Goal: Communication & Community: Answer question/provide support

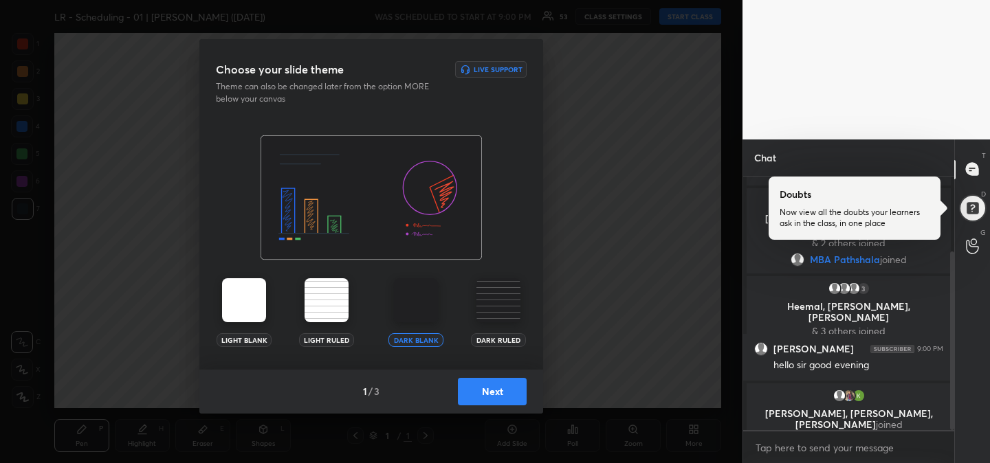
scroll to position [117, 0]
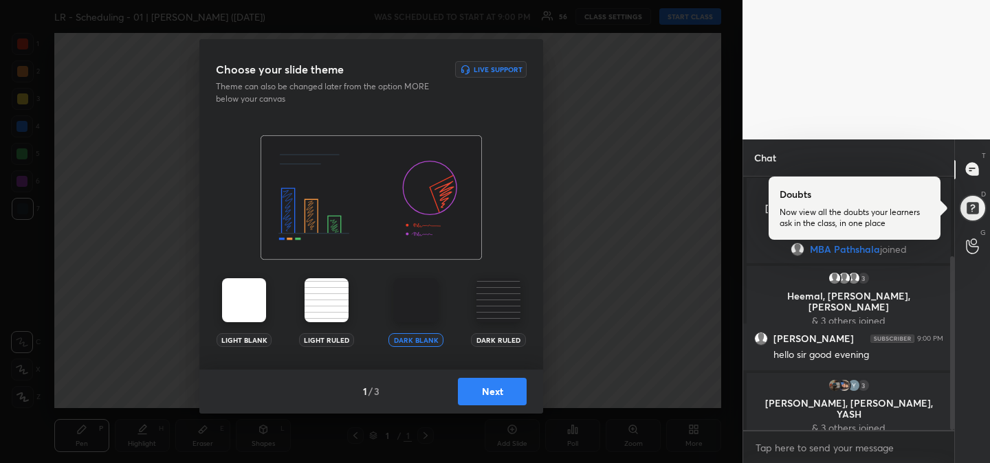
click at [494, 395] on button "Next" at bounding box center [492, 391] width 69 height 27
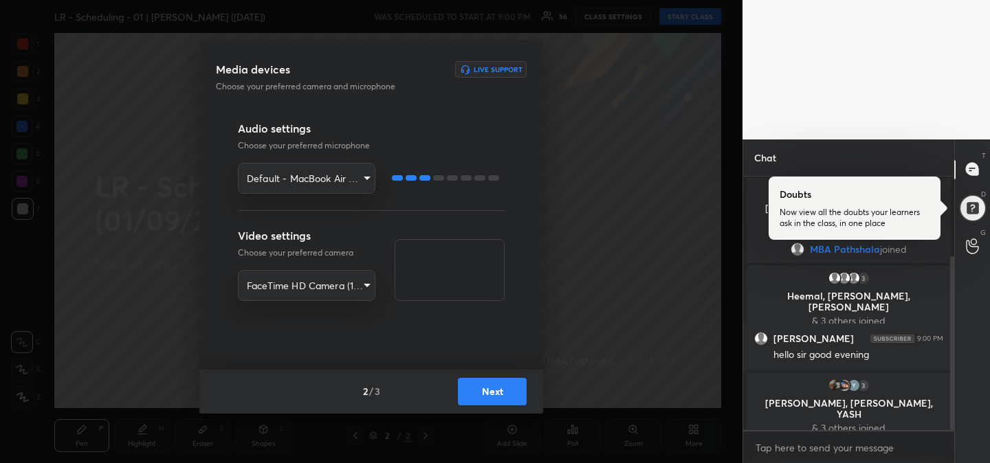
click at [513, 236] on div "Audio settings Choose your preferred microphone Default - MacBook Air Microphon…" at bounding box center [371, 244] width 344 height 249
click at [499, 390] on button "Next" at bounding box center [492, 391] width 69 height 27
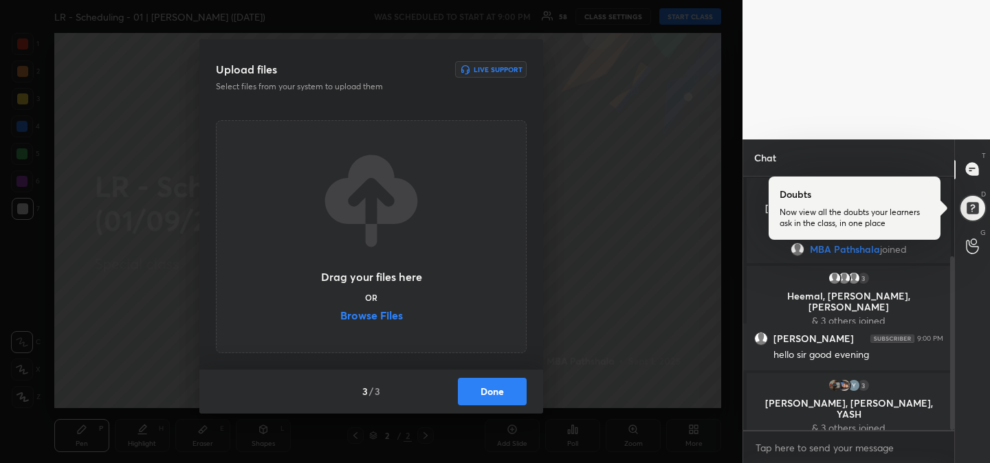
click at [378, 322] on label "Browse Files" at bounding box center [371, 317] width 63 height 14
click at [340, 322] on input "Browse Files" at bounding box center [340, 317] width 0 height 14
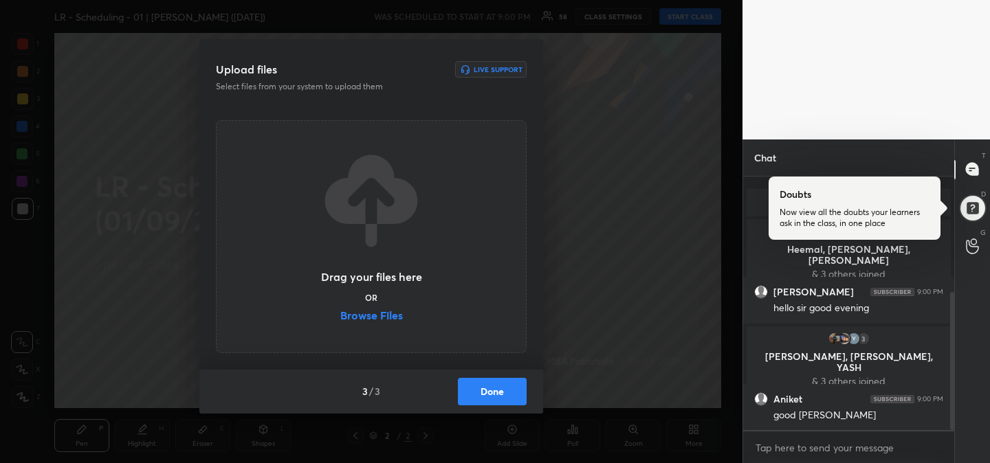
scroll to position [214, 0]
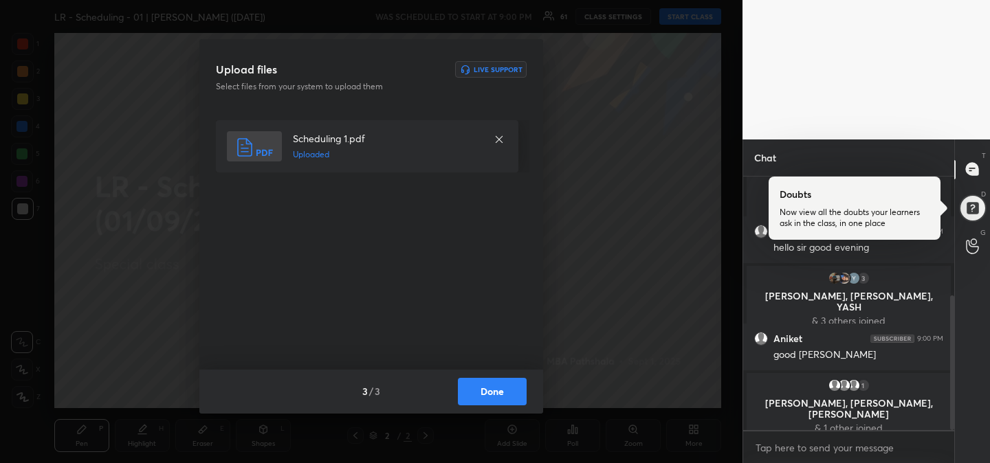
click at [491, 390] on button "Done" at bounding box center [492, 391] width 69 height 27
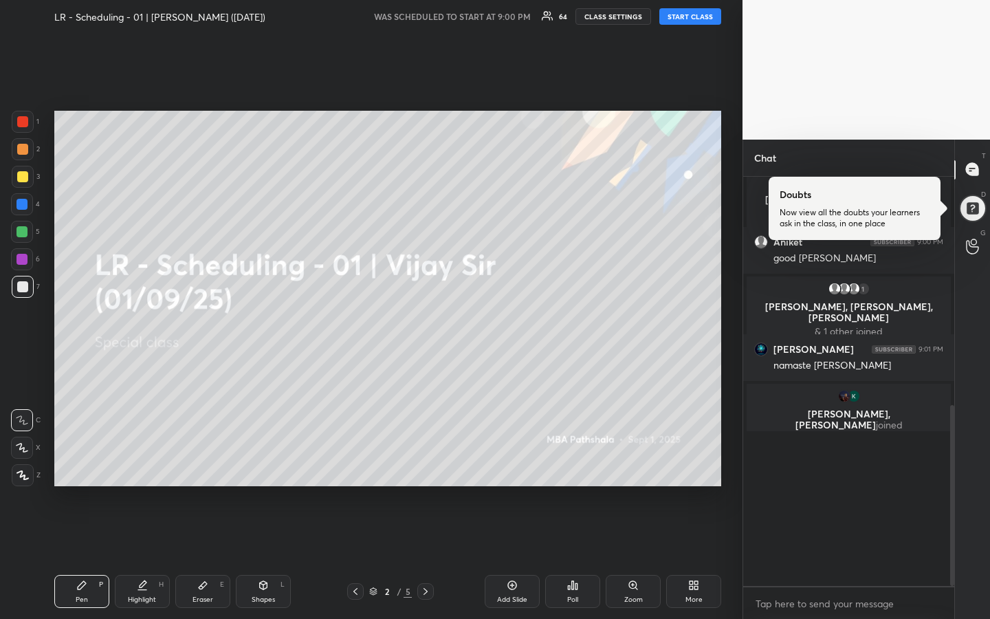
scroll to position [166, 0]
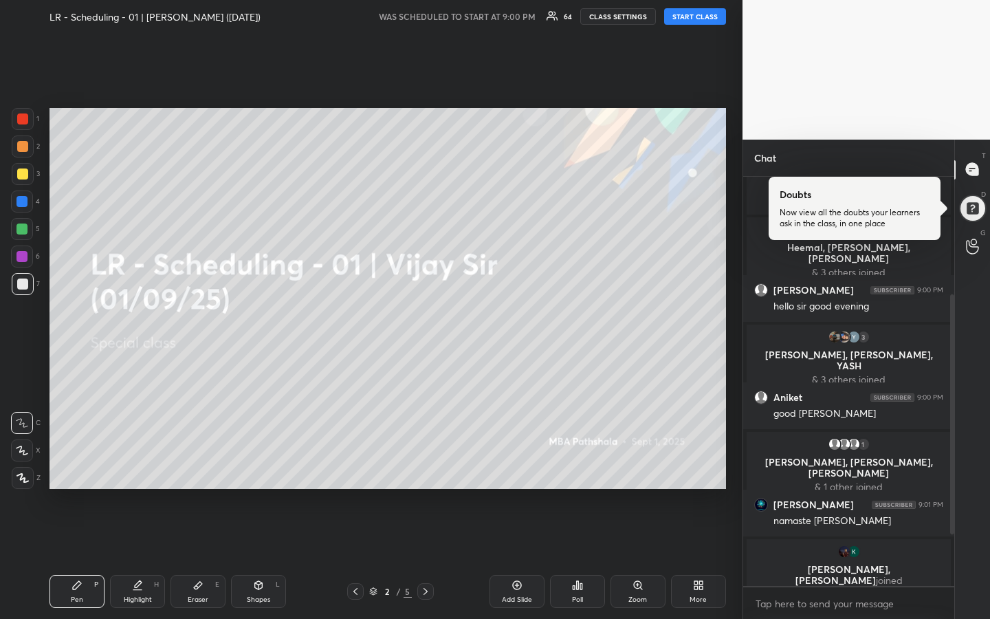
click at [697, 15] on button "START CLASS" at bounding box center [695, 16] width 62 height 16
drag, startPoint x: 25, startPoint y: 175, endPoint x: 47, endPoint y: 192, distance: 28.3
click at [25, 175] on div at bounding box center [22, 173] width 11 height 11
click at [192, 463] on div "Eraser E" at bounding box center [197, 591] width 55 height 33
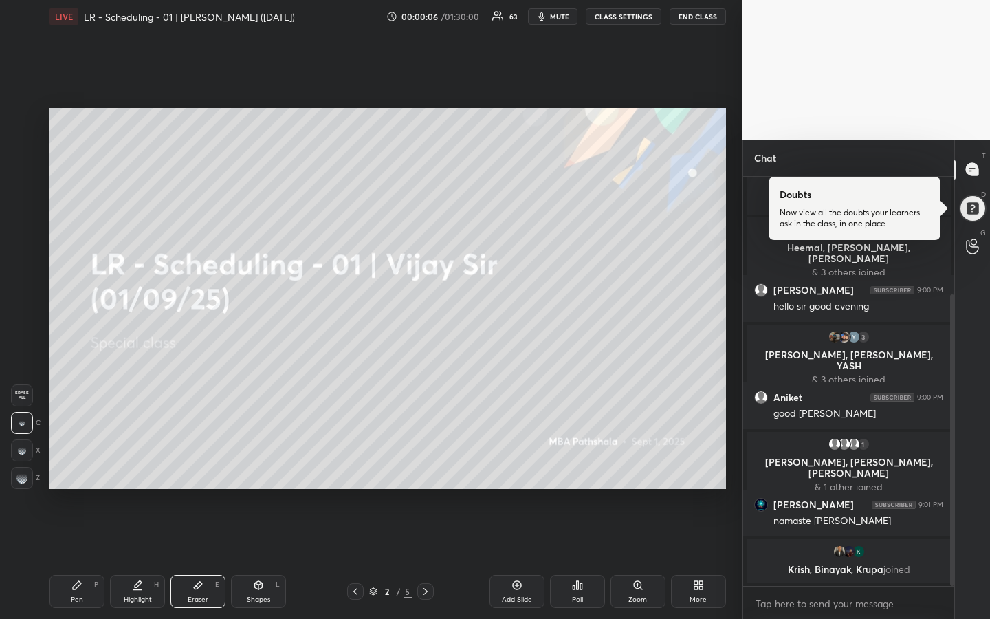
drag, startPoint x: 20, startPoint y: 476, endPoint x: 41, endPoint y: 475, distance: 20.6
click at [25, 463] on g at bounding box center [21, 477] width 11 height 11
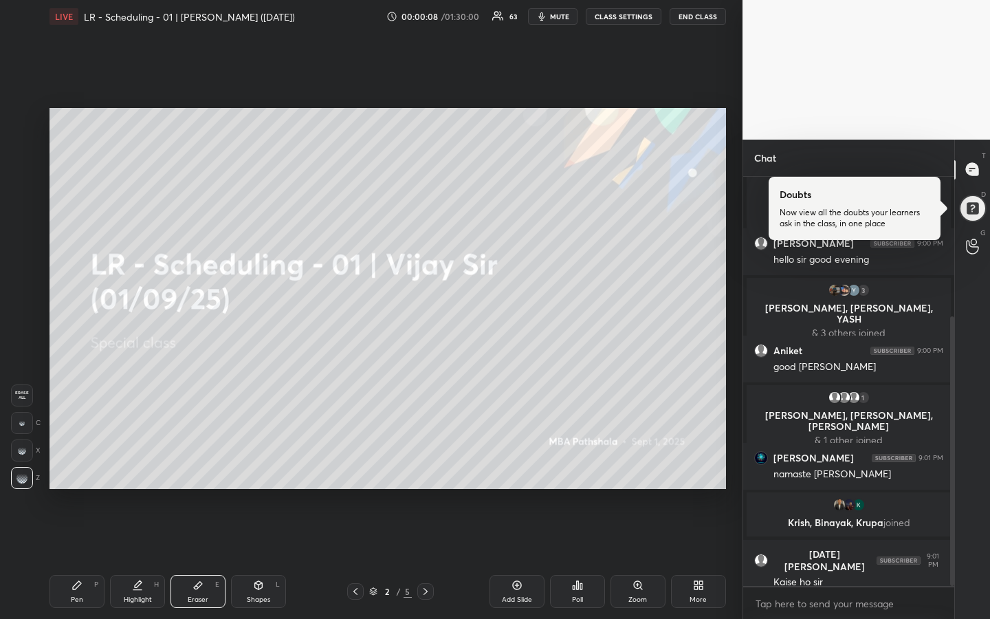
drag, startPoint x: 68, startPoint y: 587, endPoint x: 78, endPoint y: 590, distance: 10.2
click at [69, 463] on div "Pen P" at bounding box center [76, 591] width 55 height 33
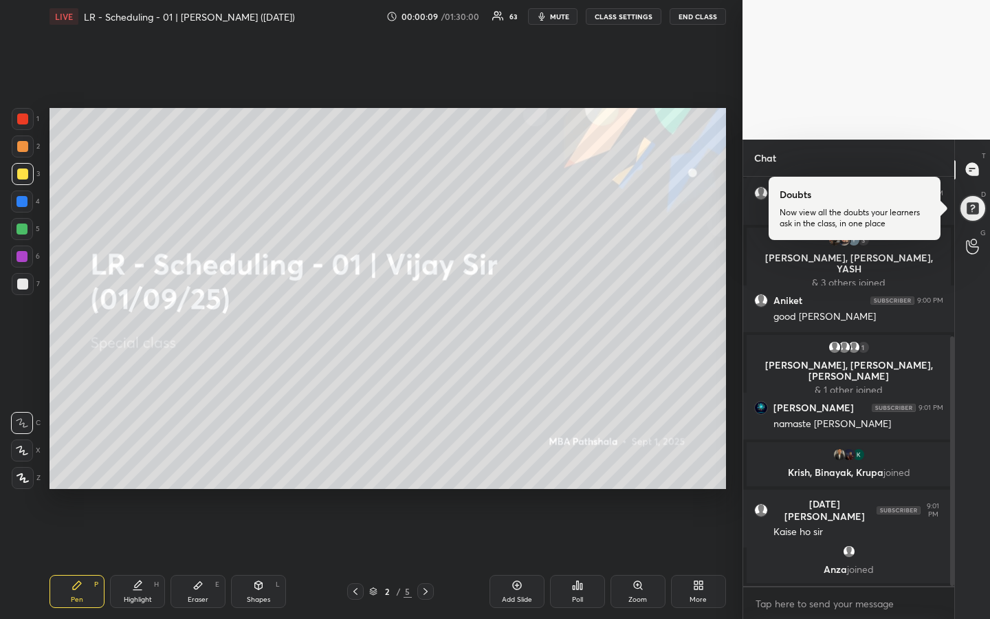
click at [21, 155] on div at bounding box center [23, 146] width 22 height 22
drag, startPoint x: 22, startPoint y: 182, endPoint x: 13, endPoint y: 193, distance: 14.2
click at [19, 182] on div at bounding box center [23, 174] width 22 height 22
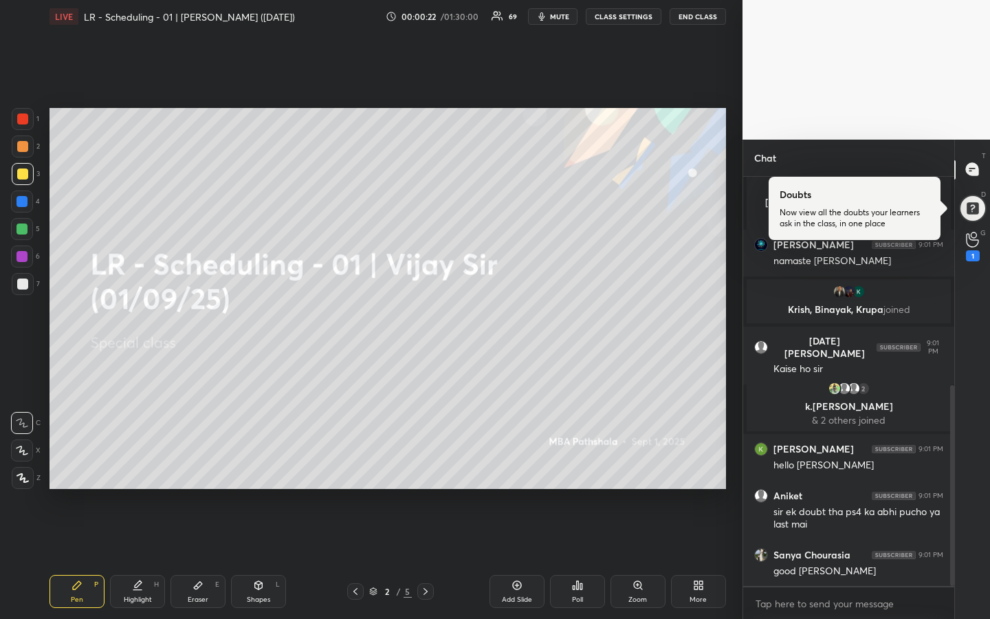
scroll to position [476, 0]
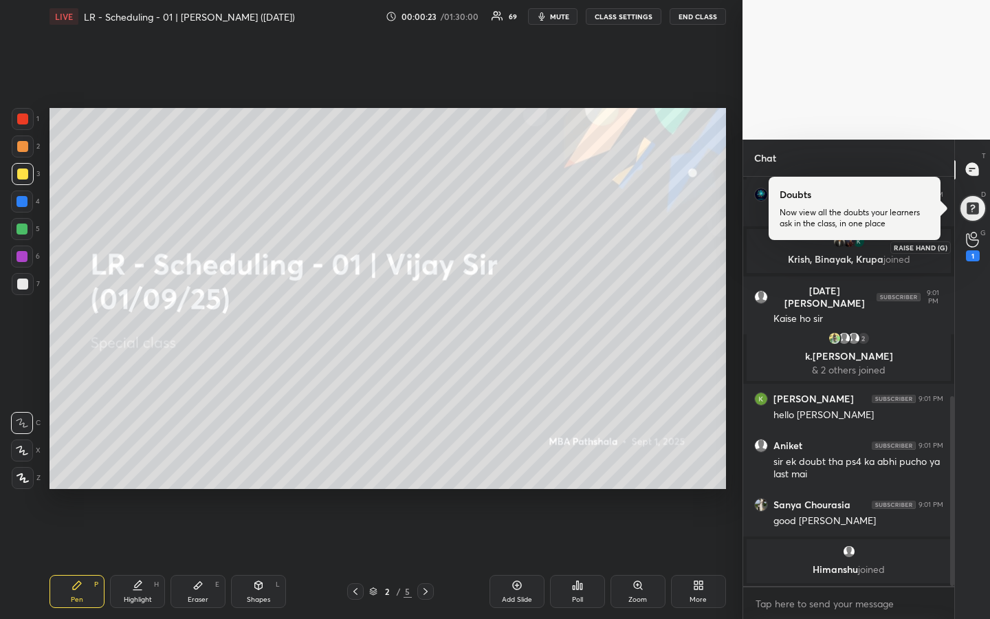
click at [975, 238] on icon at bounding box center [972, 240] width 13 height 16
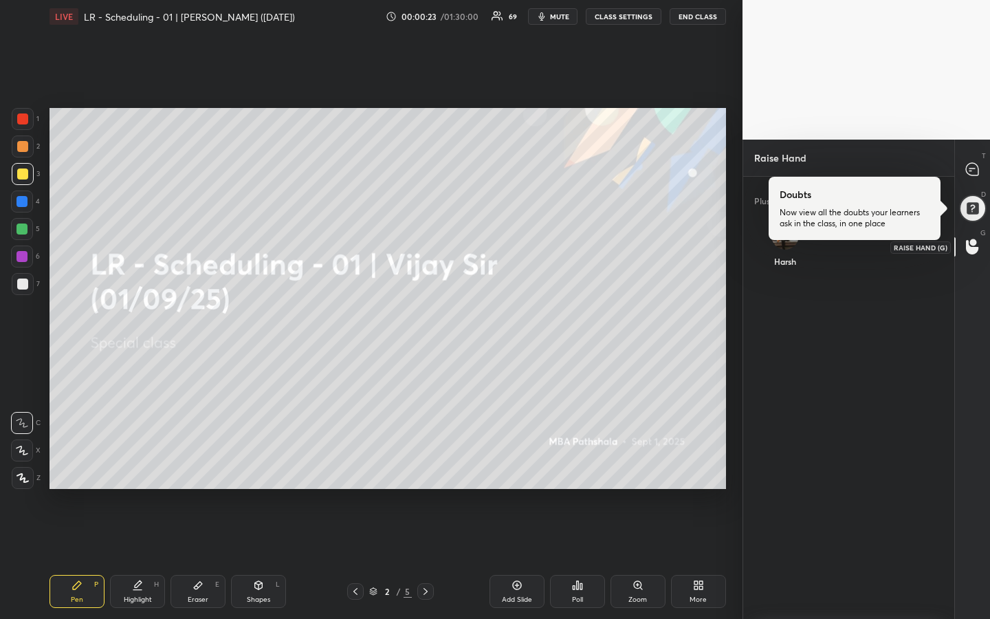
scroll to position [5, 5]
click at [797, 244] on div "Harsh" at bounding box center [785, 247] width 63 height 73
click at [793, 277] on button "INVITE" at bounding box center [785, 271] width 52 height 18
click at [979, 205] on div at bounding box center [972, 208] width 38 height 38
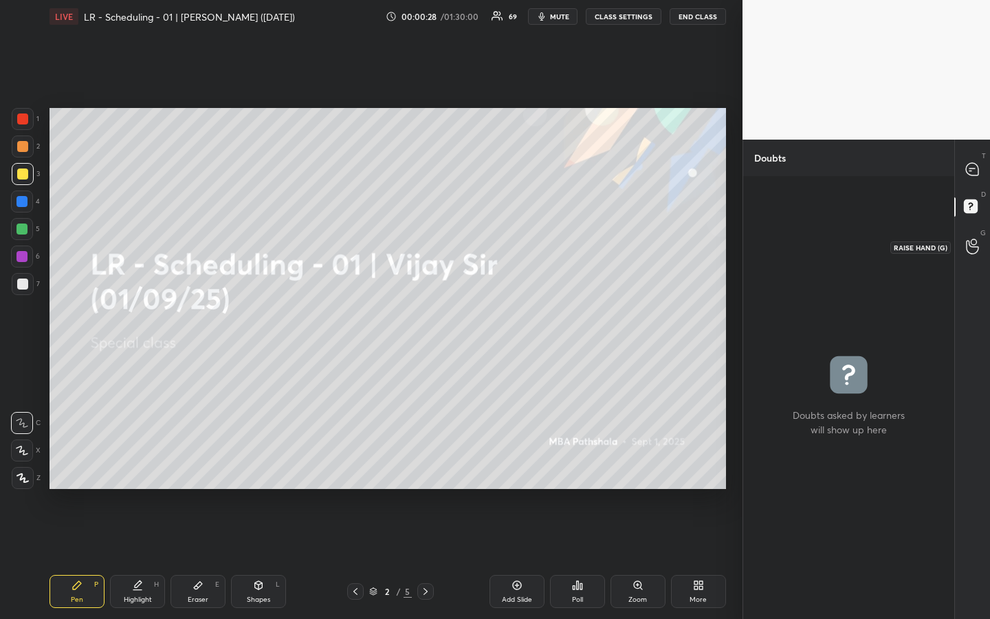
click at [973, 247] on icon at bounding box center [972, 246] width 13 height 16
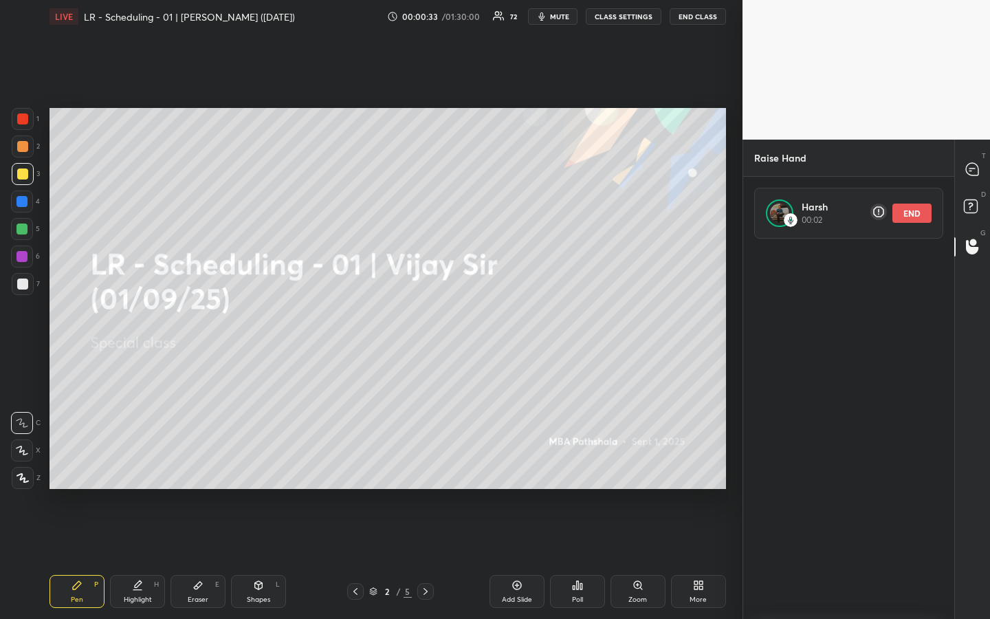
click at [733, 324] on div "1 2 3 4 5 6 7 R O A L C X Z Erase all C X Z LIVE LR - Scheduling - 01 | [PERSON…" at bounding box center [371, 309] width 742 height 619
drag, startPoint x: 973, startPoint y: 170, endPoint x: 962, endPoint y: 176, distance: 12.0
click at [973, 170] on icon at bounding box center [972, 169] width 12 height 12
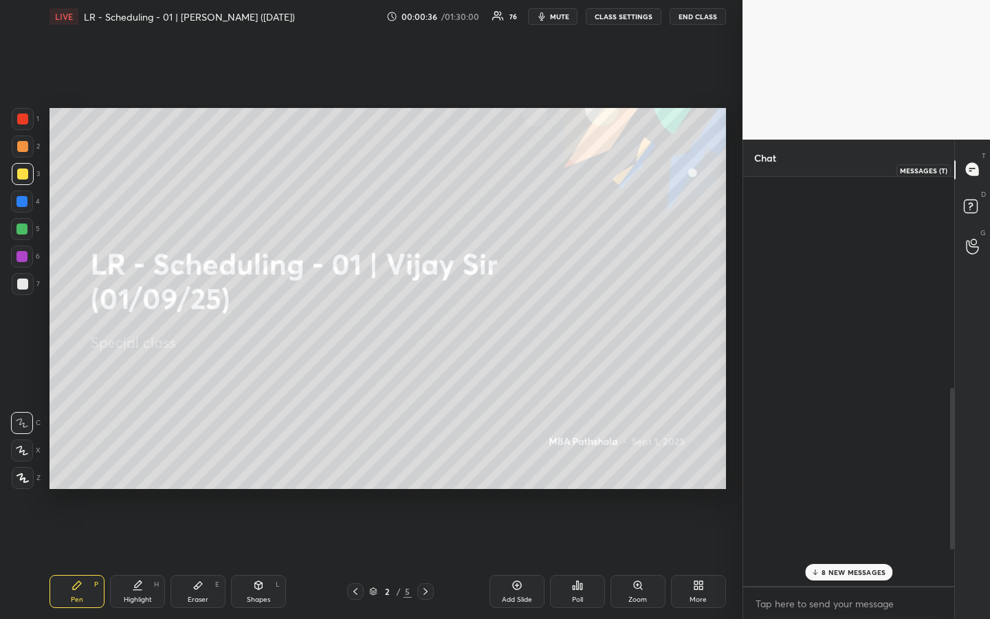
scroll to position [405, 207]
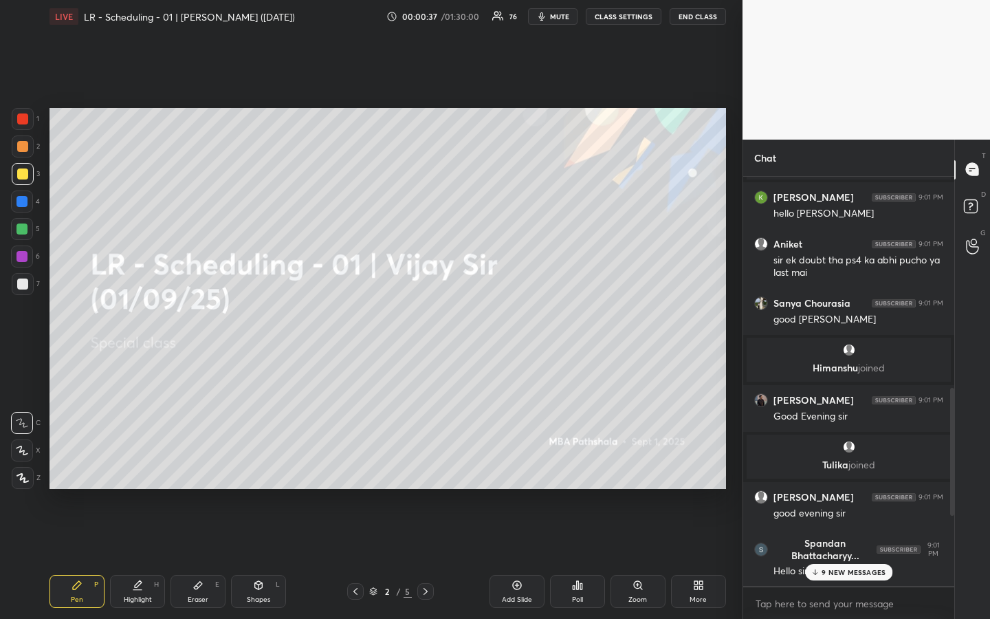
click at [840, 463] on p "9 NEW MESSAGES" at bounding box center [853, 572] width 64 height 8
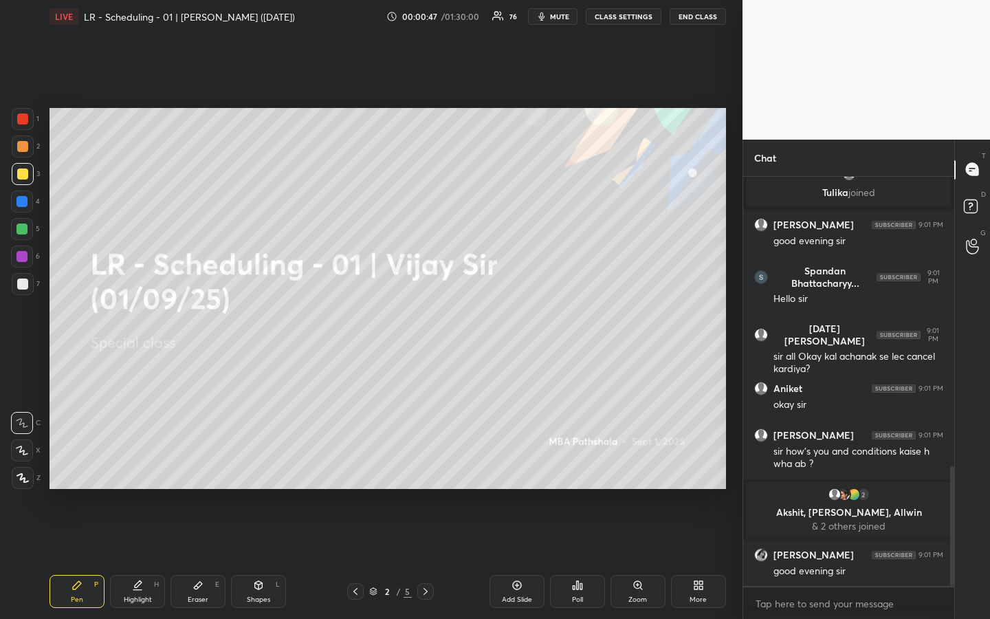
scroll to position [996, 0]
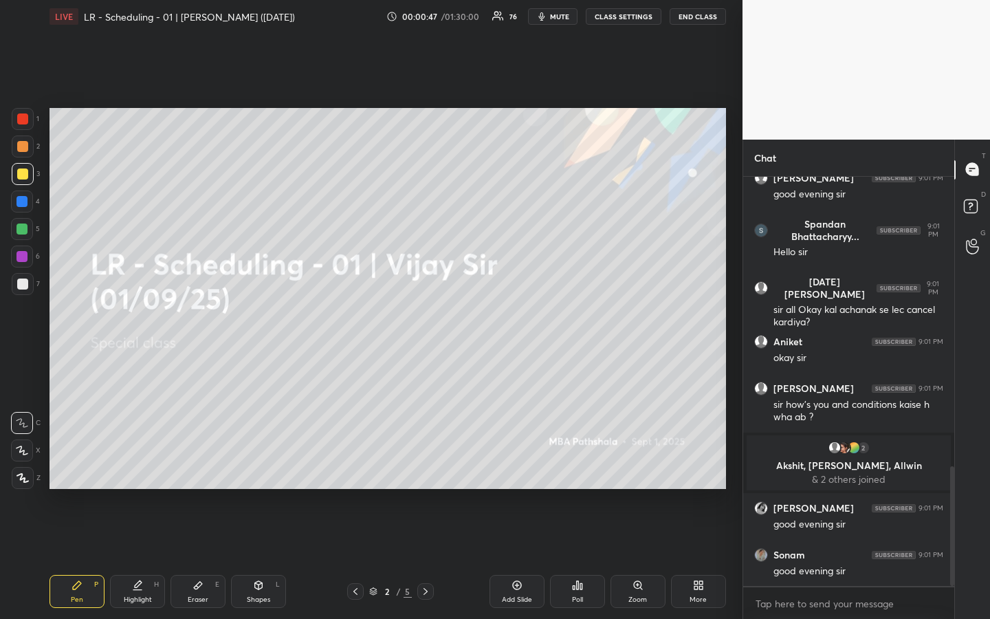
click at [23, 173] on div at bounding box center [22, 173] width 11 height 11
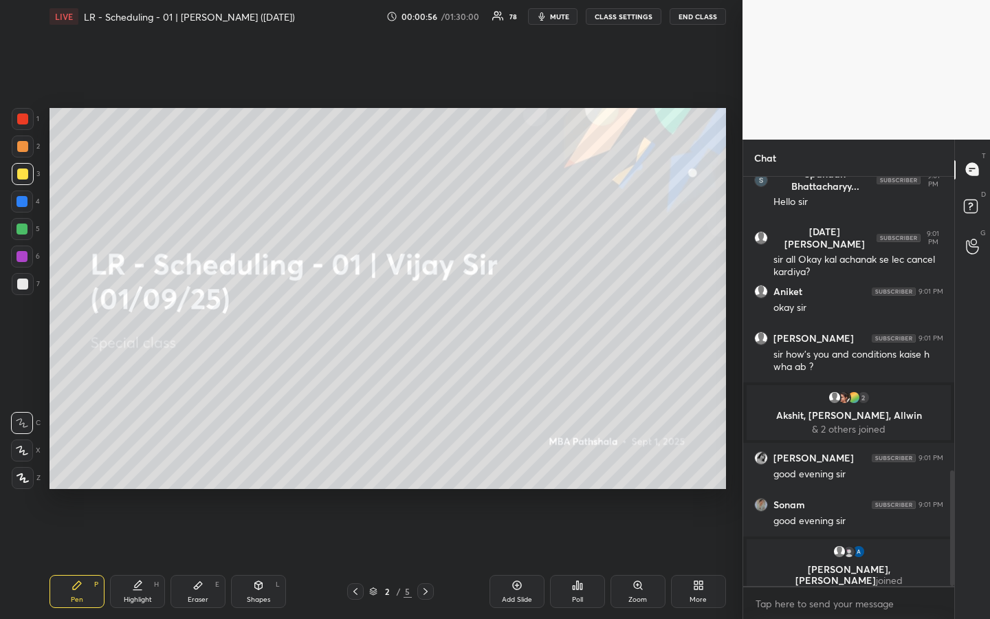
click at [23, 178] on div at bounding box center [22, 173] width 11 height 11
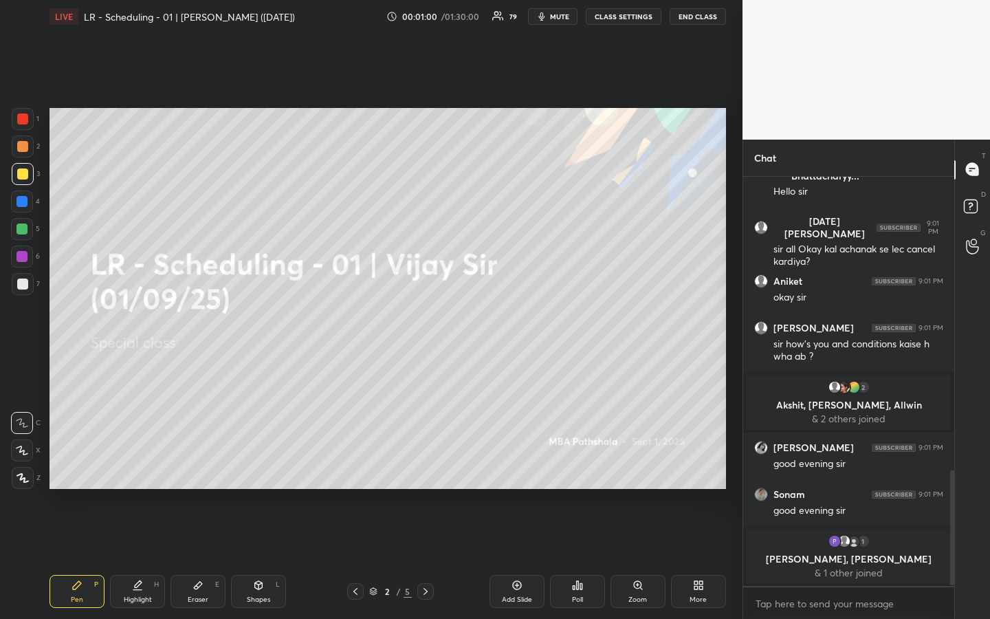
click at [26, 177] on div at bounding box center [22, 173] width 11 height 11
drag, startPoint x: 25, startPoint y: 150, endPoint x: 23, endPoint y: 168, distance: 17.9
click at [24, 148] on div at bounding box center [22, 146] width 11 height 11
click at [23, 173] on div at bounding box center [22, 173] width 11 height 11
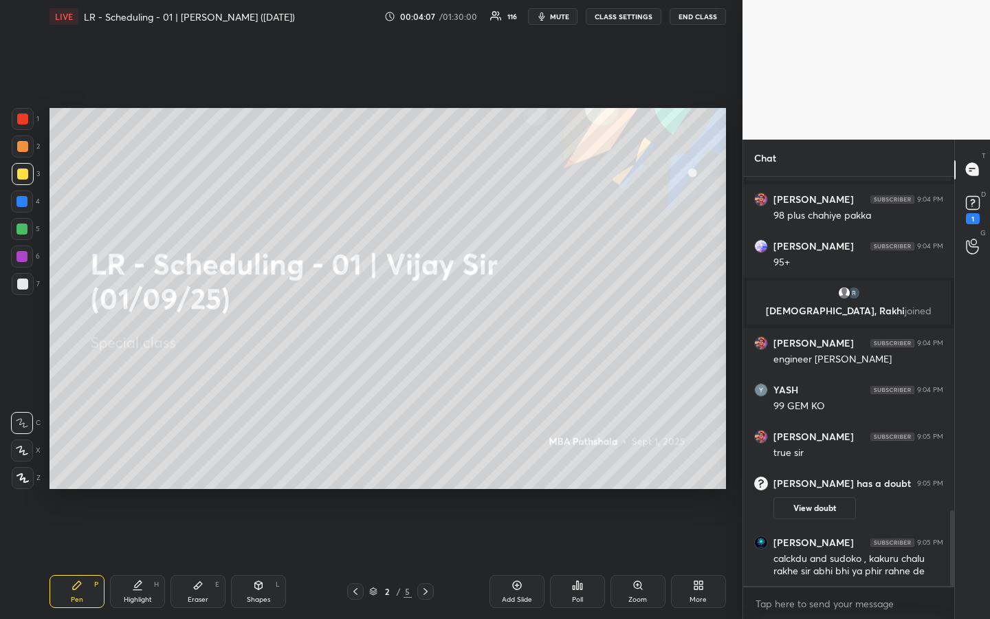
scroll to position [1857, 0]
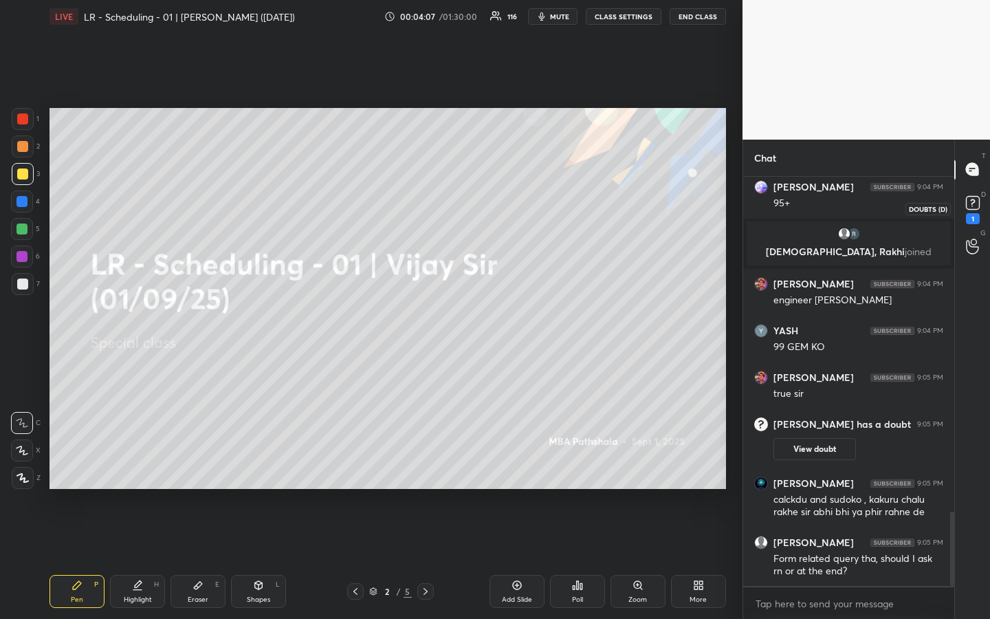
click at [976, 210] on icon at bounding box center [972, 202] width 21 height 21
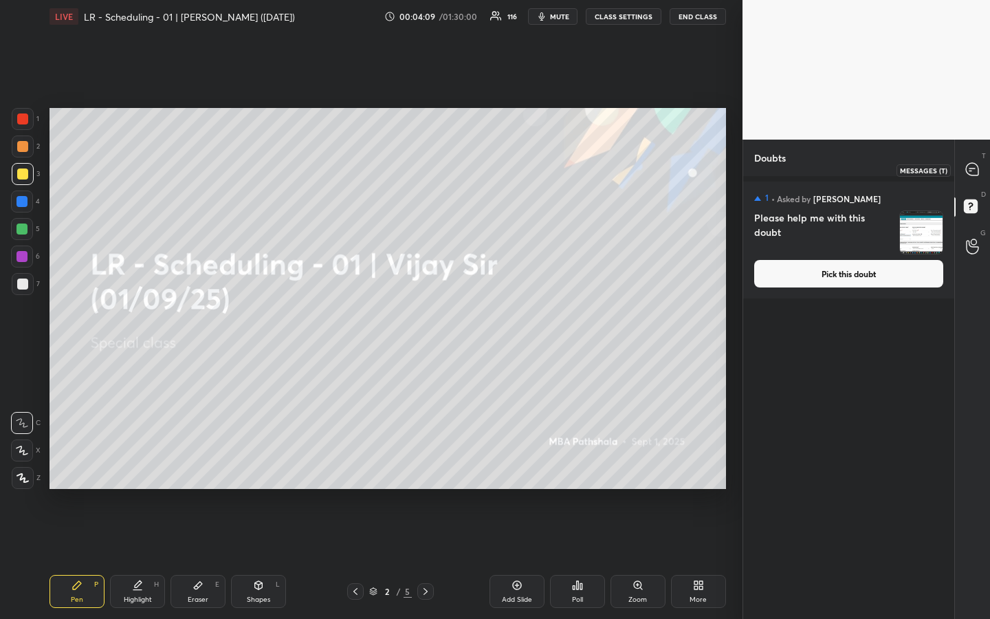
click at [975, 170] on icon at bounding box center [972, 169] width 12 height 12
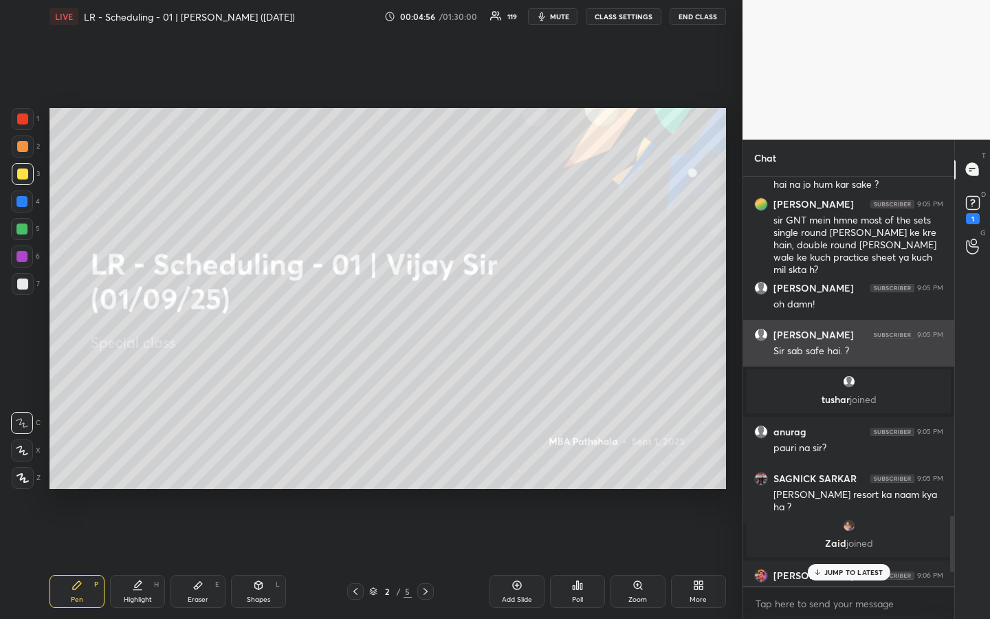
scroll to position [2454, 0]
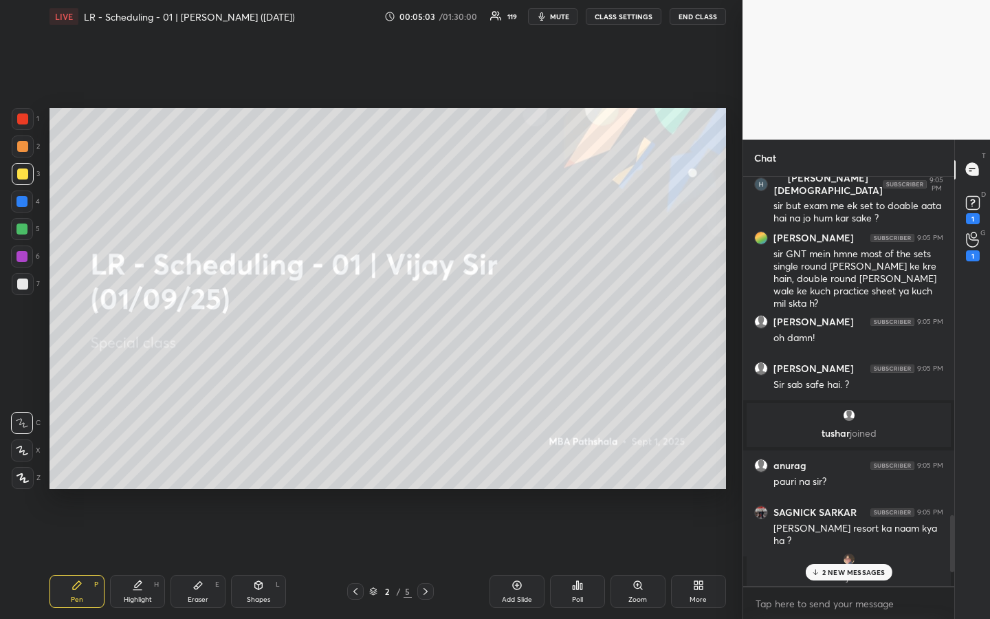
click at [972, 321] on div "T Messages (T) D Doubts (D) 1 G Raise Hand (G) 1" at bounding box center [972, 380] width 36 height 480
click at [971, 301] on div "T Messages (T) D Doubts (D) 1 G Raise Hand (G) 1" at bounding box center [972, 380] width 36 height 480
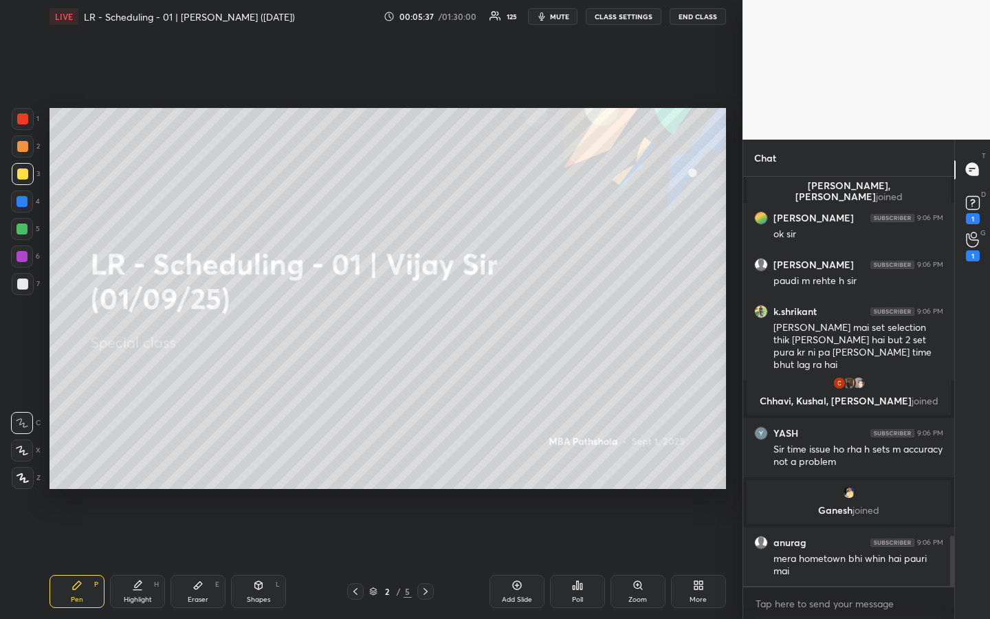
scroll to position [2990, 0]
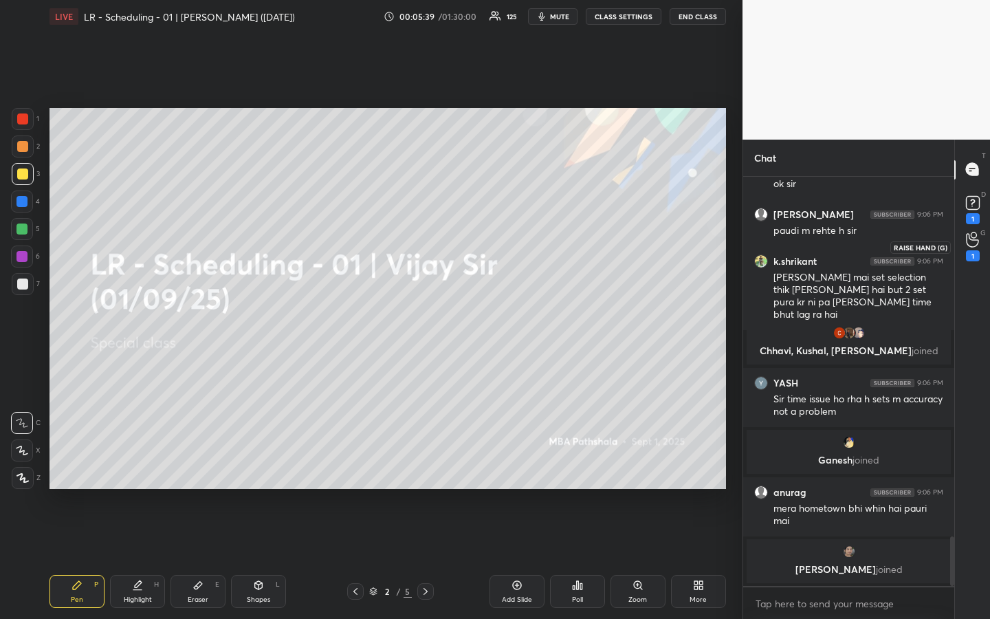
click at [975, 240] on icon at bounding box center [972, 240] width 12 height 14
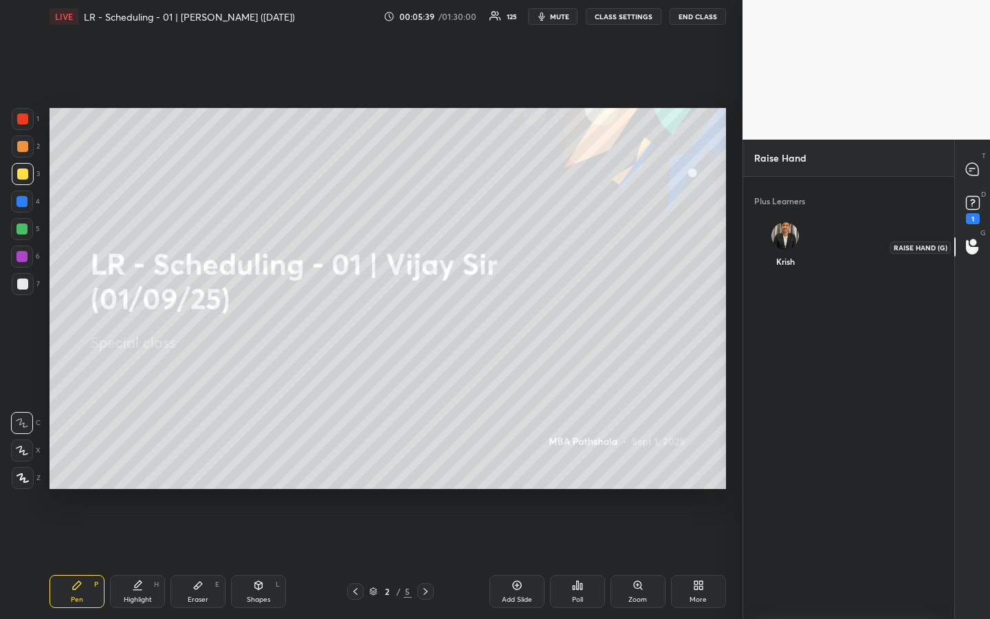
scroll to position [5, 5]
click at [802, 234] on div "Krish" at bounding box center [785, 247] width 63 height 73
click at [785, 267] on button "INVITE" at bounding box center [785, 271] width 52 height 18
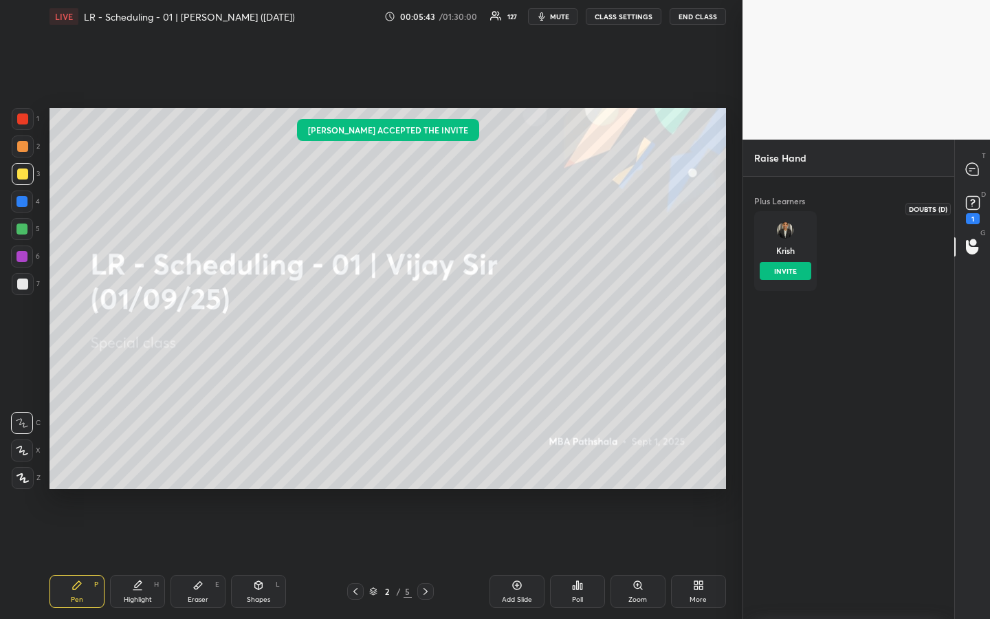
scroll to position [376, 207]
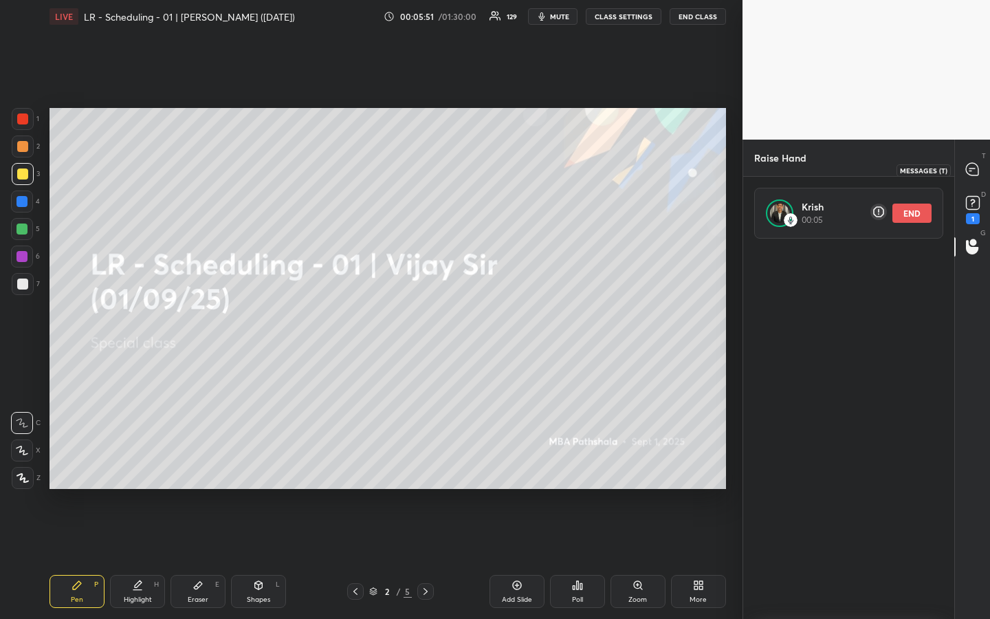
click at [975, 175] on icon at bounding box center [972, 169] width 12 height 12
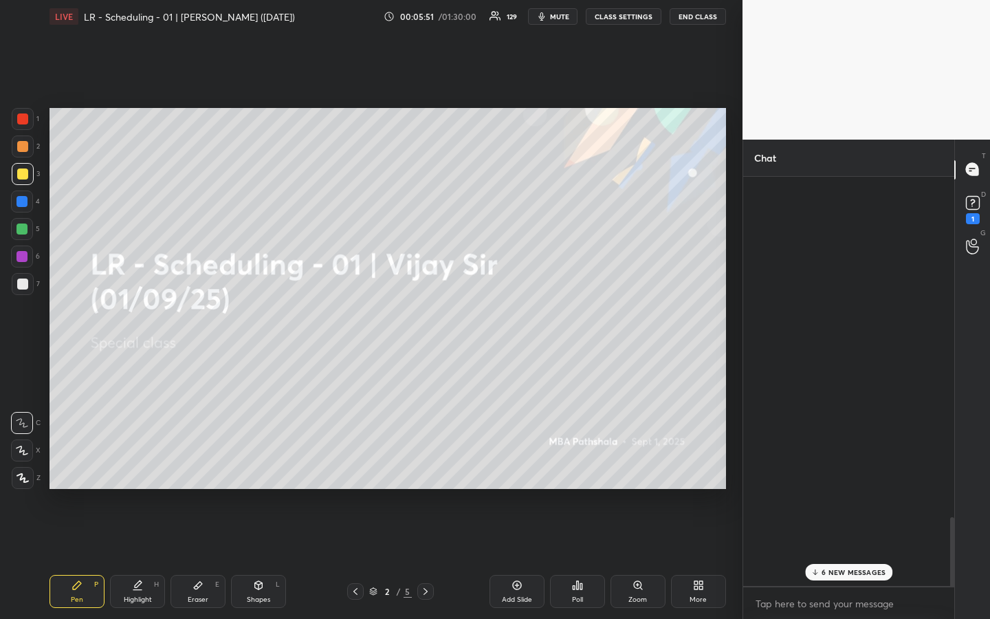
scroll to position [405, 207]
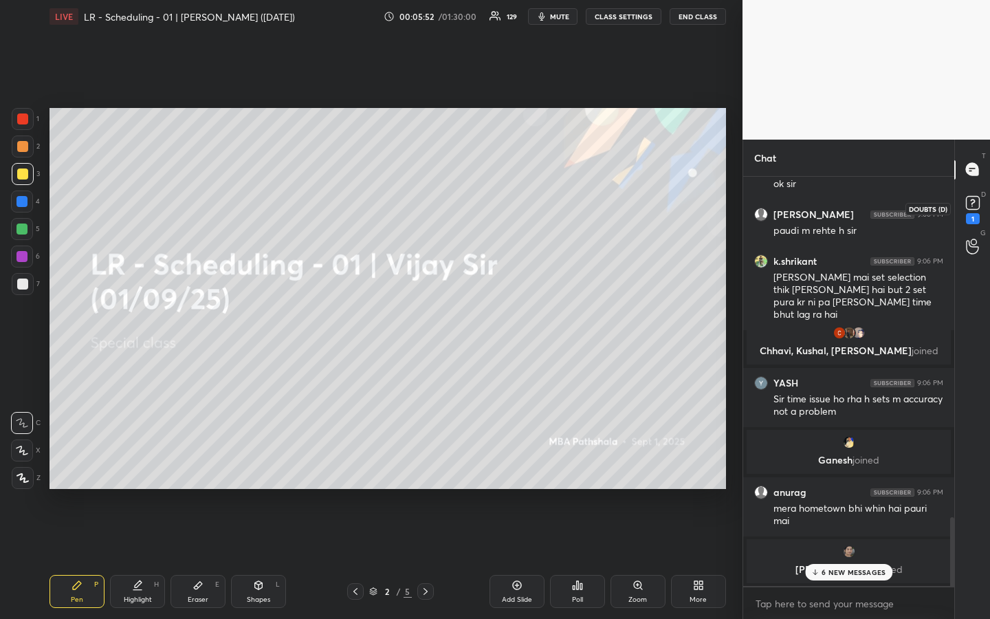
click at [973, 207] on rect at bounding box center [972, 202] width 13 height 13
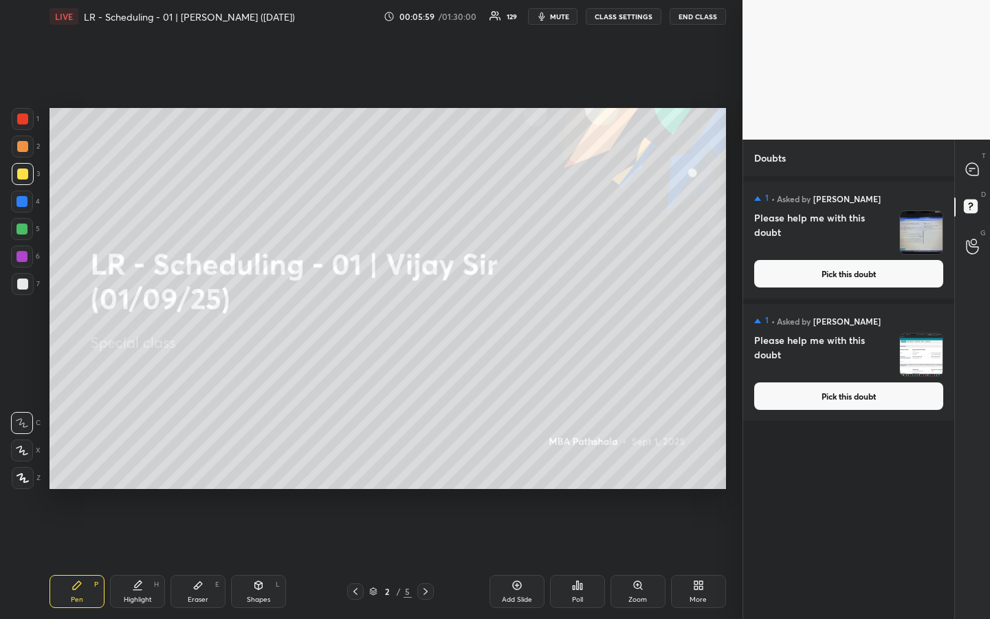
click at [853, 280] on button "Pick this doubt" at bounding box center [848, 273] width 189 height 27
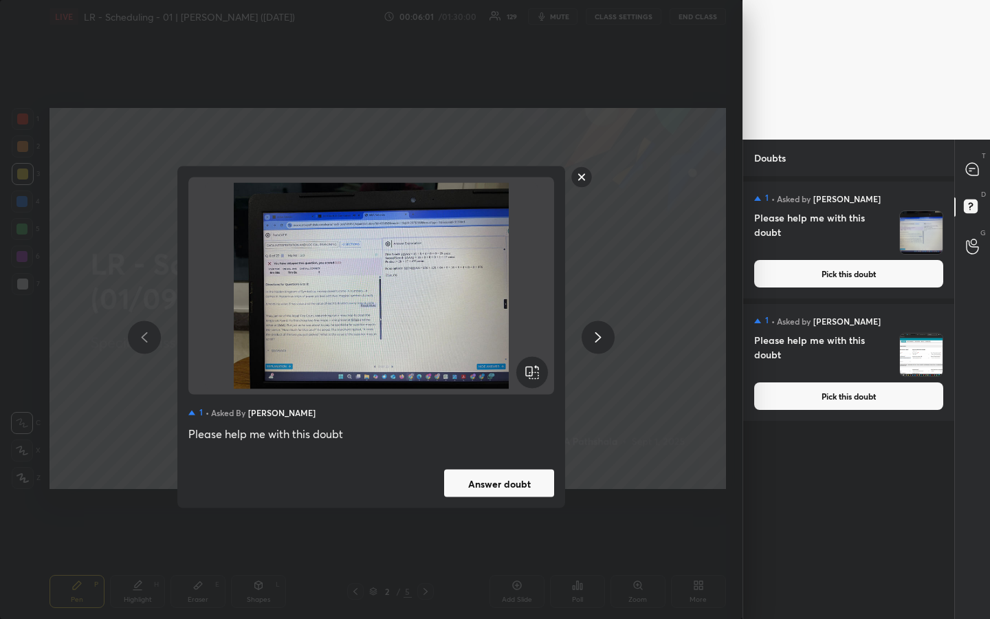
click at [507, 463] on button "Answer doubt" at bounding box center [499, 482] width 110 height 27
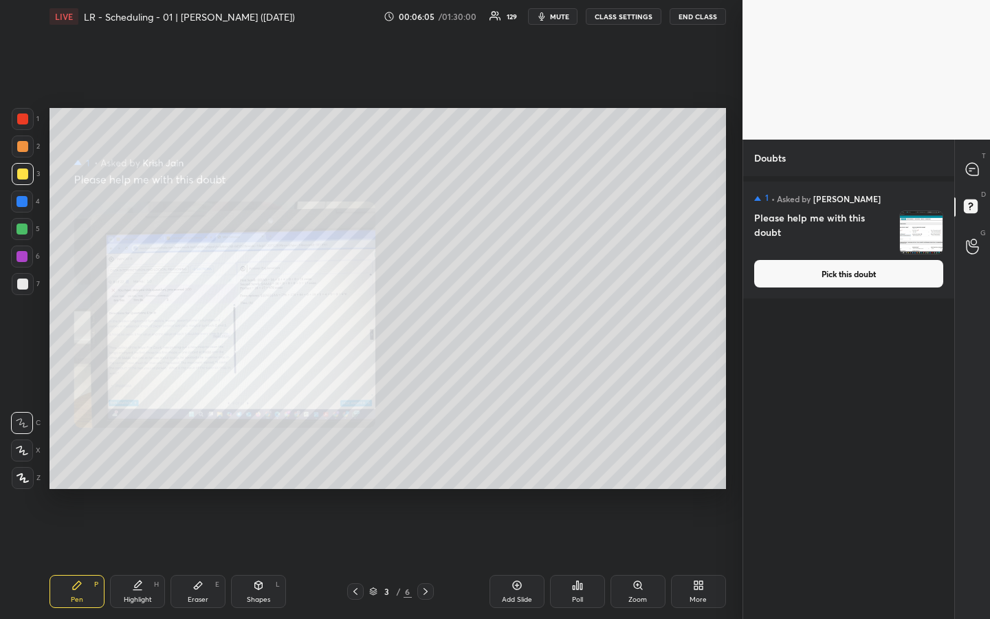
click at [634, 463] on div "Pen P Highlight H Eraser E Shapes L 3 / 6 Add Slide Poll Zoom More" at bounding box center [387, 591] width 676 height 55
click at [642, 463] on div "Zoom" at bounding box center [637, 591] width 55 height 33
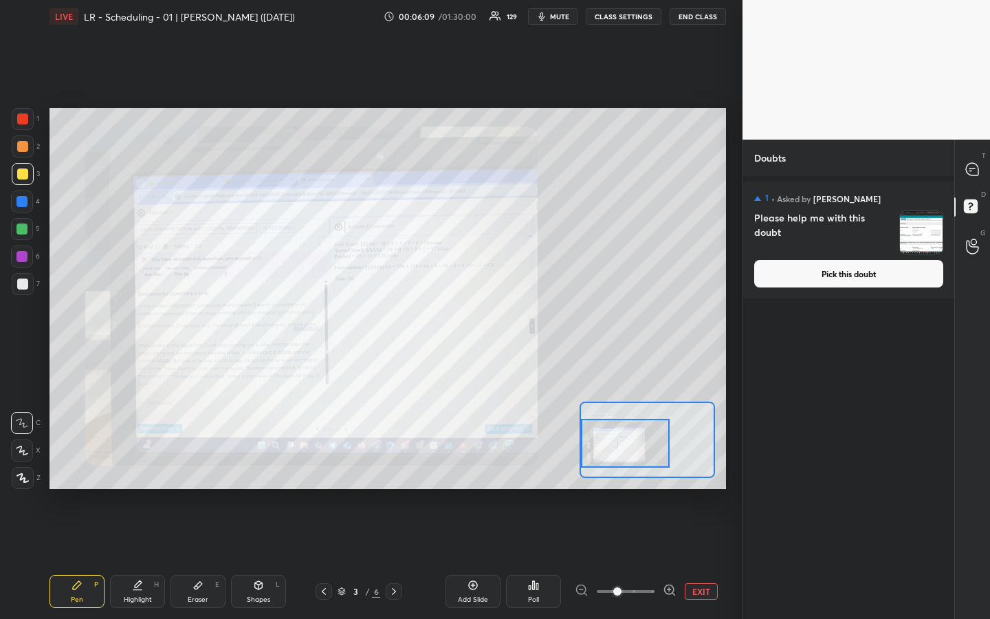
drag, startPoint x: 610, startPoint y: 442, endPoint x: 584, endPoint y: 445, distance: 27.0
click at [584, 445] on div at bounding box center [625, 443] width 89 height 49
click at [973, 176] on icon at bounding box center [972, 169] width 14 height 14
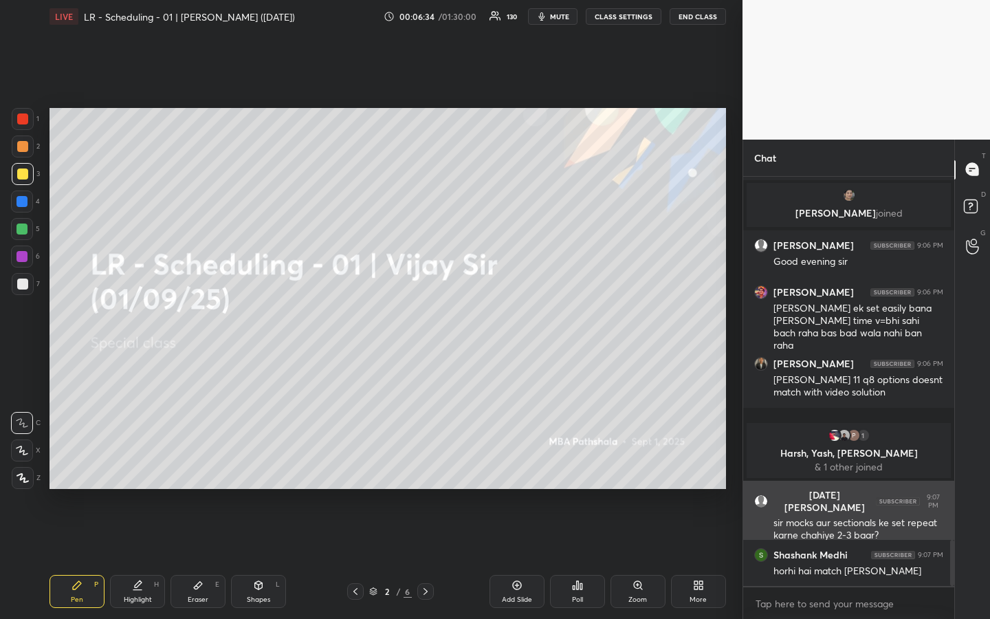
scroll to position [3256, 0]
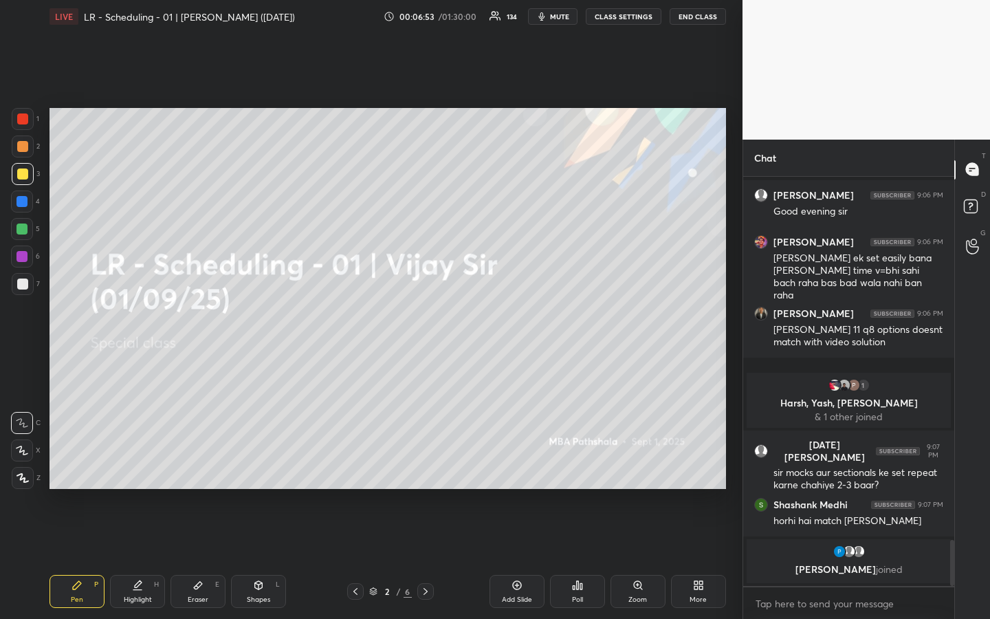
click at [973, 318] on div "T Messages (T) D Doubts (D) G Raise Hand (G)" at bounding box center [972, 380] width 36 height 480
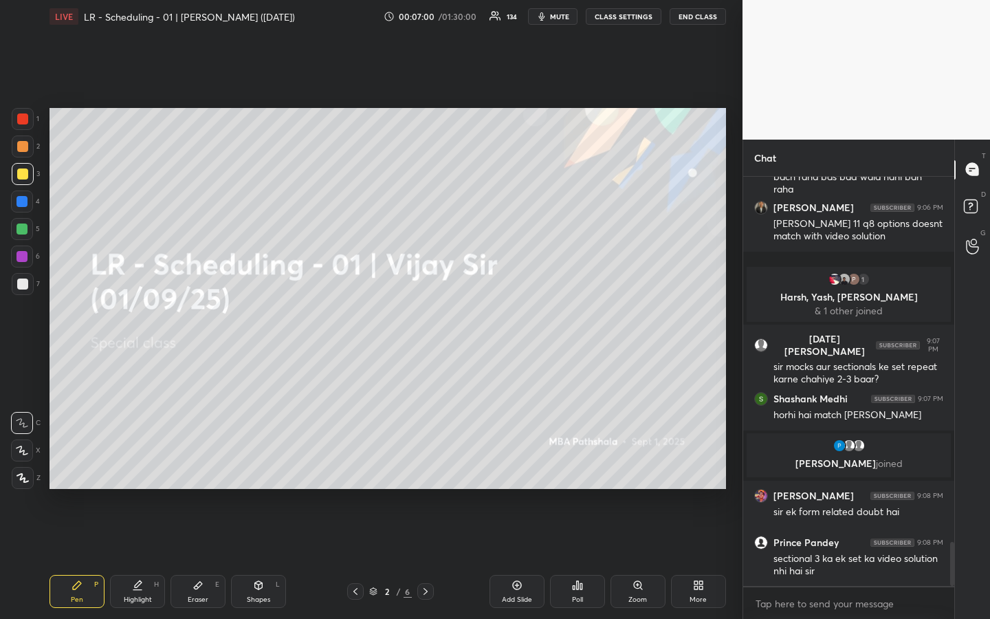
scroll to position [3407, 0]
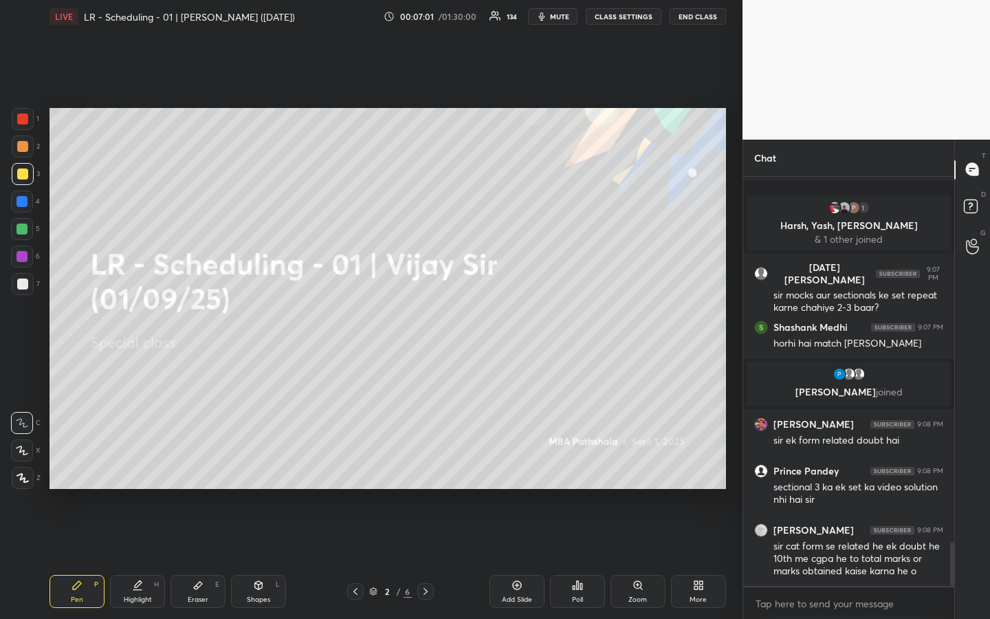
click at [967, 390] on div "T Messages (T) D Doubts (D) G Raise Hand (G)" at bounding box center [972, 380] width 36 height 480
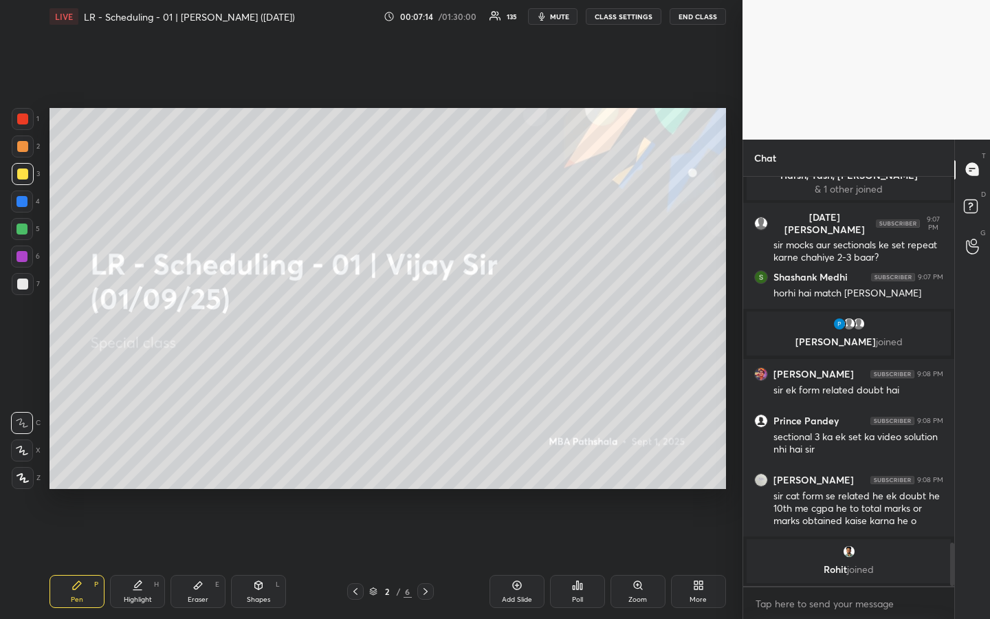
click at [971, 374] on div "T Messages (T) D Doubts (D) G Raise Hand (G)" at bounding box center [972, 380] width 36 height 480
click at [970, 370] on div "T Messages (T) D Doubts (D) G Raise Hand (G)" at bounding box center [972, 380] width 36 height 480
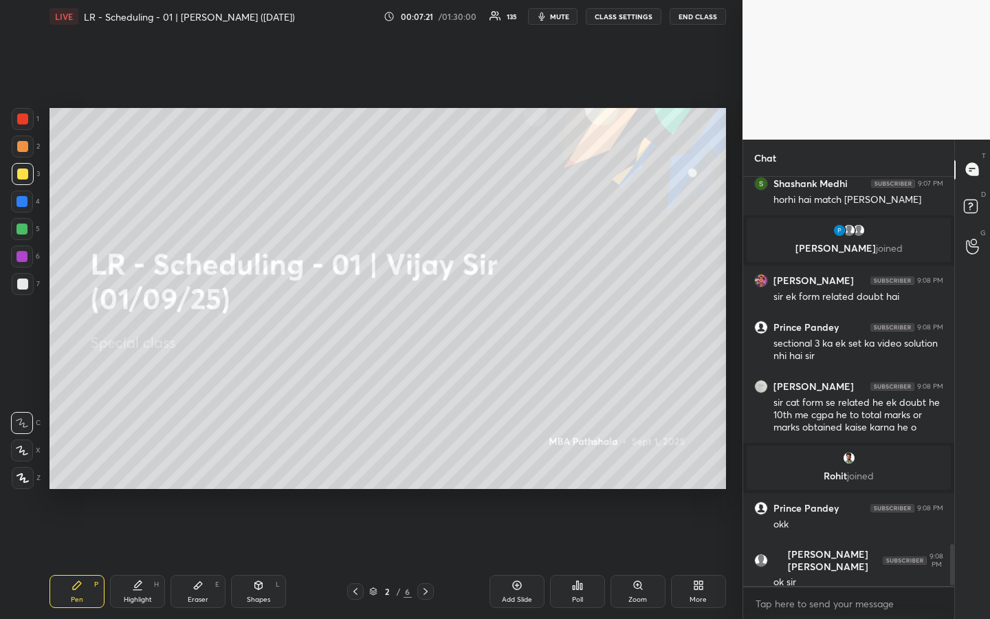
scroll to position [3636, 0]
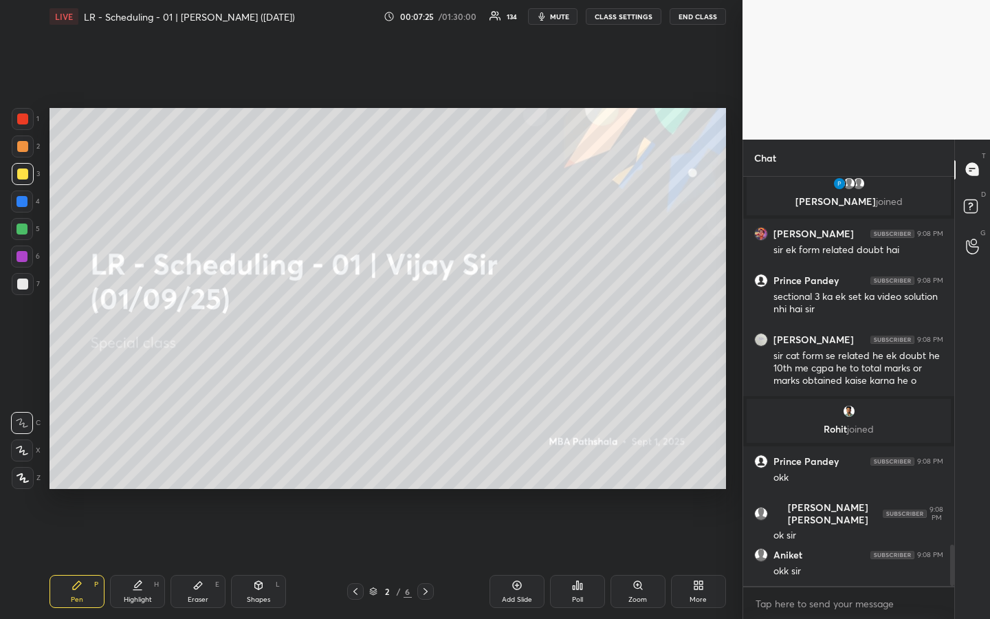
click at [968, 341] on div "T Messages (T) D Doubts (D) G Raise Hand (G)" at bounding box center [972, 380] width 36 height 480
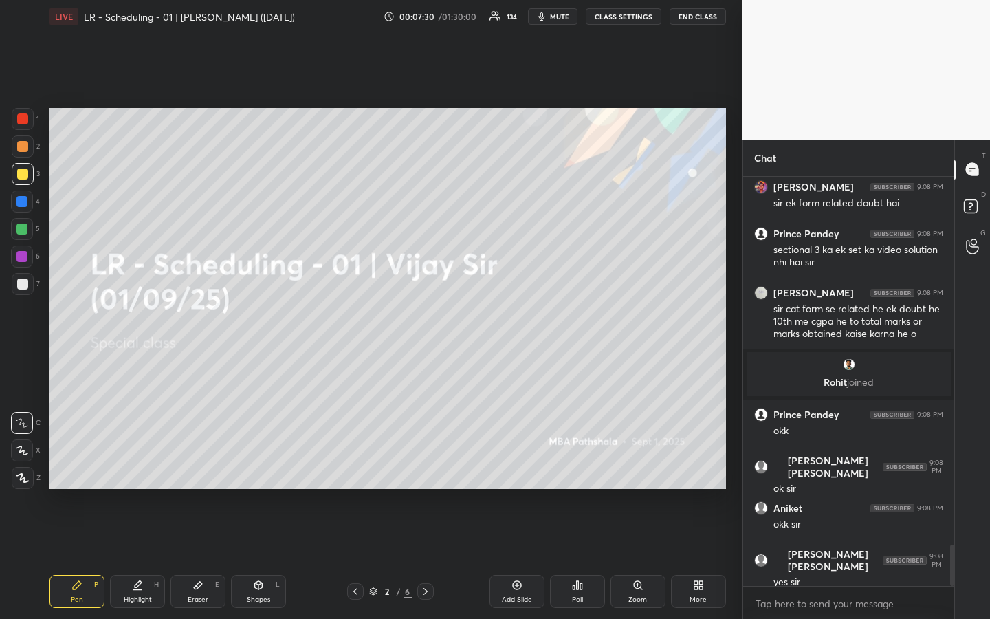
click at [971, 333] on div "T Messages (T) D Doubts (D) G Raise Hand (G)" at bounding box center [972, 380] width 36 height 480
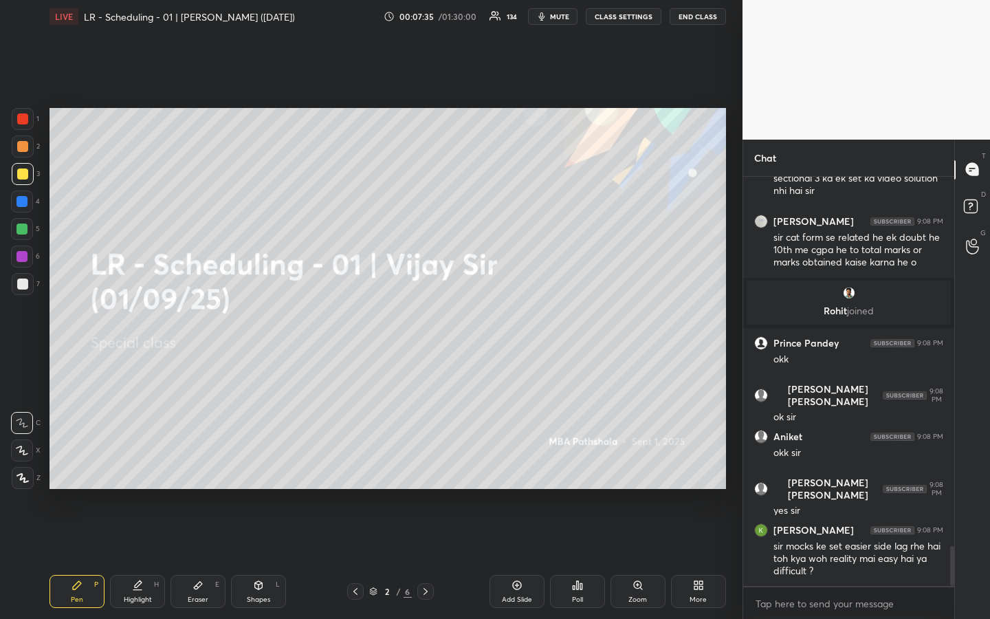
scroll to position [3801, 0]
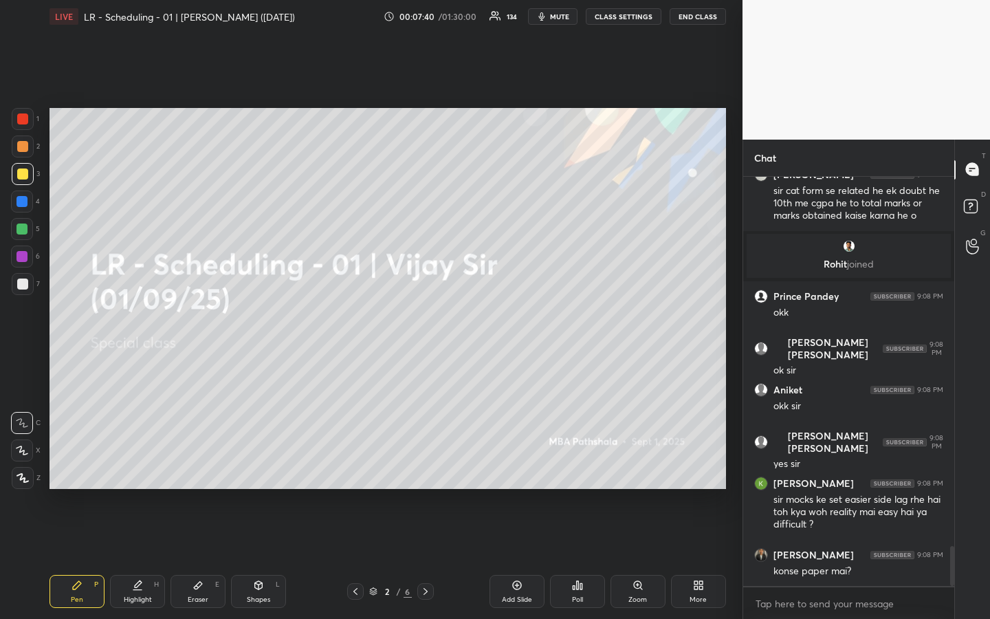
click at [971, 416] on div "T Messages (T) D Doubts (D) G Raise Hand (G)" at bounding box center [972, 380] width 36 height 480
click at [970, 412] on div "T Messages (T) D Doubts (D) G Raise Hand (G)" at bounding box center [972, 380] width 36 height 480
click at [971, 396] on div "T Messages (T) D Doubts (D) G Raise Hand (G)" at bounding box center [972, 380] width 36 height 480
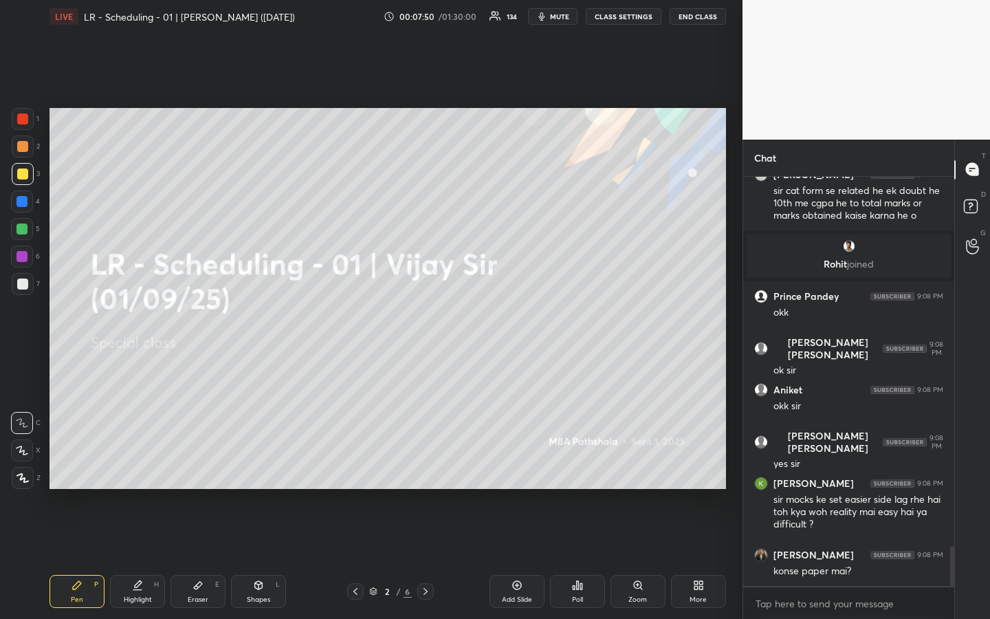
click at [971, 401] on div "T Messages (T) D Doubts (D) G Raise Hand (G)" at bounding box center [972, 380] width 36 height 480
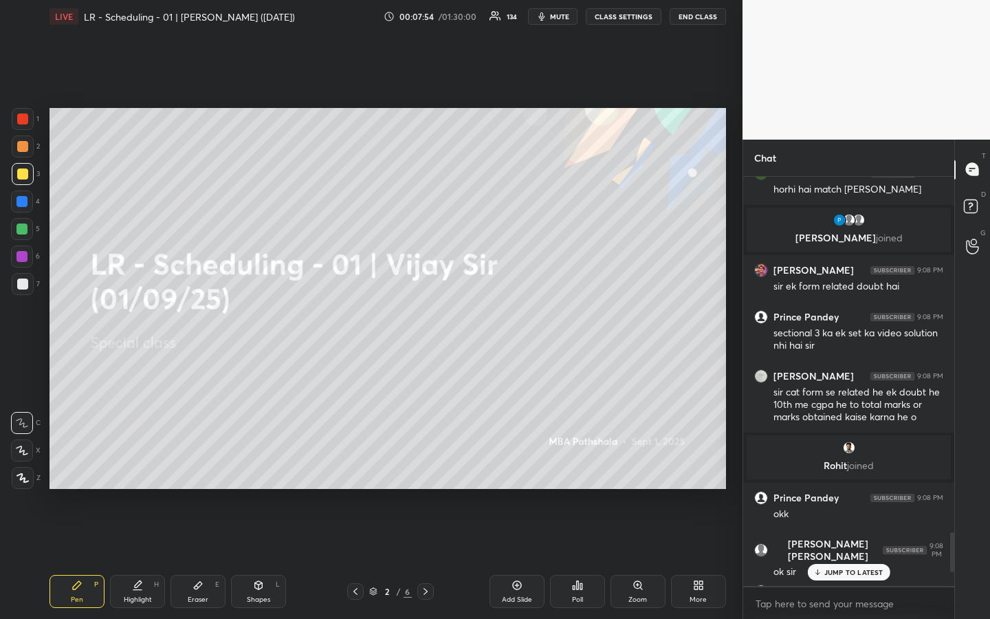
scroll to position [3509, 0]
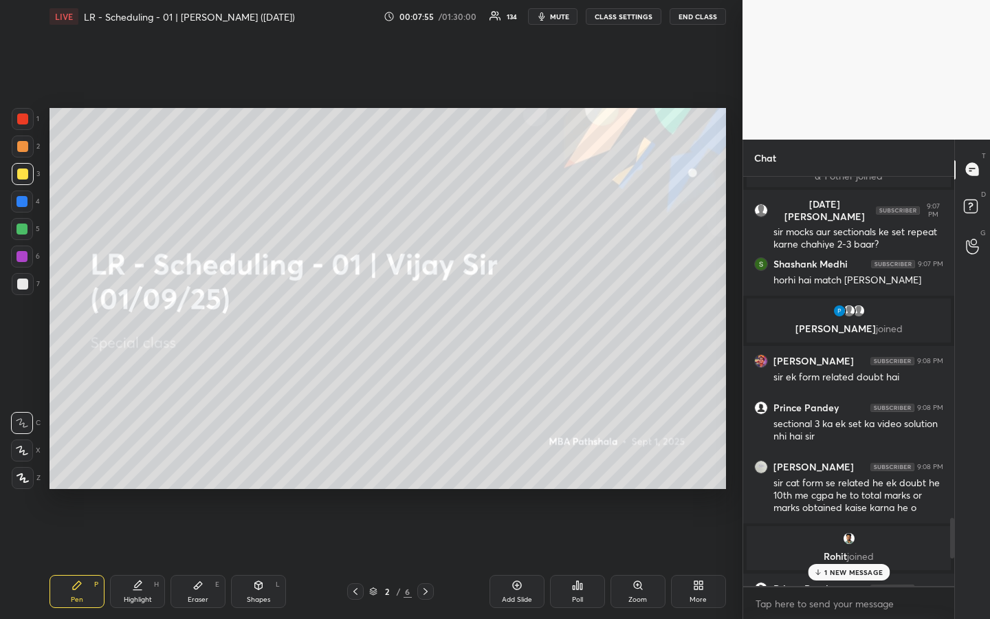
click at [834, 427] on div "sectional 3 ka ek set ka video solution nhi hai sir" at bounding box center [858, 430] width 170 height 26
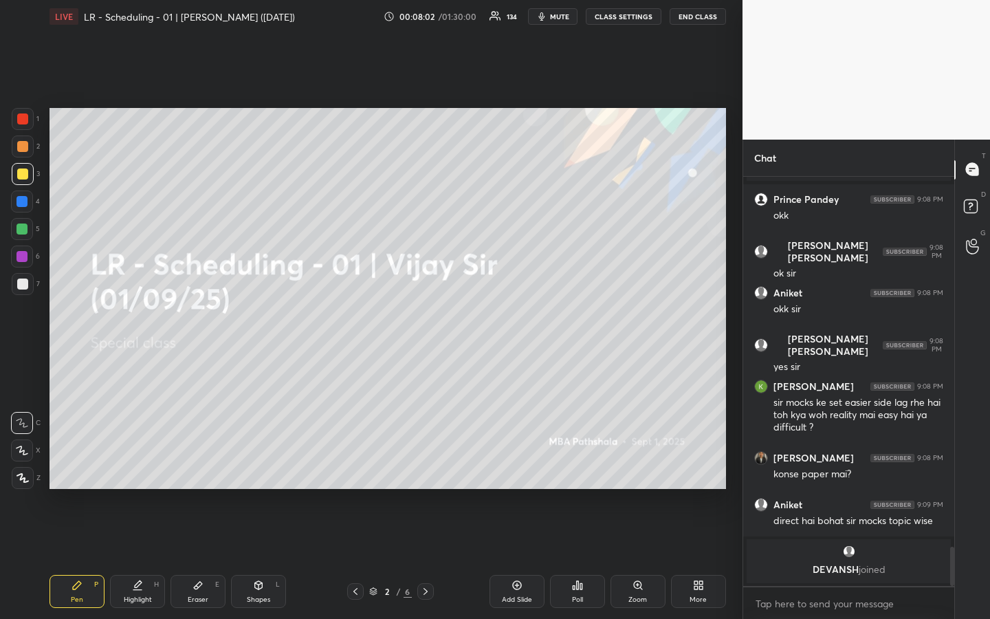
scroll to position [3703, 0]
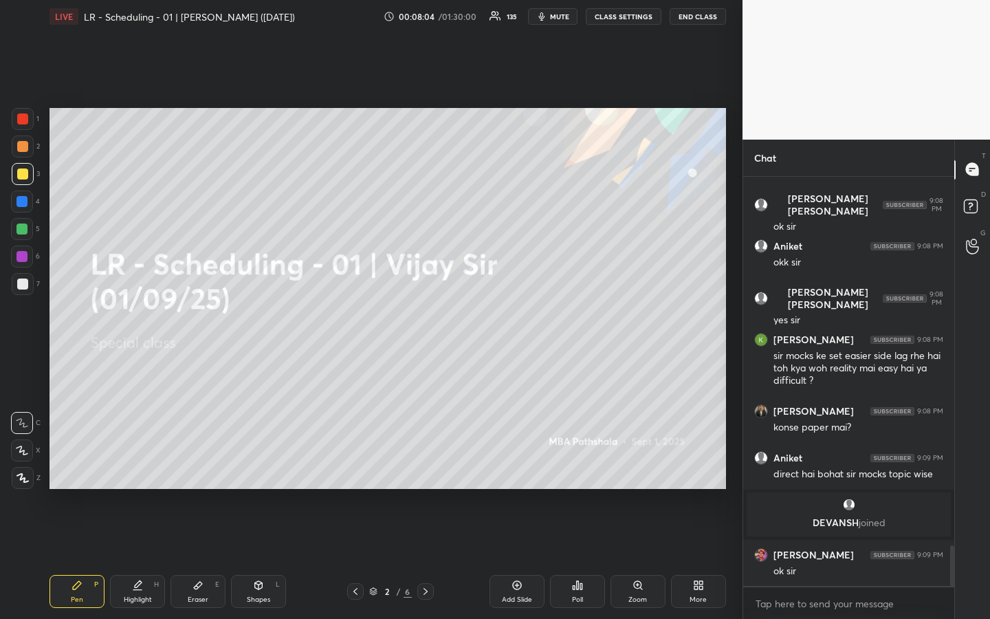
click at [731, 428] on div "1 2 3 4 5 6 7 R O A L C X Z Erase all C X Z LIVE LR - Scheduling - 01 | [PERSON…" at bounding box center [371, 309] width 742 height 619
click at [733, 417] on div "1 2 3 4 5 6 7 R O A L C X Z Erase all C X Z LIVE LR - Scheduling - 01 | [PERSON…" at bounding box center [371, 309] width 742 height 619
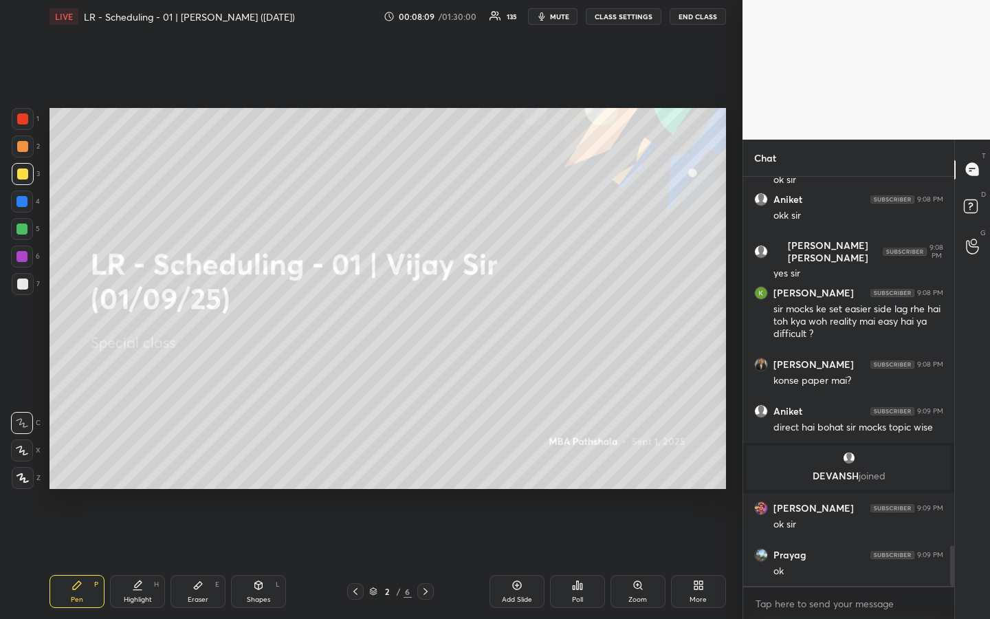
click at [734, 403] on div "1 2 3 4 5 6 7 R O A L C X Z Erase all C X Z LIVE LR - Scheduling - 01 | [PERSON…" at bounding box center [371, 309] width 742 height 619
click at [22, 151] on div at bounding box center [22, 146] width 11 height 11
click at [23, 177] on div at bounding box center [22, 173] width 11 height 11
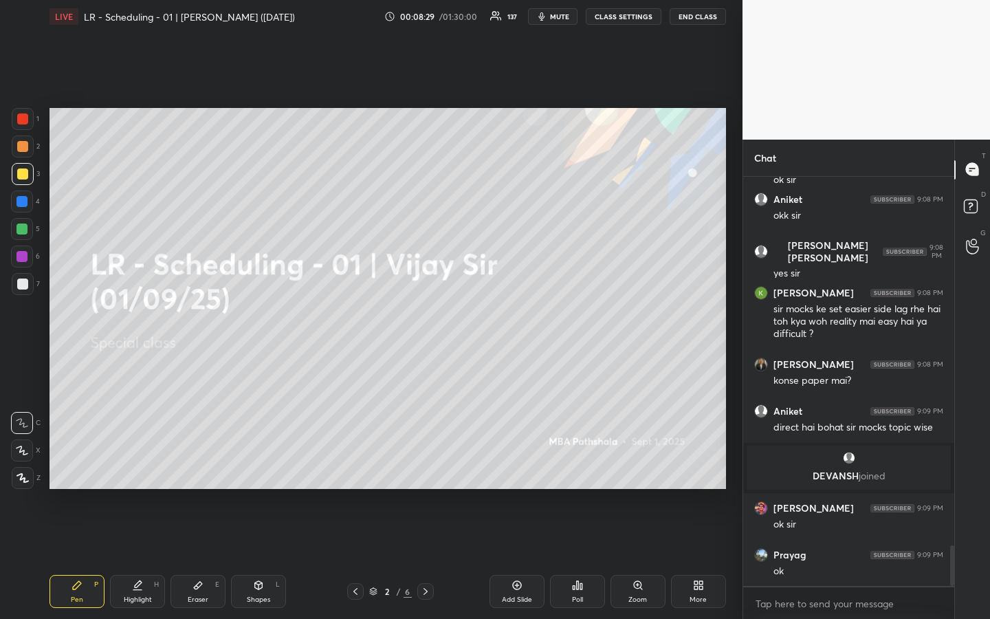
drag, startPoint x: 22, startPoint y: 144, endPoint x: 22, endPoint y: 159, distance: 15.1
click at [22, 148] on div at bounding box center [22, 146] width 11 height 11
click at [25, 174] on div at bounding box center [22, 173] width 11 height 11
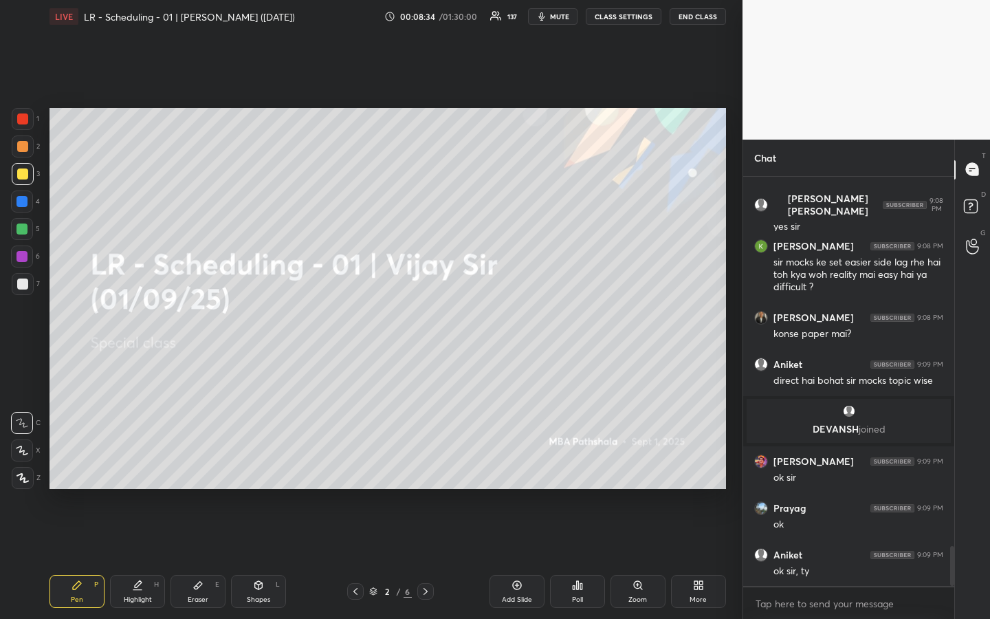
click at [25, 144] on div at bounding box center [22, 146] width 11 height 11
click at [21, 175] on div at bounding box center [22, 173] width 11 height 11
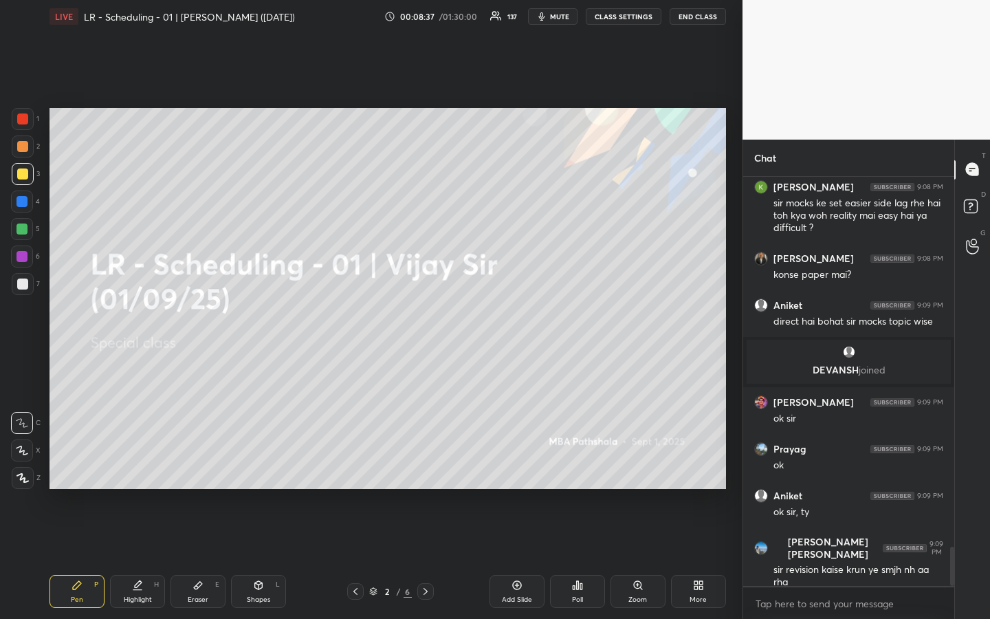
click at [424, 463] on div "Setting up your live class Poll for secs No correct answer Start poll" at bounding box center [387, 298] width 687 height 531
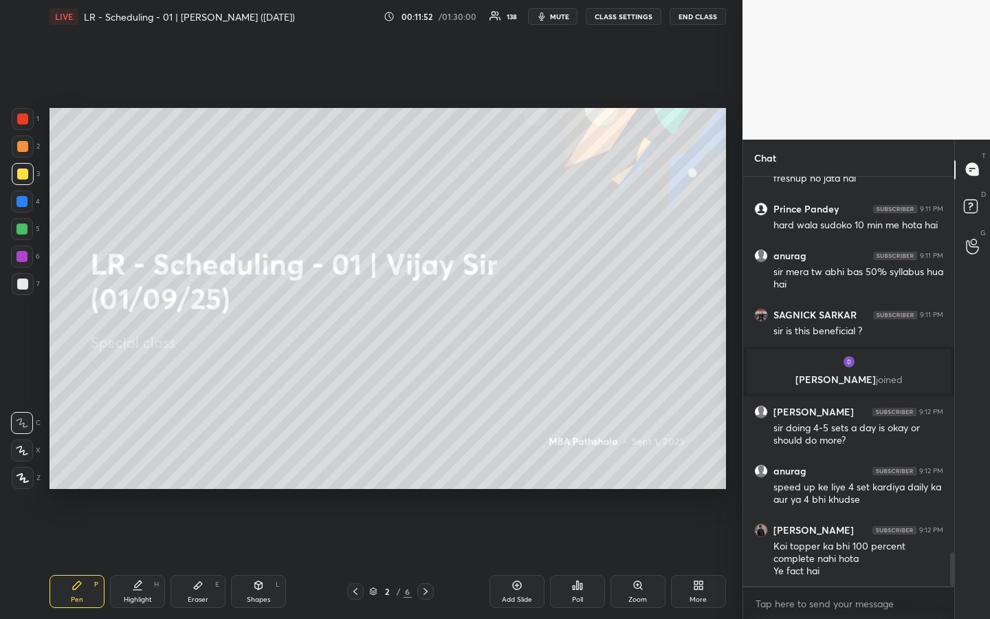
scroll to position [4588, 0]
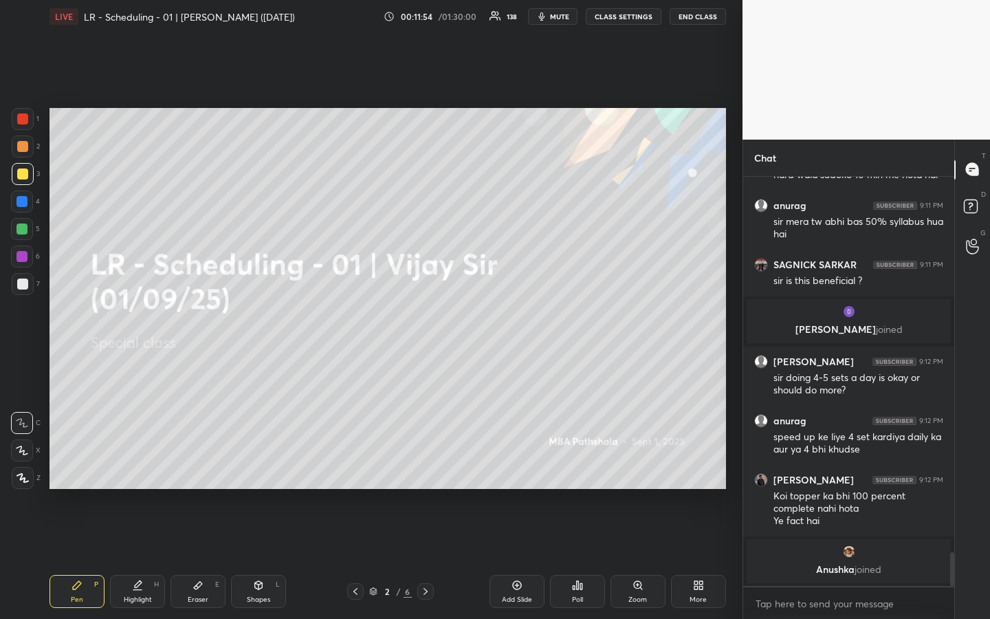
click at [25, 147] on div at bounding box center [22, 146] width 11 height 11
click at [27, 176] on div at bounding box center [23, 174] width 22 height 22
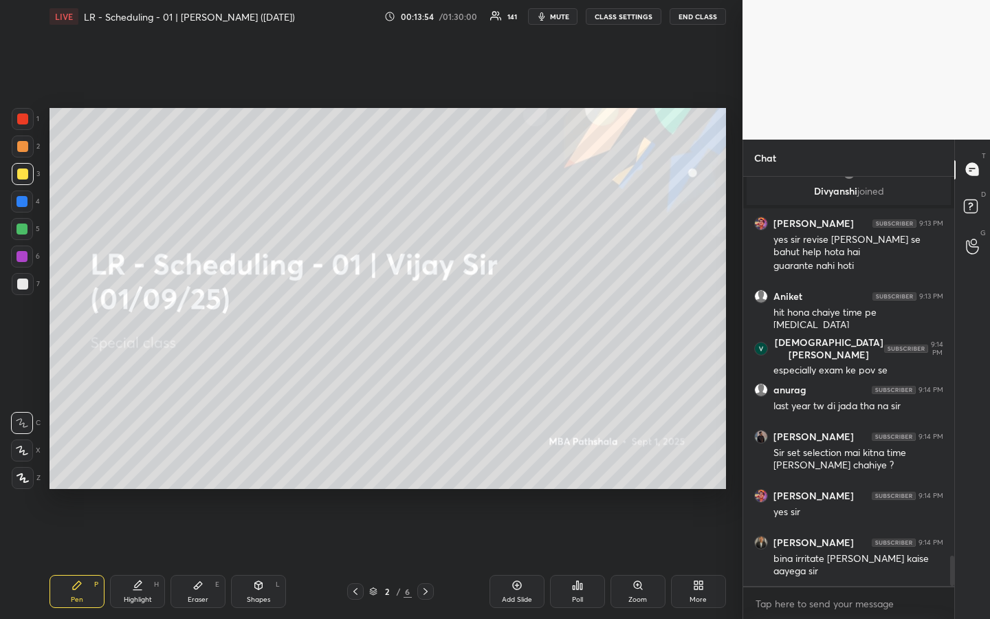
scroll to position [5181, 0]
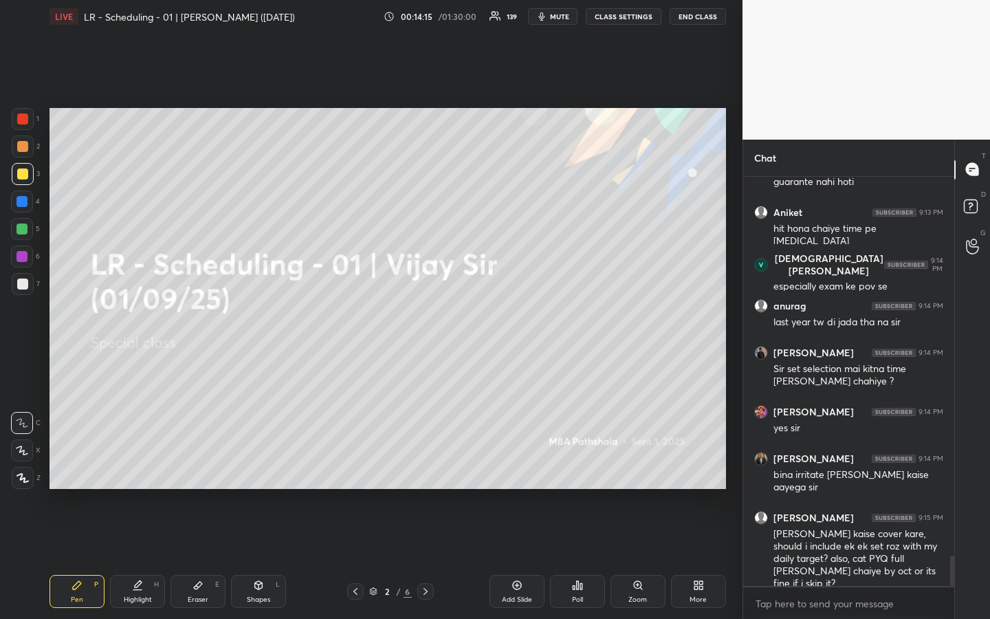
drag, startPoint x: 18, startPoint y: 148, endPoint x: 21, endPoint y: 179, distance: 31.0
click at [18, 151] on div at bounding box center [22, 146] width 11 height 11
click at [22, 181] on div at bounding box center [23, 174] width 22 height 22
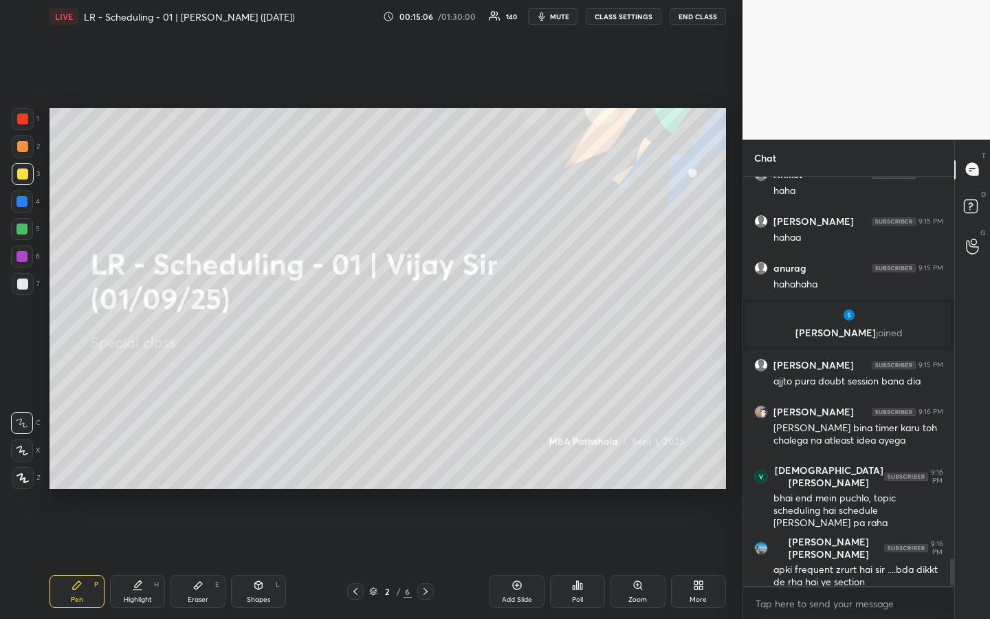
scroll to position [5691, 0]
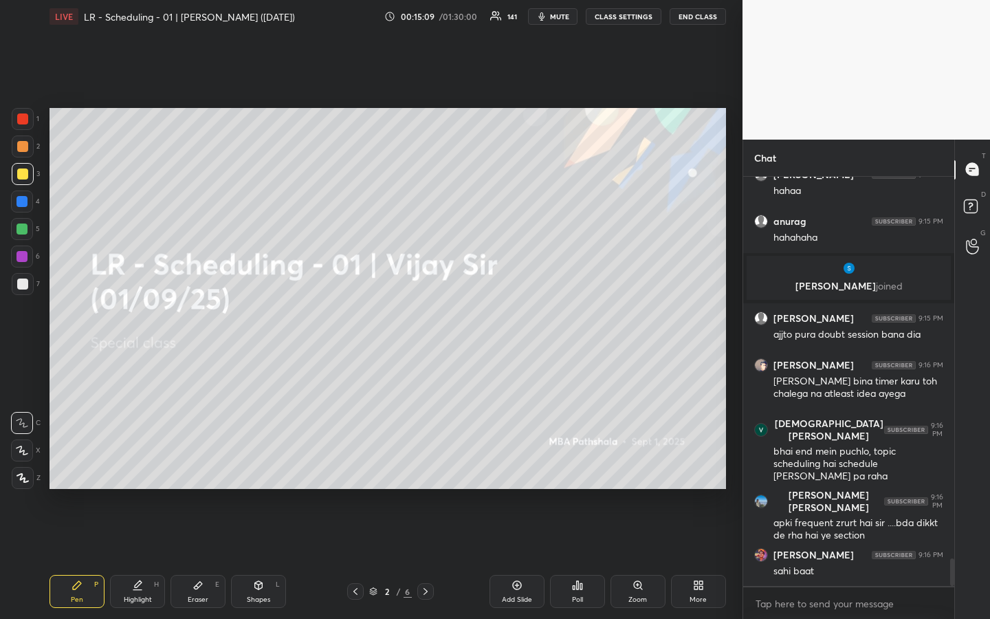
click at [733, 416] on div "1 2 3 4 5 6 7 R O A L C X Z Erase all C X Z LIVE LR - Scheduling - 01 | [PERSON…" at bounding box center [371, 309] width 742 height 619
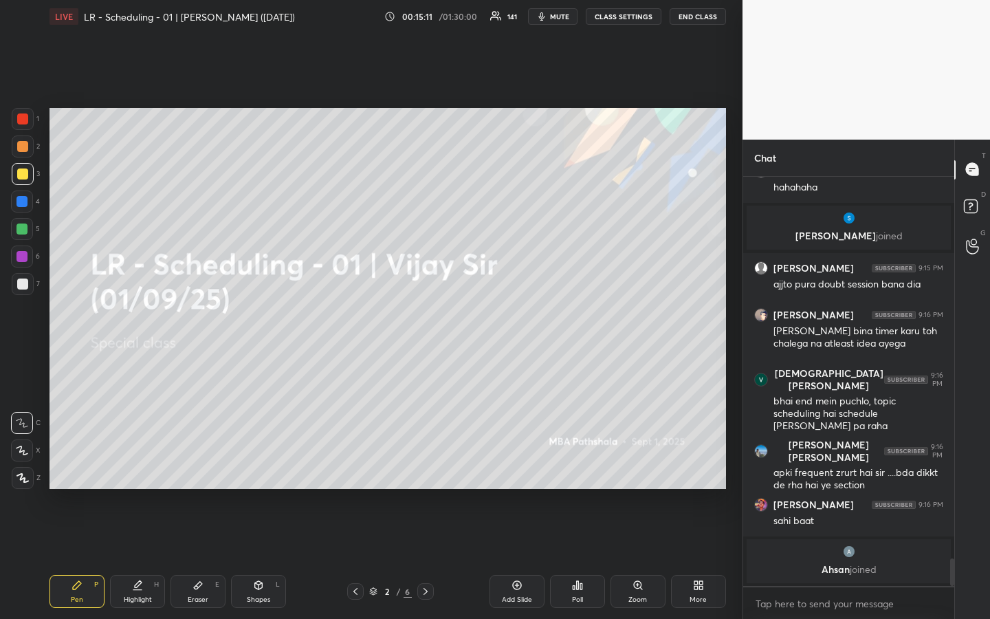
click at [733, 416] on div "1 2 3 4 5 6 7 R O A L C X Z Erase all C X Z LIVE LR - Scheduling - 01 | [PERSON…" at bounding box center [371, 309] width 742 height 619
click at [733, 419] on div "1 2 3 4 5 6 7 R O A L C X Z Erase all C X Z LIVE LR - Scheduling - 01 | [PERSON…" at bounding box center [371, 309] width 742 height 619
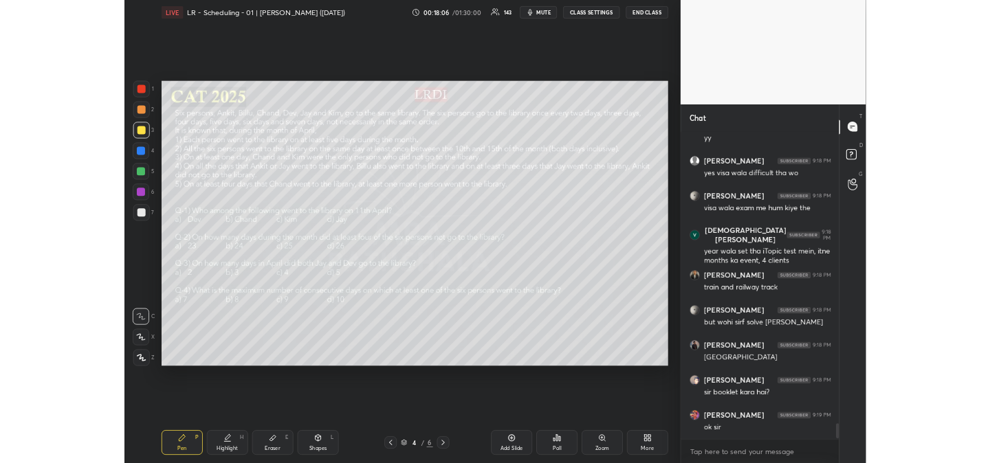
scroll to position [7948, 0]
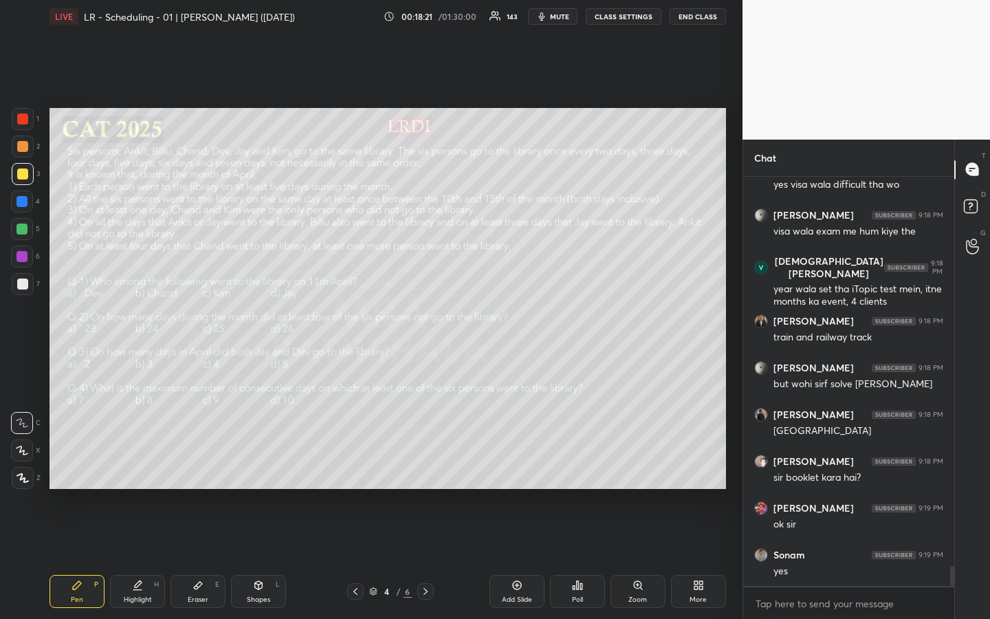
click at [23, 177] on div at bounding box center [22, 173] width 11 height 11
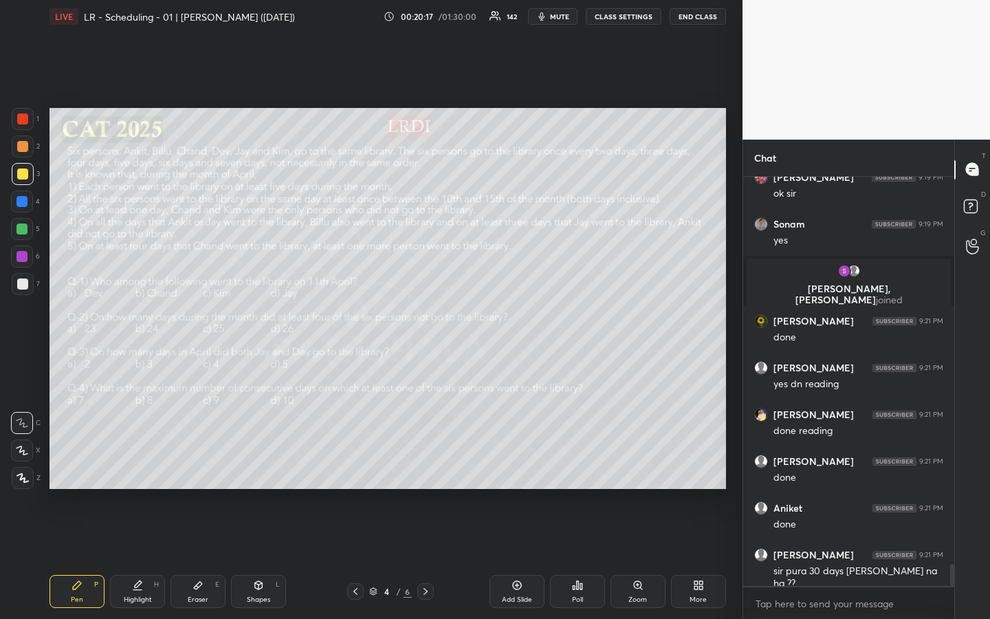
scroll to position [7400, 0]
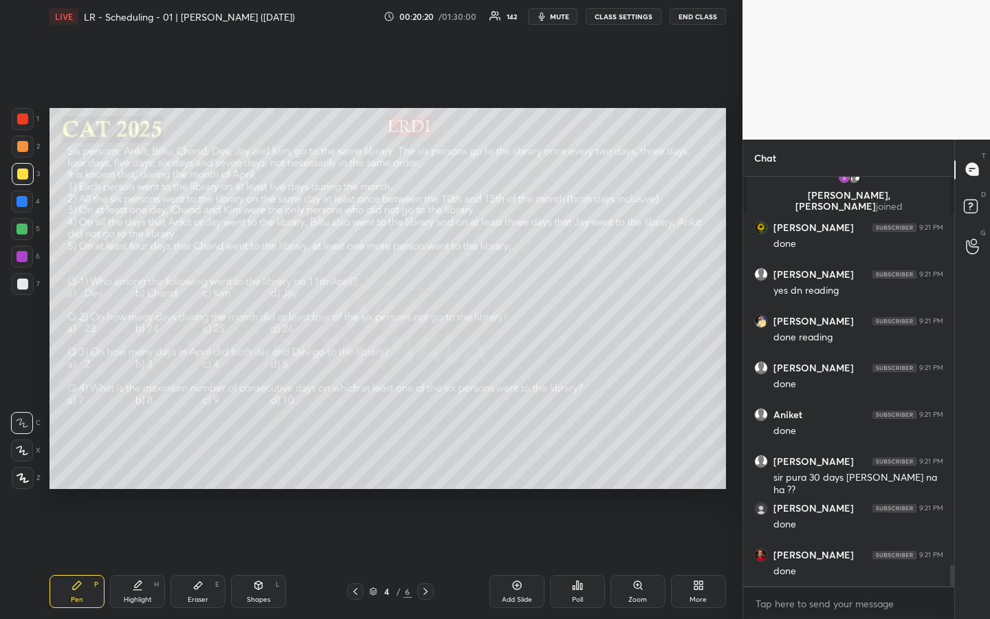
click at [140, 463] on div "Highlight H" at bounding box center [137, 591] width 55 height 33
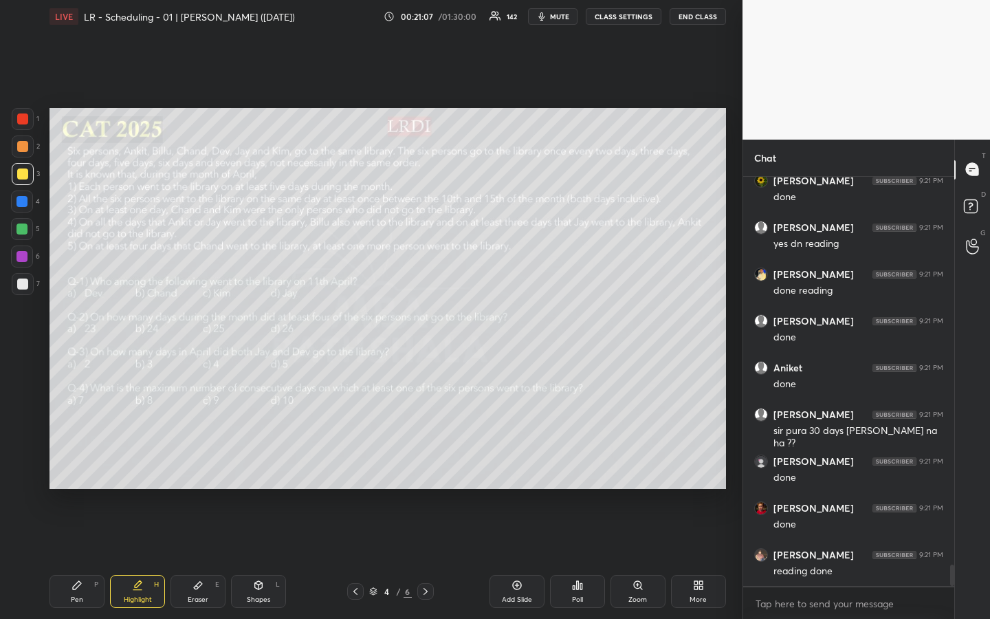
click at [80, 463] on icon at bounding box center [76, 584] width 11 height 11
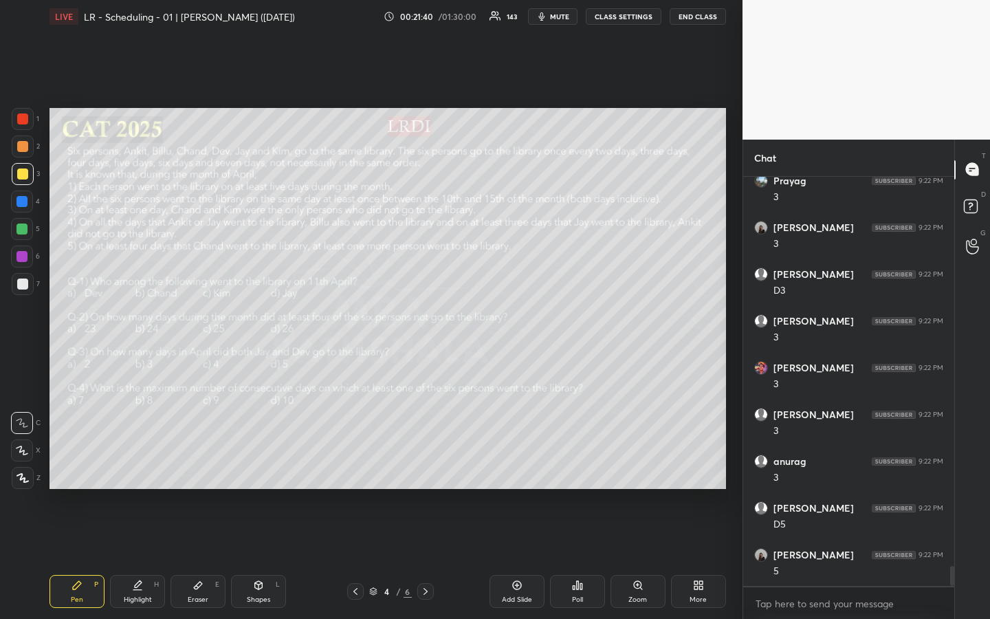
scroll to position [8054, 0]
click at [144, 463] on div "Highlight H" at bounding box center [137, 591] width 55 height 33
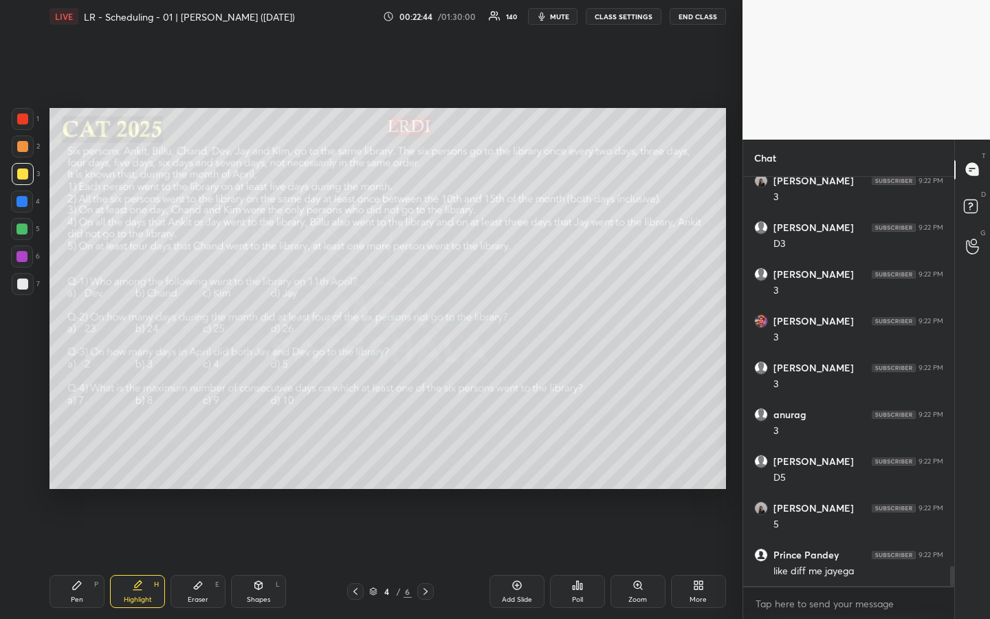
scroll to position [8101, 0]
click at [67, 463] on div "Pen P" at bounding box center [76, 591] width 55 height 33
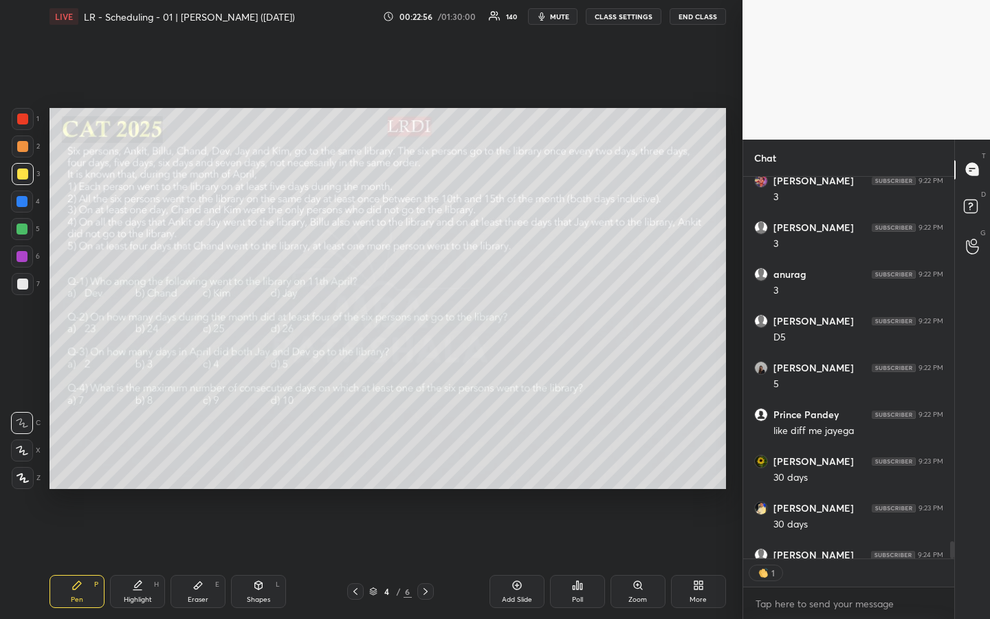
scroll to position [8269, 0]
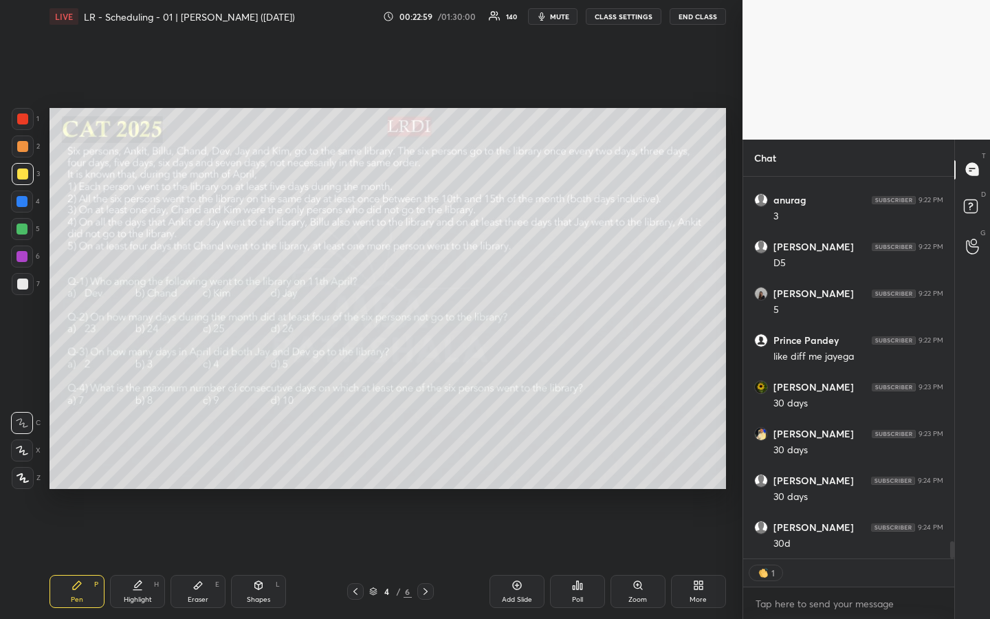
click at [137, 463] on icon at bounding box center [137, 584] width 11 height 11
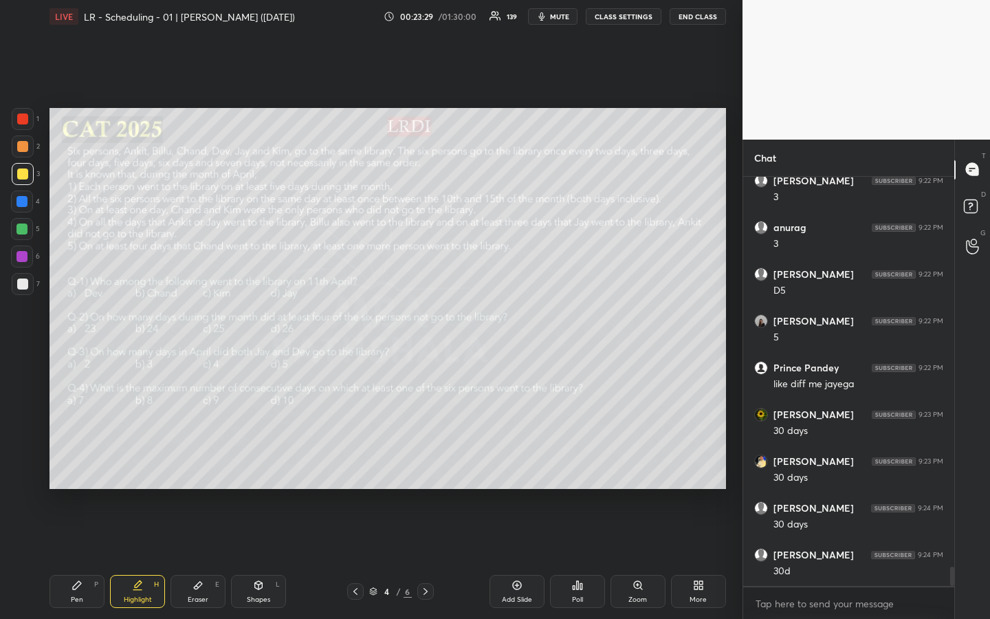
click at [74, 463] on div "Pen" at bounding box center [77, 599] width 12 height 7
click at [136, 463] on icon at bounding box center [137, 590] width 8 height 0
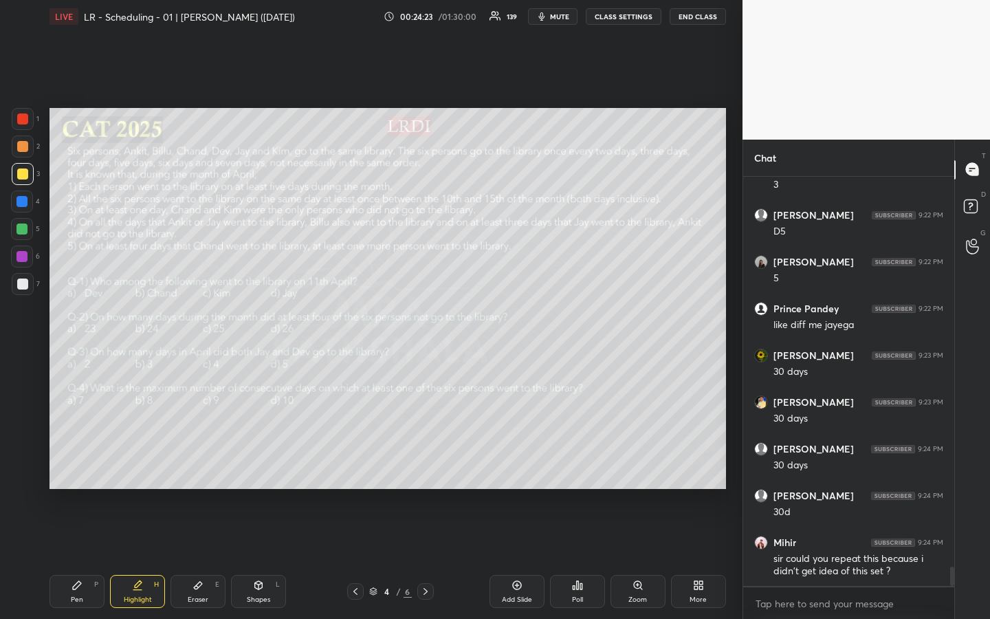
scroll to position [8351, 0]
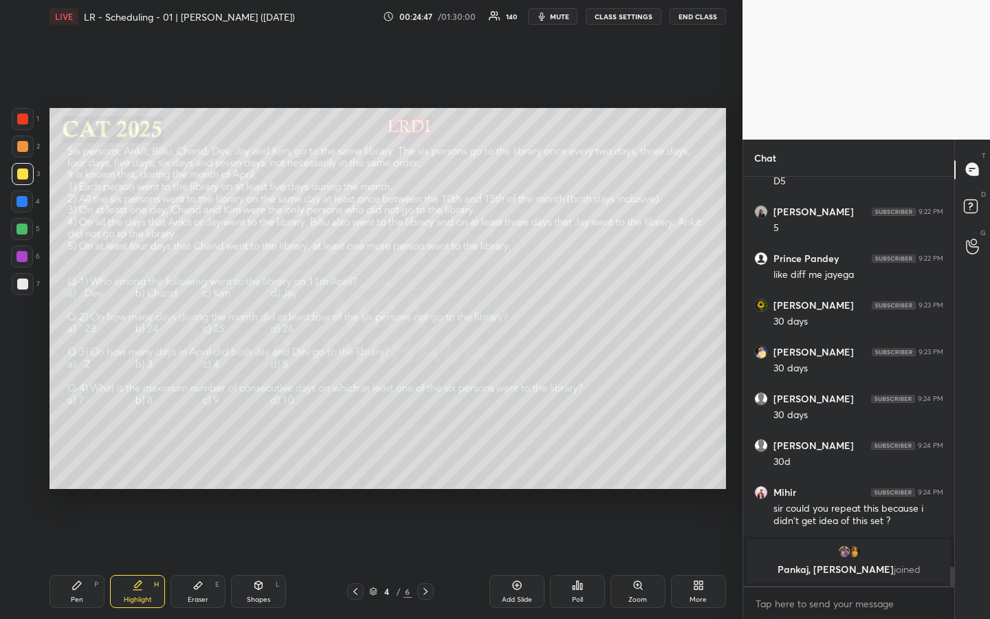
click at [80, 463] on div "Pen P" at bounding box center [76, 591] width 55 height 33
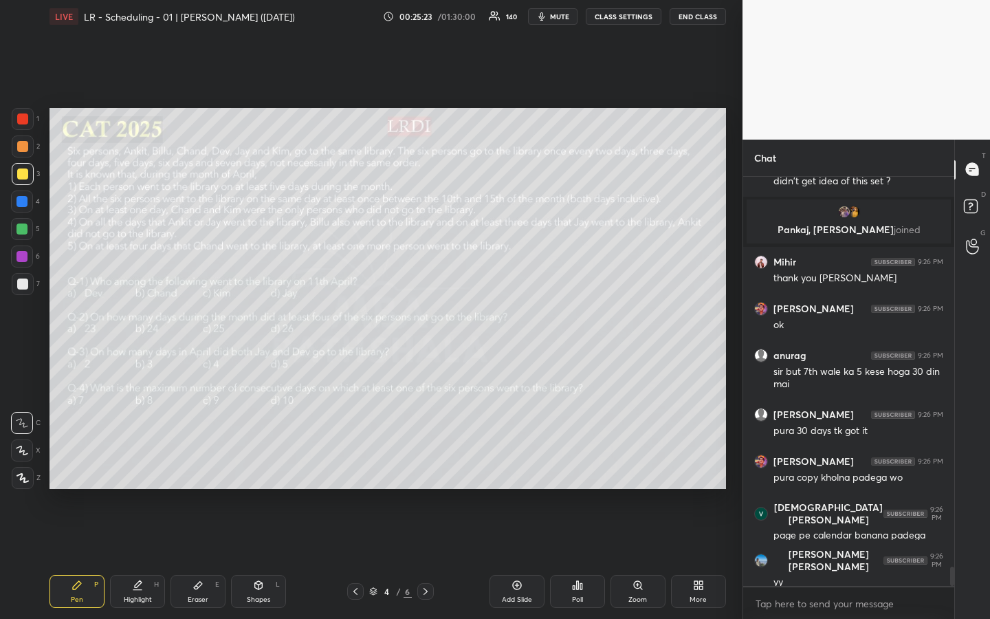
scroll to position [8350, 0]
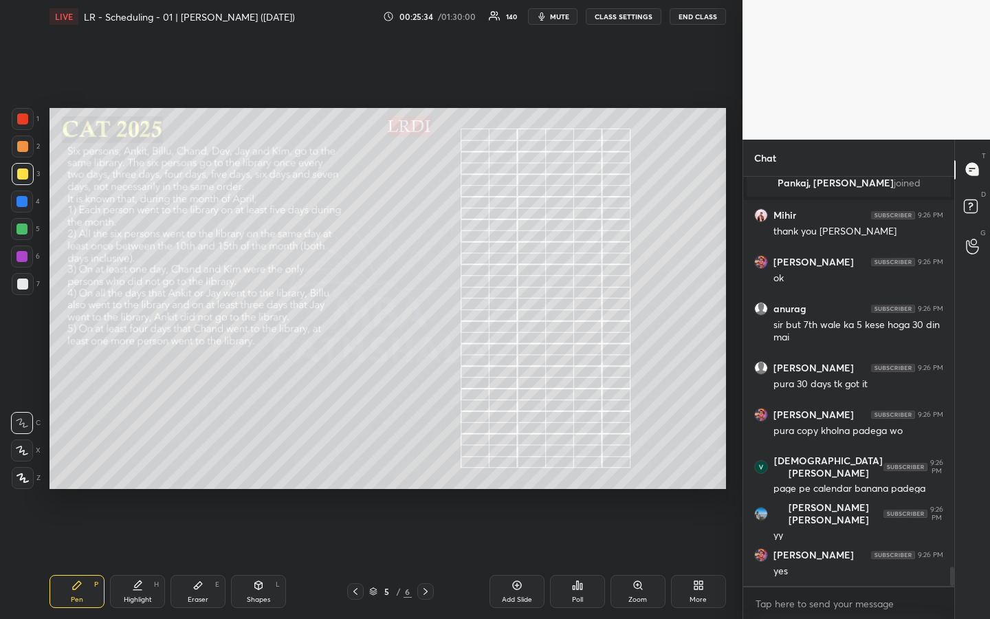
click at [81, 463] on div "Pen P" at bounding box center [76, 591] width 55 height 33
click at [134, 463] on div "Highlight" at bounding box center [138, 599] width 28 height 7
click at [21, 233] on div at bounding box center [21, 228] width 11 height 11
click at [74, 463] on icon at bounding box center [76, 584] width 11 height 11
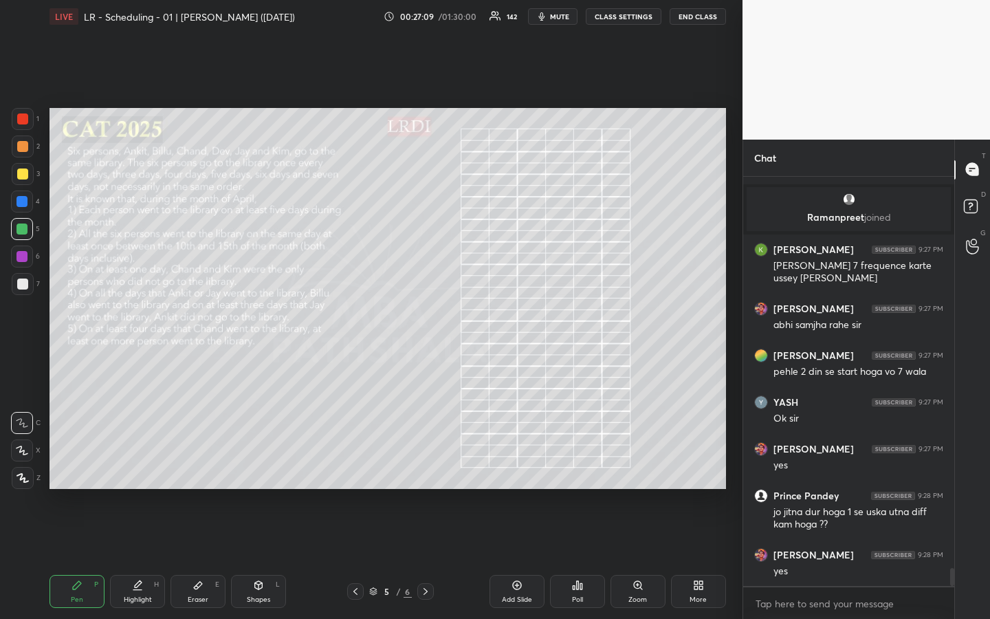
scroll to position [8819, 0]
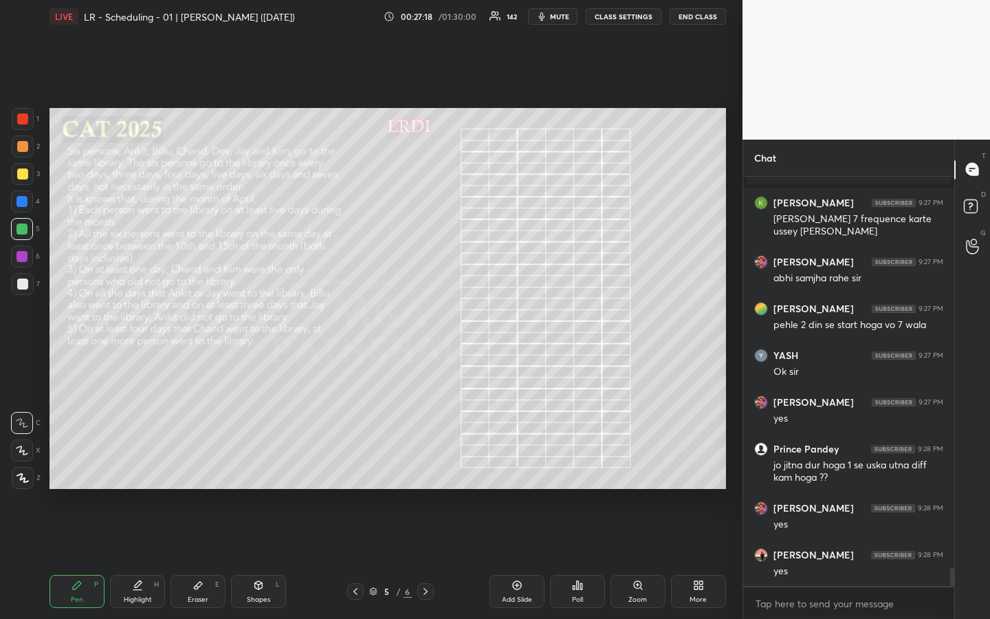
click at [22, 169] on div at bounding box center [22, 173] width 11 height 11
click at [205, 463] on div "Eraser" at bounding box center [198, 599] width 21 height 7
drag, startPoint x: 80, startPoint y: 589, endPoint x: 90, endPoint y: 566, distance: 24.9
click at [79, 463] on icon at bounding box center [76, 584] width 11 height 11
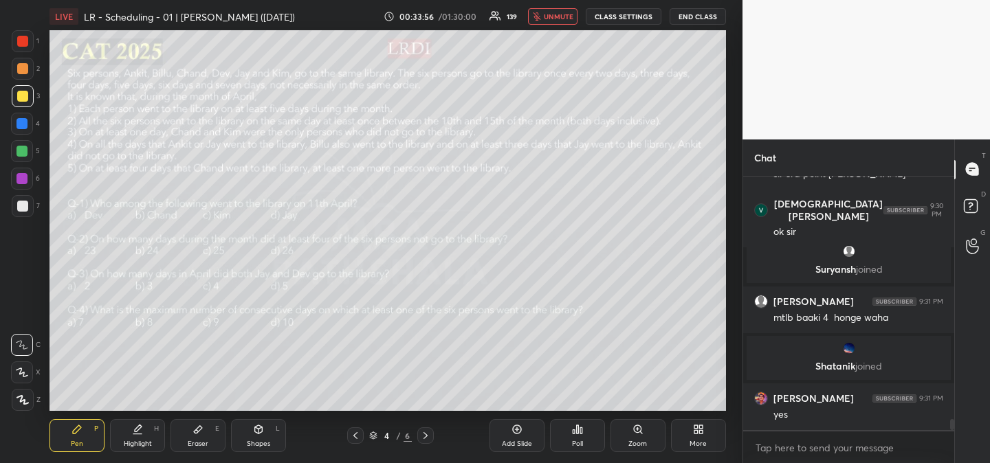
scroll to position [68353, 68041]
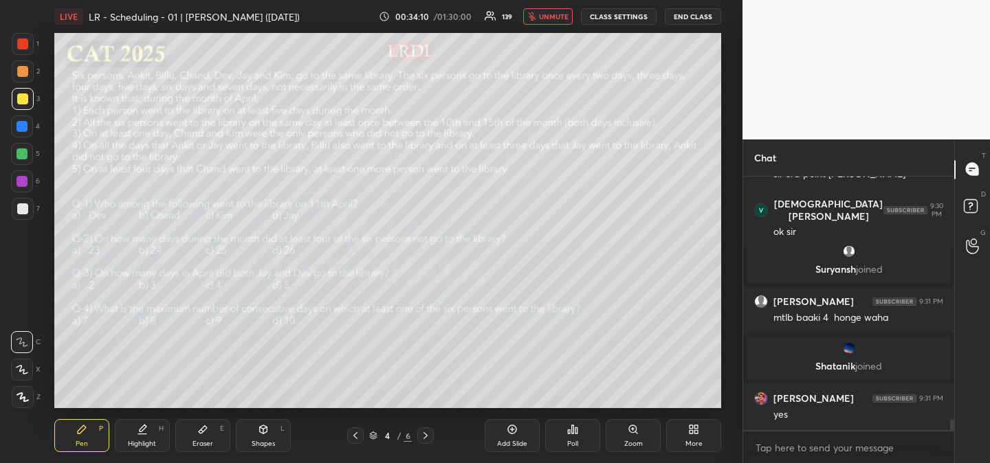
click at [325, 14] on div "LIVE LR - Scheduling - 01 | [PERSON_NAME] ([DATE])" at bounding box center [214, 16] width 320 height 33
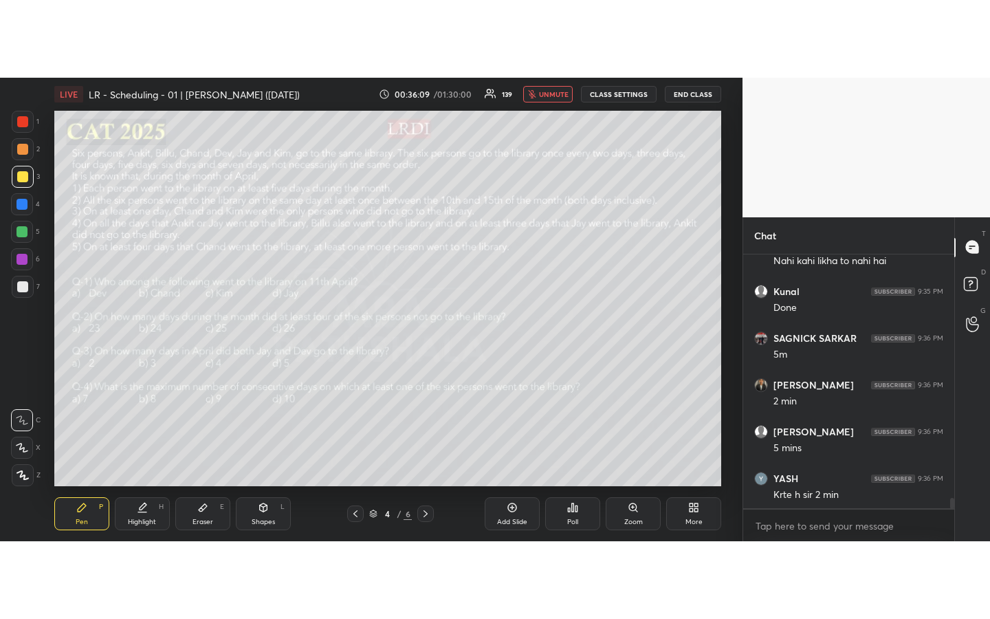
scroll to position [438, 207]
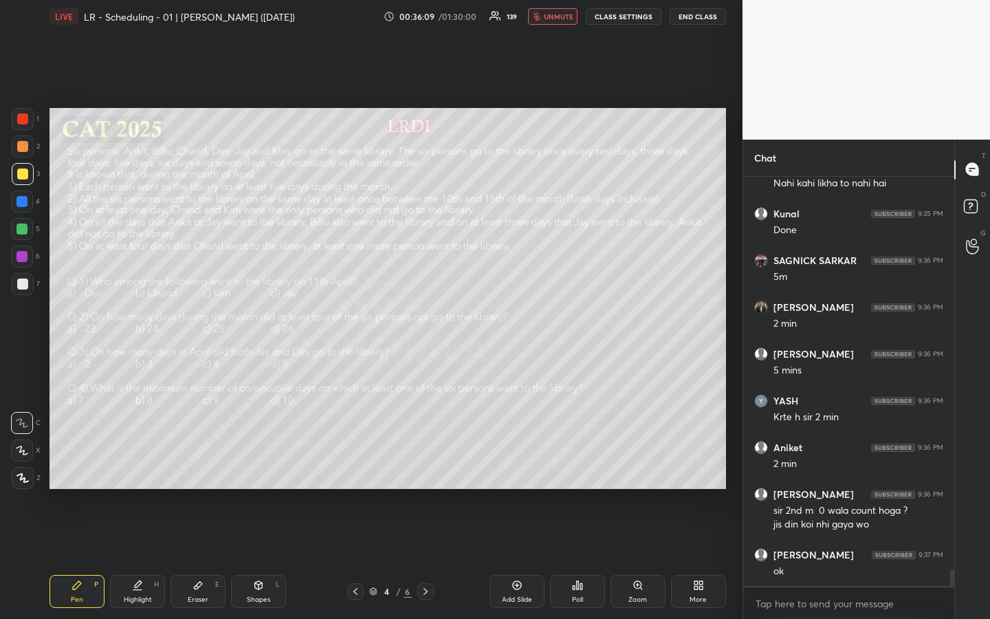
type textarea "x"
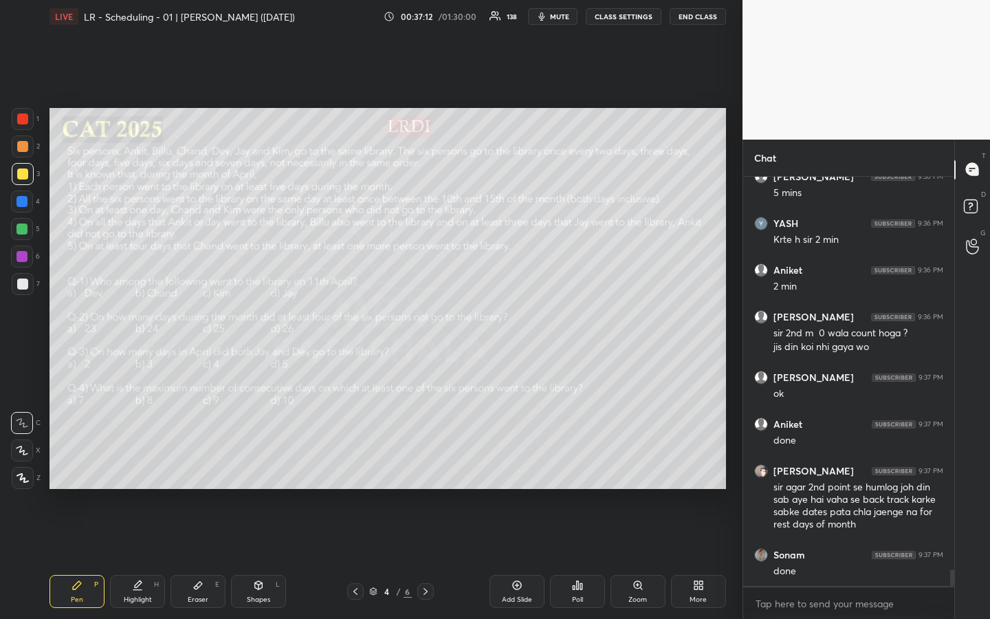
scroll to position [9841, 0]
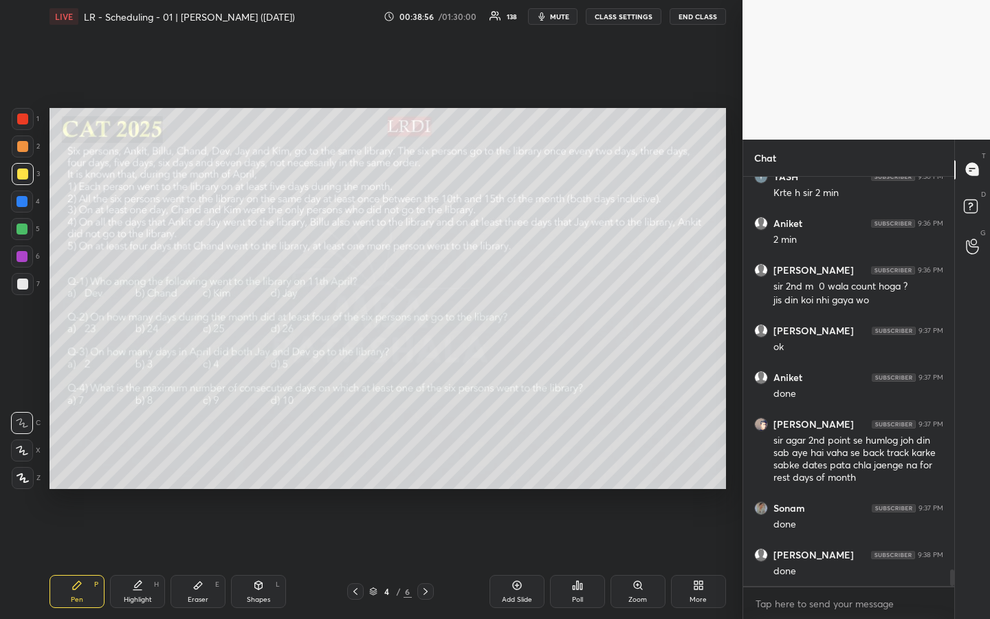
click at [584, 463] on div "Poll" at bounding box center [577, 591] width 55 height 33
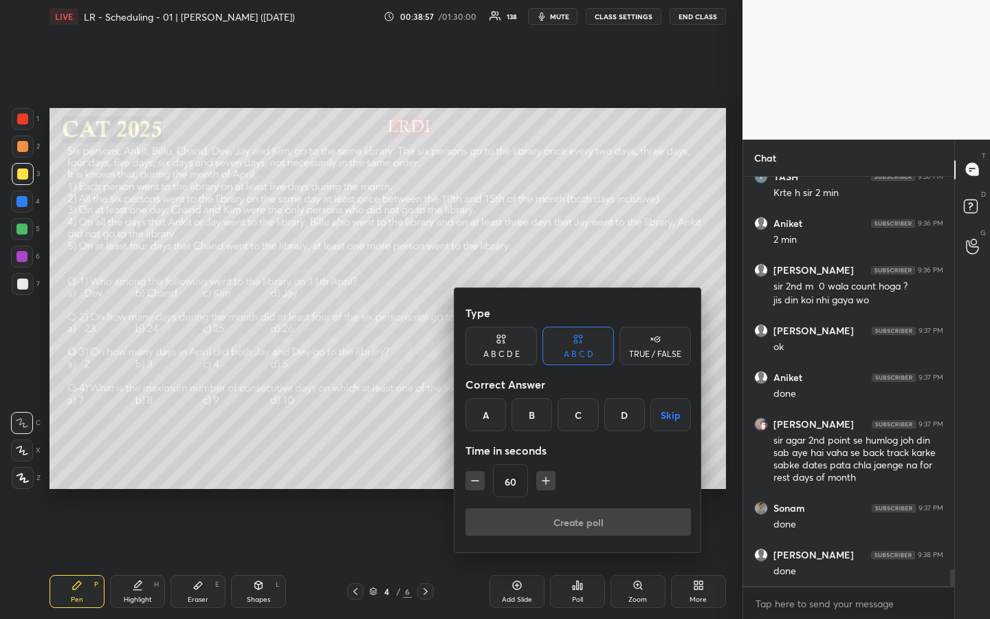
click at [485, 463] on div "60" at bounding box center [577, 480] width 225 height 33
click at [471, 463] on icon "button" at bounding box center [475, 481] width 14 height 14
type input "15"
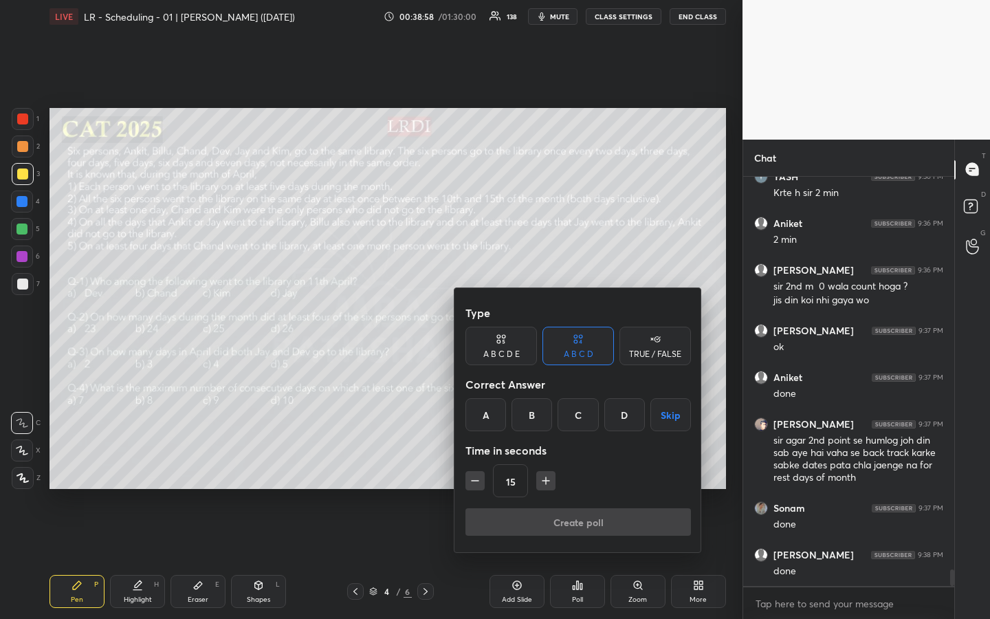
click at [471, 463] on div "15" at bounding box center [577, 480] width 225 height 33
click at [622, 411] on div "D" at bounding box center [624, 414] width 41 height 33
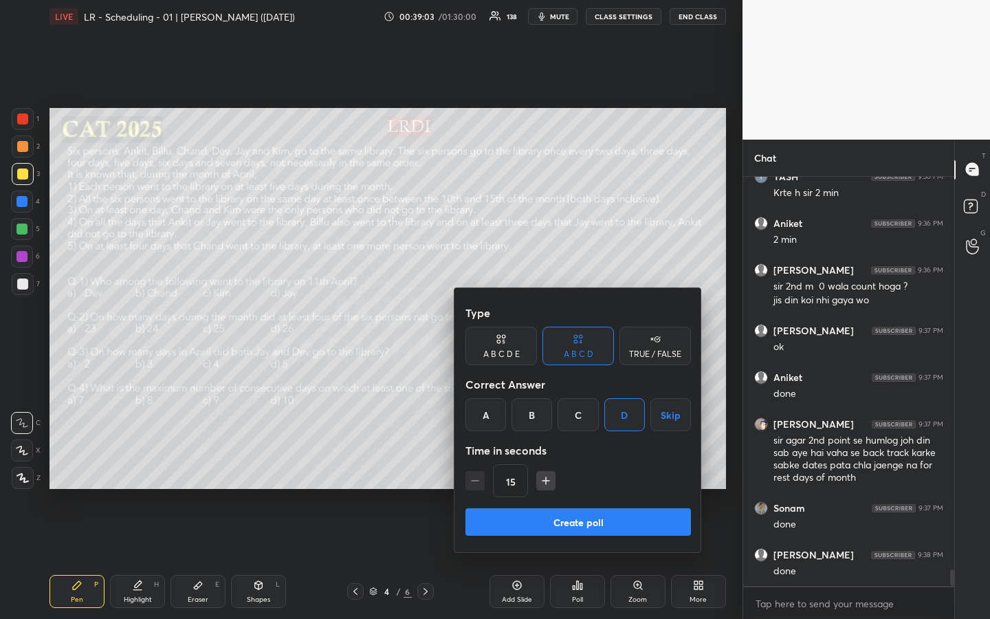
click at [583, 463] on button "Create poll" at bounding box center [577, 521] width 225 height 27
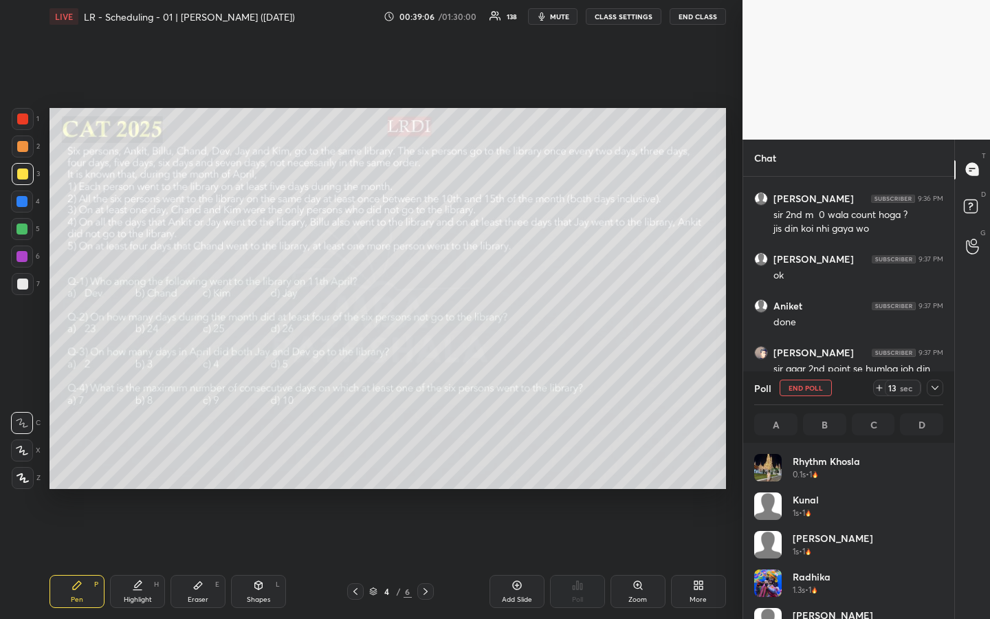
scroll to position [161, 185]
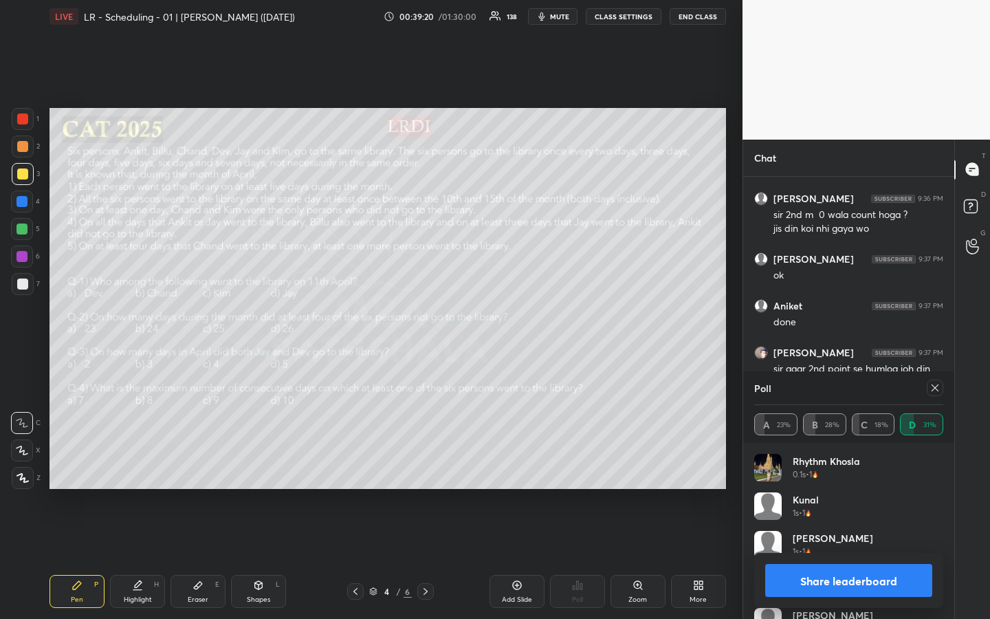
click at [936, 388] on icon at bounding box center [934, 387] width 7 height 7
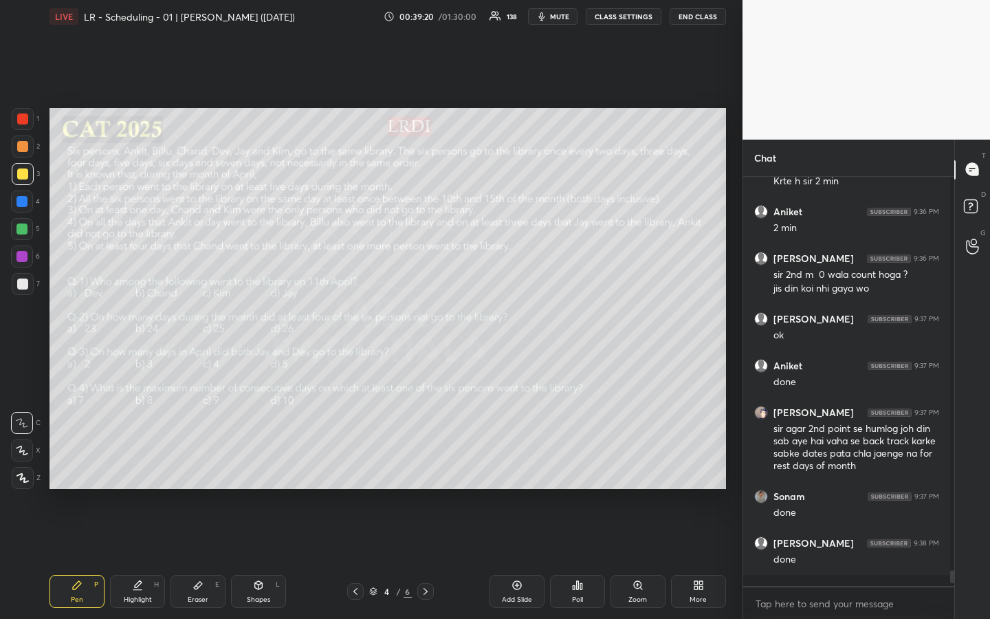
scroll to position [405, 207]
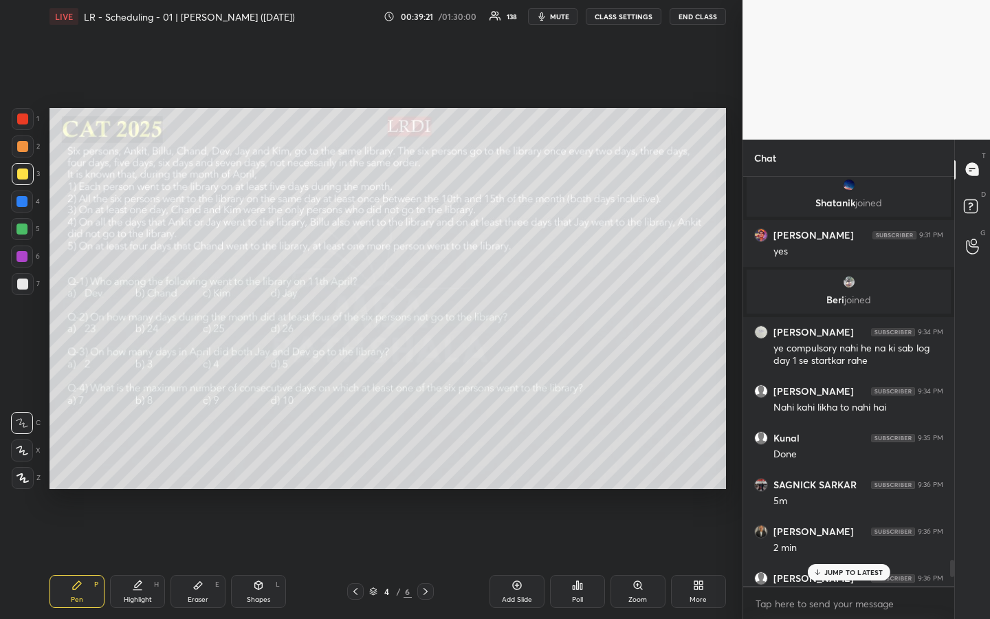
click at [574, 463] on icon at bounding box center [574, 587] width 2 height 3
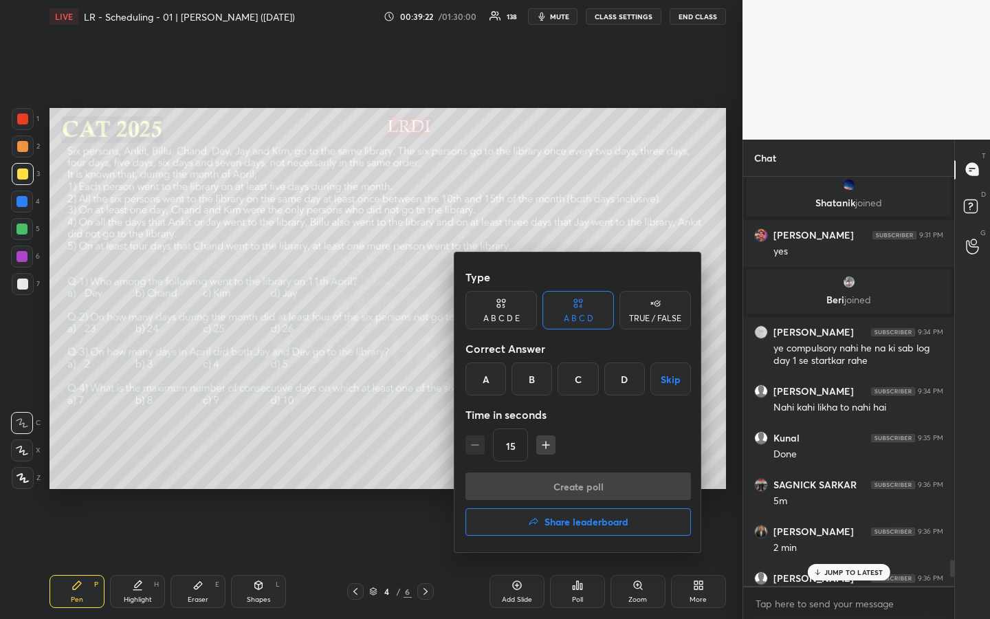
click at [580, 391] on div "C" at bounding box center [577, 378] width 41 height 33
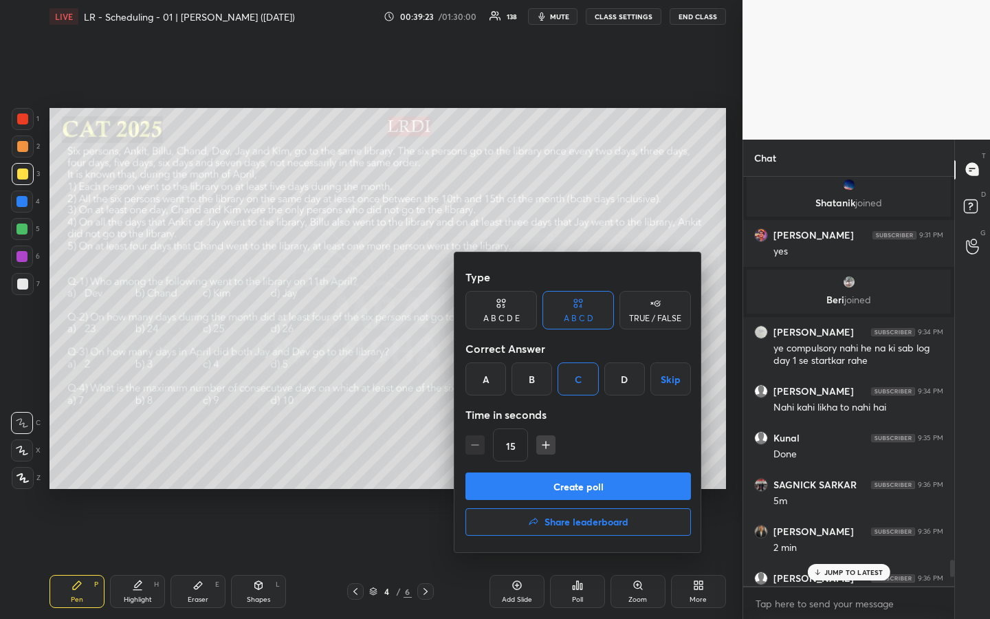
click at [596, 463] on button "Create poll" at bounding box center [577, 485] width 225 height 27
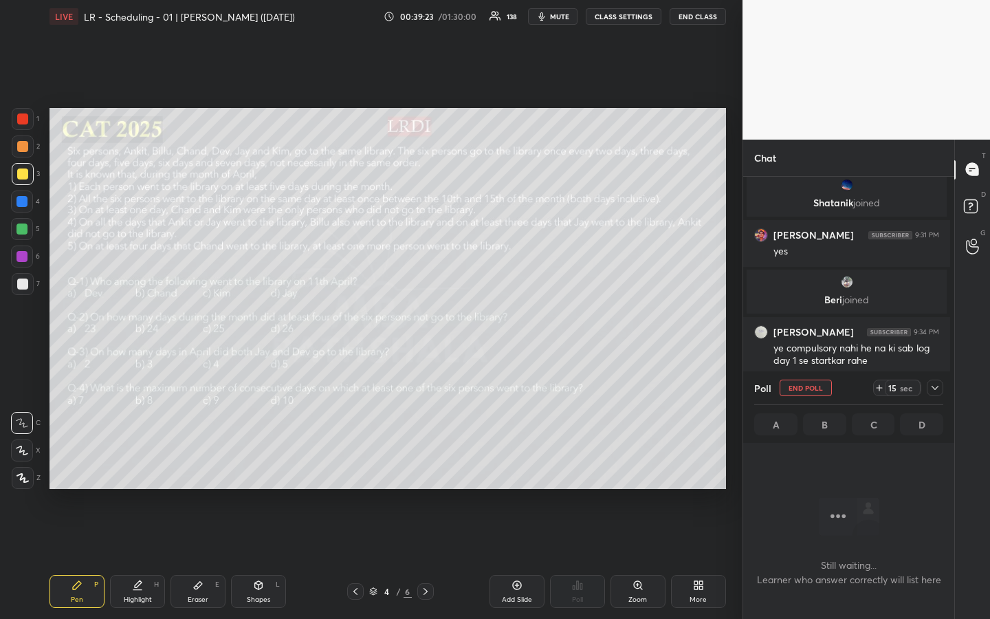
scroll to position [5, 5]
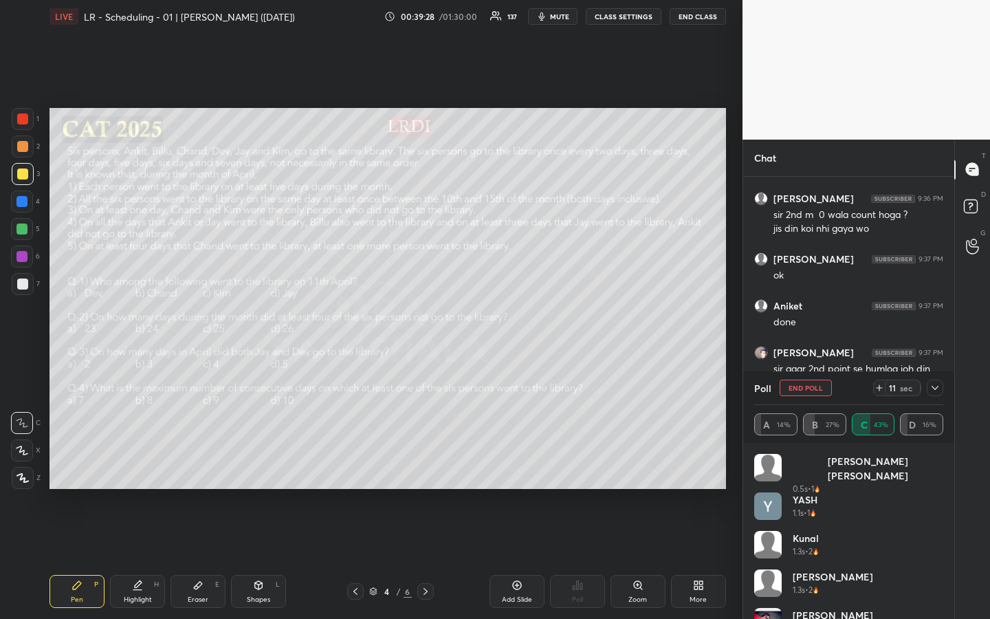
click at [971, 423] on div "T Messages (T) D Doubts (D) G Raise Hand (G)" at bounding box center [972, 380] width 36 height 480
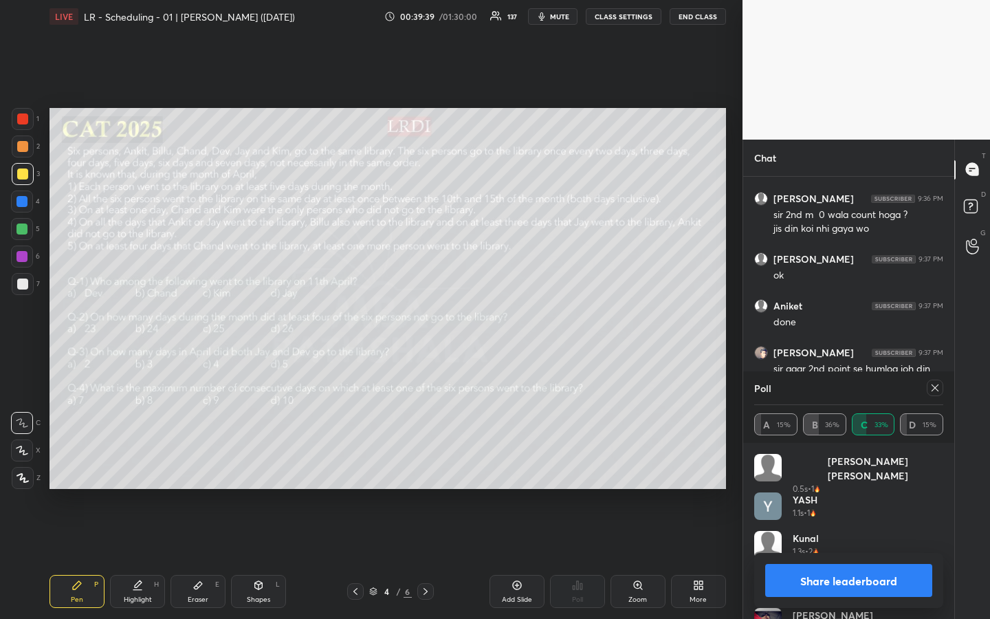
click at [934, 387] on icon at bounding box center [934, 387] width 7 height 7
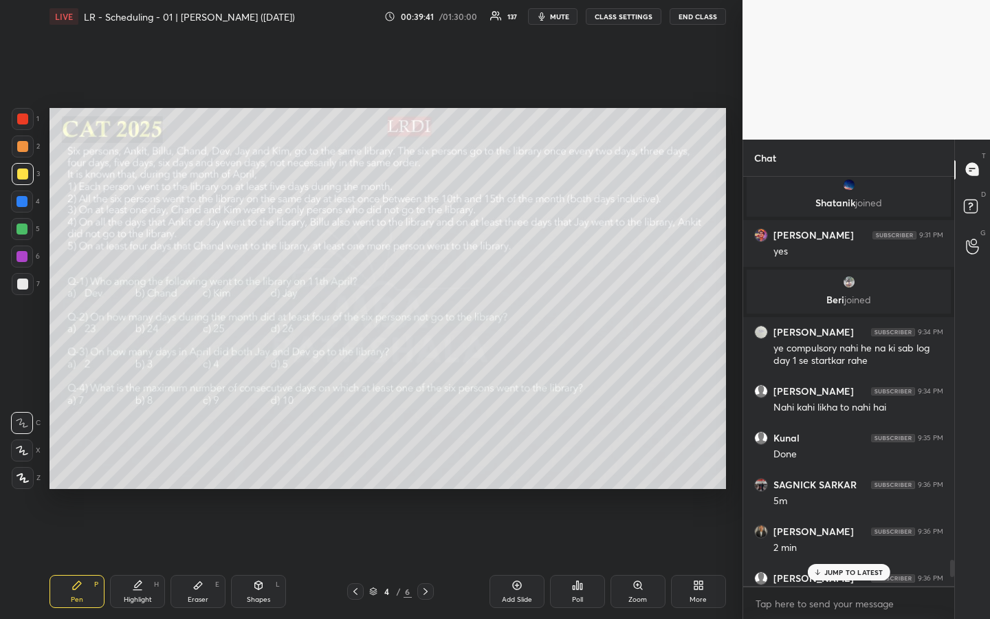
click at [577, 463] on icon at bounding box center [578, 585] width 2 height 8
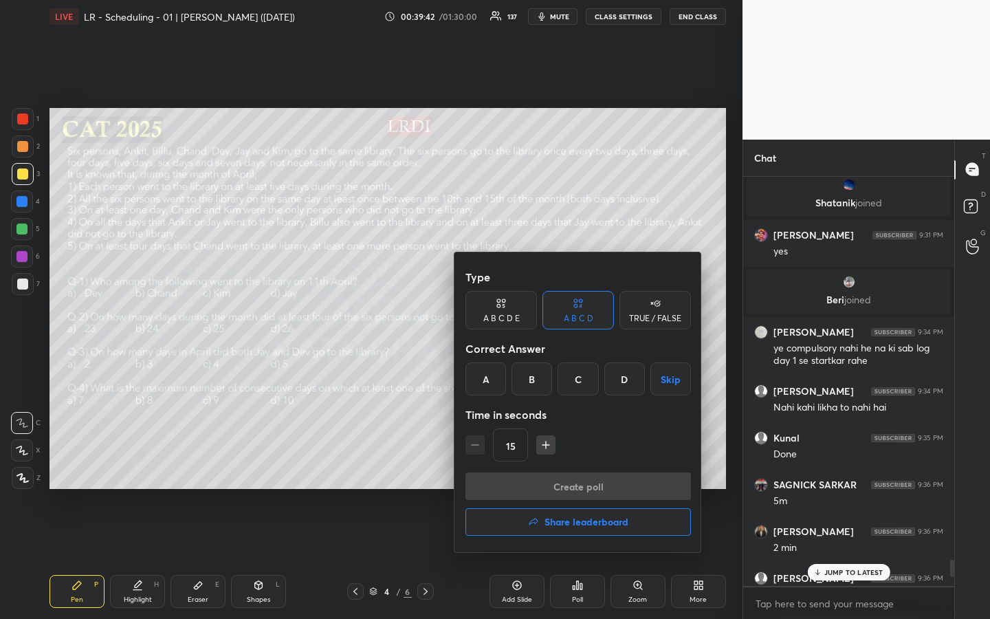
click at [530, 380] on div "B" at bounding box center [531, 378] width 41 height 33
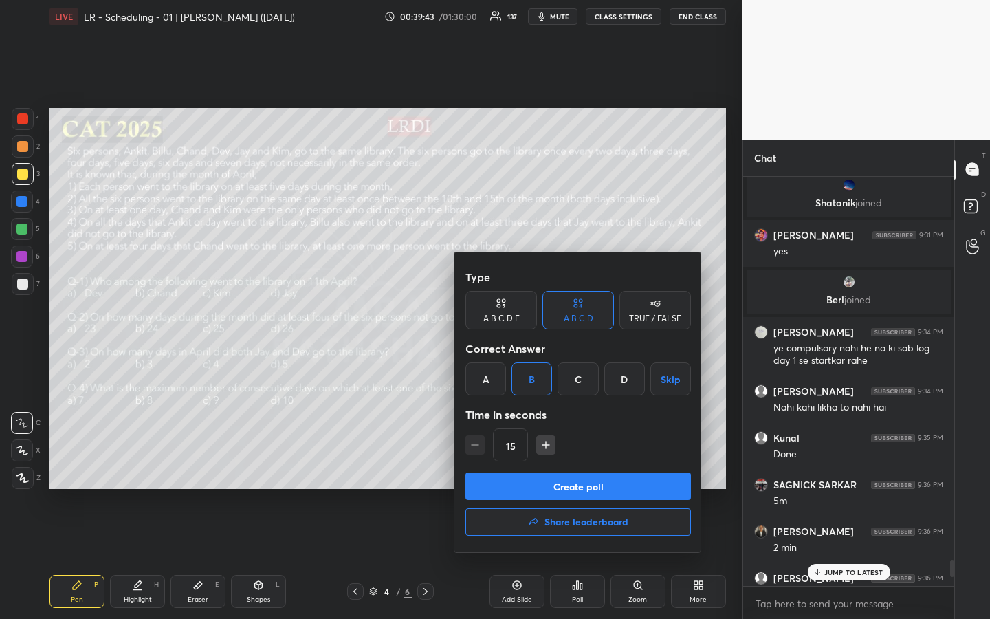
click at [586, 463] on button "Create poll" at bounding box center [577, 485] width 225 height 27
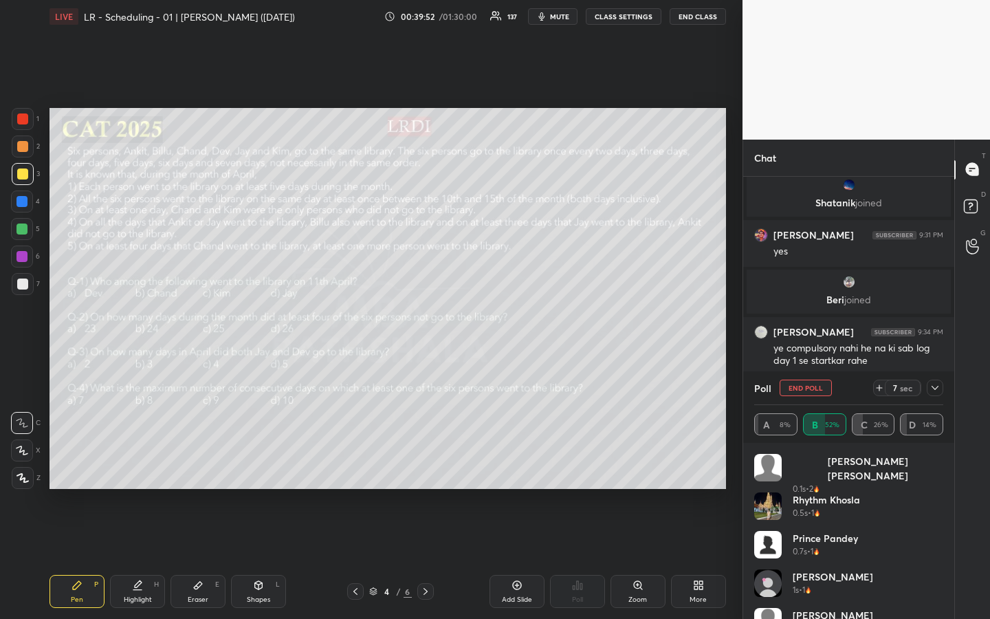
click at [734, 427] on div "1 2 3 4 5 6 7 R O A L C X Z Erase all C X Z LIVE LR - Scheduling - 01 | [PERSON…" at bounding box center [371, 309] width 742 height 619
click at [733, 427] on div "1 2 3 4 5 6 7 R O A L C X Z Erase all C X Z LIVE LR - Scheduling - 01 | [PERSON…" at bounding box center [371, 309] width 742 height 619
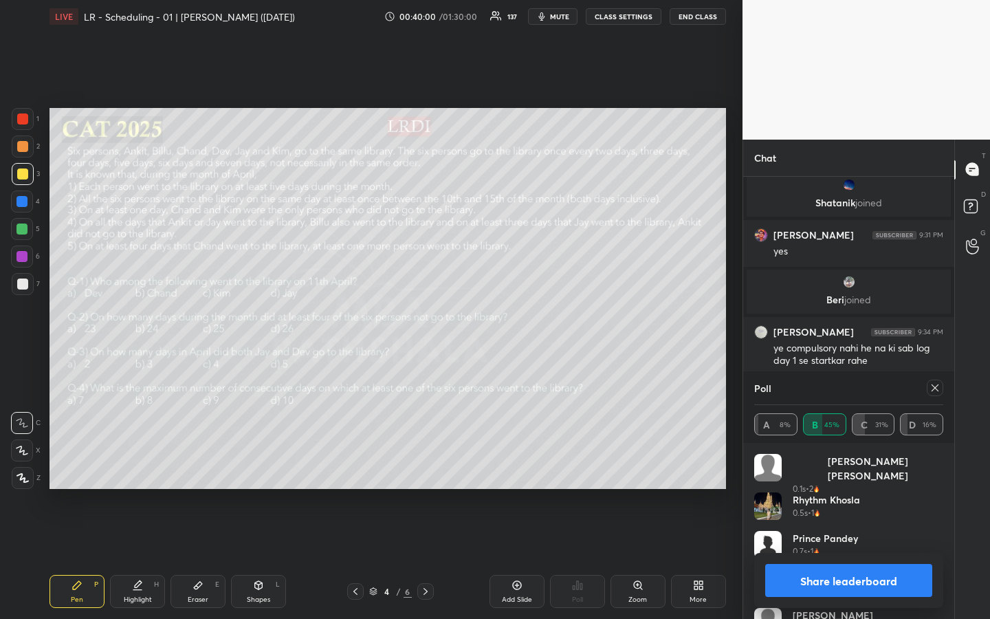
click at [932, 386] on icon at bounding box center [934, 387] width 11 height 11
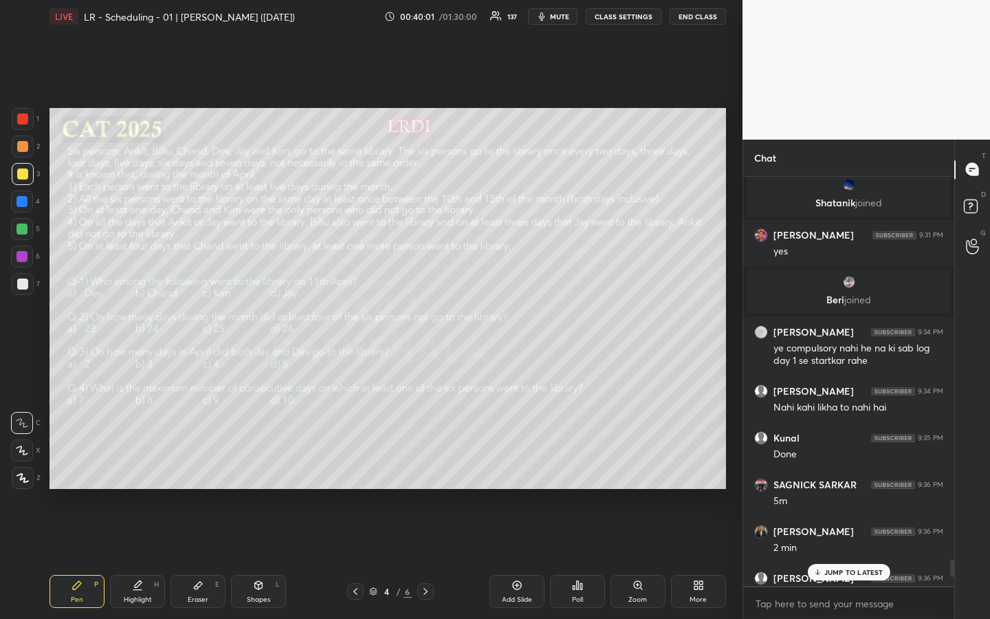
click at [586, 463] on div "Poll" at bounding box center [577, 591] width 55 height 33
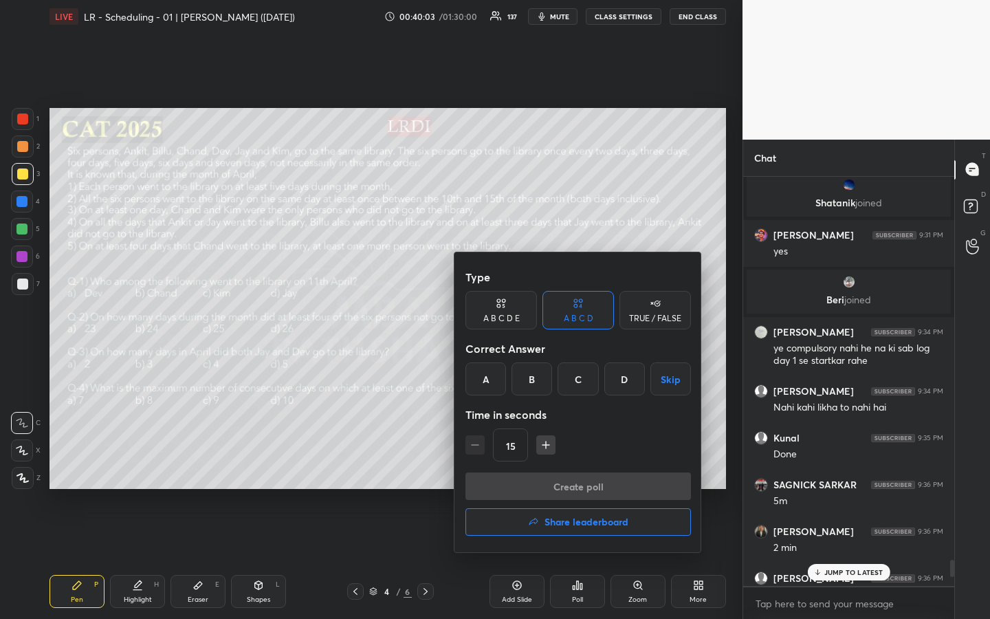
click at [581, 386] on div "C" at bounding box center [577, 378] width 41 height 33
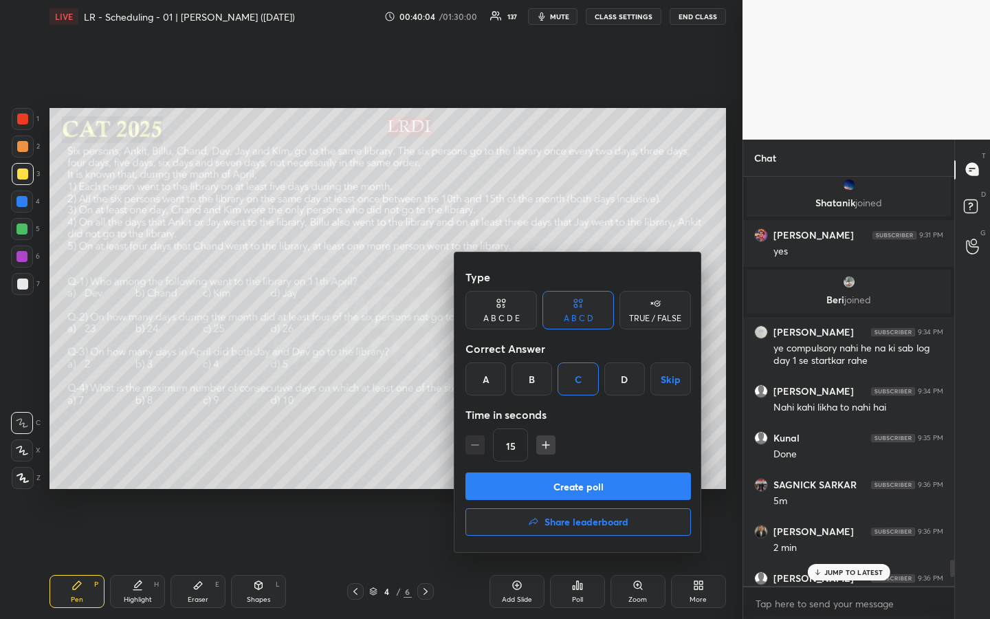
click at [586, 463] on button "Create poll" at bounding box center [577, 485] width 225 height 27
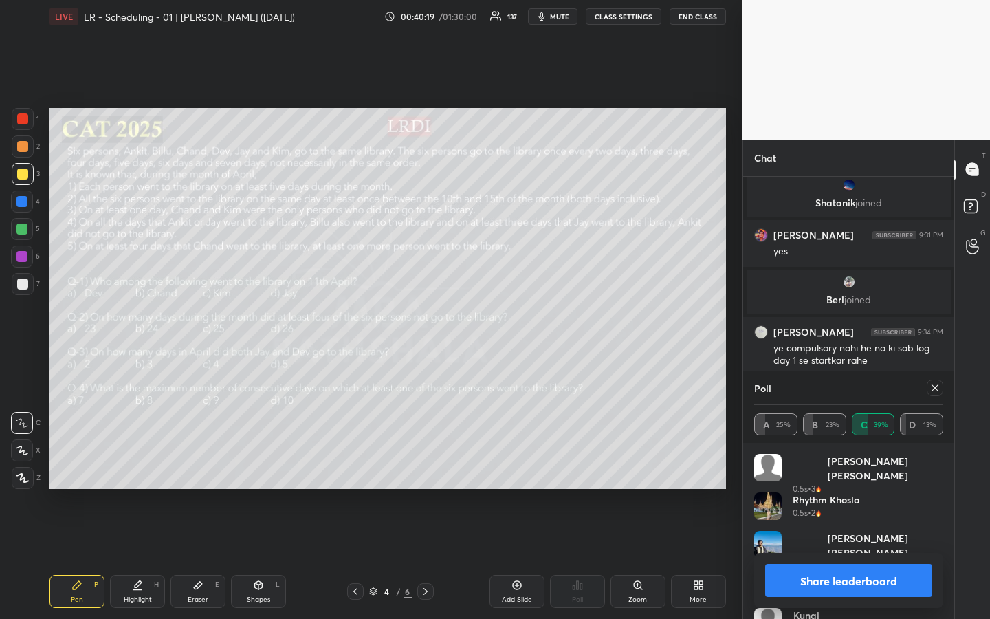
click at [856, 463] on button "Share leaderboard" at bounding box center [848, 580] width 167 height 33
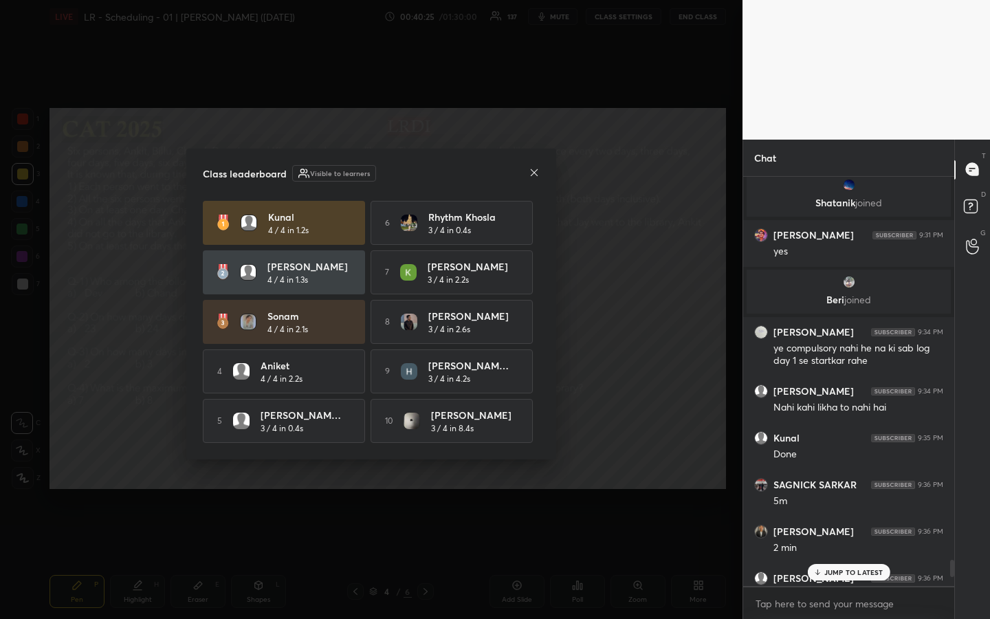
click at [532, 168] on icon at bounding box center [534, 171] width 7 height 7
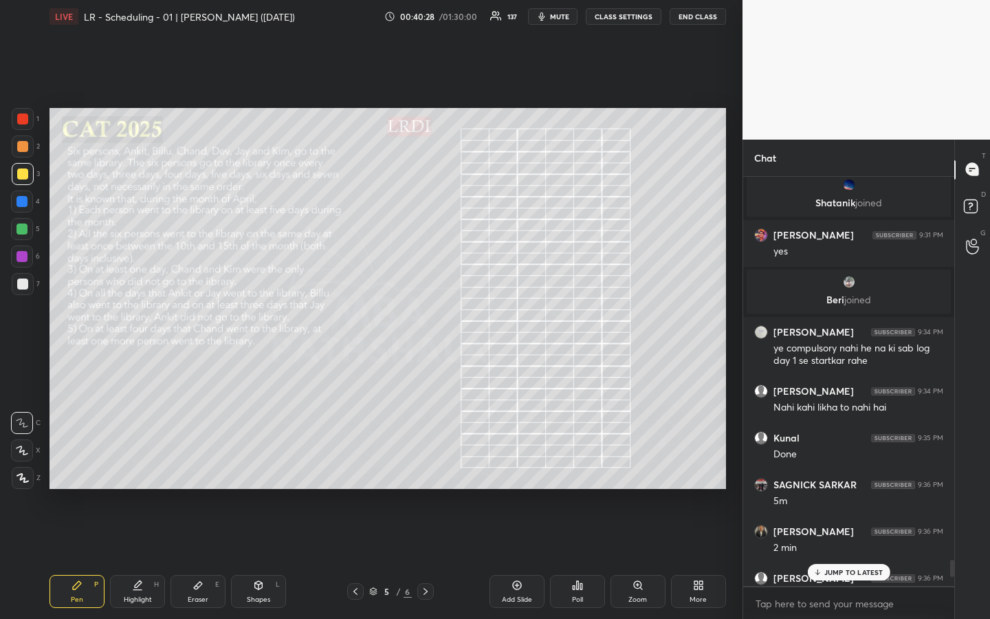
drag, startPoint x: 204, startPoint y: 599, endPoint x: 240, endPoint y: 573, distance: 44.7
click at [205, 463] on div "Eraser" at bounding box center [198, 599] width 21 height 7
drag, startPoint x: 83, startPoint y: 585, endPoint x: 100, endPoint y: 570, distance: 21.9
click at [80, 463] on div "Pen P" at bounding box center [76, 591] width 55 height 33
click at [854, 463] on p "JUMP TO LATEST" at bounding box center [853, 572] width 59 height 8
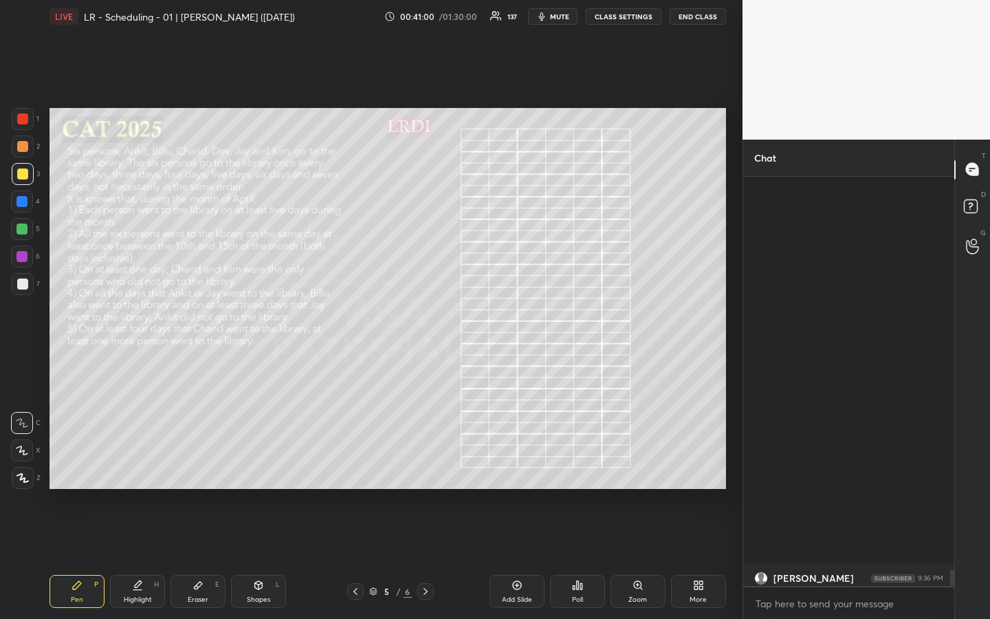
scroll to position [9729, 0]
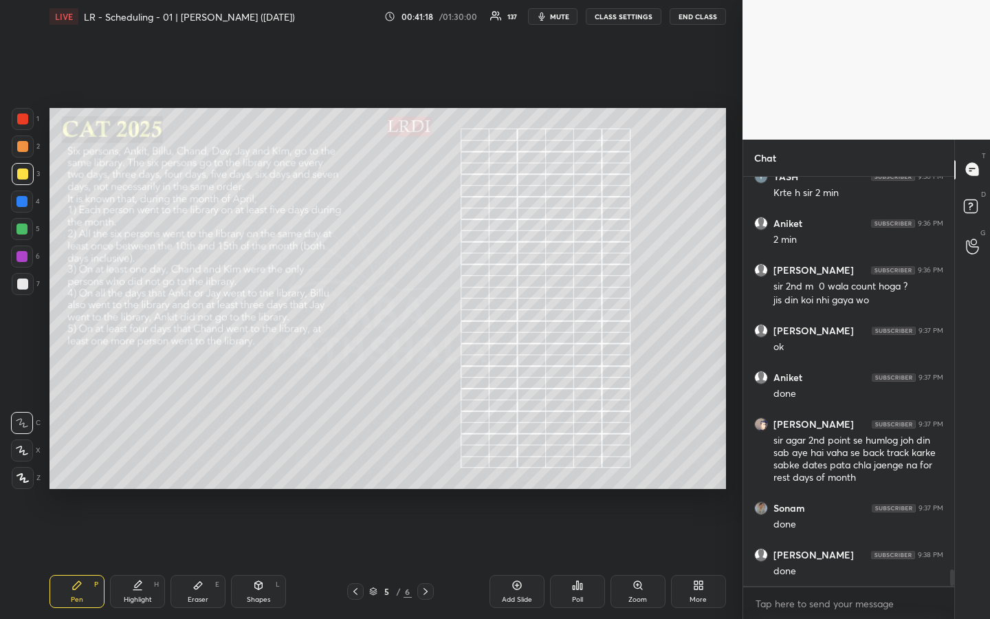
click at [23, 227] on div at bounding box center [21, 228] width 11 height 11
click at [150, 463] on div "Highlight H" at bounding box center [137, 591] width 55 height 33
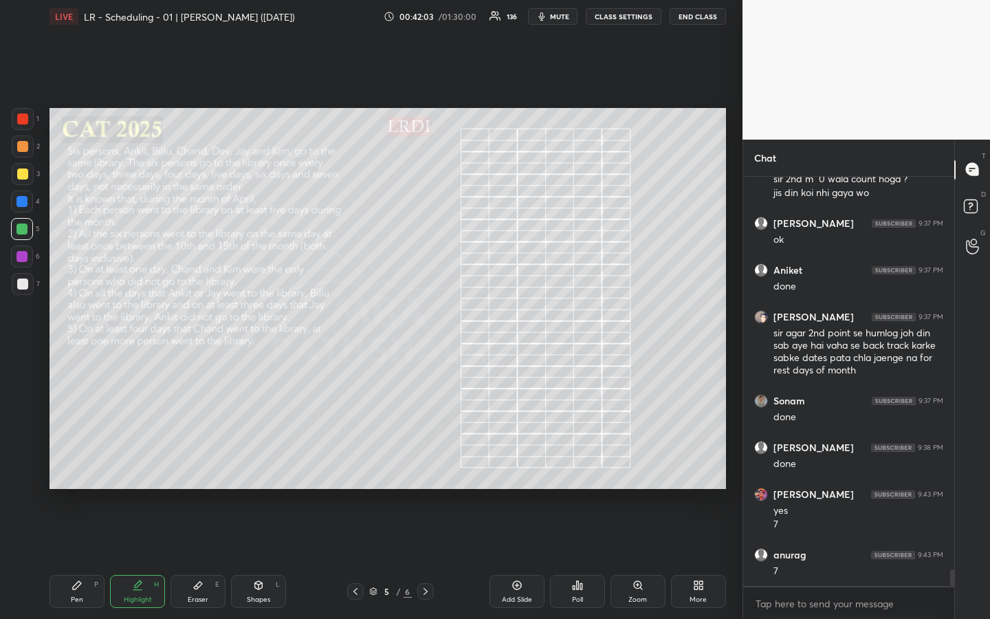
scroll to position [9883, 0]
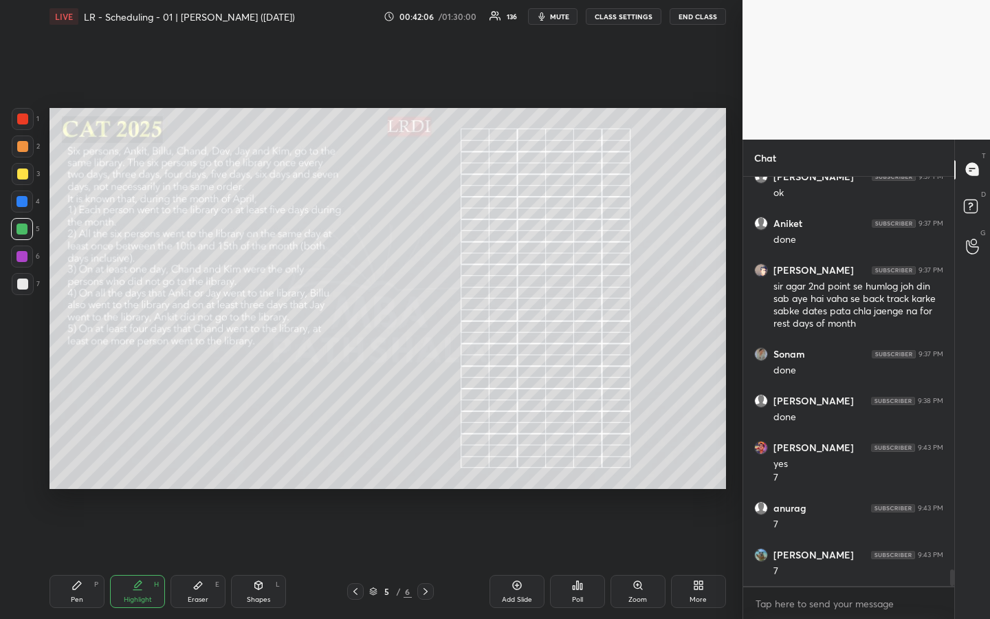
click at [81, 463] on div "Pen" at bounding box center [77, 599] width 12 height 7
click at [143, 463] on div "Highlight H" at bounding box center [137, 591] width 55 height 33
click at [73, 463] on div "Pen P" at bounding box center [76, 591] width 55 height 33
drag, startPoint x: 16, startPoint y: 177, endPoint x: 39, endPoint y: 199, distance: 31.1
click at [16, 179] on div at bounding box center [23, 174] width 22 height 22
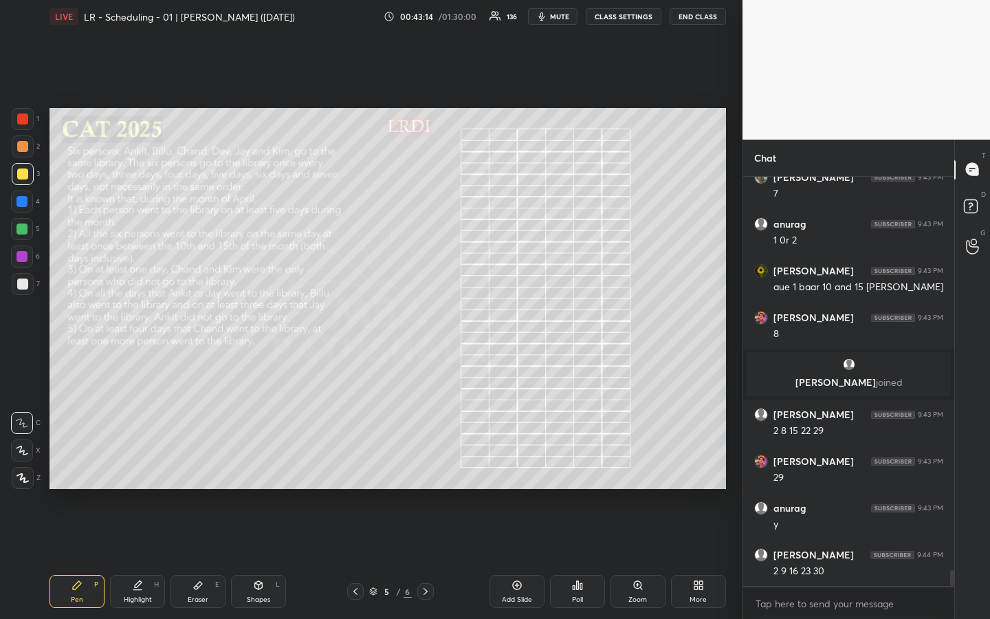
scroll to position [10071, 0]
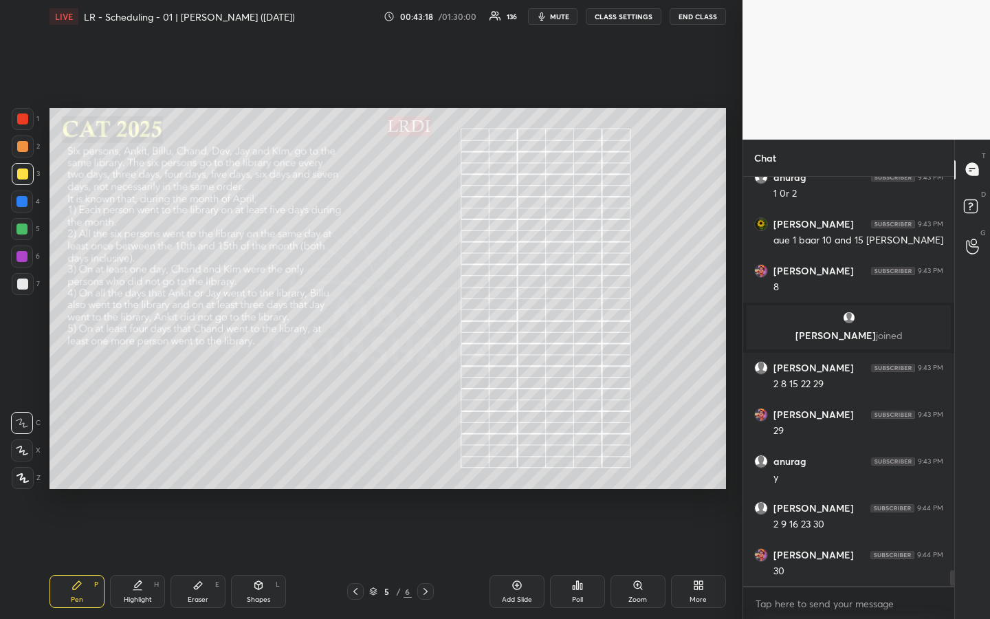
click at [143, 463] on div "Highlight" at bounding box center [138, 599] width 28 height 7
click at [75, 463] on div "Pen" at bounding box center [77, 599] width 12 height 7
click at [144, 463] on div "Highlight H" at bounding box center [137, 591] width 55 height 33
click at [460, 463] on div "Setting up your live class Poll for secs No correct answer Start poll" at bounding box center [387, 298] width 687 height 531
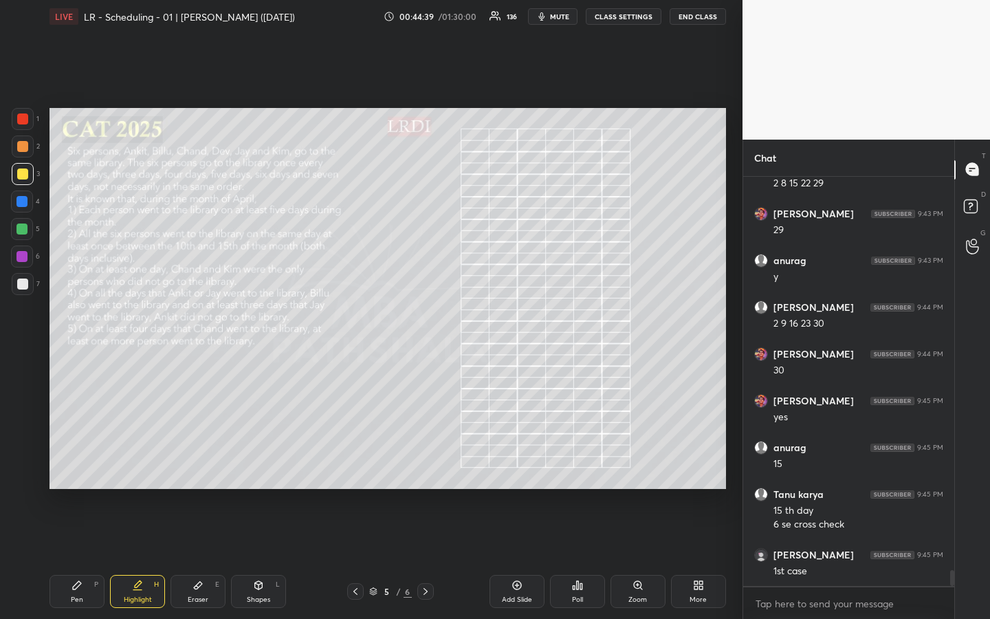
scroll to position [10318, 0]
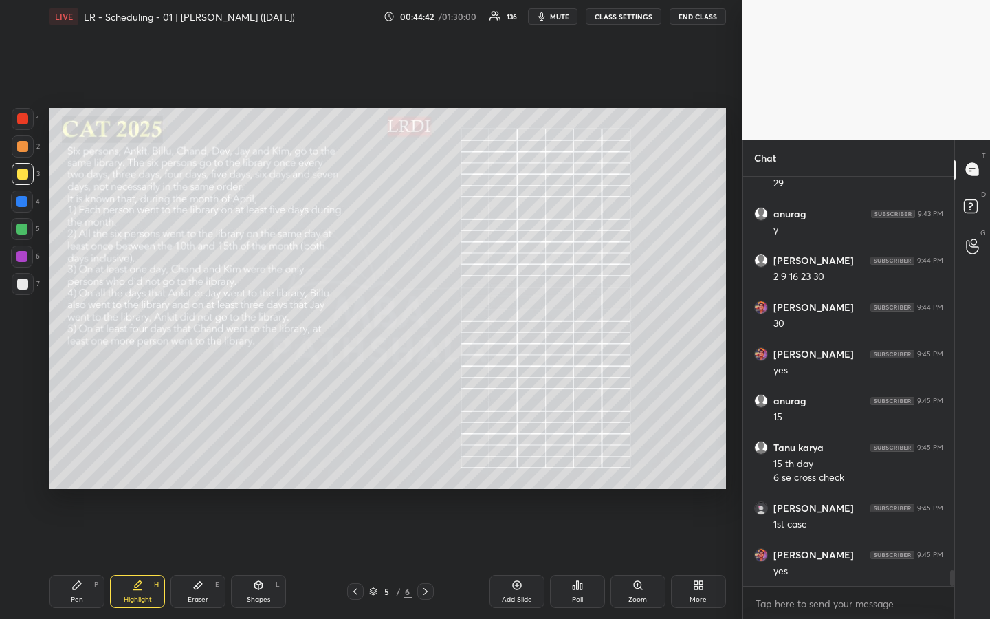
drag, startPoint x: 75, startPoint y: 586, endPoint x: 87, endPoint y: 555, distance: 33.1
click at [76, 463] on icon at bounding box center [77, 585] width 8 height 8
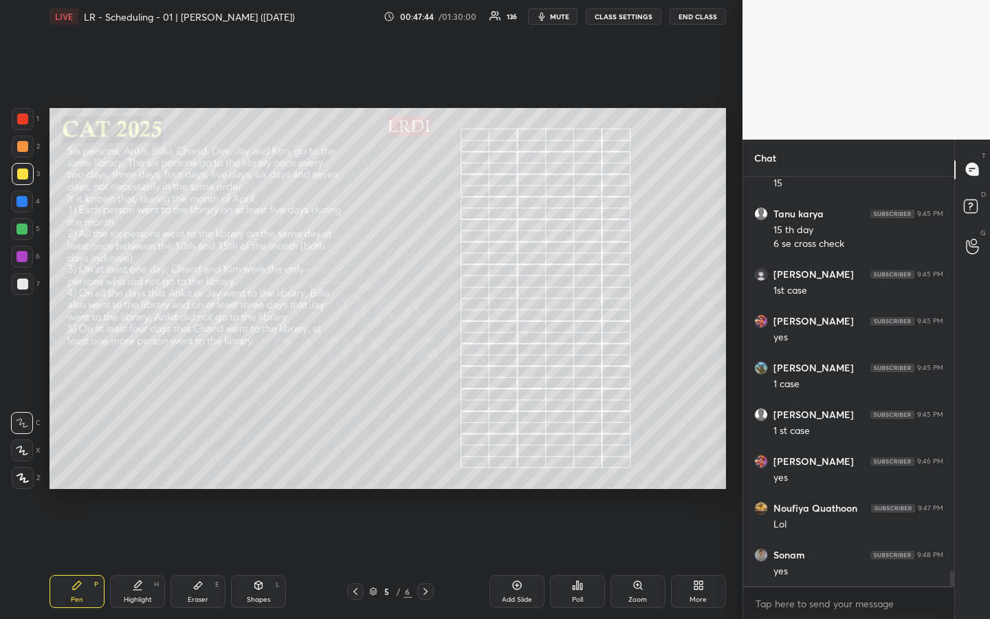
scroll to position [10599, 0]
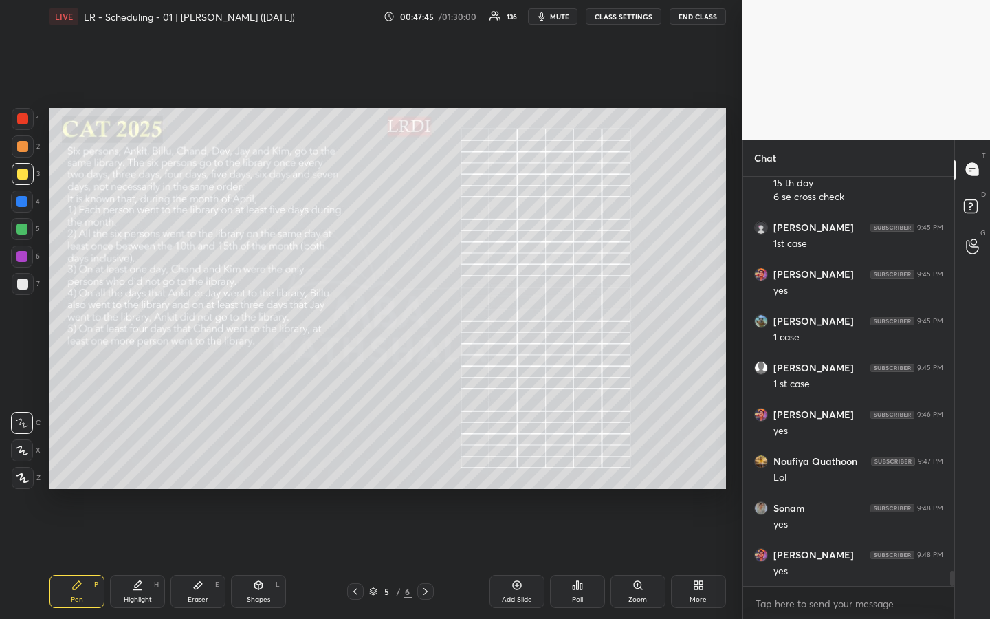
click at [25, 221] on div at bounding box center [22, 229] width 22 height 22
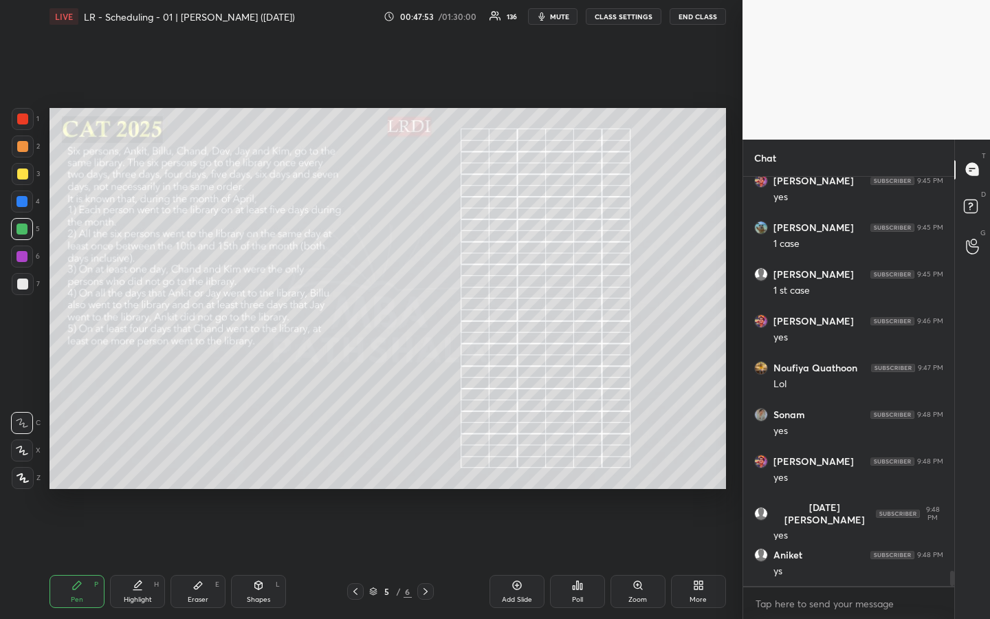
scroll to position [10739, 0]
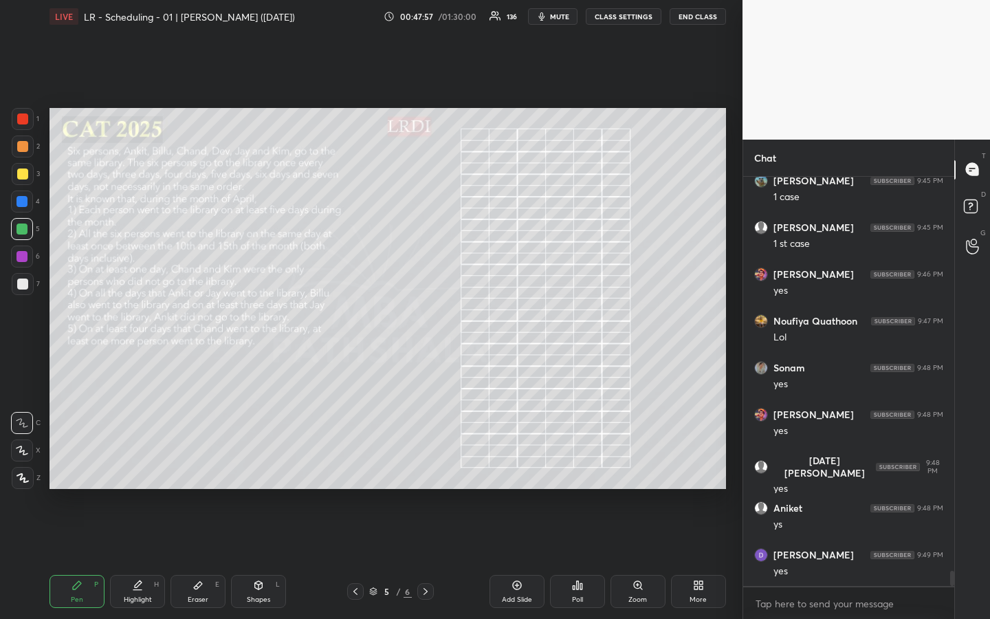
click at [142, 463] on div "Highlight H" at bounding box center [137, 591] width 55 height 33
click at [79, 463] on div "Pen" at bounding box center [77, 599] width 12 height 7
click at [23, 126] on div at bounding box center [23, 119] width 22 height 22
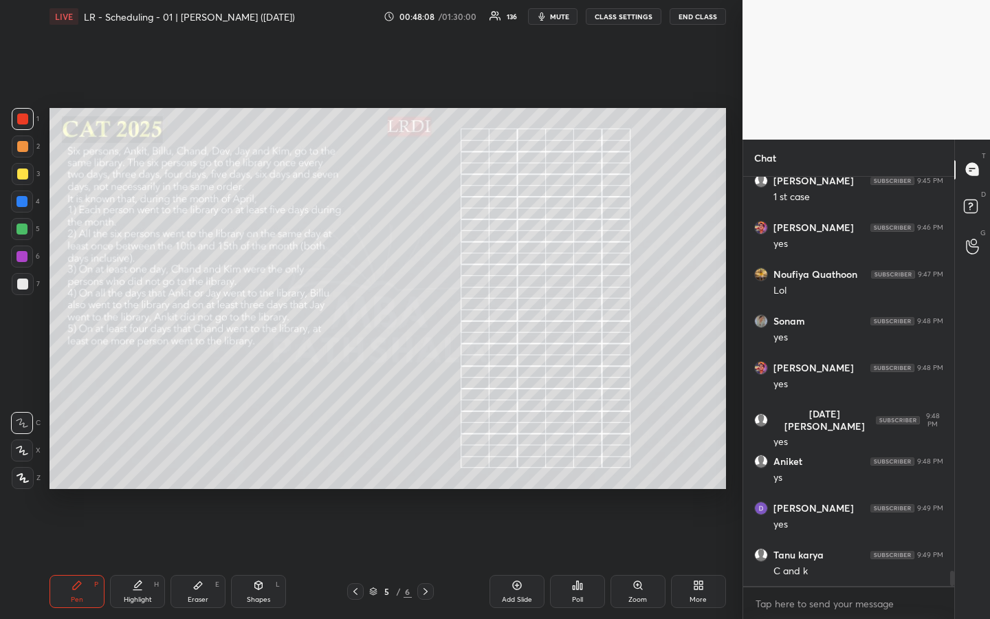
click at [141, 463] on div "Highlight H" at bounding box center [137, 591] width 55 height 33
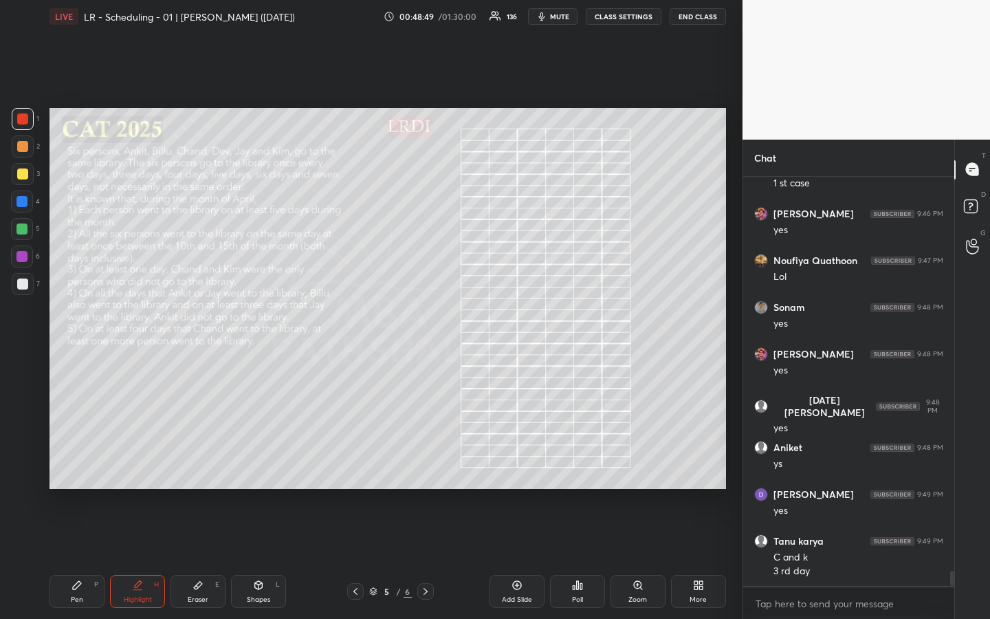
click at [79, 463] on div "Pen P" at bounding box center [76, 591] width 55 height 33
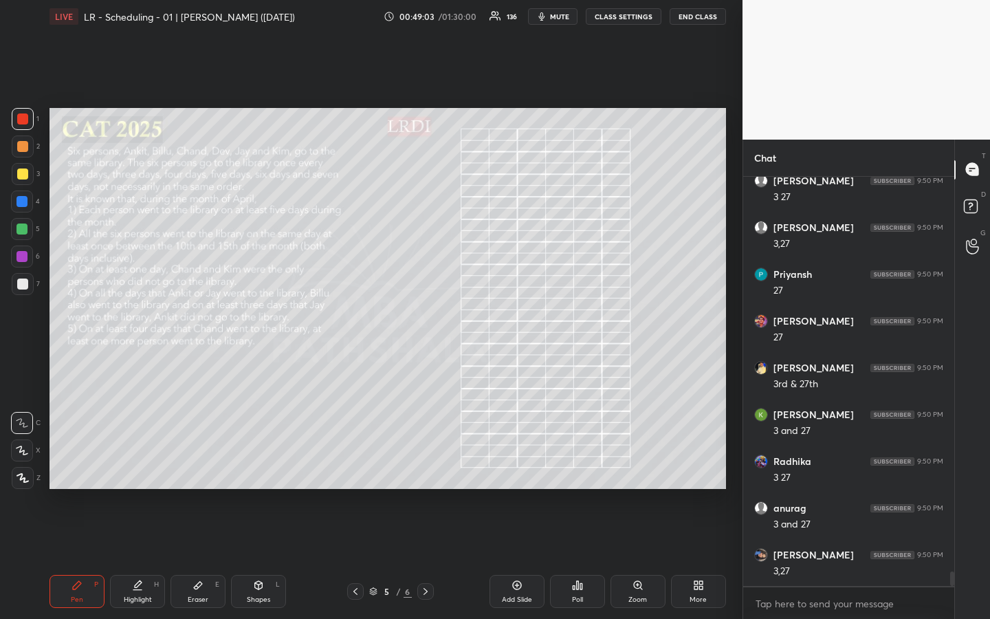
scroll to position [11267, 0]
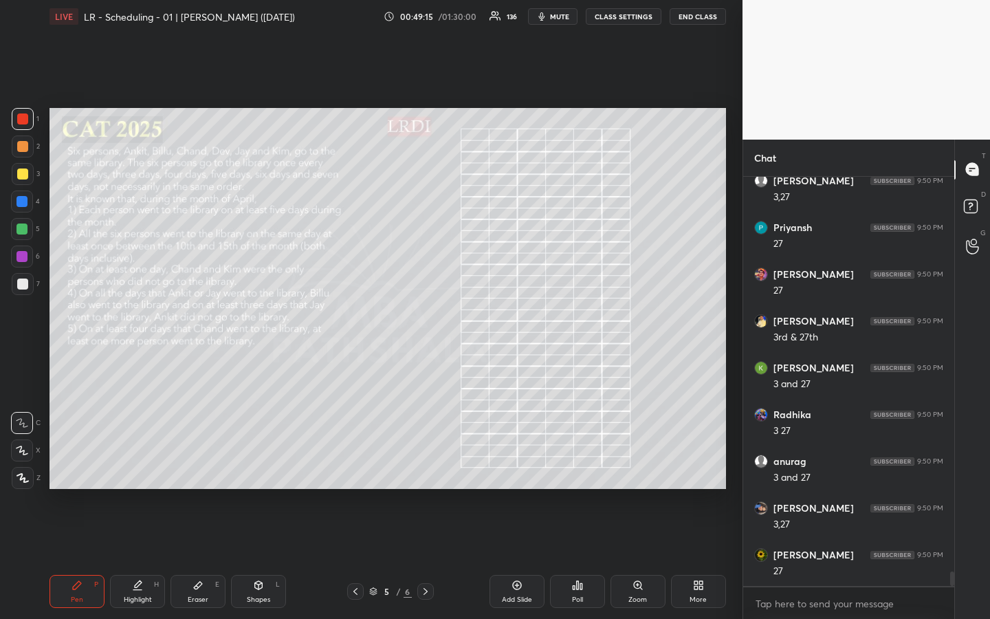
drag, startPoint x: 137, startPoint y: 596, endPoint x: 152, endPoint y: 591, distance: 15.9
click at [136, 463] on div "Highlight" at bounding box center [138, 599] width 28 height 7
click at [78, 463] on div "Pen P" at bounding box center [76, 591] width 55 height 33
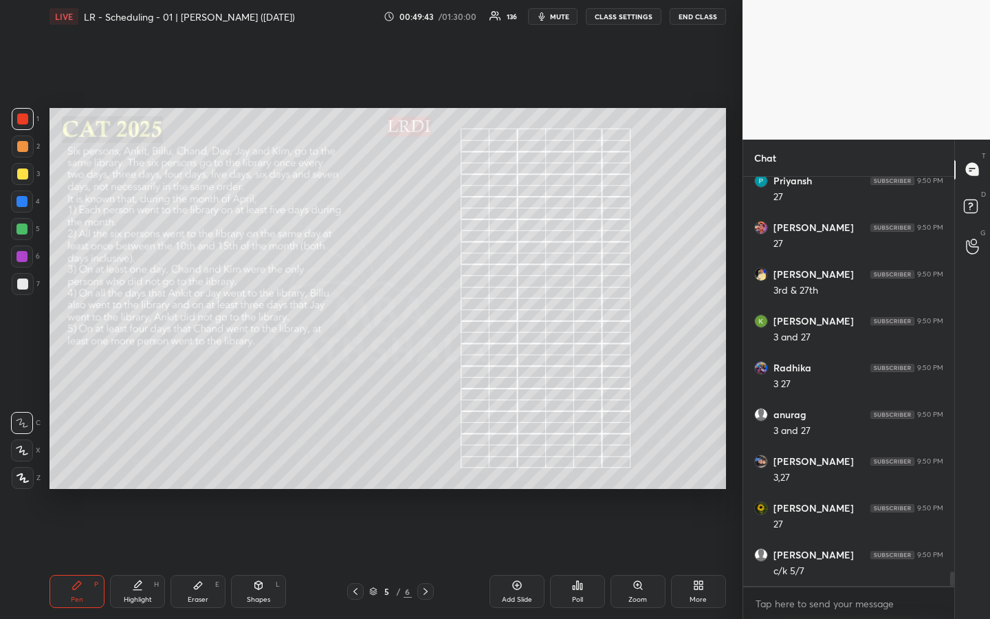
scroll to position [11360, 0]
drag, startPoint x: 137, startPoint y: 597, endPoint x: 153, endPoint y: 590, distance: 18.1
click at [135, 463] on div "Highlight" at bounding box center [138, 599] width 28 height 7
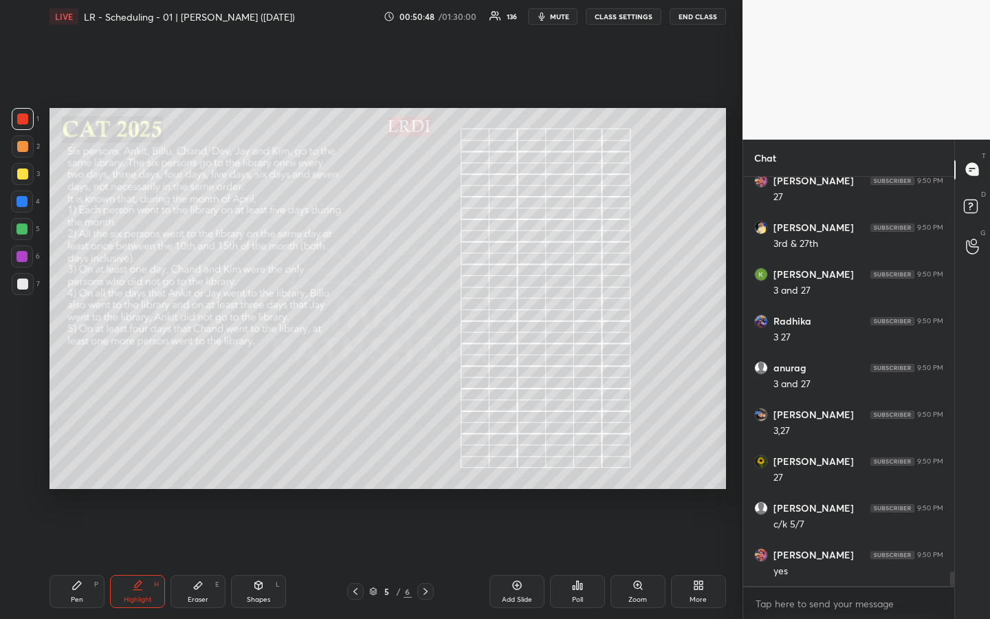
click at [81, 463] on div "Pen P" at bounding box center [76, 591] width 55 height 33
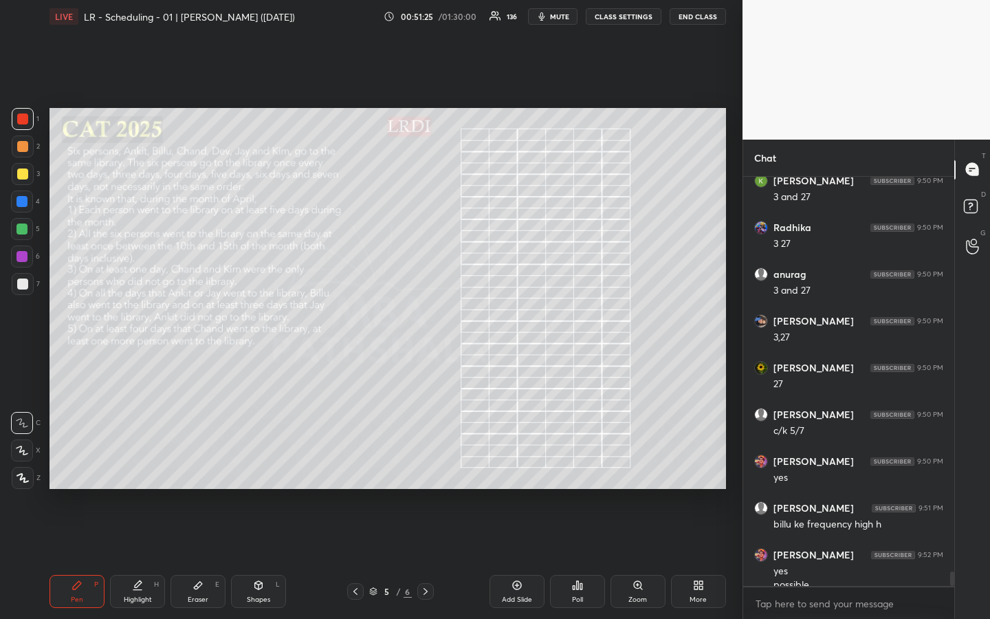
scroll to position [11467, 0]
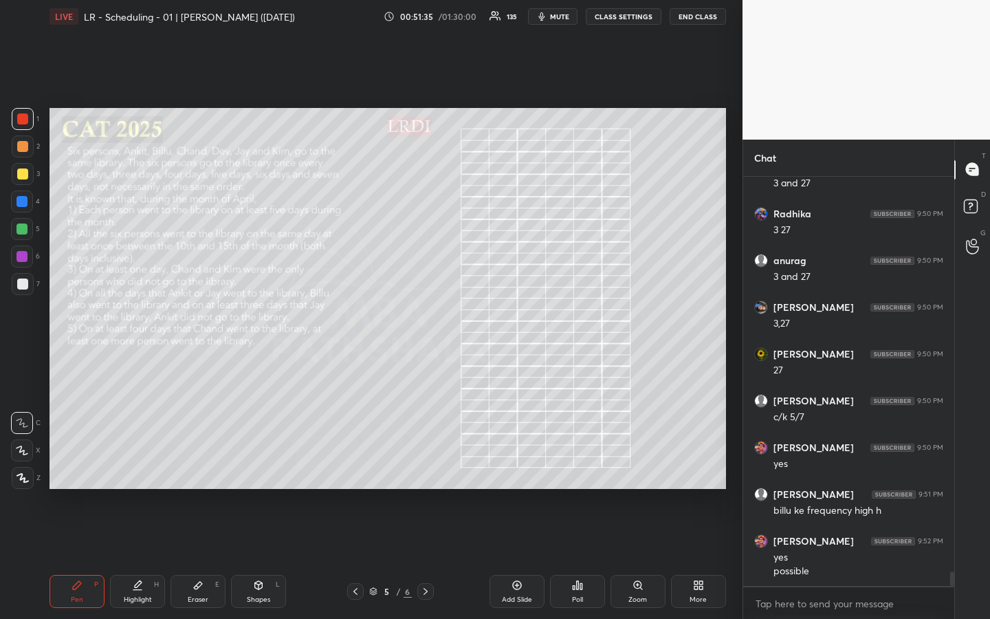
click at [138, 463] on div "Highlight H" at bounding box center [137, 591] width 55 height 33
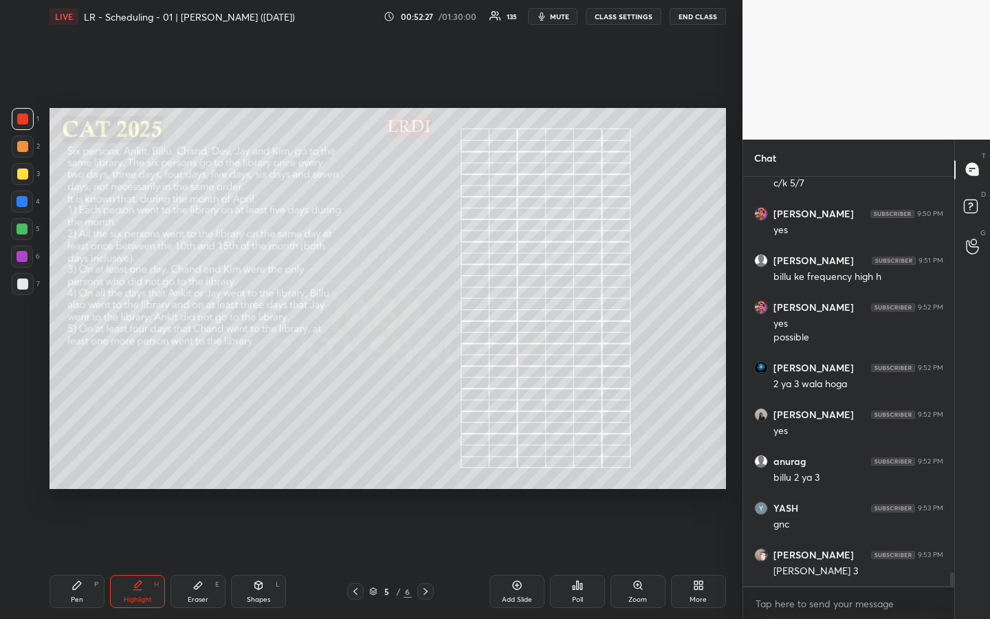
scroll to position [11748, 0]
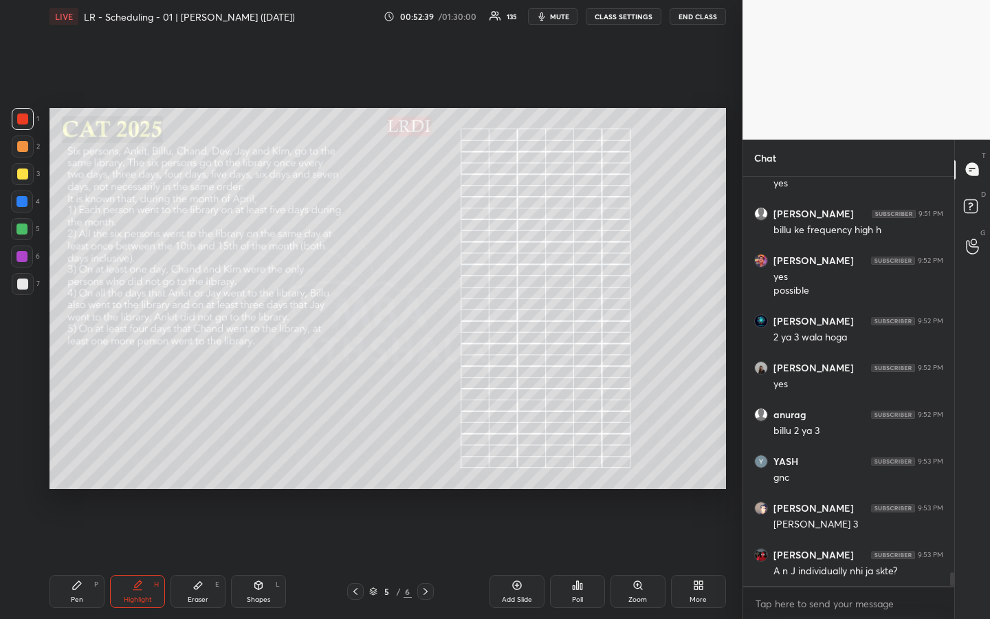
drag, startPoint x: 21, startPoint y: 168, endPoint x: 41, endPoint y: 181, distance: 23.8
click at [20, 169] on div at bounding box center [22, 173] width 11 height 11
click at [76, 463] on div "Pen P" at bounding box center [76, 591] width 55 height 33
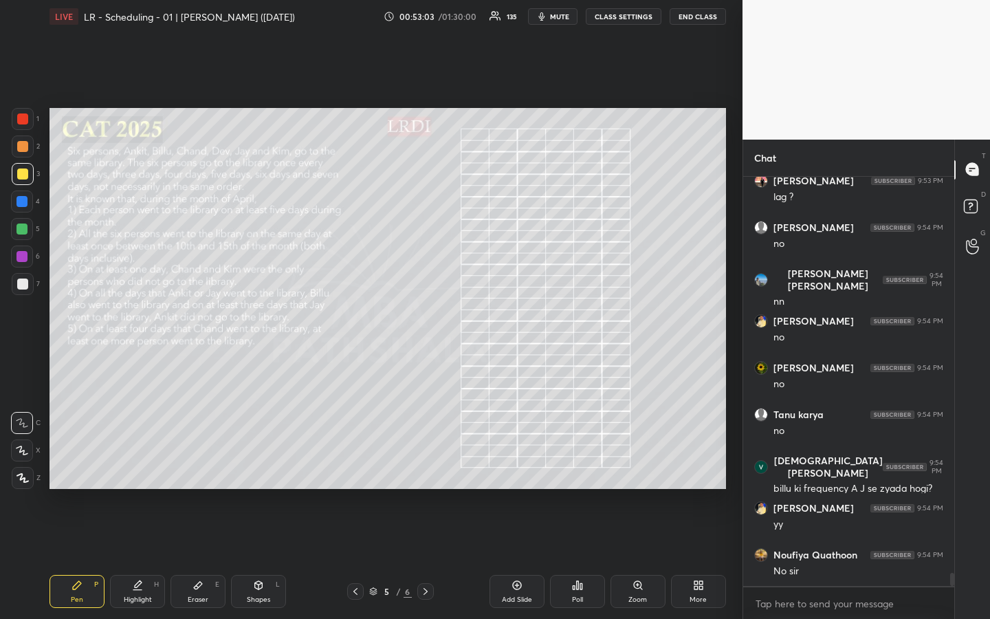
scroll to position [12215, 0]
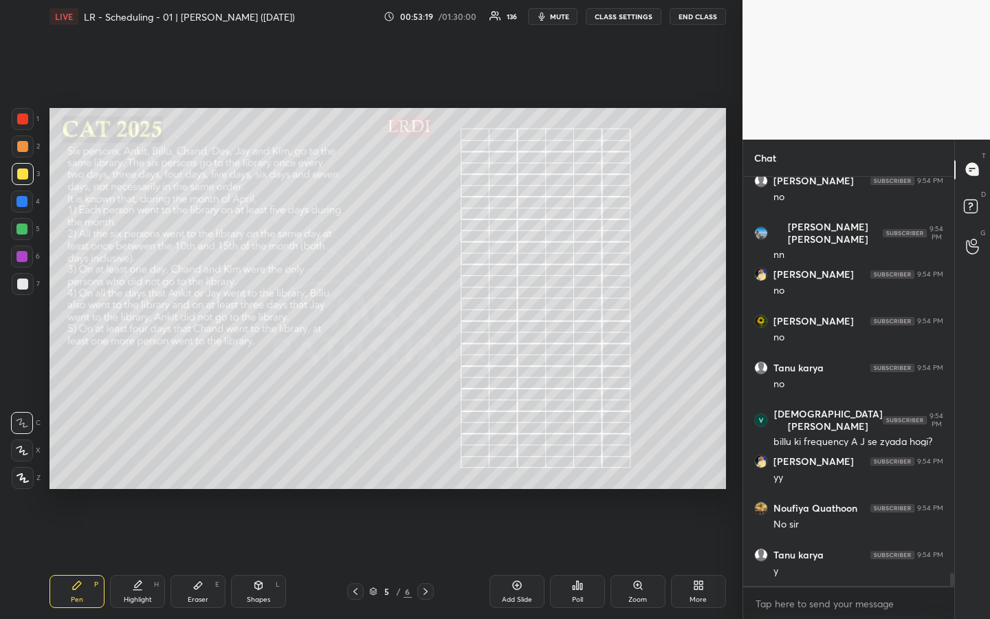
click at [80, 463] on div "Pen" at bounding box center [77, 599] width 12 height 7
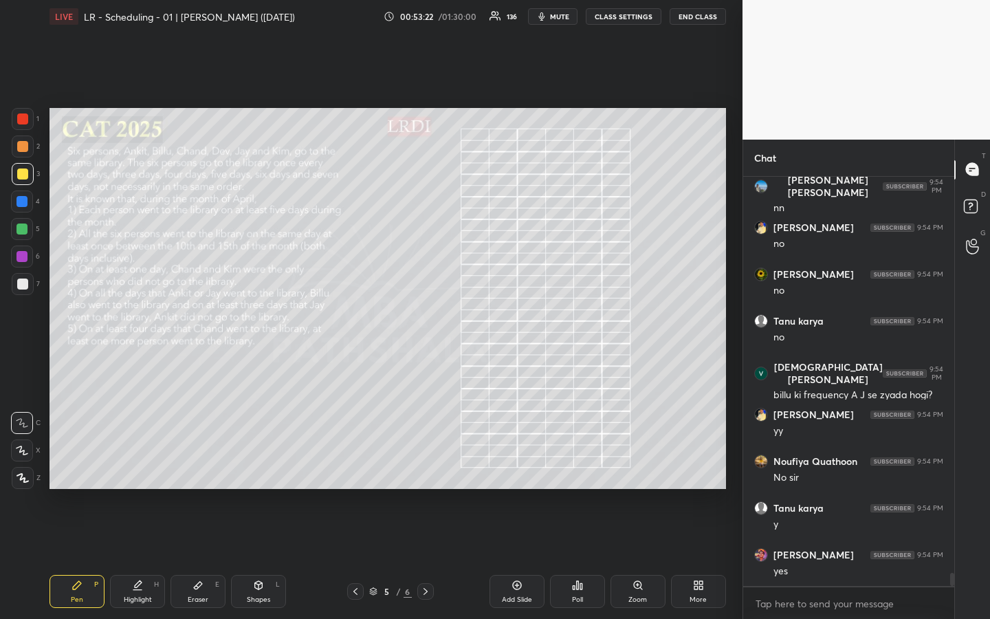
click at [143, 463] on div "Highlight" at bounding box center [138, 599] width 28 height 7
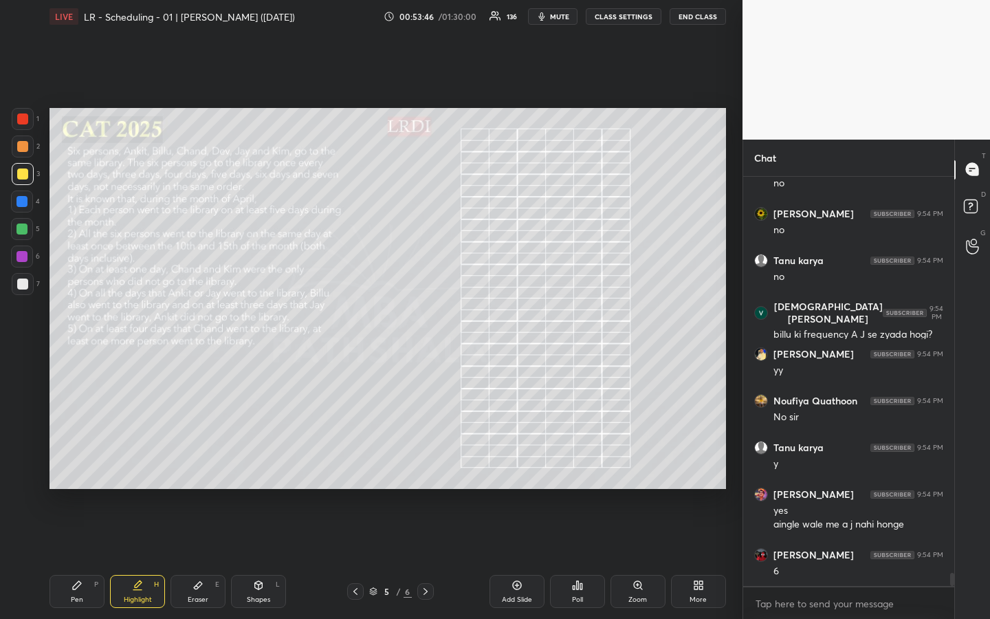
scroll to position [12369, 0]
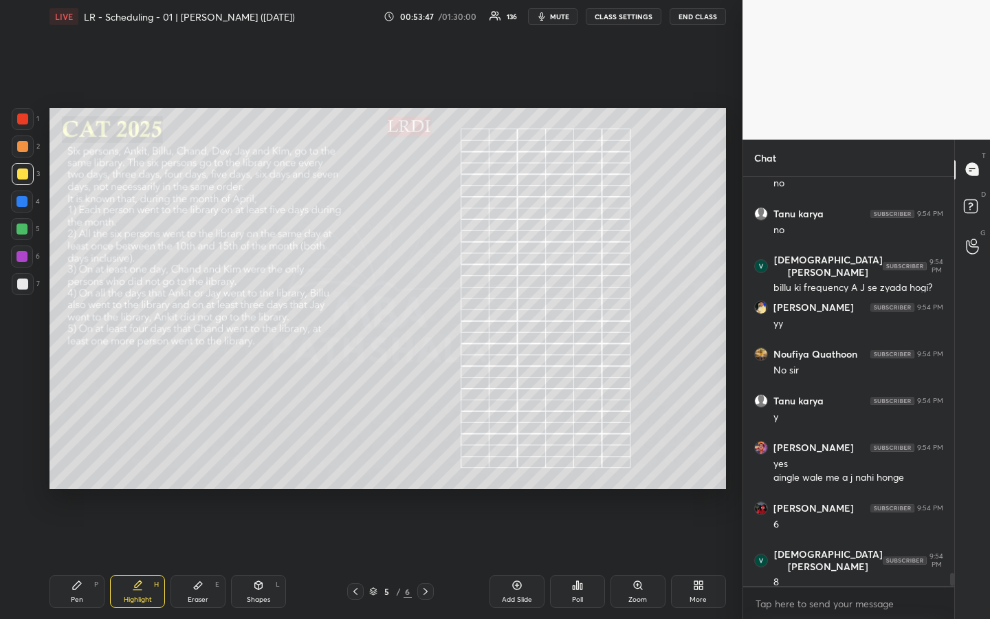
click at [85, 463] on div "Pen P" at bounding box center [76, 591] width 55 height 33
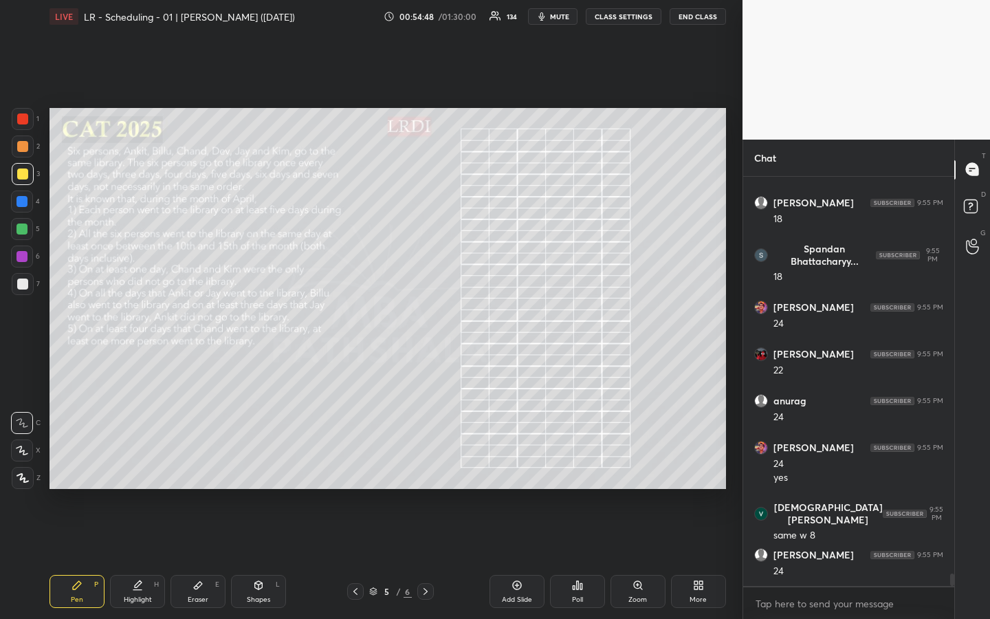
scroll to position [13001, 0]
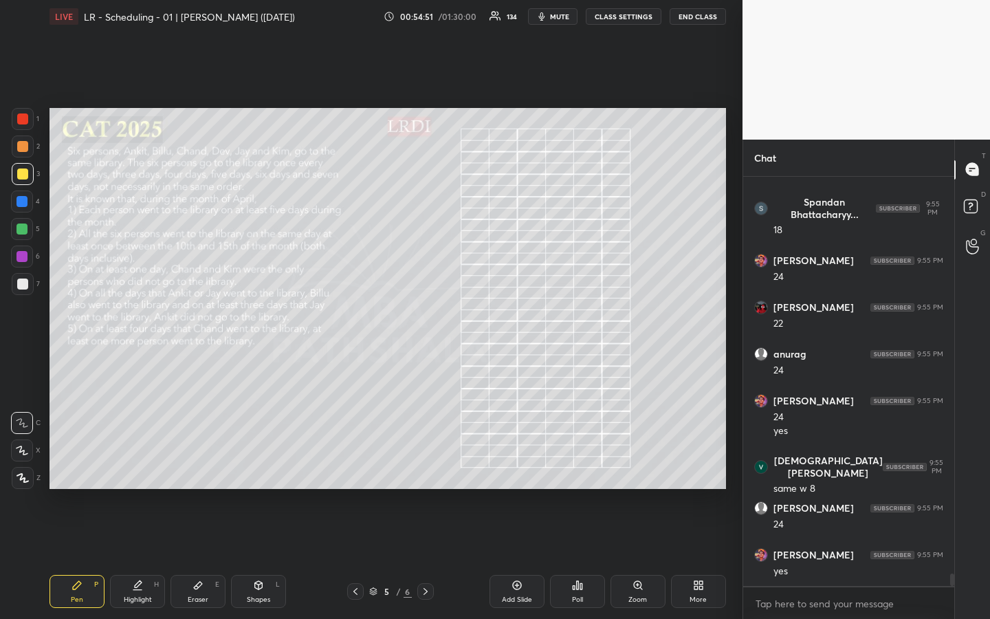
click at [129, 463] on div "Highlight H" at bounding box center [137, 591] width 55 height 33
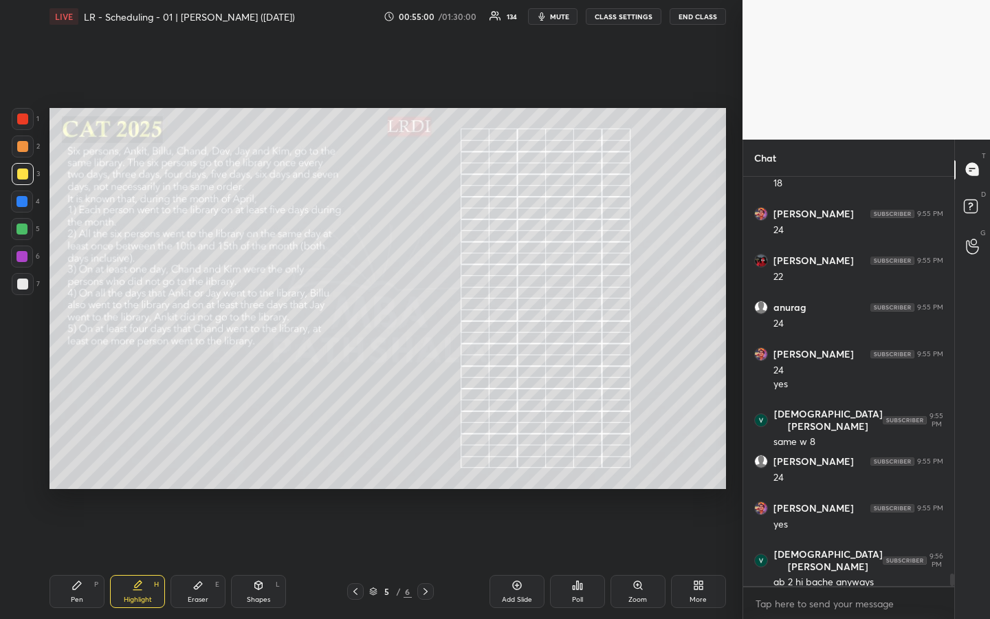
click at [80, 463] on icon at bounding box center [76, 584] width 11 height 11
click at [150, 463] on div "Highlight H" at bounding box center [137, 591] width 55 height 33
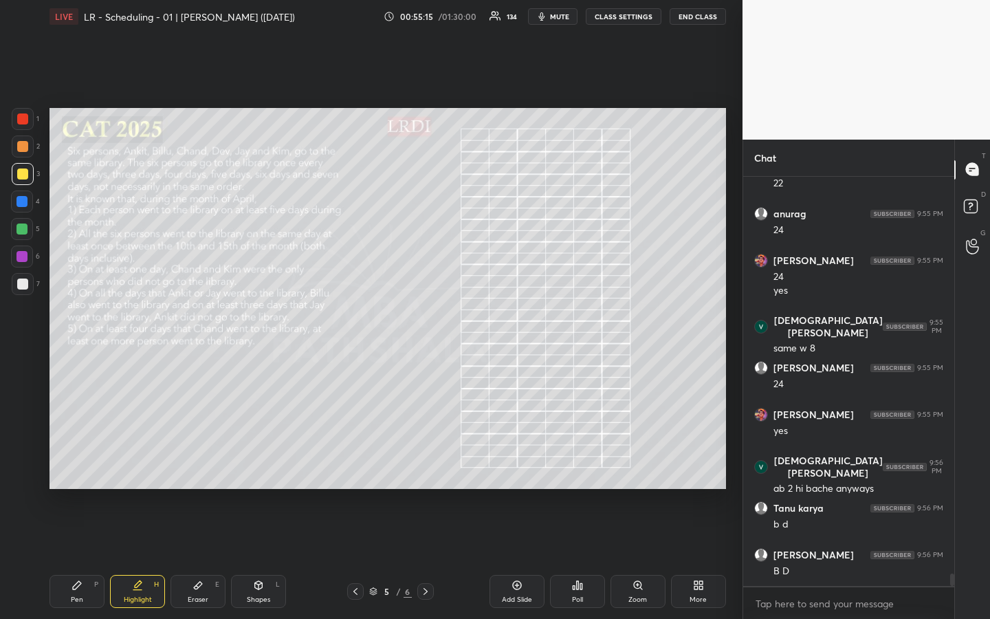
scroll to position [13188, 0]
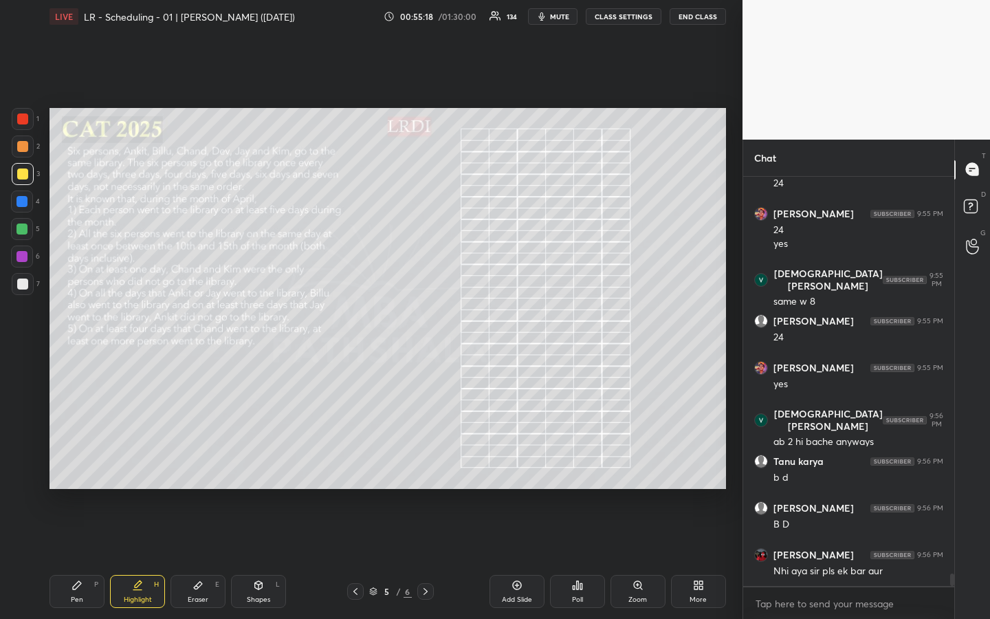
click at [148, 463] on div "Highlight" at bounding box center [138, 599] width 28 height 7
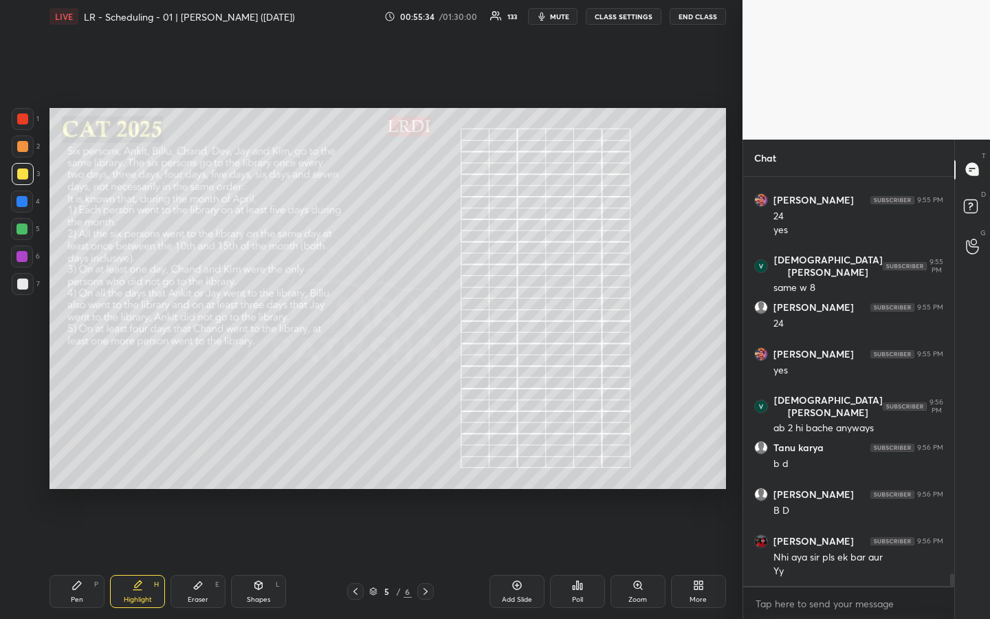
drag, startPoint x: 135, startPoint y: 595, endPoint x: 156, endPoint y: 557, distance: 43.7
click at [134, 463] on div "Highlight" at bounding box center [138, 599] width 28 height 7
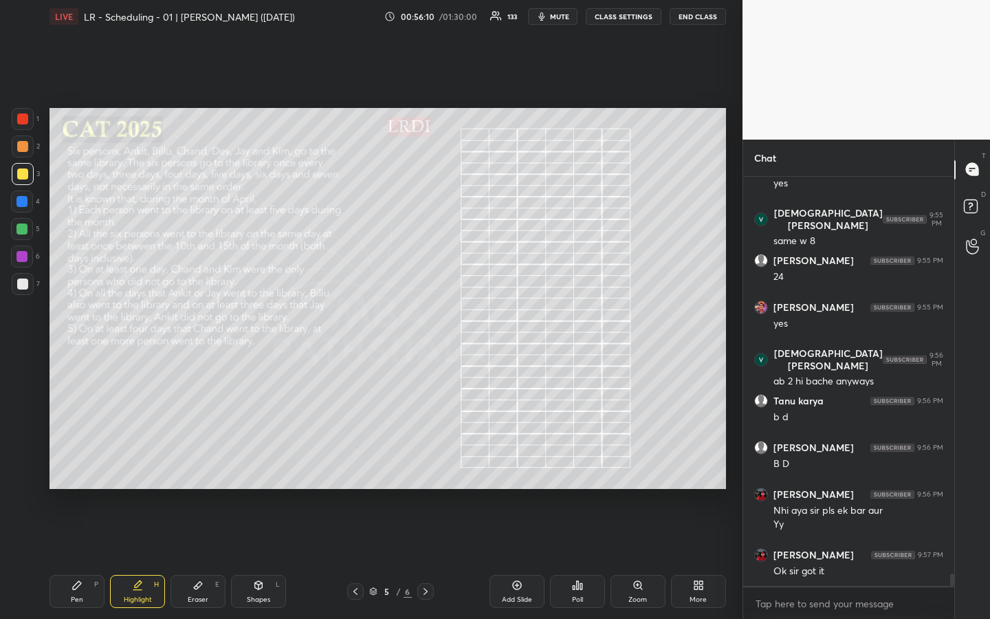
scroll to position [13299, 0]
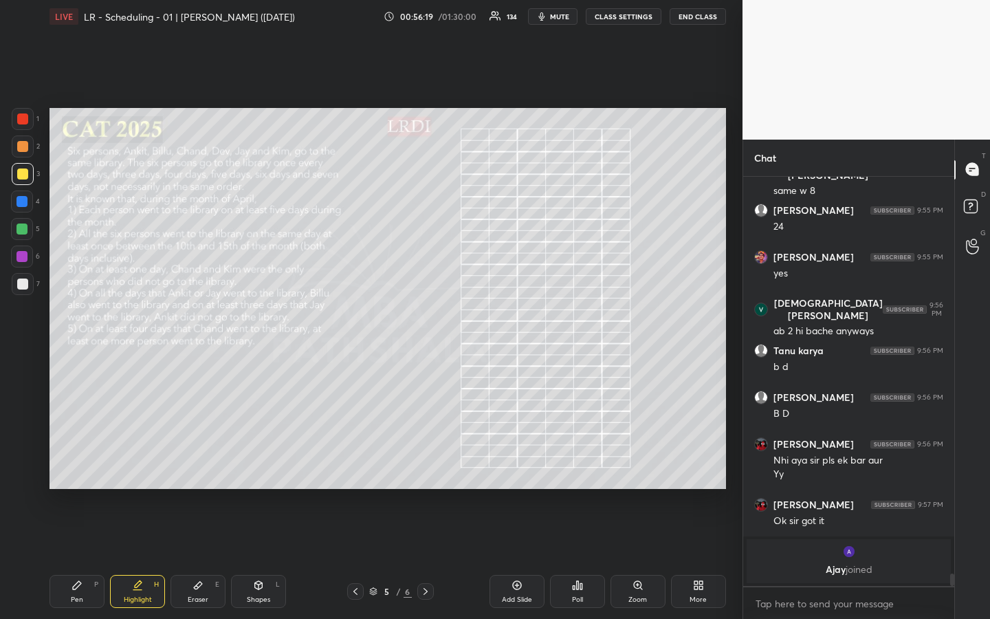
click at [83, 463] on div "Pen P" at bounding box center [76, 591] width 55 height 33
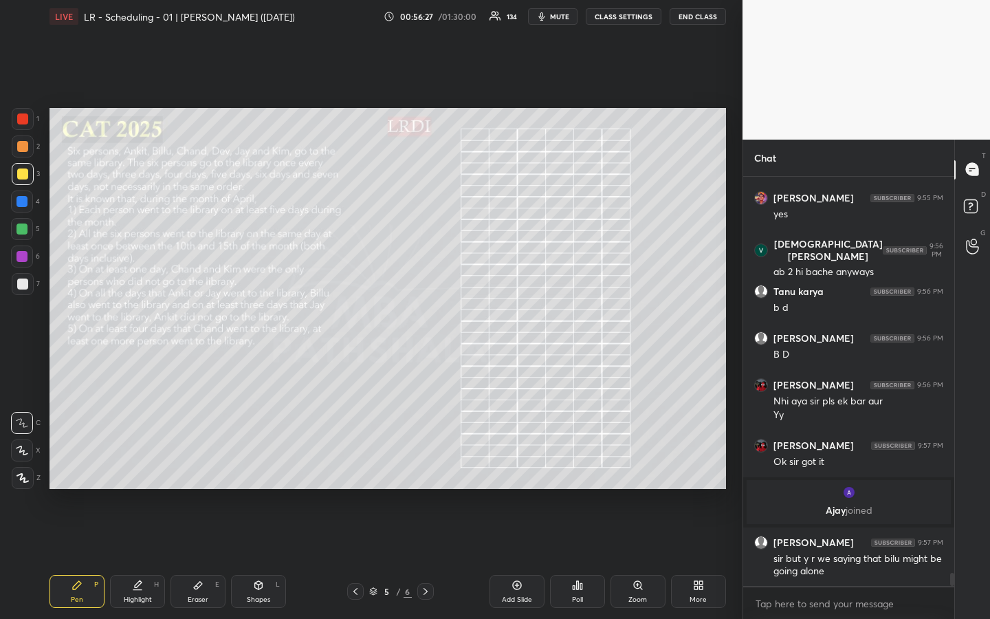
click at [140, 463] on div "Highlight H" at bounding box center [137, 591] width 55 height 33
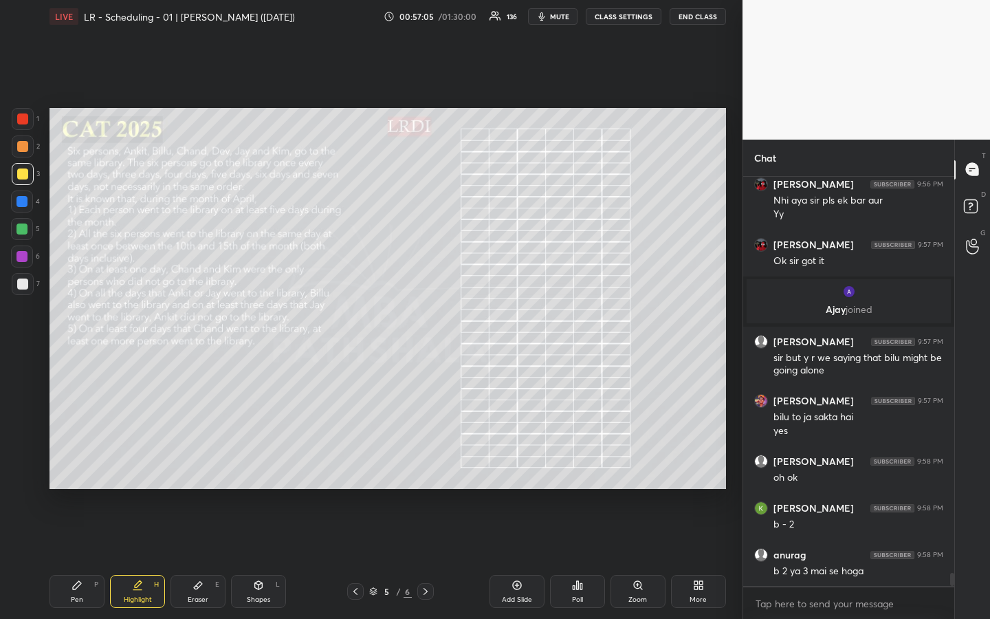
scroll to position [12592, 0]
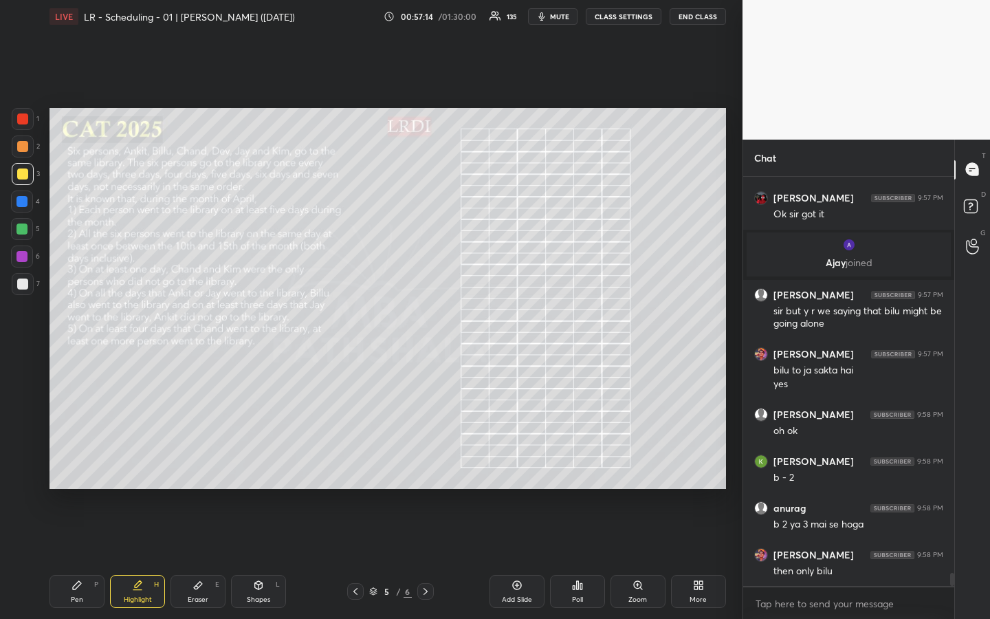
click at [87, 463] on div "Pen P" at bounding box center [76, 591] width 55 height 33
drag, startPoint x: 203, startPoint y: 591, endPoint x: 292, endPoint y: 549, distance: 98.1
click at [202, 463] on div "Eraser E" at bounding box center [197, 591] width 55 height 33
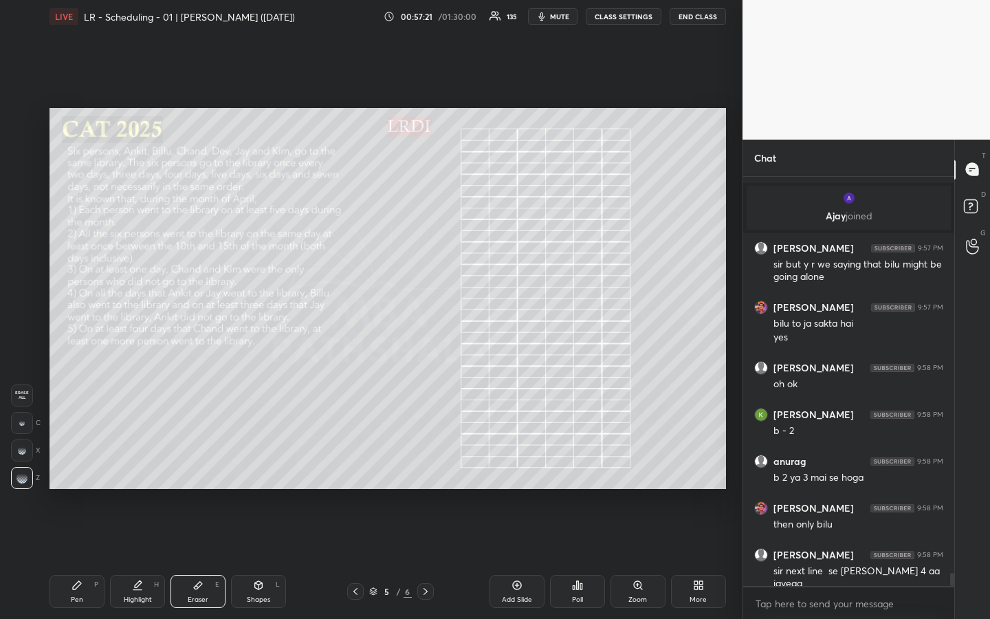
drag, startPoint x: 76, startPoint y: 595, endPoint x: 120, endPoint y: 579, distance: 47.4
click at [76, 463] on div "Pen P" at bounding box center [76, 591] width 55 height 33
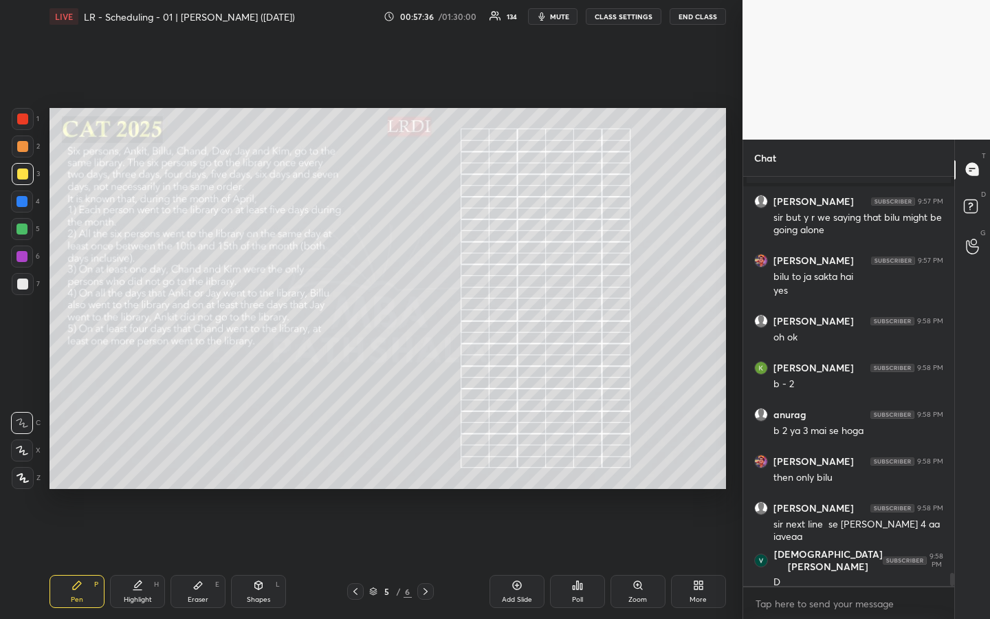
click at [140, 463] on div "Highlight H" at bounding box center [137, 591] width 55 height 33
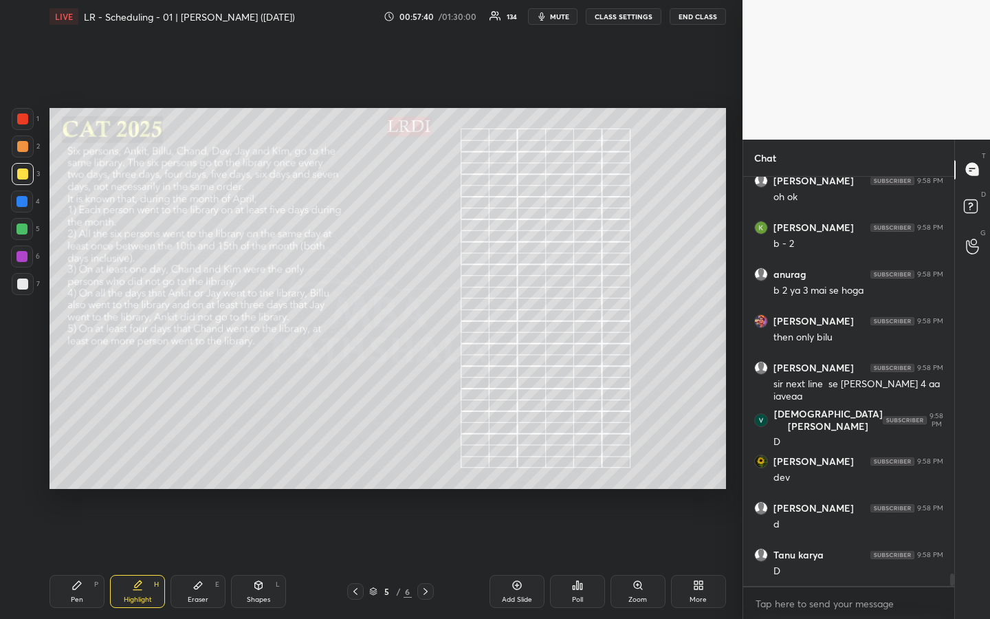
scroll to position [12872, 0]
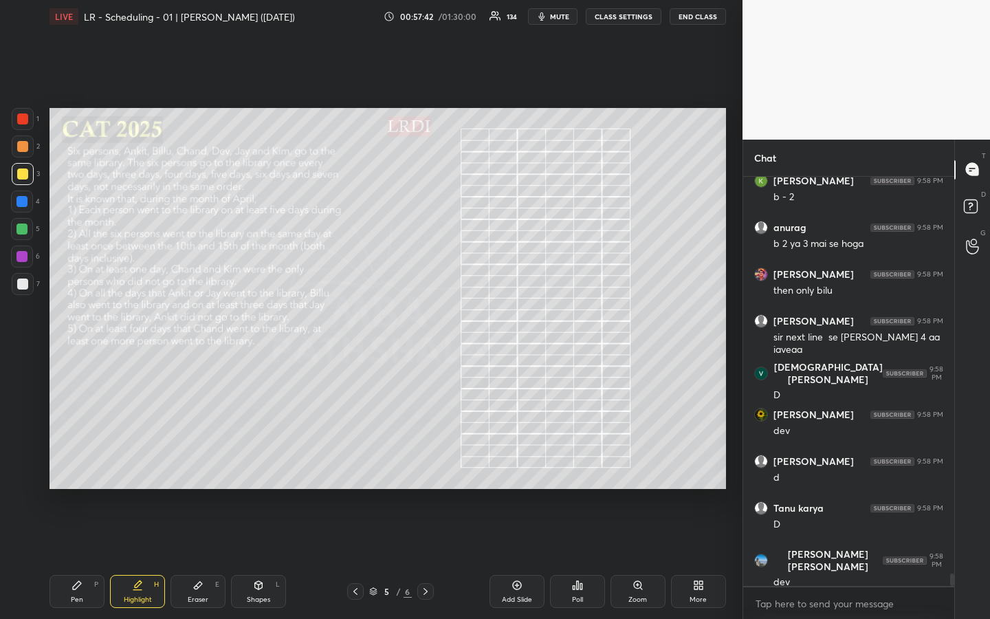
click at [86, 463] on div "Pen P" at bounding box center [76, 591] width 55 height 33
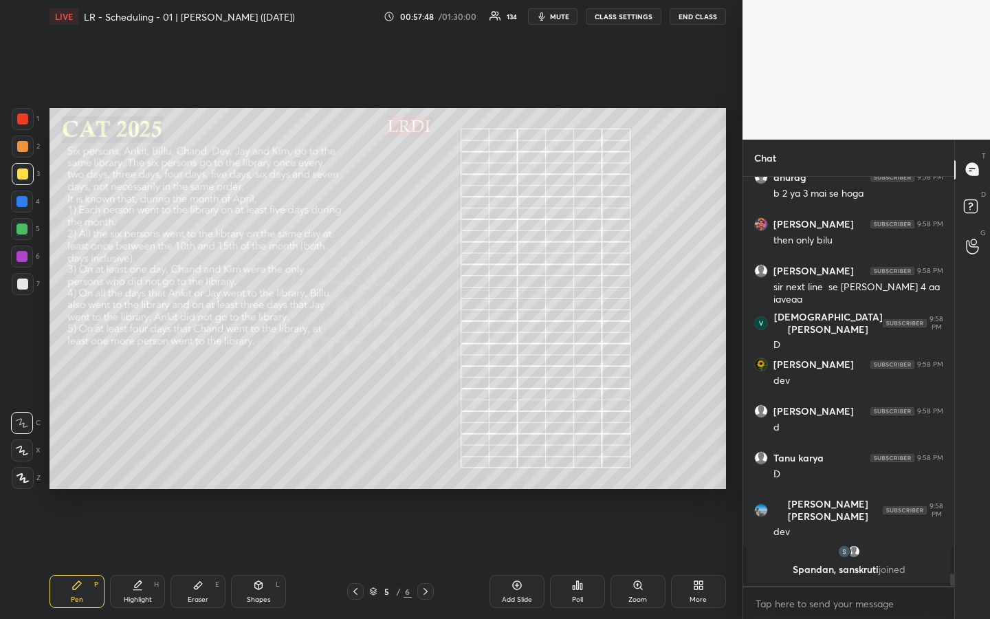
click at [136, 463] on div "Highlight" at bounding box center [138, 599] width 28 height 7
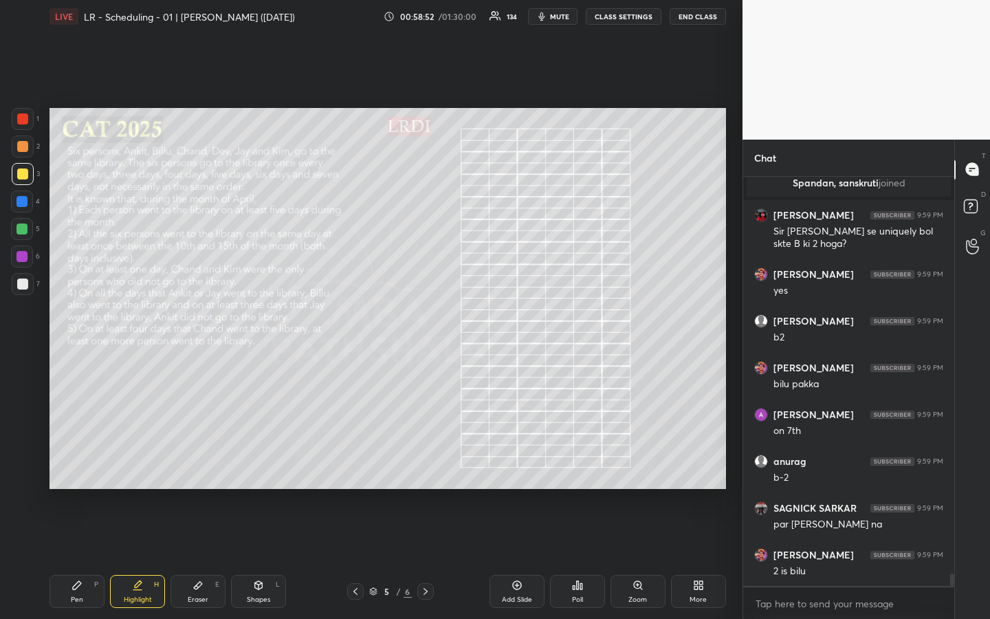
scroll to position [13182, 0]
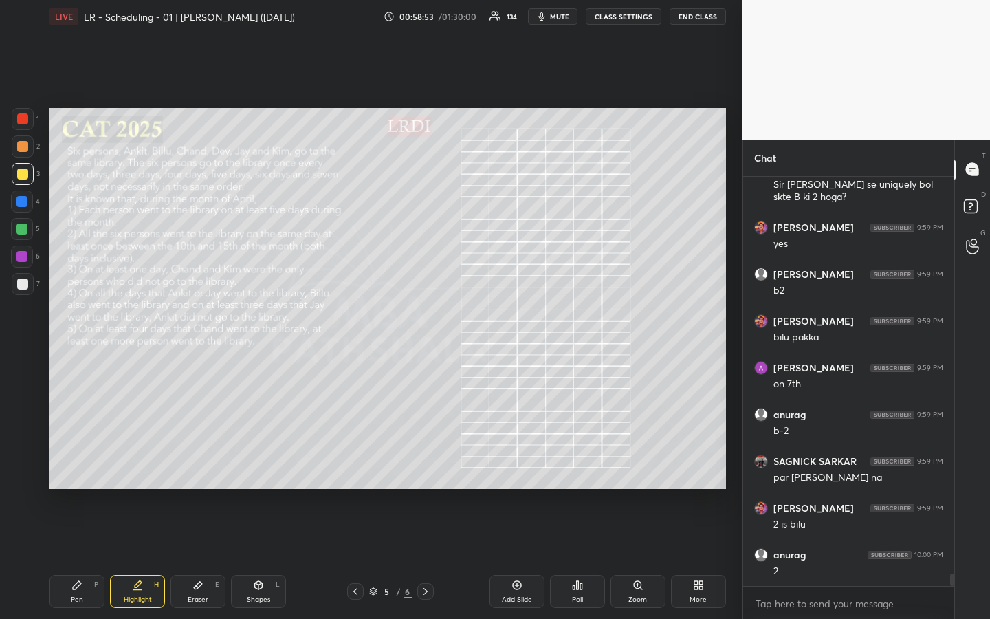
click at [196, 463] on icon at bounding box center [197, 584] width 11 height 11
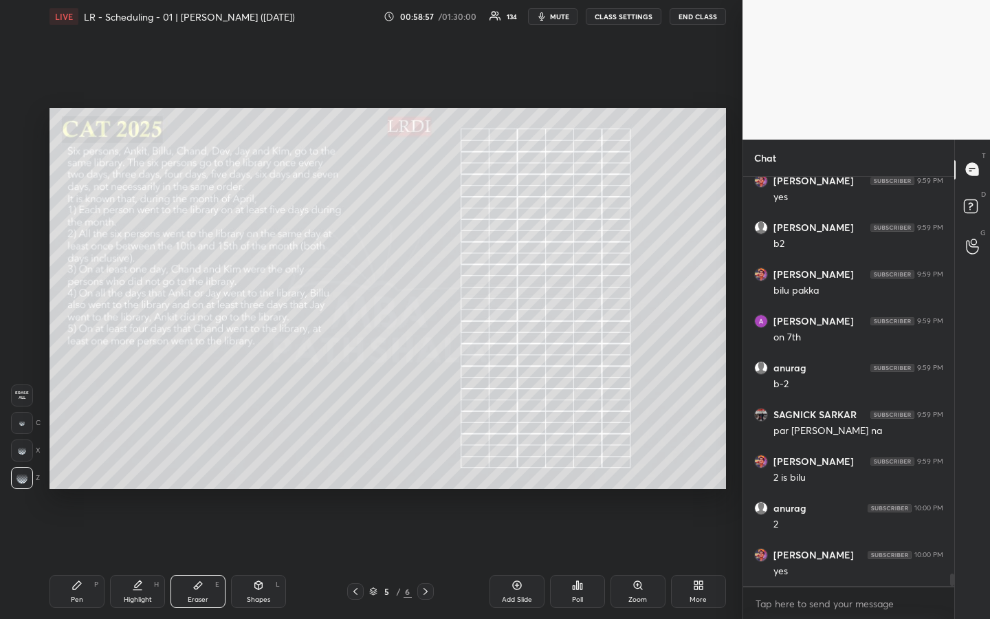
scroll to position [13276, 0]
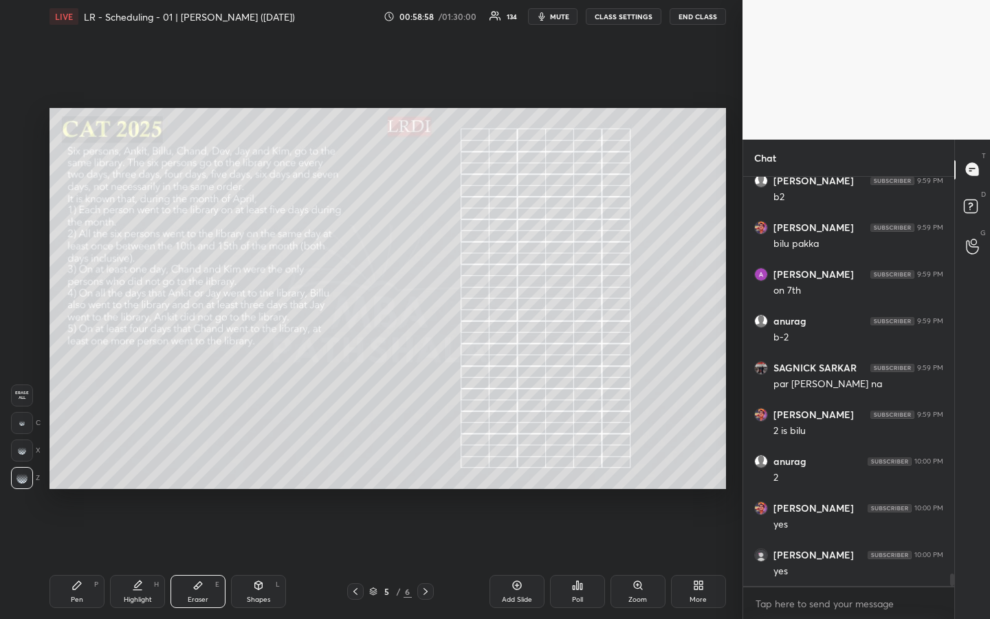
click at [60, 463] on div "Pen P" at bounding box center [76, 591] width 55 height 33
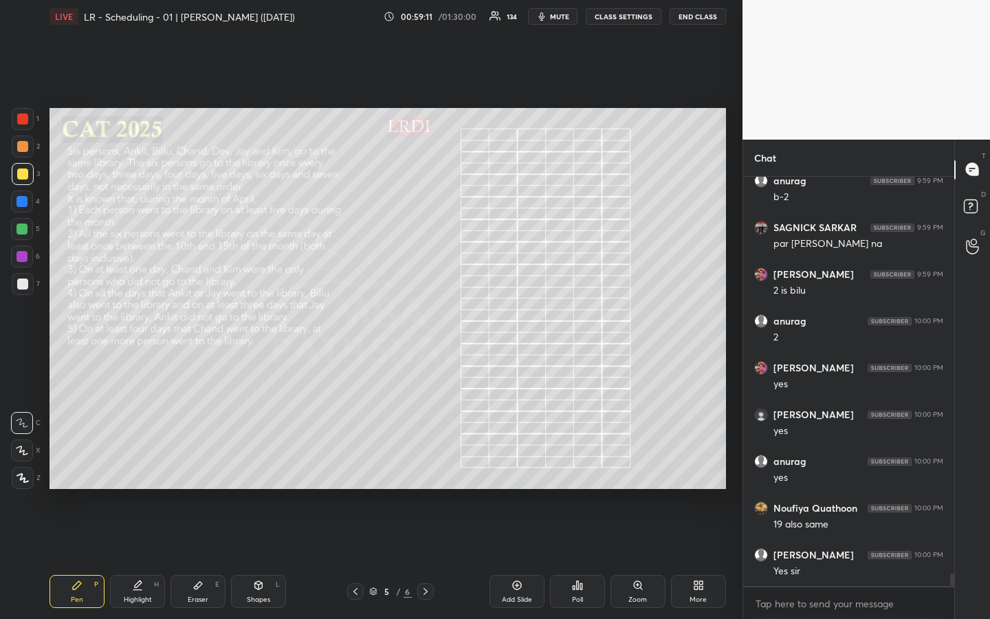
scroll to position [13466, 0]
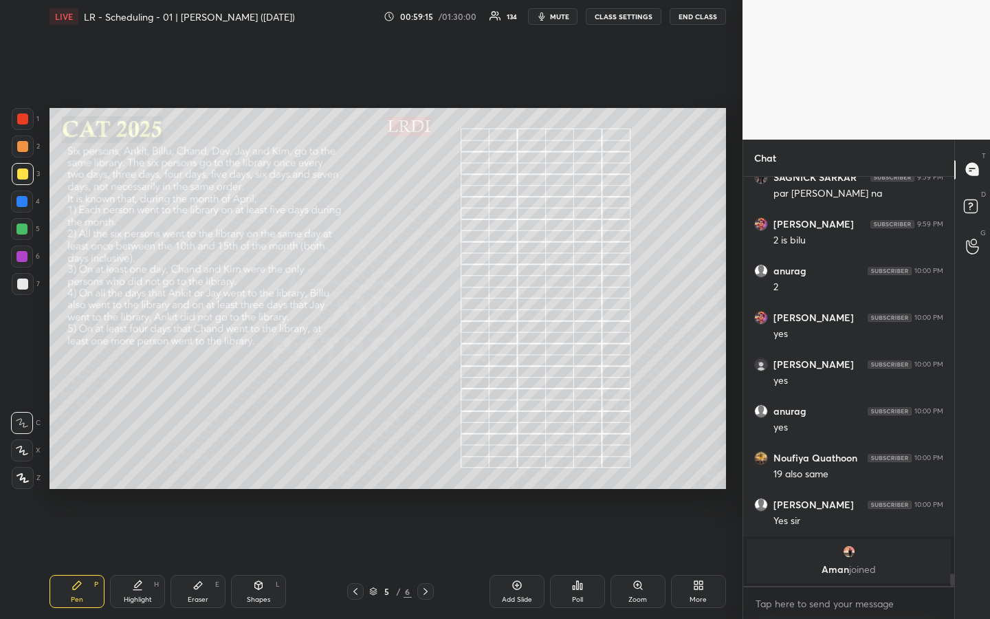
click at [144, 463] on div "Highlight H" at bounding box center [137, 591] width 55 height 33
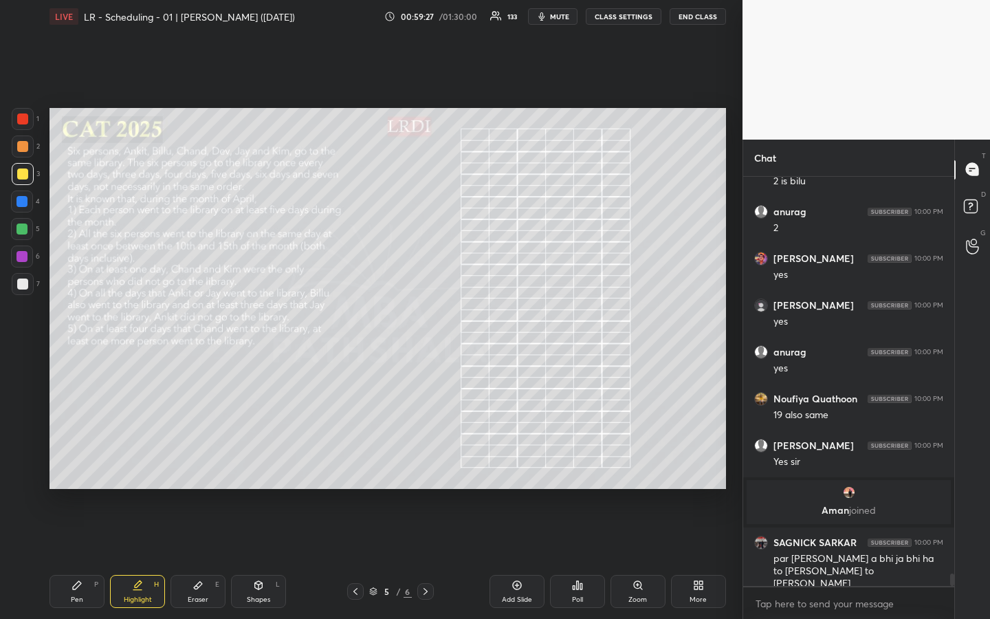
click at [137, 463] on div "Highlight" at bounding box center [138, 599] width 28 height 7
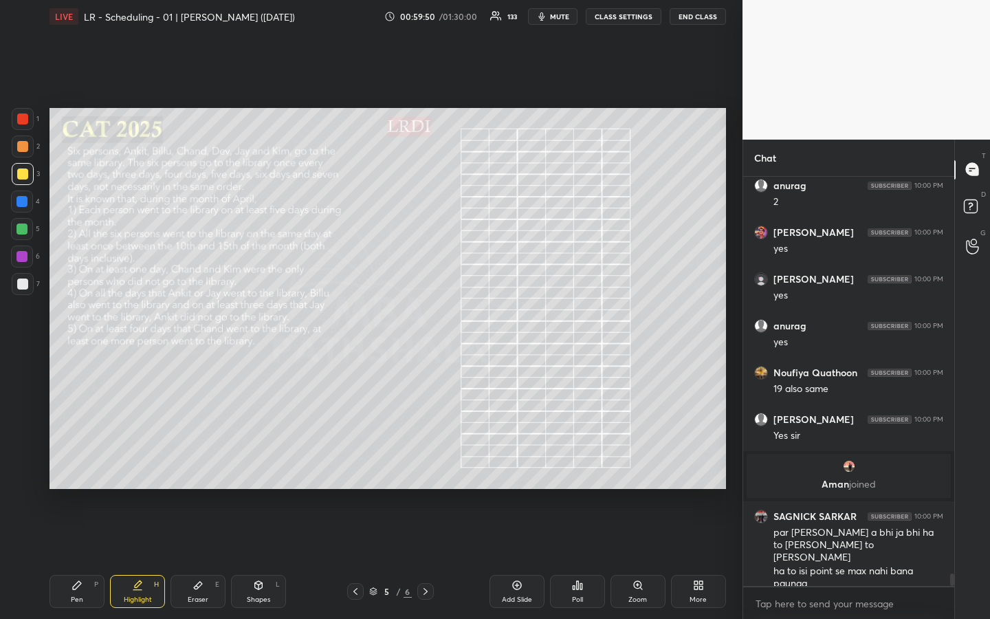
scroll to position [13336, 0]
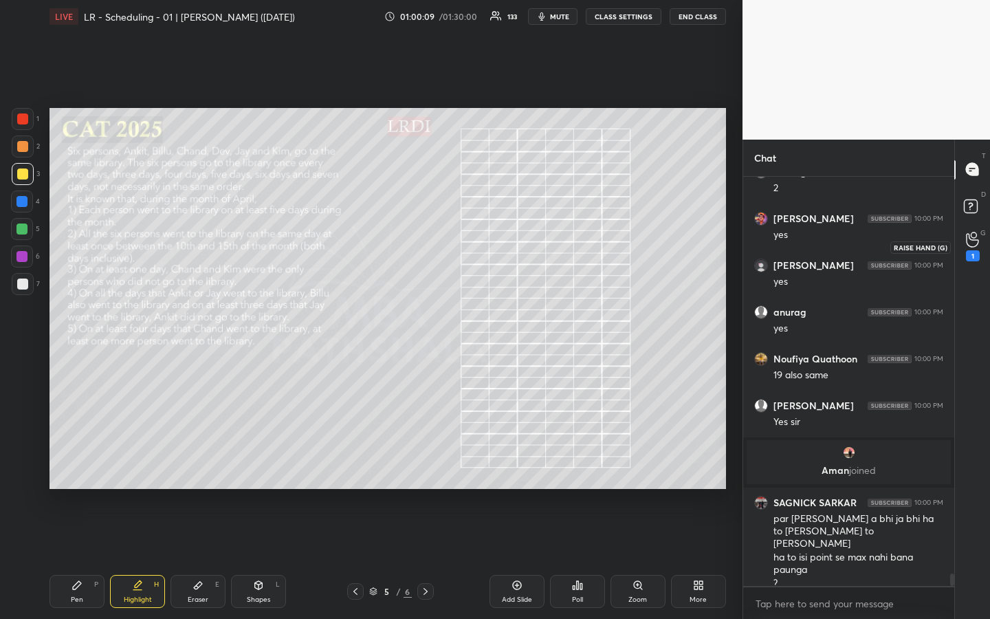
click at [976, 239] on icon at bounding box center [972, 240] width 12 height 14
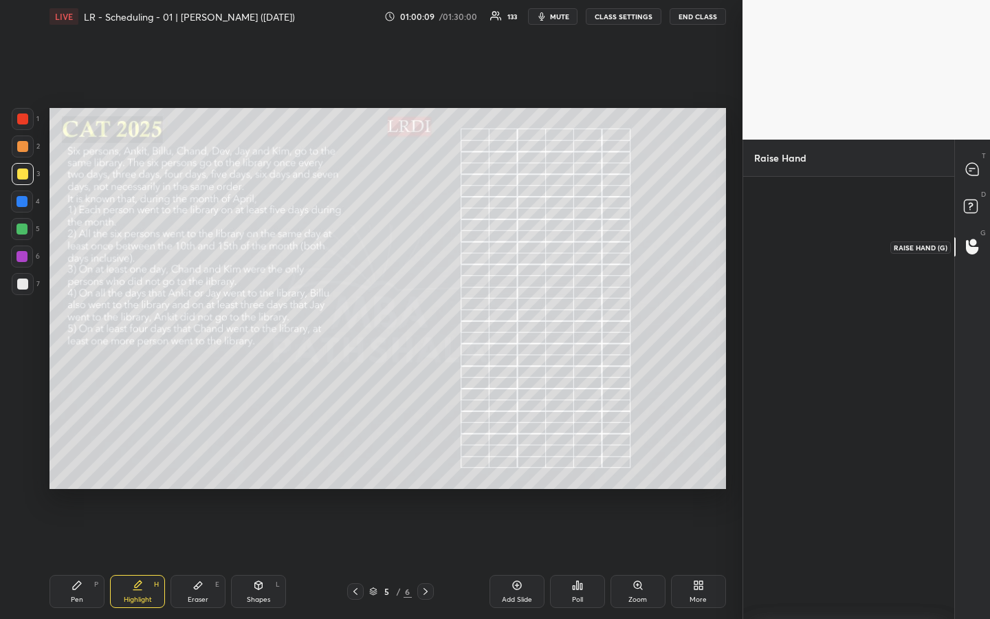
scroll to position [5, 5]
click at [792, 235] on div "[PERSON_NAME] INVITE" at bounding box center [785, 251] width 63 height 80
click at [790, 271] on button "INVITE" at bounding box center [785, 271] width 52 height 18
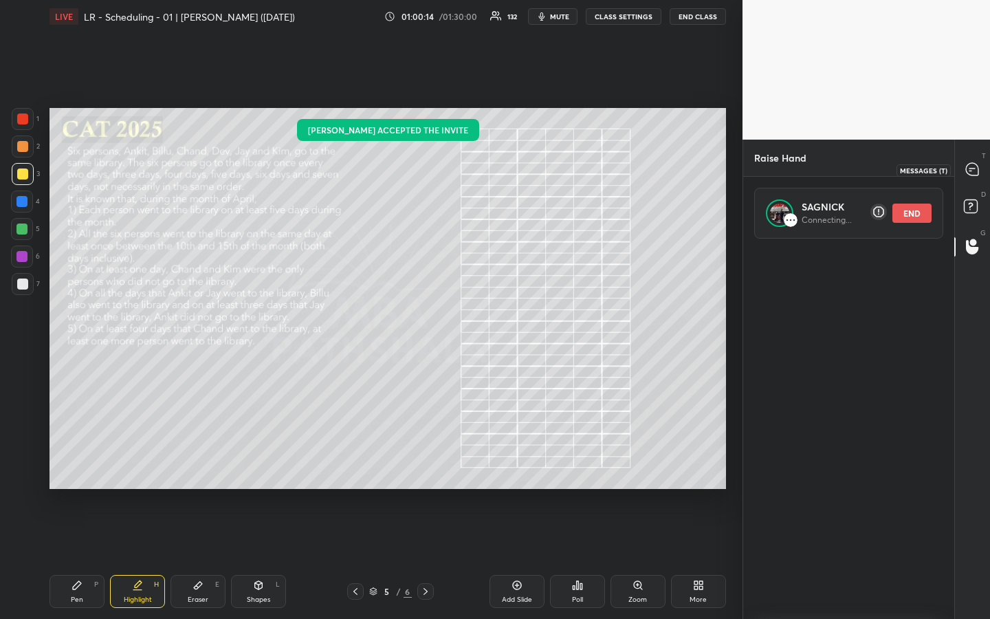
click at [971, 169] on icon at bounding box center [972, 169] width 12 height 12
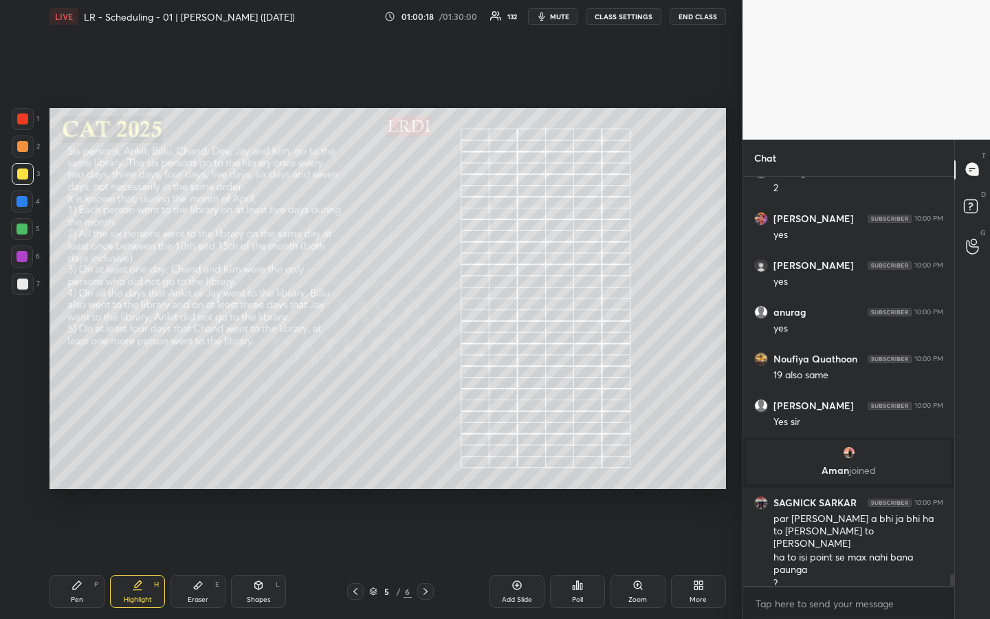
click at [80, 463] on div "Pen P" at bounding box center [76, 591] width 55 height 33
click at [25, 145] on div at bounding box center [22, 146] width 11 height 11
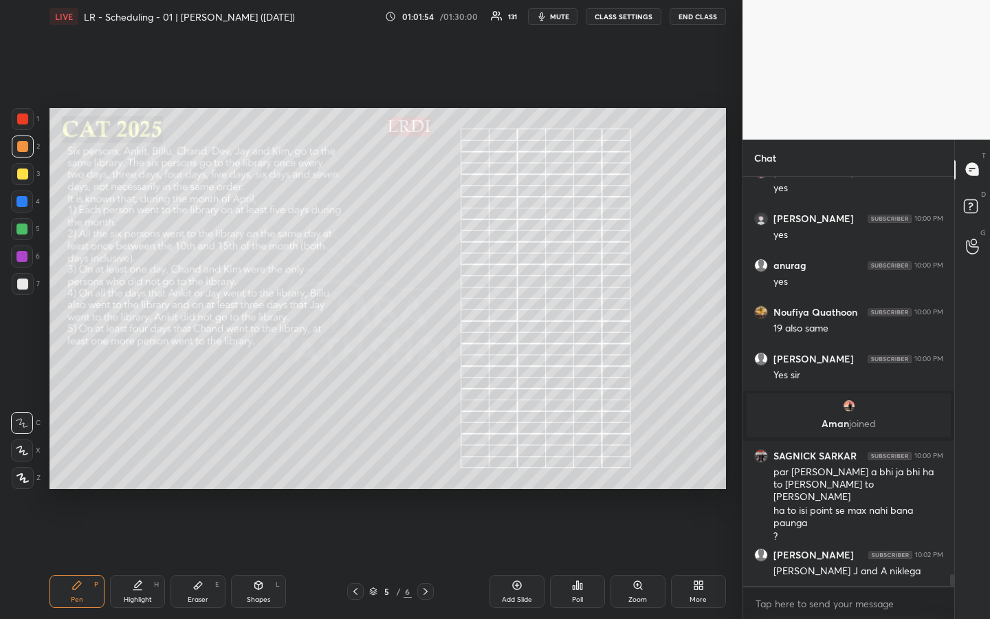
click at [966, 245] on icon at bounding box center [972, 246] width 13 height 16
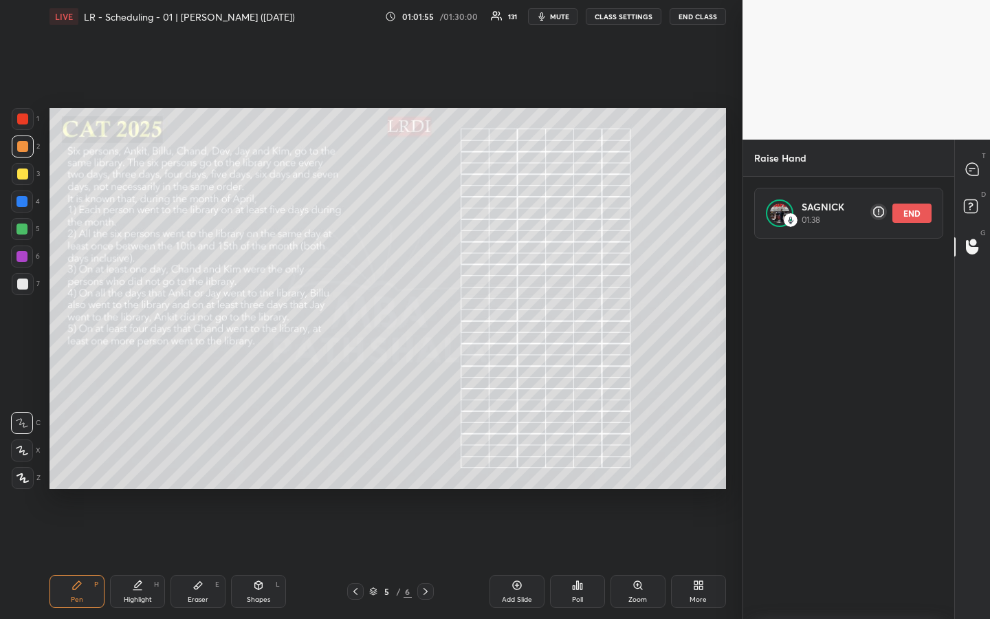
click at [916, 215] on button "END" at bounding box center [911, 212] width 39 height 19
click at [971, 171] on icon at bounding box center [972, 169] width 12 height 12
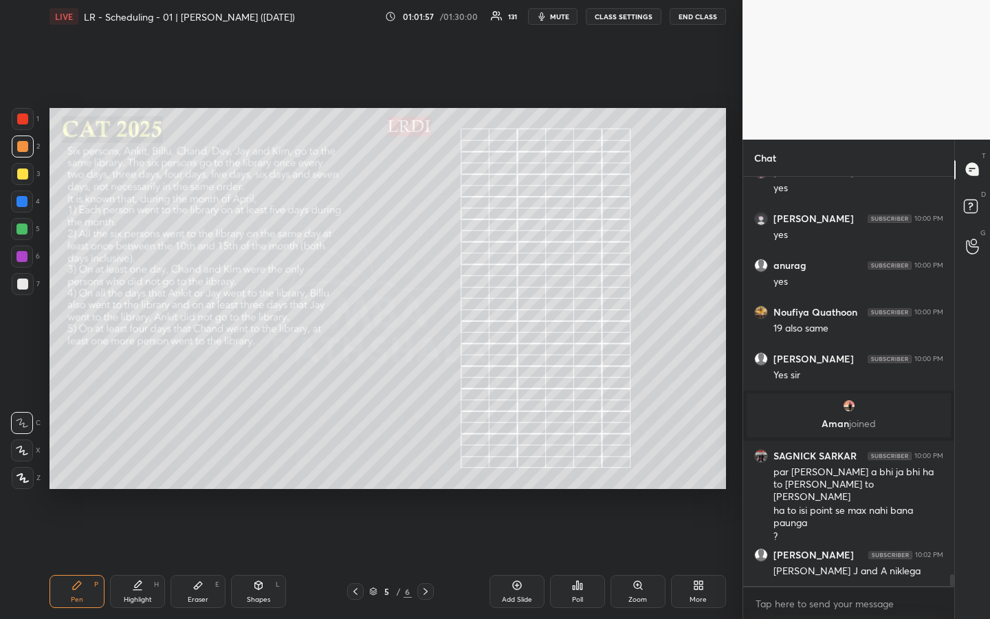
drag, startPoint x: 87, startPoint y: 581, endPoint x: 103, endPoint y: 565, distance: 22.8
click at [86, 463] on div "Pen P" at bounding box center [76, 591] width 55 height 33
click at [145, 463] on div "Highlight H" at bounding box center [137, 591] width 55 height 33
click at [80, 463] on icon at bounding box center [76, 584] width 11 height 11
click at [142, 463] on div "Highlight H" at bounding box center [137, 591] width 55 height 33
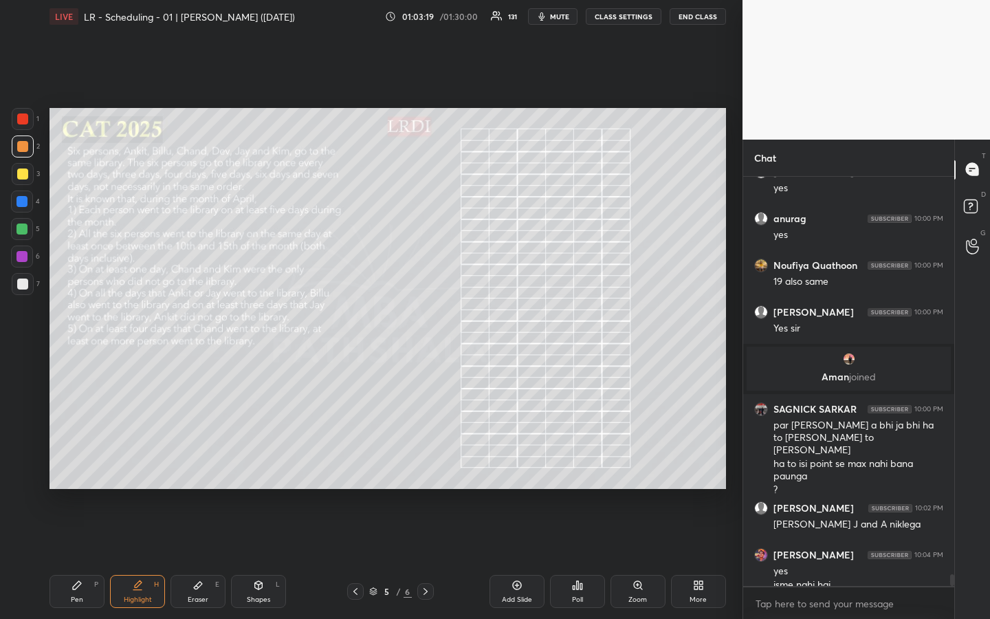
scroll to position [13833, 0]
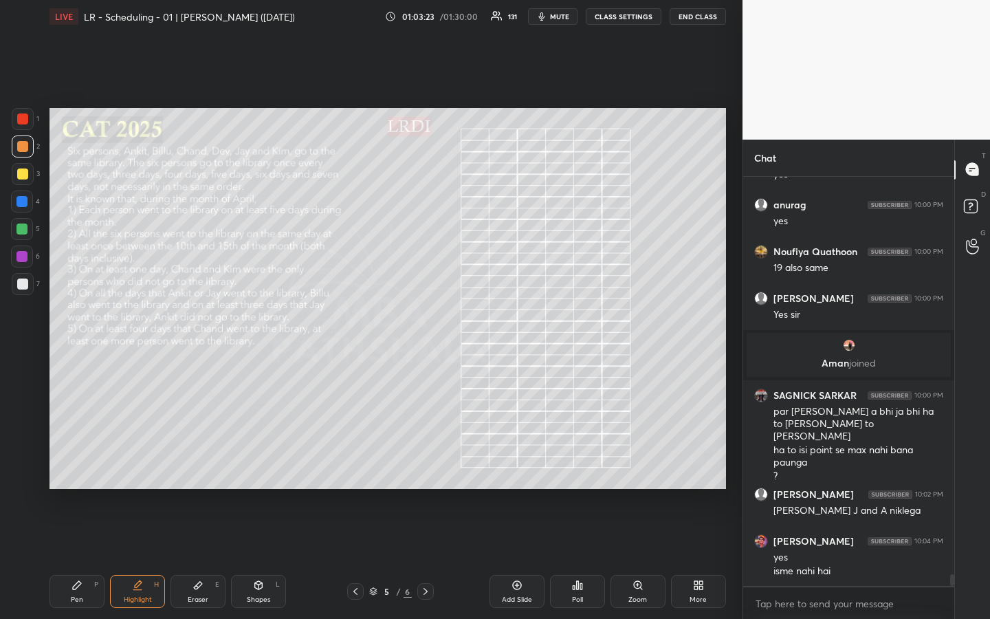
click at [203, 463] on div "Eraser" at bounding box center [198, 599] width 21 height 7
drag, startPoint x: 82, startPoint y: 594, endPoint x: 106, endPoint y: 581, distance: 26.8
click at [80, 463] on div "Pen P" at bounding box center [76, 591] width 55 height 33
drag, startPoint x: 195, startPoint y: 594, endPoint x: 190, endPoint y: 573, distance: 21.2
click at [194, 463] on div "Eraser E" at bounding box center [197, 591] width 55 height 33
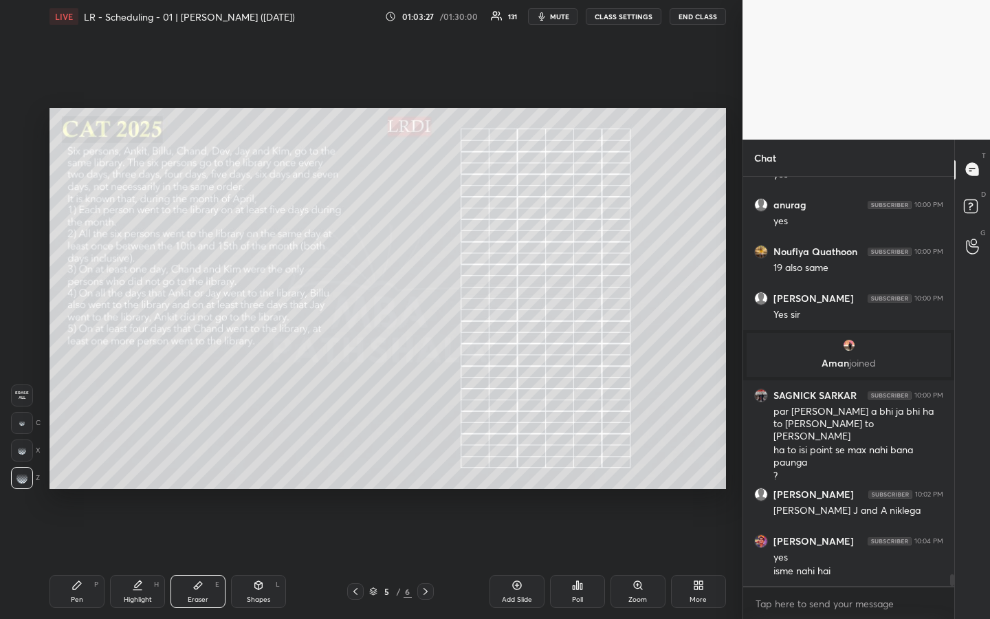
click at [21, 425] on div at bounding box center [22, 423] width 22 height 22
click at [76, 463] on div "Pen P" at bounding box center [76, 591] width 55 height 33
click at [141, 463] on div "Highlight H" at bounding box center [137, 591] width 55 height 33
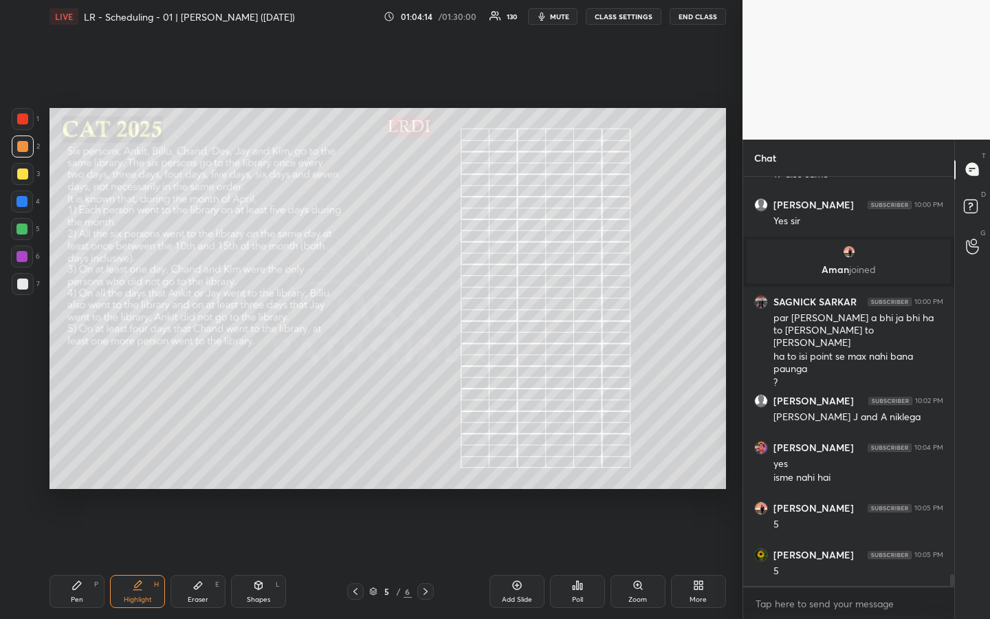
scroll to position [13973, 0]
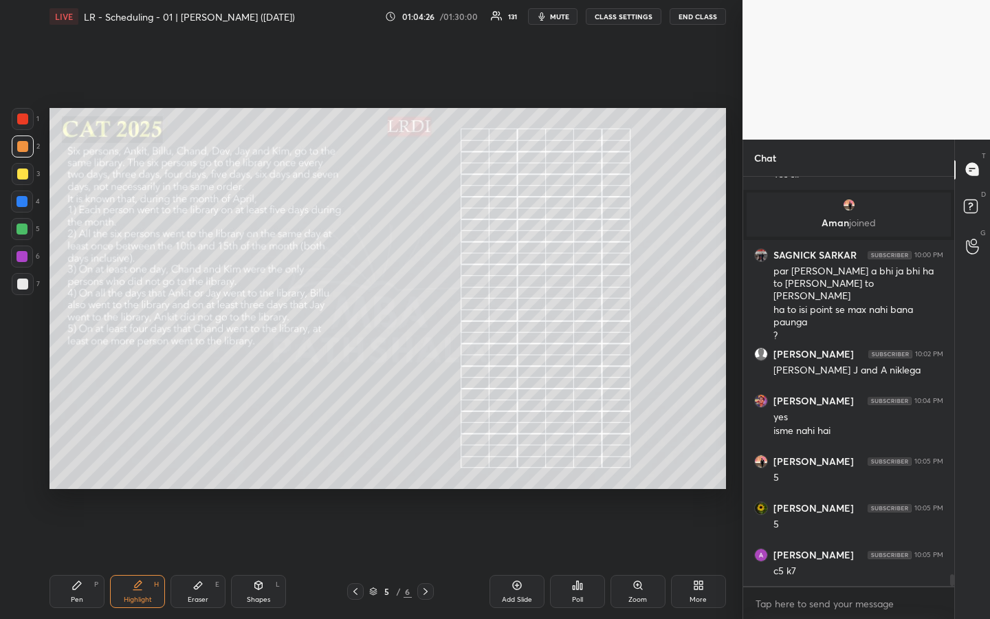
click at [203, 463] on div "Eraser E" at bounding box center [197, 591] width 55 height 33
click at [74, 463] on div "Pen" at bounding box center [77, 599] width 12 height 7
click at [22, 289] on div at bounding box center [23, 284] width 22 height 22
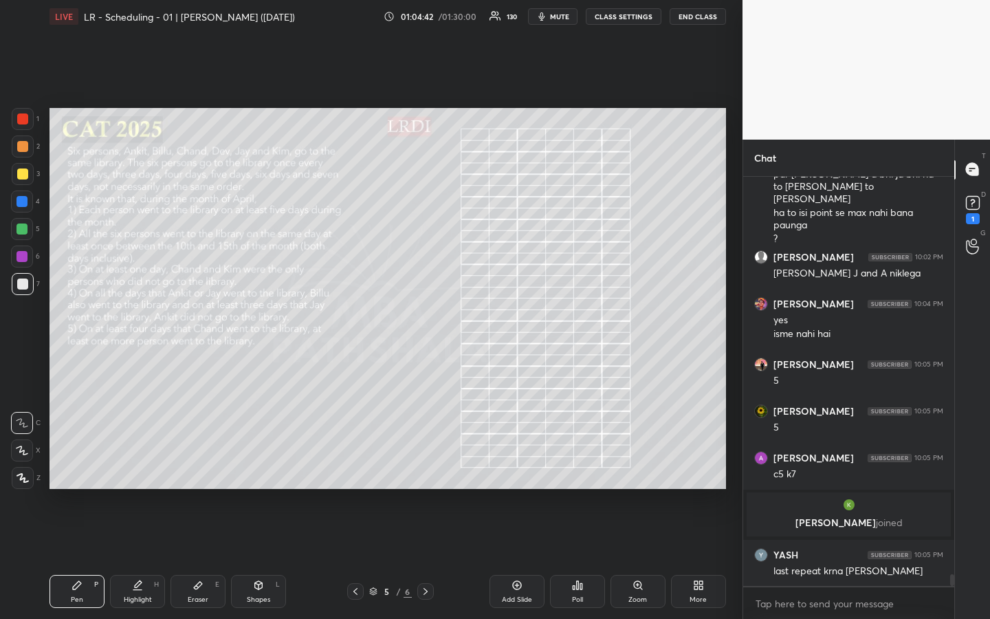
scroll to position [13612, 0]
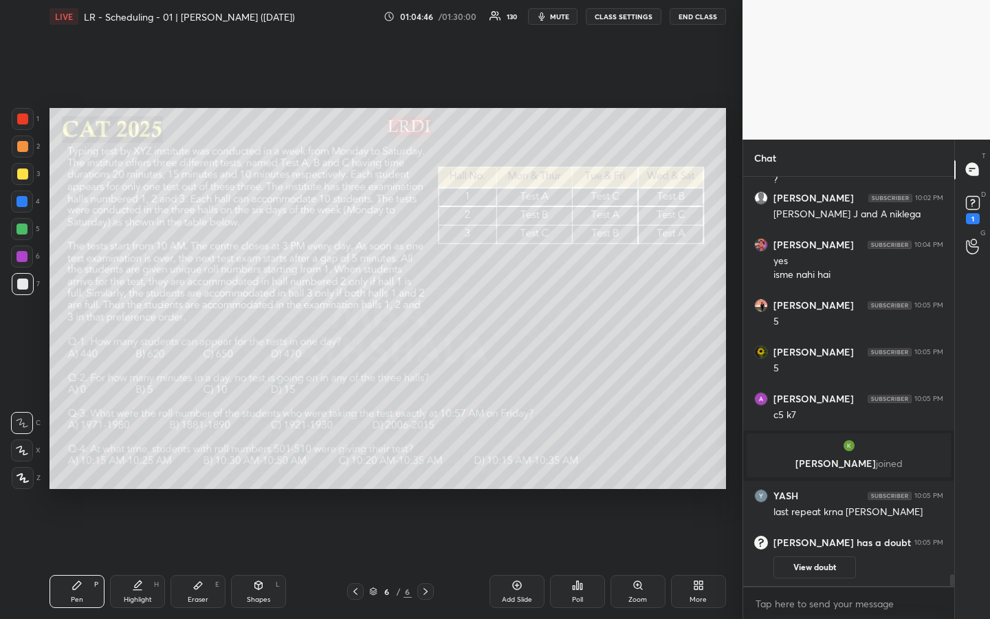
click at [819, 463] on button "View doubt" at bounding box center [814, 567] width 82 height 22
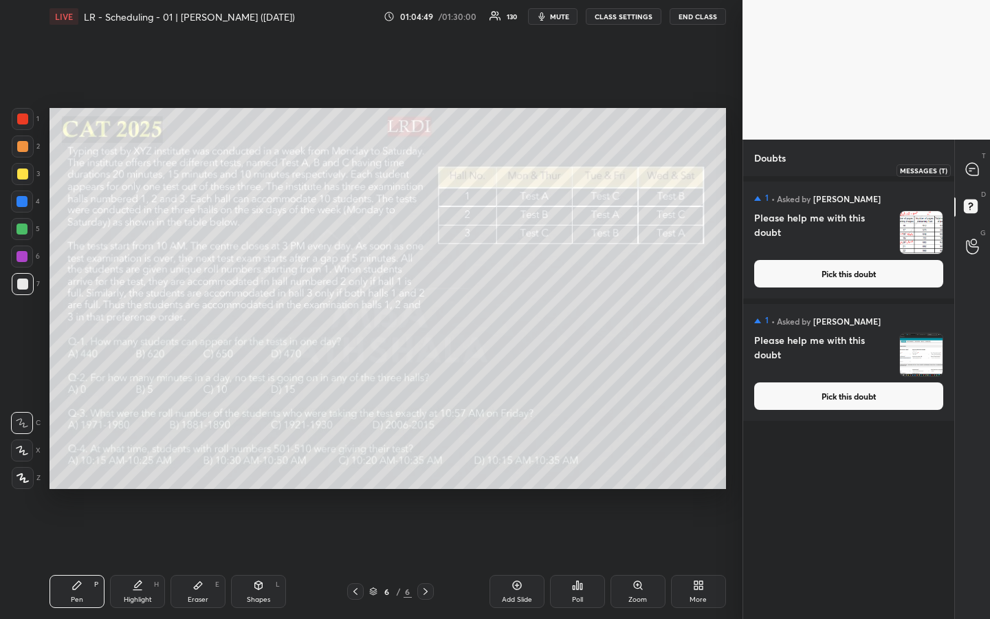
click at [966, 168] on icon at bounding box center [972, 169] width 12 height 12
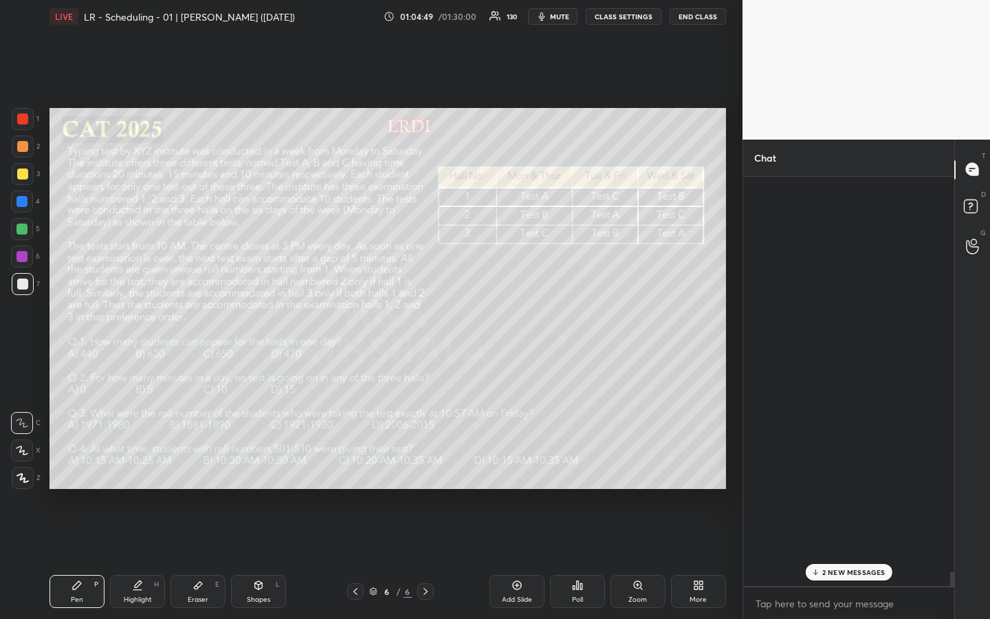
scroll to position [405, 207]
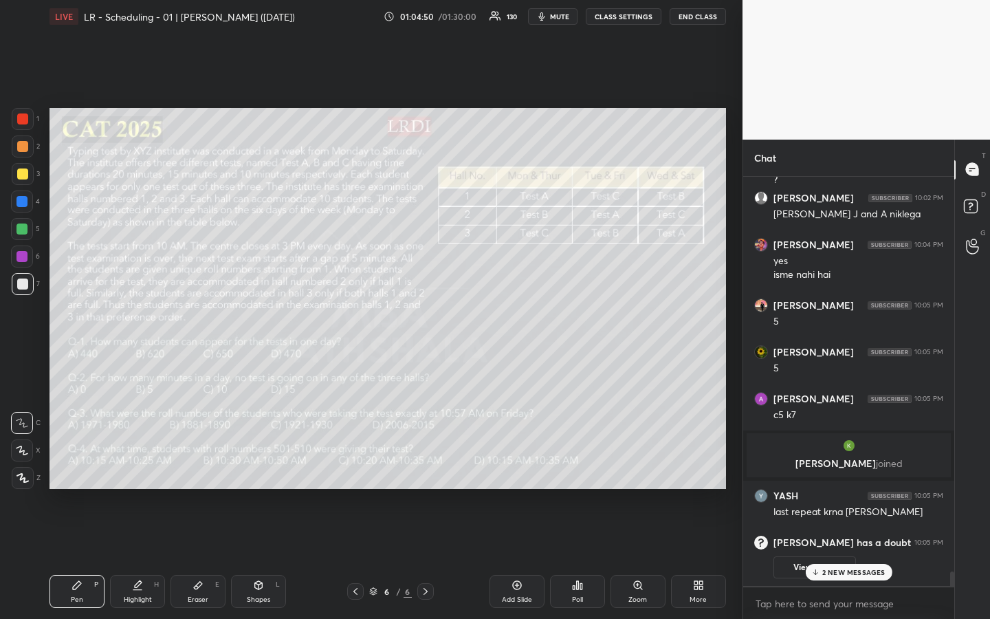
click at [830, 463] on div "[PERSON_NAME] has a doubt 10:05 PM View doubt" at bounding box center [848, 556] width 211 height 59
click at [837, 463] on p "3 NEW MESSAGES" at bounding box center [853, 572] width 63 height 8
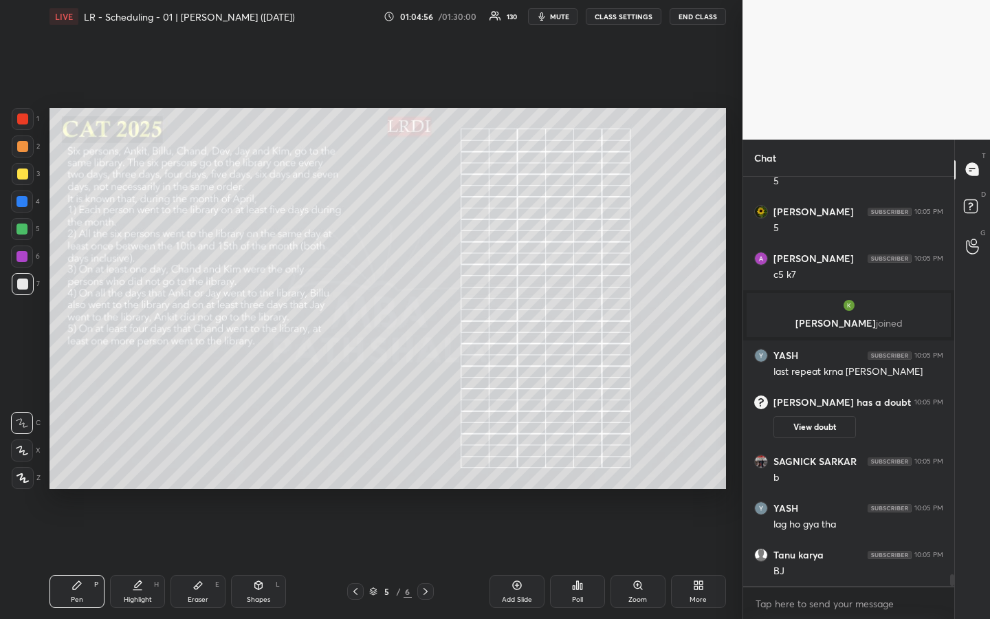
click at [144, 463] on div "Highlight H" at bounding box center [137, 591] width 55 height 33
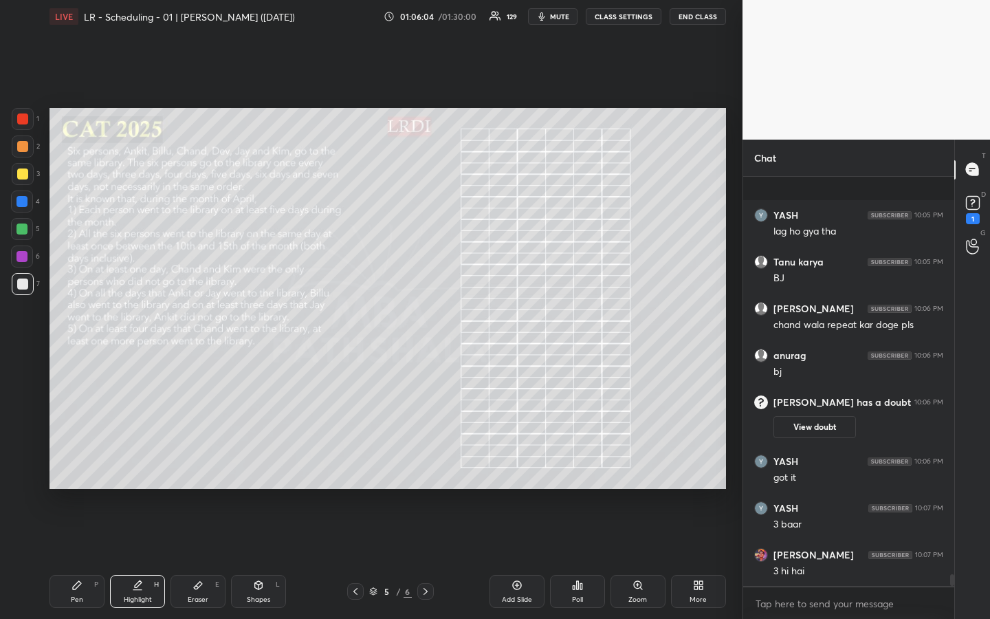
scroll to position [14067, 0]
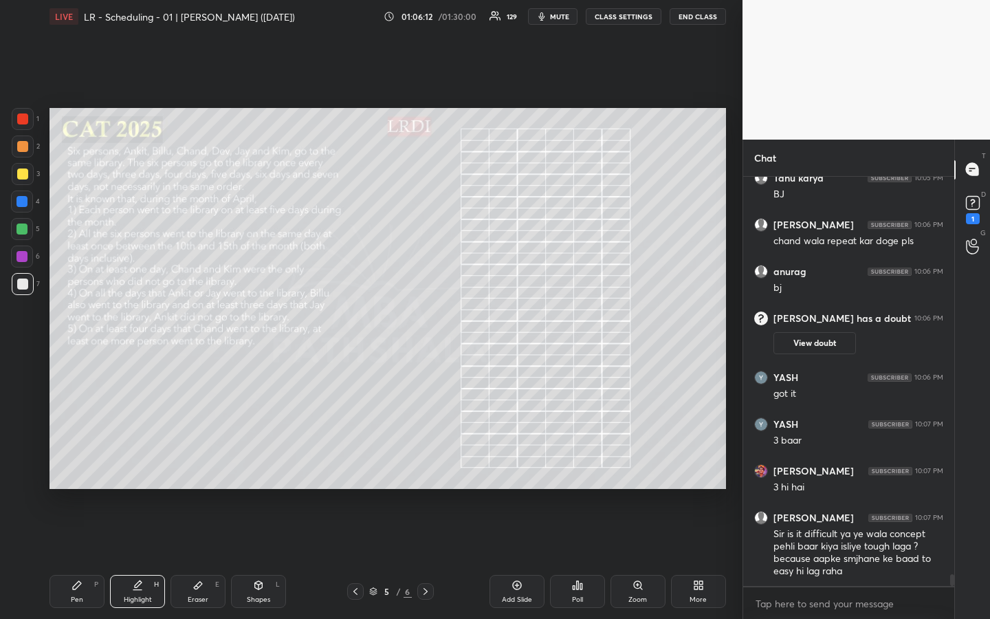
click at [21, 179] on div at bounding box center [22, 173] width 11 height 11
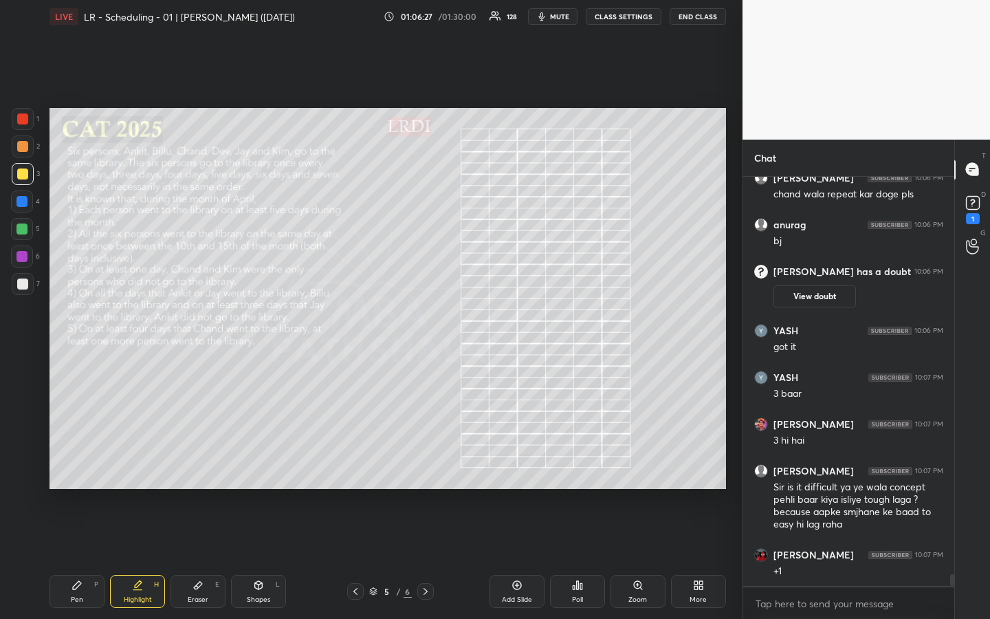
scroll to position [14161, 0]
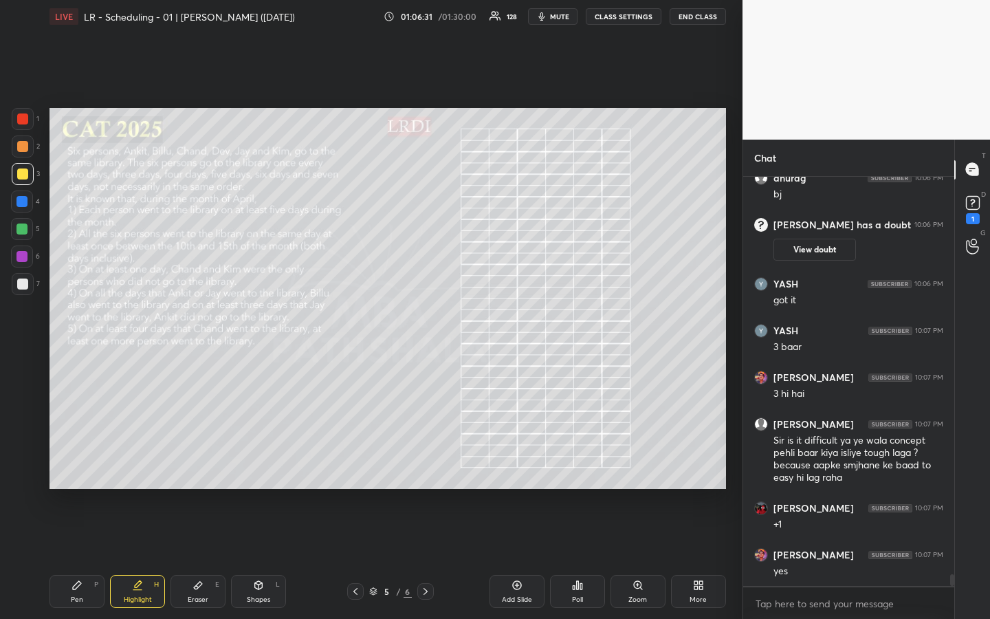
click at [74, 463] on div "Pen" at bounding box center [77, 599] width 12 height 7
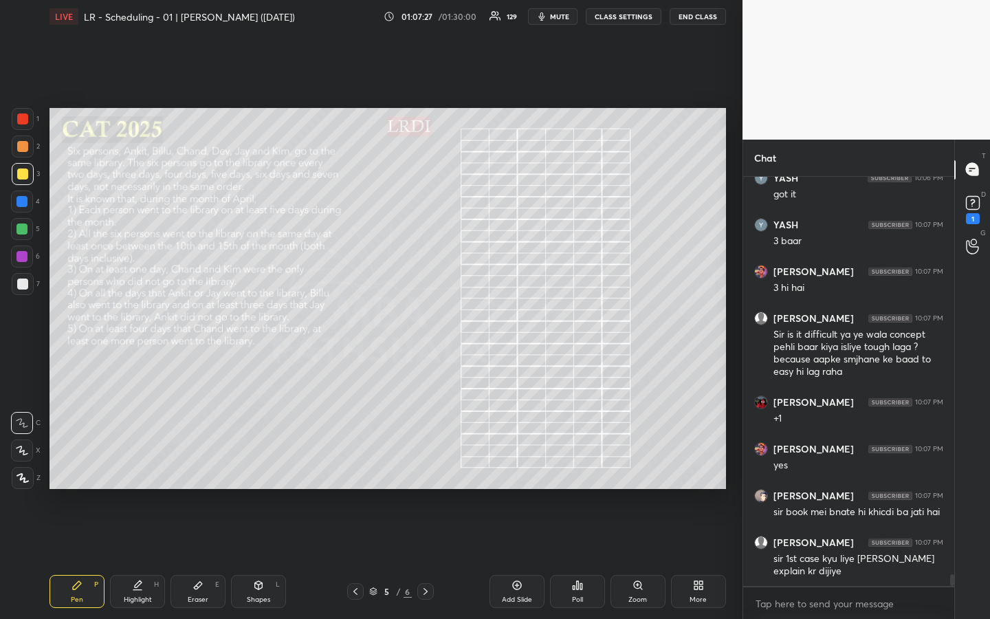
scroll to position [14313, 0]
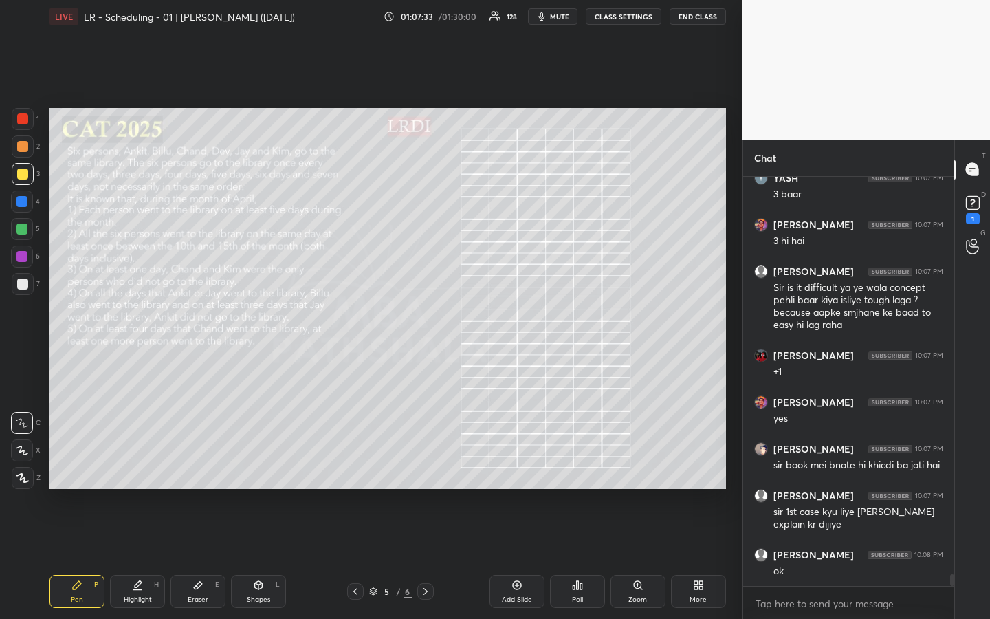
click at [29, 142] on div at bounding box center [23, 146] width 22 height 22
drag, startPoint x: 25, startPoint y: 181, endPoint x: 26, endPoint y: 198, distance: 16.6
click at [24, 180] on div at bounding box center [23, 174] width 22 height 22
click at [26, 232] on div at bounding box center [22, 229] width 22 height 22
click at [26, 177] on div at bounding box center [22, 173] width 11 height 11
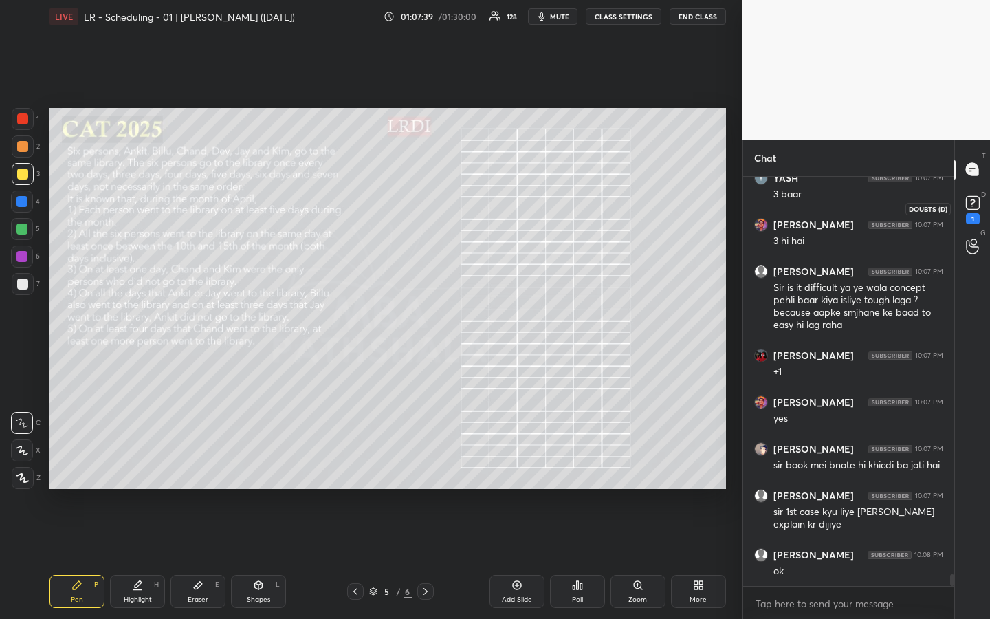
click at [973, 201] on icon at bounding box center [972, 201] width 5 height 5
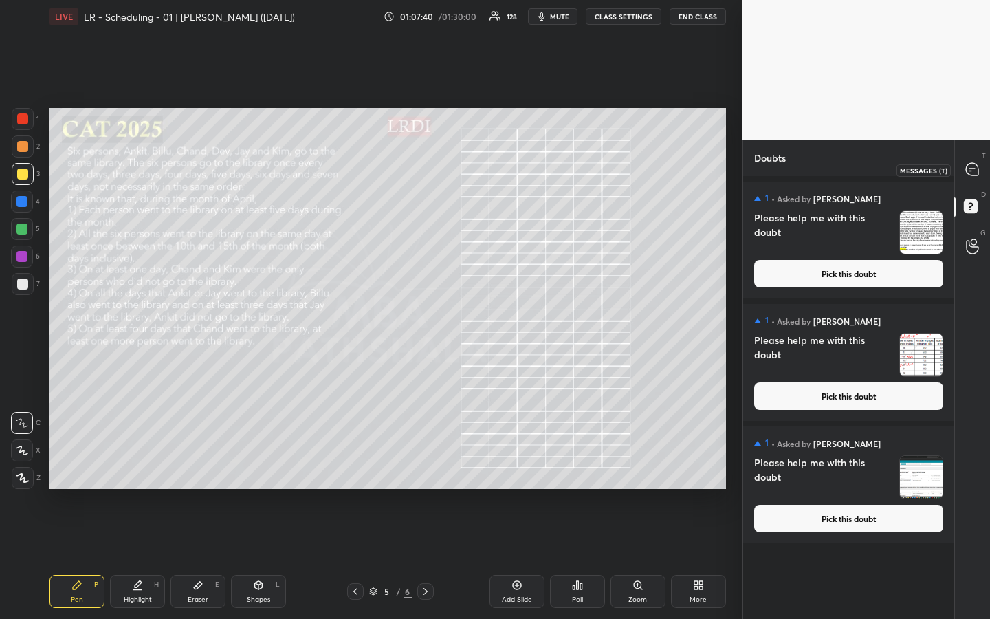
click at [973, 168] on icon at bounding box center [971, 168] width 5 height 0
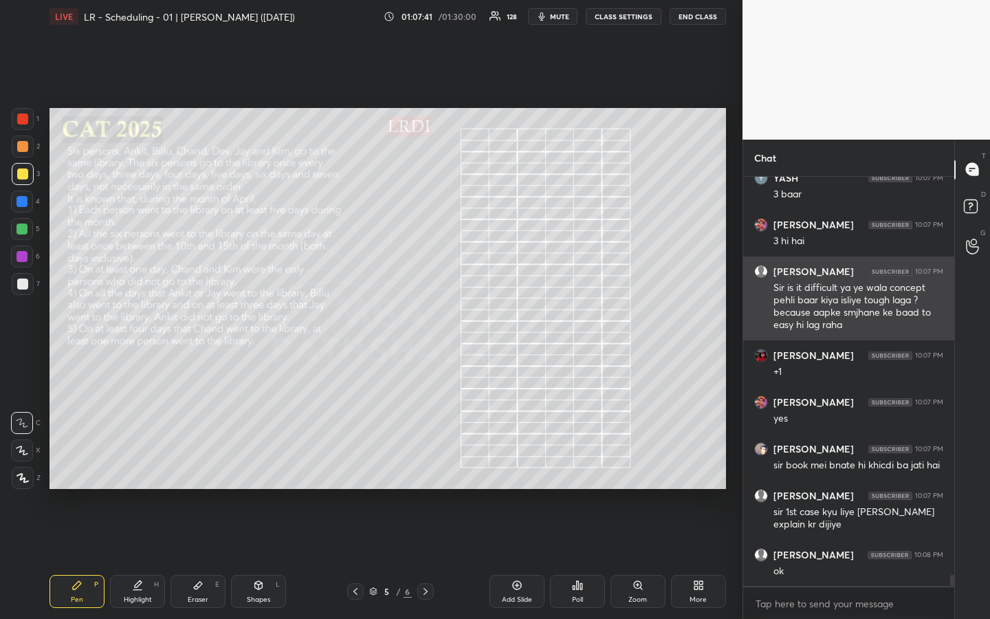
scroll to position [14750, 0]
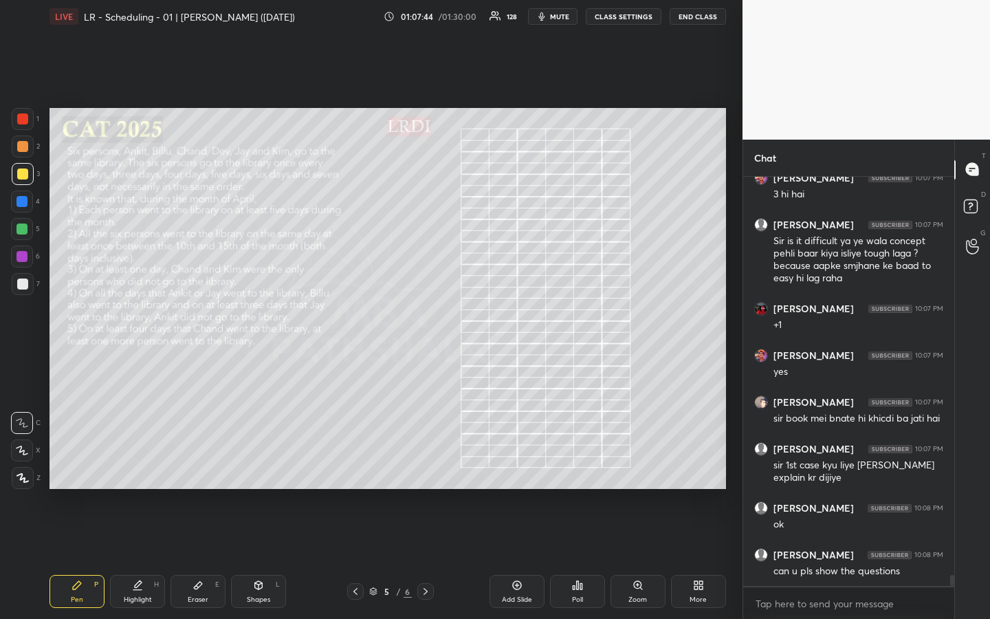
click at [24, 289] on div at bounding box center [22, 283] width 11 height 11
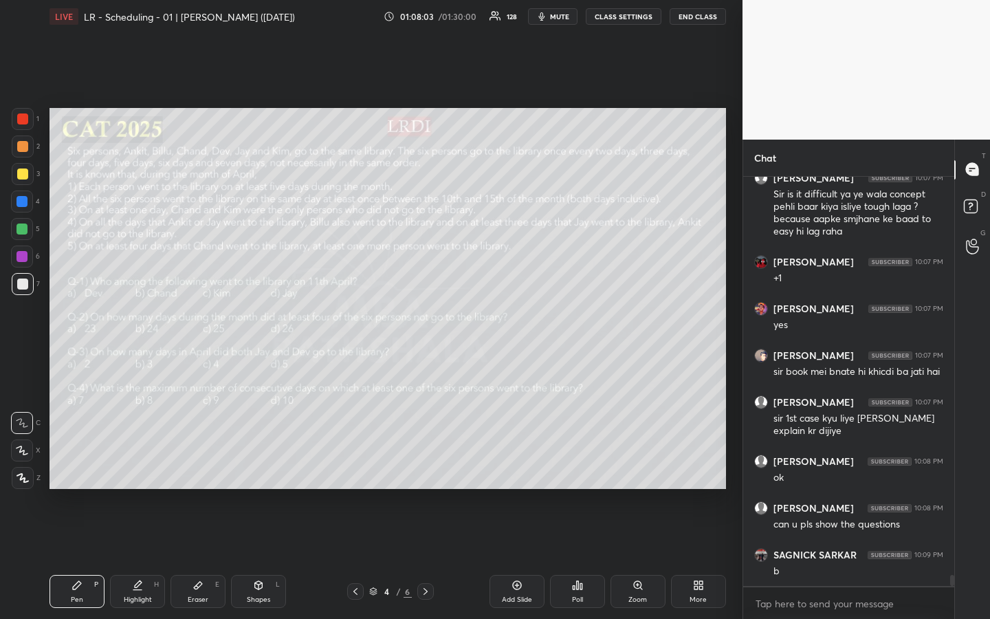
scroll to position [14880, 0]
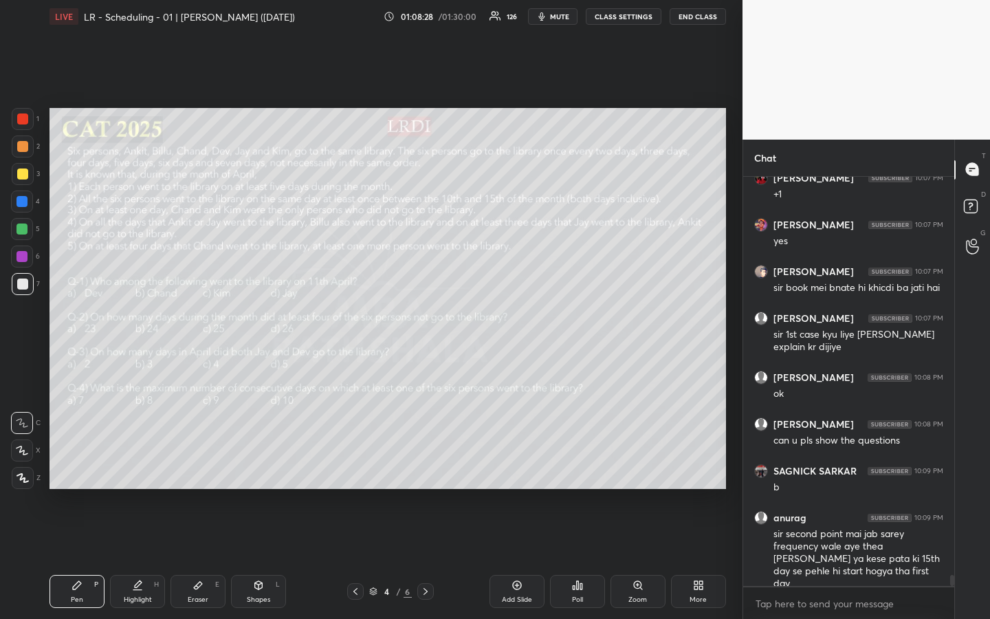
click at [144, 463] on div "Highlight H" at bounding box center [137, 591] width 55 height 33
drag, startPoint x: 142, startPoint y: 590, endPoint x: 161, endPoint y: 584, distance: 20.2
click at [140, 463] on div "Highlight H" at bounding box center [137, 591] width 55 height 33
click at [144, 463] on div "Highlight" at bounding box center [138, 599] width 28 height 7
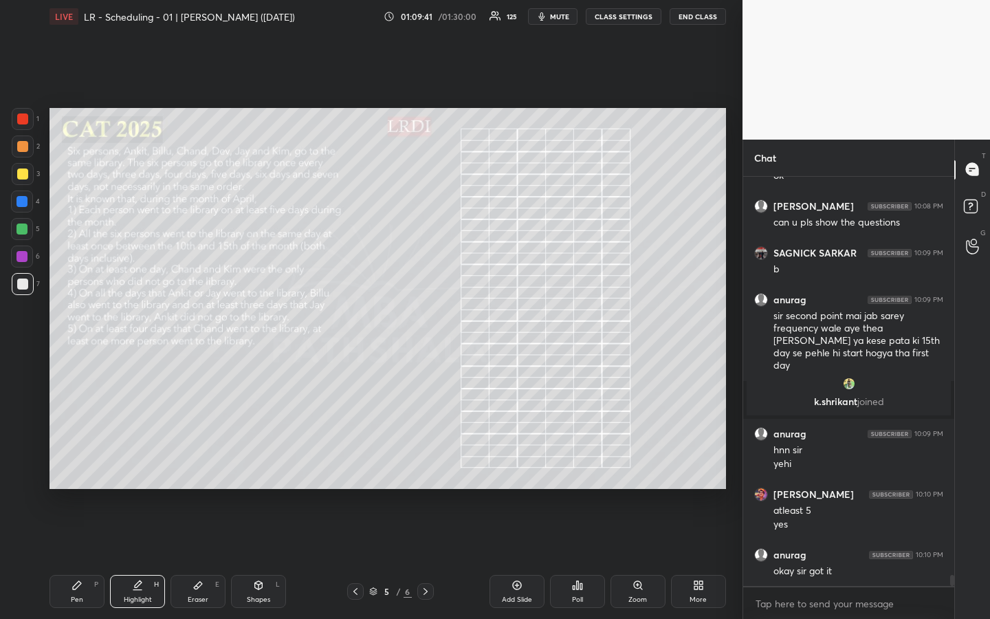
scroll to position [14509, 0]
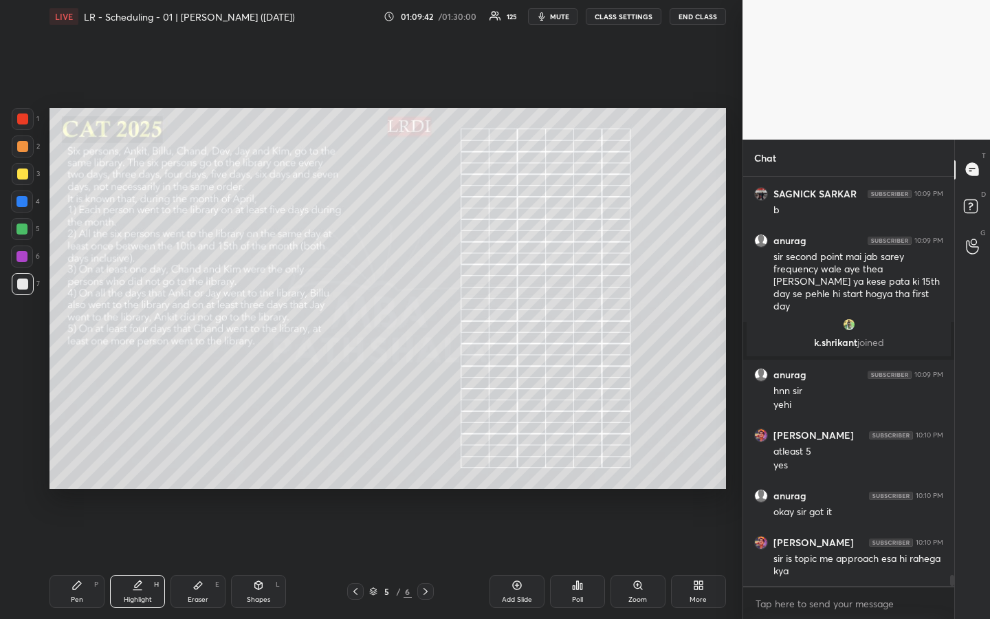
click at [81, 463] on div "Pen P" at bounding box center [76, 591] width 55 height 33
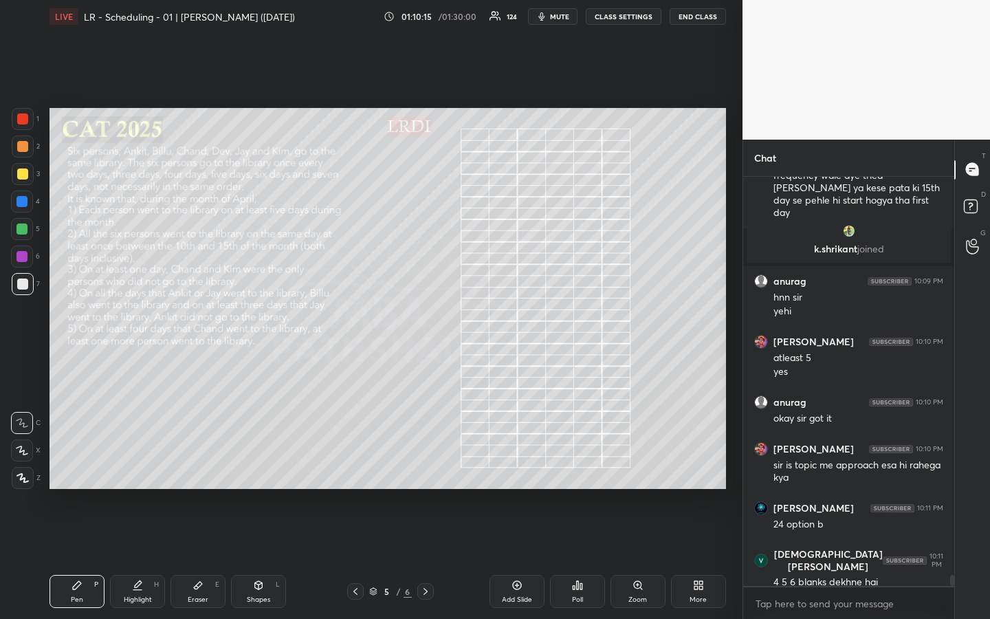
scroll to position [14649, 0]
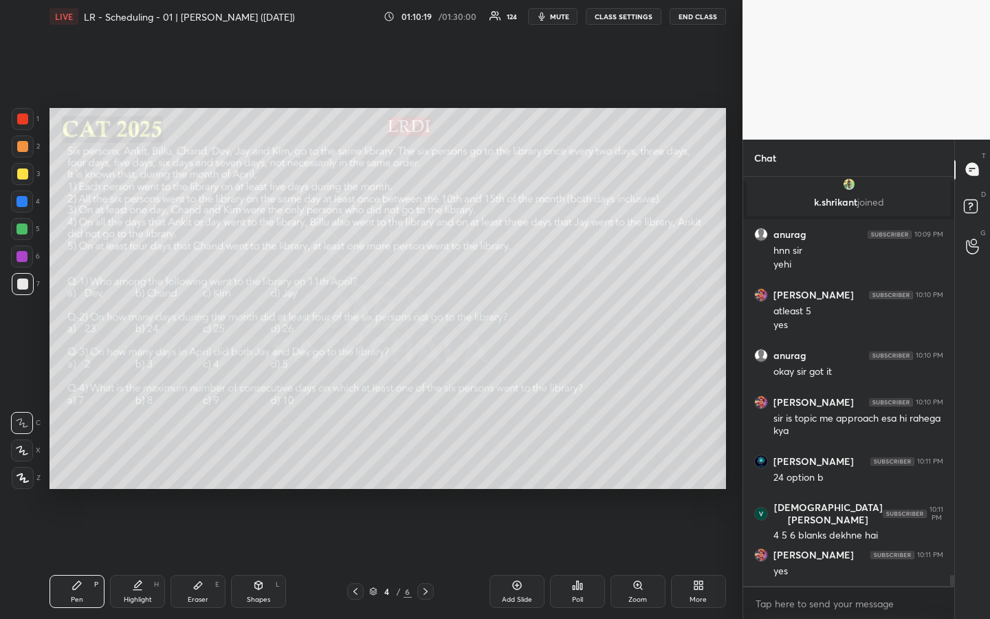
click at [138, 463] on div "Highlight H" at bounding box center [137, 591] width 55 height 33
click at [96, 463] on div "P" at bounding box center [96, 584] width 4 height 7
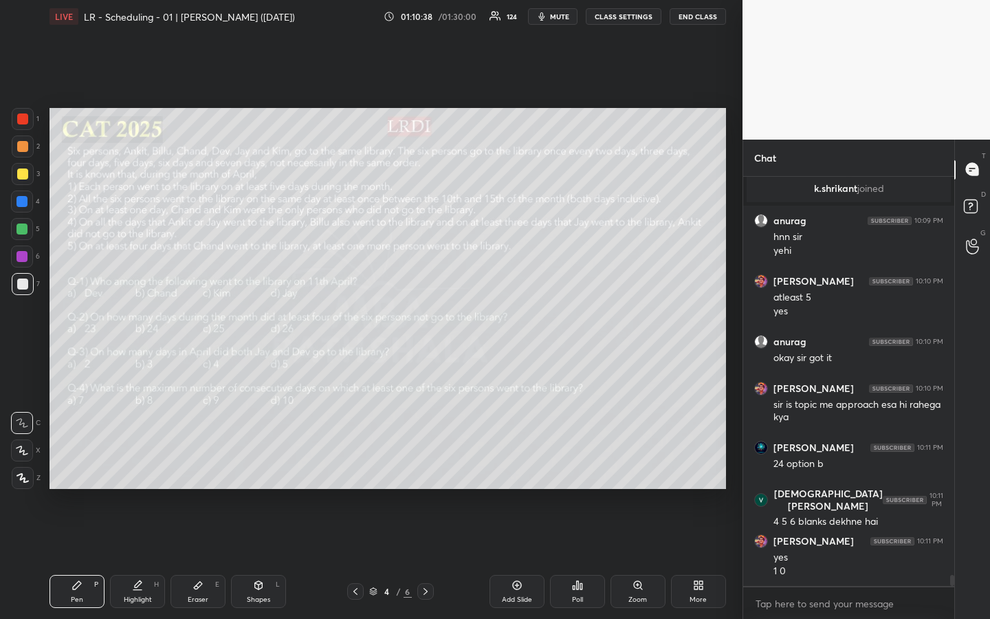
click at [136, 463] on div "Highlight H" at bounding box center [137, 591] width 55 height 33
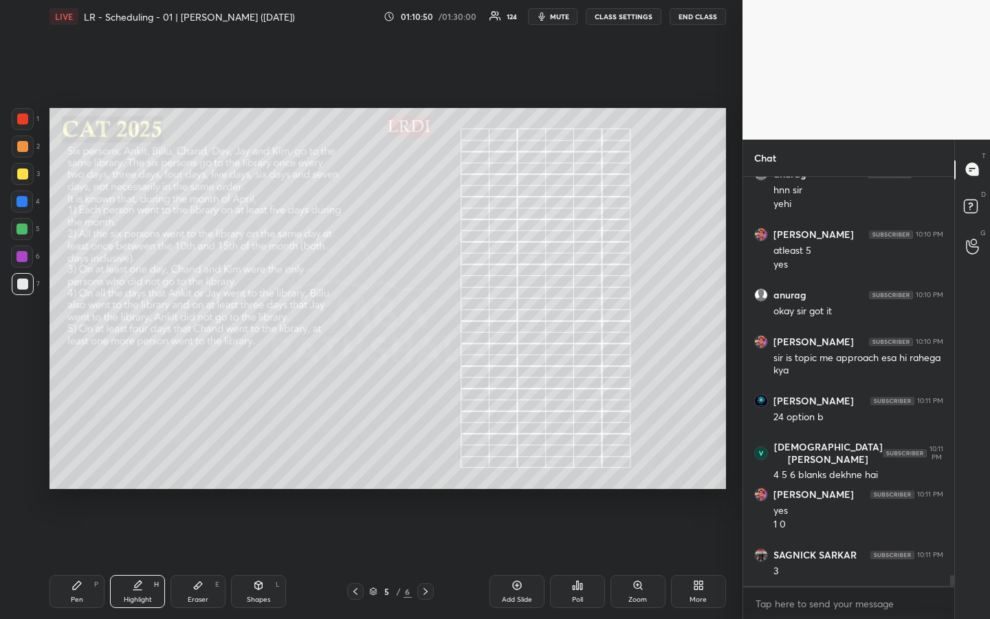
scroll to position [14760, 0]
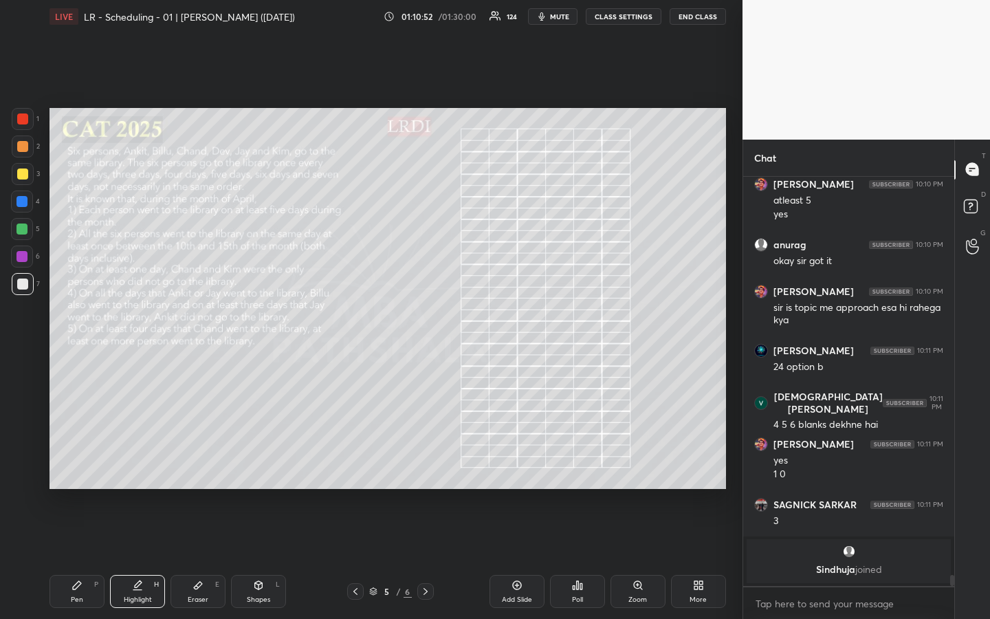
click at [70, 463] on div "Pen P" at bounding box center [76, 591] width 55 height 33
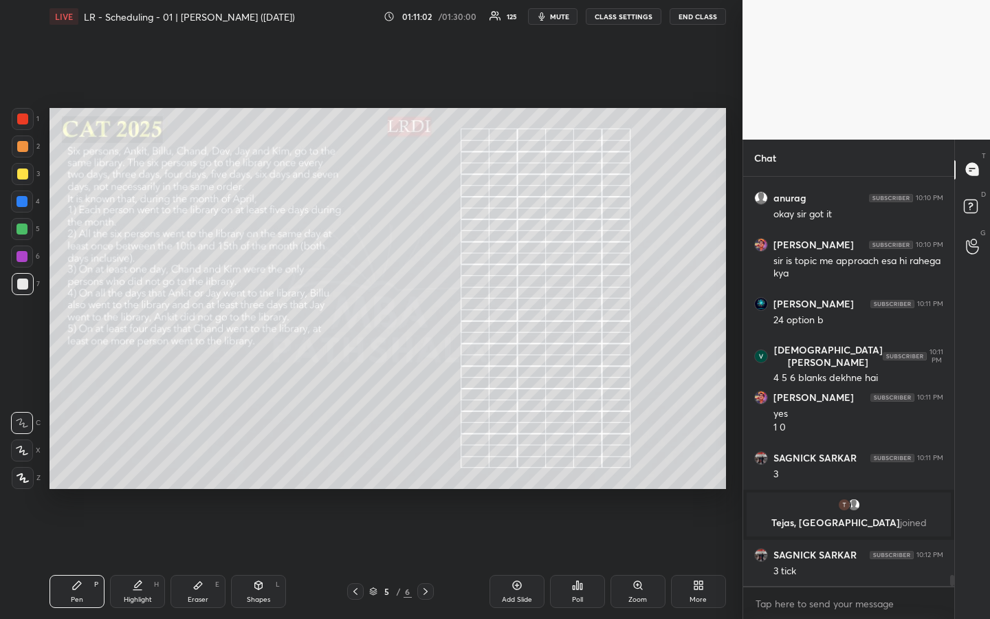
scroll to position [14730, 0]
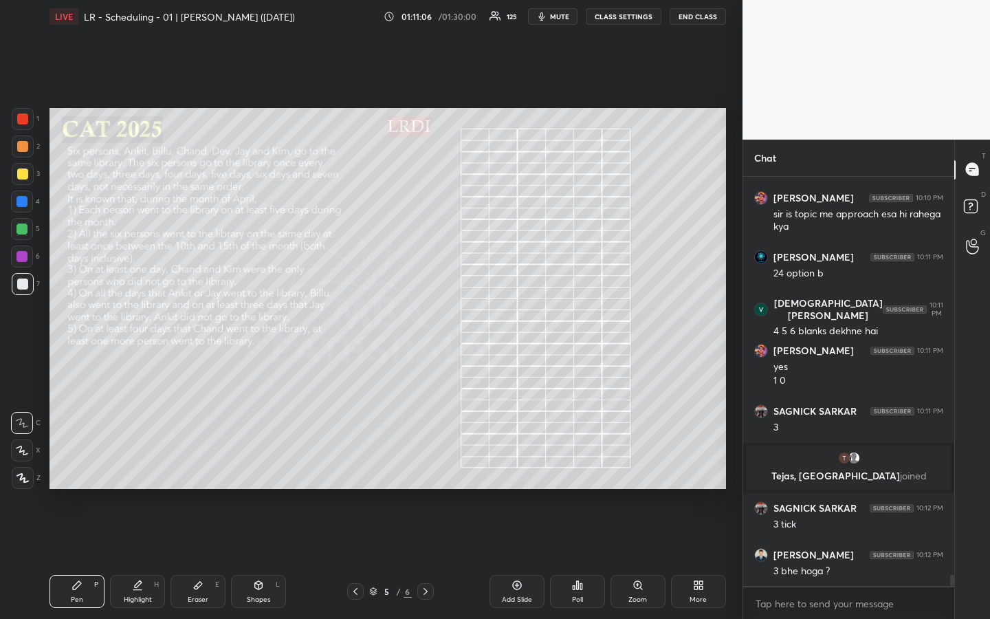
drag, startPoint x: 205, startPoint y: 586, endPoint x: 219, endPoint y: 579, distance: 15.1
click at [208, 463] on div "Eraser E" at bounding box center [197, 591] width 55 height 33
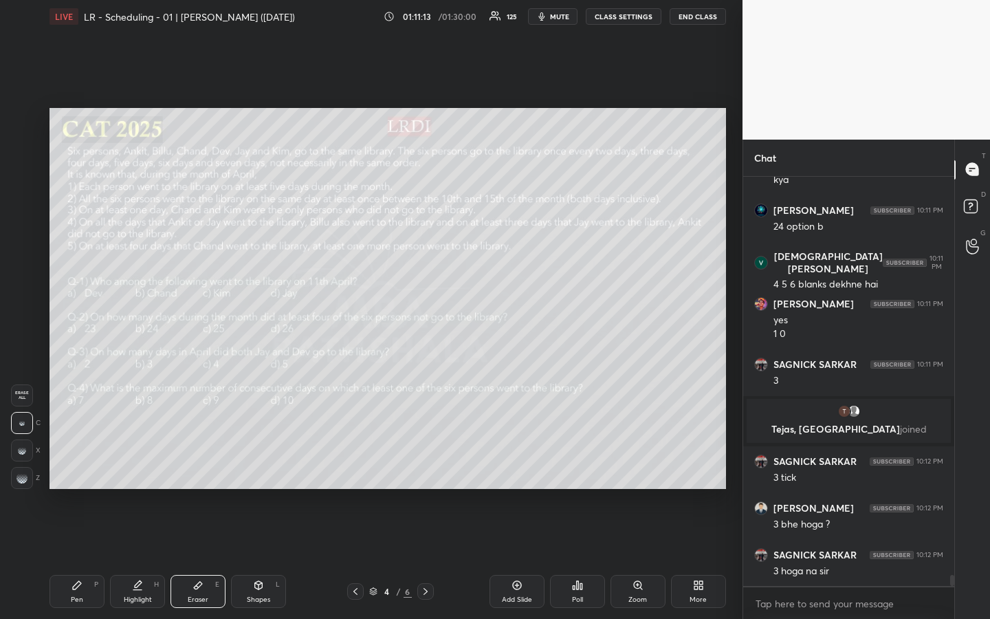
click at [74, 463] on div "Pen" at bounding box center [77, 599] width 12 height 7
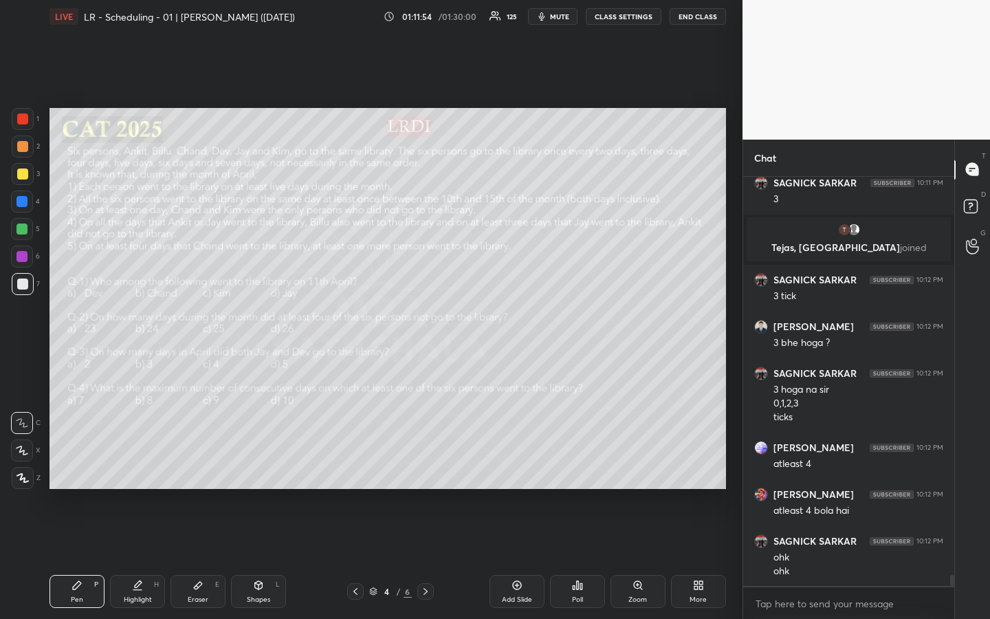
scroll to position [15005, 0]
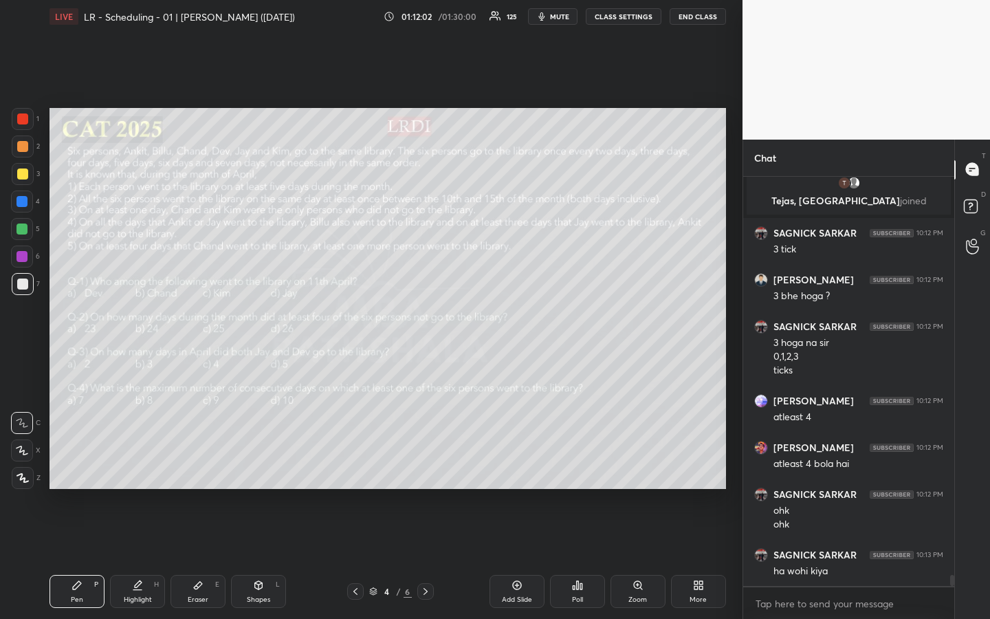
click at [138, 463] on div "Highlight" at bounding box center [138, 599] width 28 height 7
click at [78, 463] on div "Pen" at bounding box center [77, 599] width 12 height 7
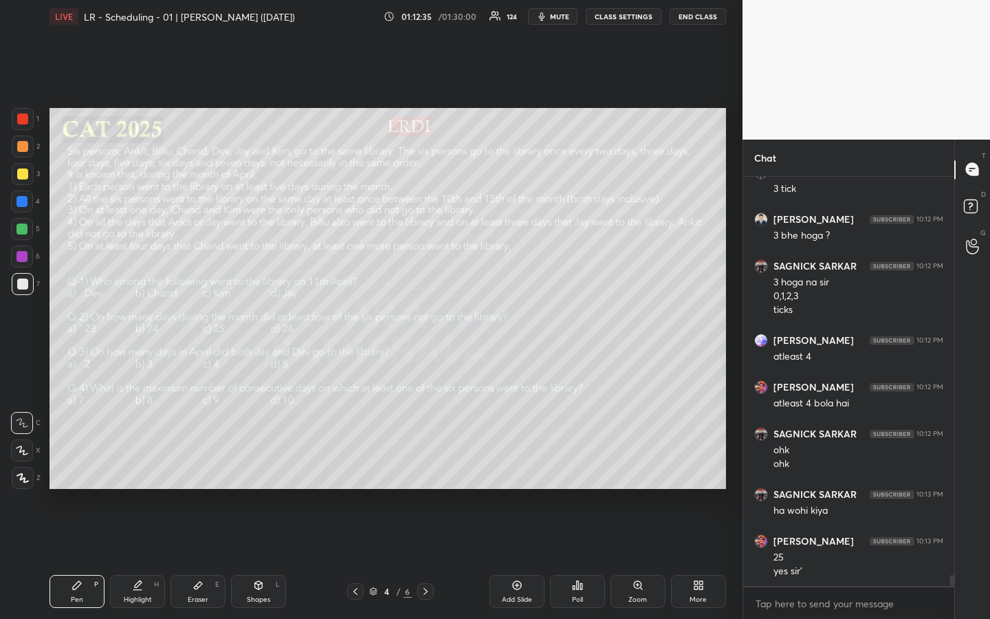
scroll to position [15112, 0]
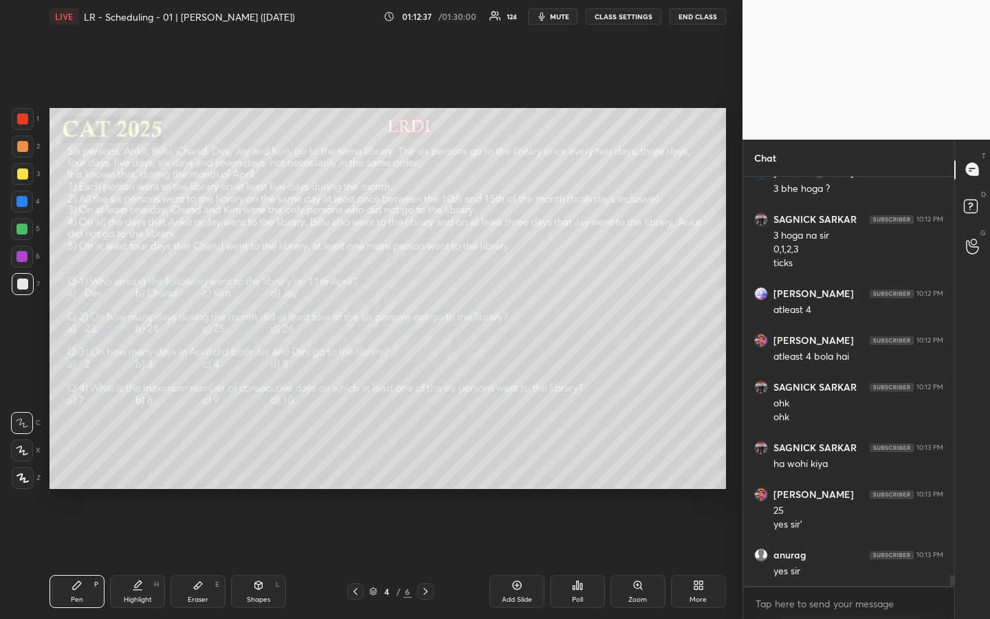
click at [69, 463] on div "Pen P" at bounding box center [76, 591] width 55 height 33
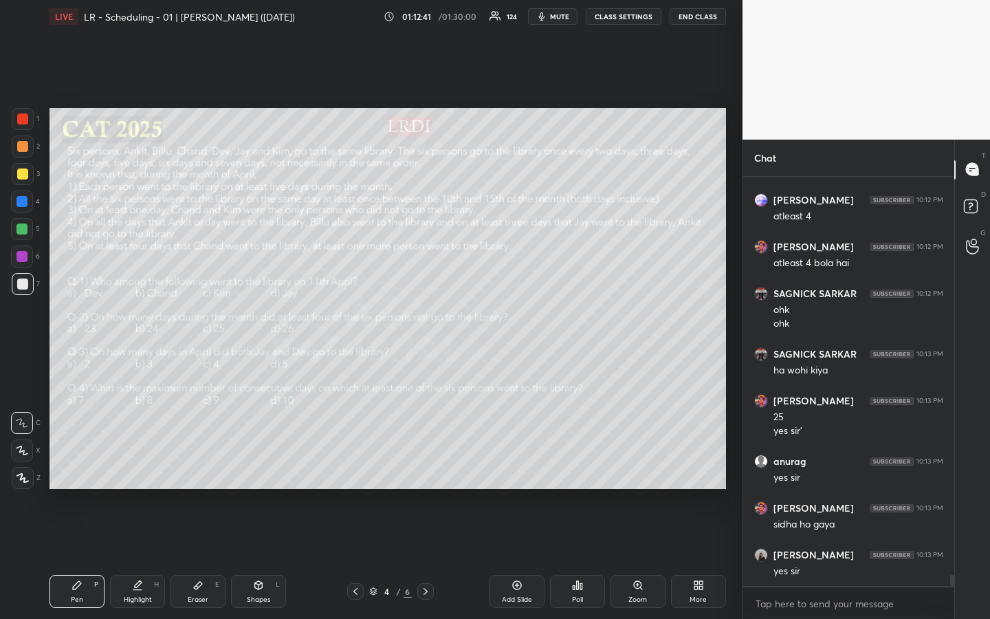
scroll to position [15252, 0]
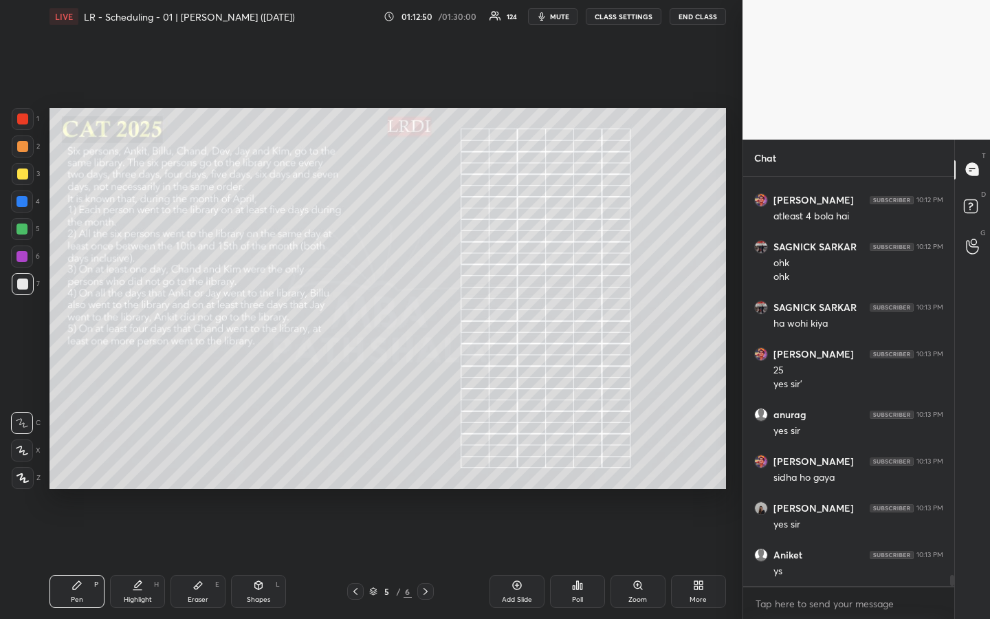
click at [146, 463] on div "Highlight H" at bounding box center [137, 591] width 55 height 33
click at [78, 463] on div "Pen P" at bounding box center [76, 591] width 55 height 33
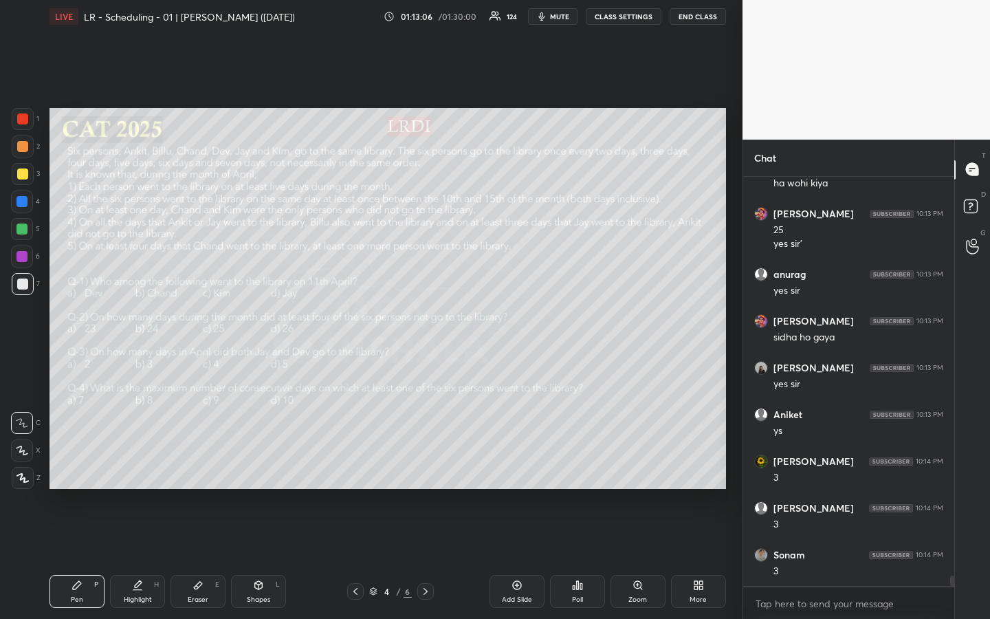
scroll to position [15439, 0]
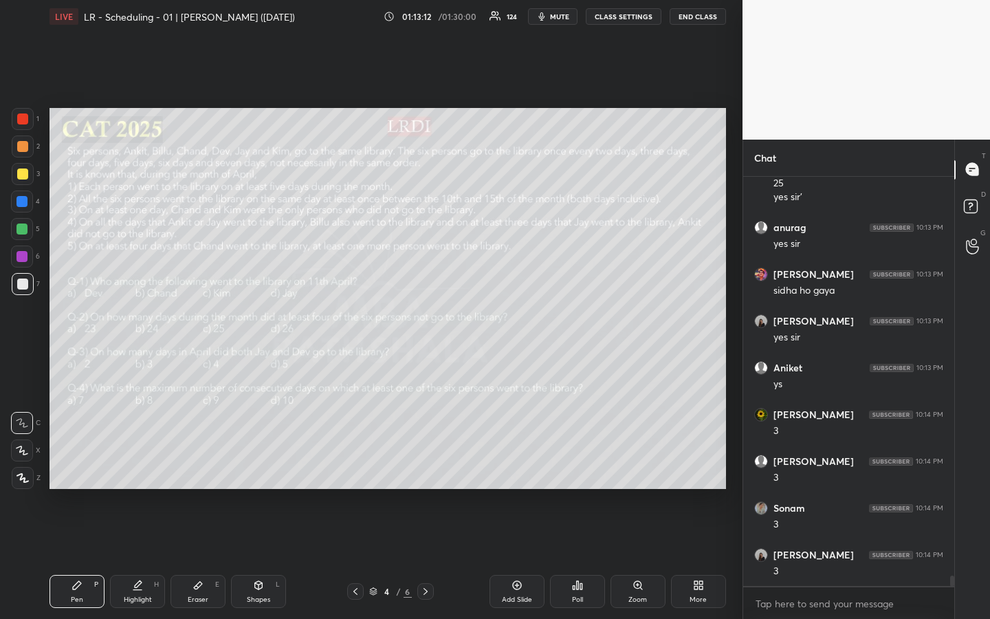
click at [139, 463] on div "Highlight H" at bounding box center [137, 591] width 55 height 33
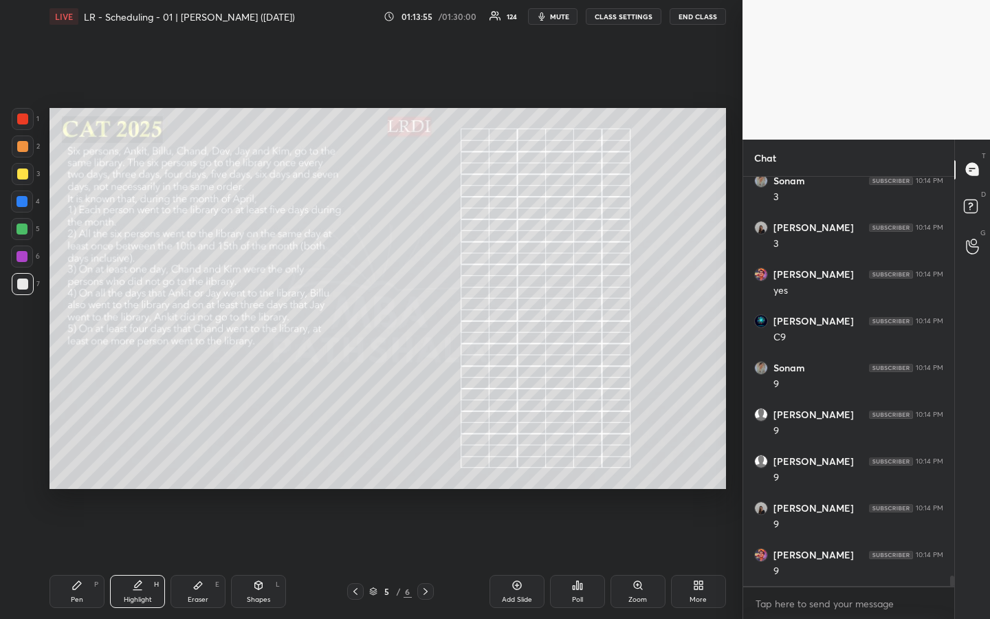
scroll to position [15813, 0]
click at [73, 463] on div "Pen" at bounding box center [77, 599] width 12 height 7
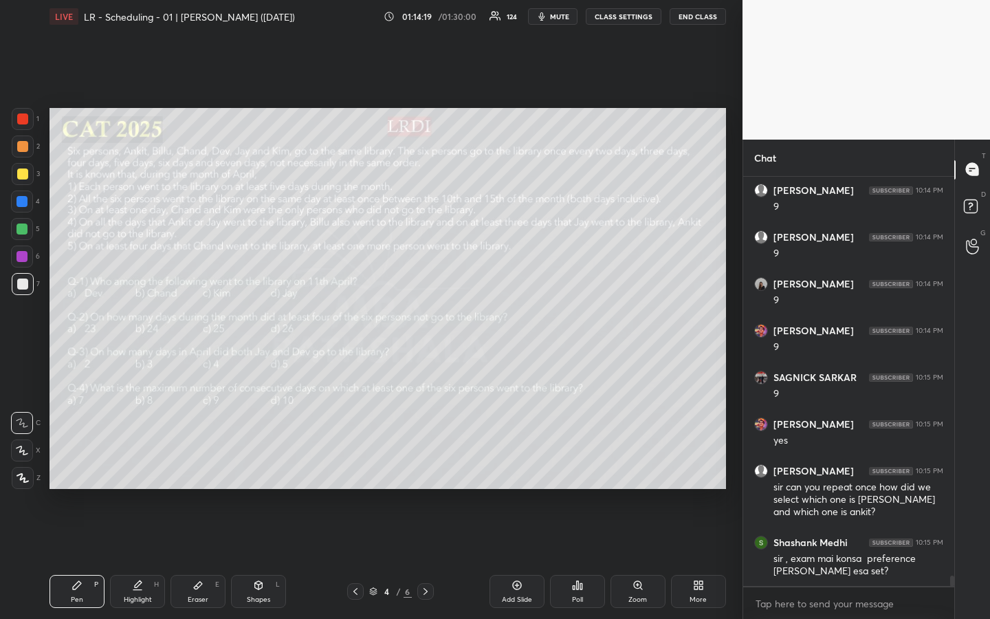
scroll to position [16037, 0]
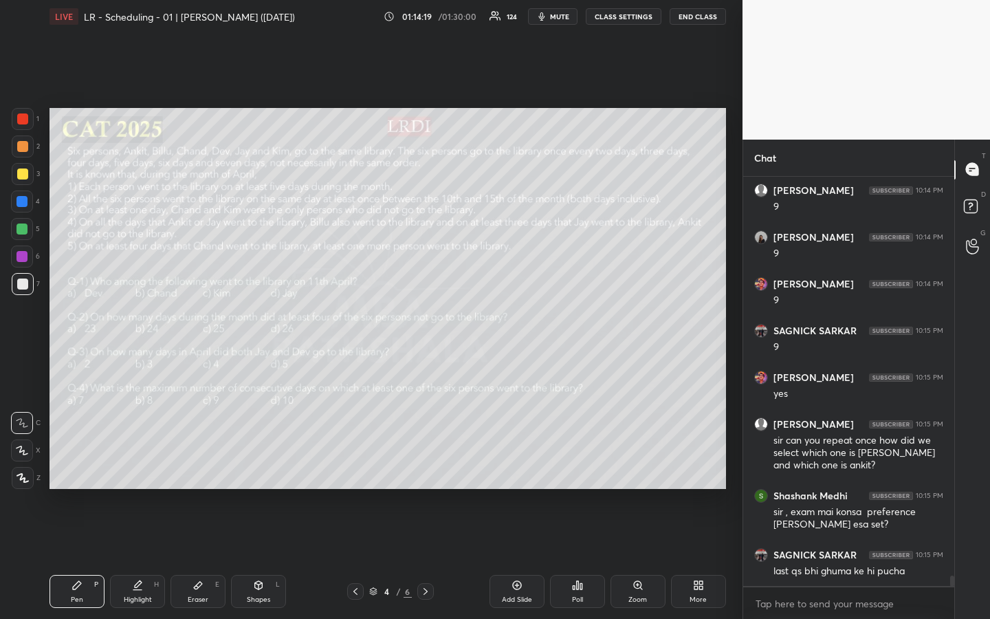
drag, startPoint x: 16, startPoint y: 175, endPoint x: 17, endPoint y: 183, distance: 7.6
click at [17, 181] on div at bounding box center [23, 174] width 22 height 22
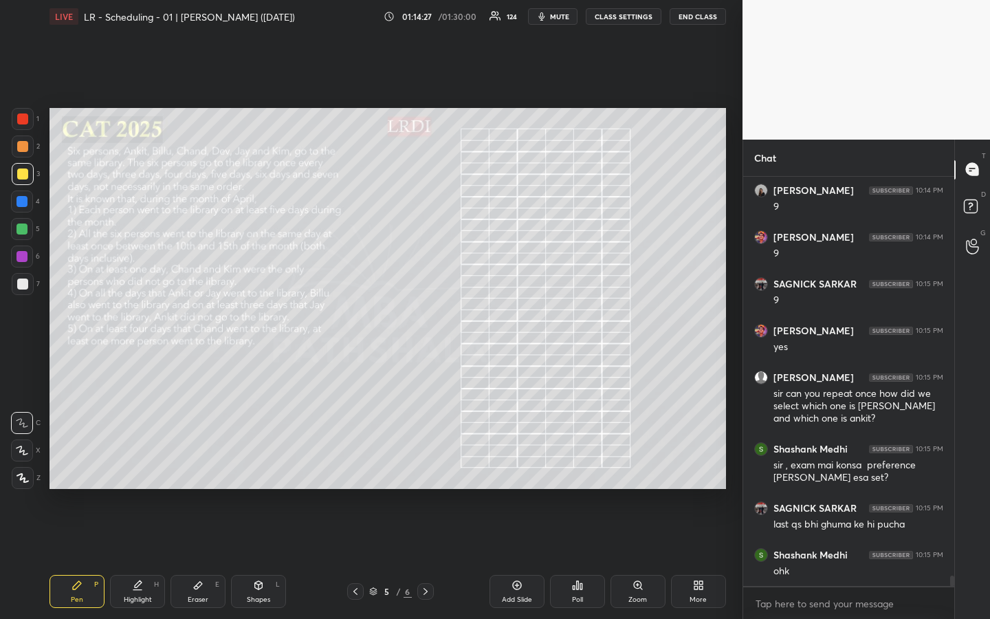
click at [131, 463] on div "Highlight" at bounding box center [138, 599] width 28 height 7
click at [85, 463] on div "Pen P" at bounding box center [76, 591] width 55 height 33
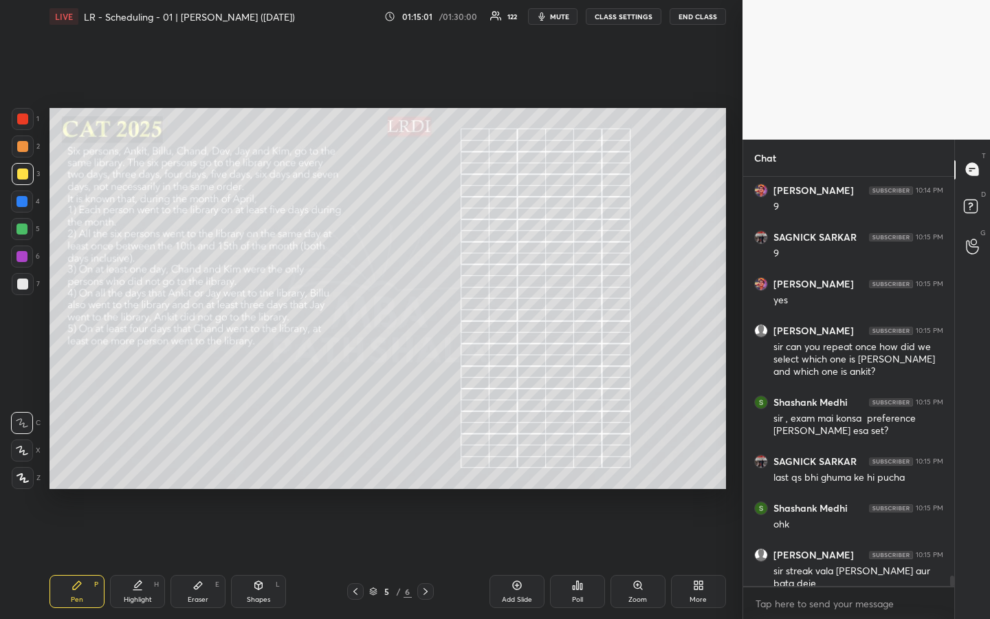
click at [144, 463] on div "Highlight" at bounding box center [138, 599] width 28 height 7
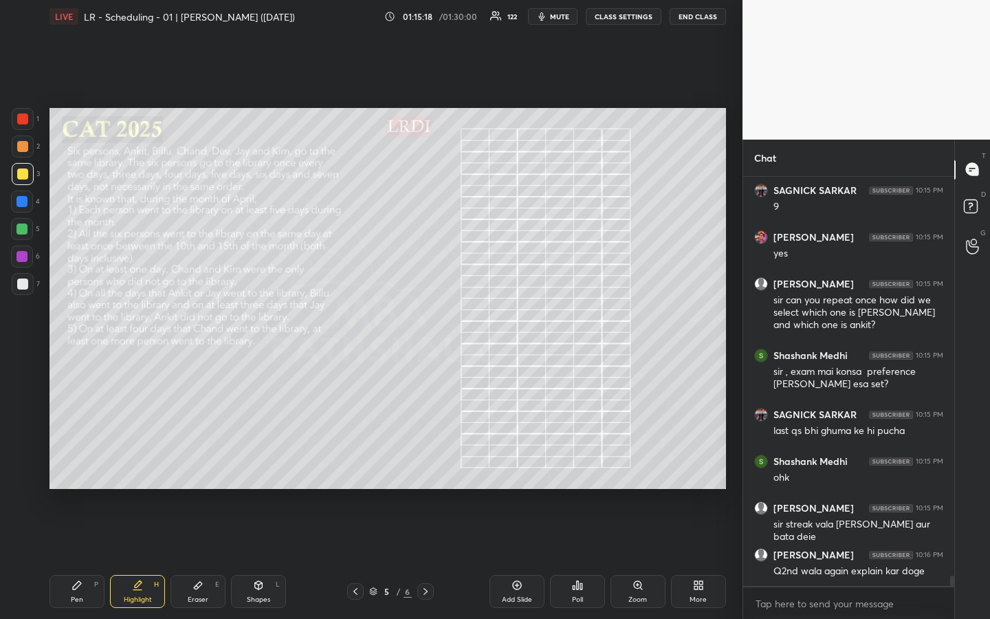
scroll to position [16224, 0]
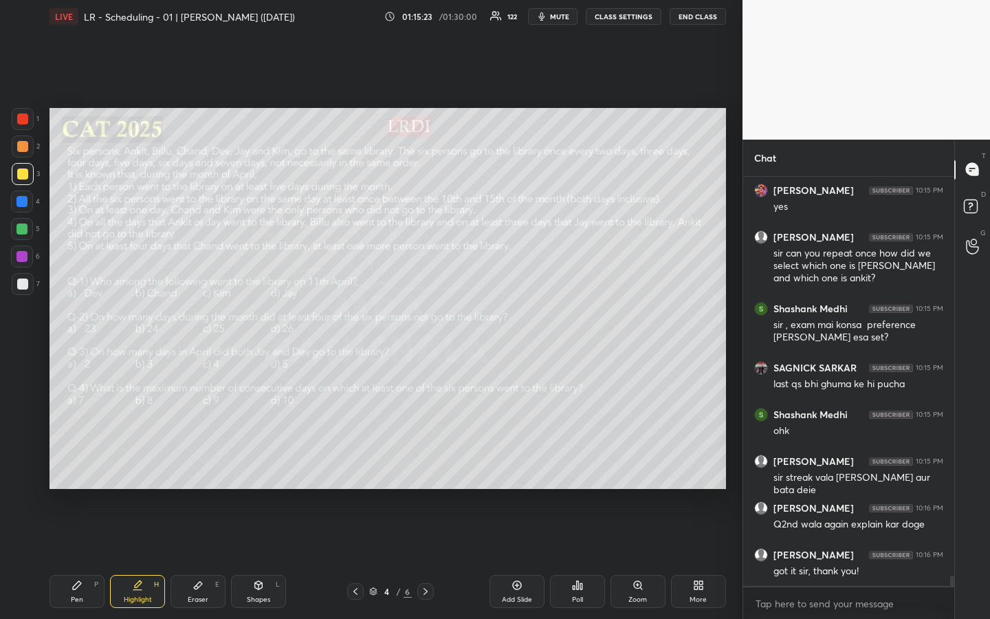
click at [147, 463] on div "Highlight" at bounding box center [138, 599] width 28 height 7
drag, startPoint x: 142, startPoint y: 594, endPoint x: 152, endPoint y: 585, distance: 13.1
click at [142, 463] on div "Highlight H" at bounding box center [137, 591] width 55 height 33
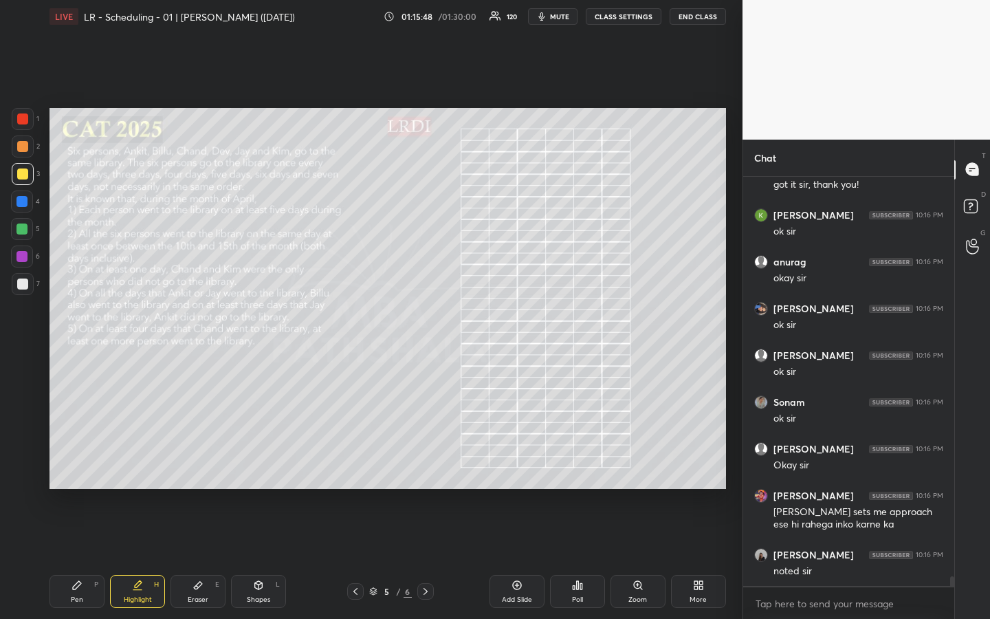
scroll to position [16657, 0]
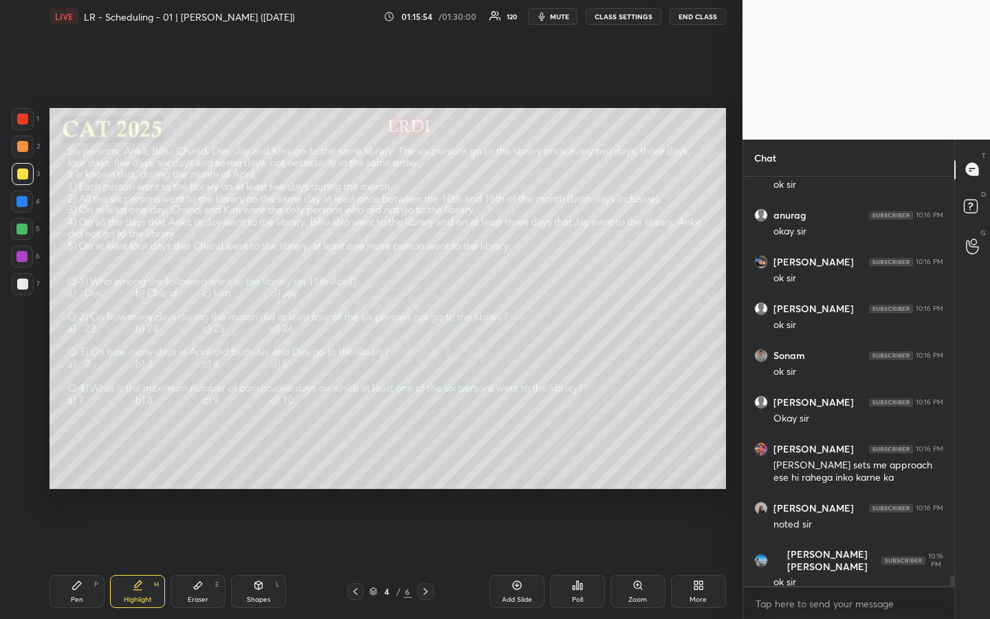
click at [142, 463] on div "Highlight" at bounding box center [138, 599] width 28 height 7
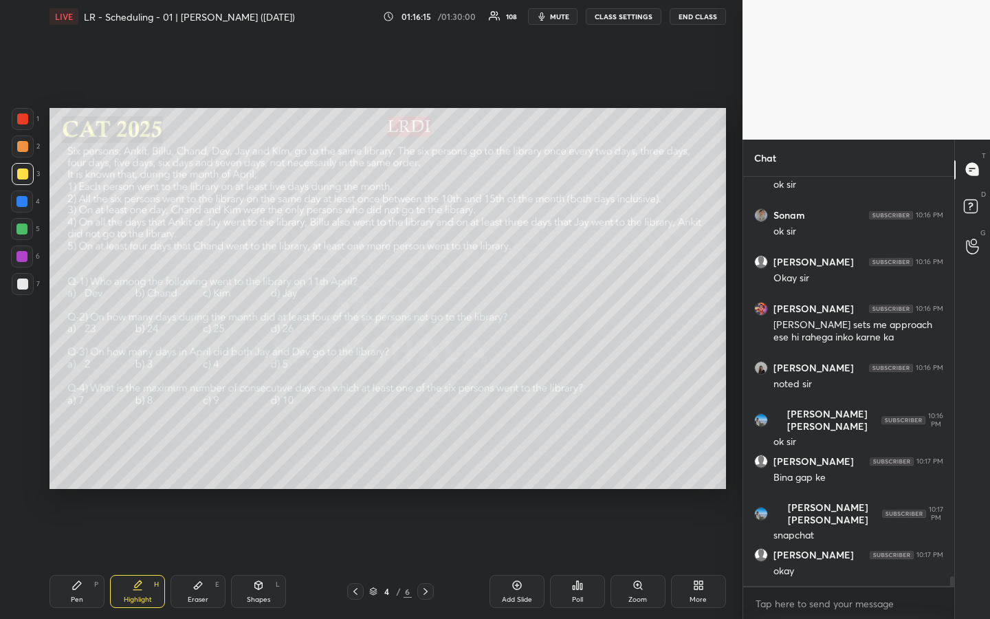
scroll to position [16844, 0]
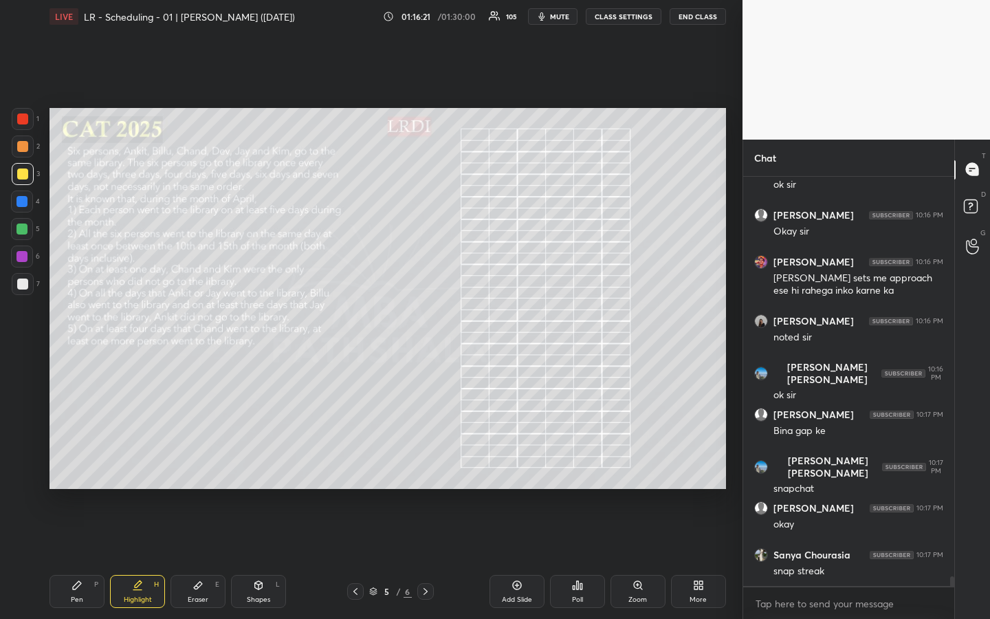
click at [137, 463] on div "Highlight" at bounding box center [138, 599] width 28 height 7
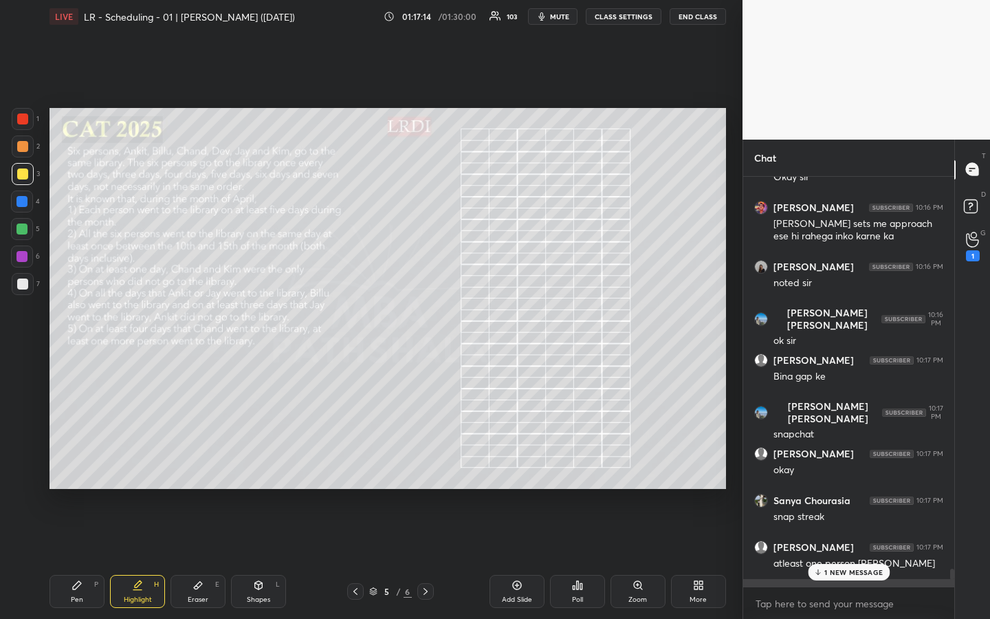
scroll to position [16355, 0]
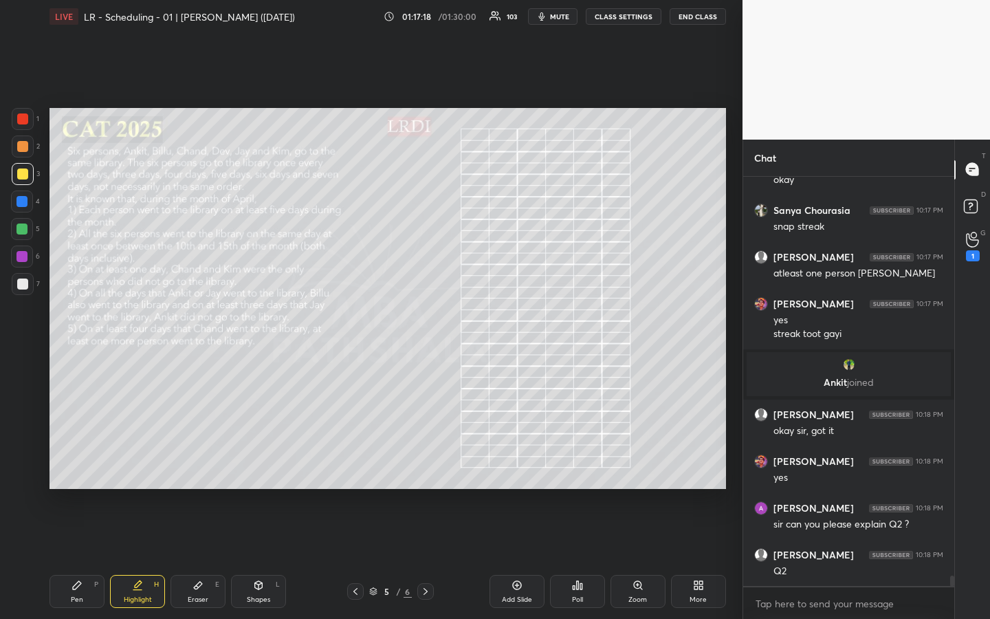
click at [18, 146] on div at bounding box center [22, 146] width 11 height 11
click at [76, 463] on div "Pen P" at bounding box center [76, 591] width 55 height 33
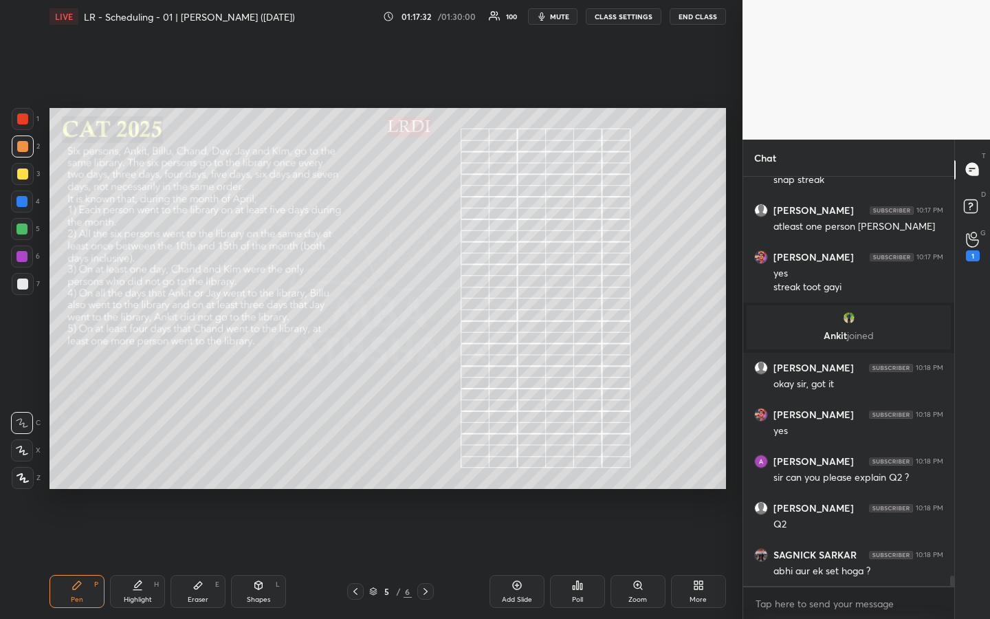
drag, startPoint x: 144, startPoint y: 594, endPoint x: 152, endPoint y: 586, distance: 11.2
click at [142, 463] on div "Highlight H" at bounding box center [137, 591] width 55 height 33
click at [84, 463] on div "Pen P" at bounding box center [76, 591] width 55 height 33
click at [87, 463] on div "Pen P" at bounding box center [76, 591] width 55 height 33
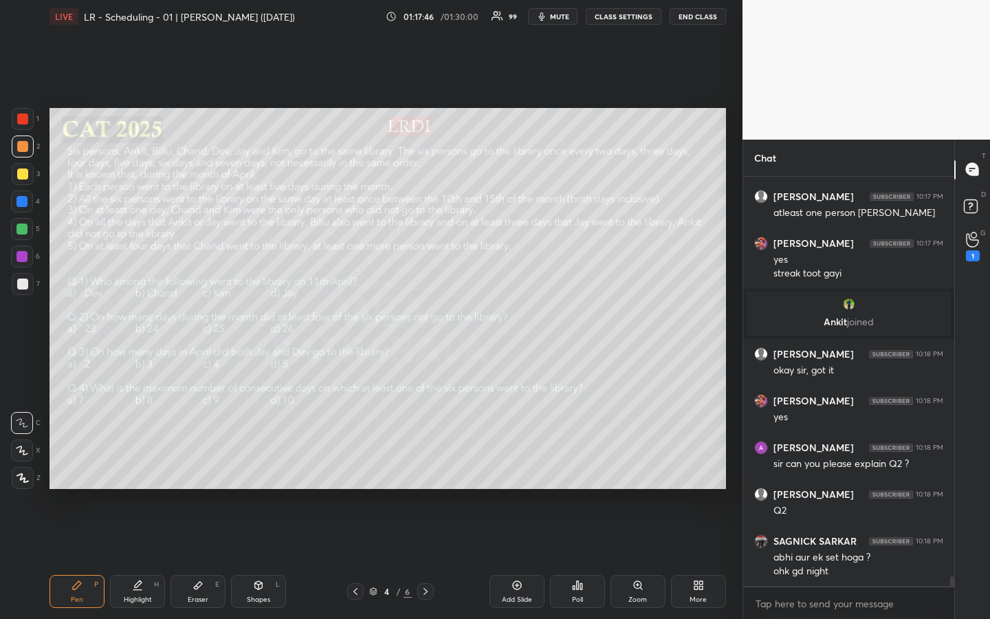
click at [142, 463] on div "Highlight" at bounding box center [138, 599] width 28 height 7
click at [73, 463] on div "Pen" at bounding box center [77, 599] width 12 height 7
drag, startPoint x: 145, startPoint y: 587, endPoint x: 163, endPoint y: 553, distance: 38.1
click at [144, 463] on div "Highlight H" at bounding box center [137, 591] width 55 height 33
click at [84, 463] on div "Pen P" at bounding box center [76, 591] width 55 height 33
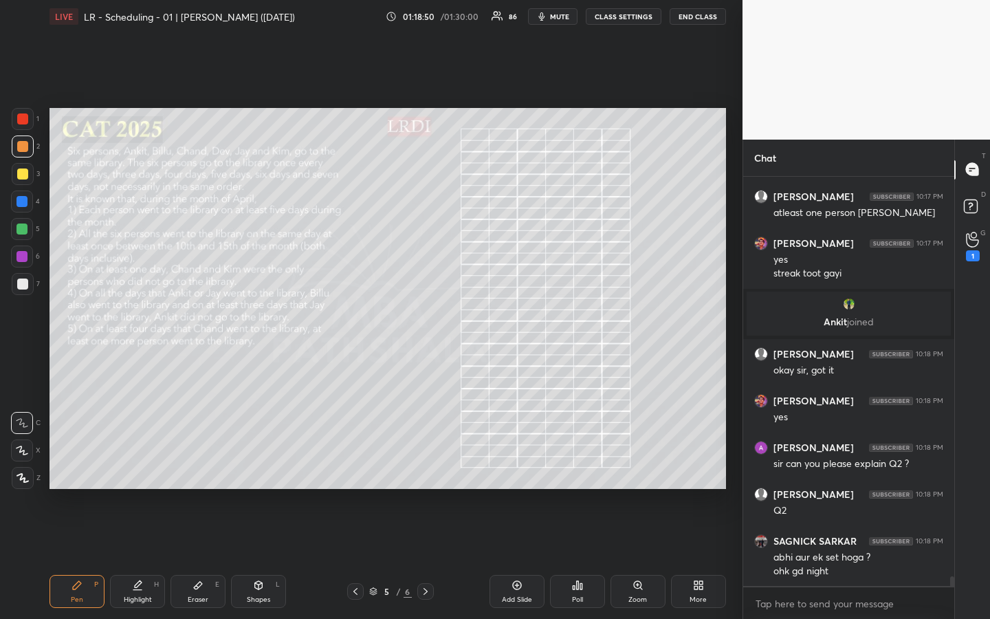
drag, startPoint x: 23, startPoint y: 229, endPoint x: 28, endPoint y: 242, distance: 14.2
click at [23, 230] on div at bounding box center [21, 228] width 11 height 11
click at [135, 463] on div "Highlight" at bounding box center [138, 599] width 28 height 7
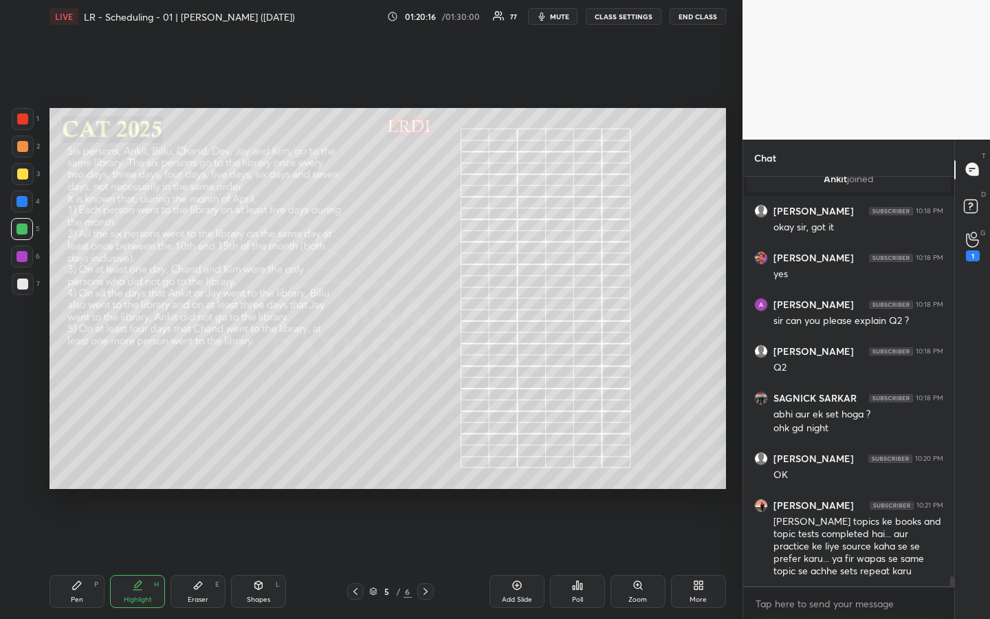
scroll to position [16606, 0]
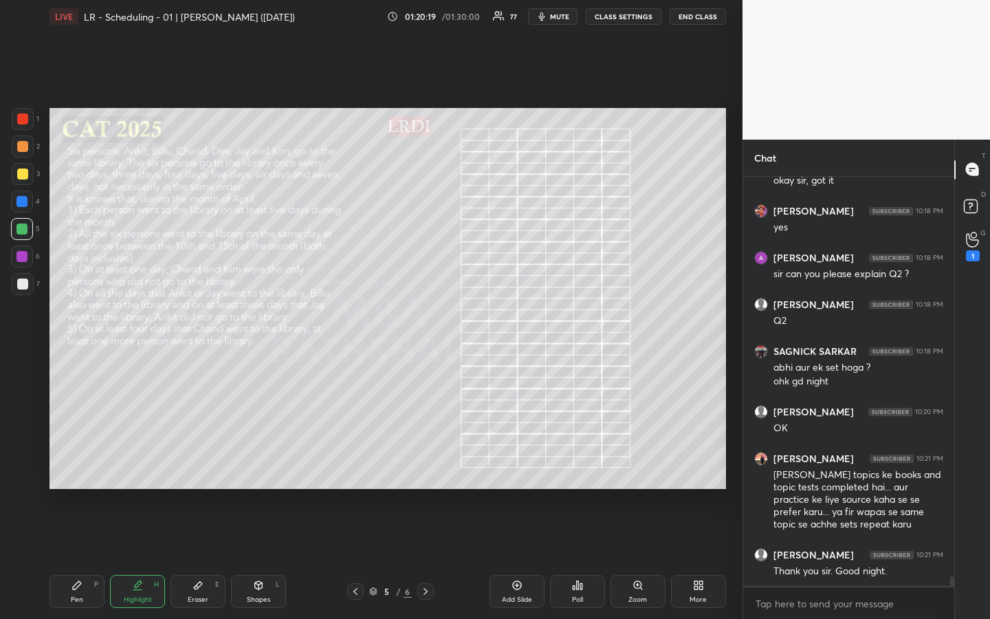
click at [83, 463] on div "Pen P" at bounding box center [76, 591] width 55 height 33
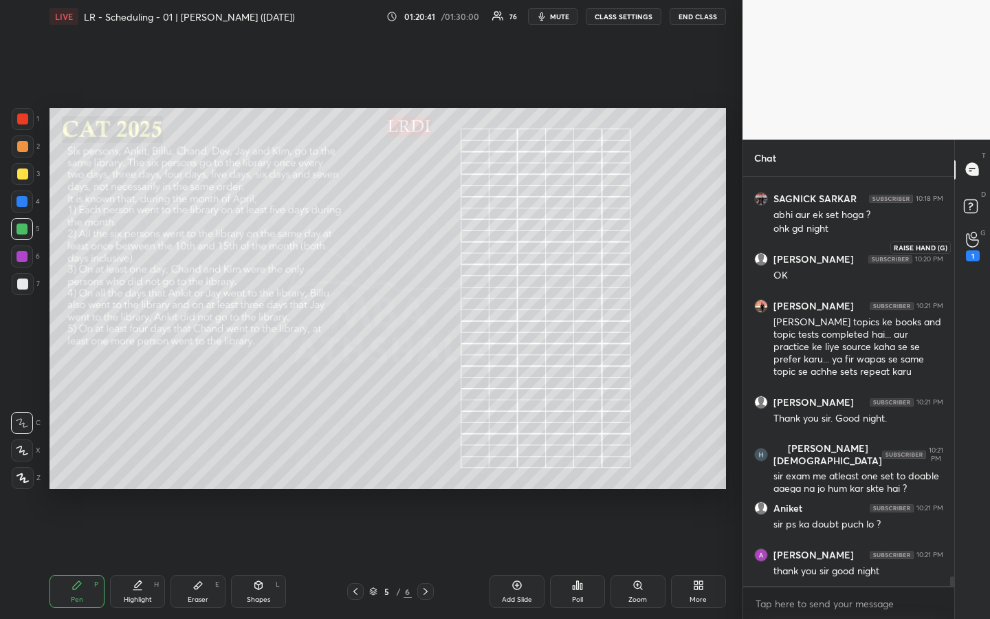
scroll to position [16805, 0]
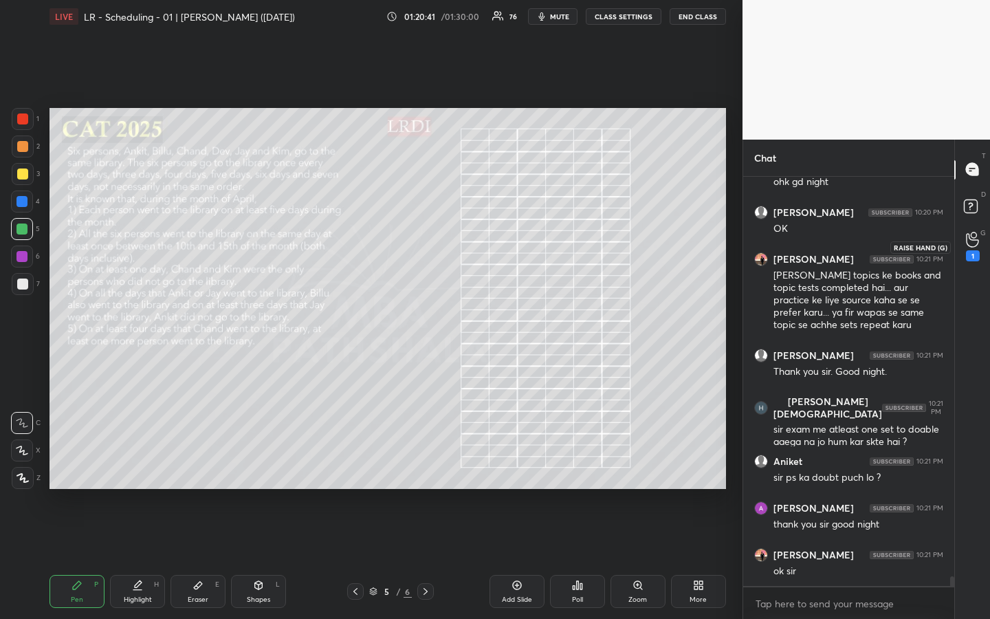
click at [970, 240] on icon at bounding box center [972, 240] width 13 height 16
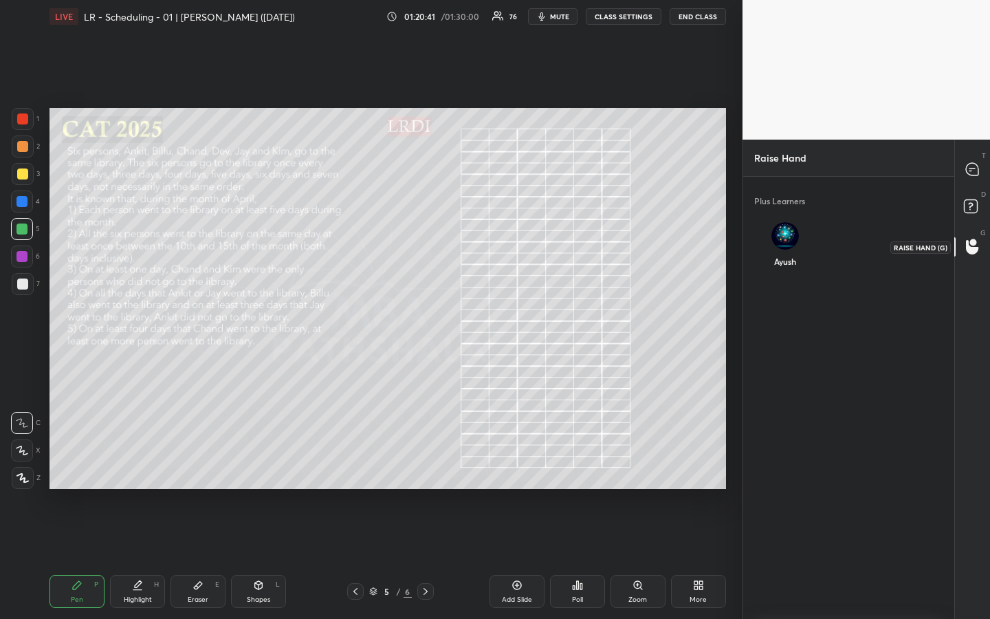
scroll to position [5, 5]
click at [969, 169] on icon at bounding box center [972, 169] width 14 height 14
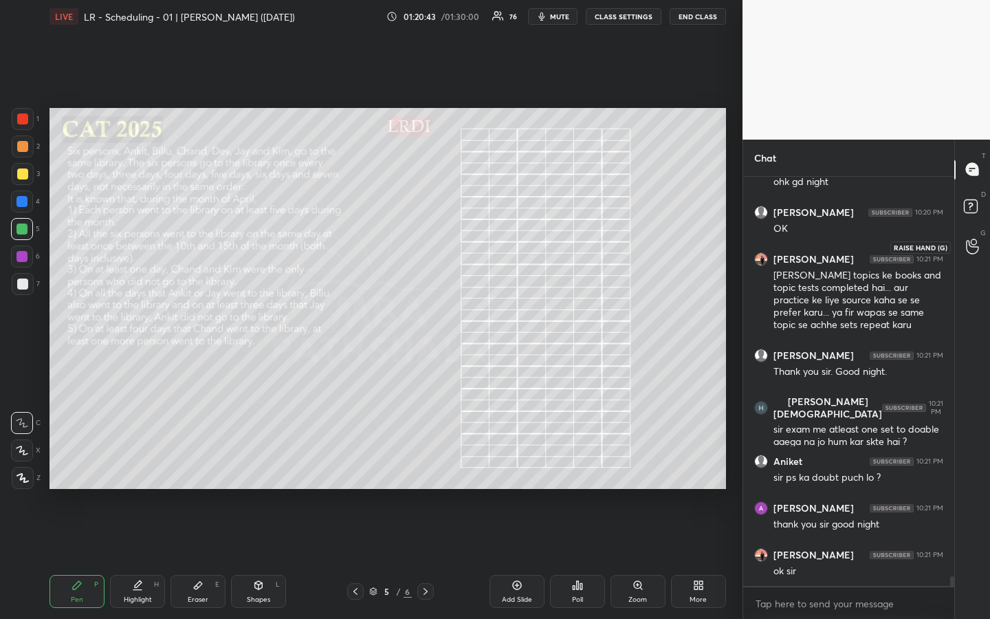
click at [975, 254] on div at bounding box center [972, 246] width 27 height 25
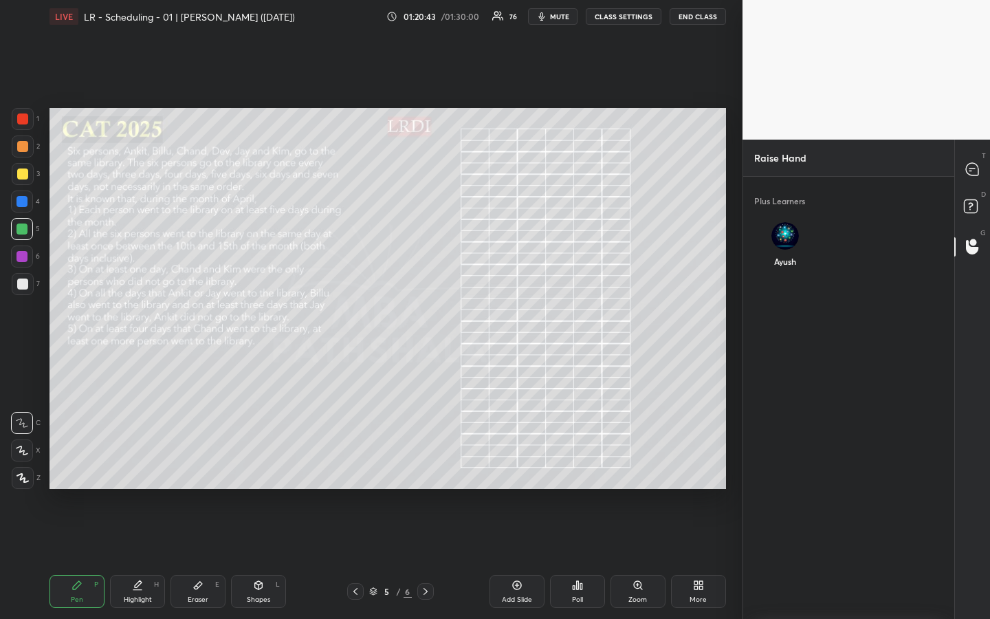
click at [788, 236] on img "grid" at bounding box center [784, 235] width 27 height 27
click at [799, 269] on button "INVITE" at bounding box center [785, 271] width 52 height 18
click at [973, 170] on icon at bounding box center [972, 169] width 12 height 12
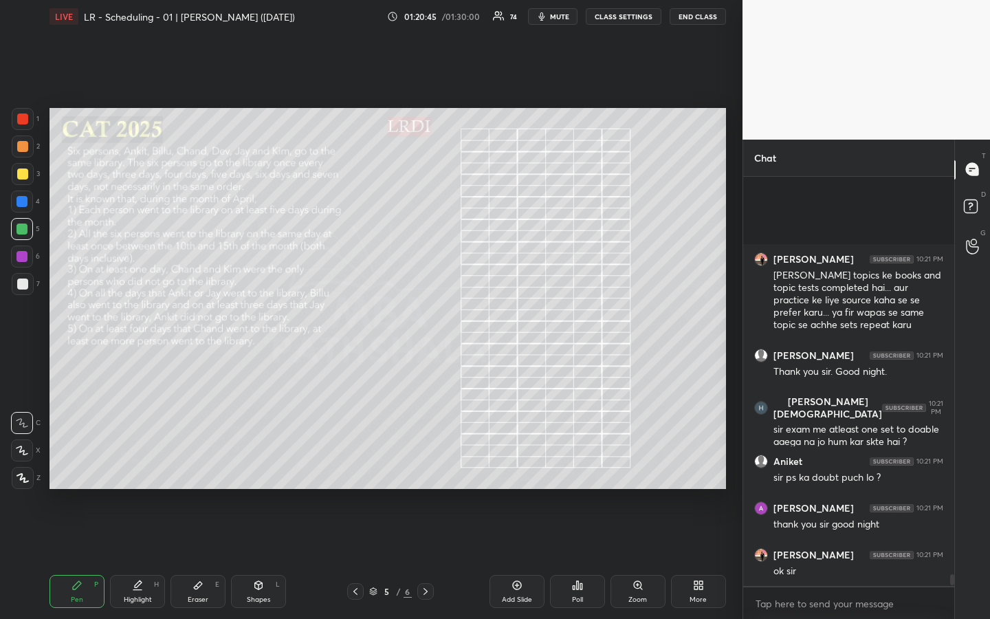
scroll to position [17362, 0]
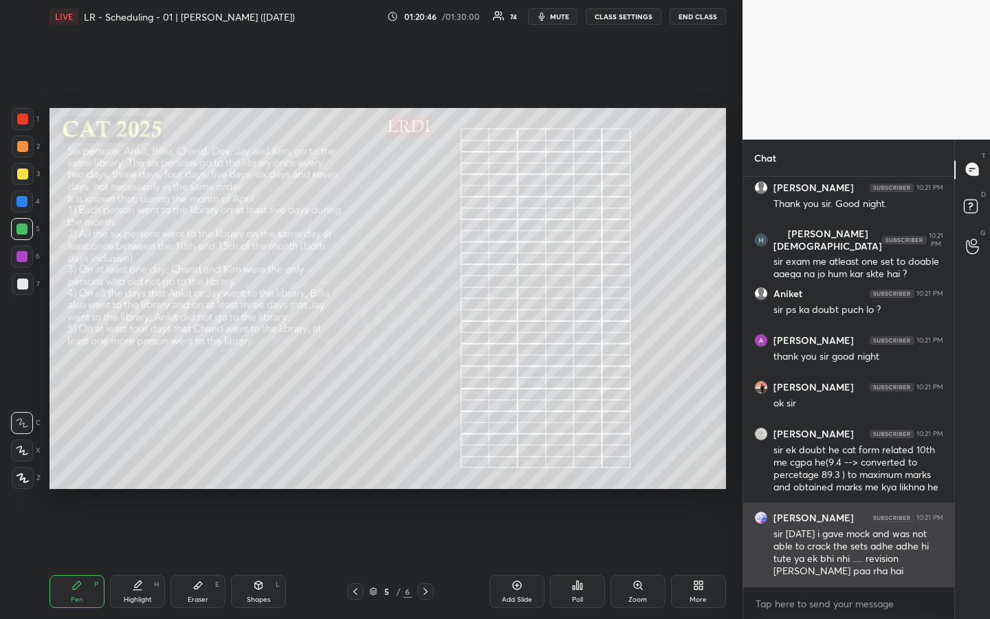
click at [843, 463] on div "sir [DATE] i gave mock and was not able to crack the sets adhe adhe hi tute ya …" at bounding box center [858, 552] width 170 height 51
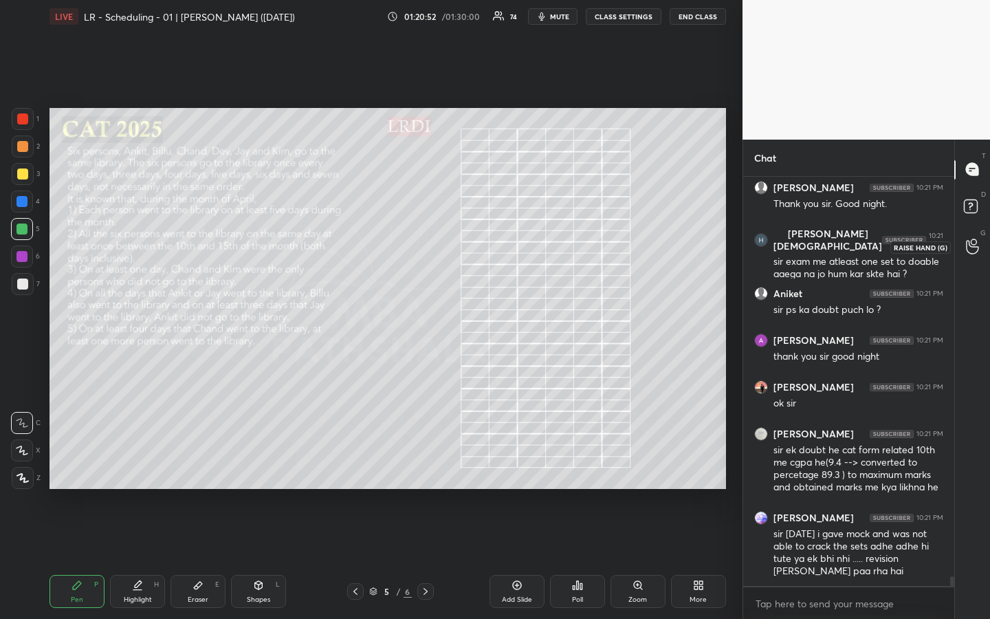
click at [979, 252] on div at bounding box center [972, 246] width 27 height 25
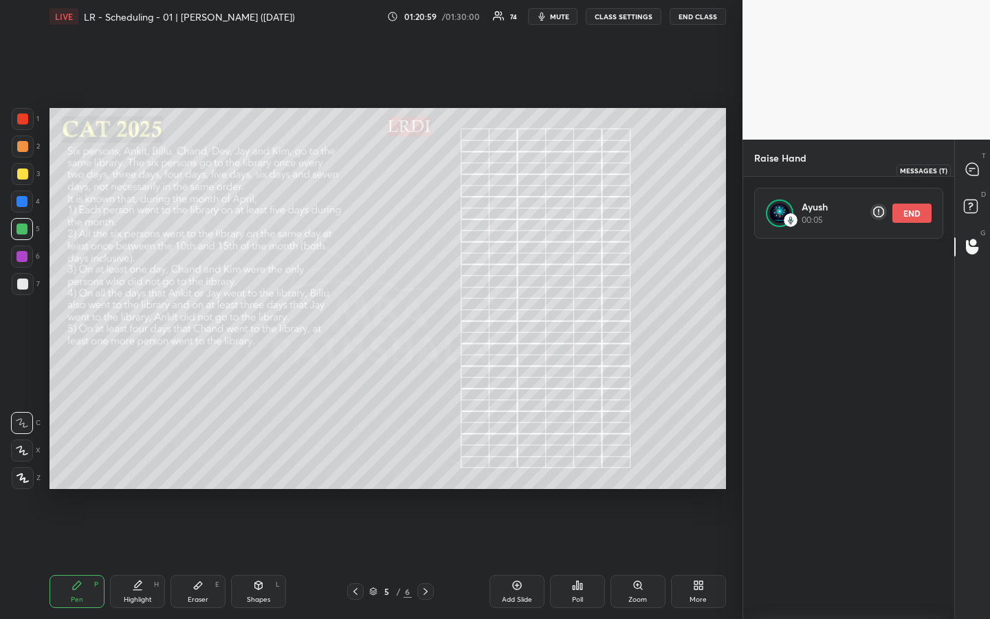
click at [970, 169] on icon at bounding box center [972, 169] width 14 height 14
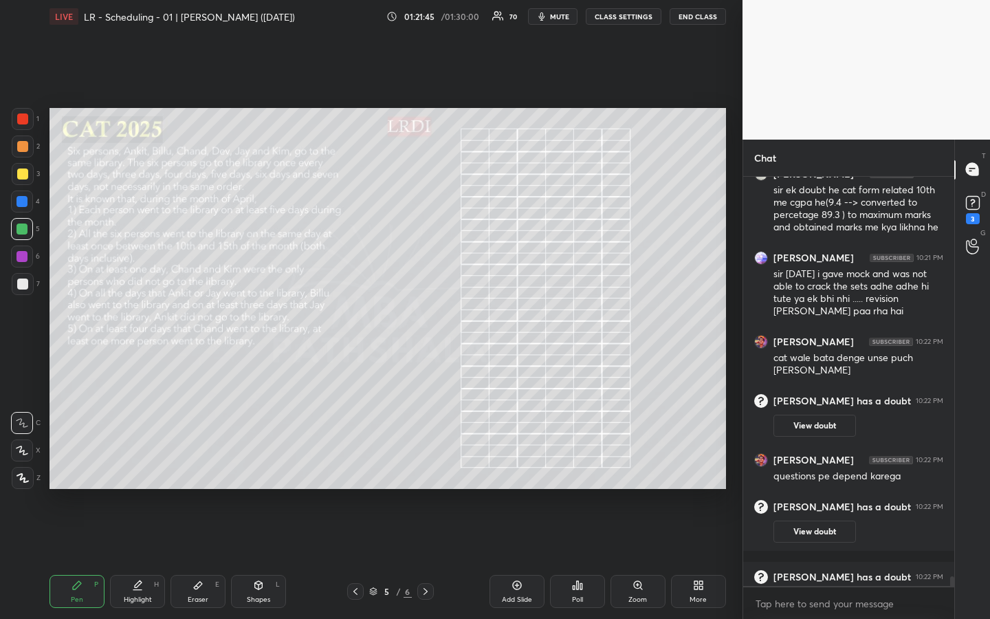
scroll to position [17019, 0]
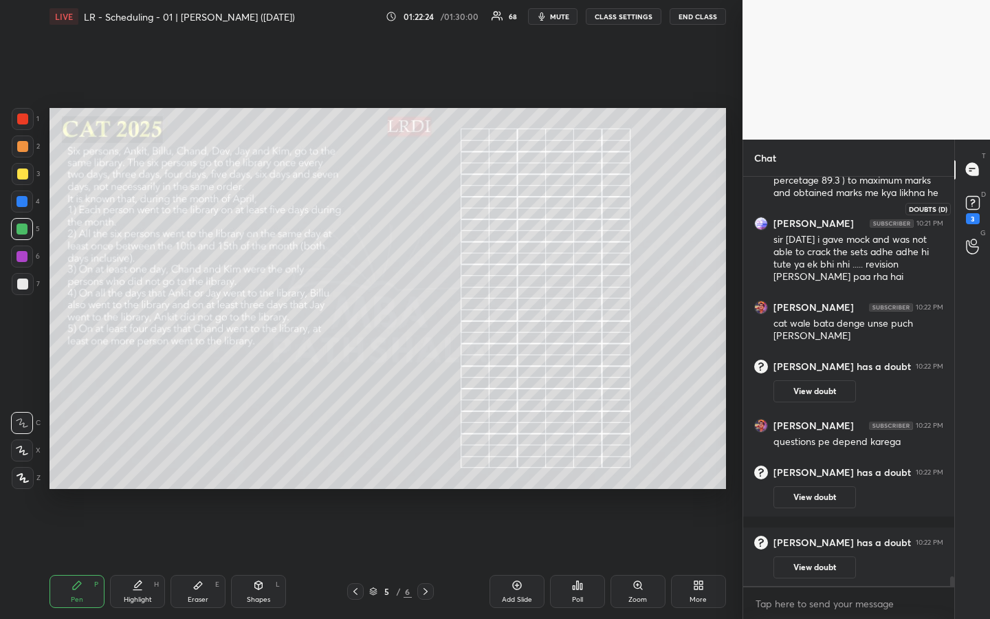
click at [973, 201] on rect at bounding box center [972, 202] width 13 height 13
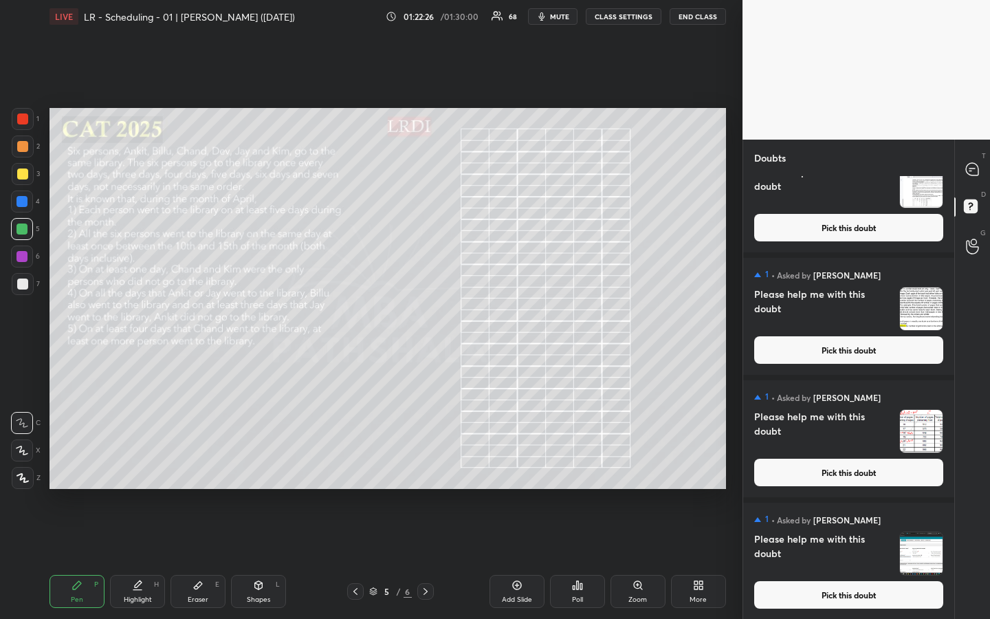
scroll to position [0, 0]
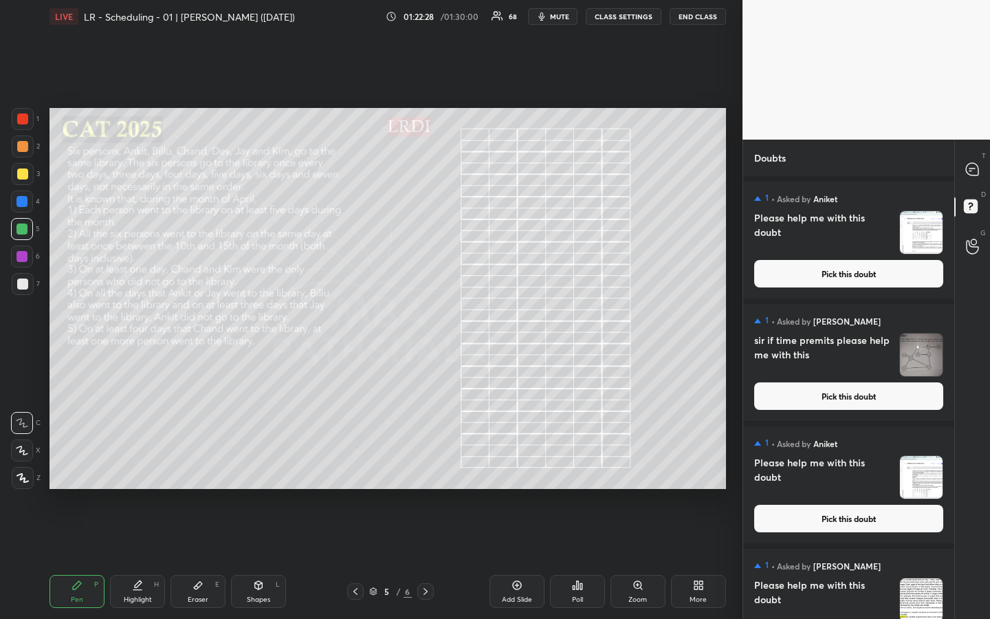
click at [865, 277] on button "Pick this doubt" at bounding box center [848, 273] width 189 height 27
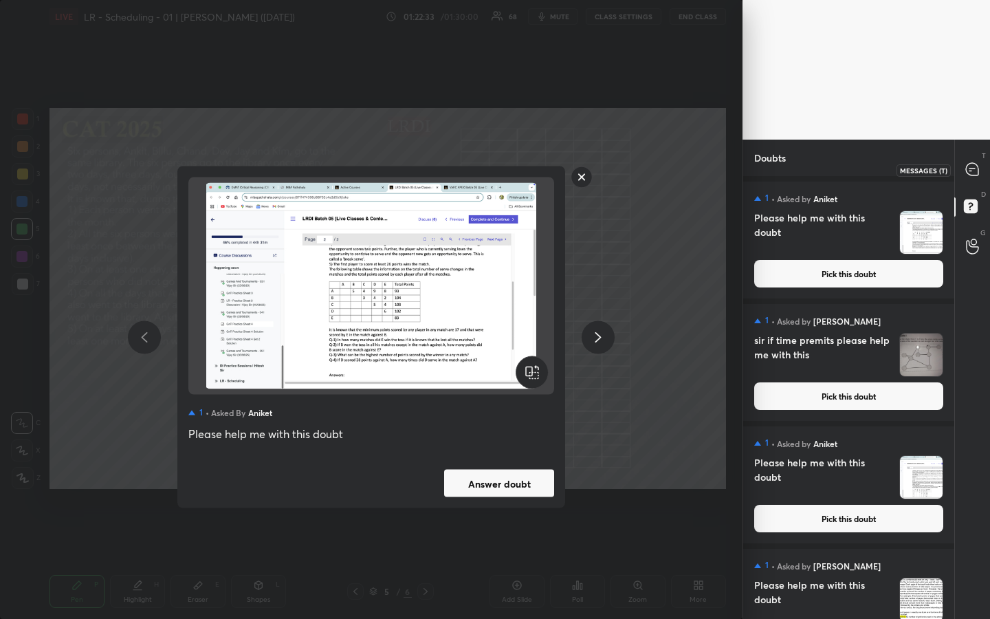
click at [970, 164] on icon at bounding box center [972, 169] width 12 height 12
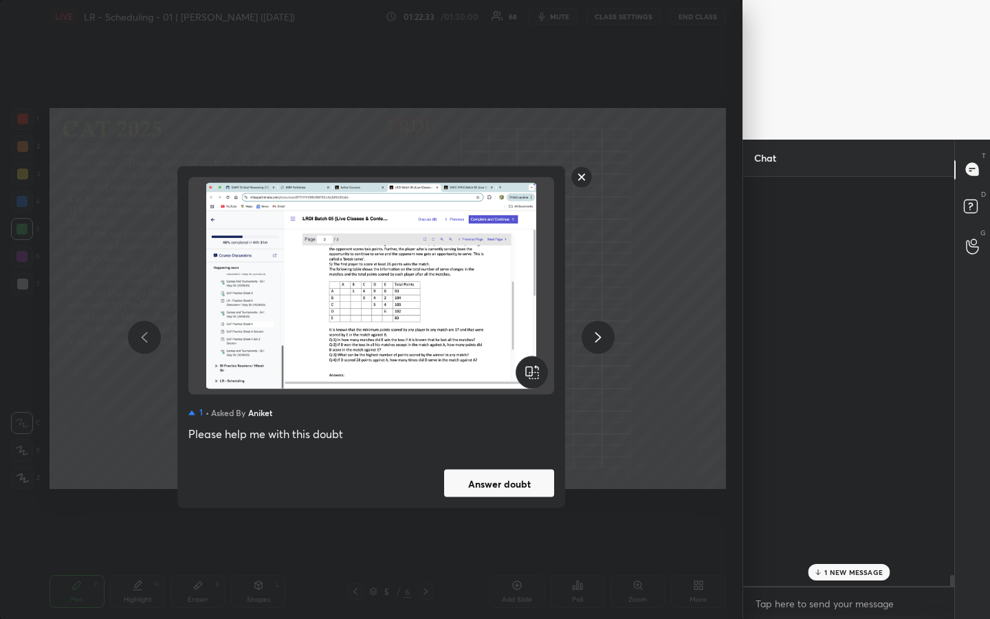
scroll to position [405, 207]
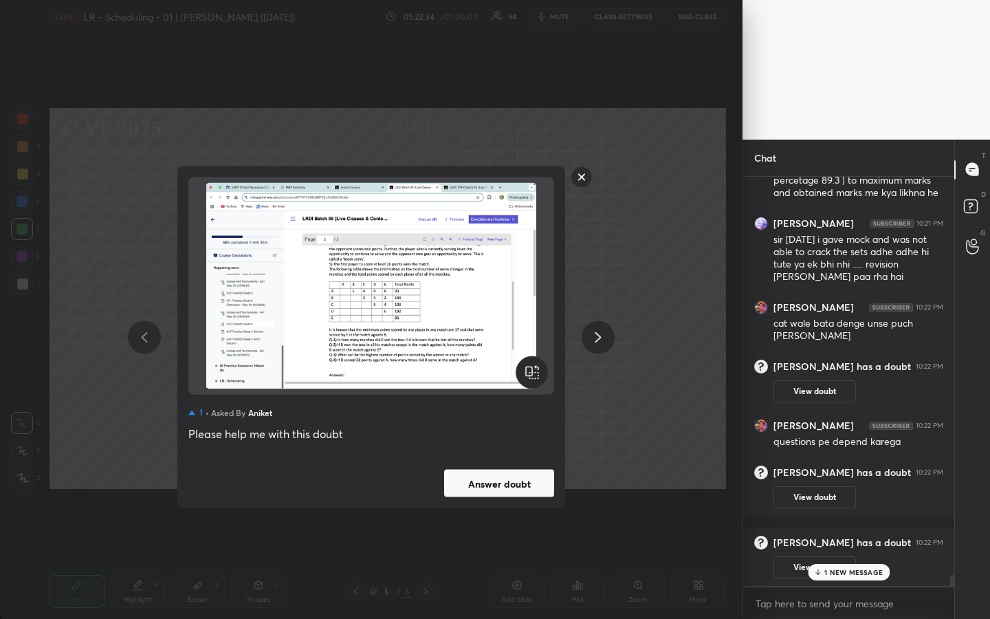
click at [841, 463] on p "1 NEW MESSAGE" at bounding box center [853, 572] width 58 height 8
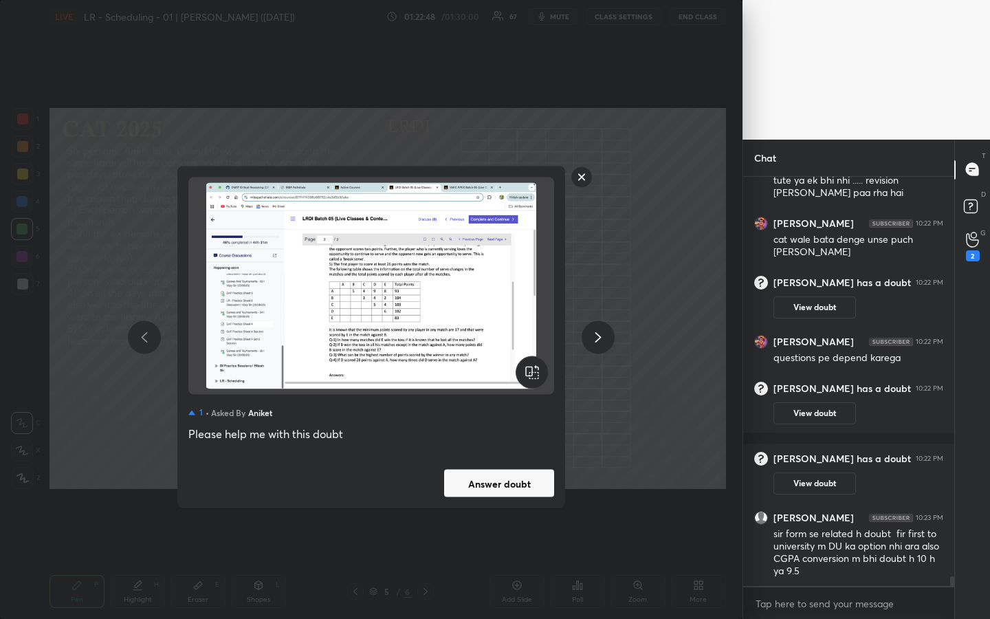
click at [581, 177] on rect at bounding box center [581, 176] width 21 height 21
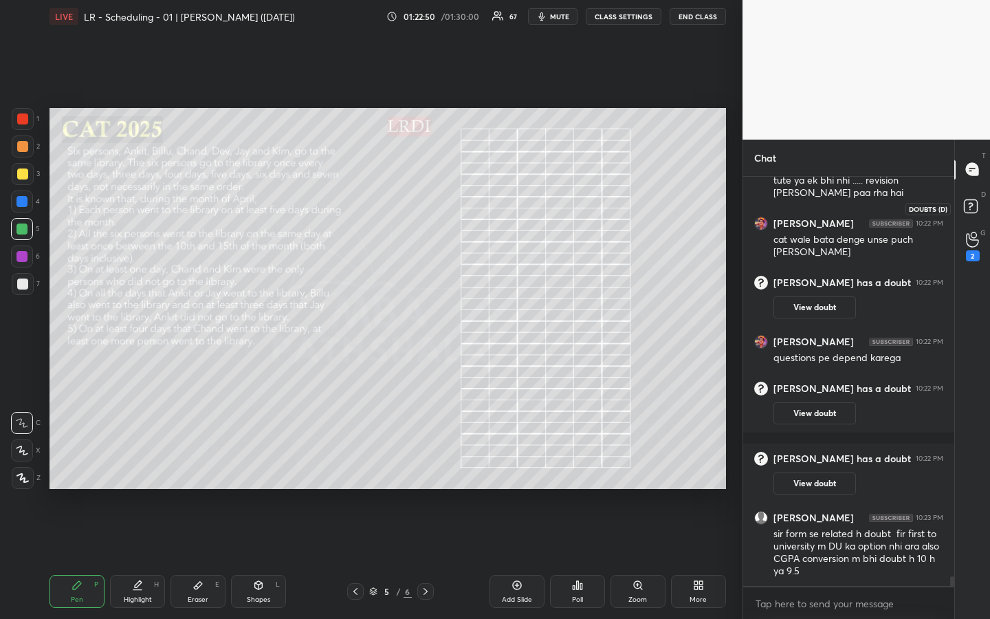
drag, startPoint x: 973, startPoint y: 209, endPoint x: 968, endPoint y: 232, distance: 23.3
click at [974, 210] on rect at bounding box center [970, 205] width 13 height 13
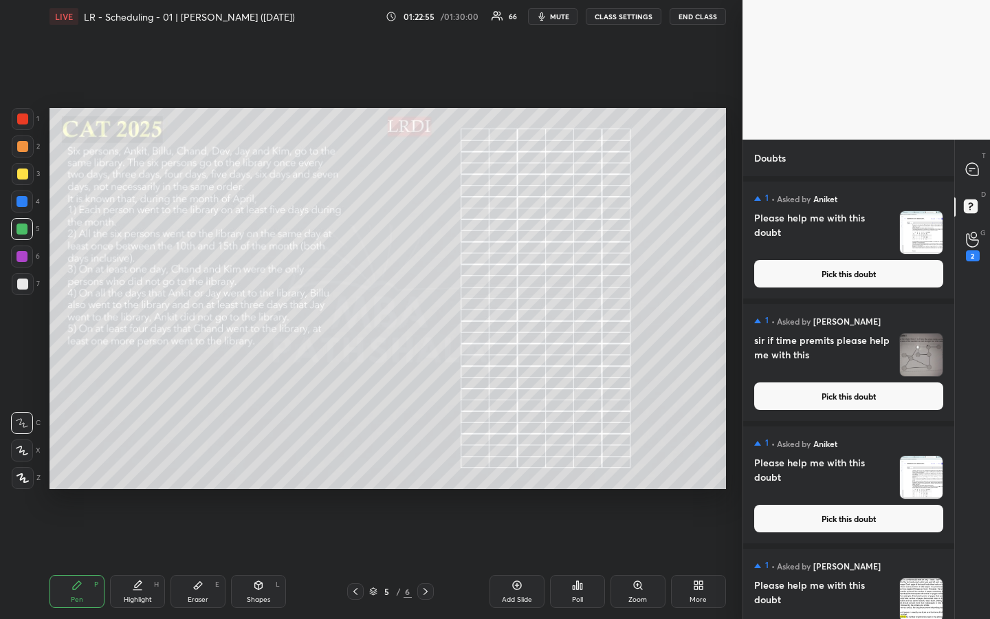
drag, startPoint x: 843, startPoint y: 274, endPoint x: 847, endPoint y: 285, distance: 10.9
click at [844, 274] on button "Pick this doubt" at bounding box center [848, 273] width 189 height 27
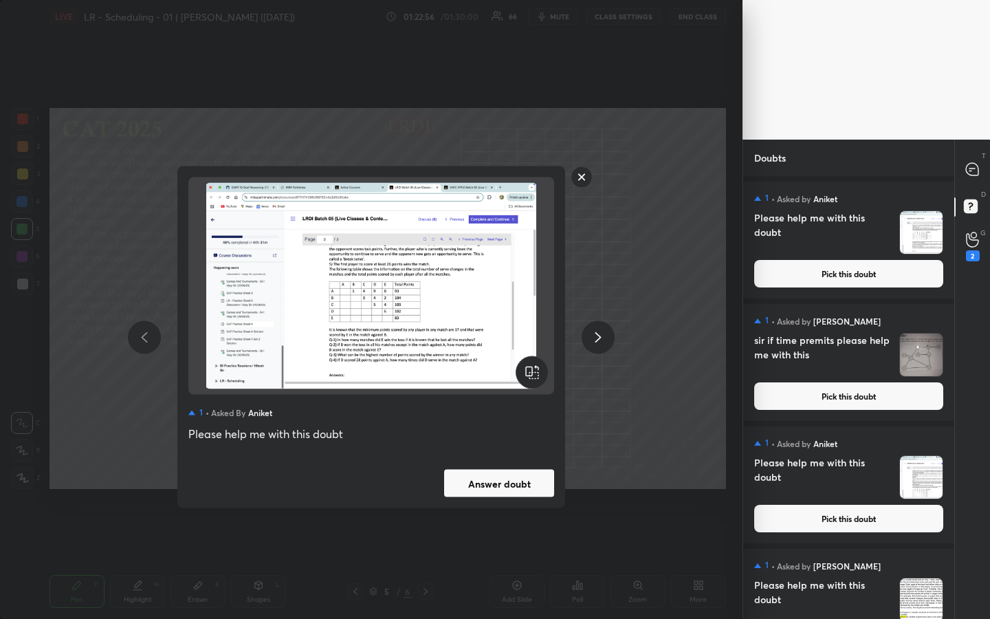
click at [502, 463] on button "Answer doubt" at bounding box center [499, 482] width 110 height 27
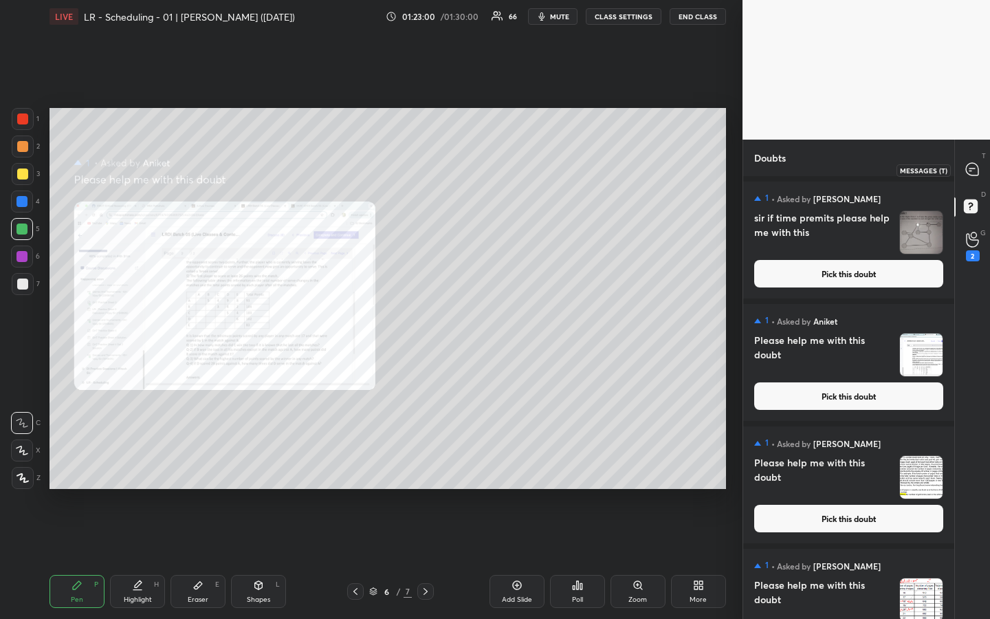
click at [968, 170] on icon at bounding box center [972, 169] width 12 height 12
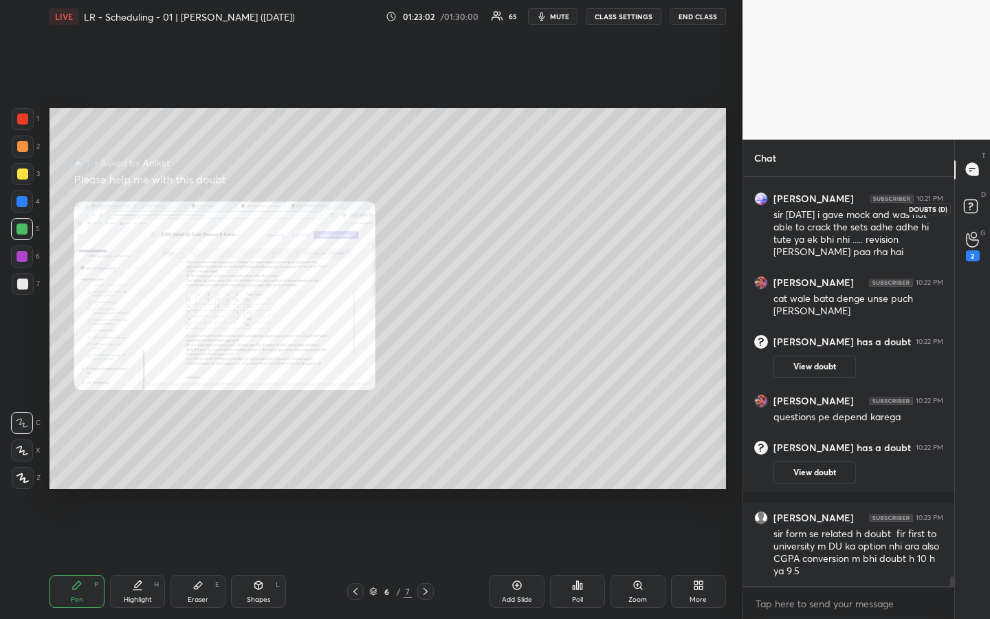
scroll to position [17480, 0]
click at [962, 216] on icon at bounding box center [972, 208] width 25 height 25
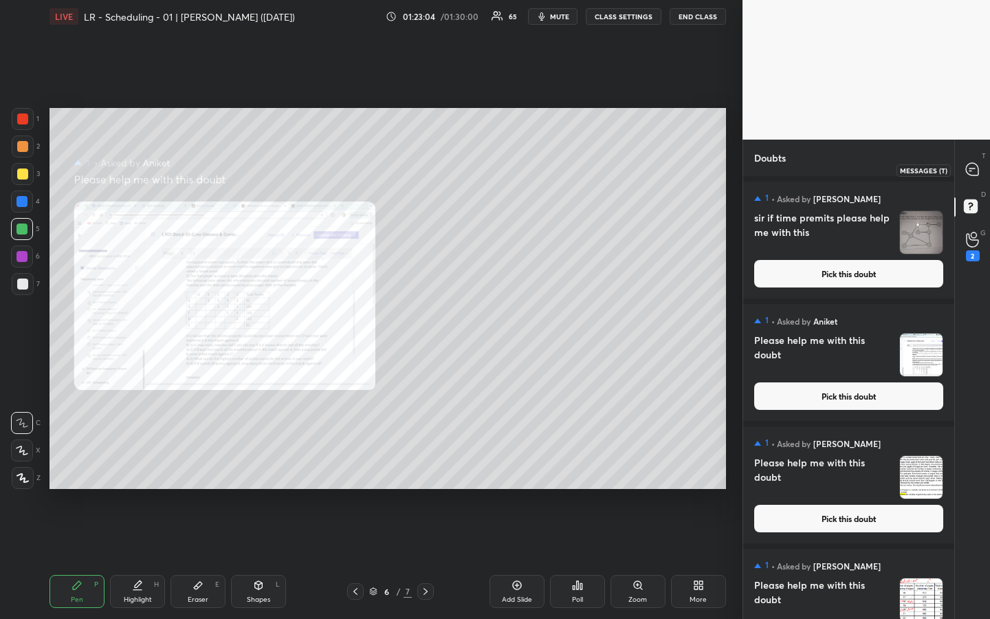
click at [973, 166] on icon at bounding box center [972, 169] width 12 height 12
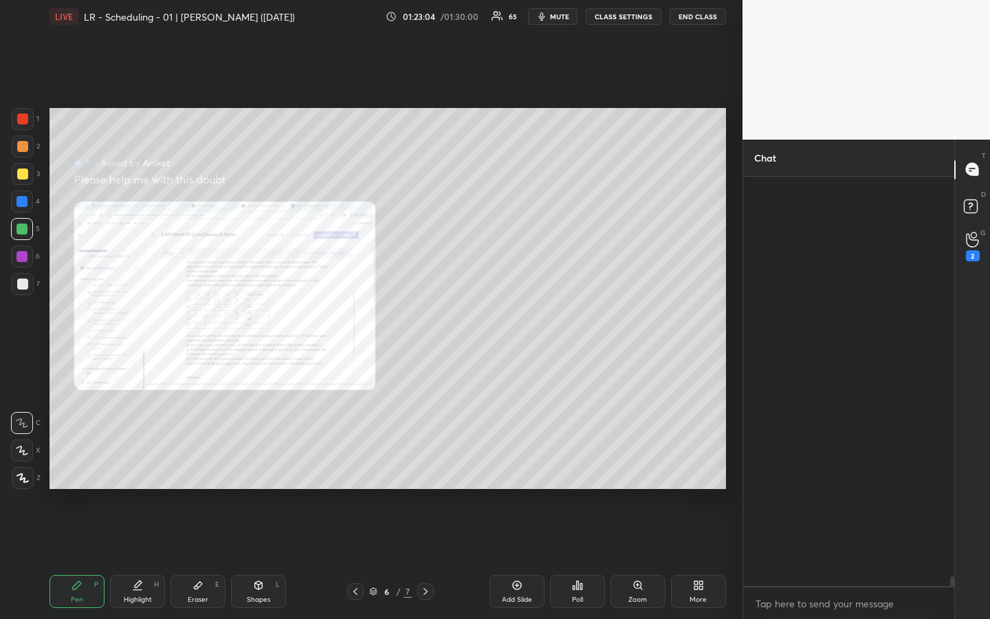
scroll to position [405, 207]
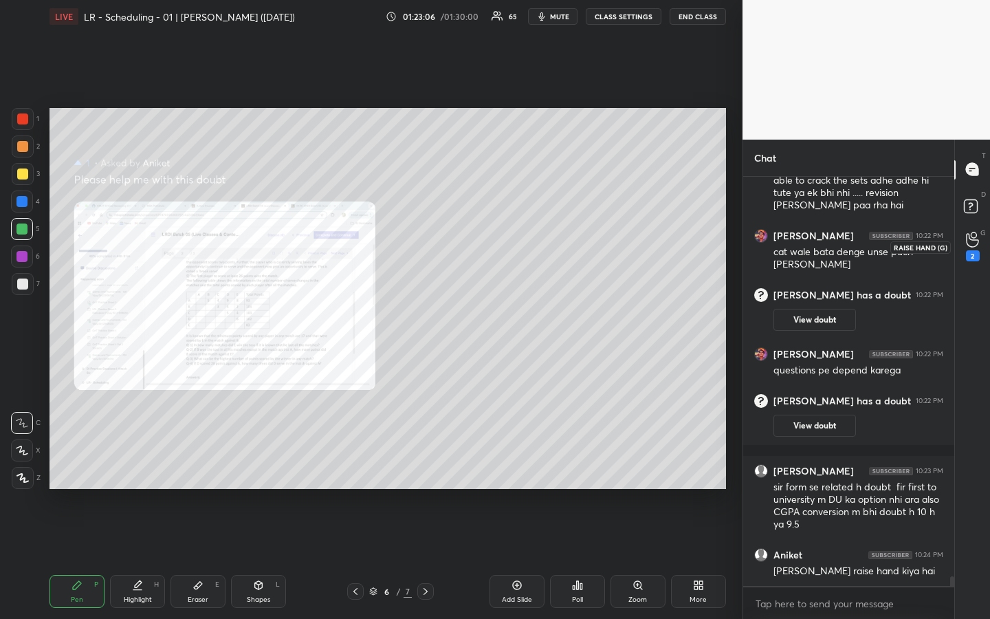
click at [972, 235] on icon at bounding box center [972, 240] width 13 height 16
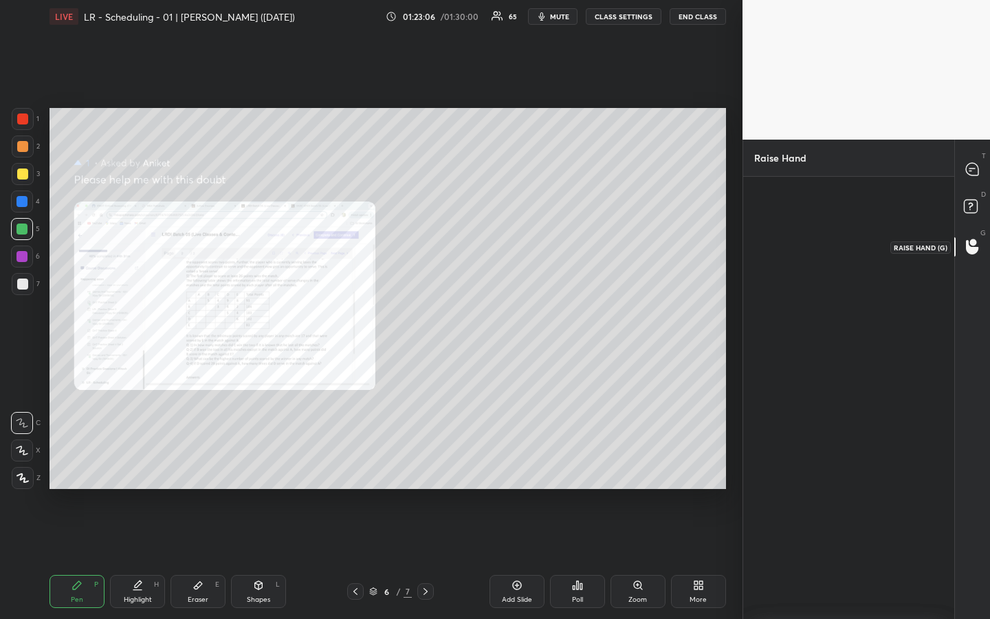
scroll to position [5, 5]
click at [845, 234] on img "grid" at bounding box center [847, 235] width 27 height 27
click at [847, 271] on button "INVITE" at bounding box center [848, 271] width 52 height 18
click at [23, 177] on div at bounding box center [22, 173] width 11 height 11
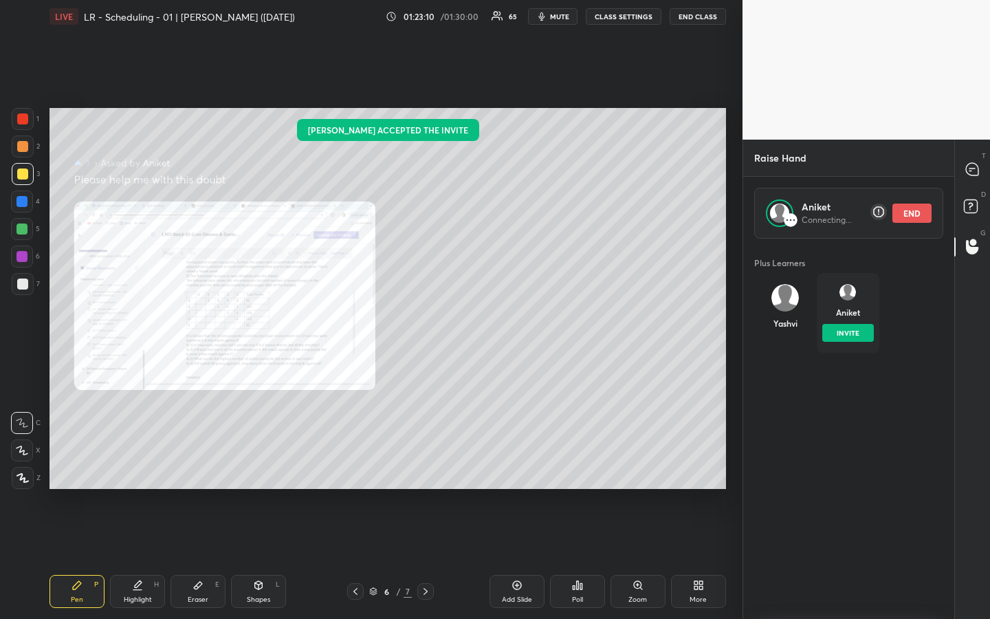
scroll to position [376, 207]
drag, startPoint x: 970, startPoint y: 166, endPoint x: 969, endPoint y: 183, distance: 17.2
click at [970, 166] on icon at bounding box center [972, 169] width 12 height 12
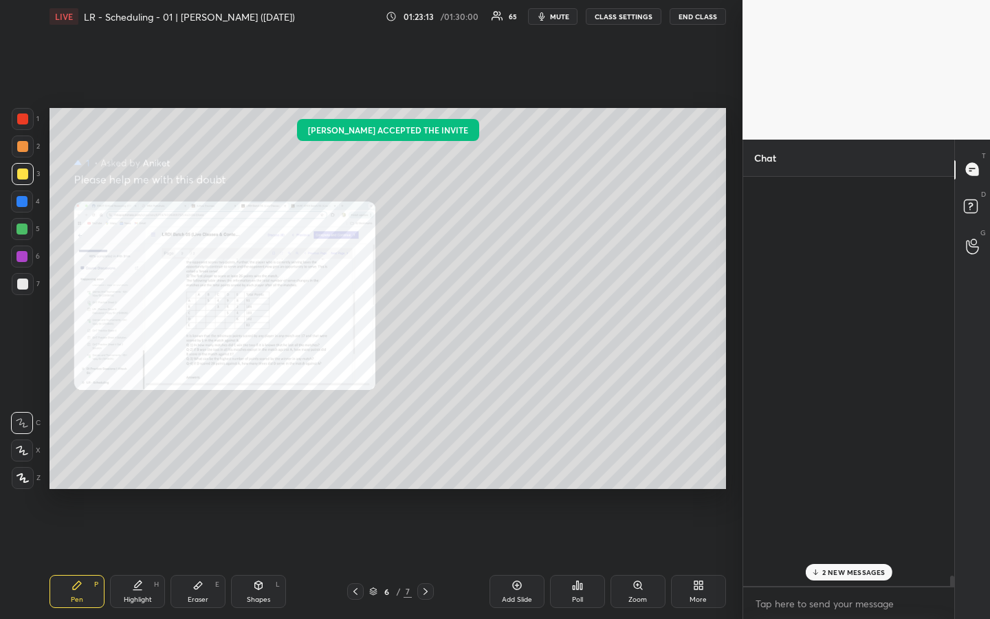
scroll to position [405, 207]
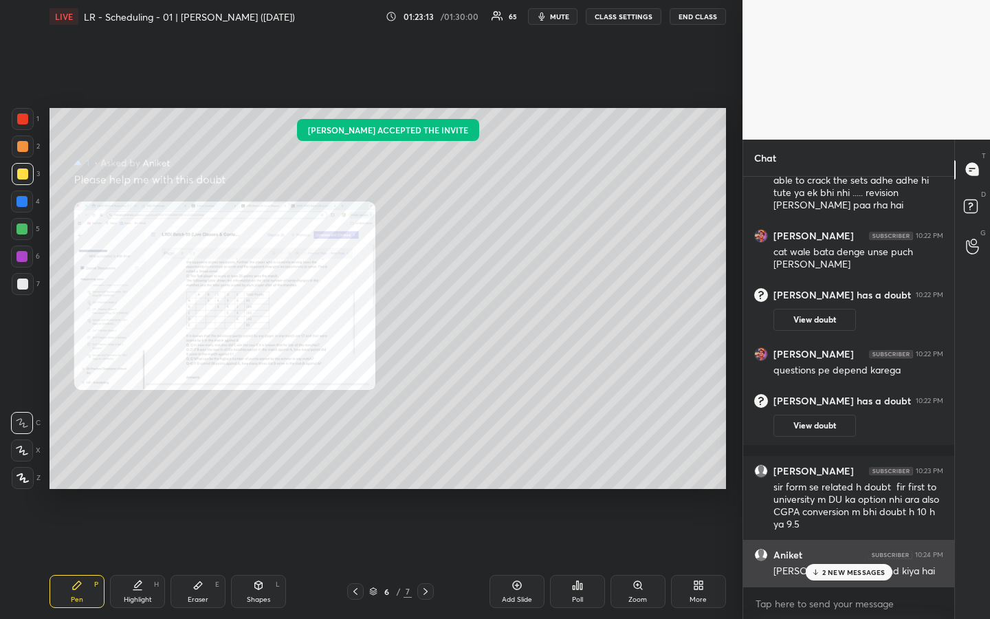
click at [852, 463] on div "[PERSON_NAME] 10:24 PM [PERSON_NAME] raise hand kiya hai" at bounding box center [848, 563] width 211 height 47
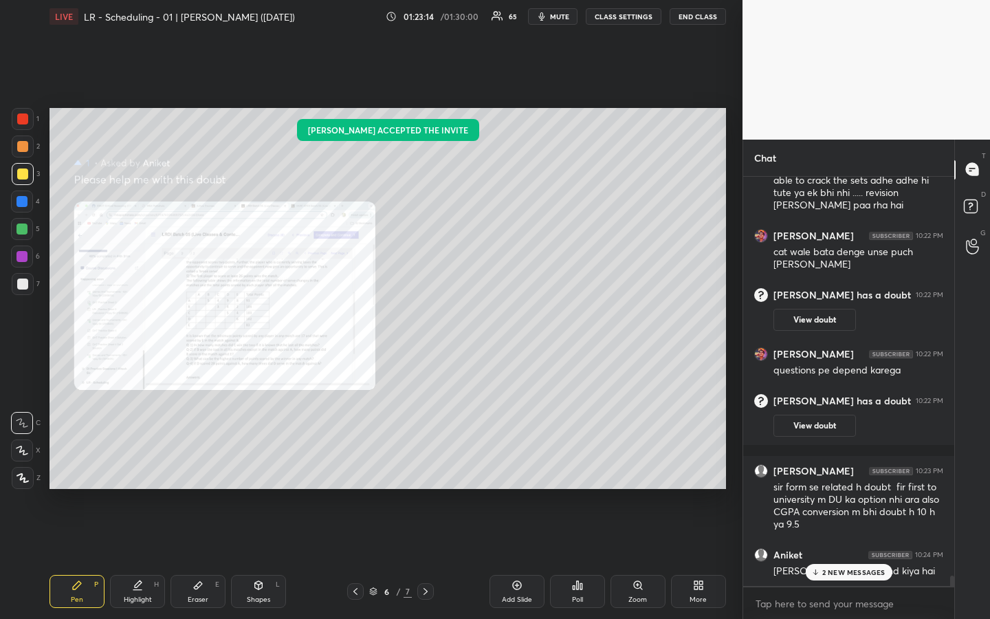
click at [868, 463] on p "2 NEW MESSAGES" at bounding box center [853, 572] width 63 height 8
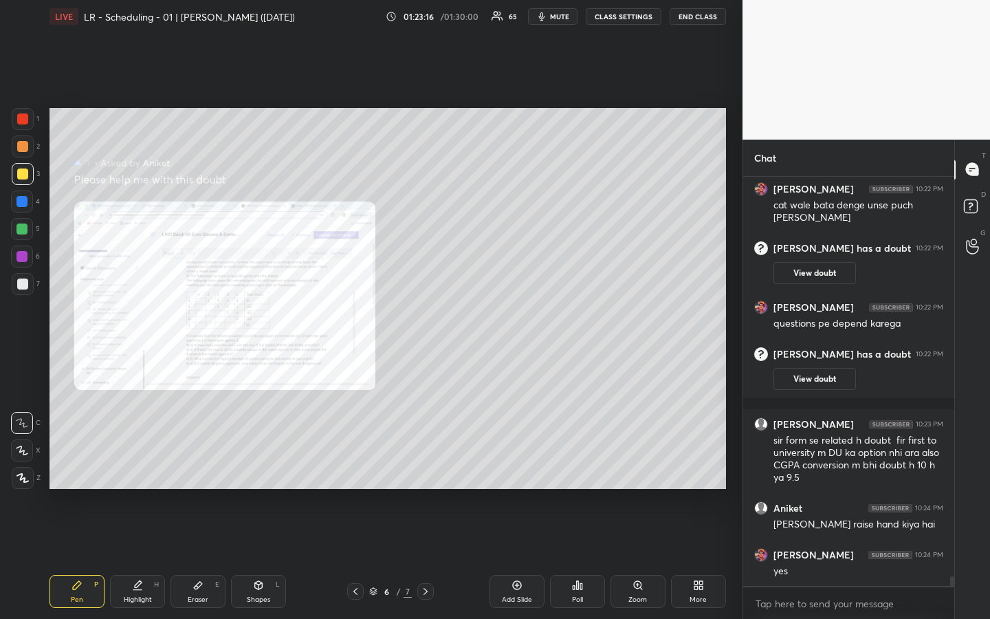
scroll to position [17541, 0]
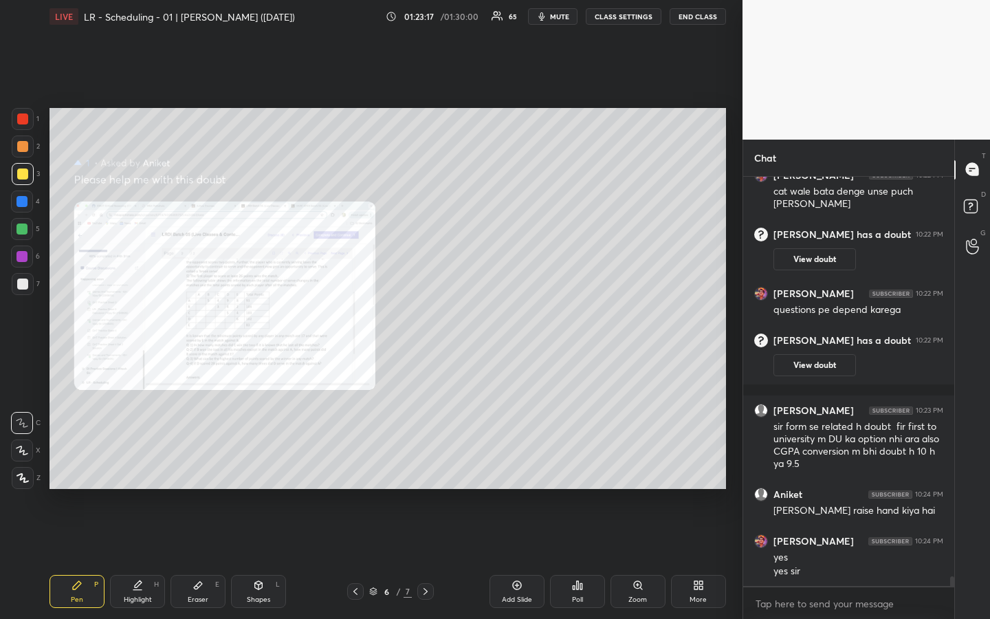
click at [647, 463] on div "Zoom" at bounding box center [637, 591] width 55 height 33
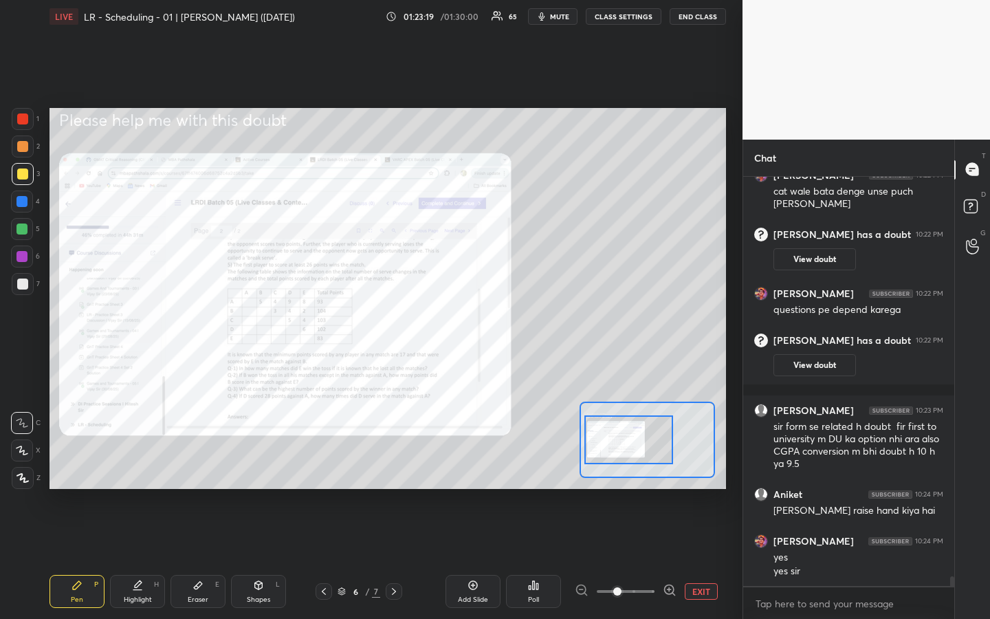
drag, startPoint x: 614, startPoint y: 435, endPoint x: 595, endPoint y: 438, distance: 19.4
click at [595, 438] on div at bounding box center [628, 439] width 89 height 49
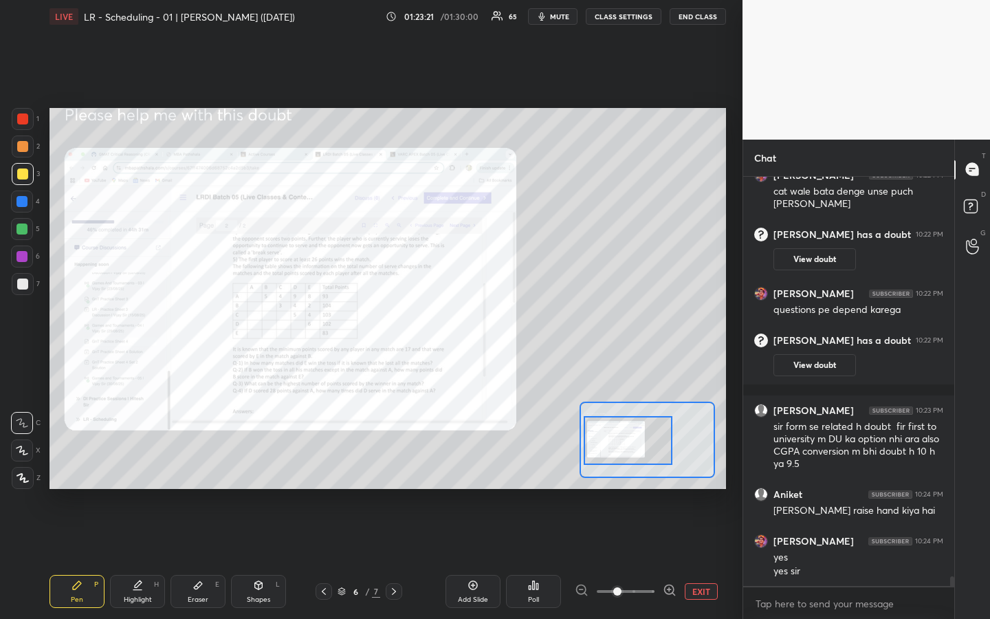
click at [23, 120] on div at bounding box center [22, 118] width 11 height 11
click at [668, 463] on icon at bounding box center [670, 590] width 14 height 14
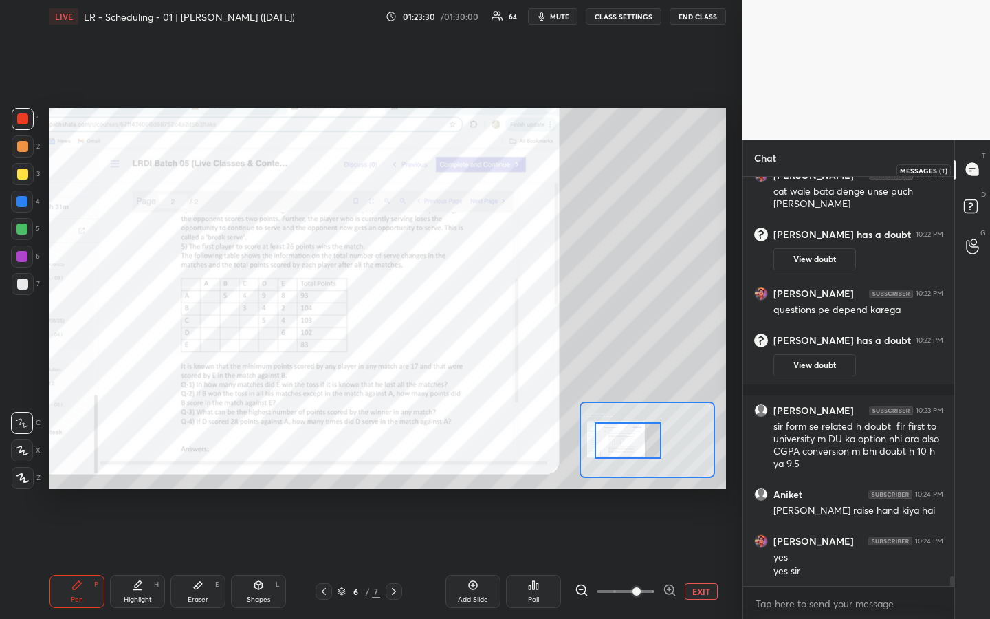
click at [974, 175] on icon at bounding box center [972, 169] width 12 height 12
click at [972, 211] on rect at bounding box center [970, 205] width 13 height 13
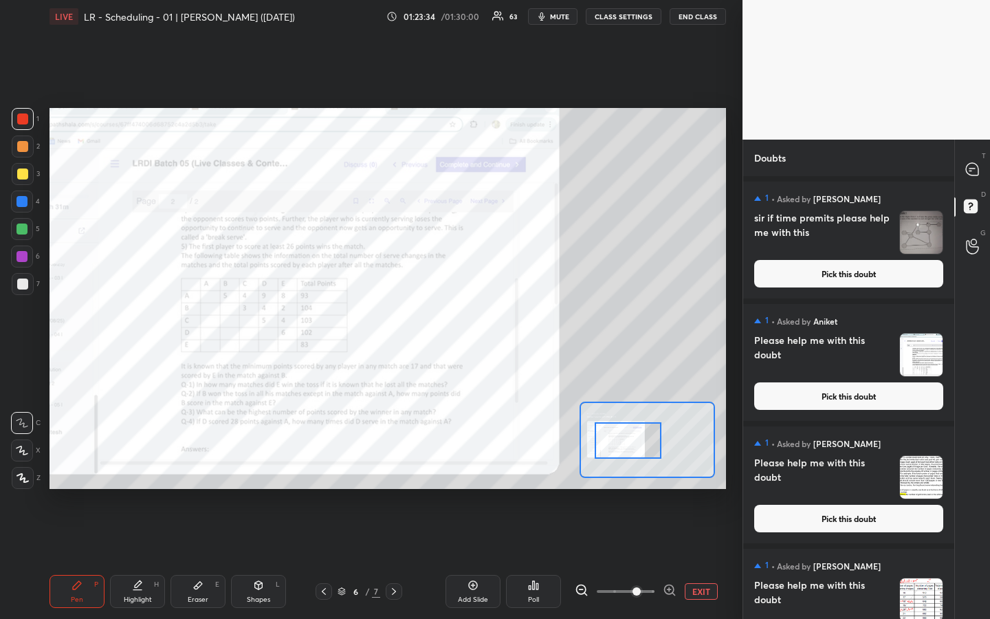
click at [844, 401] on button "Pick this doubt" at bounding box center [848, 395] width 189 height 27
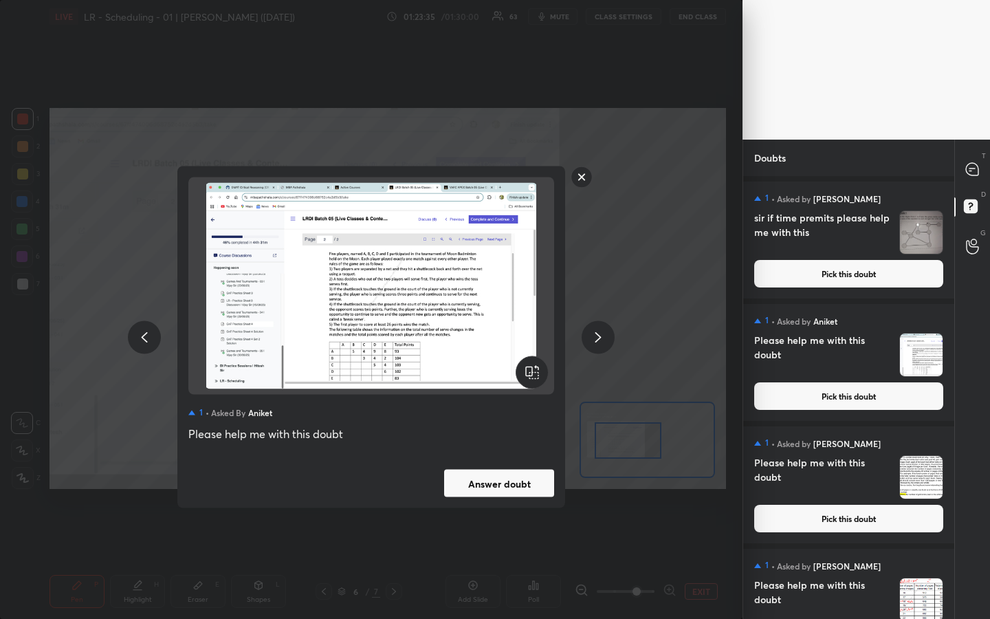
drag, startPoint x: 513, startPoint y: 483, endPoint x: 519, endPoint y: 490, distance: 8.8
click at [514, 463] on button "Answer doubt" at bounding box center [499, 482] width 110 height 27
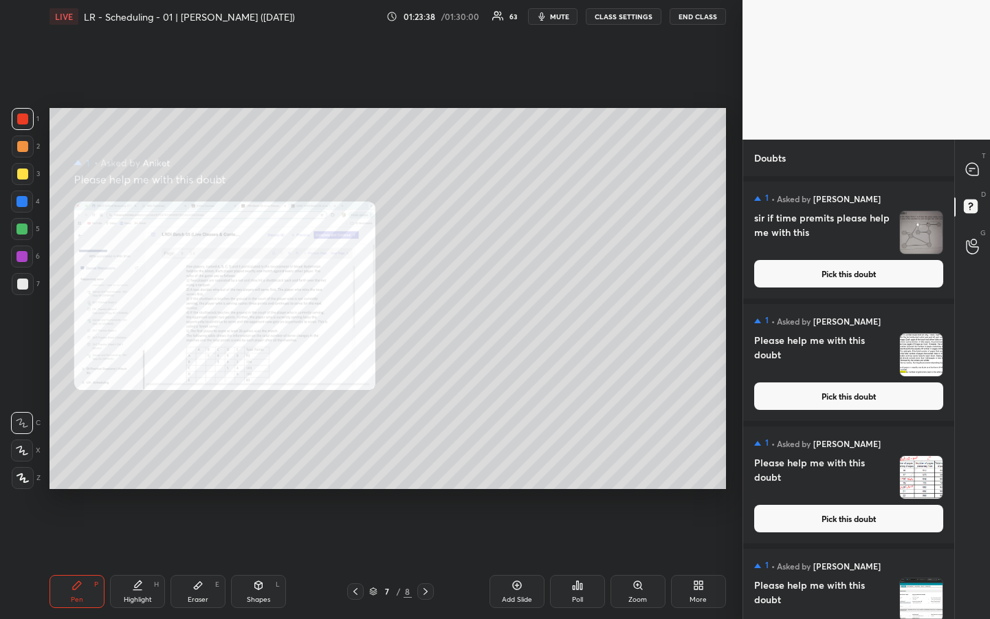
click at [643, 463] on div "Zoom" at bounding box center [637, 591] width 55 height 33
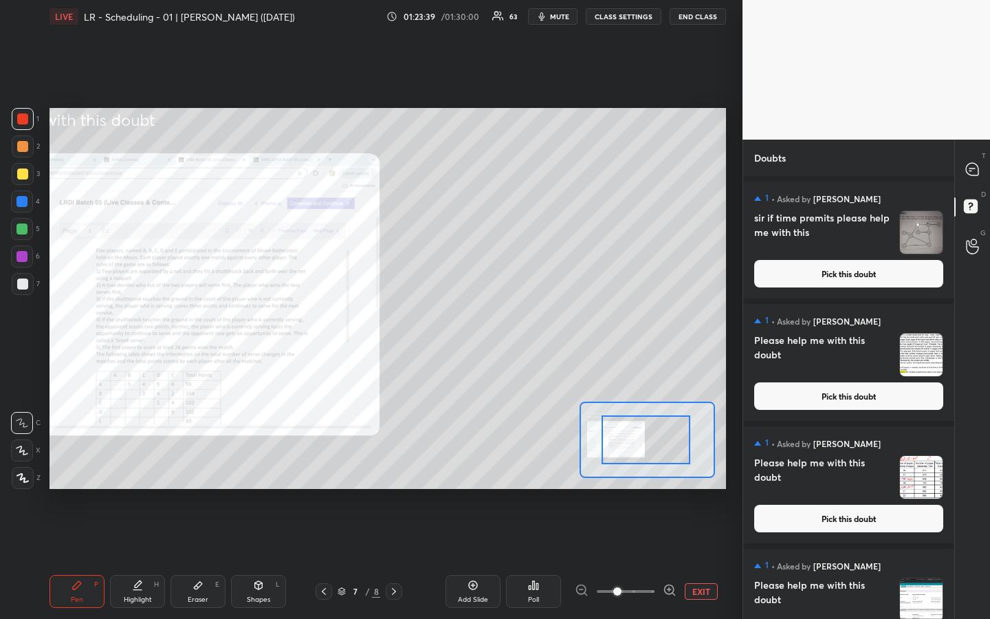
drag, startPoint x: 645, startPoint y: 440, endPoint x: 614, endPoint y: 447, distance: 31.7
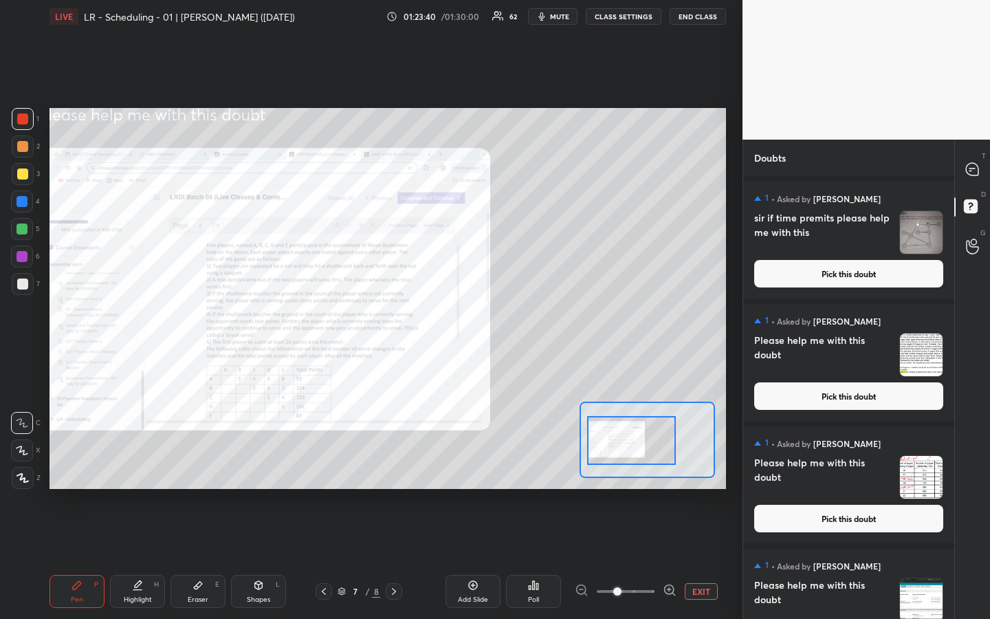
drag, startPoint x: 621, startPoint y: 440, endPoint x: 608, endPoint y: 441, distance: 13.1
click at [608, 441] on div at bounding box center [631, 440] width 89 height 49
click at [666, 463] on icon at bounding box center [669, 589] width 9 height 9
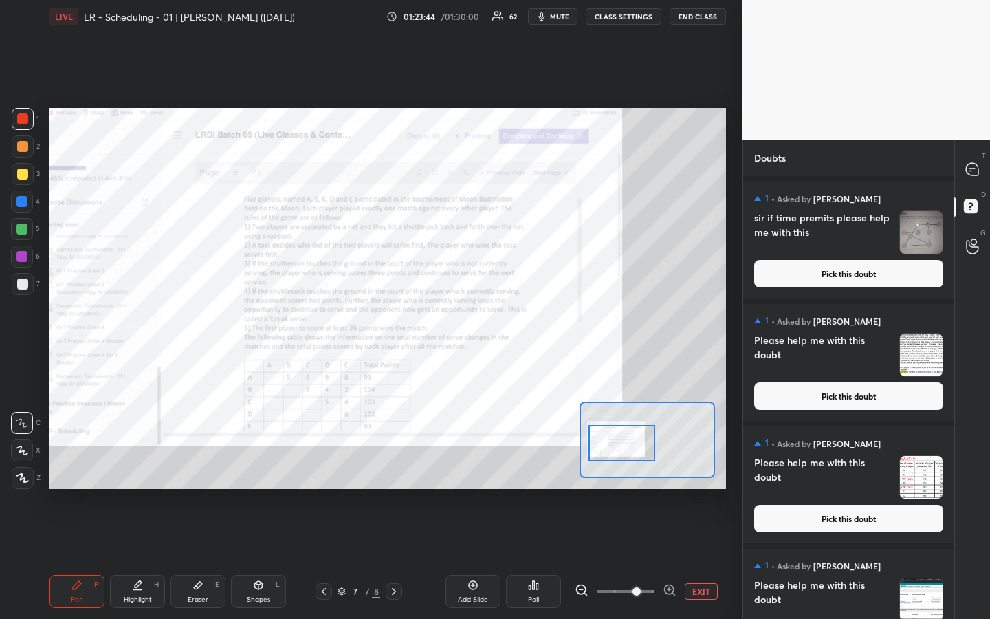
drag, startPoint x: 624, startPoint y: 441, endPoint x: 615, endPoint y: 443, distance: 9.3
click at [614, 444] on div at bounding box center [621, 443] width 66 height 36
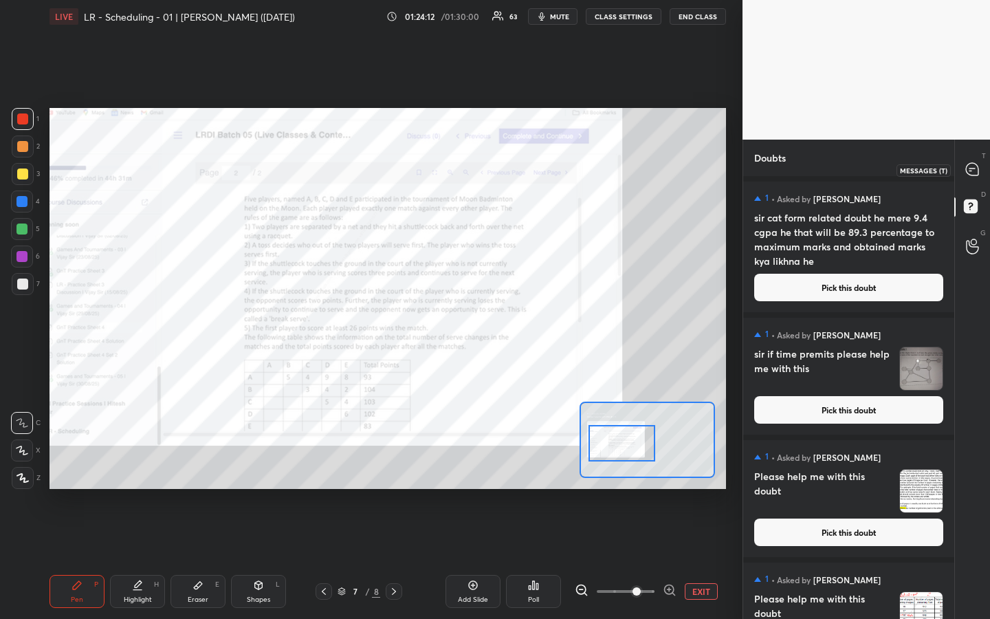
click at [973, 170] on icon at bounding box center [972, 169] width 12 height 12
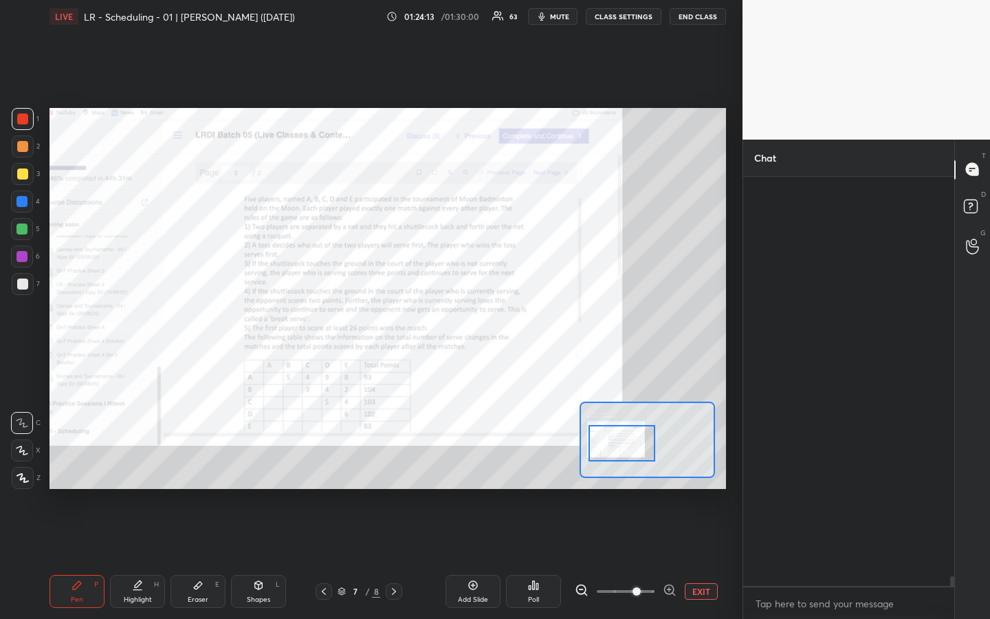
scroll to position [405, 207]
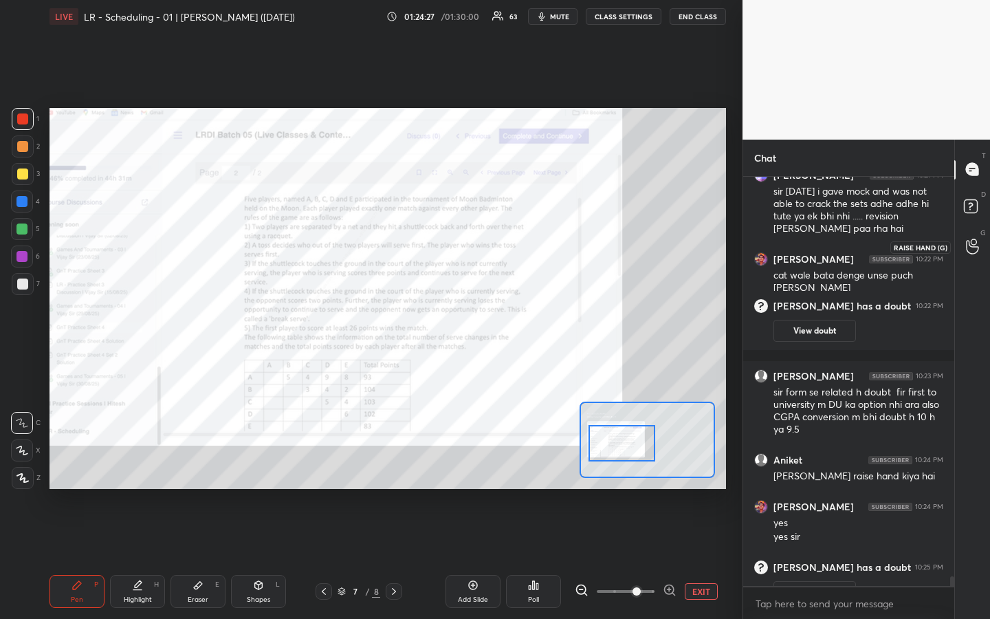
click at [970, 245] on icon at bounding box center [972, 246] width 13 height 16
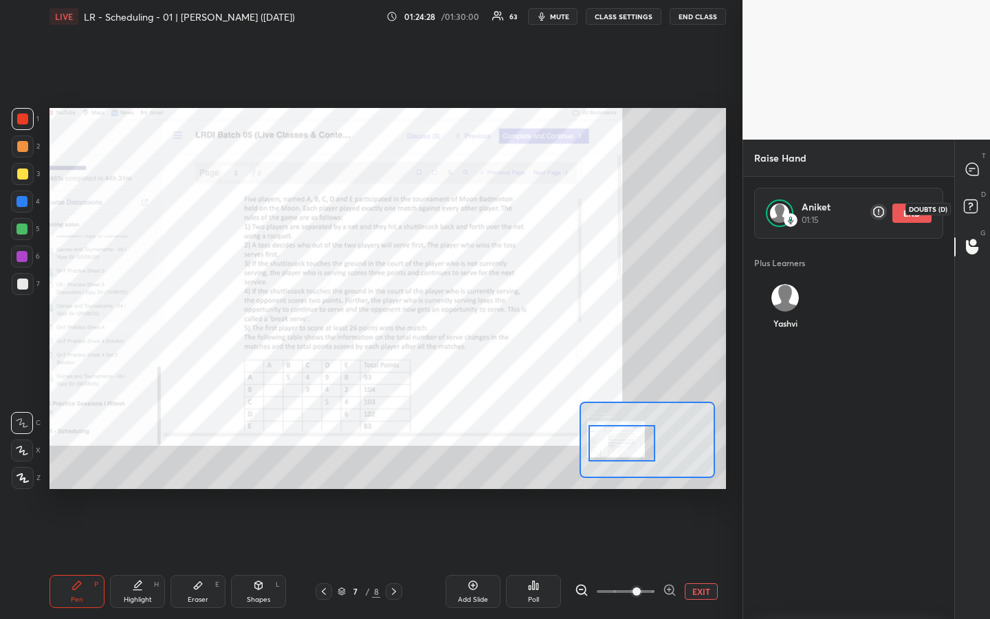
click at [970, 205] on icon at bounding box center [970, 204] width 5 height 5
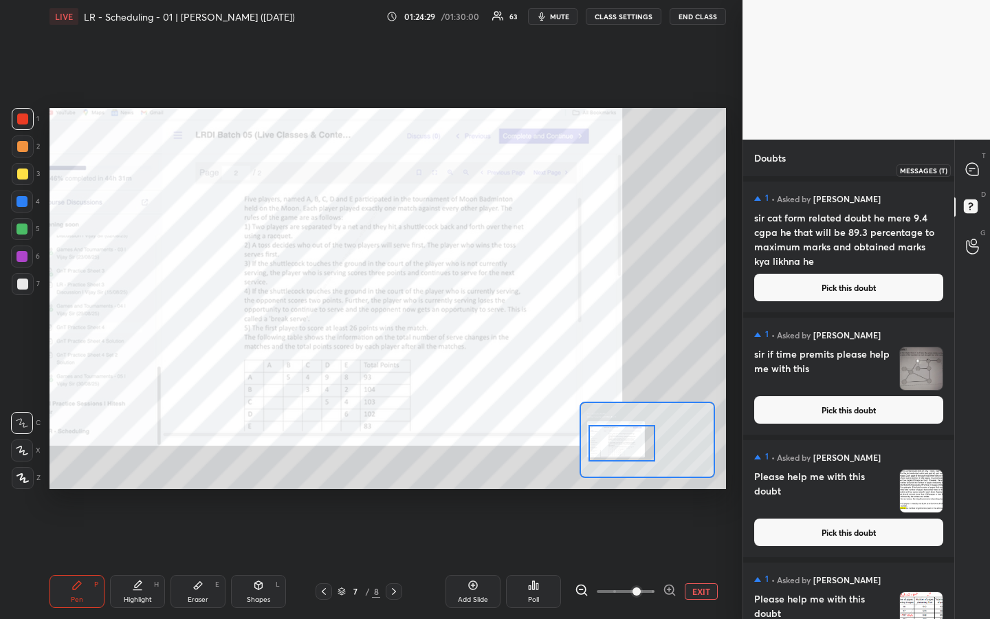
click at [970, 168] on icon at bounding box center [972, 169] width 12 height 12
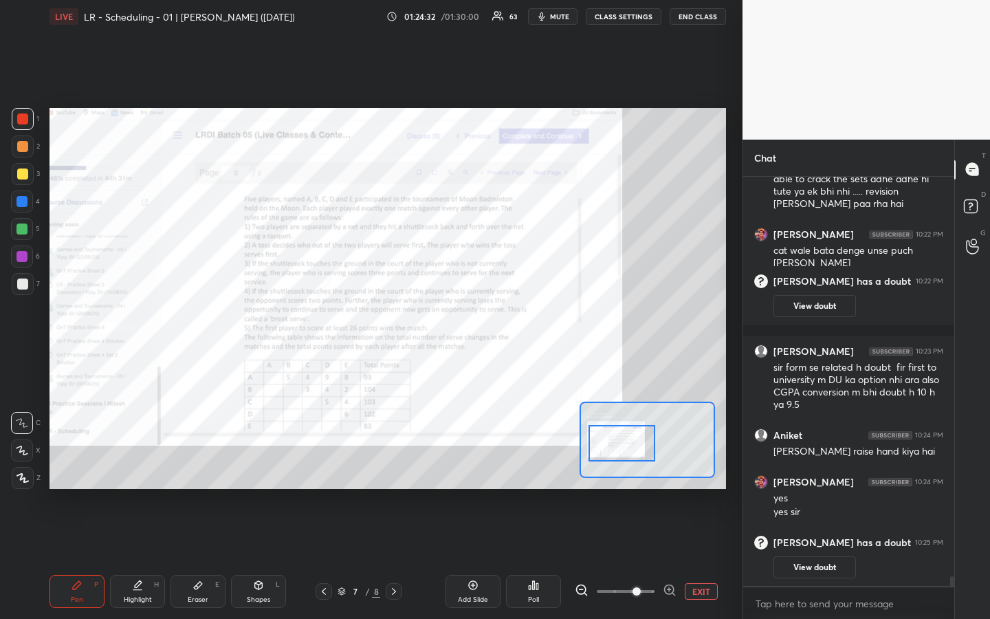
scroll to position [17529, 0]
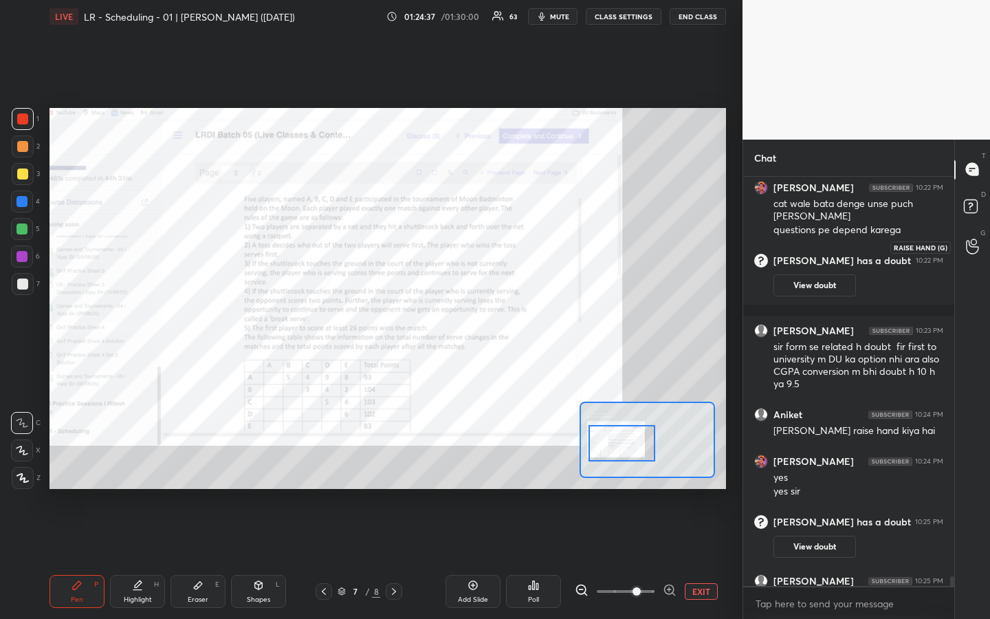
click at [973, 244] on icon at bounding box center [972, 246] width 13 height 16
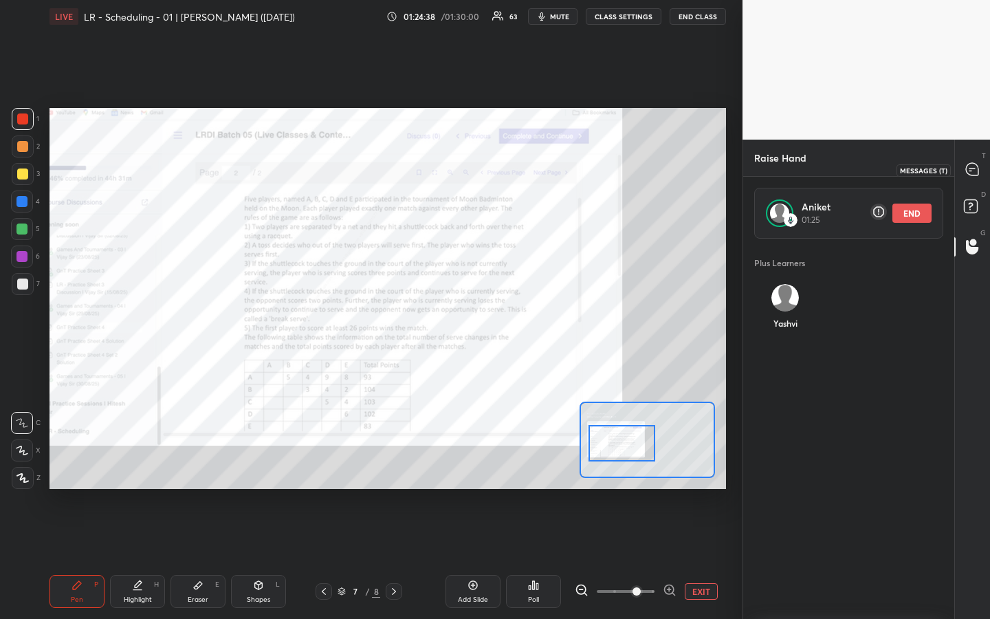
click at [973, 164] on icon at bounding box center [972, 169] width 12 height 12
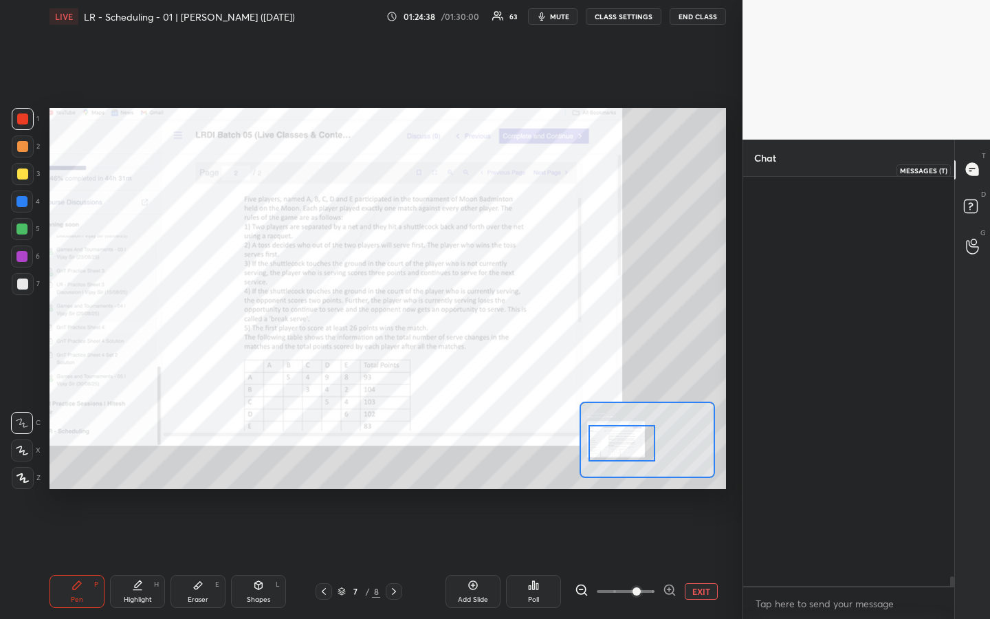
scroll to position [405, 207]
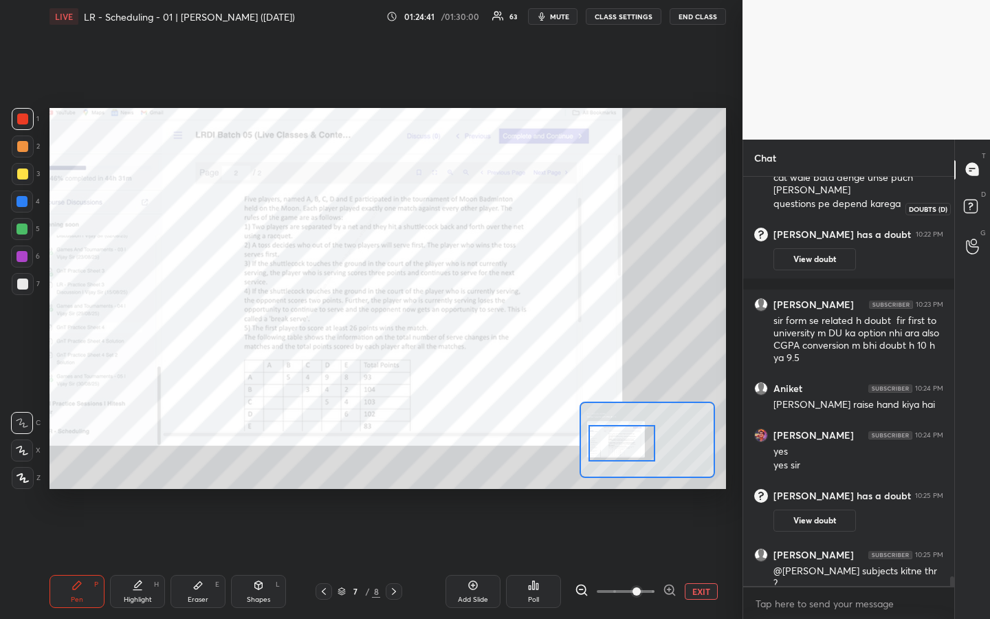
drag, startPoint x: 973, startPoint y: 200, endPoint x: 976, endPoint y: 223, distance: 22.8
click at [973, 203] on rect at bounding box center [970, 205] width 13 height 13
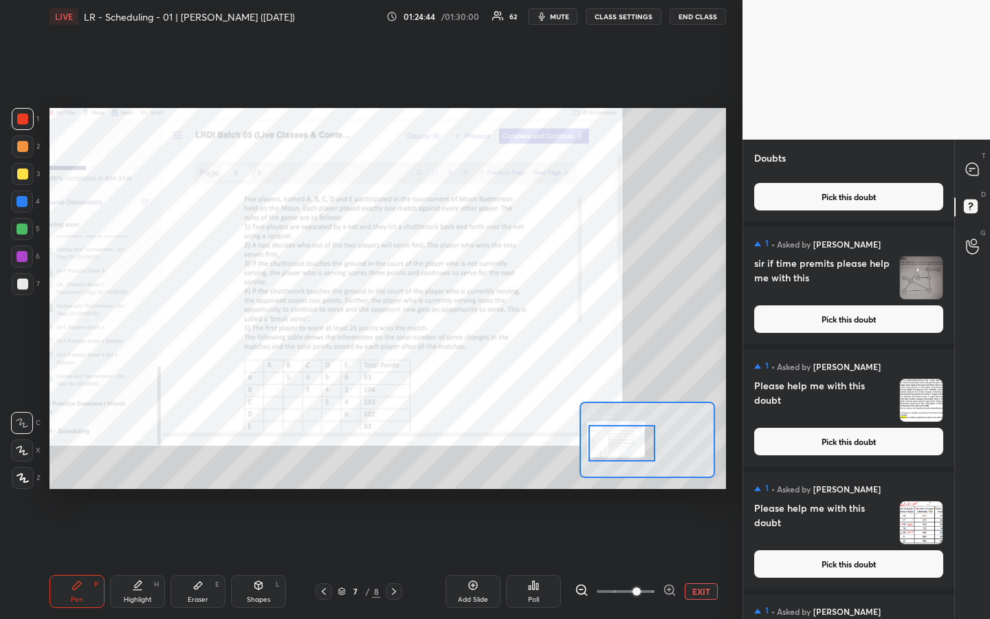
scroll to position [0, 0]
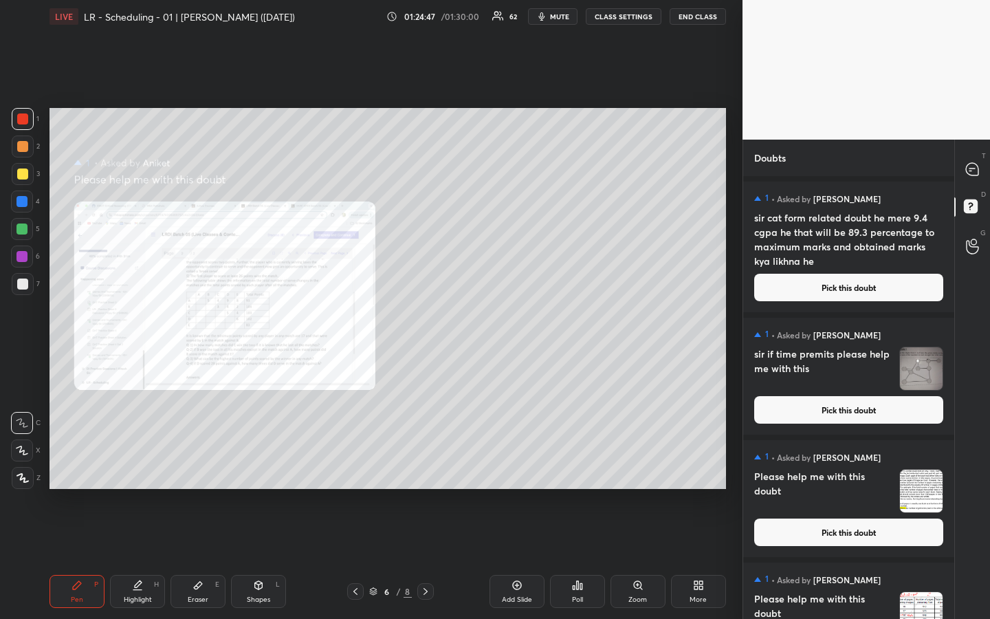
click at [641, 463] on div "Zoom" at bounding box center [637, 591] width 55 height 33
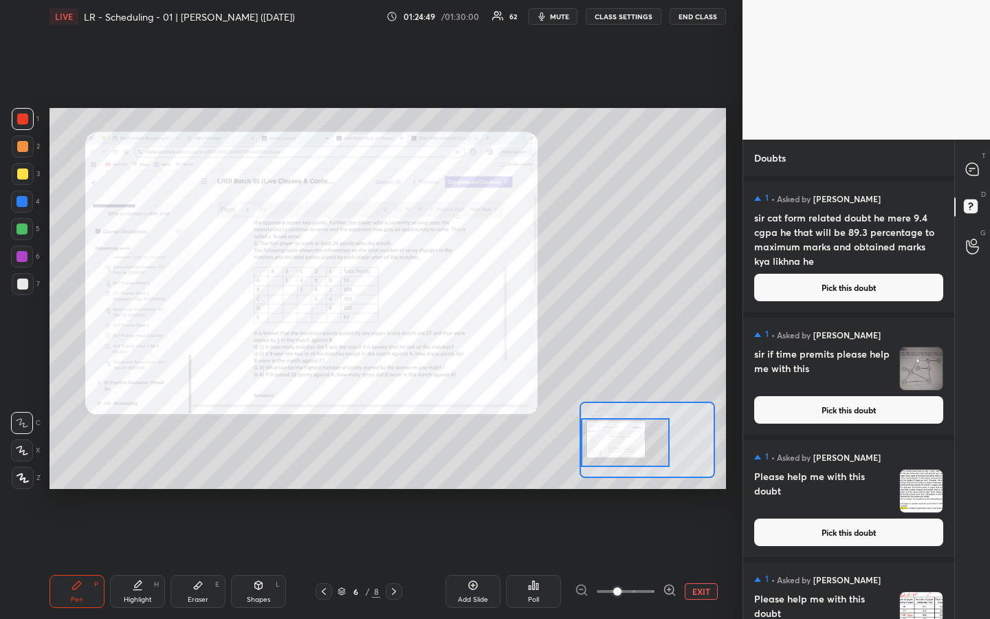
drag, startPoint x: 621, startPoint y: 433, endPoint x: 600, endPoint y: 439, distance: 22.2
click at [602, 437] on div at bounding box center [625, 442] width 89 height 49
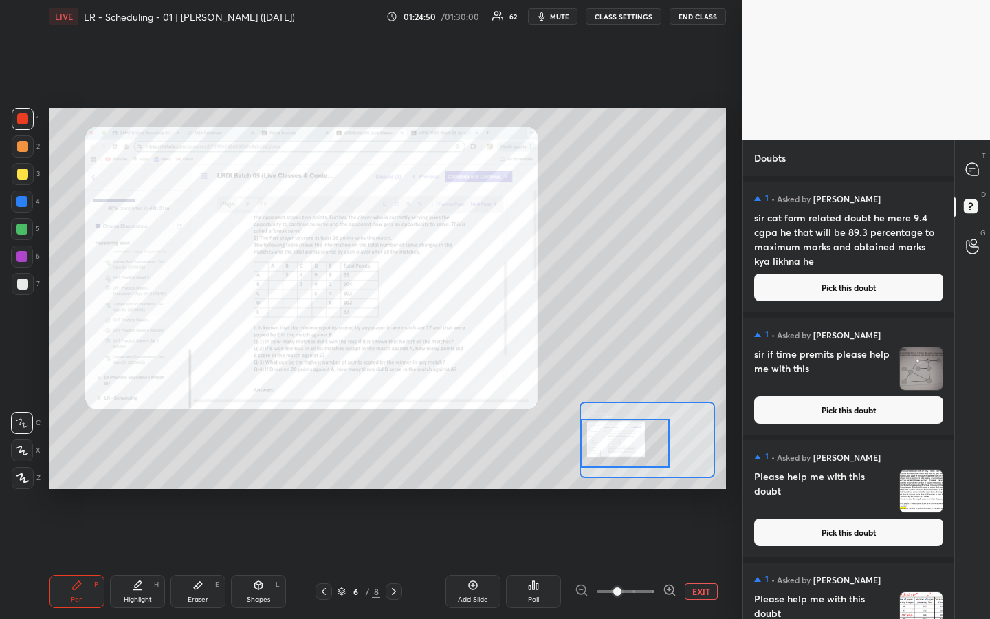
click at [669, 463] on icon at bounding box center [670, 590] width 14 height 14
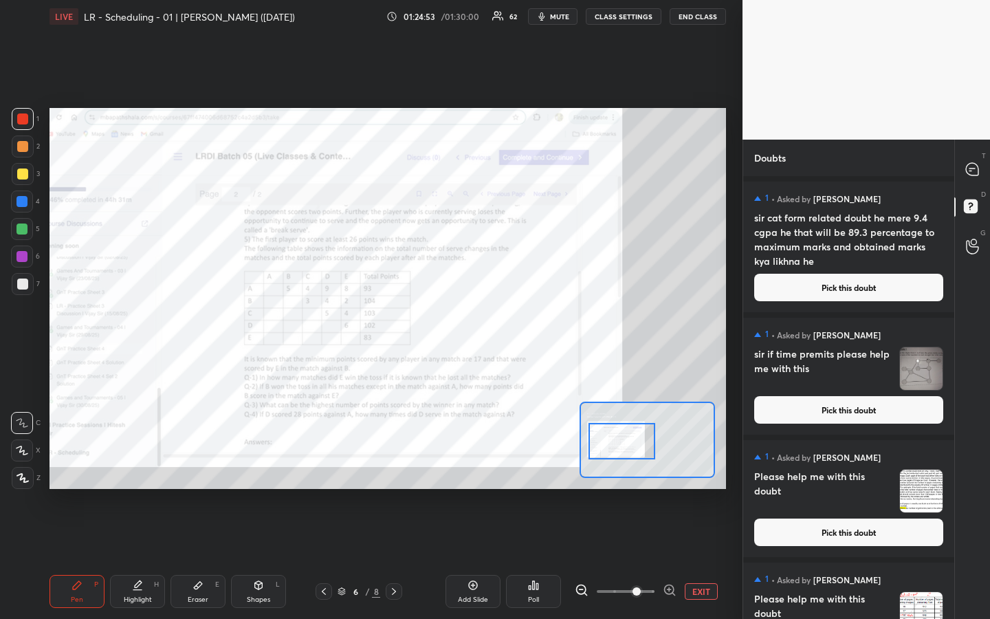
click at [619, 444] on div at bounding box center [621, 441] width 66 height 36
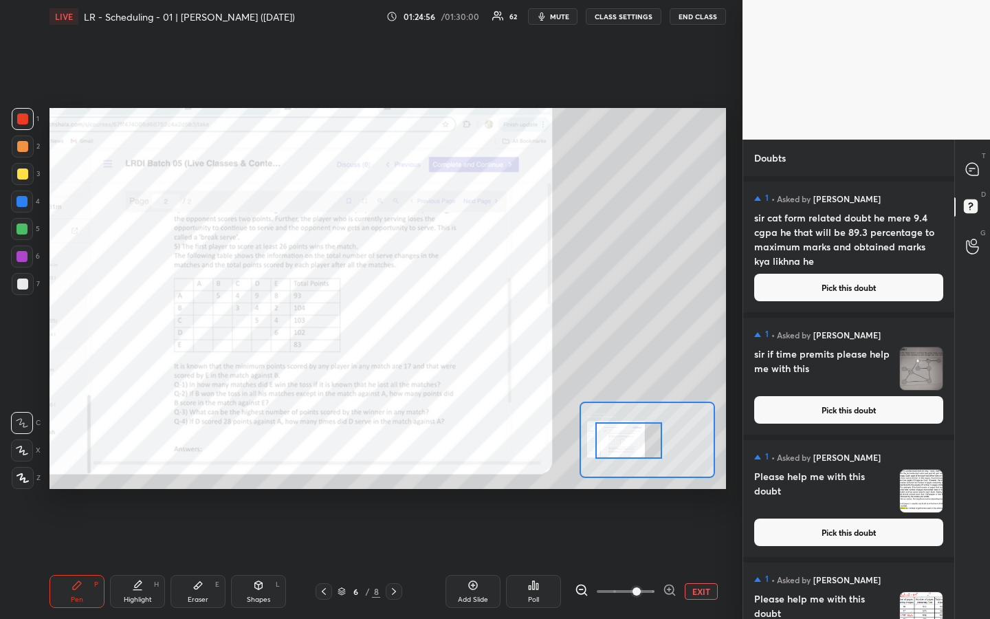
drag, startPoint x: 619, startPoint y: 444, endPoint x: 627, endPoint y: 443, distance: 7.6
click at [627, 443] on div at bounding box center [628, 440] width 66 height 36
drag, startPoint x: 22, startPoint y: 175, endPoint x: 40, endPoint y: 173, distance: 18.0
click at [21, 174] on div at bounding box center [22, 173] width 11 height 11
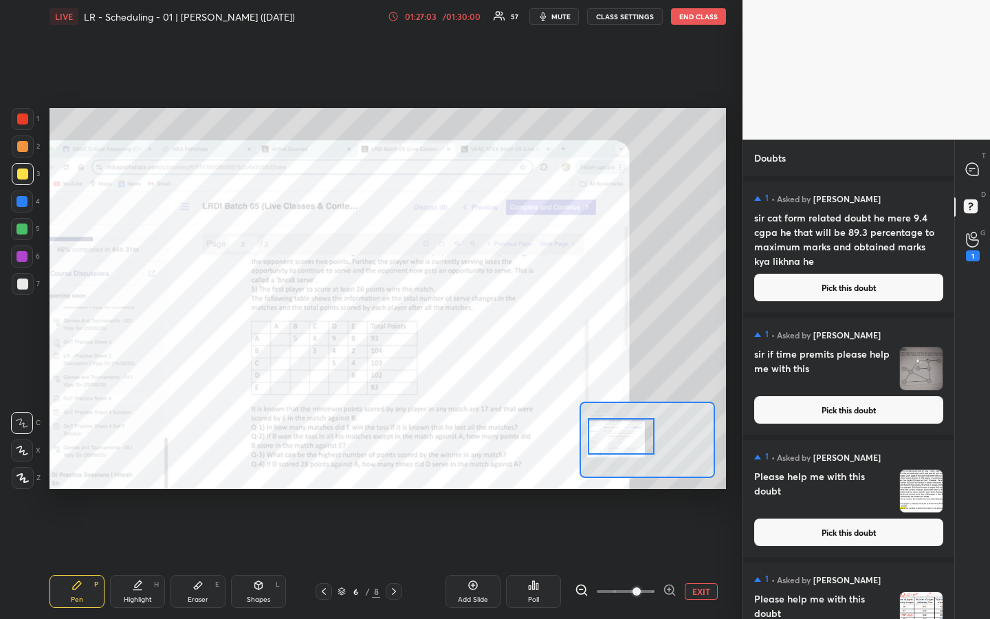
click at [632, 436] on div at bounding box center [621, 436] width 66 height 36
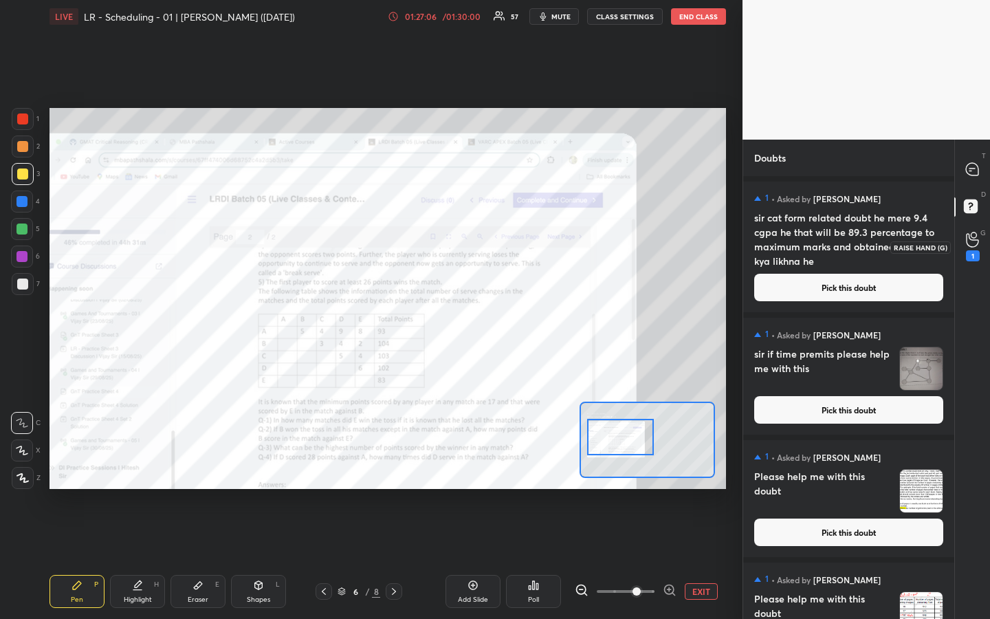
click at [970, 238] on icon at bounding box center [972, 240] width 13 height 16
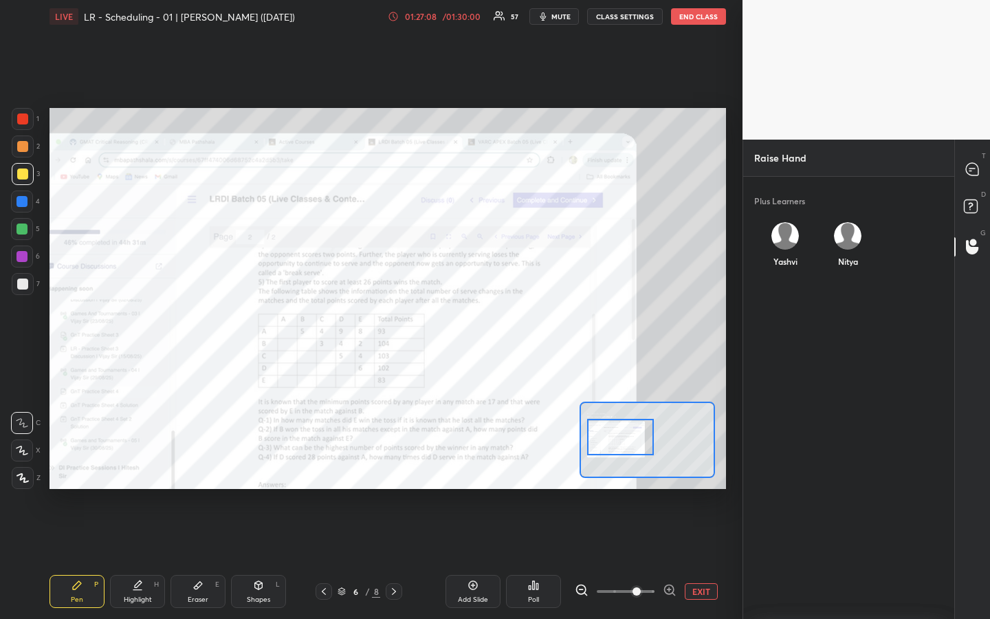
scroll to position [438, 207]
click at [789, 303] on div "Plus Learners [PERSON_NAME]" at bounding box center [848, 367] width 211 height 381
click at [788, 240] on div "Yashvi" at bounding box center [785, 247] width 63 height 73
click at [793, 274] on button "INVITE" at bounding box center [785, 271] width 52 height 18
click at [970, 170] on icon at bounding box center [972, 169] width 14 height 14
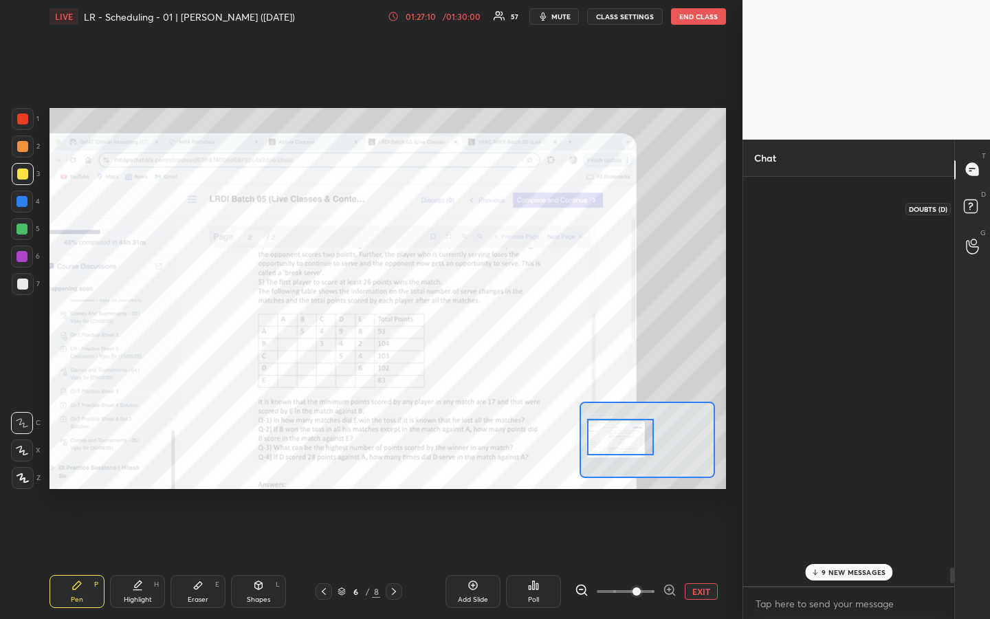
scroll to position [405, 207]
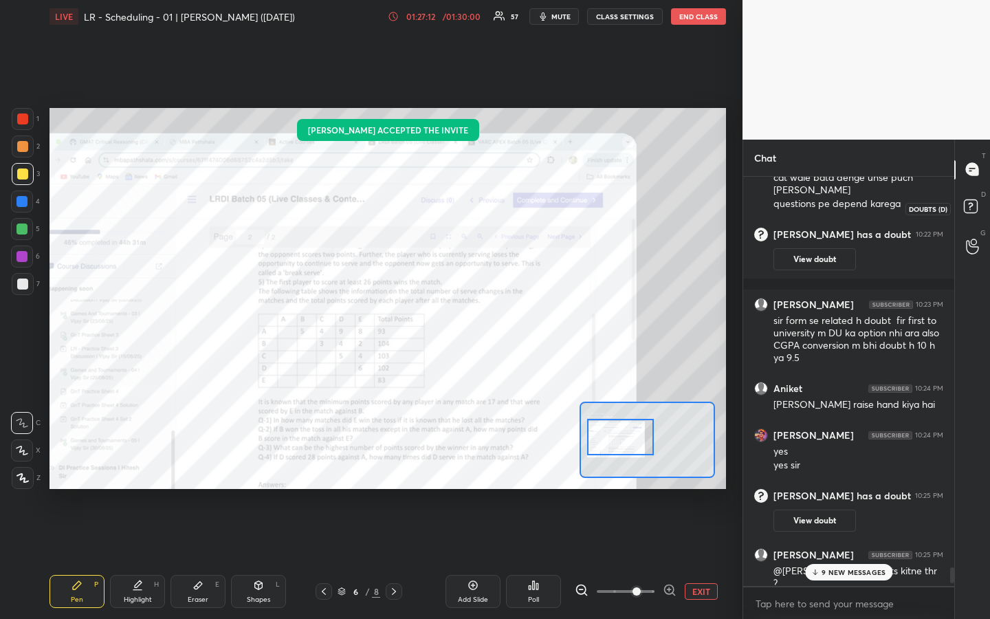
drag, startPoint x: 970, startPoint y: 199, endPoint x: 968, endPoint y: 208, distance: 8.5
click at [970, 203] on icon at bounding box center [972, 208] width 25 height 25
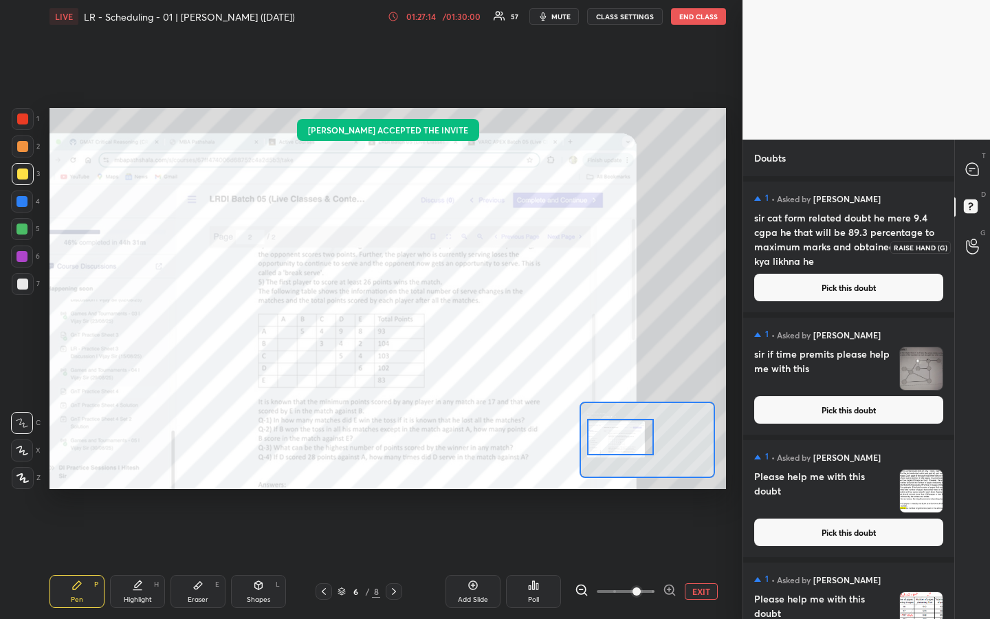
click at [970, 252] on icon at bounding box center [972, 246] width 13 height 16
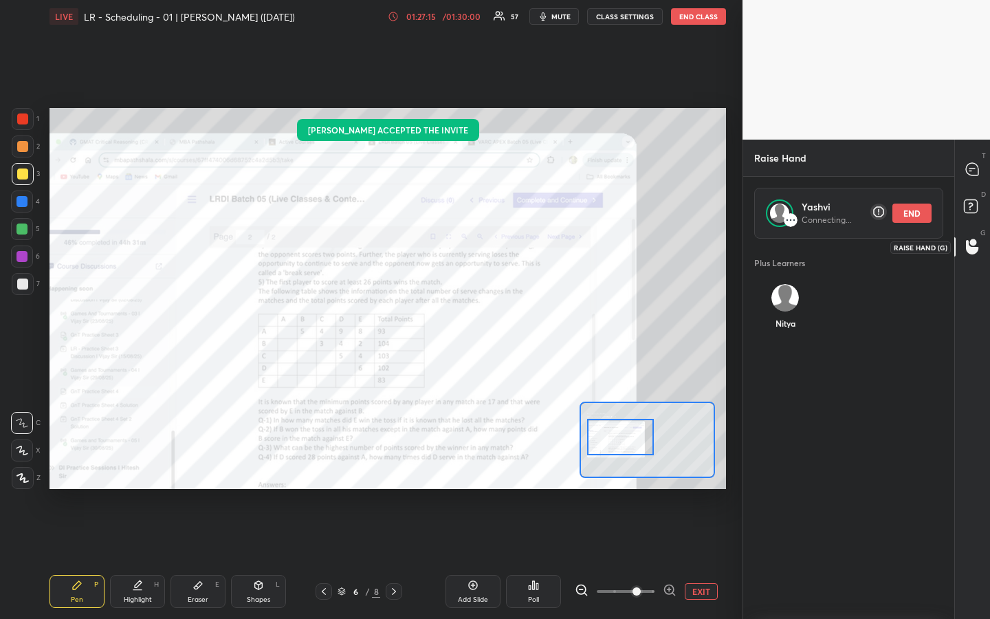
scroll to position [376, 207]
click at [19, 146] on div at bounding box center [22, 146] width 11 height 11
click at [471, 463] on icon at bounding box center [472, 584] width 11 height 11
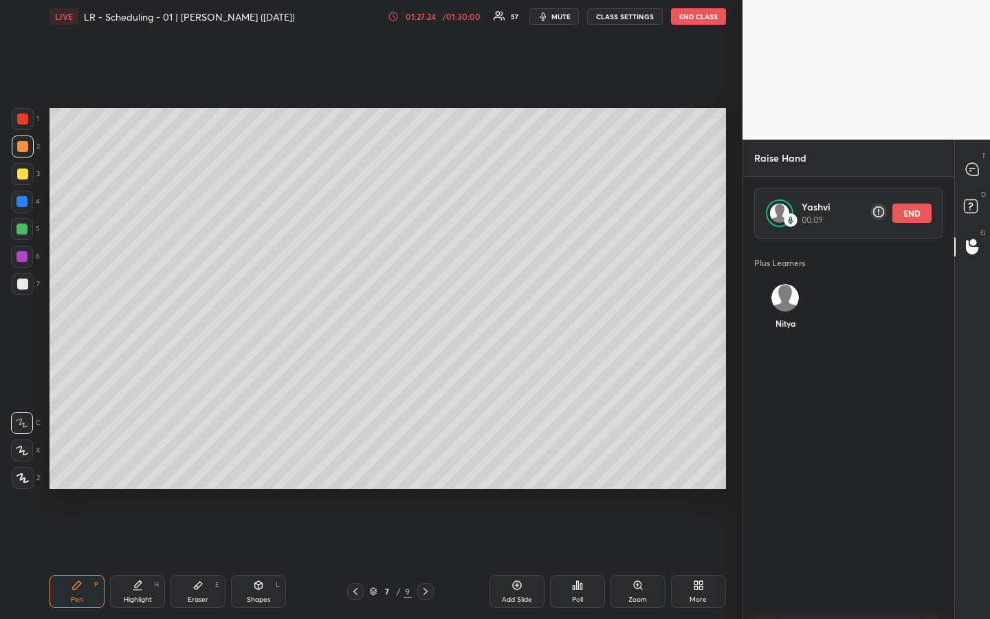
click at [21, 177] on div at bounding box center [22, 173] width 11 height 11
click at [23, 176] on div at bounding box center [22, 173] width 11 height 11
click at [22, 232] on div at bounding box center [21, 228] width 11 height 11
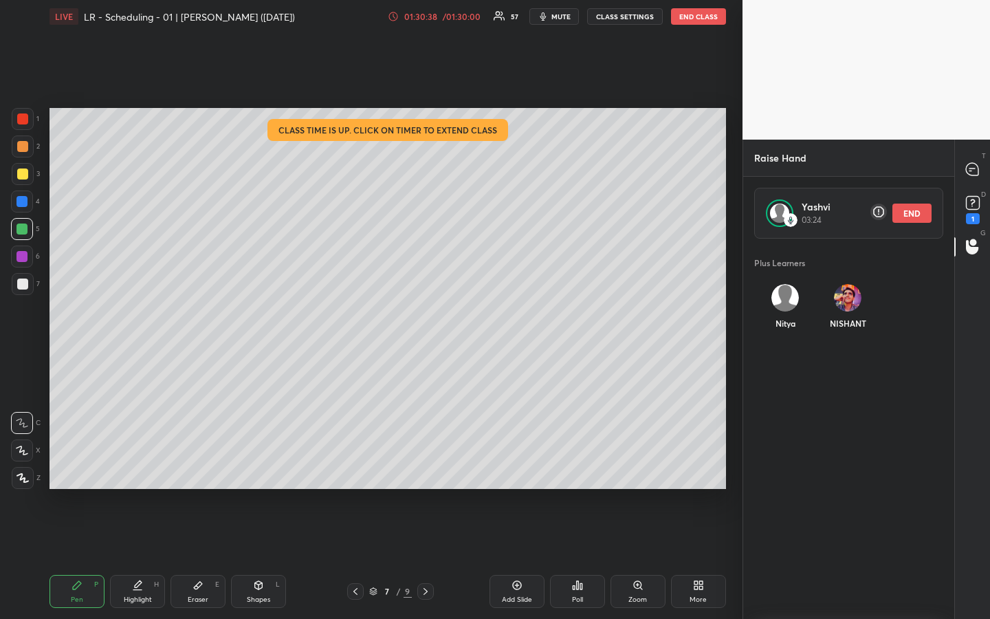
click at [30, 173] on div "3" at bounding box center [26, 174] width 28 height 22
click at [25, 151] on div at bounding box center [22, 146] width 11 height 11
click at [422, 17] on div "01:32:10" at bounding box center [420, 16] width 38 height 8
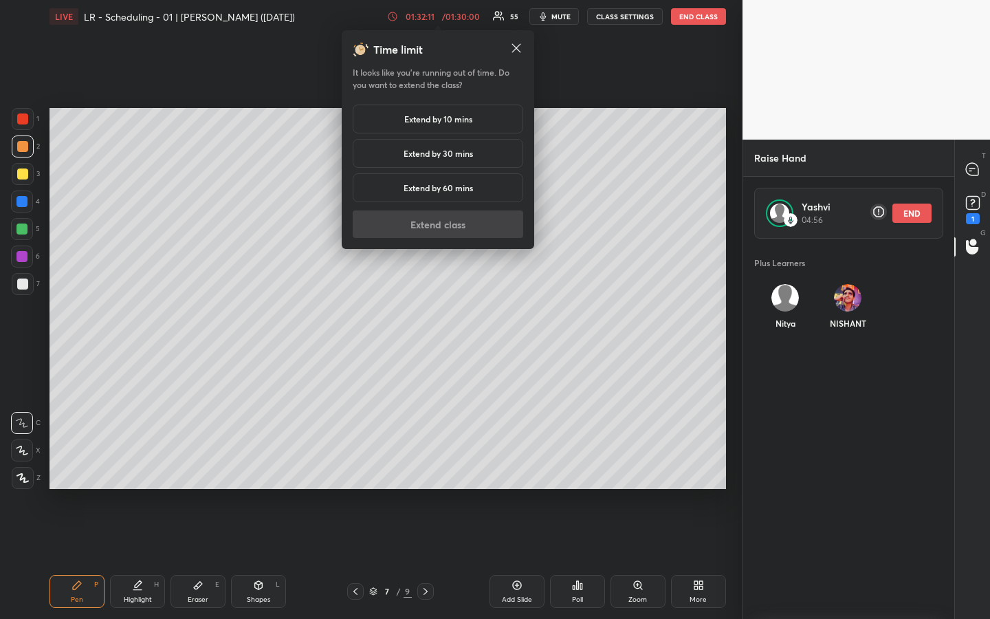
click at [442, 117] on h5 "Extend by 10 mins" at bounding box center [438, 119] width 68 height 12
click at [448, 221] on button "Extend class" at bounding box center [438, 223] width 170 height 27
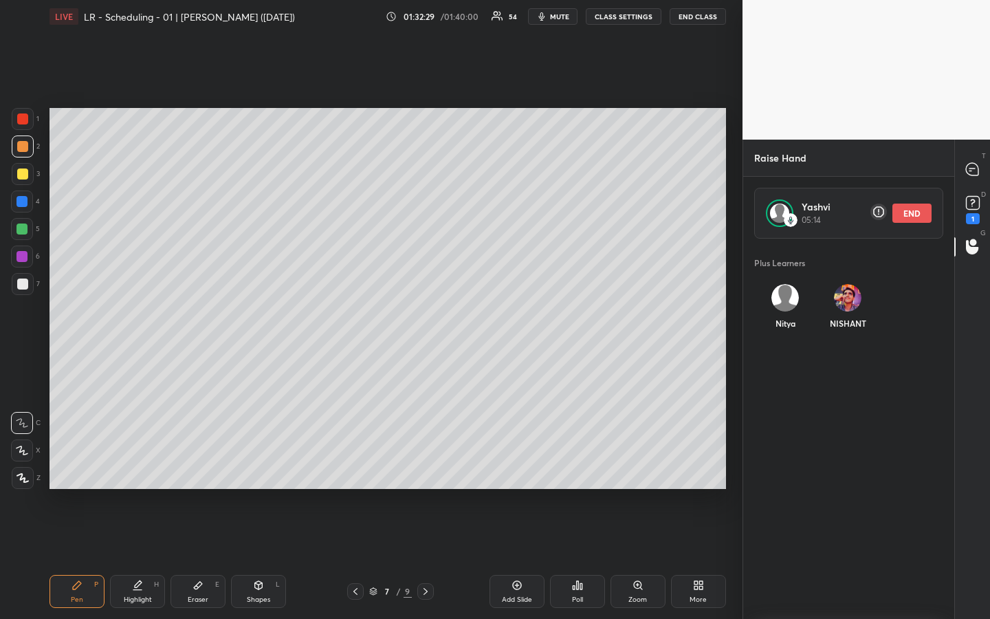
click at [27, 175] on div at bounding box center [23, 174] width 22 height 22
click at [21, 151] on div at bounding box center [22, 146] width 11 height 11
click at [27, 124] on div at bounding box center [23, 119] width 22 height 22
click at [788, 333] on button "INVITE" at bounding box center [785, 333] width 52 height 18
click at [969, 202] on rect at bounding box center [972, 202] width 13 height 13
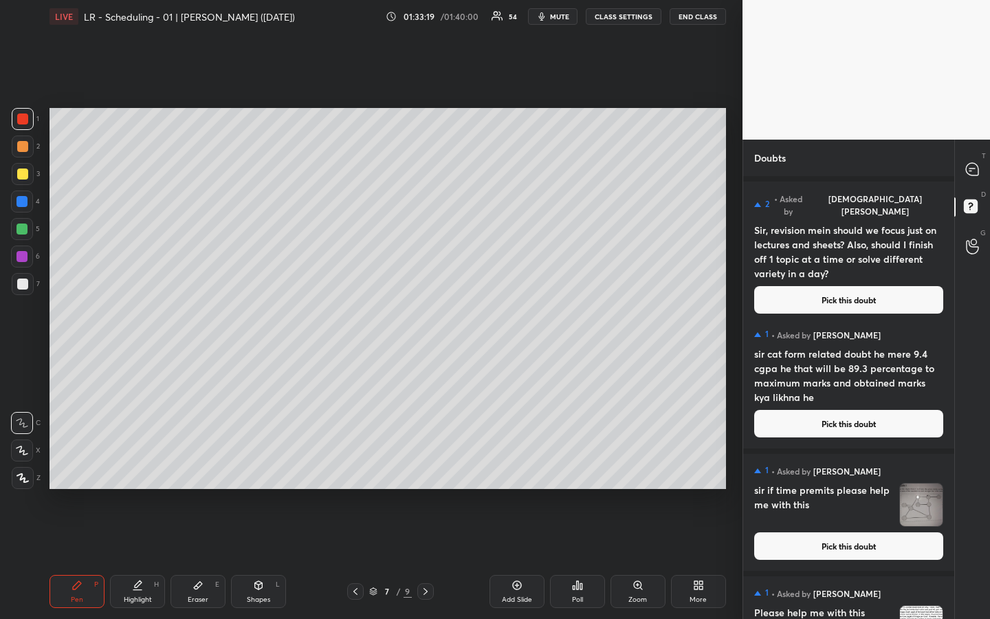
scroll to position [318, 0]
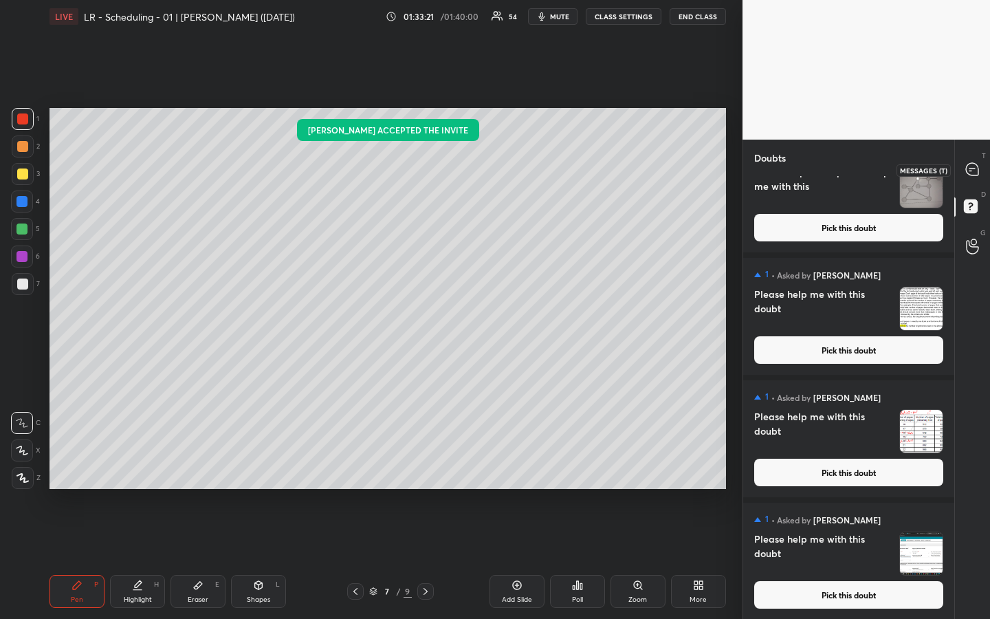
click at [970, 172] on icon at bounding box center [972, 169] width 12 height 12
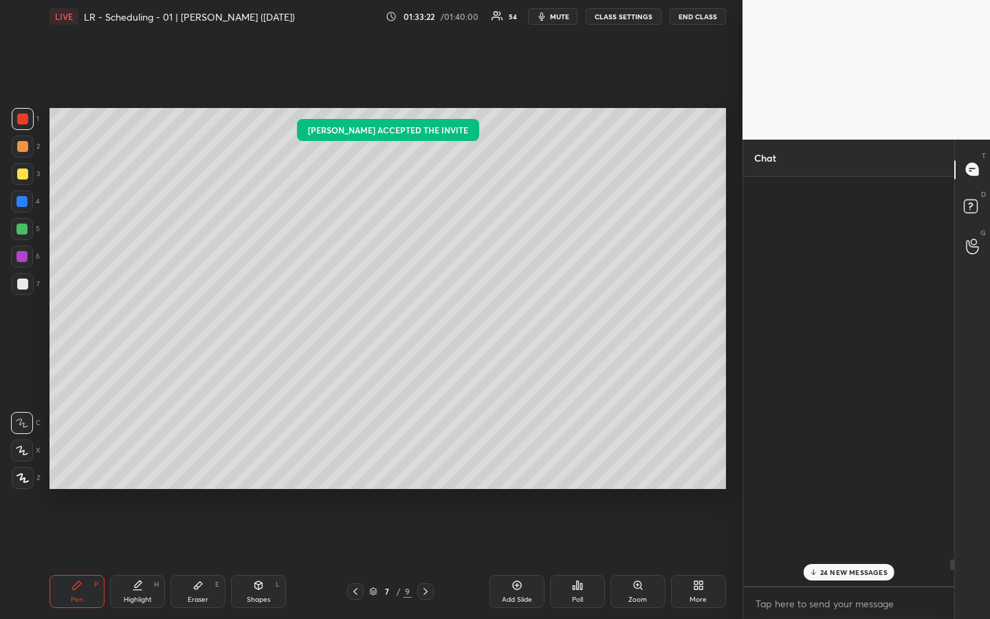
scroll to position [405, 207]
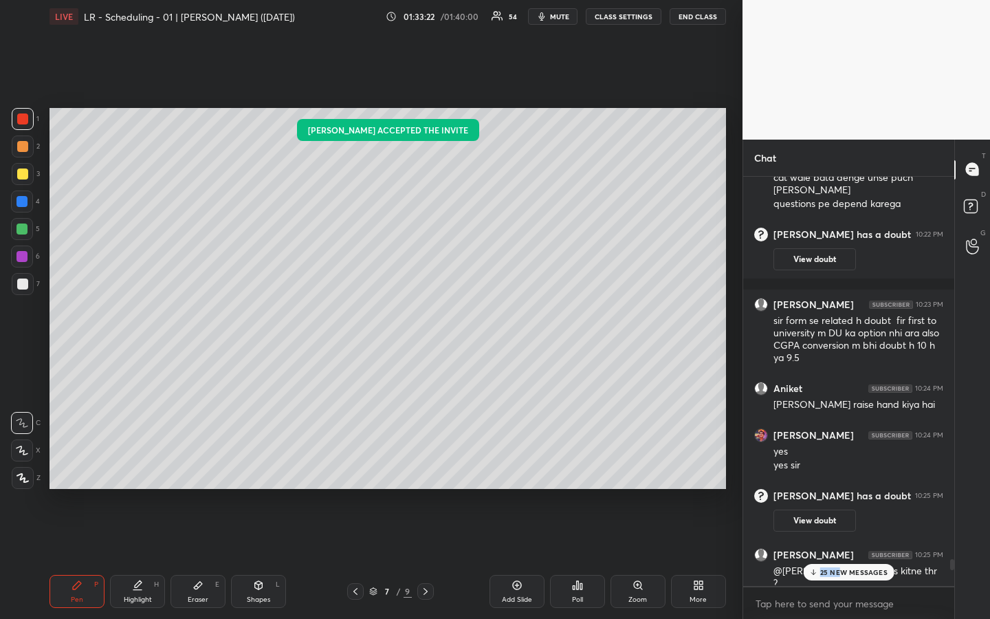
click at [840, 463] on div "25 NEW MESSAGES" at bounding box center [848, 572] width 91 height 16
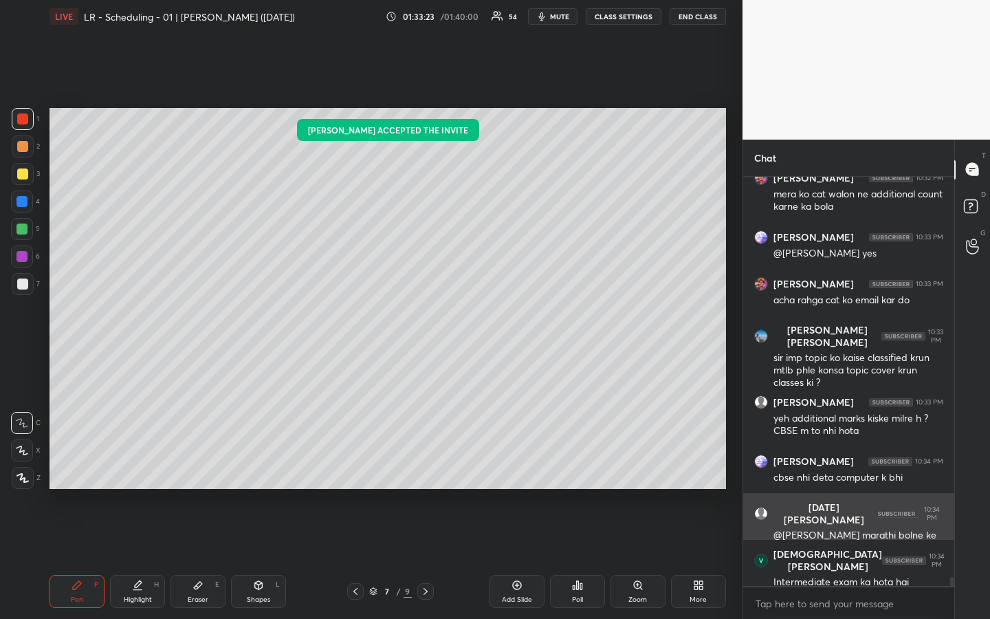
scroll to position [18472, 0]
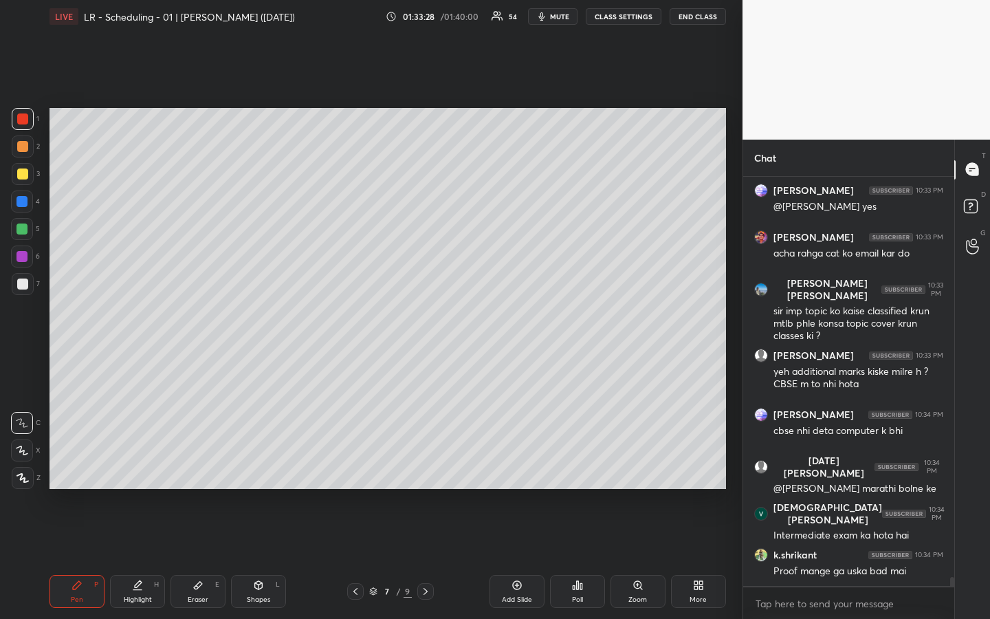
click at [25, 151] on div at bounding box center [22, 146] width 11 height 11
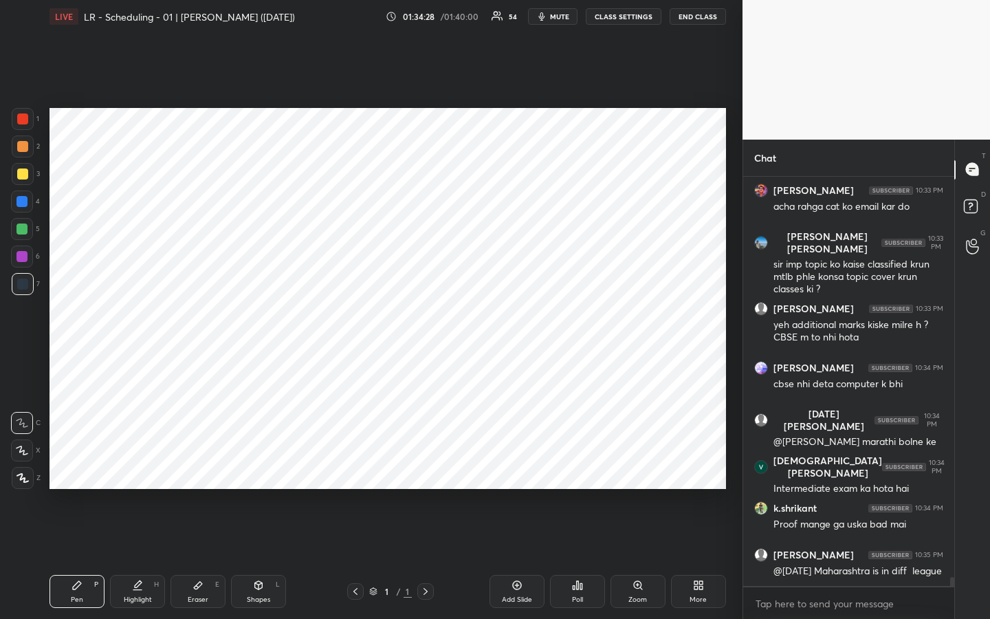
click at [353, 463] on icon at bounding box center [355, 591] width 11 height 11
click at [355, 463] on icon at bounding box center [355, 591] width 4 height 7
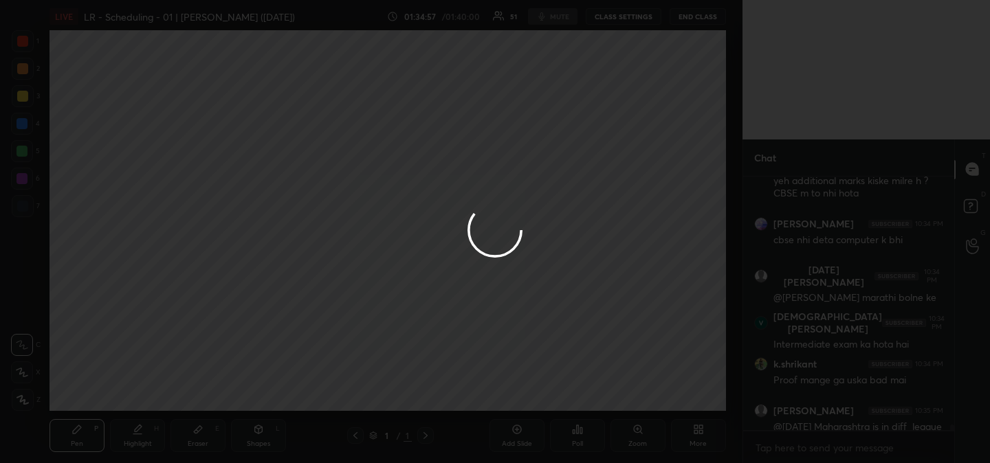
scroll to position [68353, 68041]
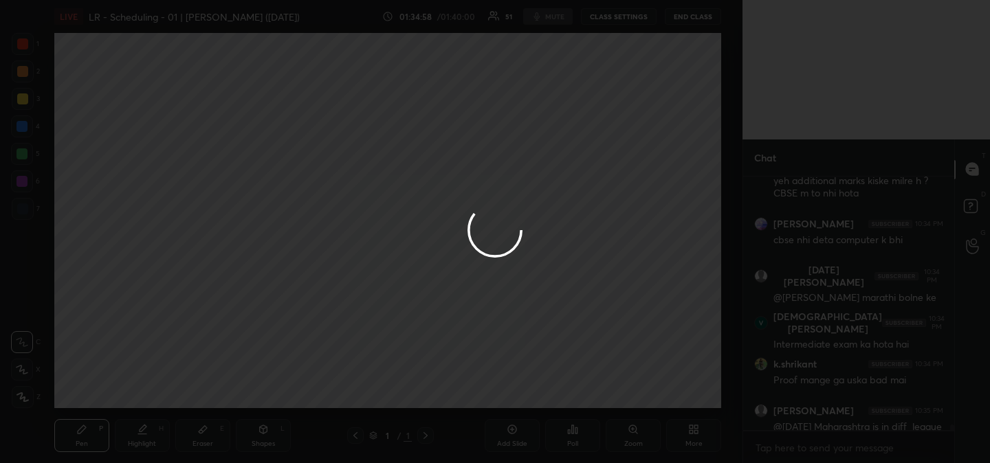
type textarea "x"
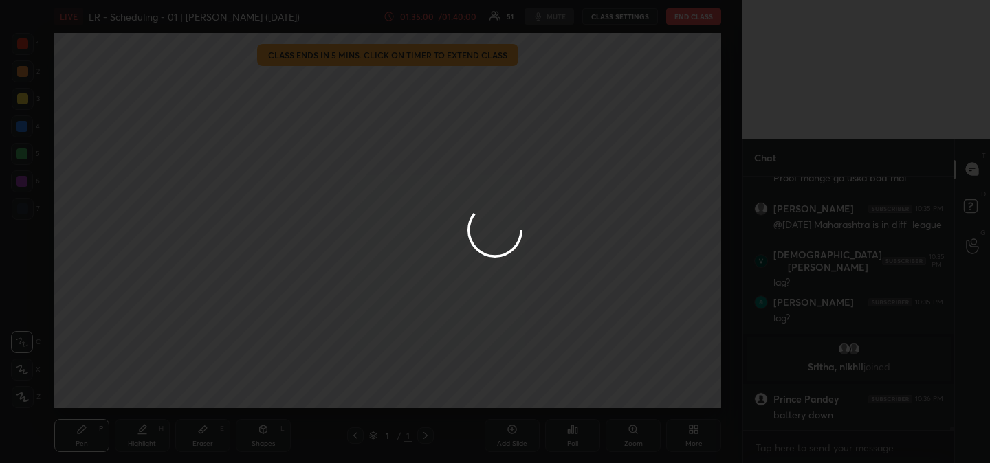
scroll to position [18060, 0]
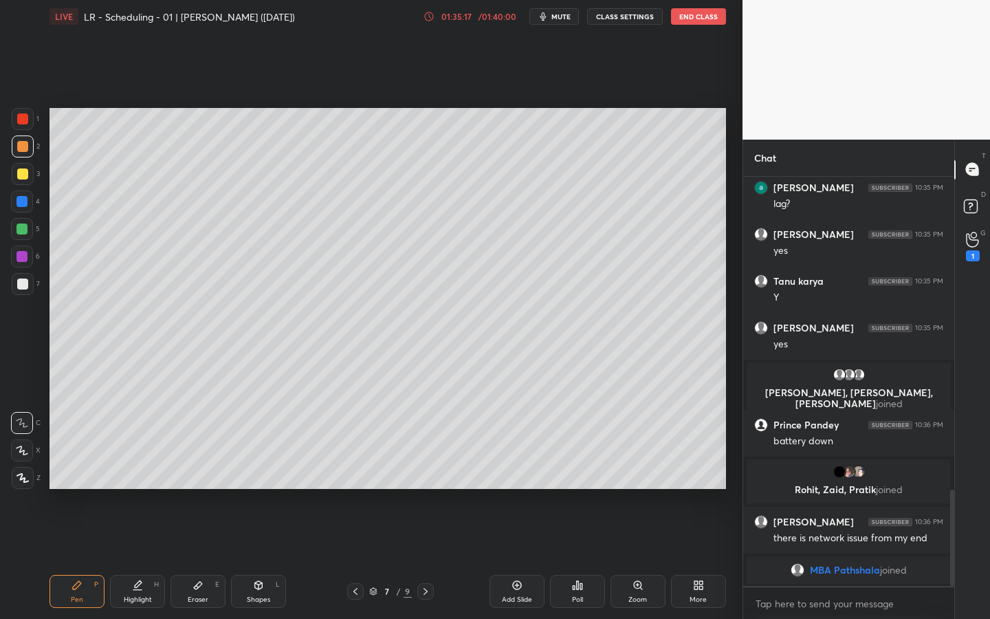
scroll to position [1337, 0]
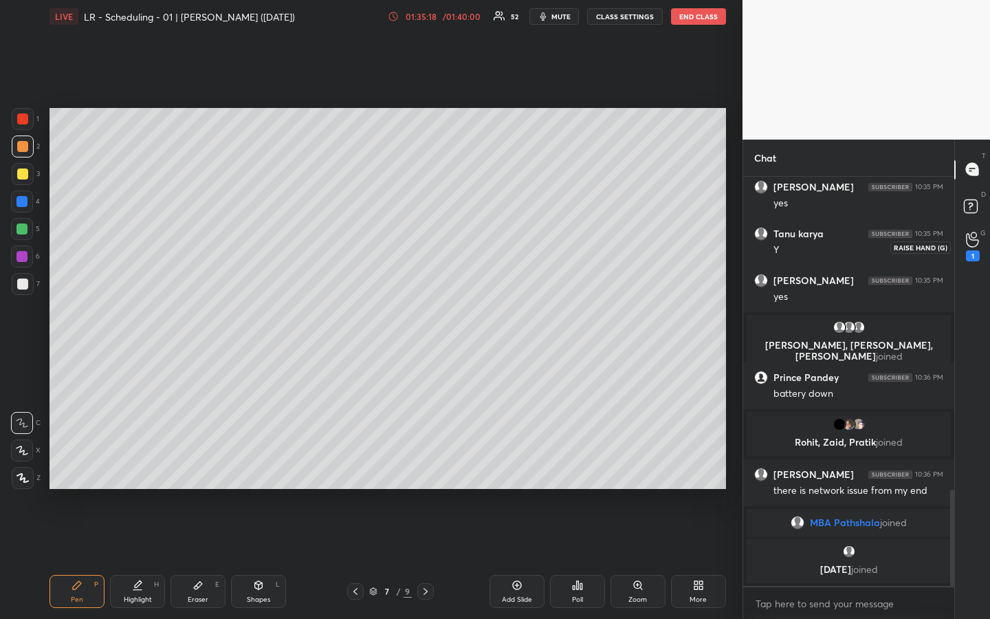
click at [975, 240] on icon at bounding box center [972, 240] width 13 height 16
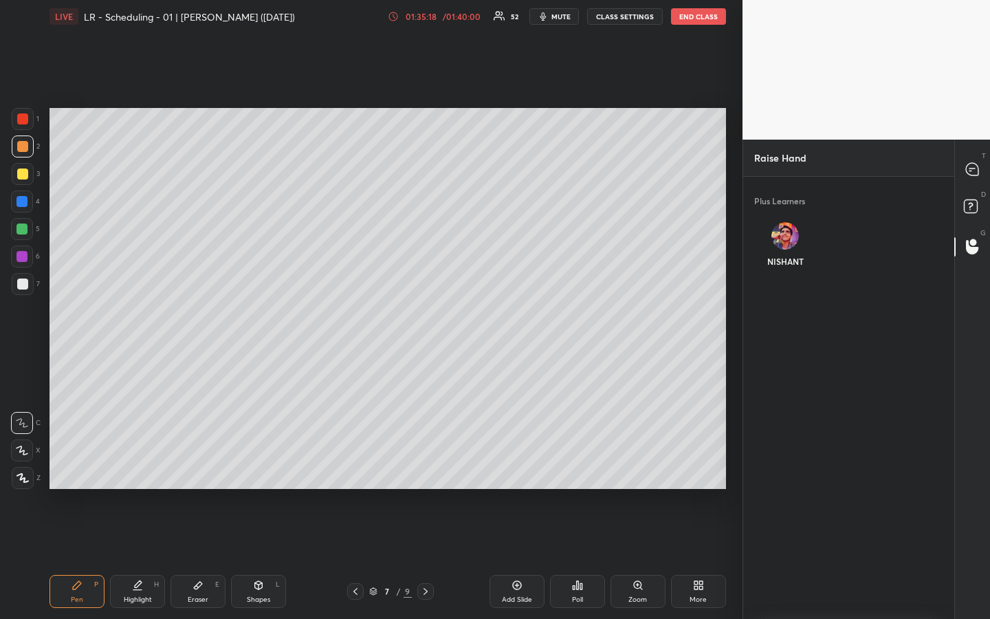
scroll to position [5, 5]
click at [973, 174] on icon at bounding box center [972, 169] width 12 height 12
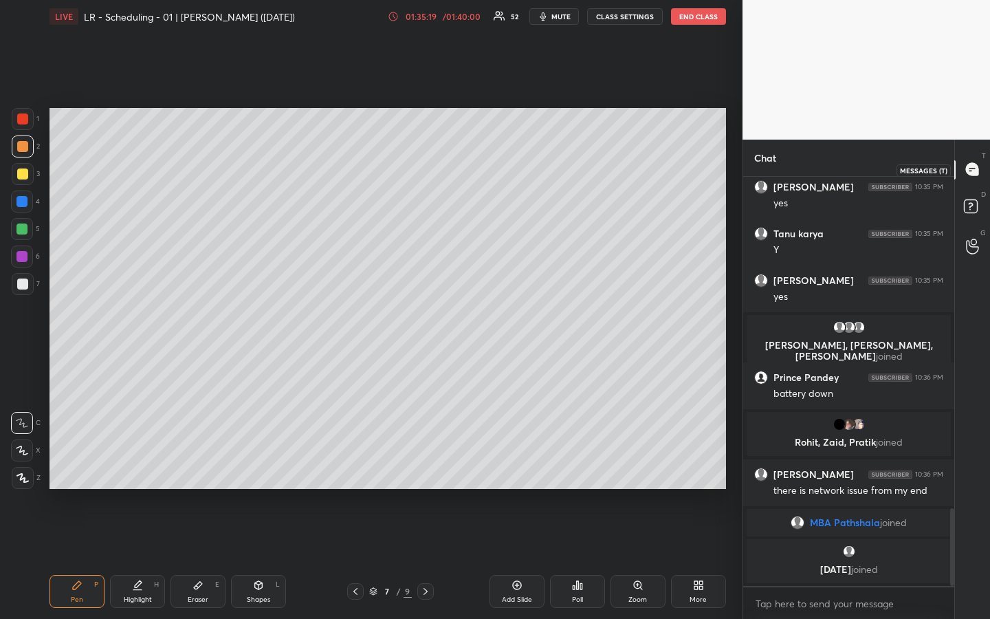
click at [968, 205] on rect at bounding box center [970, 205] width 13 height 13
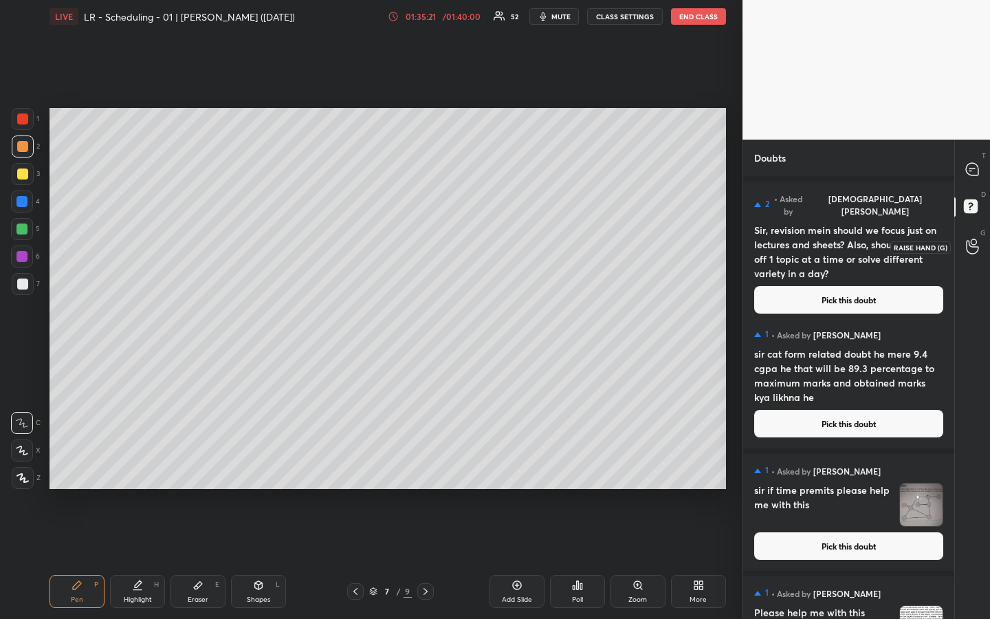
click at [975, 250] on icon at bounding box center [972, 246] width 13 height 16
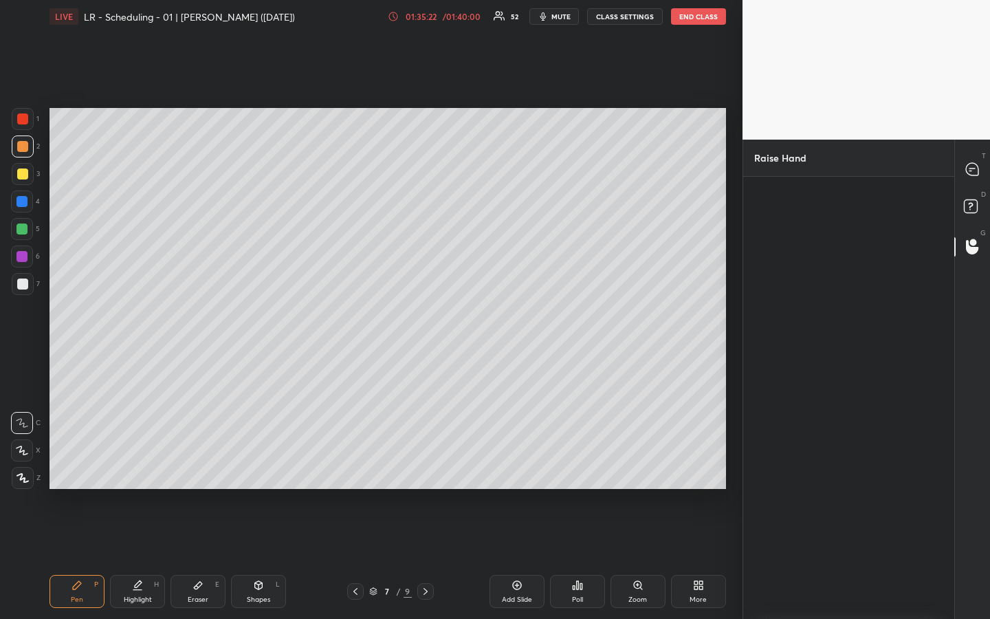
scroll to position [438, 207]
click at [794, 234] on div "Nitya" at bounding box center [785, 247] width 63 height 73
click at [789, 274] on button "INVITE" at bounding box center [785, 271] width 52 height 18
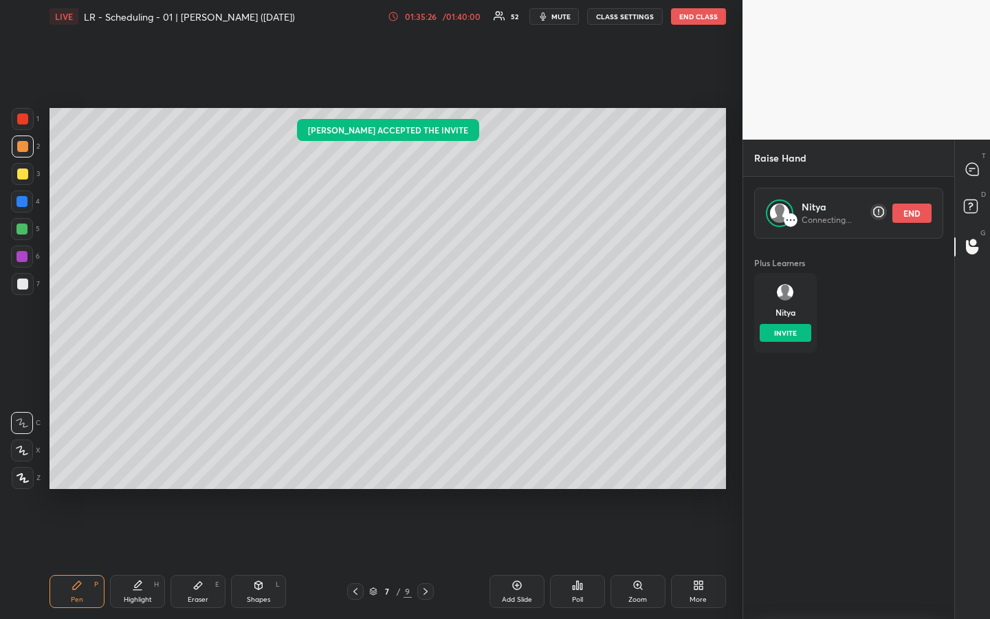
click at [16, 287] on div at bounding box center [23, 284] width 22 height 22
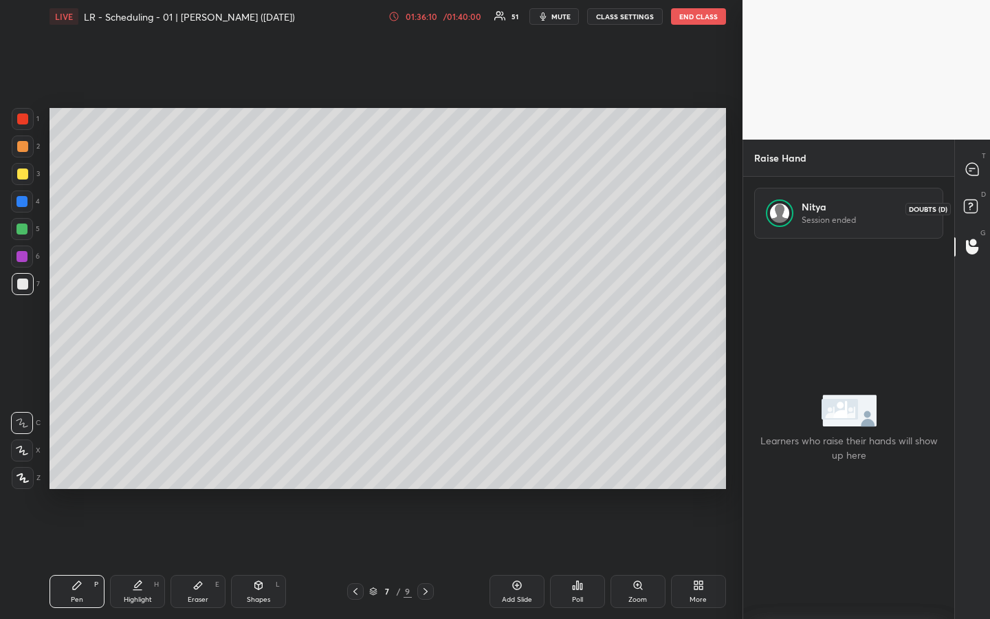
click at [968, 209] on icon at bounding box center [972, 208] width 25 height 25
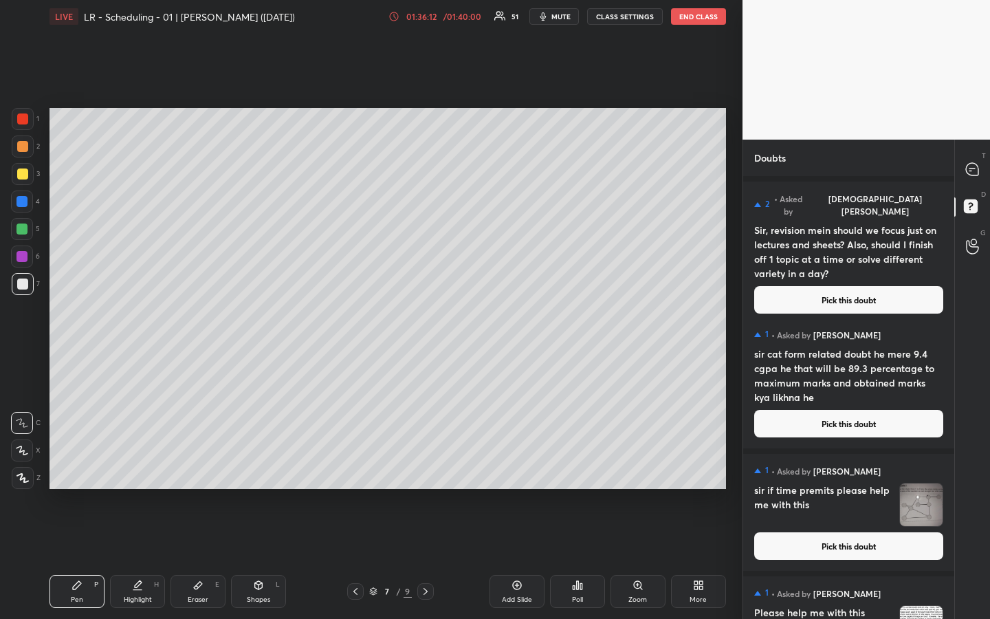
scroll to position [318, 0]
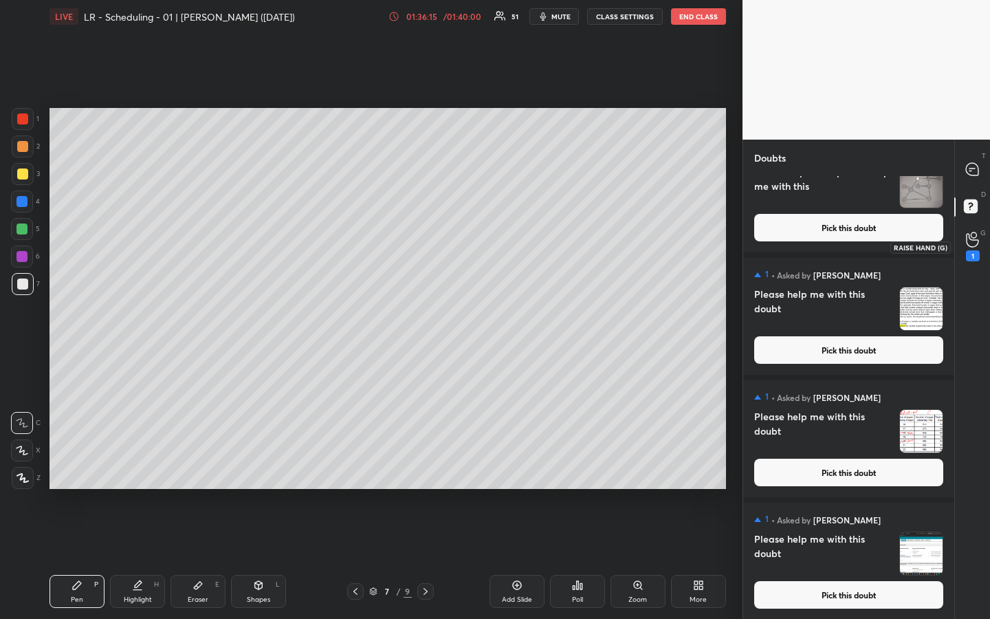
click at [972, 237] on circle at bounding box center [972, 234] width 5 height 5
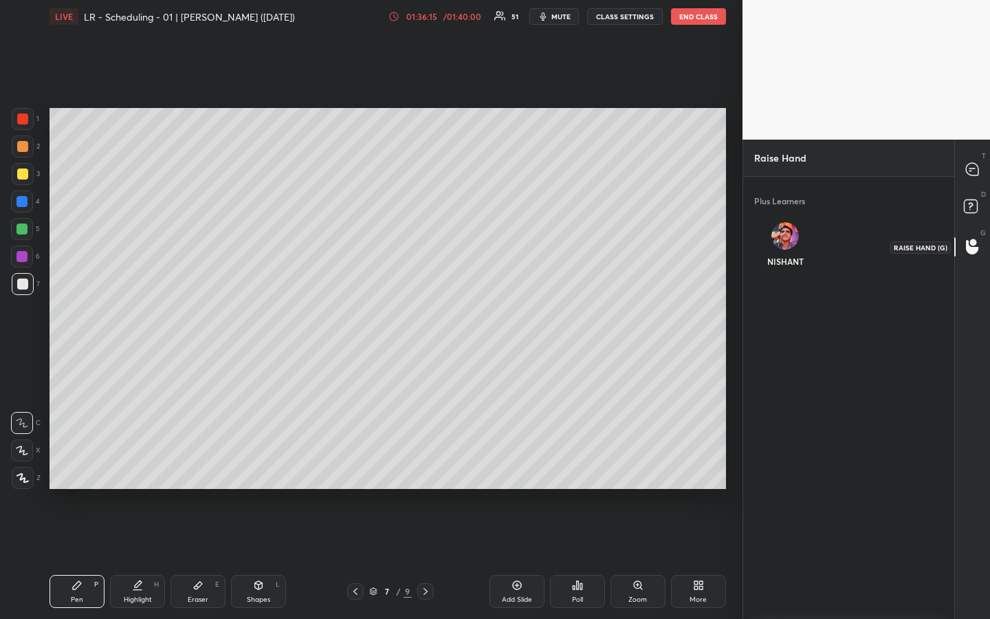
scroll to position [5, 5]
click at [787, 234] on img "grid" at bounding box center [784, 235] width 27 height 27
click at [788, 269] on button "INVITE" at bounding box center [785, 271] width 52 height 18
click at [975, 169] on icon at bounding box center [972, 169] width 12 height 12
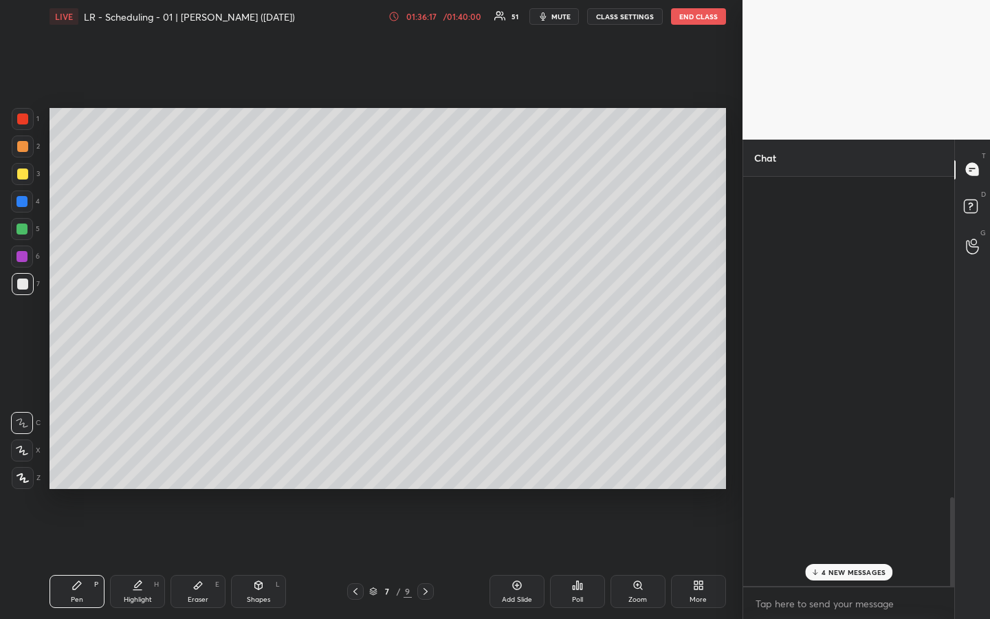
scroll to position [405, 207]
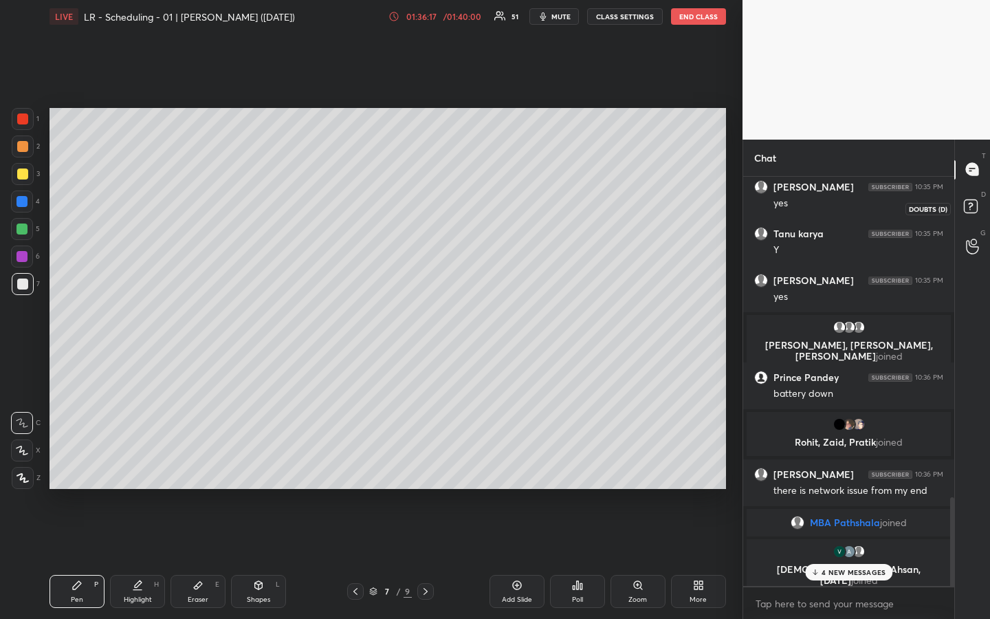
click at [972, 205] on rect at bounding box center [970, 205] width 13 height 13
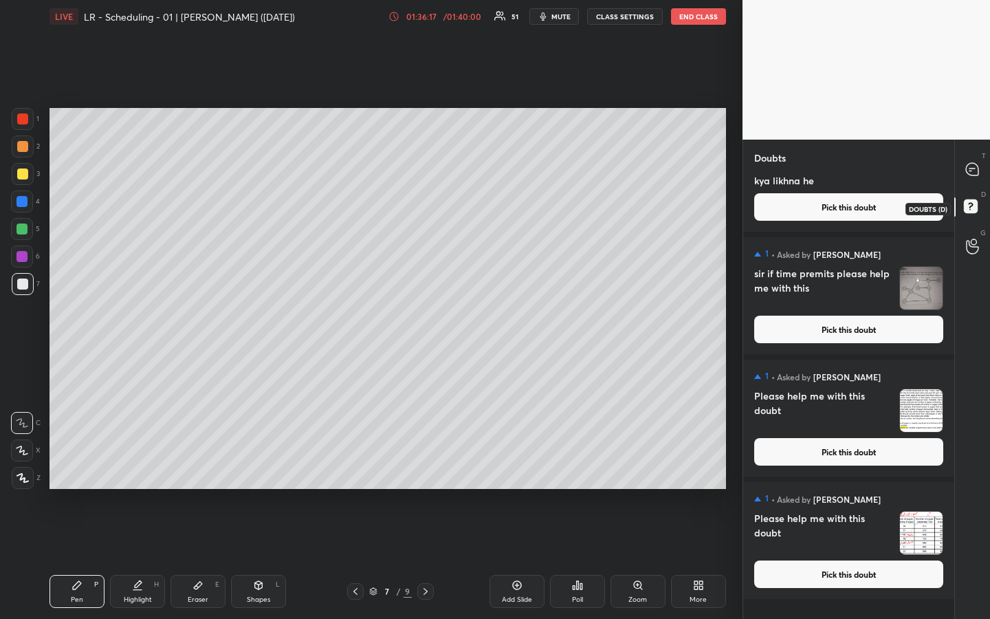
scroll to position [0, 0]
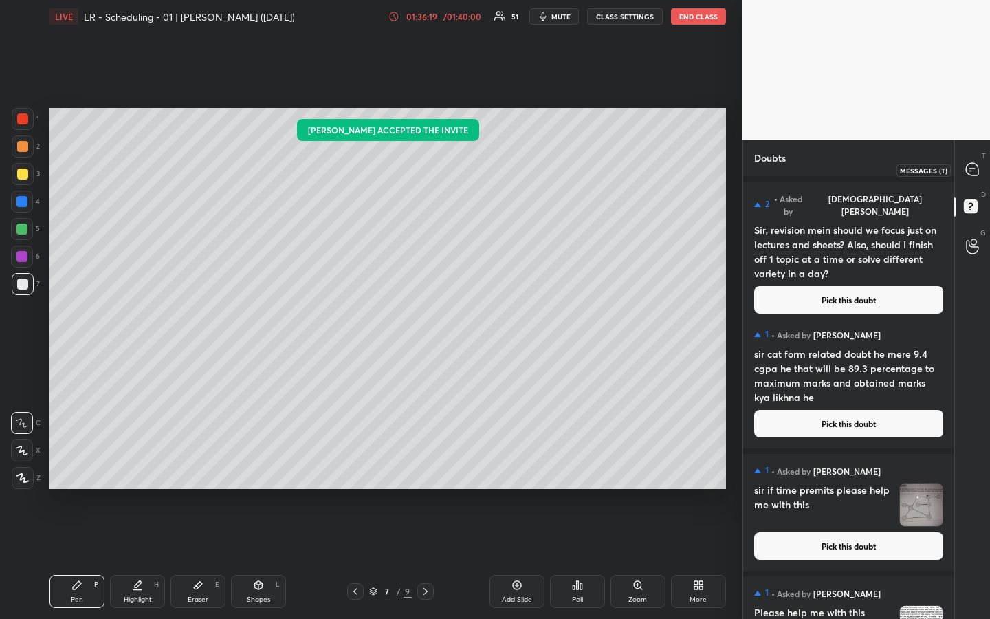
drag, startPoint x: 973, startPoint y: 170, endPoint x: 975, endPoint y: 178, distance: 8.5
click at [974, 169] on icon at bounding box center [972, 169] width 12 height 12
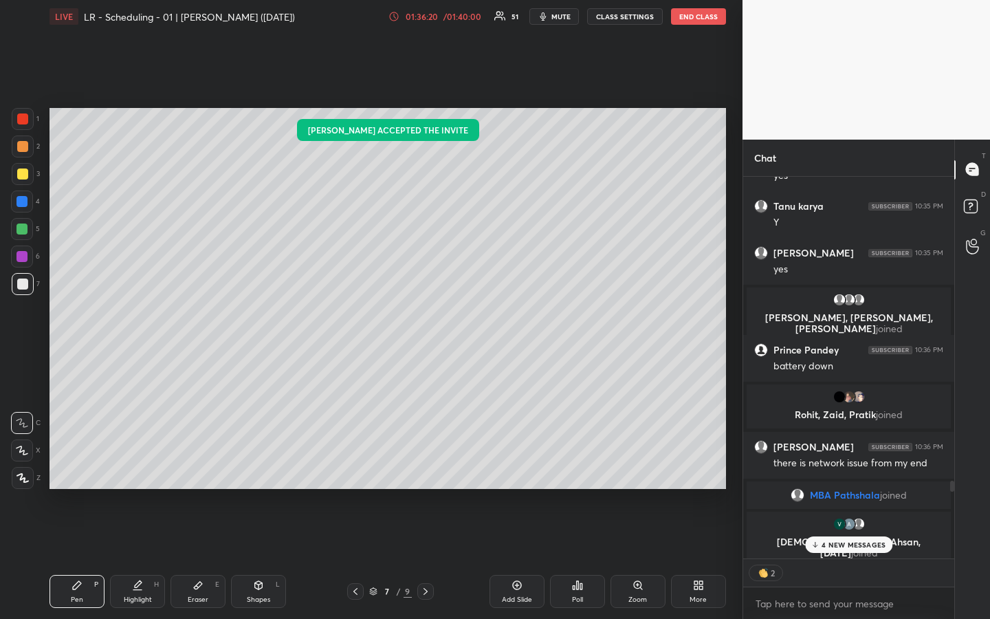
scroll to position [1844, 0]
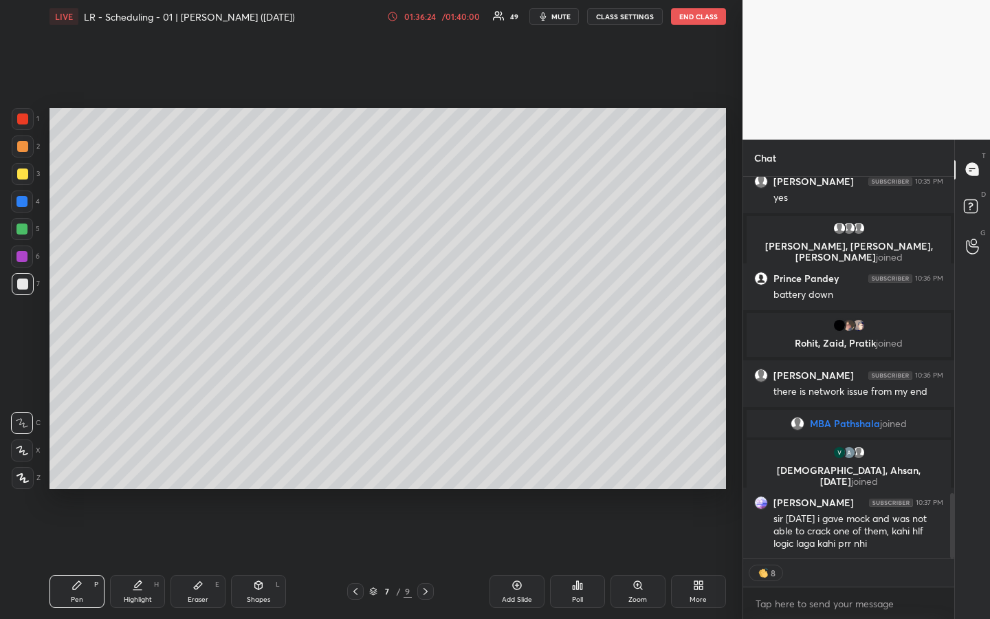
click at [734, 444] on div "1 2 3 4 5 6 7 R O A L C X Z Erase all C X Z LIVE LR - Scheduling - 01 | Vijay S…" at bounding box center [371, 309] width 742 height 619
click at [738, 442] on div "1 2 3 4 5 6 7 R O A L C X Z Erase all C X Z LIVE LR - Scheduling - 01 | Vijay S…" at bounding box center [371, 309] width 742 height 619
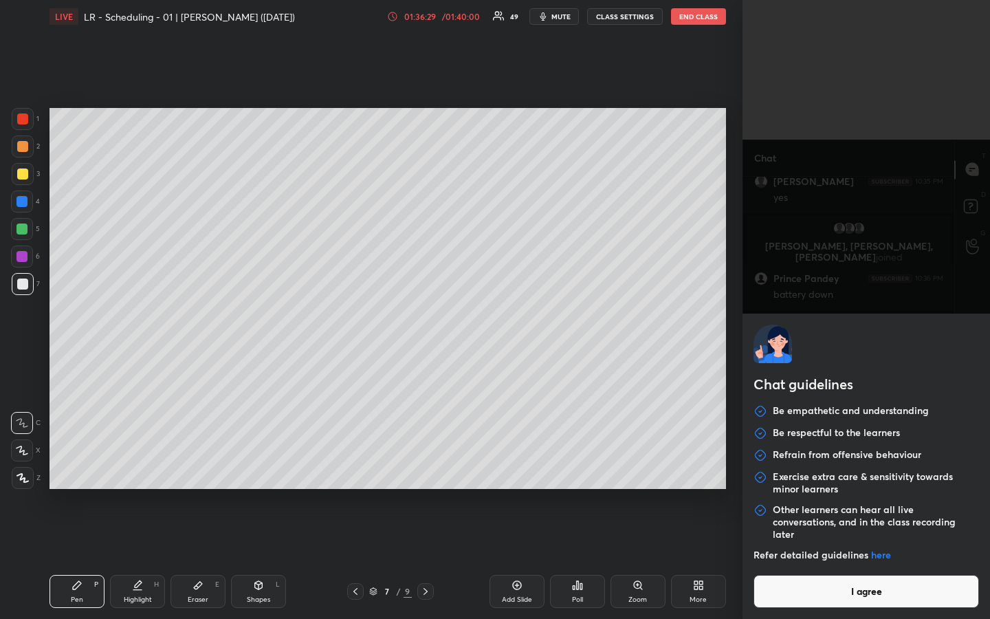
click at [782, 463] on body "1 2 3 4 5 6 7 R O A L C X Z Erase all C X Z LIVE LR - Scheduling - 01 | Vijay S…" at bounding box center [495, 309] width 990 height 619
drag, startPoint x: 831, startPoint y: 588, endPoint x: 827, endPoint y: 603, distance: 15.5
click at [832, 463] on button "I agree" at bounding box center [865, 591] width 225 height 33
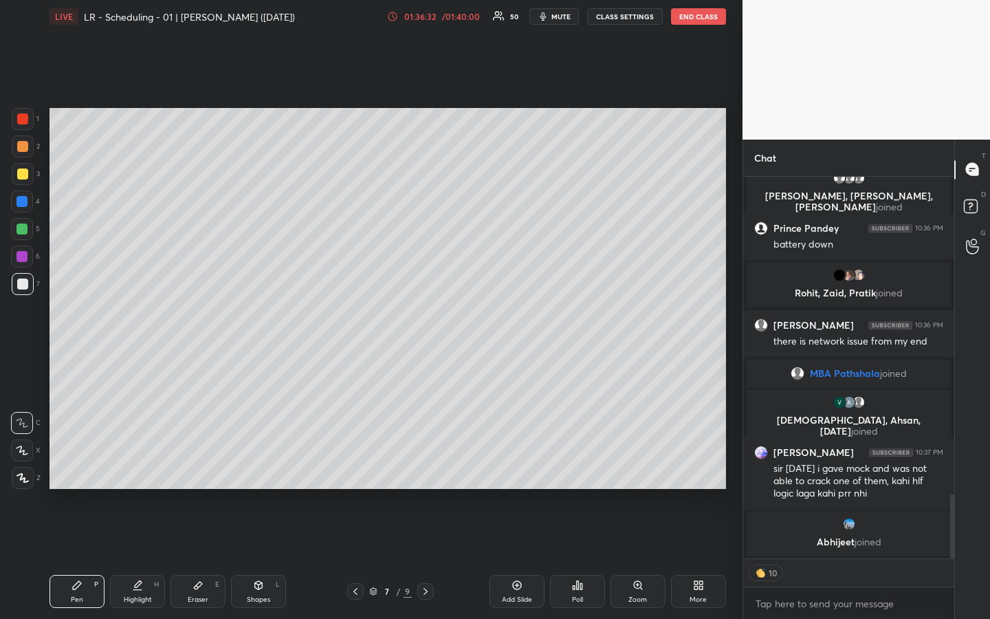
drag, startPoint x: 21, startPoint y: 281, endPoint x: 32, endPoint y: 293, distance: 17.0
click at [21, 282] on div at bounding box center [22, 283] width 11 height 11
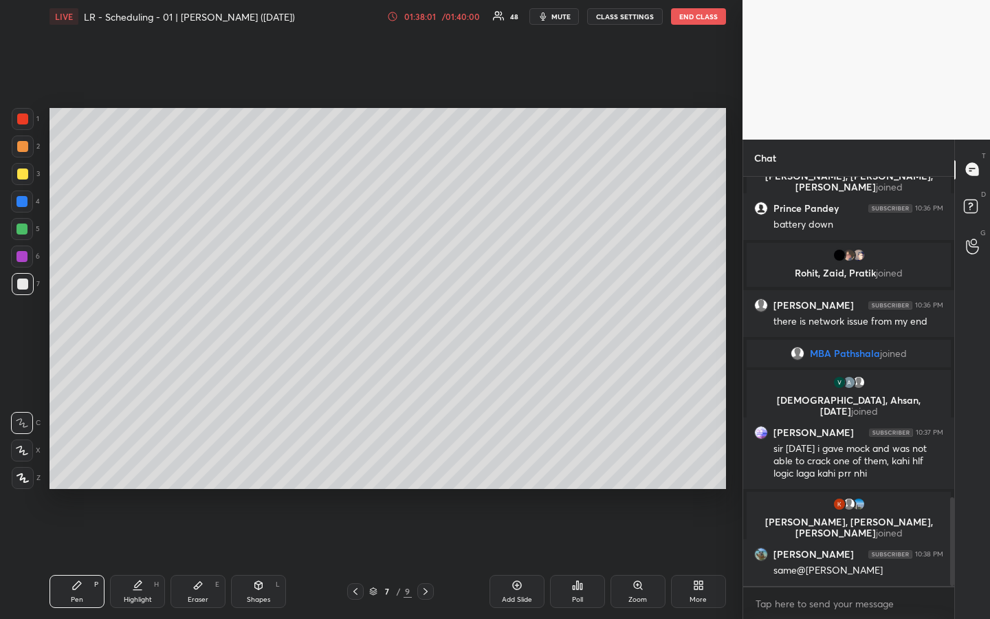
scroll to position [1478, 0]
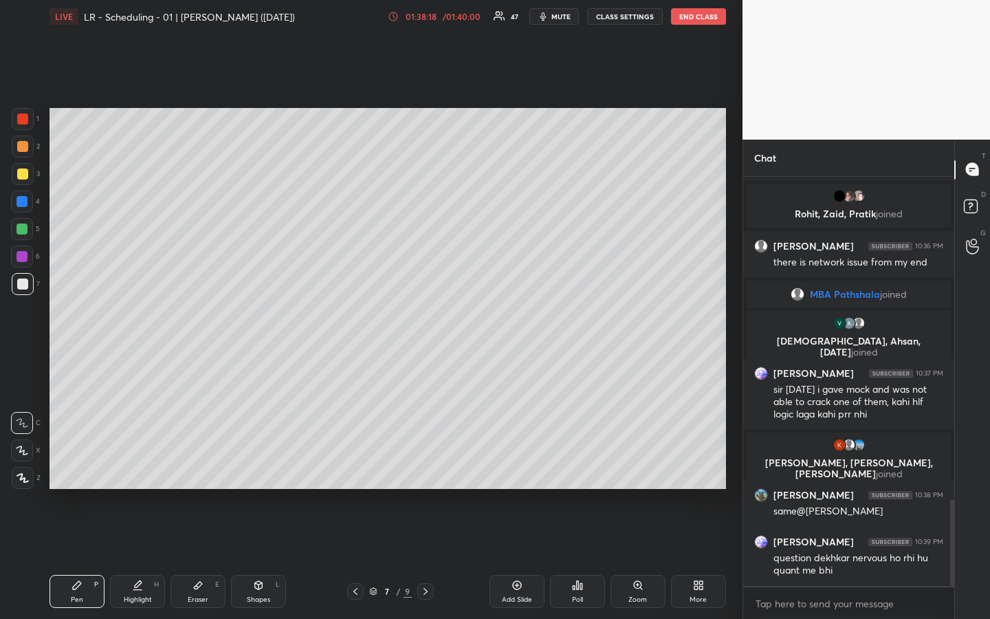
click at [27, 173] on div at bounding box center [23, 174] width 22 height 22
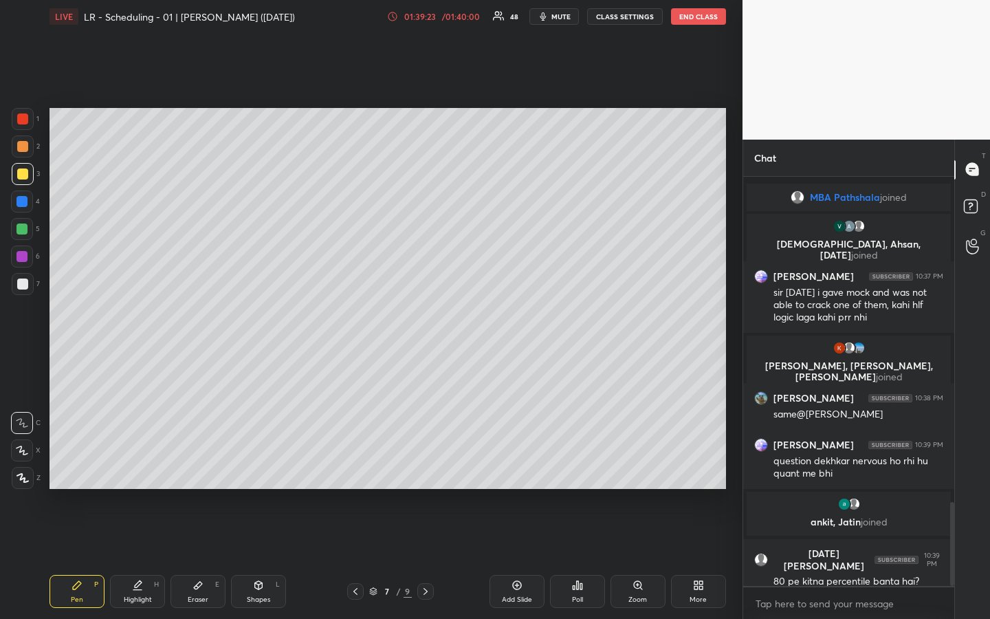
scroll to position [1588, 0]
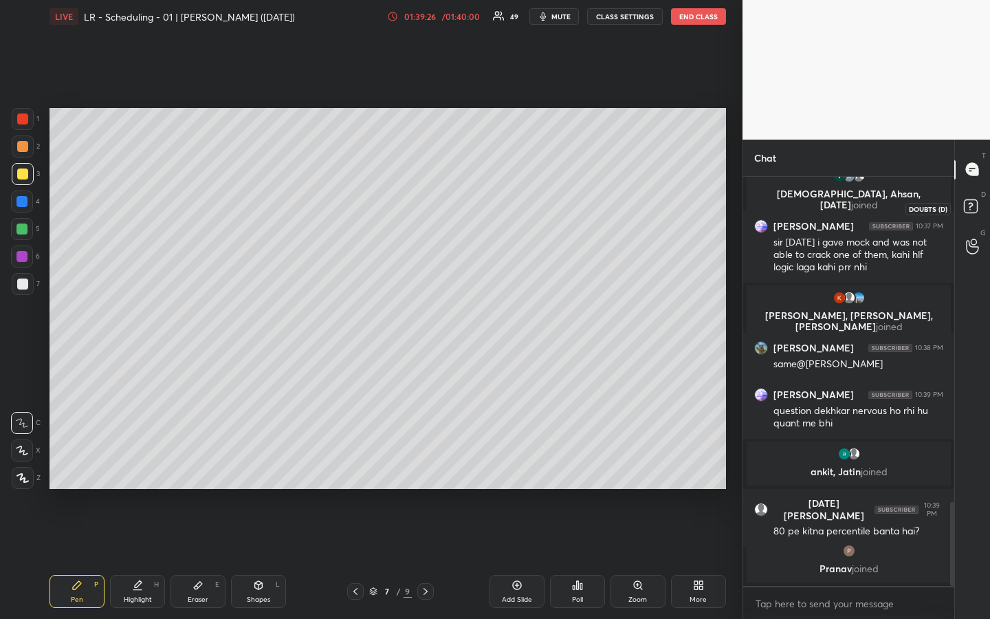
click at [975, 205] on rect at bounding box center [970, 205] width 13 height 13
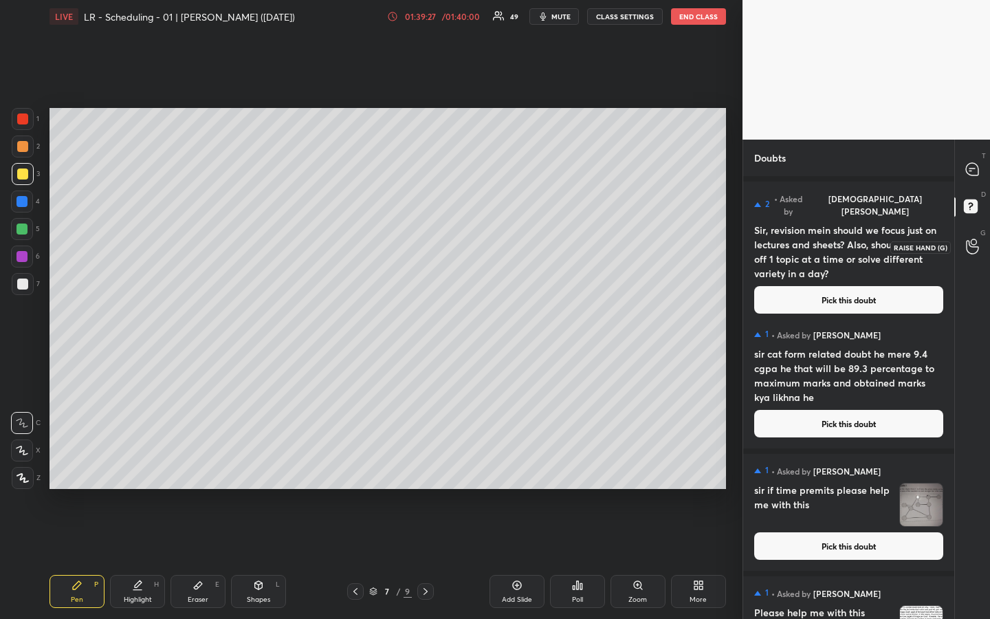
click at [973, 248] on icon at bounding box center [972, 246] width 13 height 16
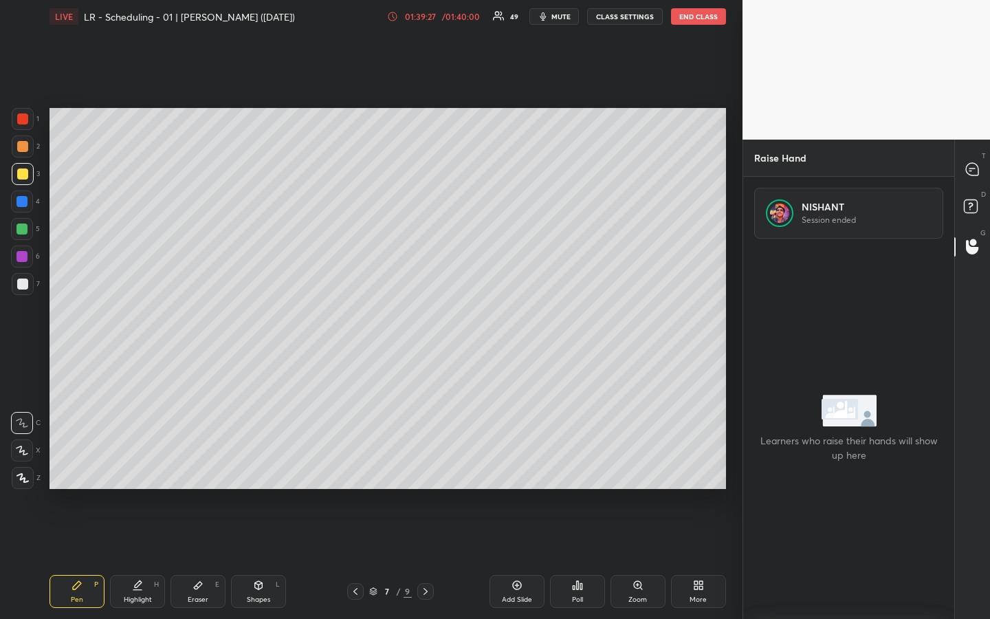
click at [975, 210] on rect at bounding box center [970, 205] width 13 height 13
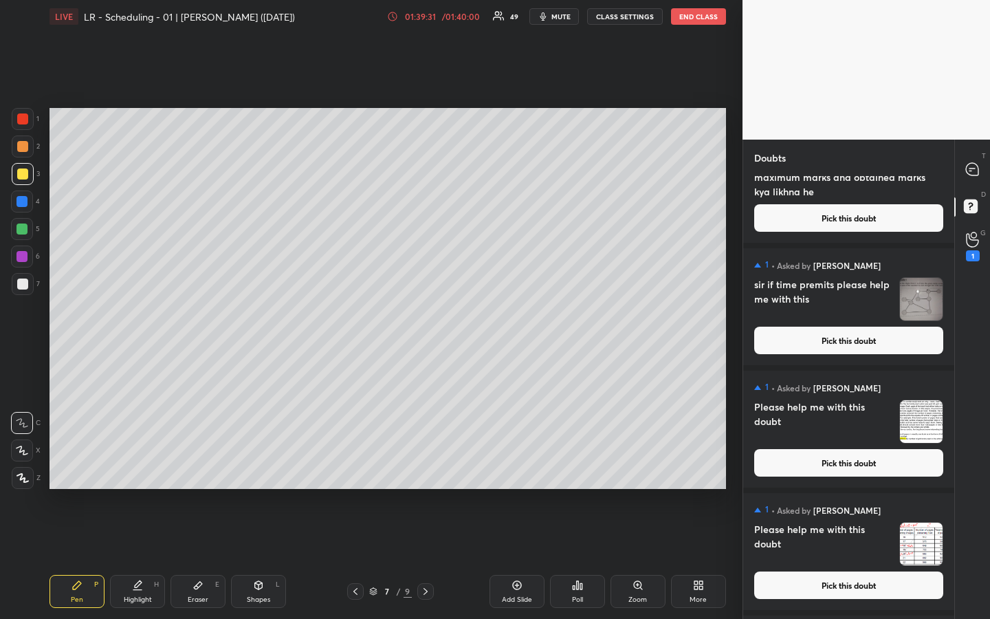
scroll to position [318, 0]
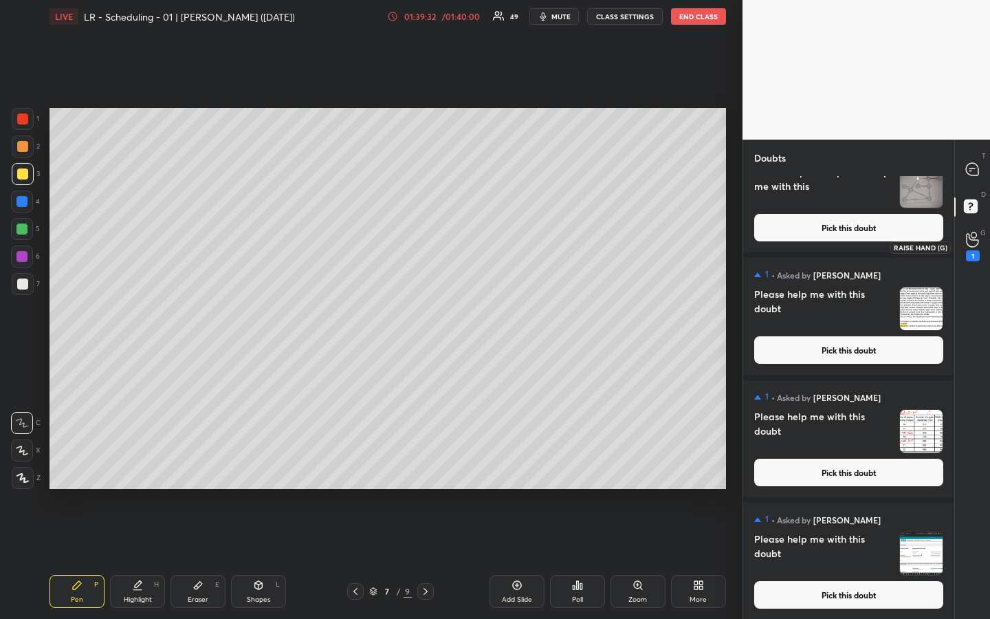
click at [971, 243] on icon at bounding box center [972, 240] width 13 height 16
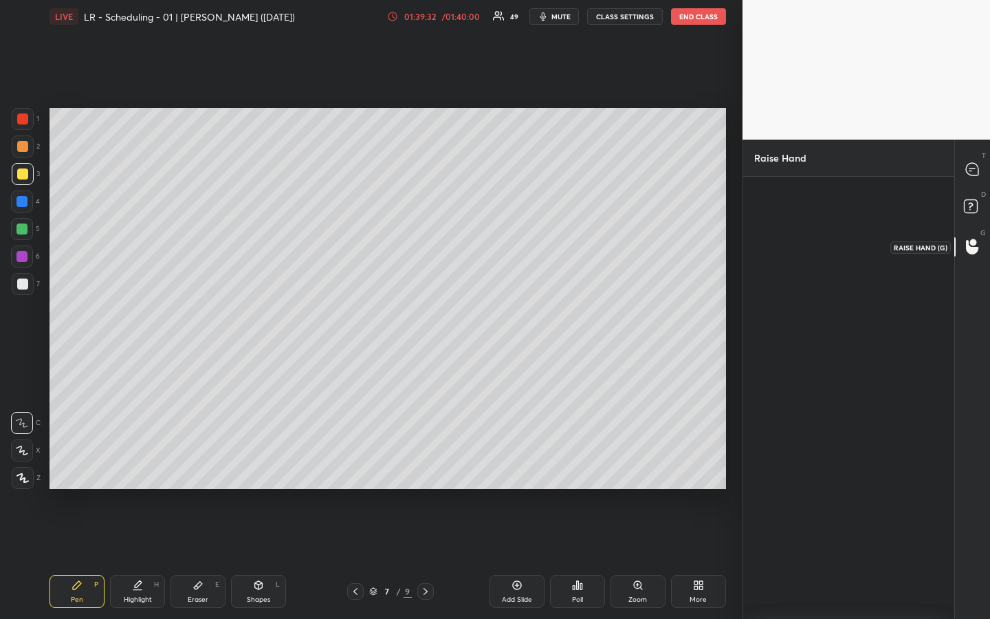
scroll to position [5, 5]
click at [788, 241] on div "Priyansh" at bounding box center [785, 247] width 63 height 73
click at [792, 268] on button "INVITE" at bounding box center [785, 271] width 52 height 18
click at [967, 171] on icon at bounding box center [972, 169] width 12 height 12
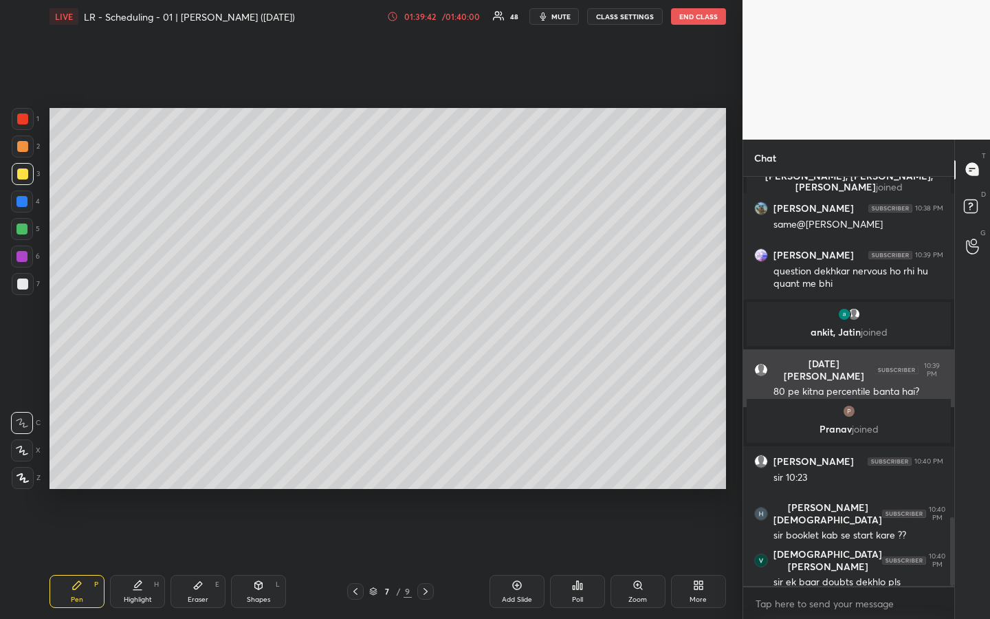
scroll to position [2071, 0]
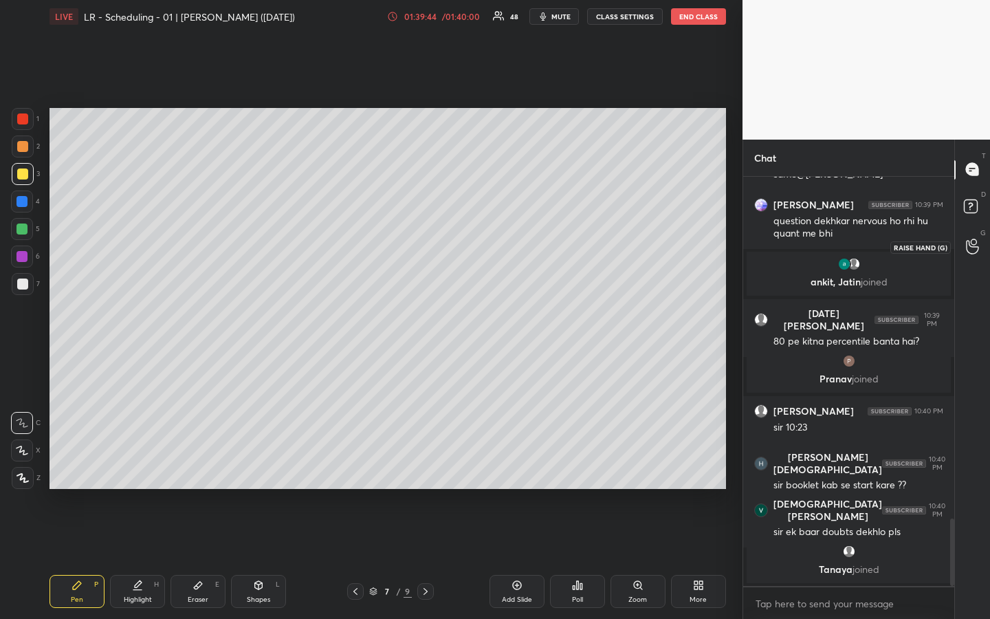
click at [971, 240] on circle at bounding box center [972, 241] width 5 height 5
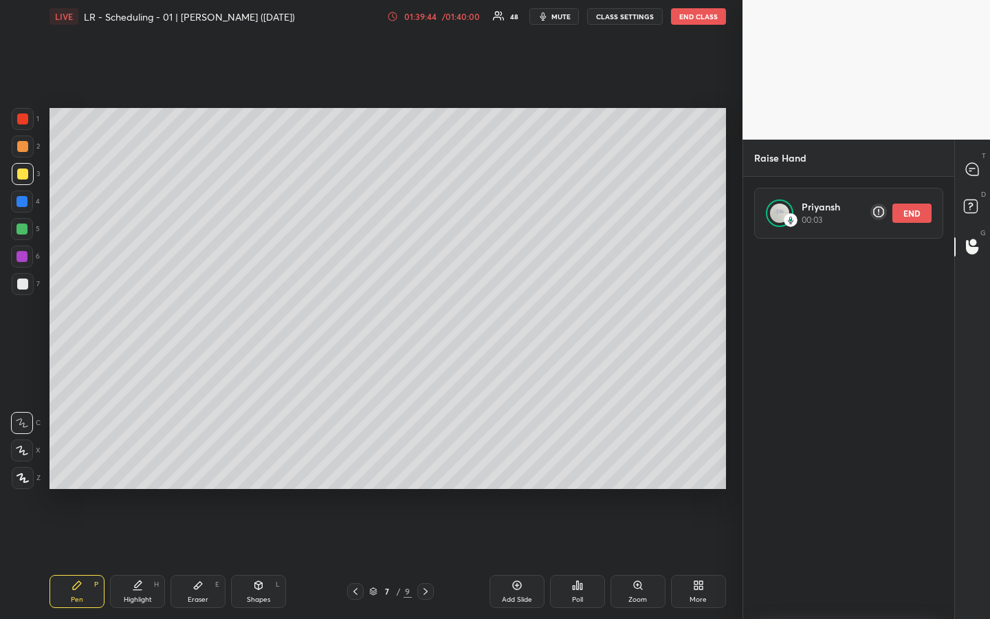
scroll to position [376, 207]
click at [966, 206] on rect at bounding box center [970, 205] width 13 height 13
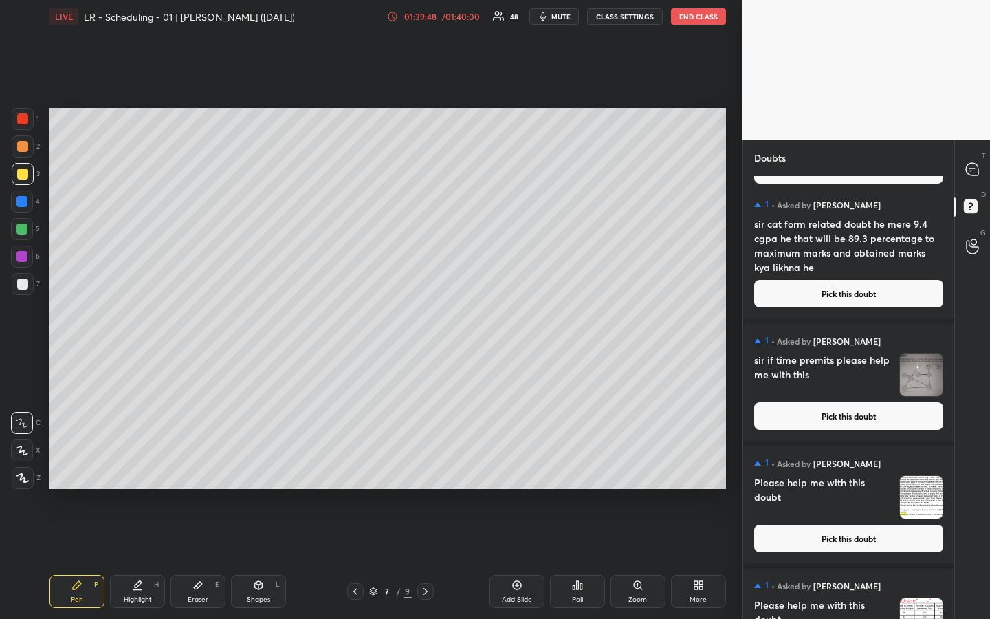
scroll to position [101, 0]
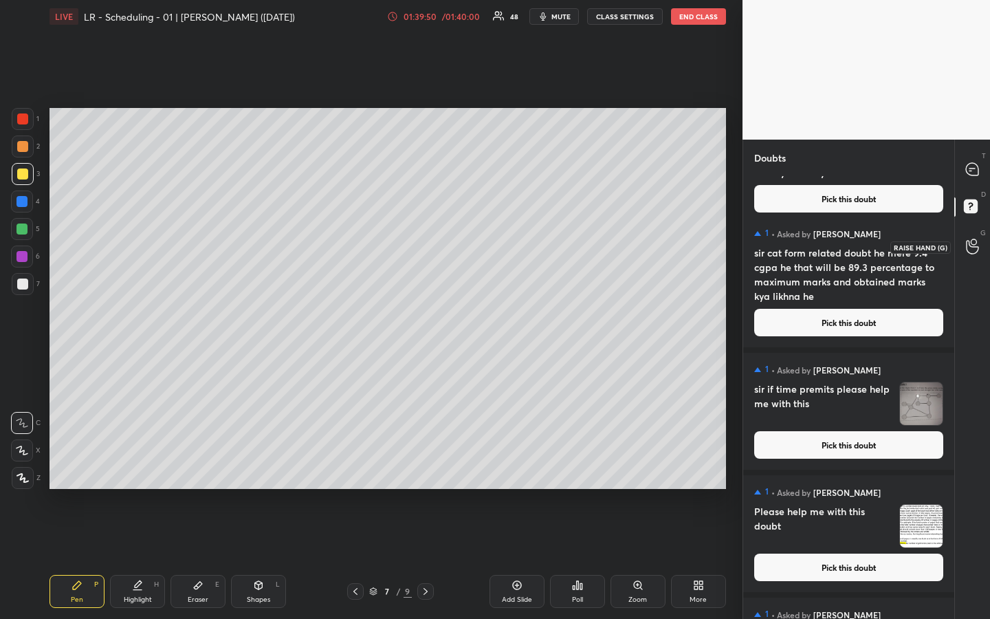
click at [962, 243] on div at bounding box center [972, 246] width 27 height 25
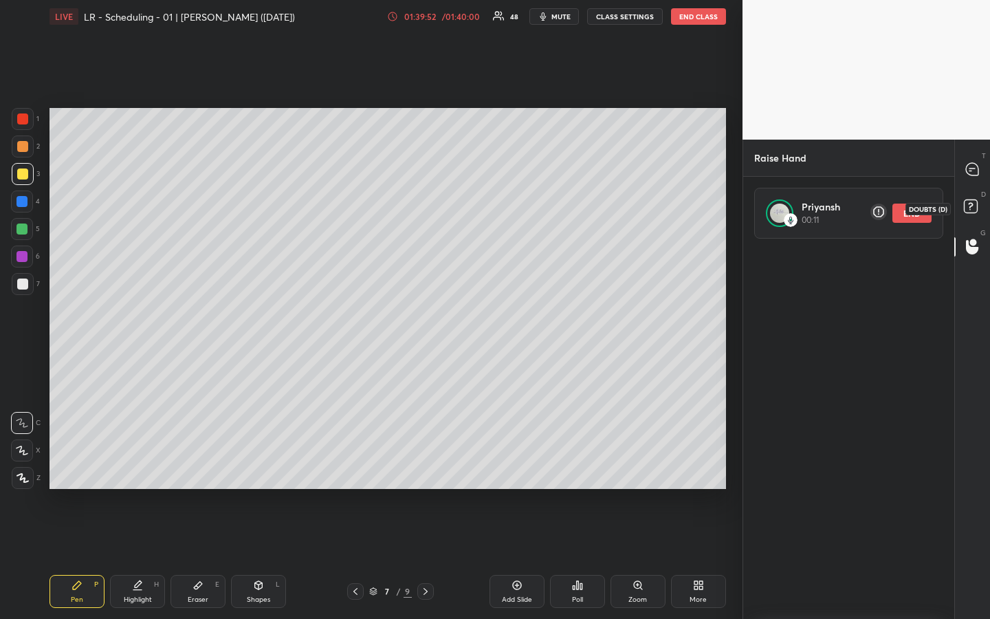
click at [967, 203] on rect at bounding box center [970, 205] width 13 height 13
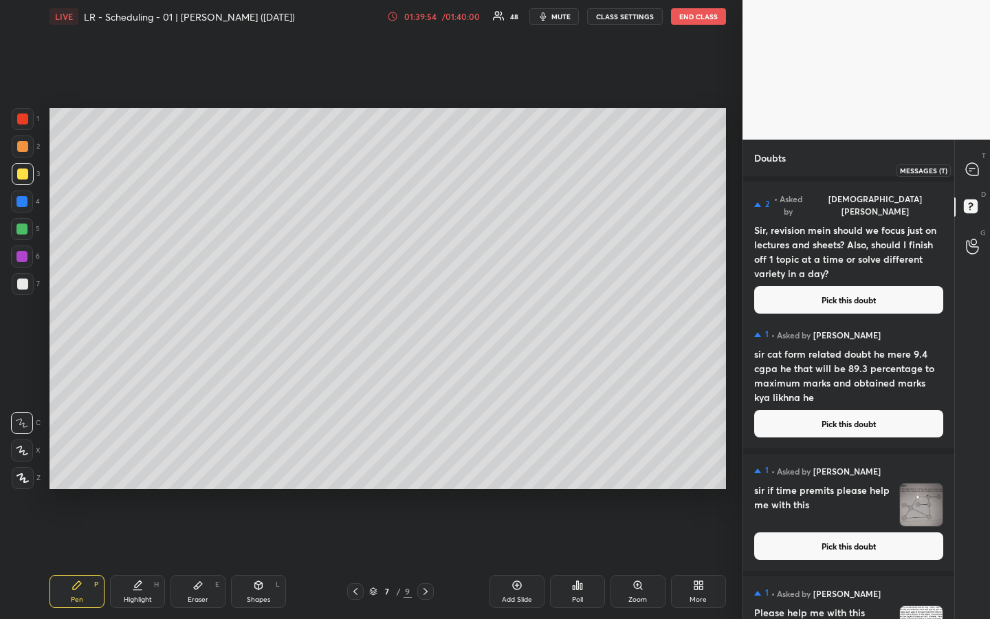
click at [973, 174] on icon at bounding box center [972, 169] width 12 height 12
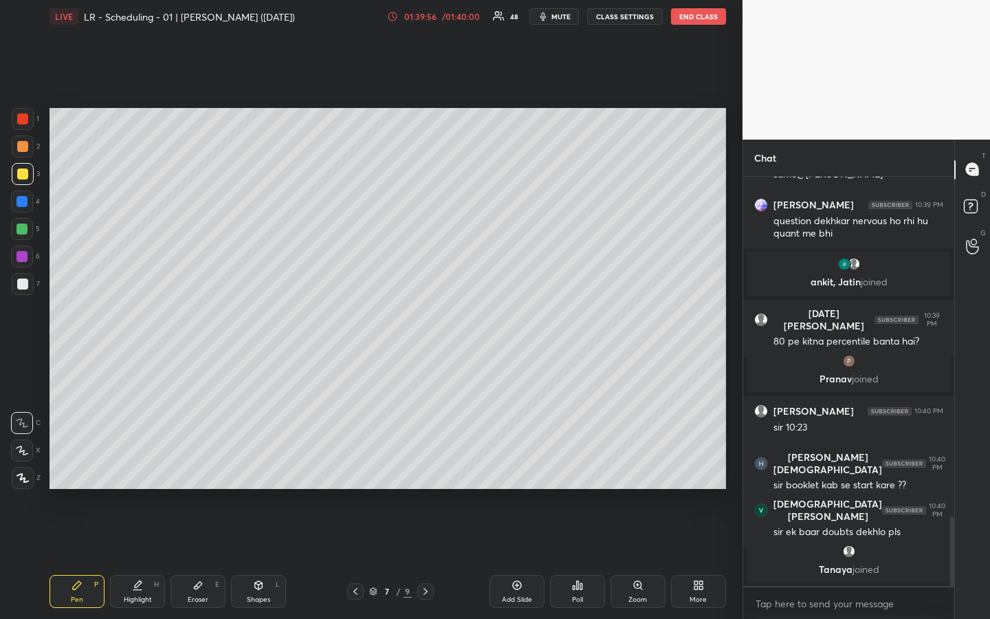
scroll to position [2078, 0]
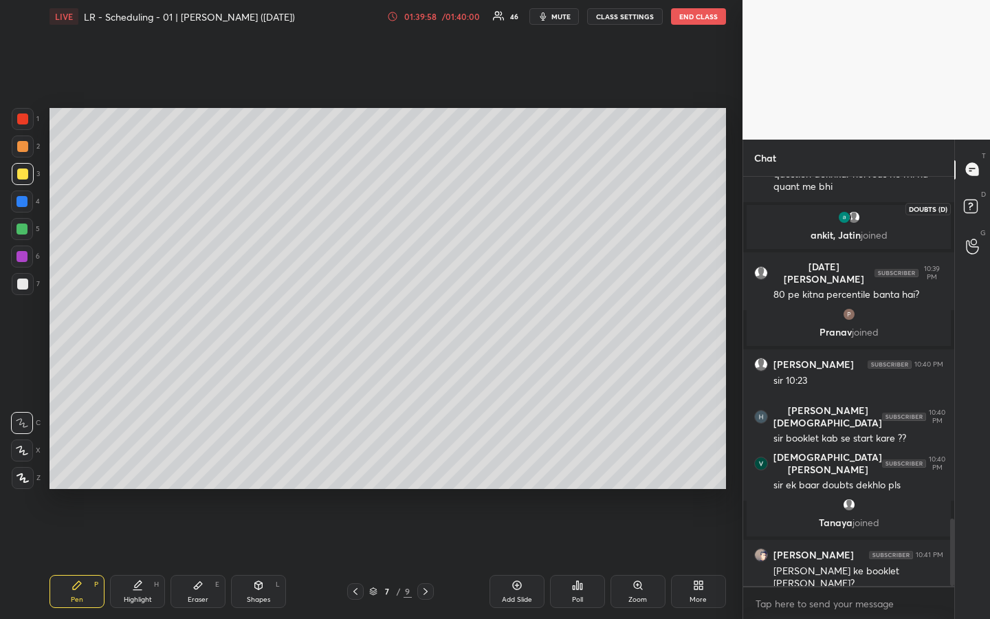
click at [966, 205] on rect at bounding box center [970, 205] width 13 height 13
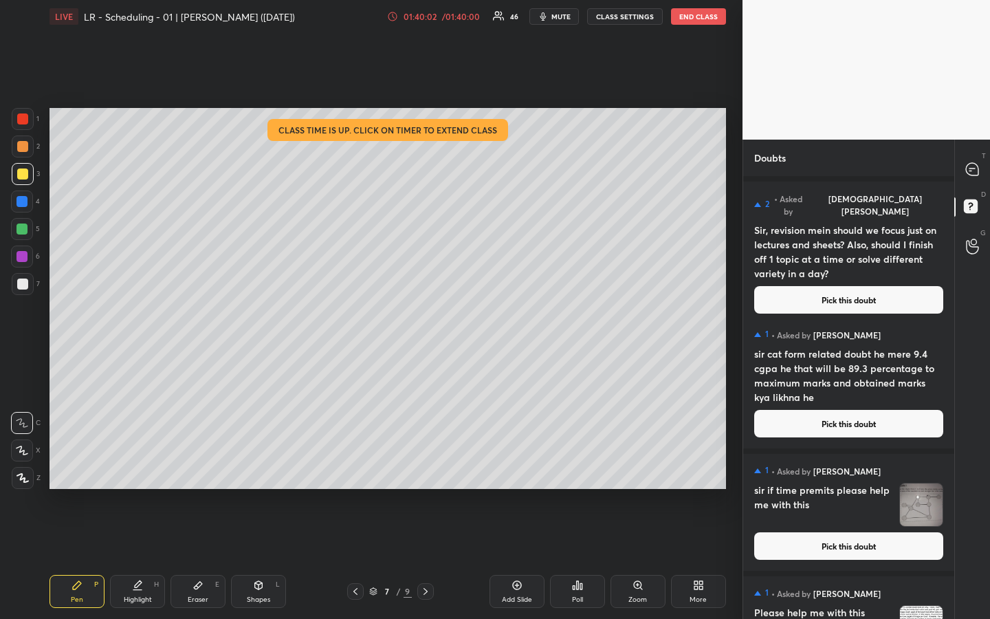
click at [845, 291] on button "Pick this doubt" at bounding box center [848, 299] width 189 height 27
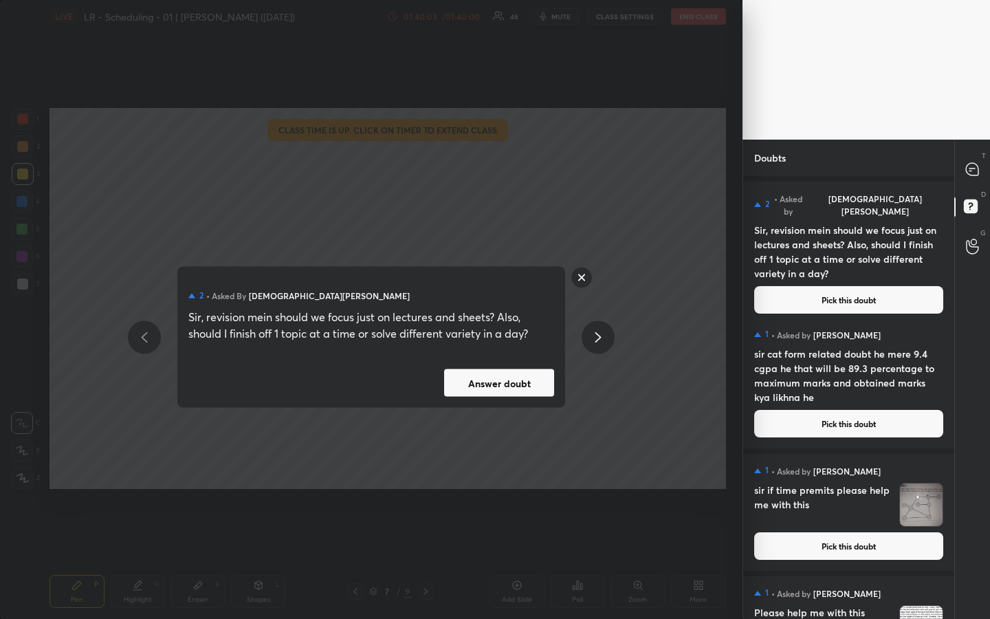
click at [500, 390] on button "Answer doubt" at bounding box center [499, 382] width 110 height 27
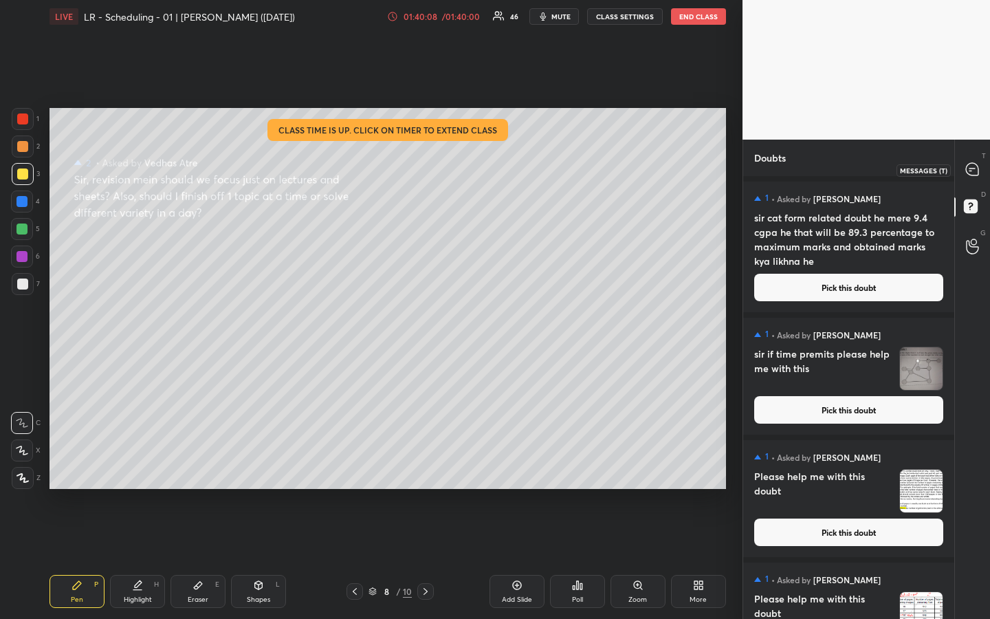
click at [973, 175] on icon at bounding box center [972, 169] width 14 height 14
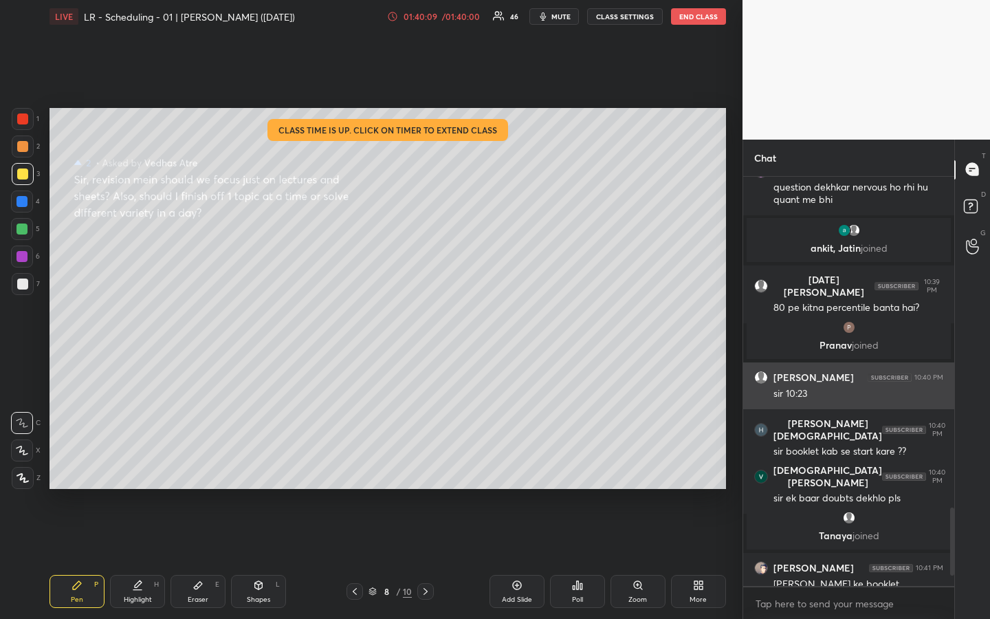
scroll to position [2054, 0]
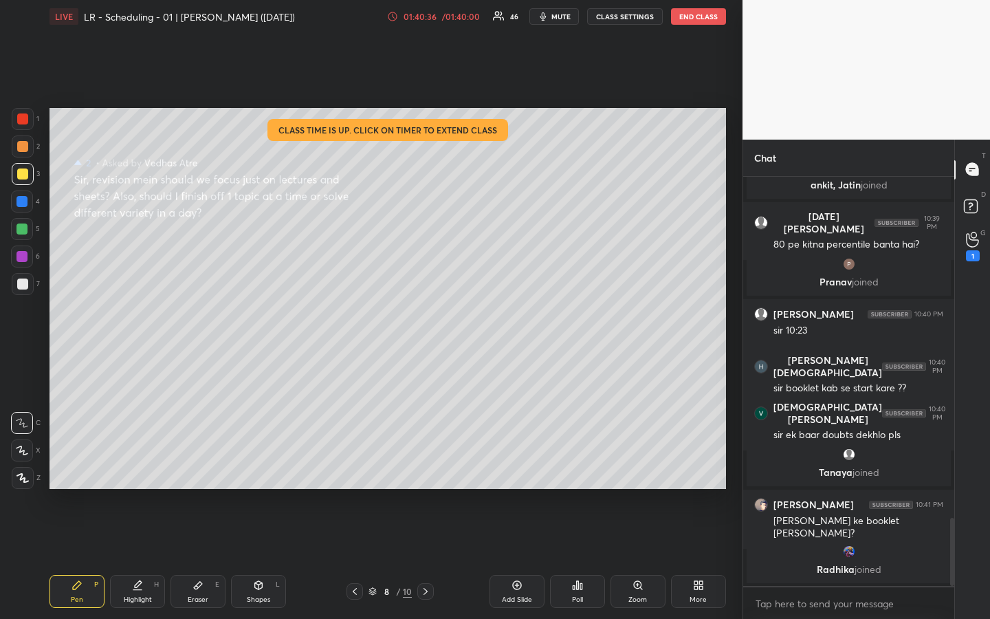
click at [425, 16] on div "01:40:36" at bounding box center [420, 16] width 38 height 8
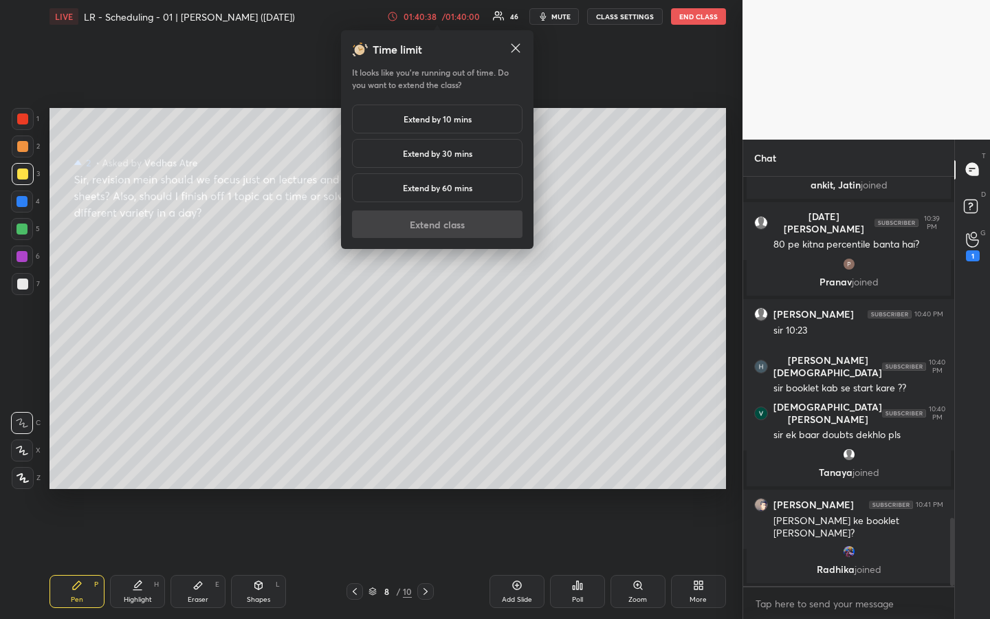
click at [442, 120] on h5 "Extend by 10 mins" at bounding box center [437, 119] width 68 height 12
click at [427, 232] on button "Extend class" at bounding box center [437, 223] width 170 height 27
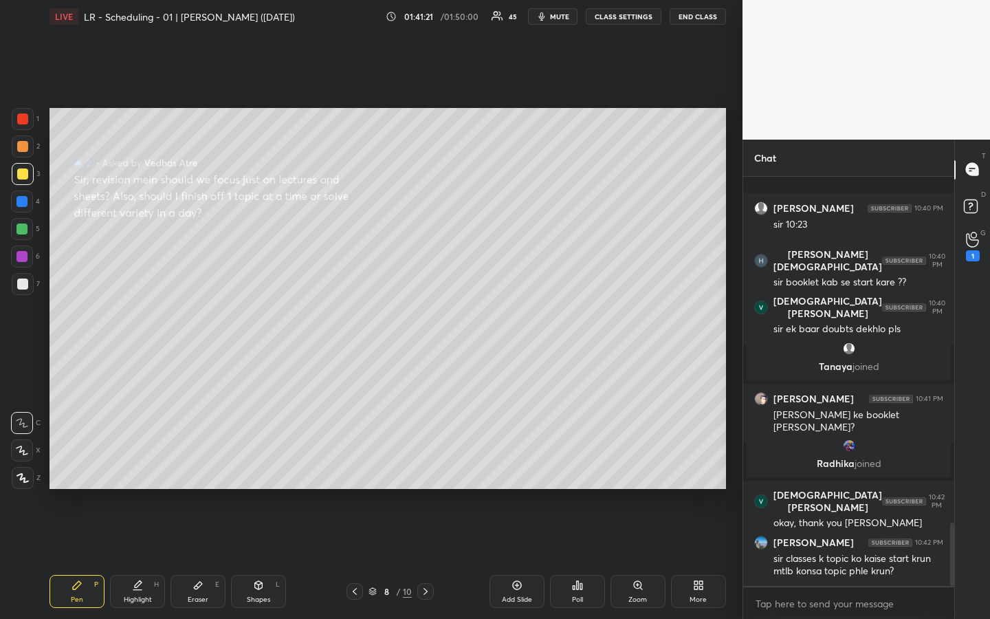
scroll to position [2231, 0]
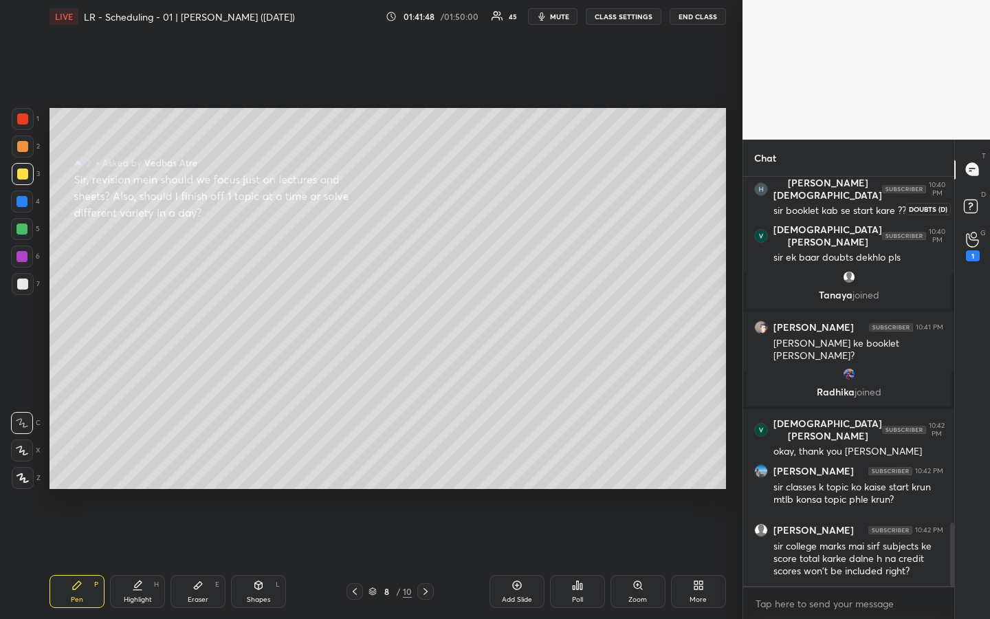
click at [975, 203] on rect at bounding box center [970, 205] width 13 height 13
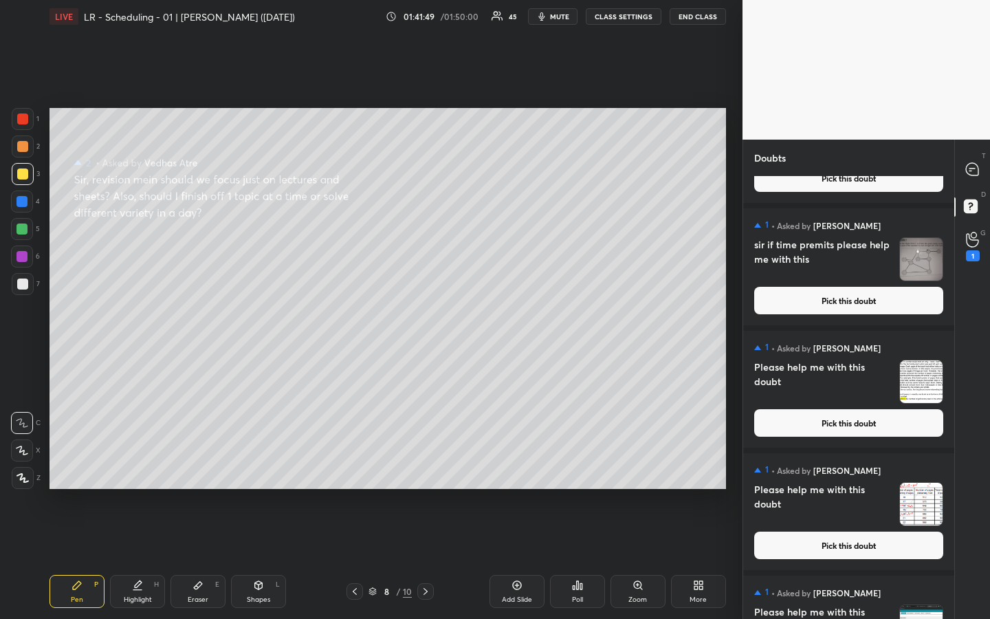
scroll to position [182, 0]
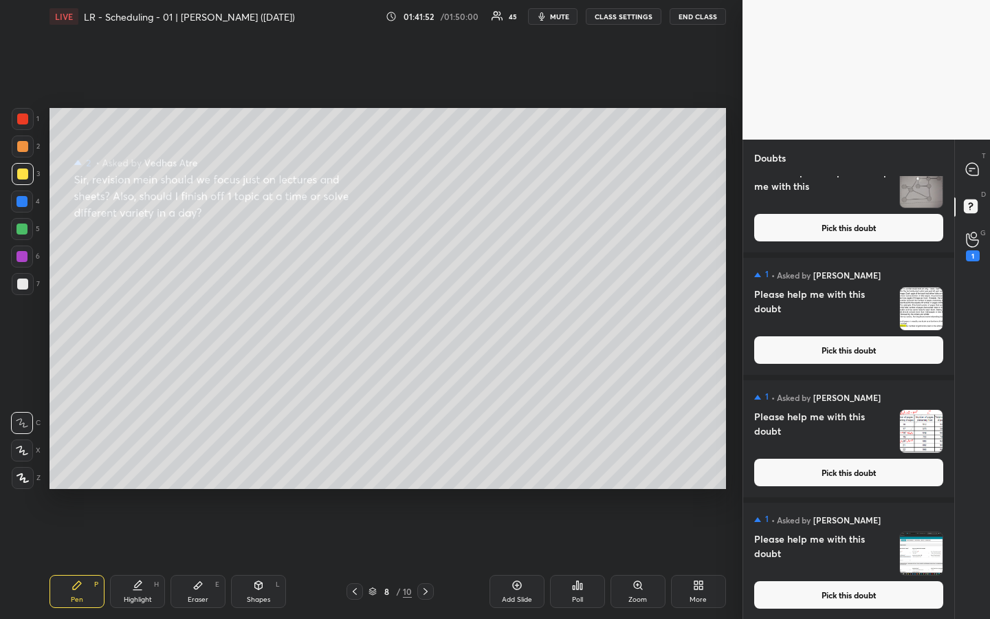
click at [842, 463] on button "Pick this doubt" at bounding box center [848, 594] width 189 height 27
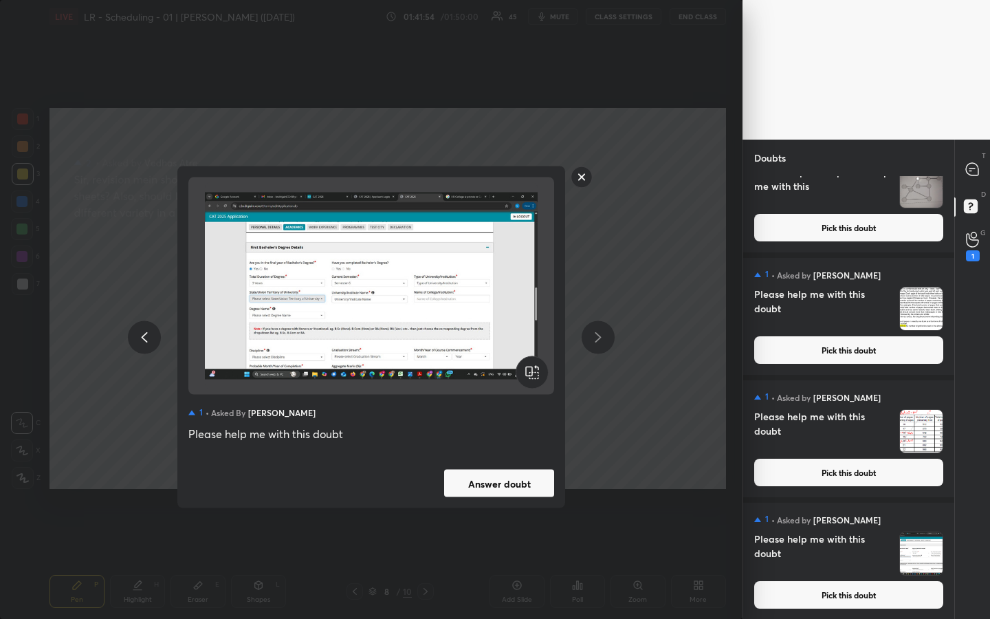
click at [507, 463] on button "Answer doubt" at bounding box center [499, 482] width 110 height 27
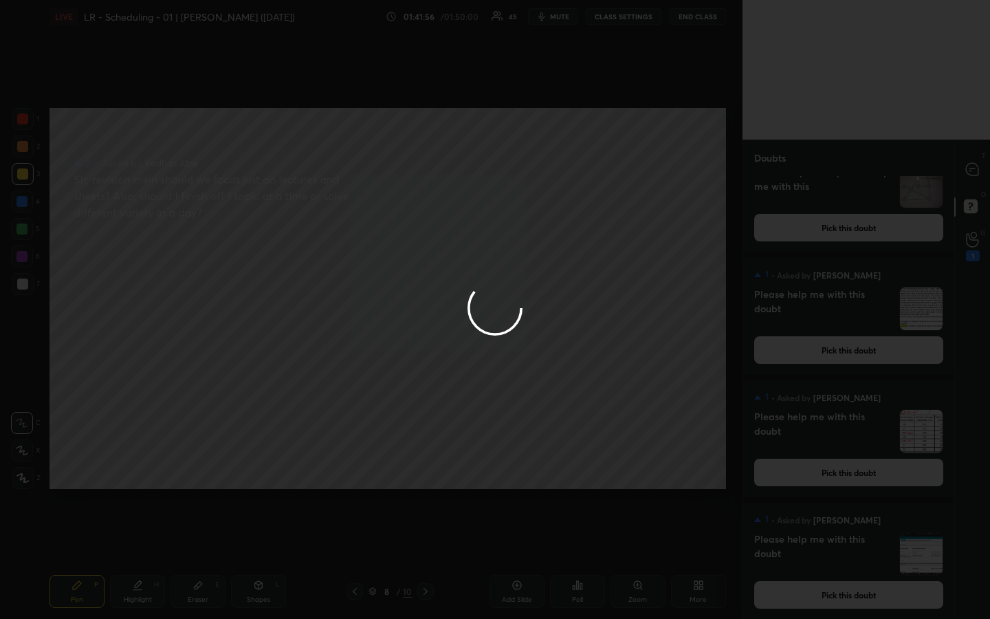
scroll to position [60, 0]
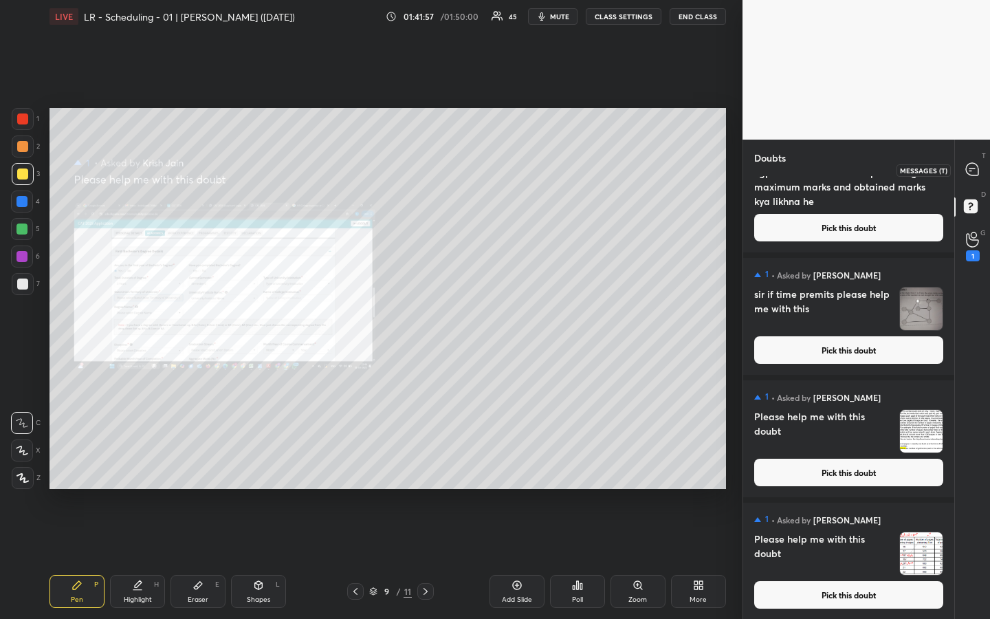
click at [977, 174] on icon at bounding box center [972, 169] width 12 height 12
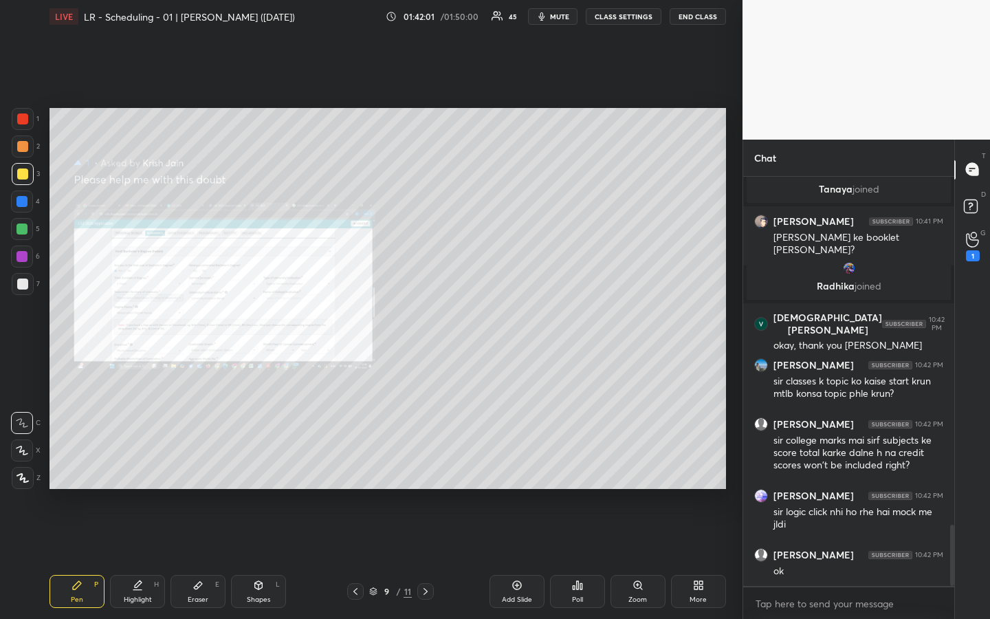
scroll to position [2384, 0]
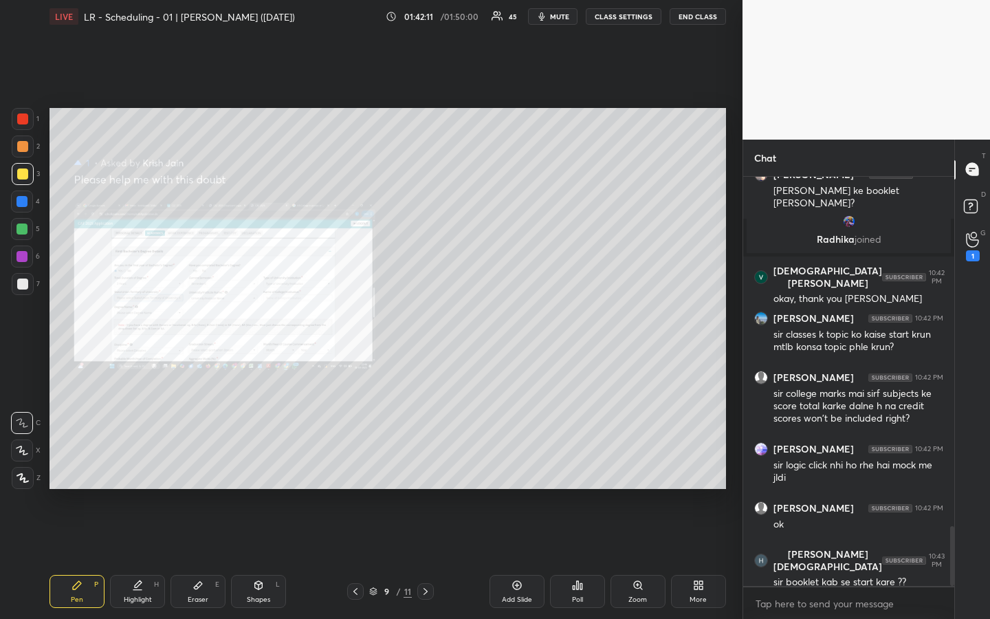
click at [975, 458] on div "T Messages (T) D Doubts (D) G Raise Hand (G) 1" at bounding box center [972, 380] width 36 height 480
click at [971, 454] on div "T Messages (T) D Doubts (D) G Raise Hand (G) 1" at bounding box center [972, 380] width 36 height 480
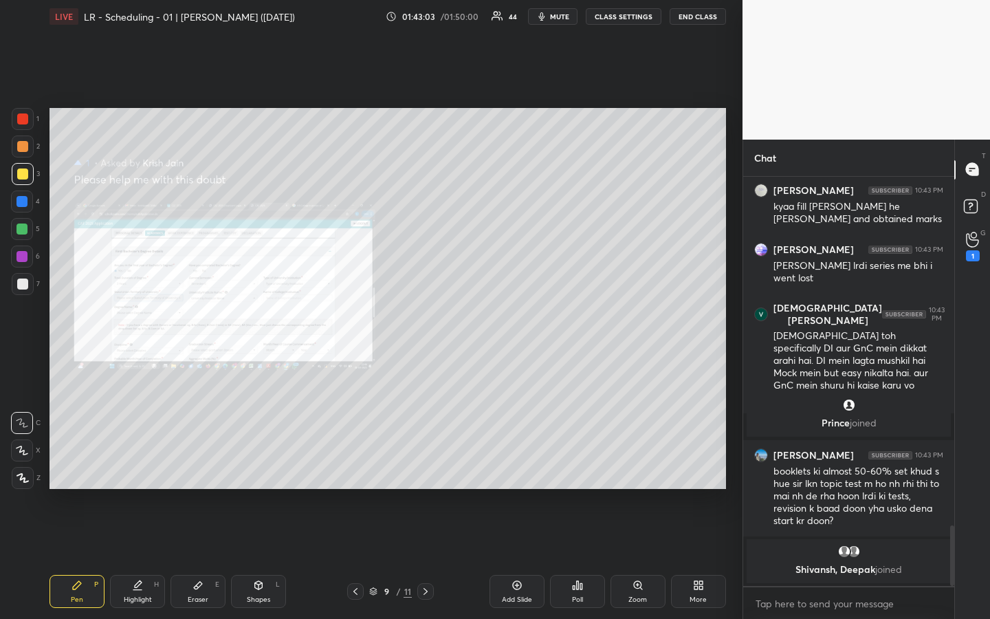
scroll to position [2421, 0]
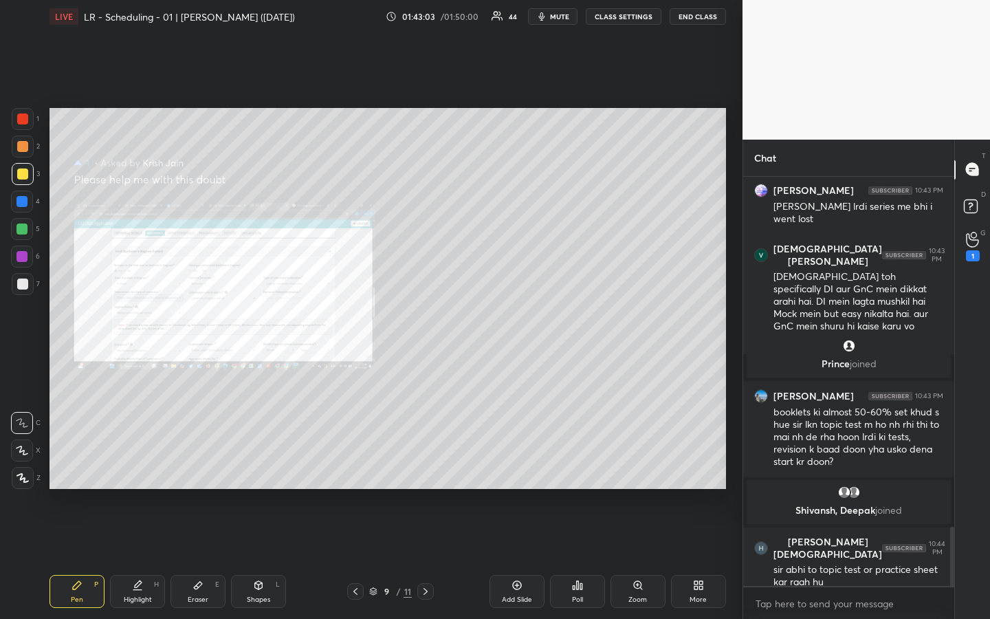
click at [643, 463] on div "Zoom" at bounding box center [637, 591] width 55 height 33
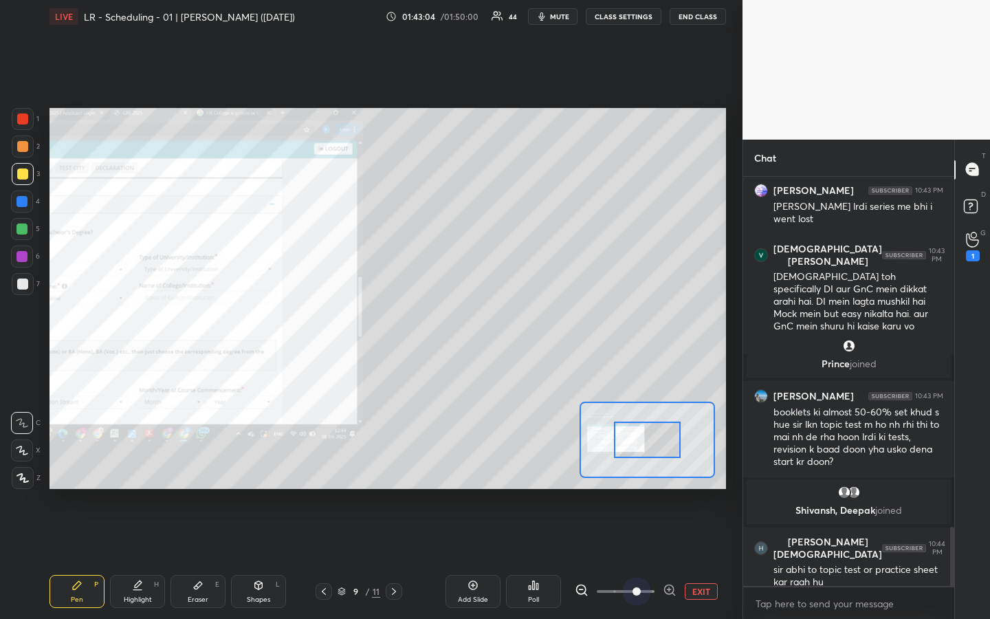
click at [643, 463] on span at bounding box center [626, 591] width 58 height 21
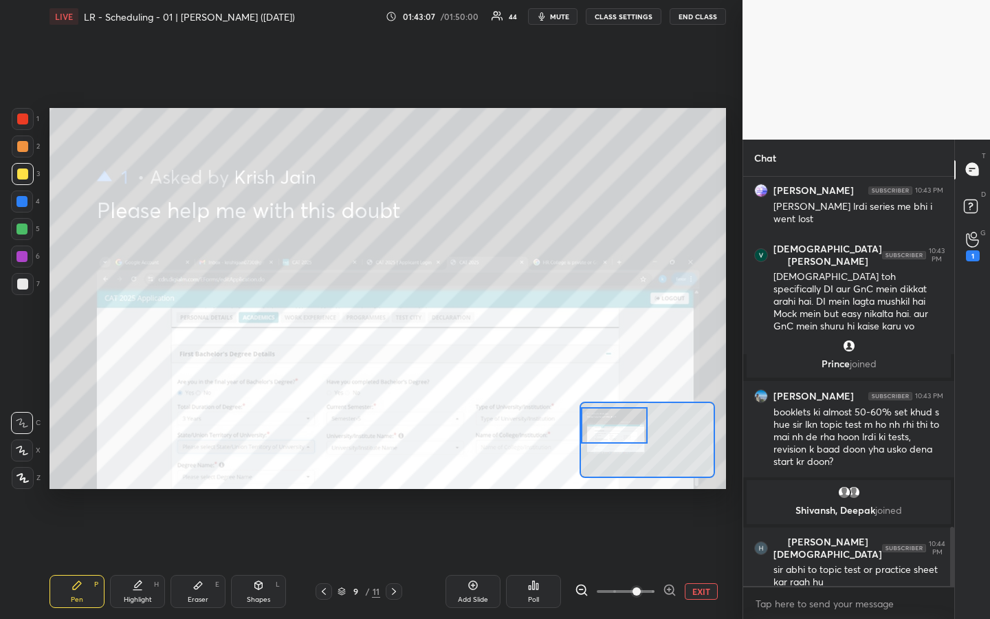
drag, startPoint x: 638, startPoint y: 445, endPoint x: 603, endPoint y: 431, distance: 37.9
click at [603, 431] on div at bounding box center [614, 425] width 66 height 36
click at [972, 401] on div "T Messages (T) D Doubts (D) G Raise Hand (G) 1" at bounding box center [972, 380] width 36 height 480
click at [975, 204] on rect at bounding box center [970, 205] width 13 height 13
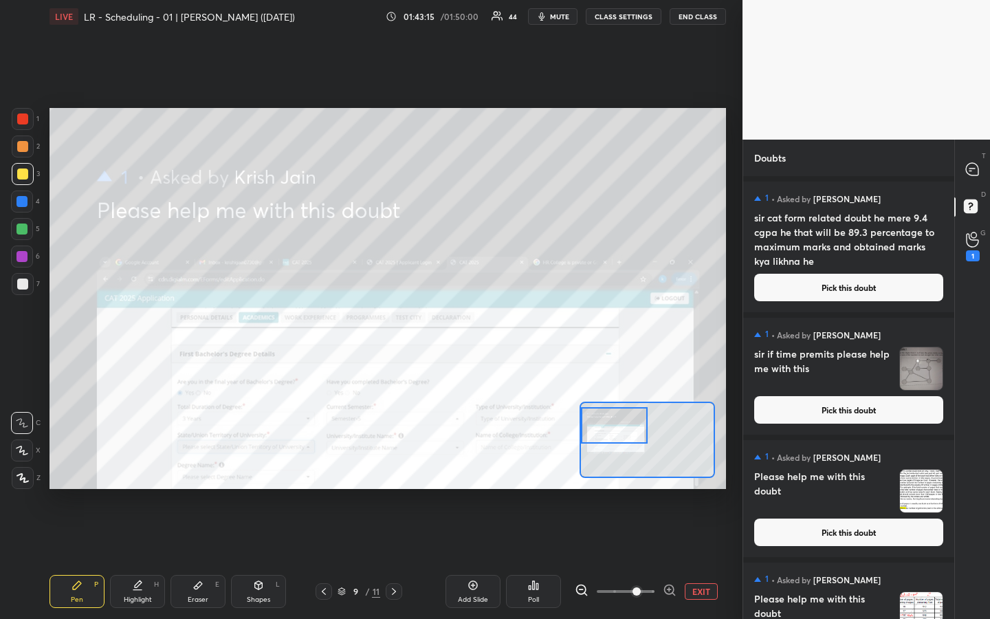
scroll to position [60, 0]
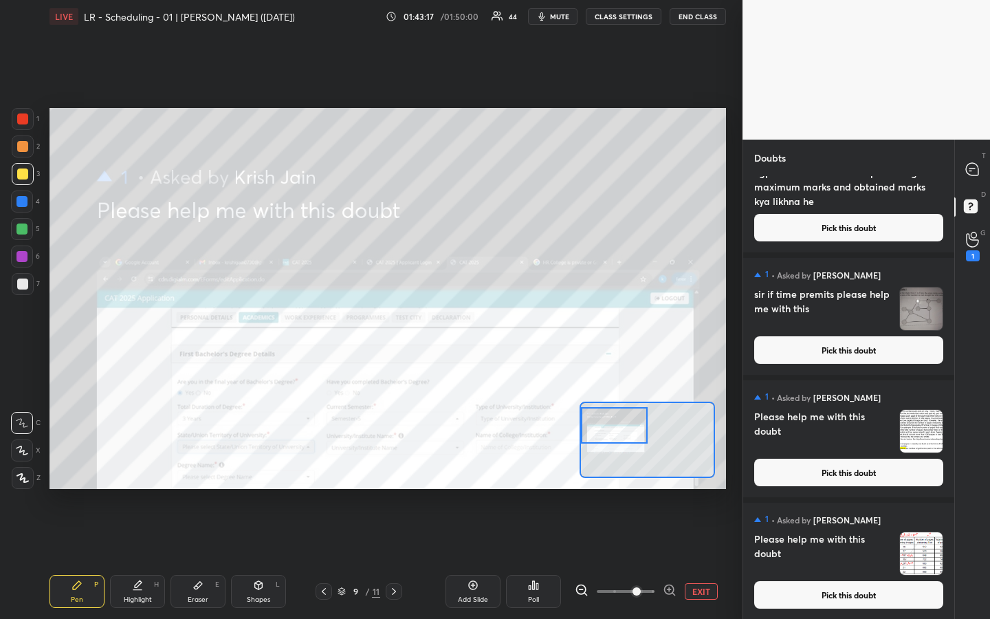
click at [865, 353] on button "Pick this doubt" at bounding box center [848, 349] width 189 height 27
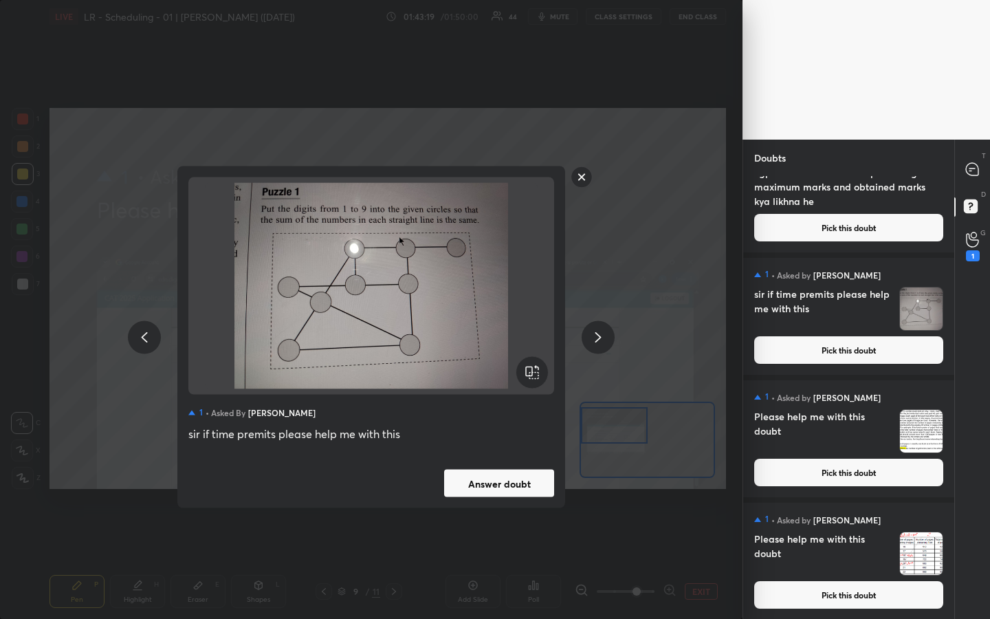
click at [505, 463] on button "Answer doubt" at bounding box center [499, 482] width 110 height 27
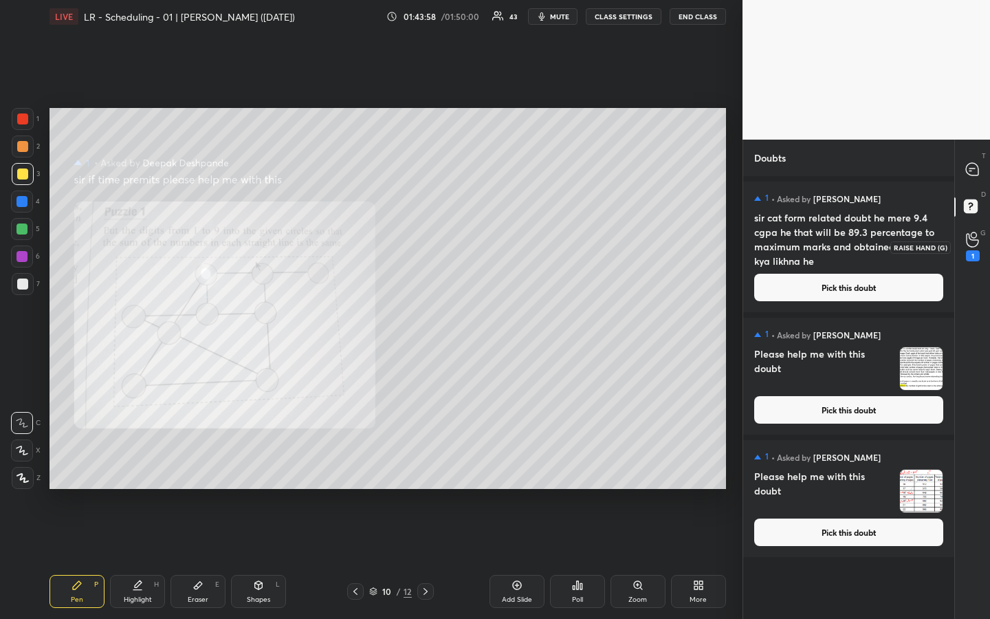
click at [970, 240] on icon at bounding box center [972, 240] width 13 height 16
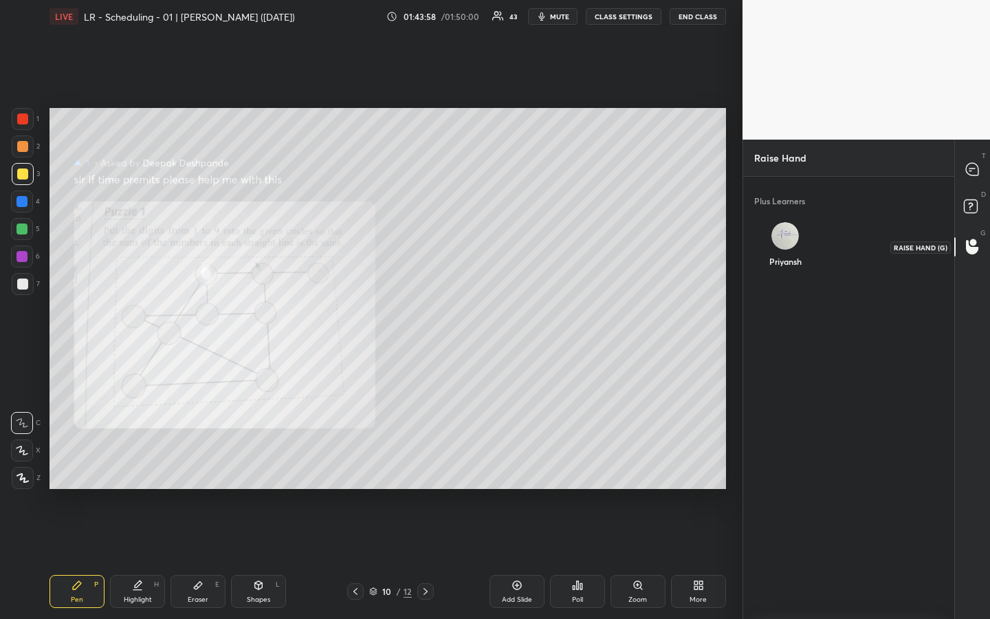
scroll to position [5, 5]
click at [784, 230] on img "grid" at bounding box center [784, 235] width 27 height 27
click at [788, 278] on button "INVITE" at bounding box center [785, 271] width 52 height 18
click at [977, 163] on icon at bounding box center [972, 169] width 14 height 14
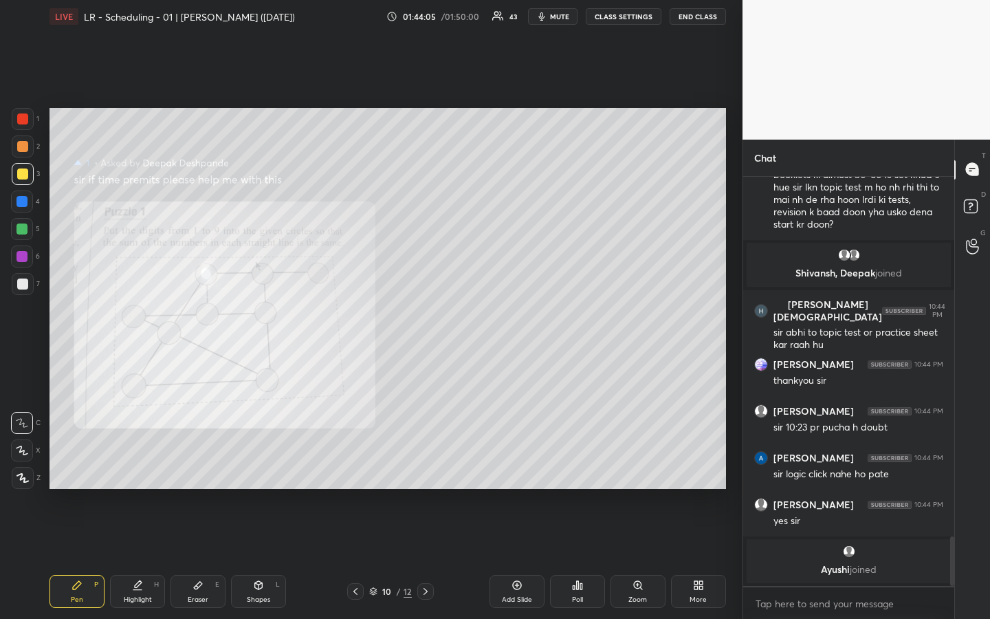
scroll to position [2638, 0]
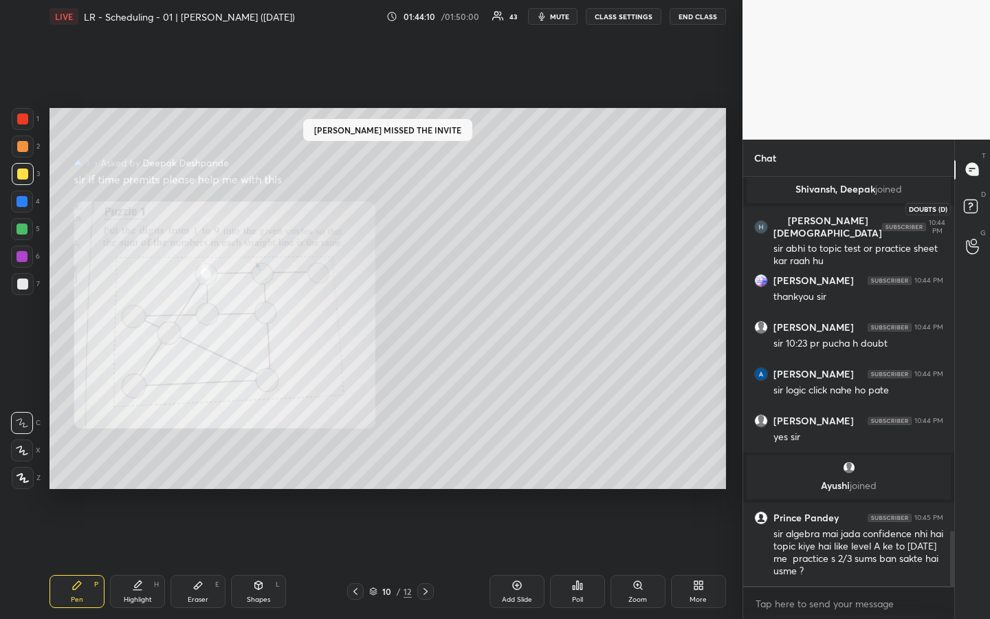
click at [975, 206] on rect at bounding box center [970, 205] width 13 height 13
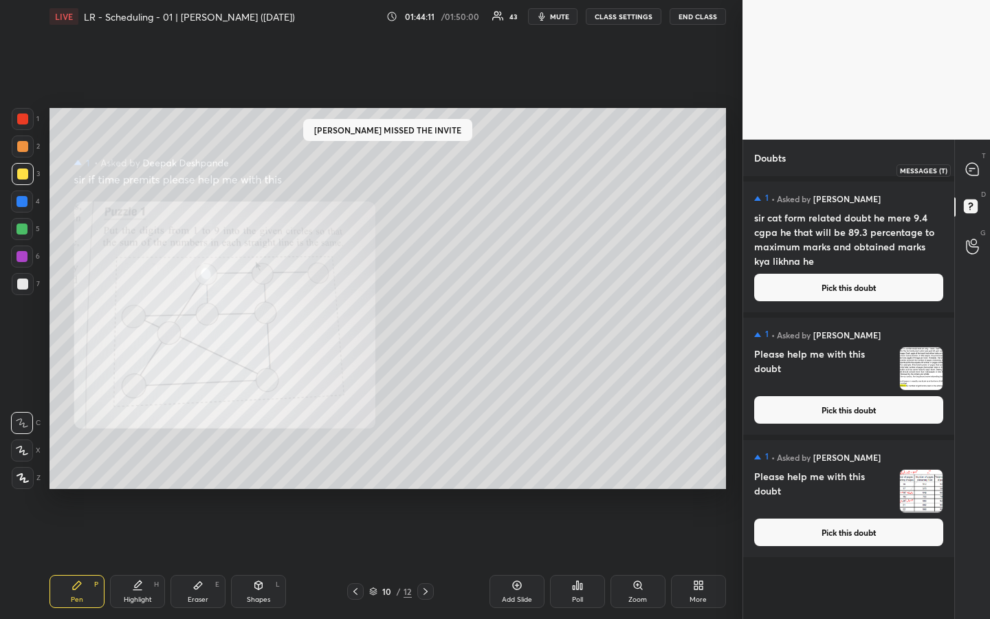
click at [969, 173] on icon at bounding box center [972, 169] width 12 height 12
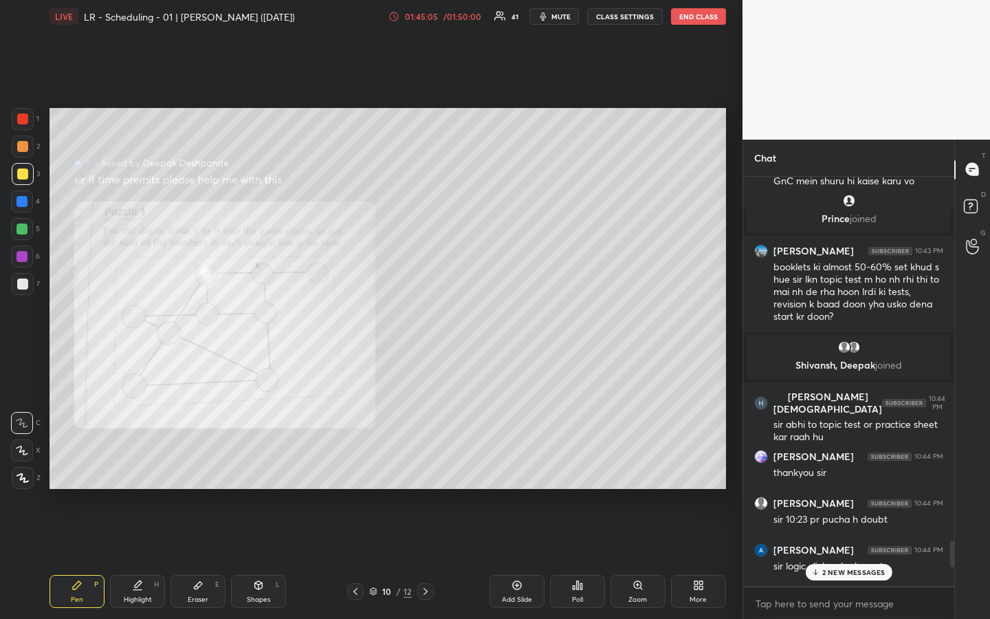
scroll to position [5871, 0]
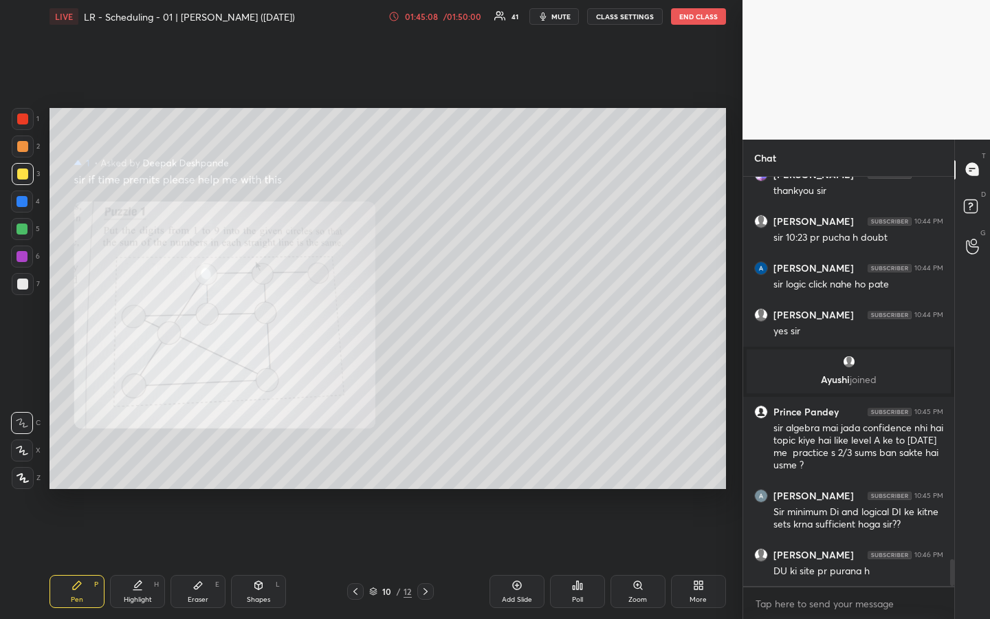
click at [973, 463] on div "T Messages (T) D Doubts (D) G Raise Hand (G)" at bounding box center [972, 380] width 36 height 480
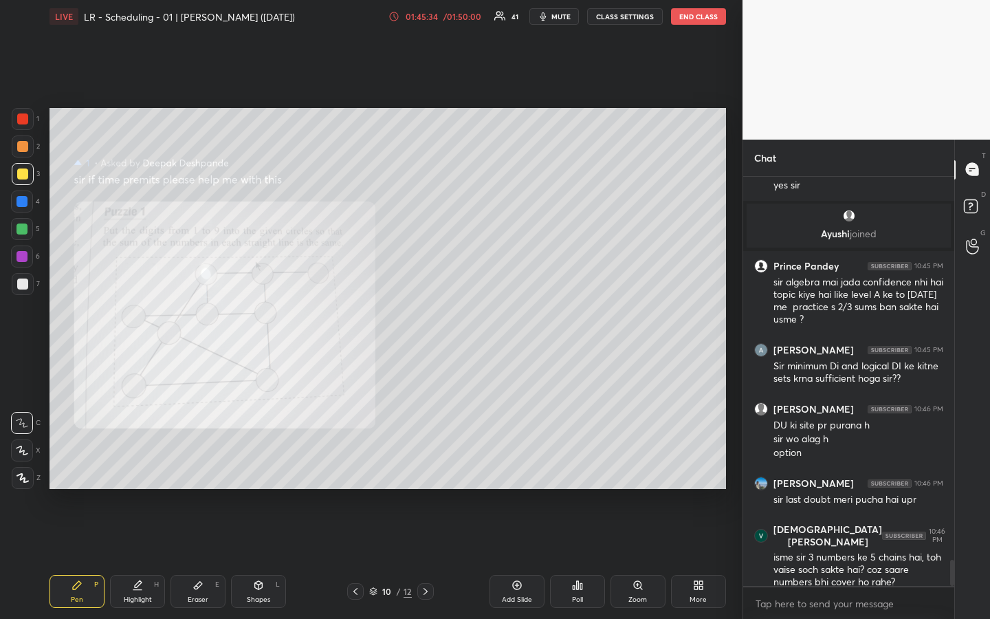
scroll to position [6063, 0]
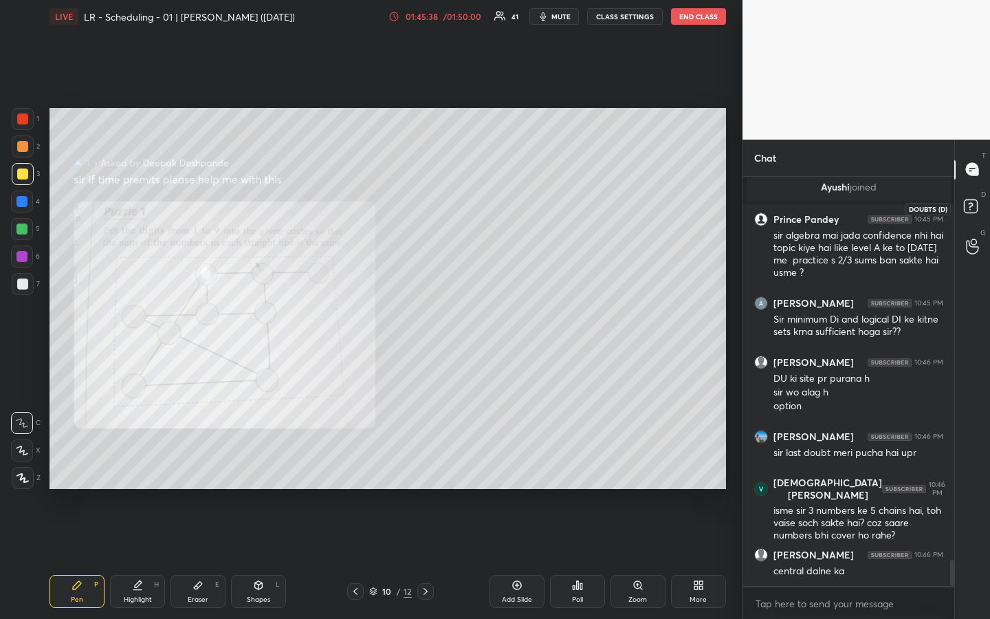
click at [973, 199] on rect at bounding box center [970, 205] width 13 height 13
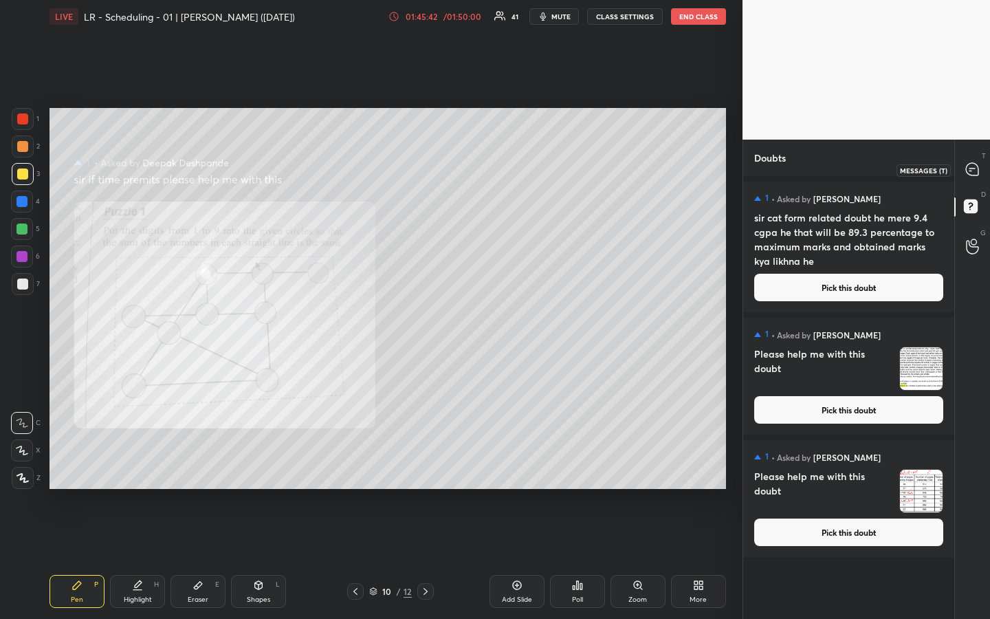
click at [974, 164] on icon at bounding box center [972, 169] width 12 height 12
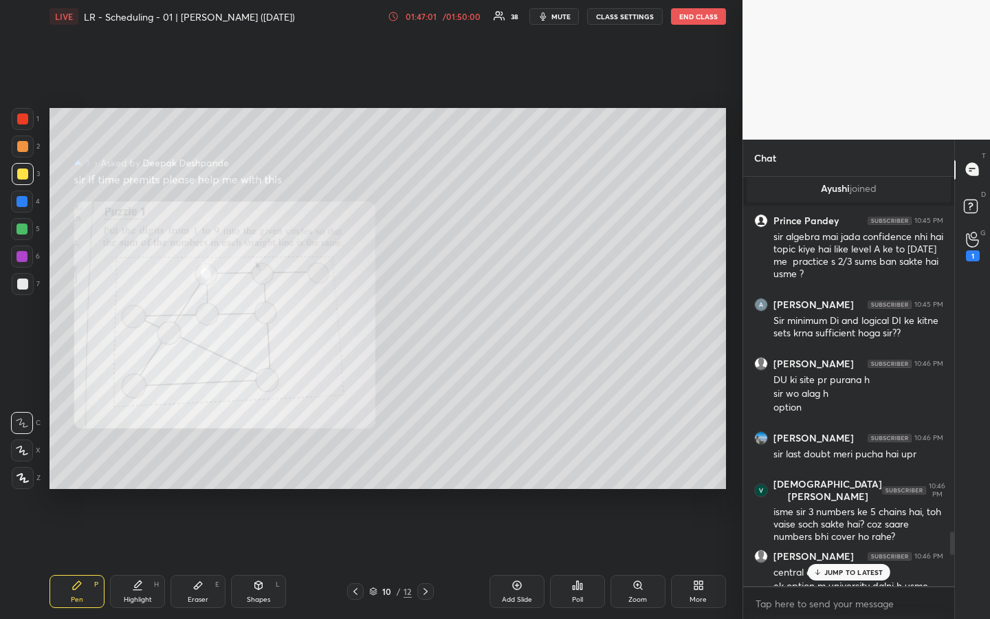
scroll to position [6007, 0]
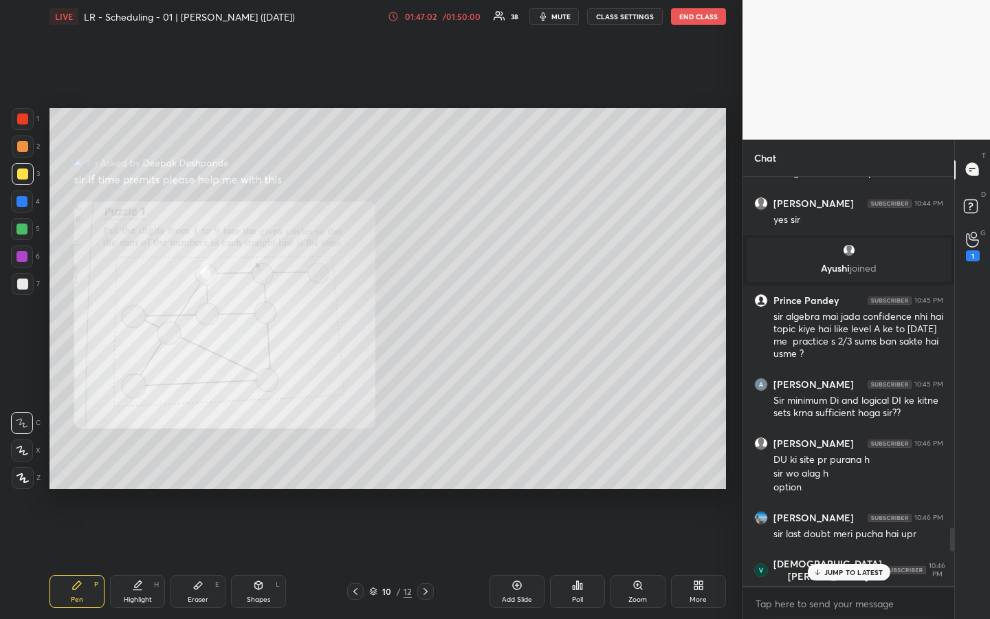
click at [981, 230] on p "G" at bounding box center [982, 232] width 5 height 10
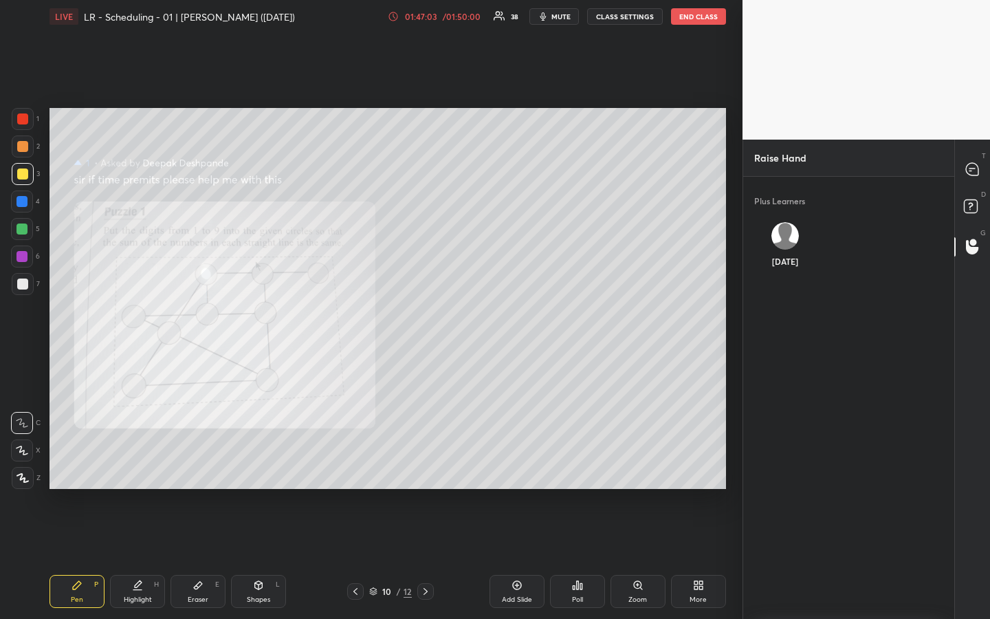
click at [771, 234] on div "Kartik" at bounding box center [785, 247] width 63 height 73
click at [784, 271] on button "INVITE" at bounding box center [785, 271] width 52 height 18
click at [980, 161] on div at bounding box center [972, 169] width 27 height 25
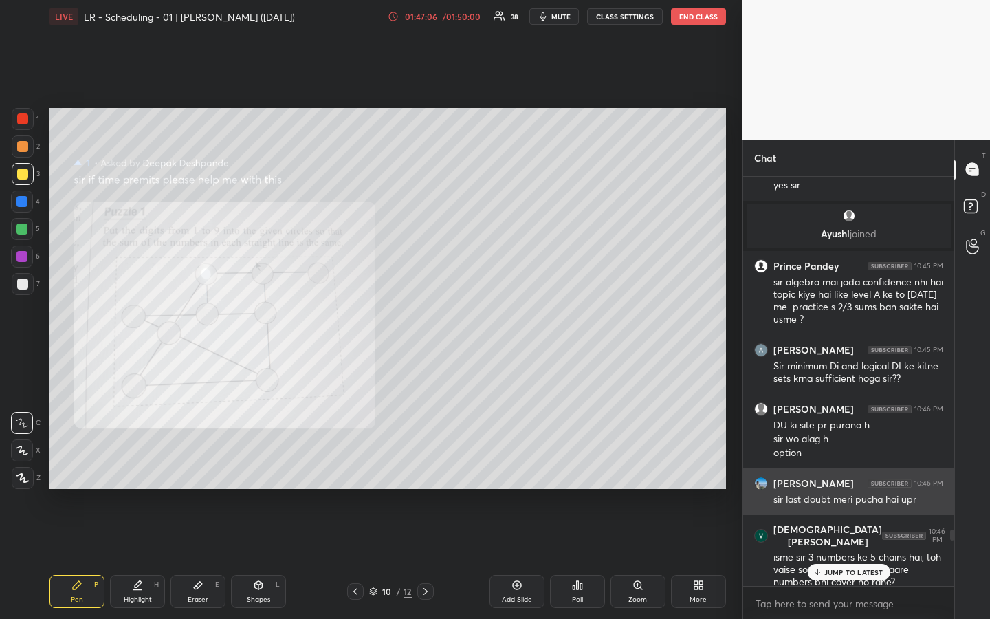
scroll to position [6645, 0]
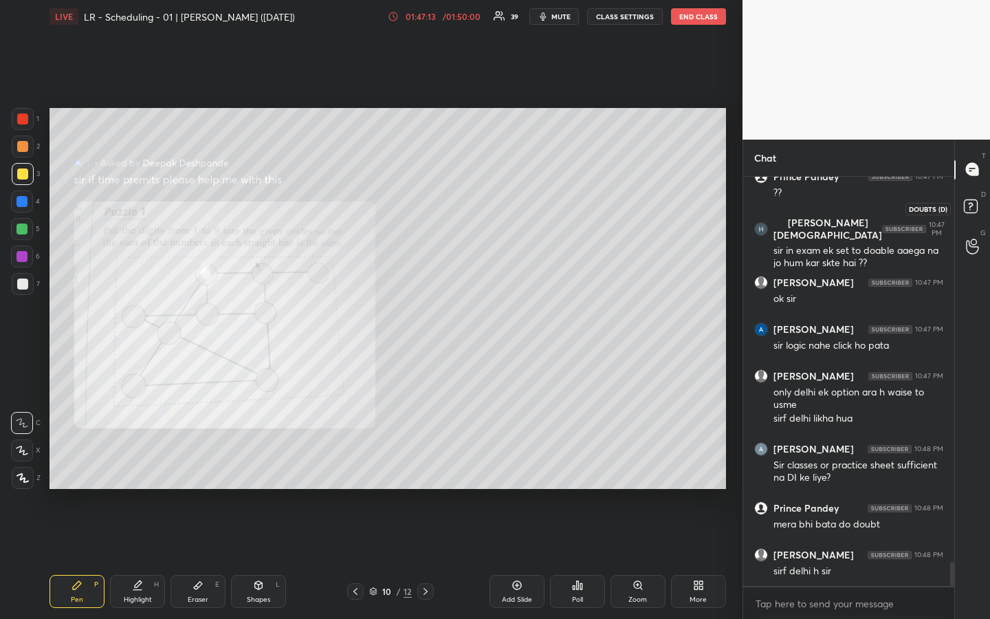
click at [973, 208] on rect at bounding box center [970, 205] width 13 height 13
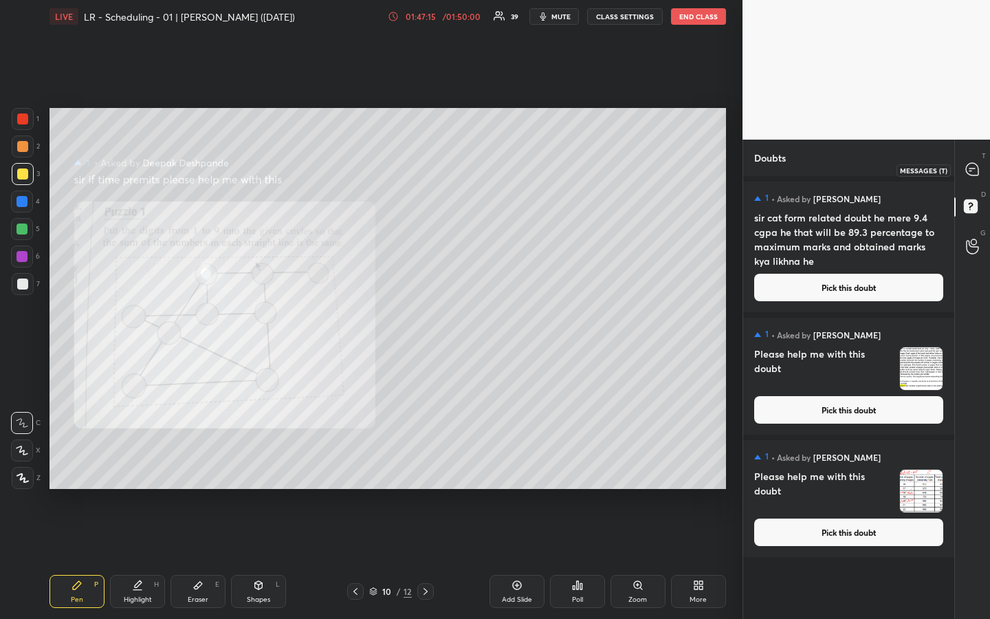
click at [975, 170] on icon at bounding box center [972, 169] width 12 height 12
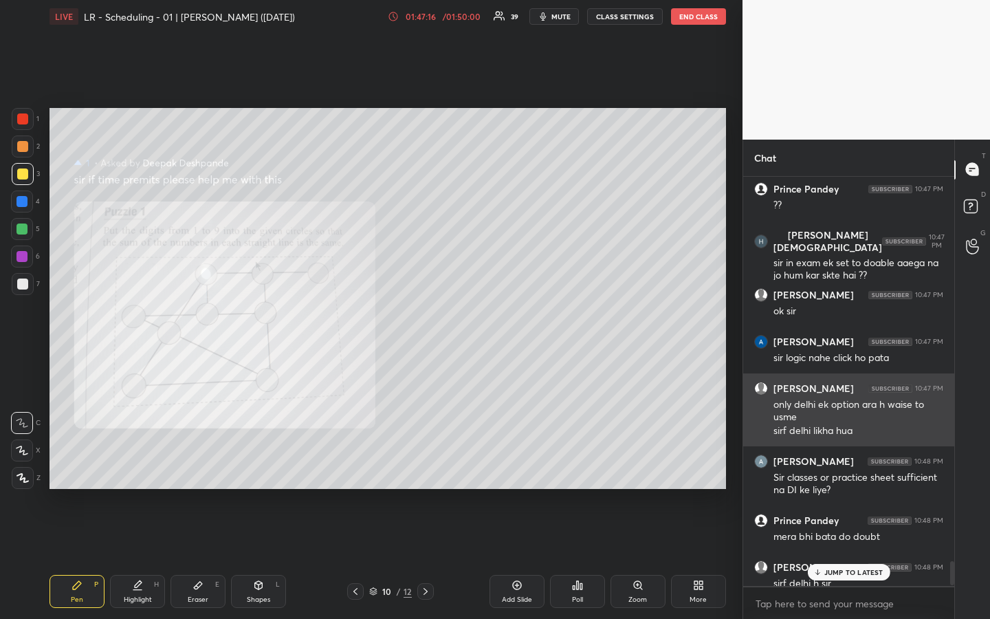
scroll to position [6658, 0]
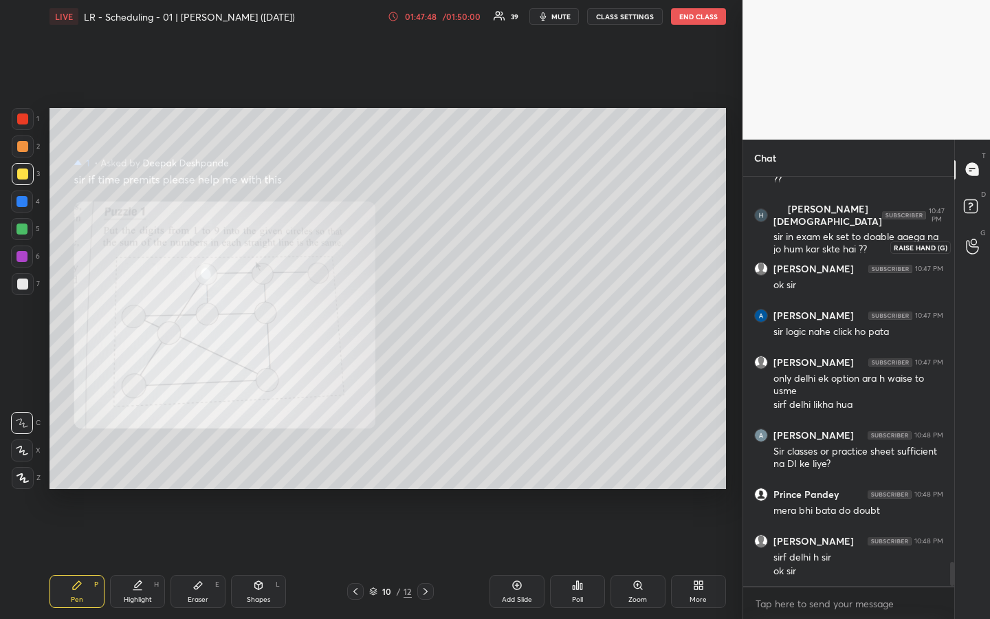
click at [967, 252] on icon at bounding box center [972, 247] width 12 height 14
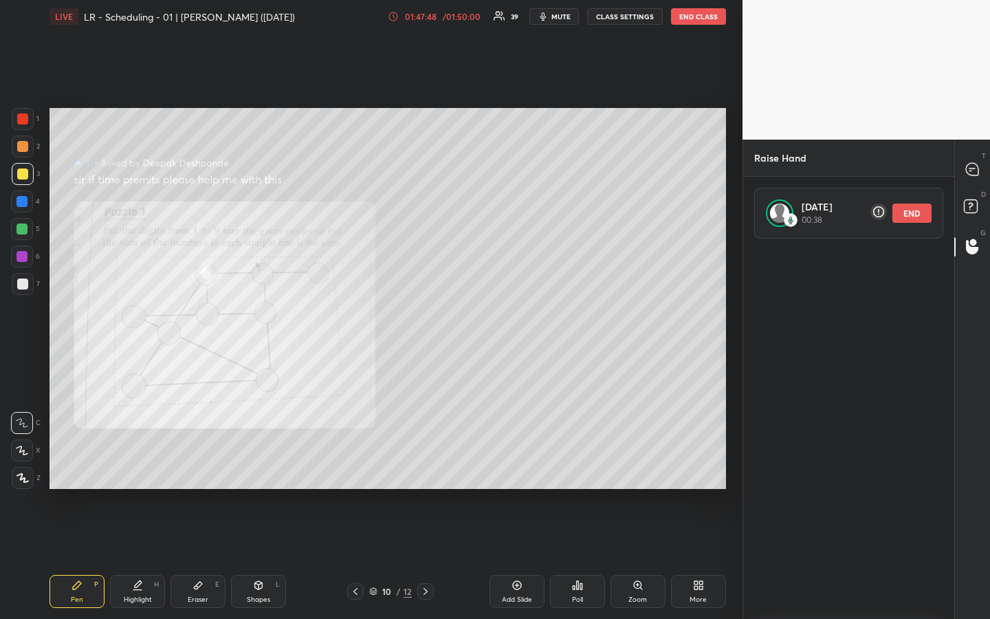
scroll to position [376, 207]
click at [922, 209] on button "END" at bounding box center [911, 212] width 39 height 19
click at [986, 201] on div at bounding box center [972, 208] width 27 height 25
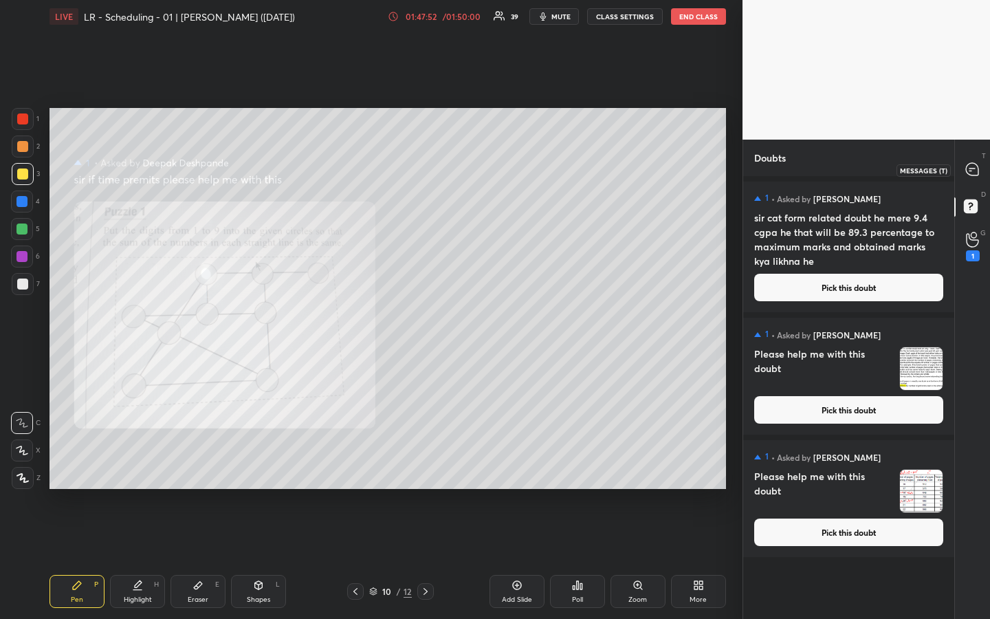
click at [977, 171] on icon at bounding box center [972, 169] width 12 height 12
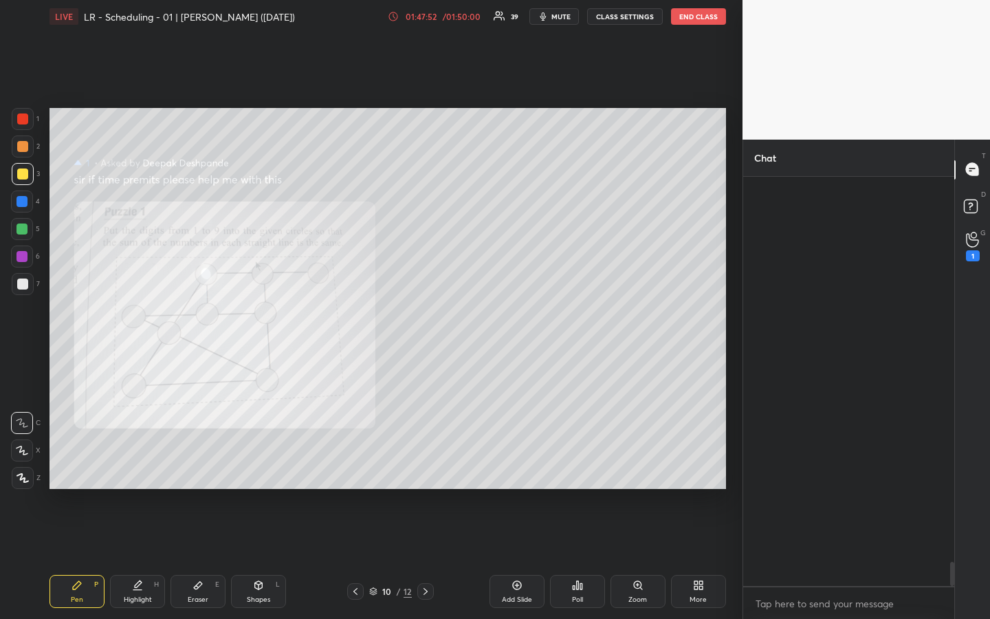
scroll to position [405, 207]
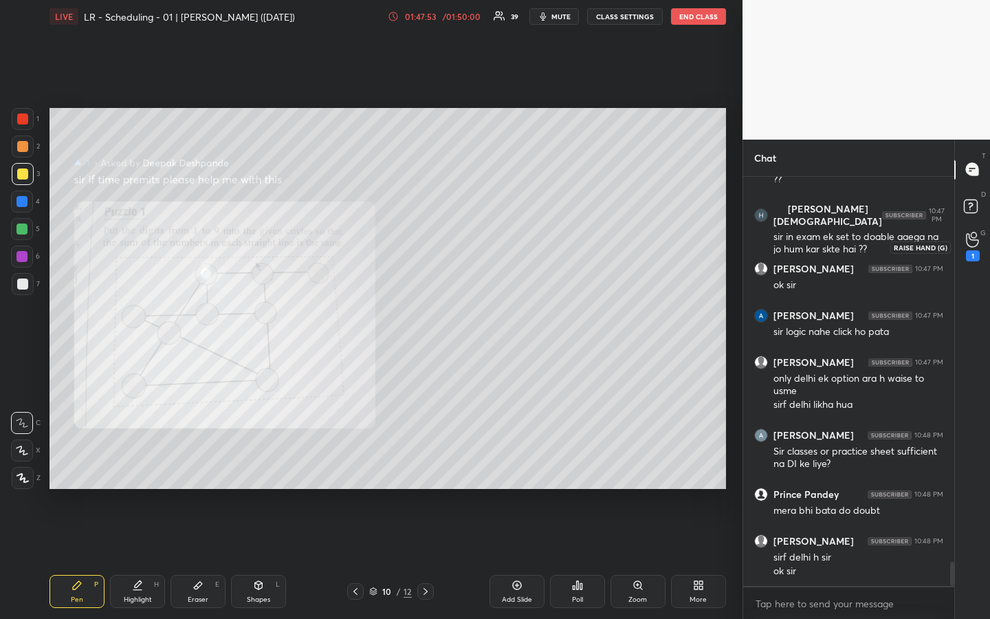
click at [972, 245] on icon at bounding box center [972, 240] width 13 height 16
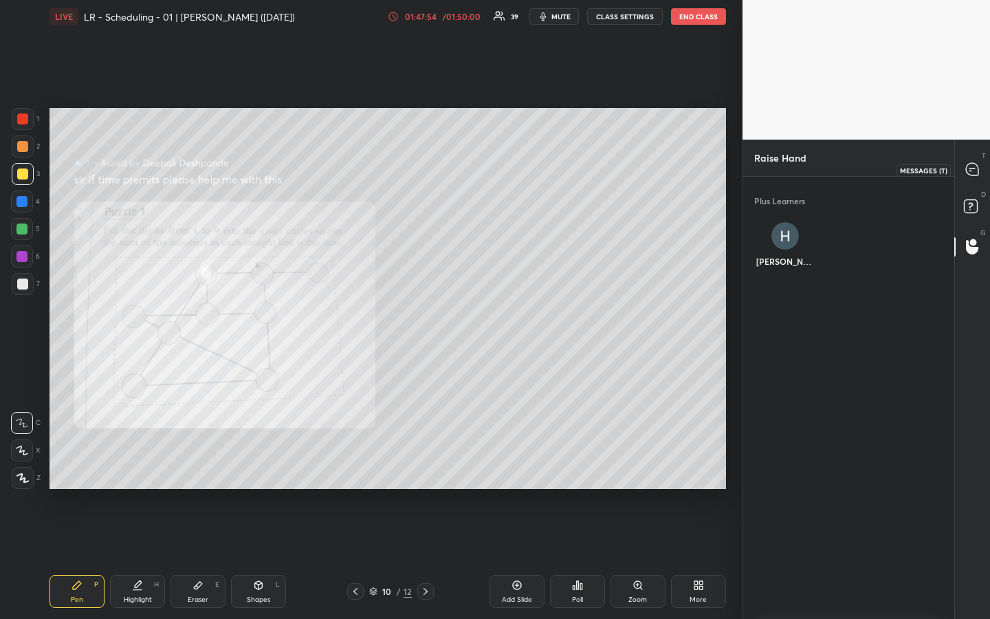
click at [973, 171] on icon at bounding box center [972, 169] width 12 height 12
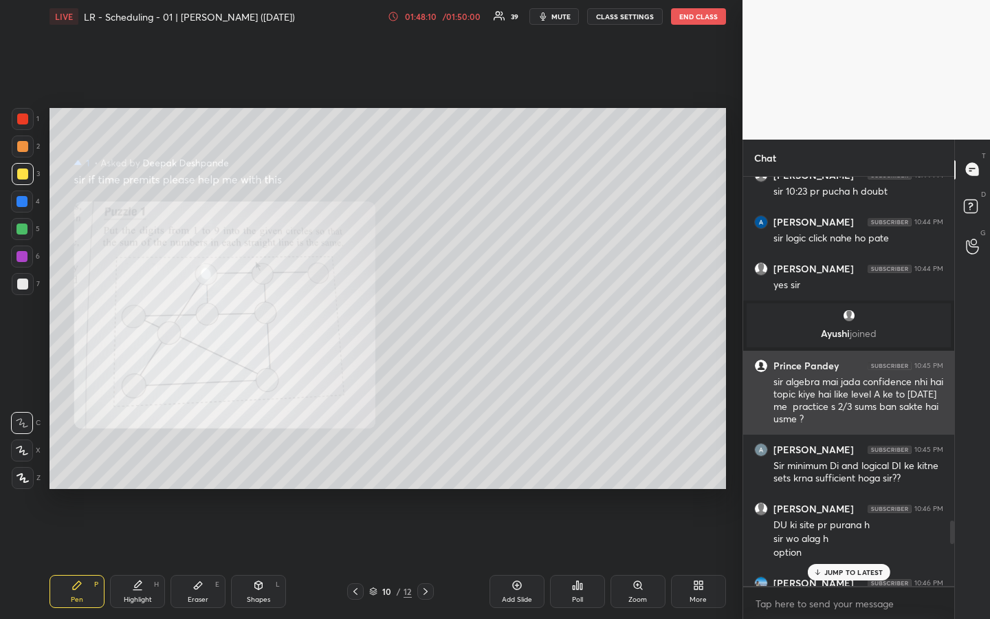
scroll to position [5940, 0]
click at [856, 425] on div "sir algebra mai jada confidence nhi hai topic kiye hai like level A ke to in 3 …" at bounding box center [858, 402] width 170 height 51
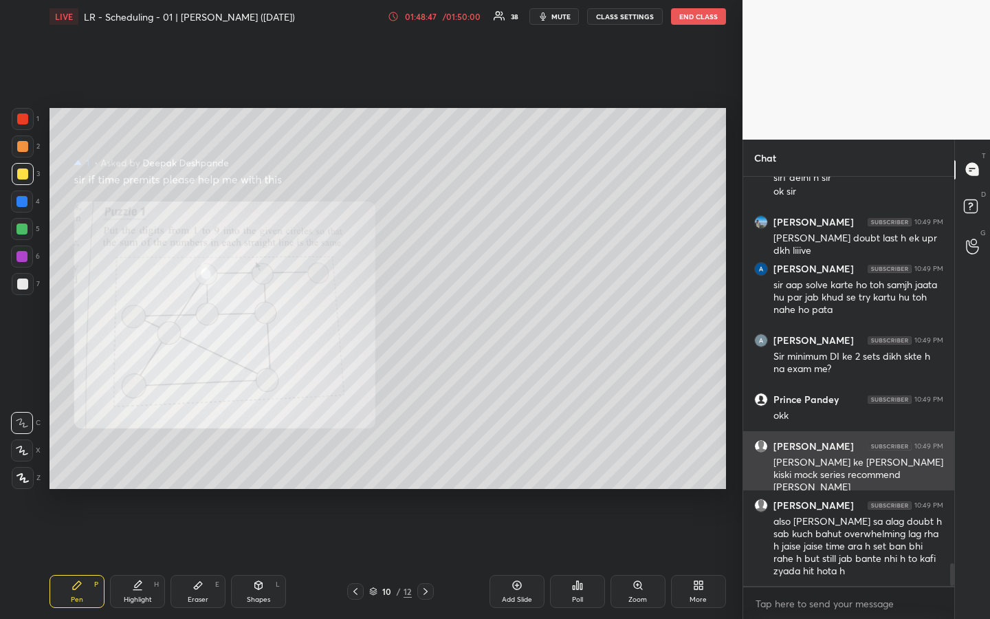
scroll to position [7109, 0]
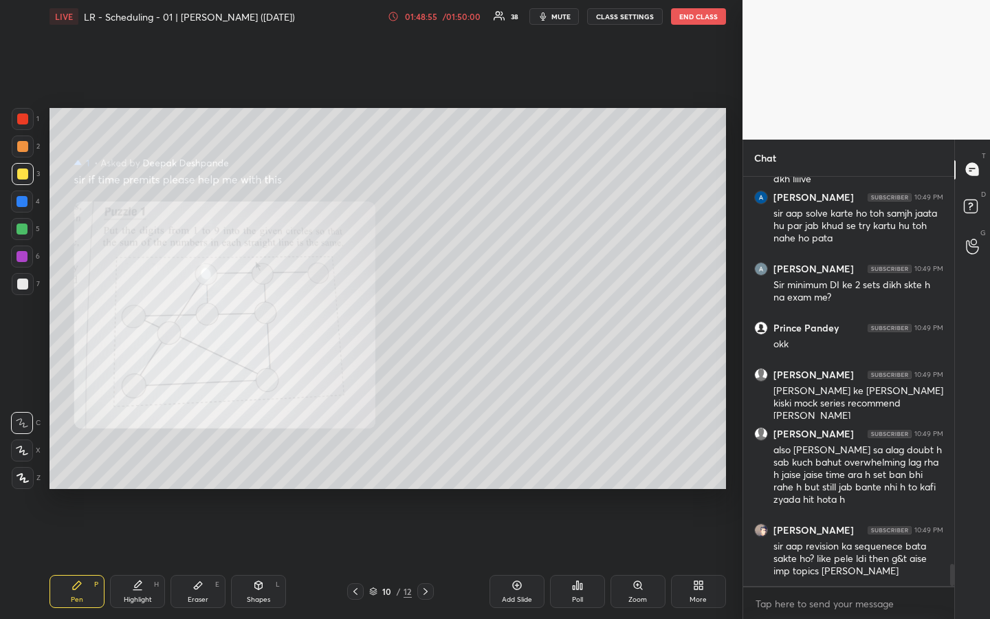
click at [733, 383] on div "1 2 3 4 5 6 7 R O A L C X Z Erase all C X Z LIVE LR - Scheduling - 01 | Vijay S…" at bounding box center [371, 309] width 742 height 619
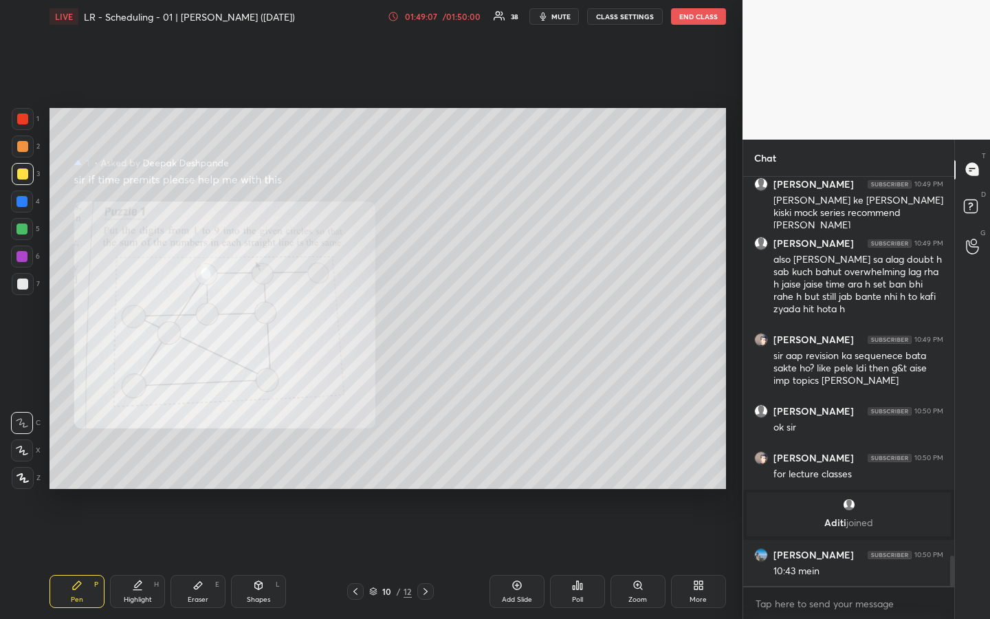
scroll to position [5084, 0]
click at [735, 408] on div "1 2 3 4 5 6 7 R O A L C X Z Erase all C X Z LIVE LR - Scheduling - 01 | Vijay S…" at bounding box center [371, 309] width 742 height 619
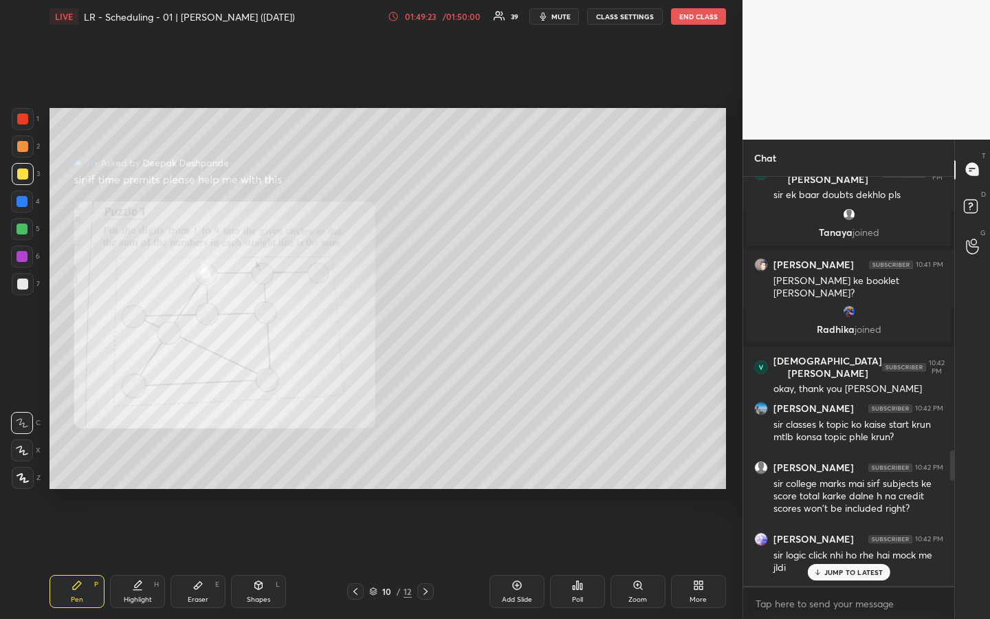
scroll to position [3484, 0]
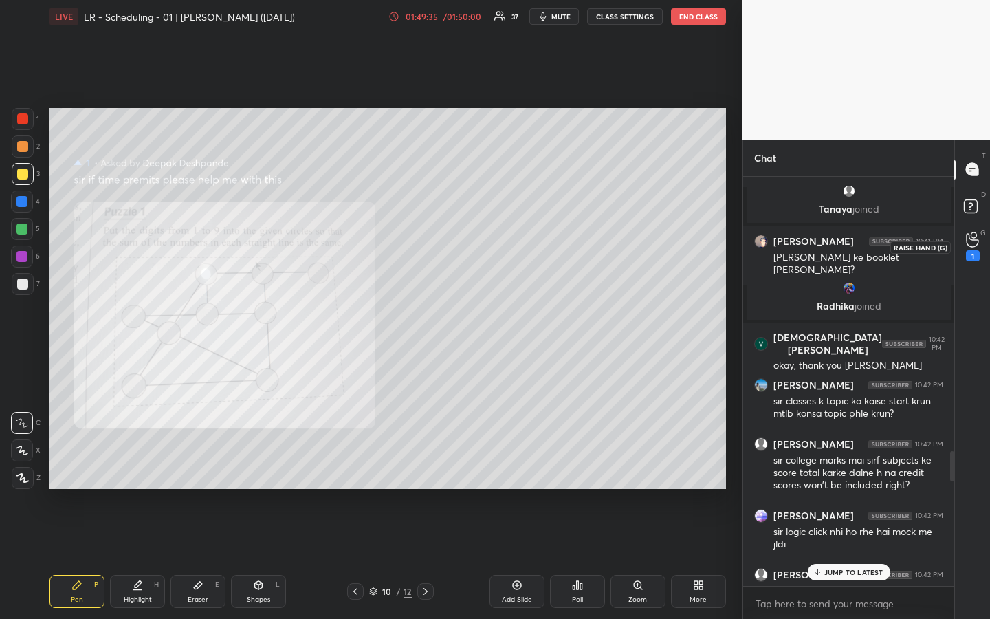
click at [974, 234] on icon at bounding box center [972, 240] width 13 height 16
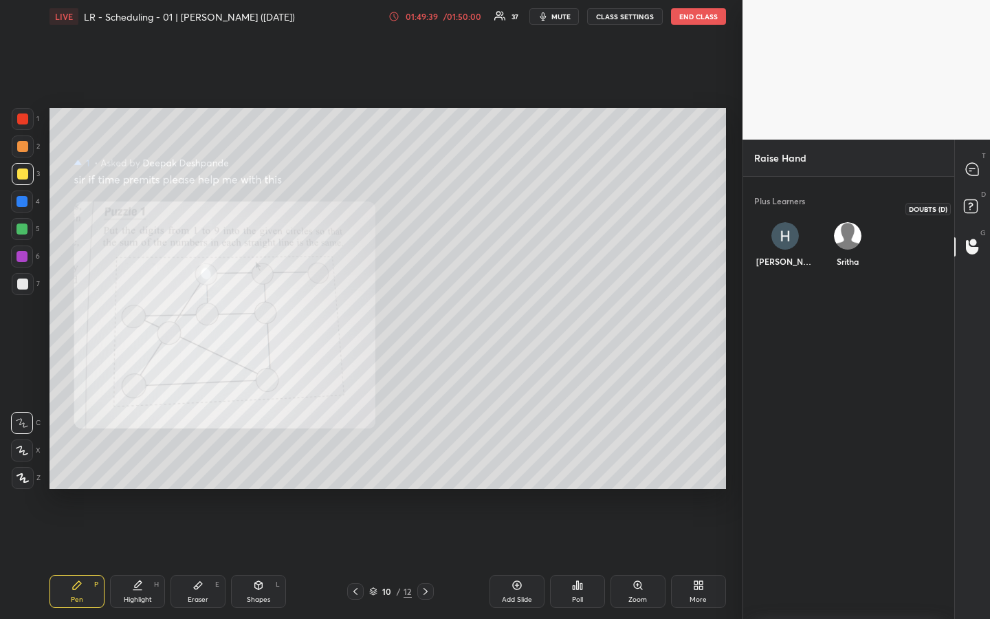
click at [978, 206] on icon at bounding box center [972, 208] width 25 height 25
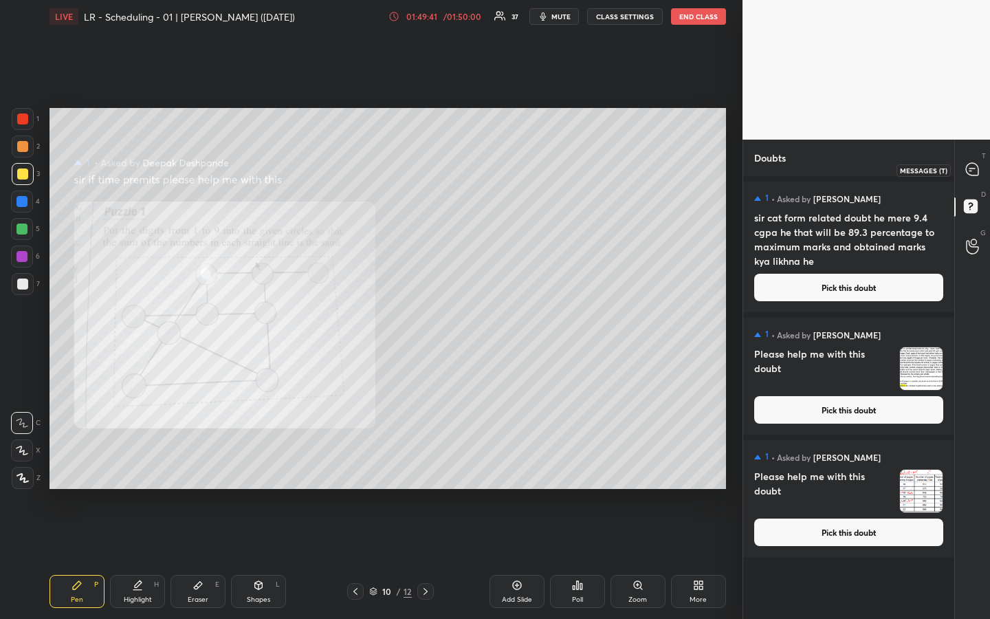
click at [971, 175] on icon at bounding box center [972, 169] width 12 height 12
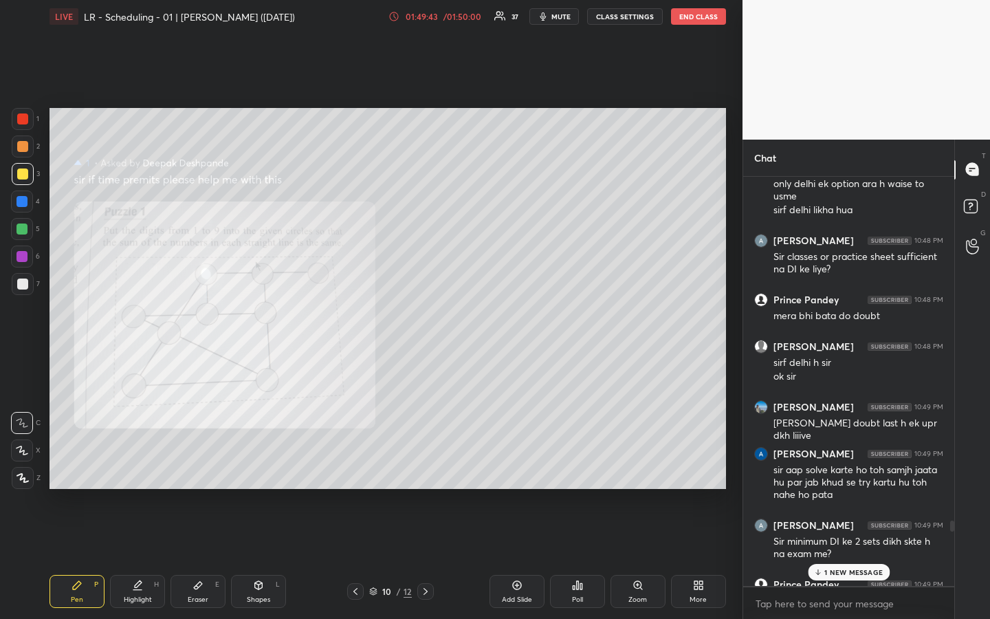
scroll to position [6338, 0]
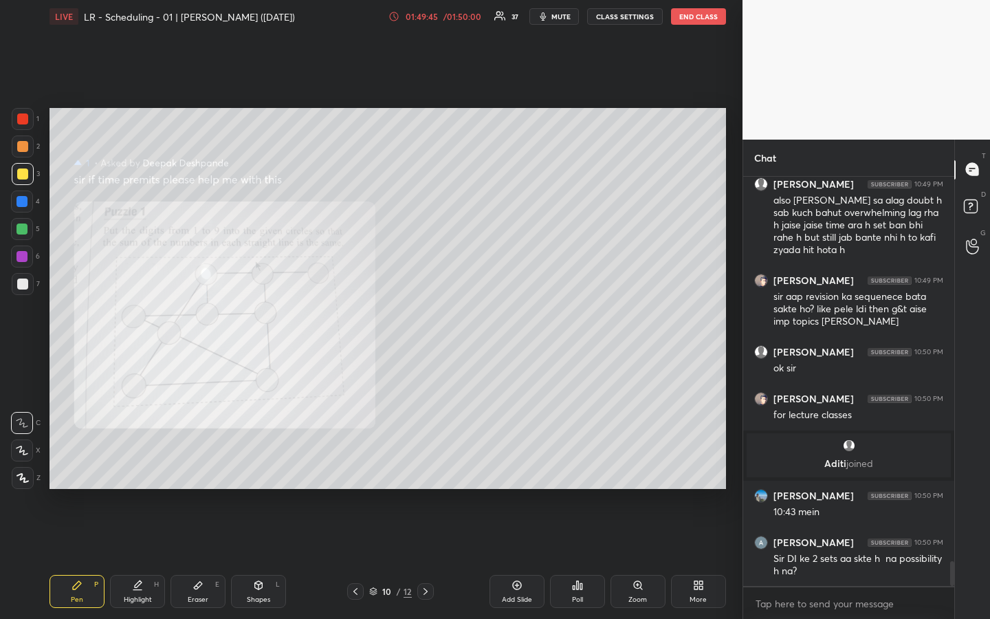
click at [979, 463] on div "T Messages (T) D Doubts (D) G Raise Hand (G)" at bounding box center [972, 380] width 36 height 480
click at [976, 452] on div "T Messages (T) D Doubts (D) G Raise Hand (G)" at bounding box center [972, 380] width 36 height 480
click at [968, 208] on rect at bounding box center [970, 205] width 13 height 13
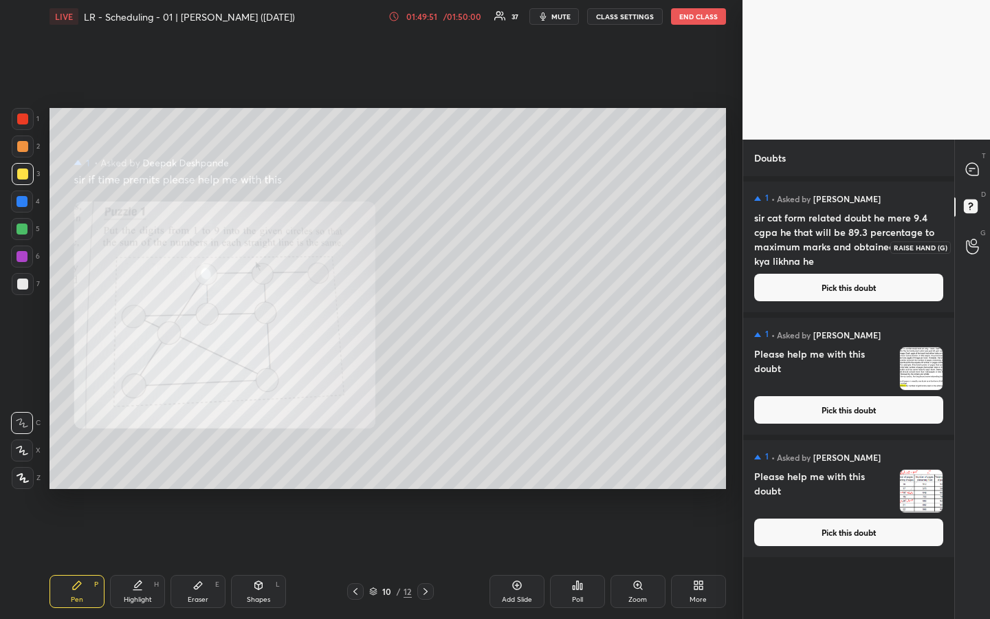
click at [974, 247] on icon at bounding box center [972, 246] width 13 height 16
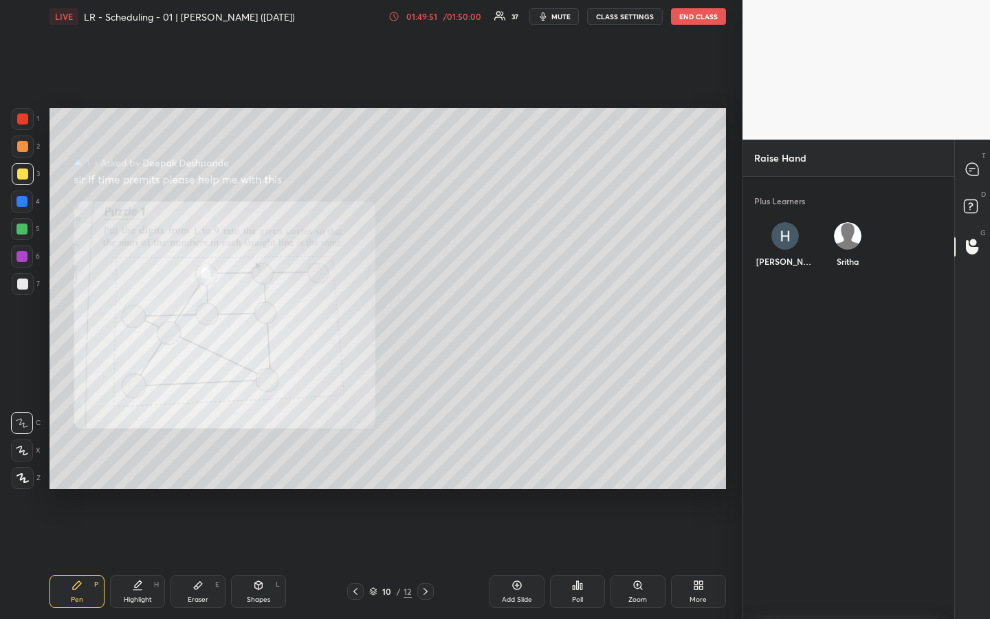
click at [845, 234] on img "grid" at bounding box center [847, 235] width 27 height 27
click at [848, 267] on button "INVITE" at bounding box center [848, 271] width 52 height 18
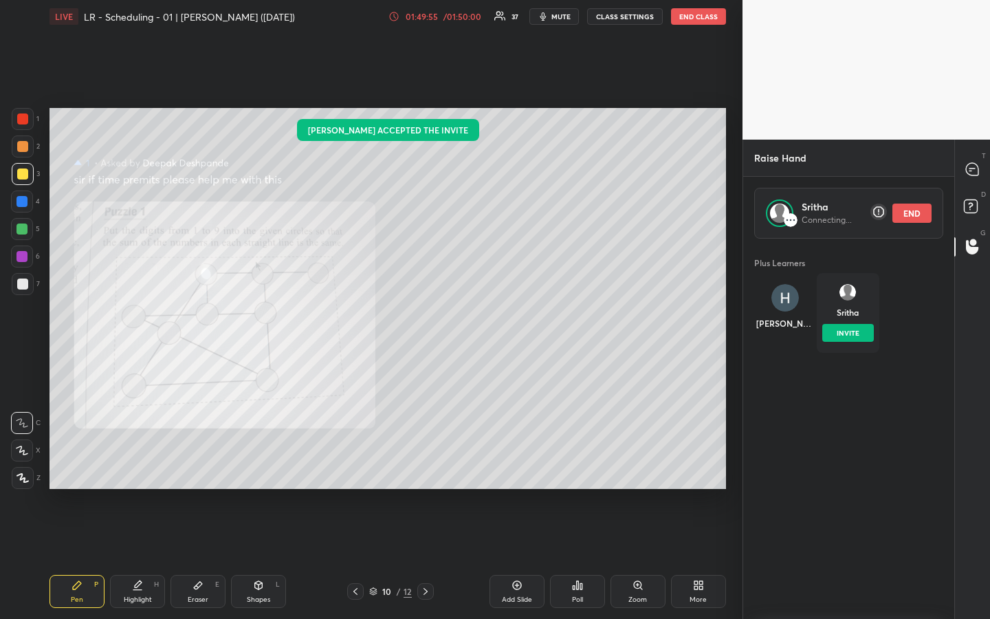
scroll to position [376, 207]
click at [735, 286] on div "1 2 3 4 5 6 7 R O A L C X Z Erase all C X Z LIVE LR - Scheduling - 01 | Vijay S…" at bounding box center [371, 309] width 742 height 619
click at [969, 173] on icon at bounding box center [972, 169] width 12 height 12
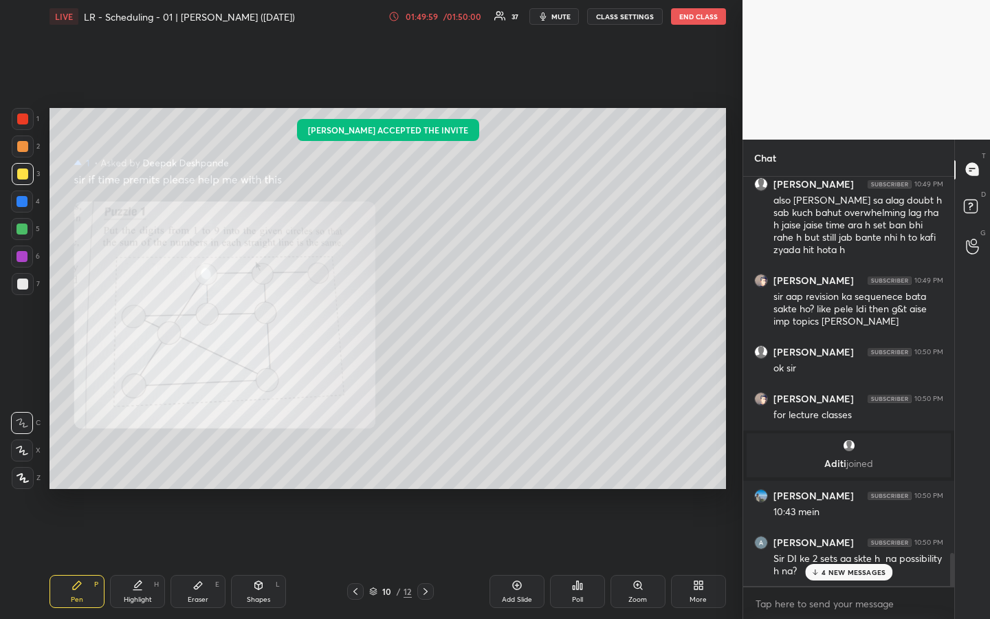
scroll to position [6482, 0]
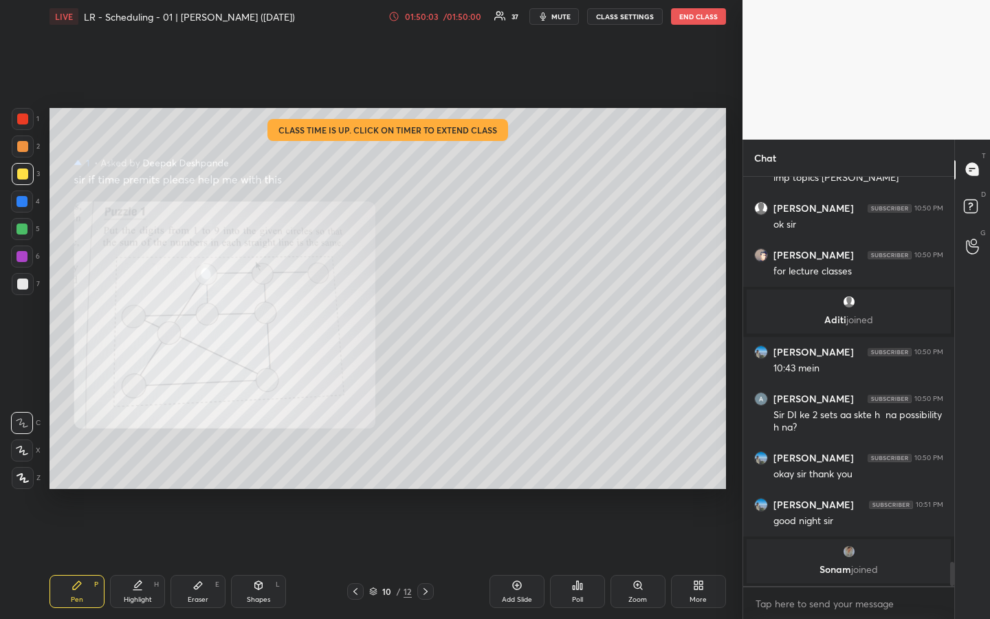
click at [421, 21] on div "01:50:03 / 01:50:00" at bounding box center [435, 16] width 95 height 11
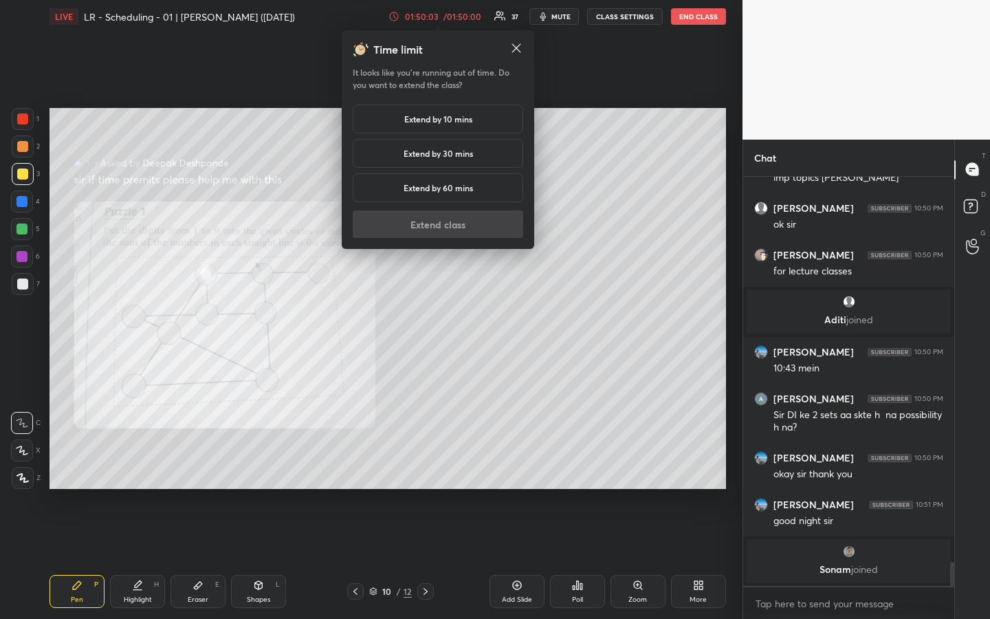
click at [433, 116] on h5 "Extend by 10 mins" at bounding box center [438, 119] width 68 height 12
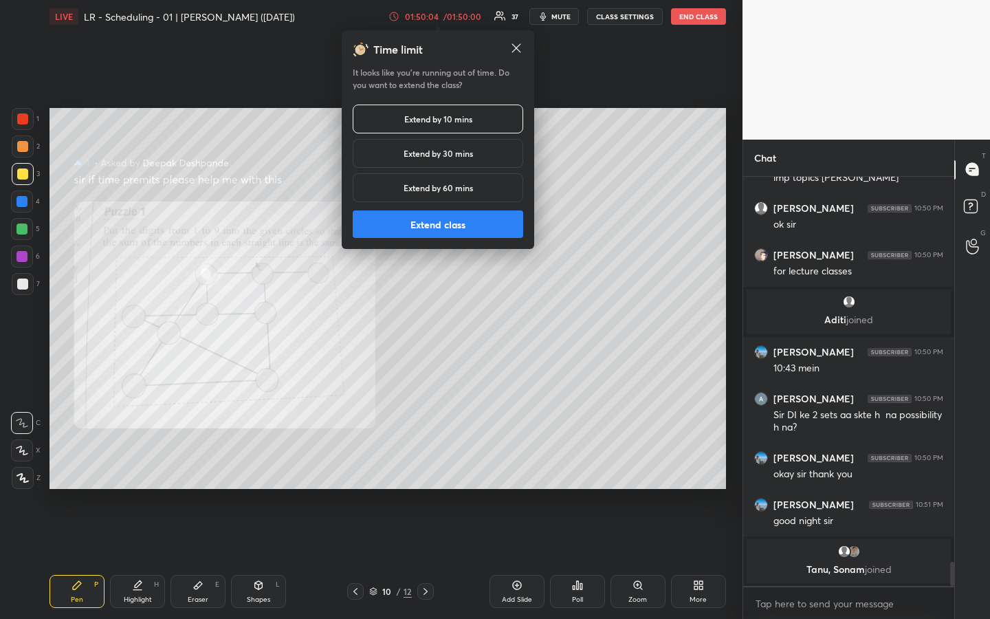
click at [438, 222] on button "Extend class" at bounding box center [438, 223] width 170 height 27
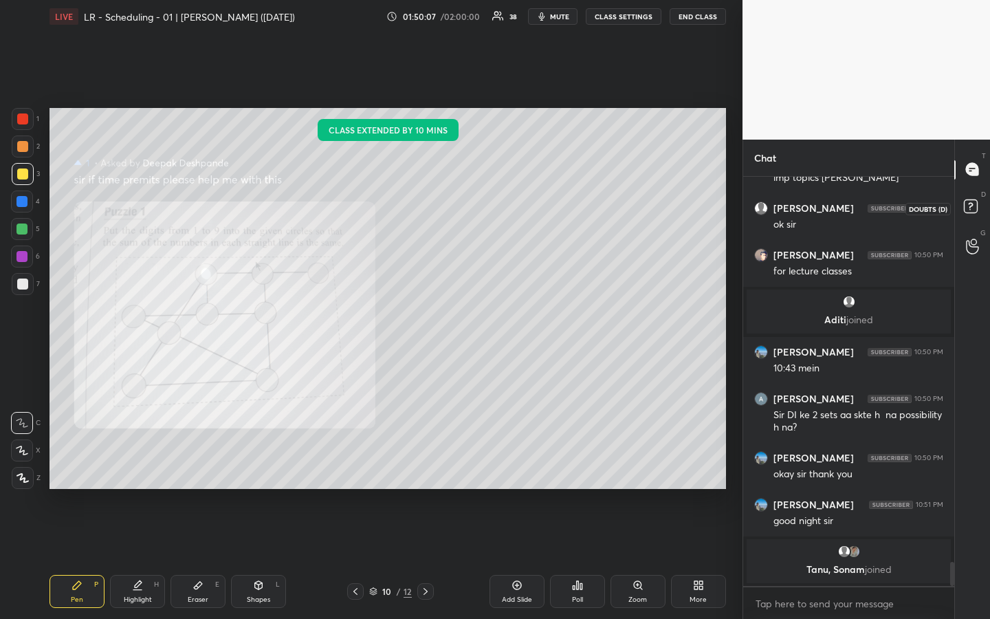
click at [969, 205] on icon at bounding box center [970, 204] width 5 height 5
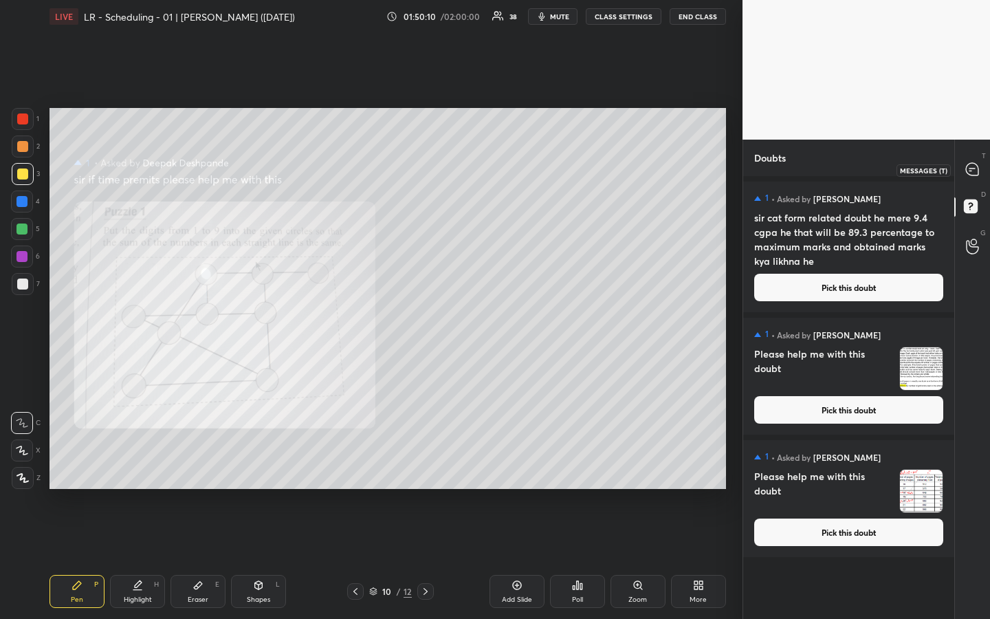
click at [972, 171] on icon at bounding box center [972, 169] width 12 height 12
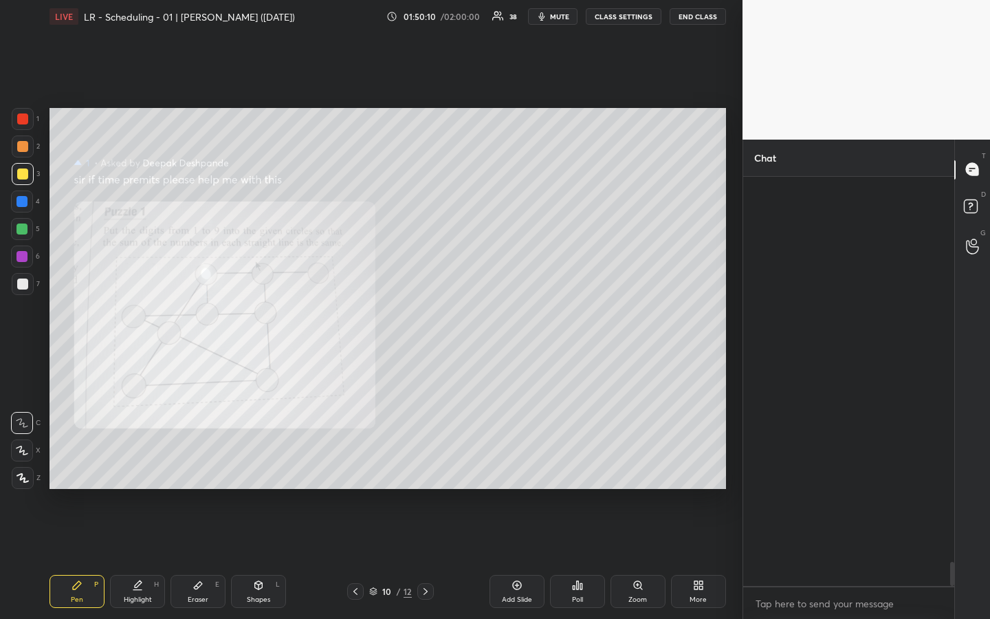
scroll to position [405, 207]
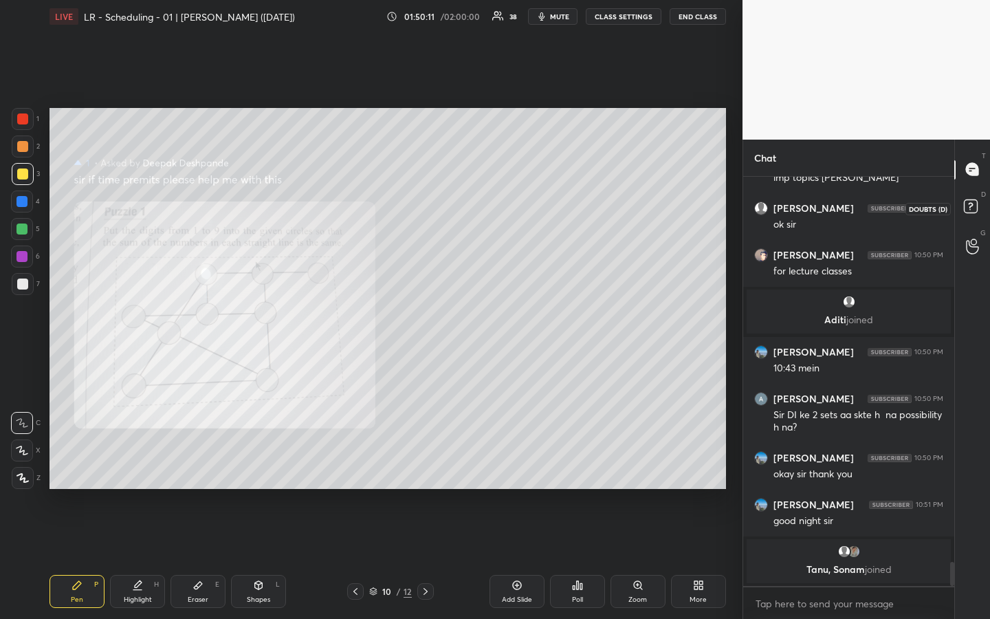
click at [969, 214] on icon at bounding box center [972, 208] width 25 height 25
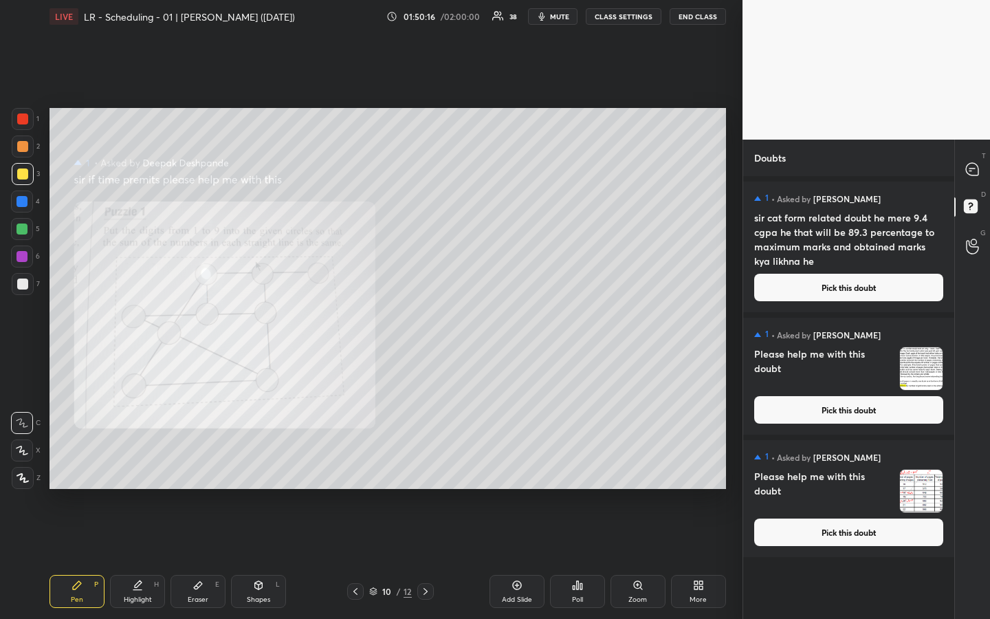
click at [844, 409] on button "Pick this doubt" at bounding box center [848, 409] width 189 height 27
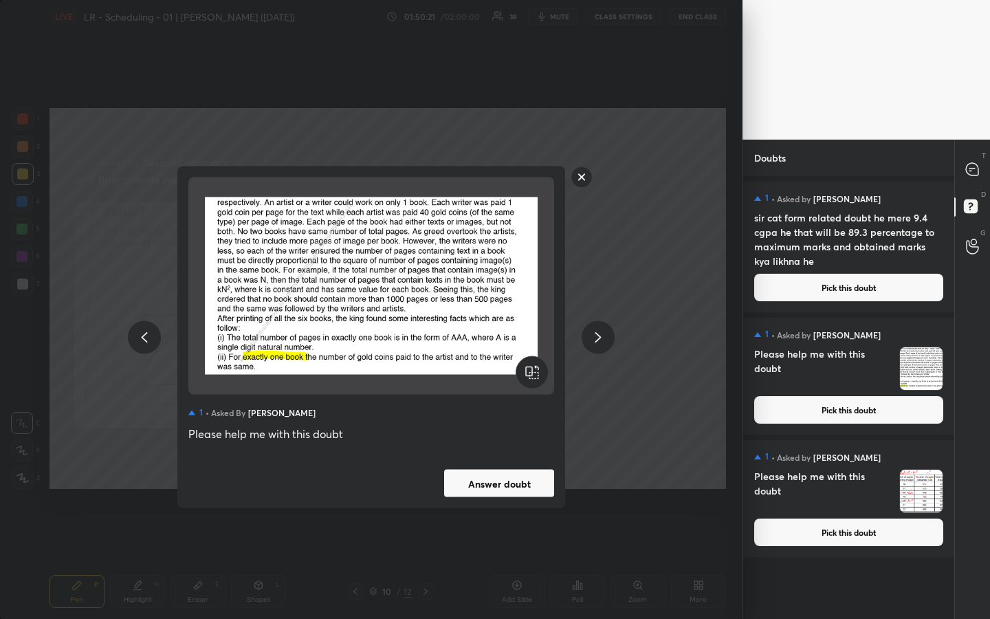
click at [581, 178] on rect at bounding box center [581, 176] width 21 height 21
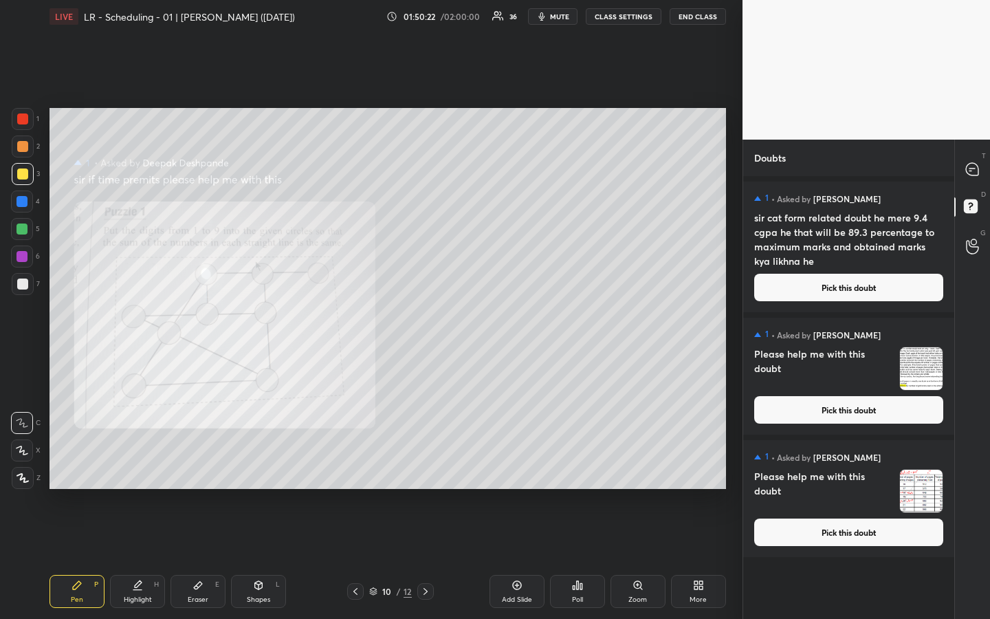
click at [869, 463] on button "Pick this doubt" at bounding box center [848, 531] width 189 height 27
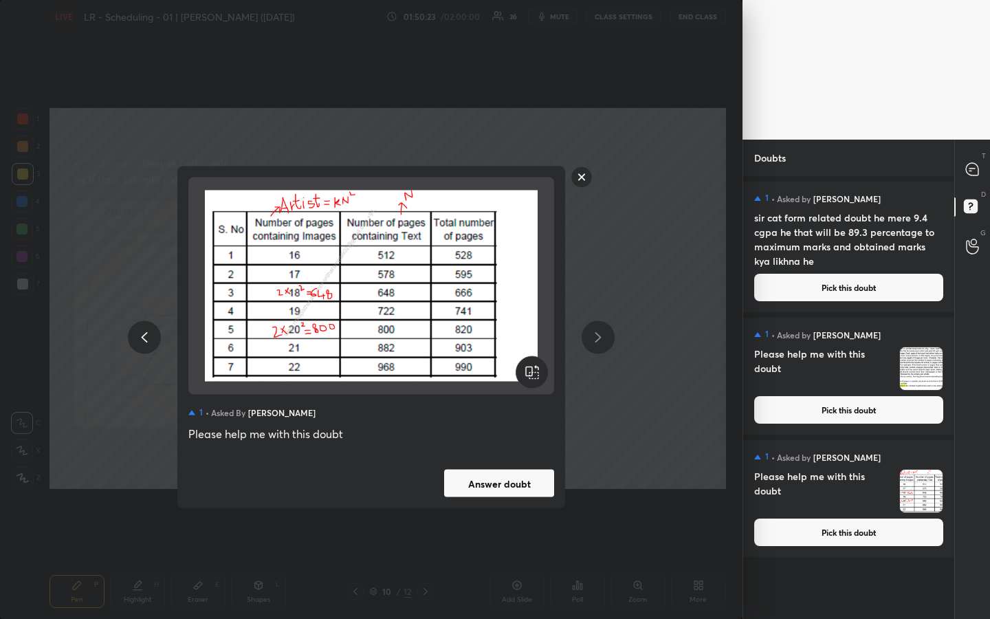
click at [502, 463] on button "Answer doubt" at bounding box center [499, 482] width 110 height 27
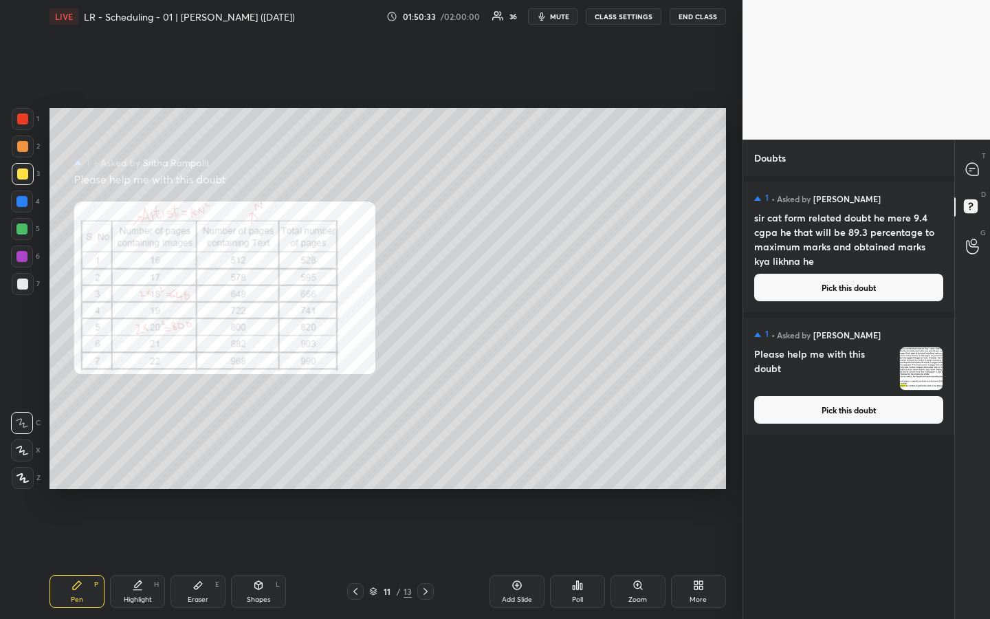
click at [886, 415] on button "Pick this doubt" at bounding box center [848, 409] width 189 height 27
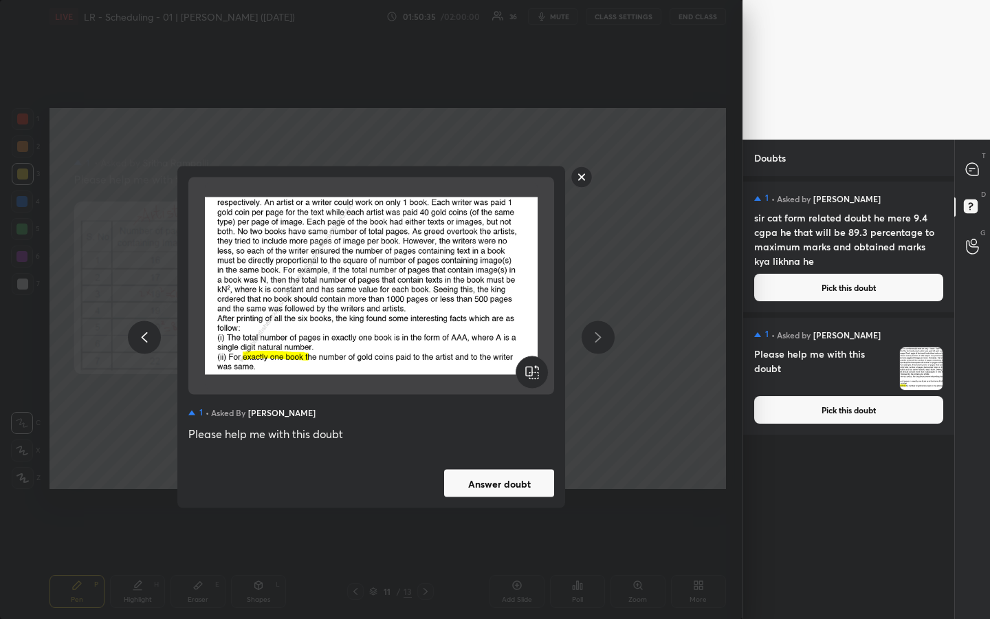
click at [485, 463] on button "Answer doubt" at bounding box center [499, 482] width 110 height 27
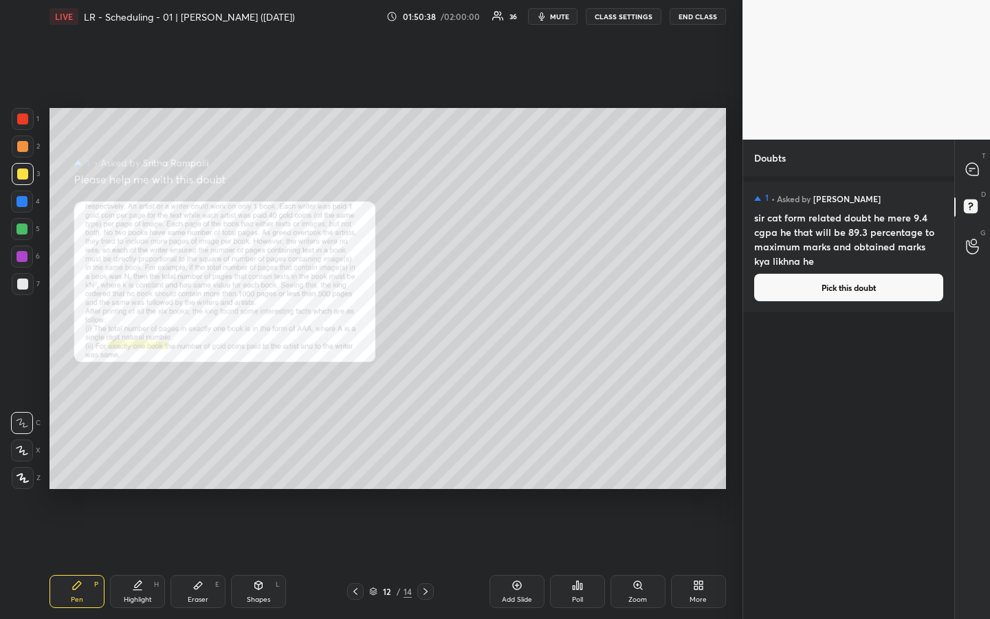
click at [647, 463] on div "Zoom" at bounding box center [637, 591] width 55 height 33
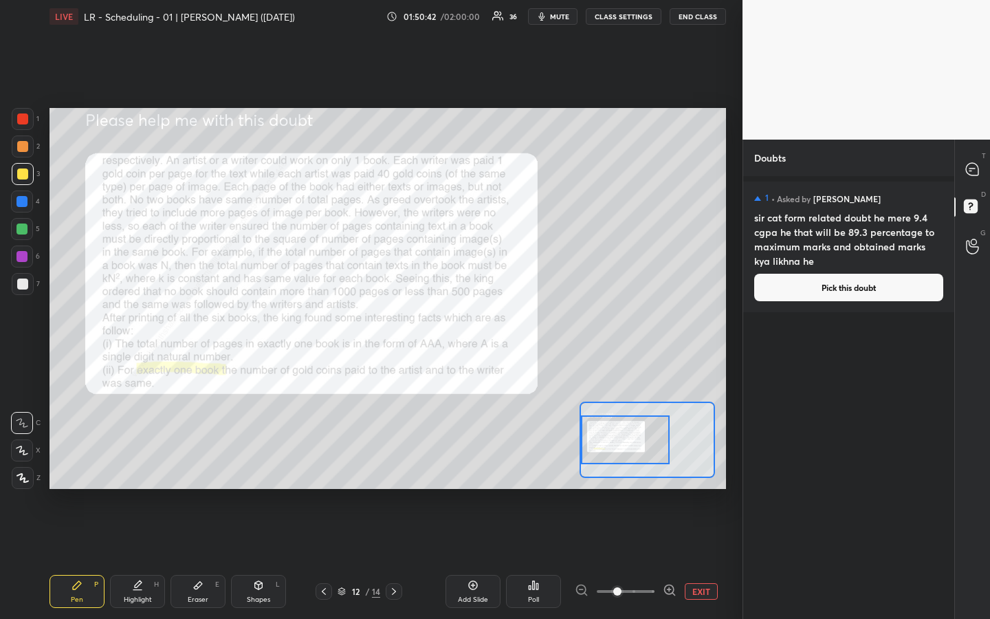
click at [567, 448] on div "Setting up your live class Poll for secs No correct answer Start poll" at bounding box center [387, 298] width 676 height 381
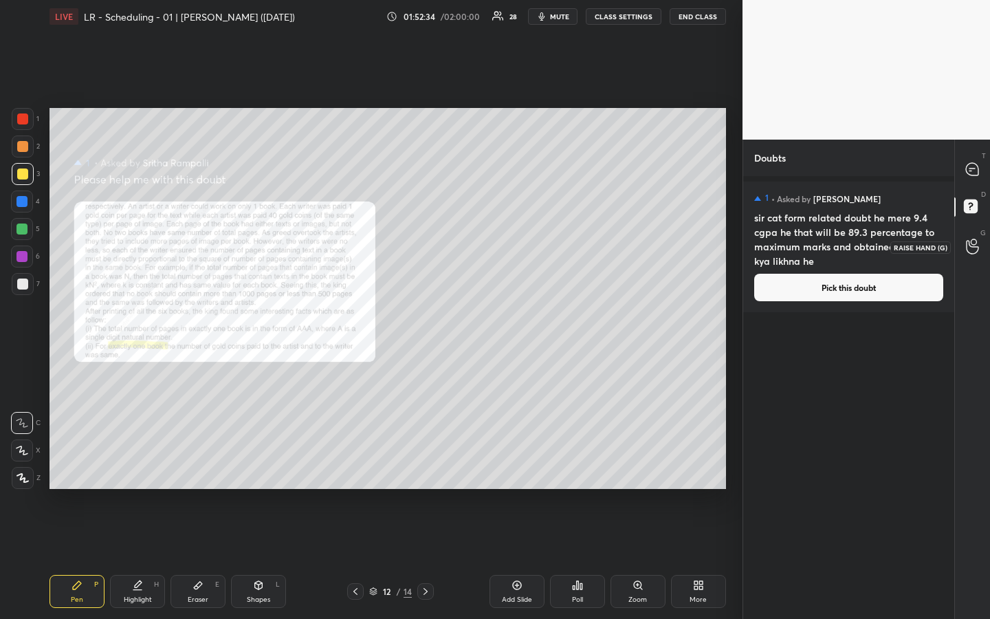
click at [973, 254] on icon at bounding box center [972, 247] width 12 height 14
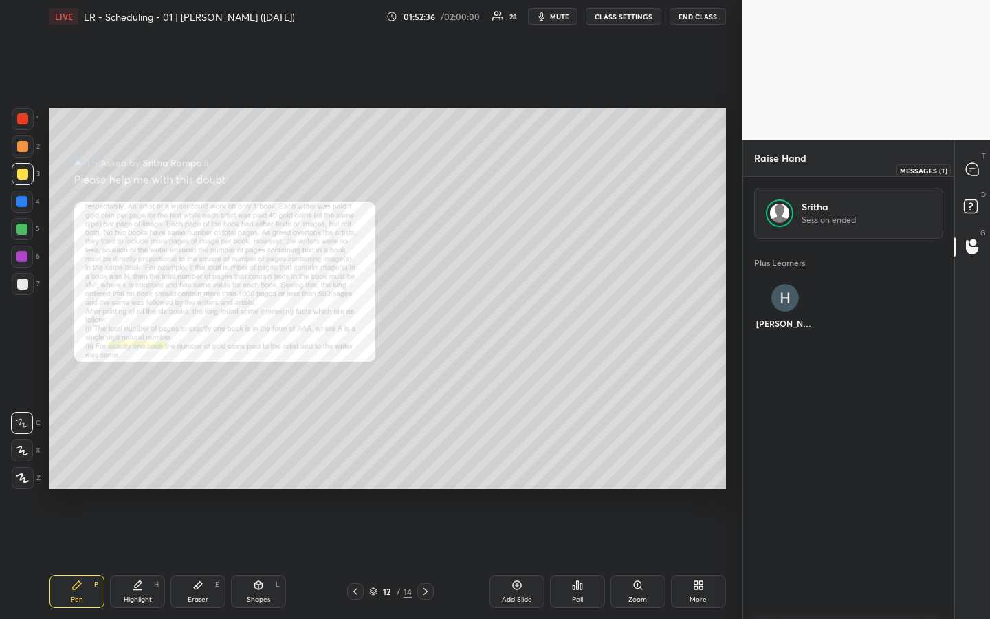
click at [968, 167] on icon at bounding box center [972, 169] width 12 height 12
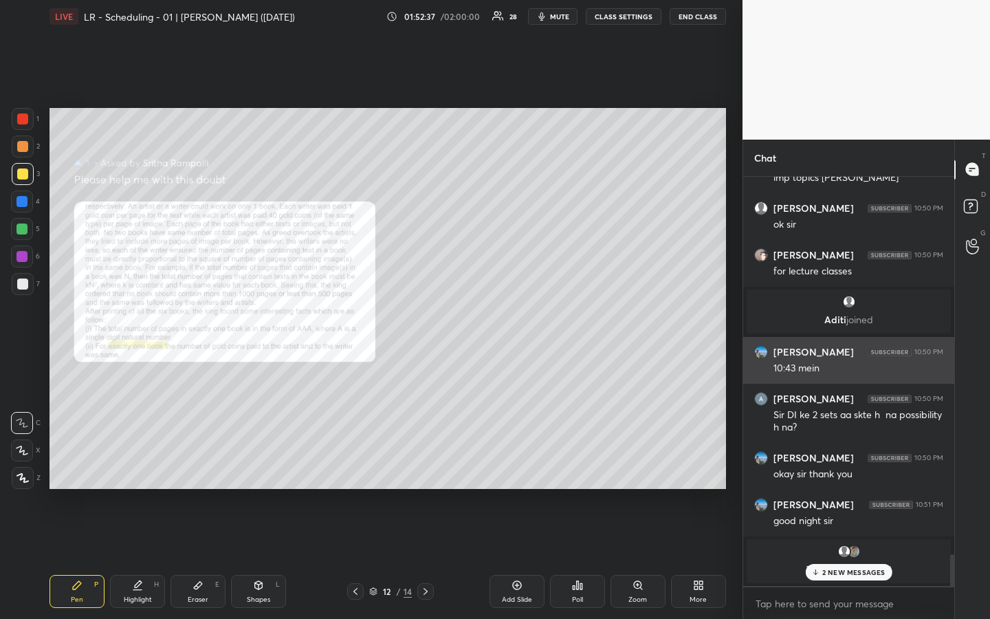
scroll to position [6612, 0]
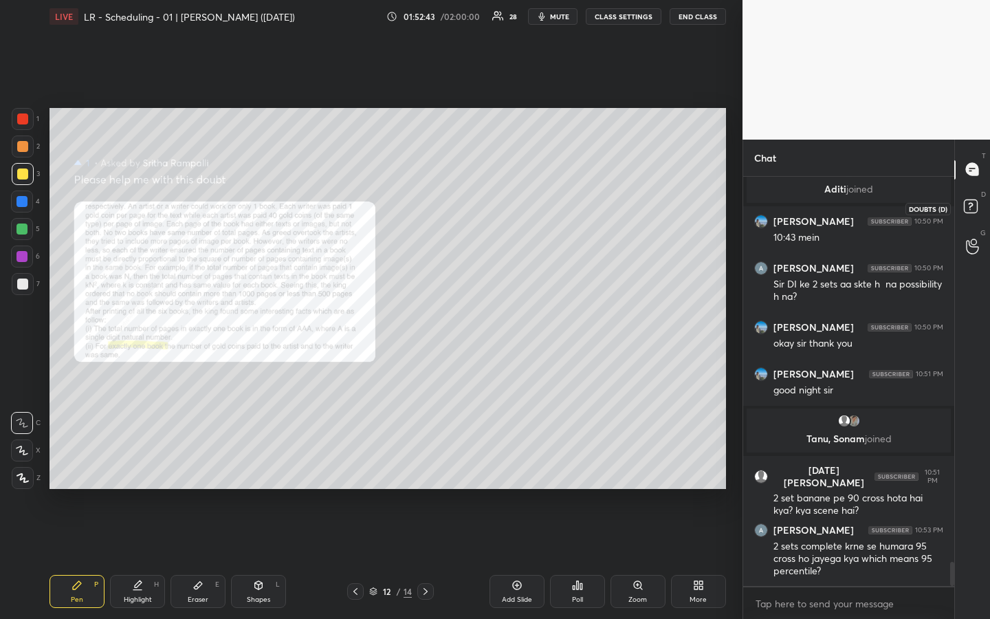
click at [974, 213] on icon at bounding box center [972, 208] width 25 height 25
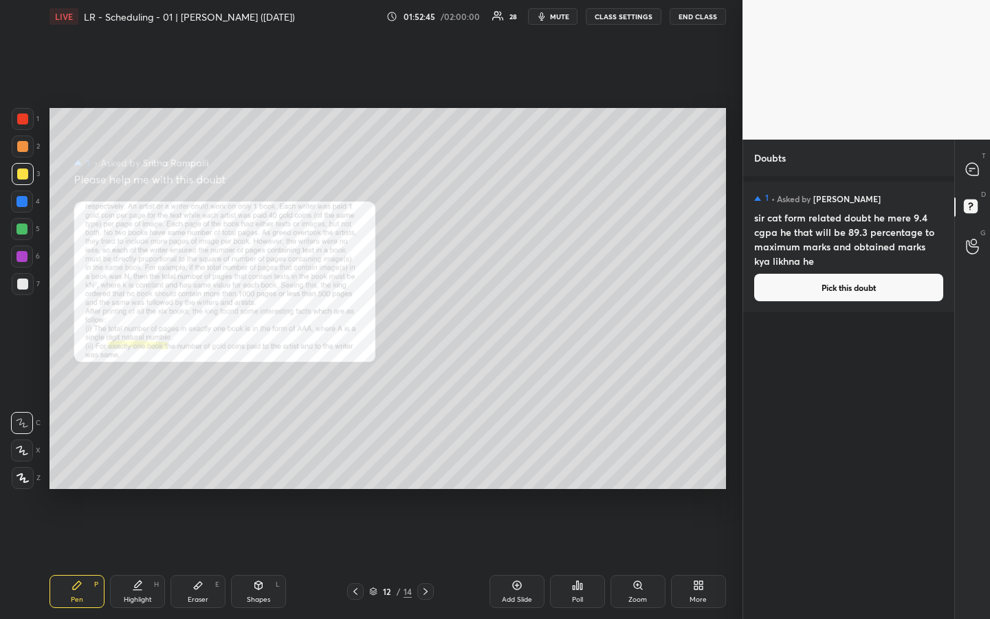
click at [852, 284] on button "Pick this doubt" at bounding box center [848, 287] width 189 height 27
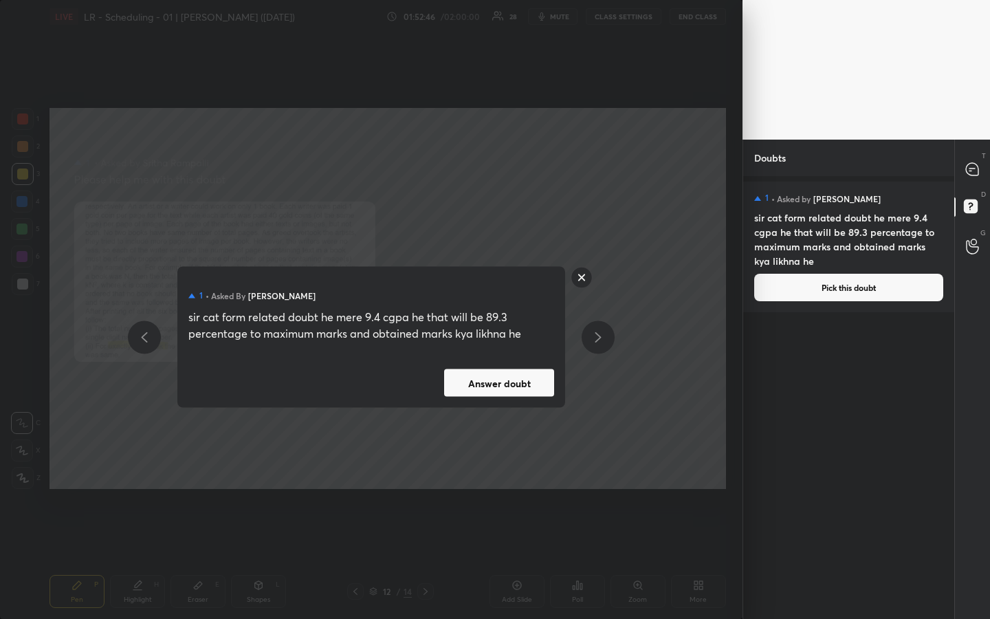
click at [508, 388] on button "Answer doubt" at bounding box center [499, 382] width 110 height 27
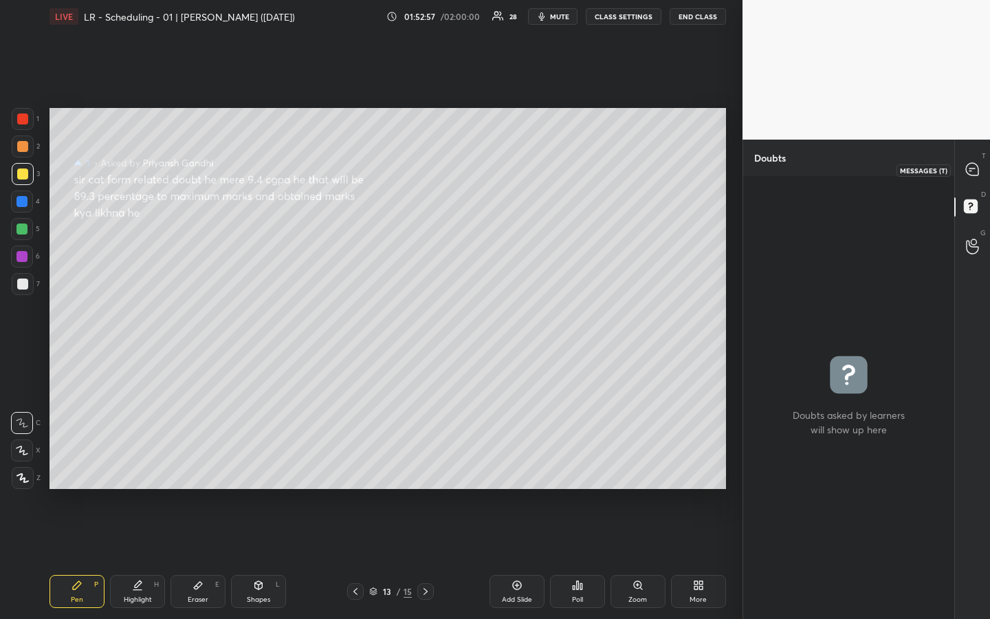
click at [977, 163] on icon at bounding box center [972, 169] width 14 height 14
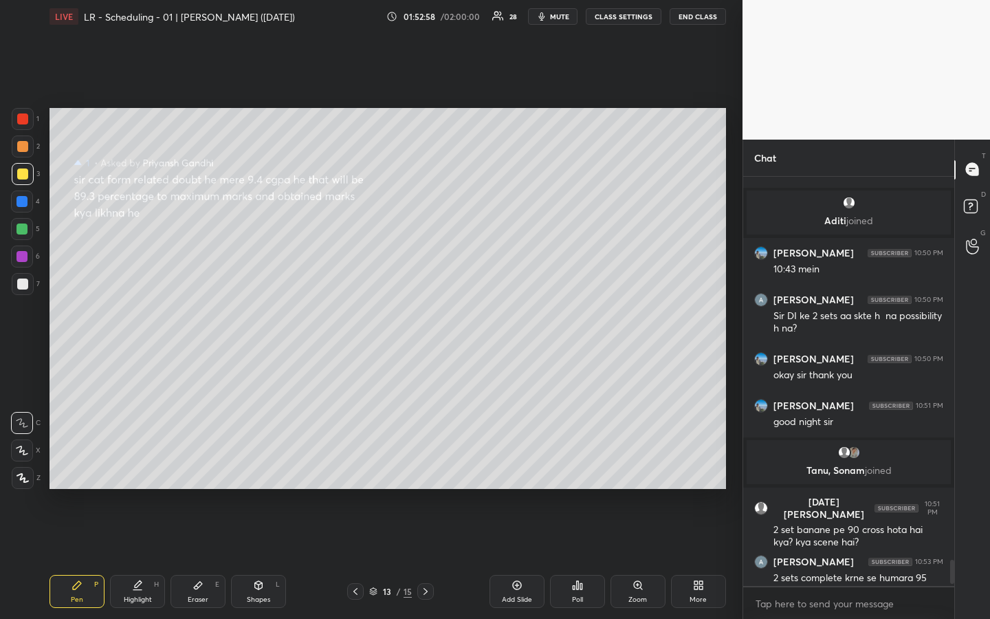
scroll to position [6438, 0]
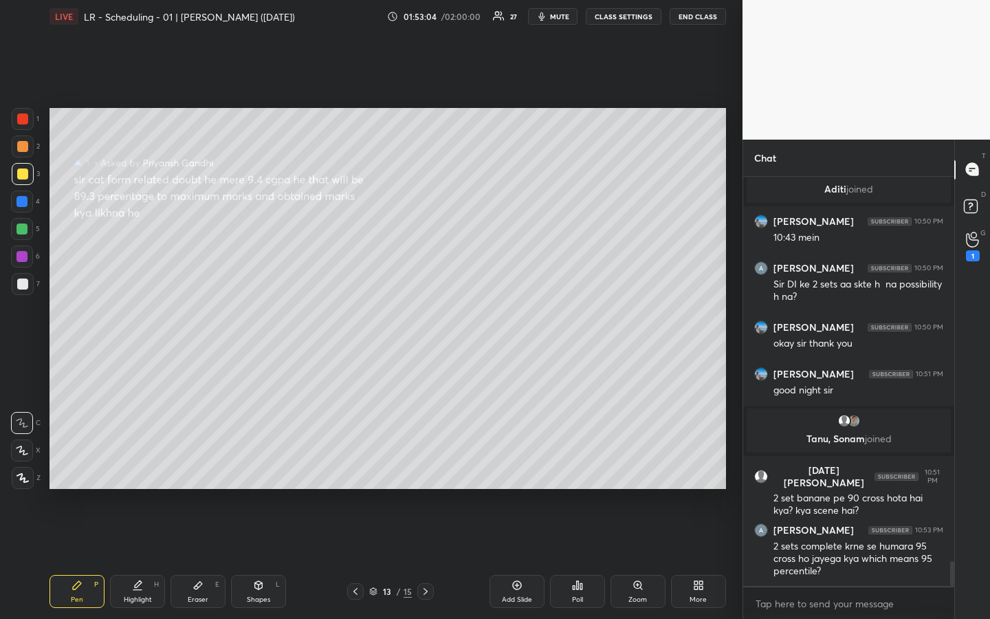
click at [734, 453] on div "1 2 3 4 5 6 7 R O A L C X Z Erase all C X Z LIVE LR - Scheduling - 01 | Vijay S…" at bounding box center [371, 309] width 742 height 619
click at [734, 436] on div "1 2 3 4 5 6 7 R O A L C X Z Erase all C X Z LIVE LR - Scheduling - 01 | Vijay S…" at bounding box center [371, 309] width 742 height 619
click at [969, 240] on icon at bounding box center [972, 240] width 13 height 16
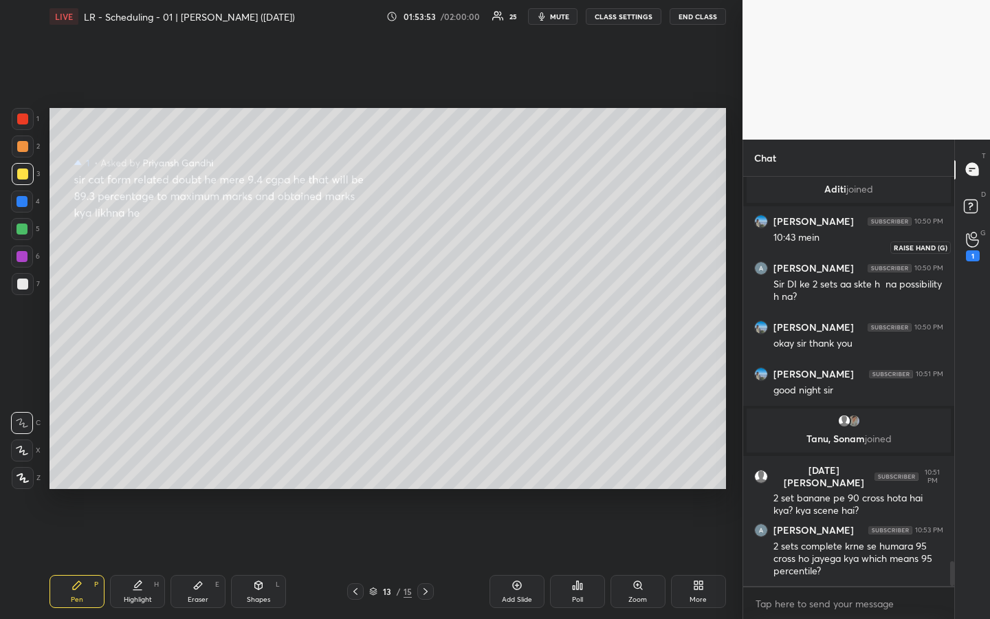
scroll to position [5, 5]
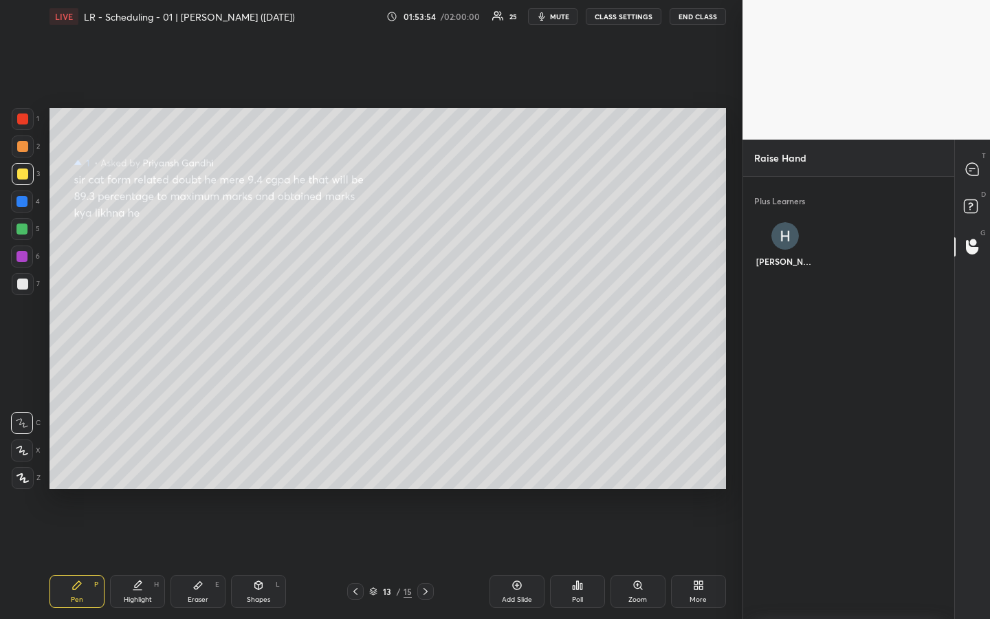
click at [784, 236] on img "grid" at bounding box center [784, 235] width 27 height 27
click at [793, 272] on button "INVITE" at bounding box center [785, 271] width 52 height 18
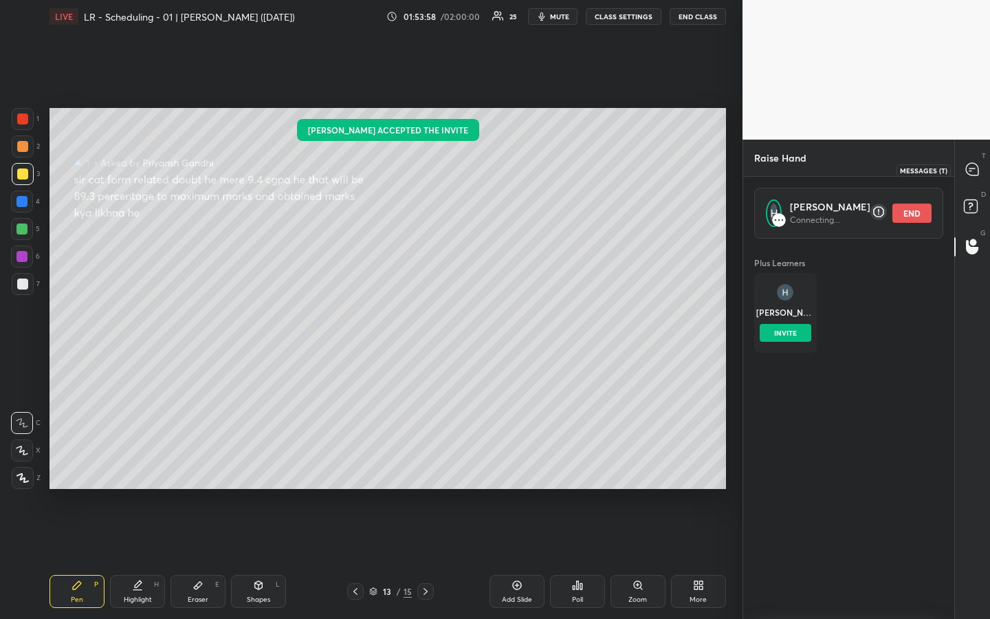
scroll to position [376, 207]
click at [975, 164] on icon at bounding box center [972, 169] width 12 height 12
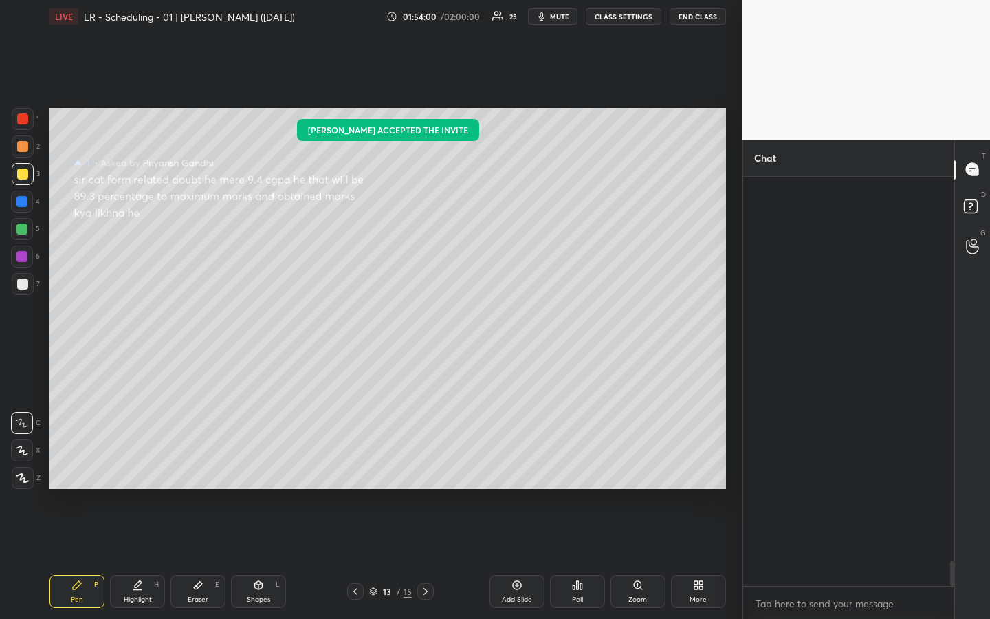
scroll to position [405, 207]
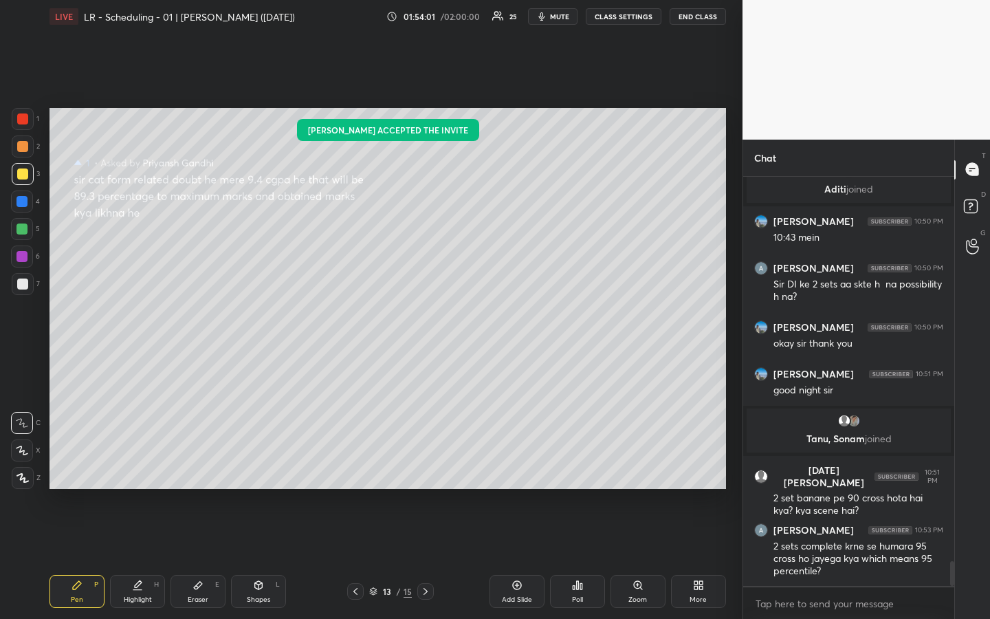
click at [968, 463] on div "T Messages (T) D Doubts (D) G Raise Hand (G)" at bounding box center [972, 380] width 36 height 480
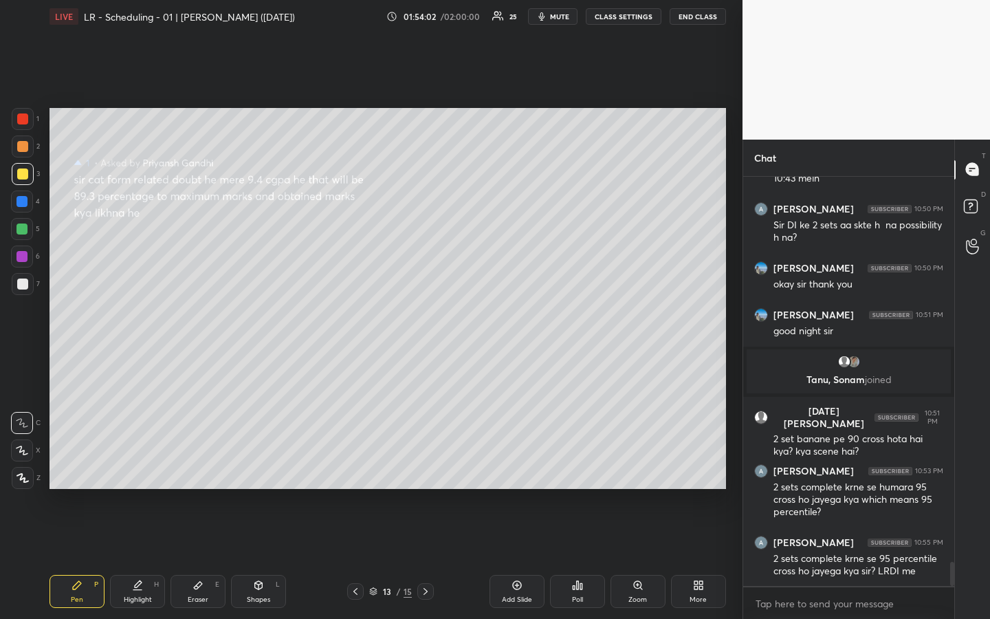
click at [968, 463] on div "T Messages (T) D Doubts (D) G Raise Hand (G)" at bounding box center [972, 380] width 36 height 480
click at [980, 238] on div at bounding box center [972, 246] width 27 height 25
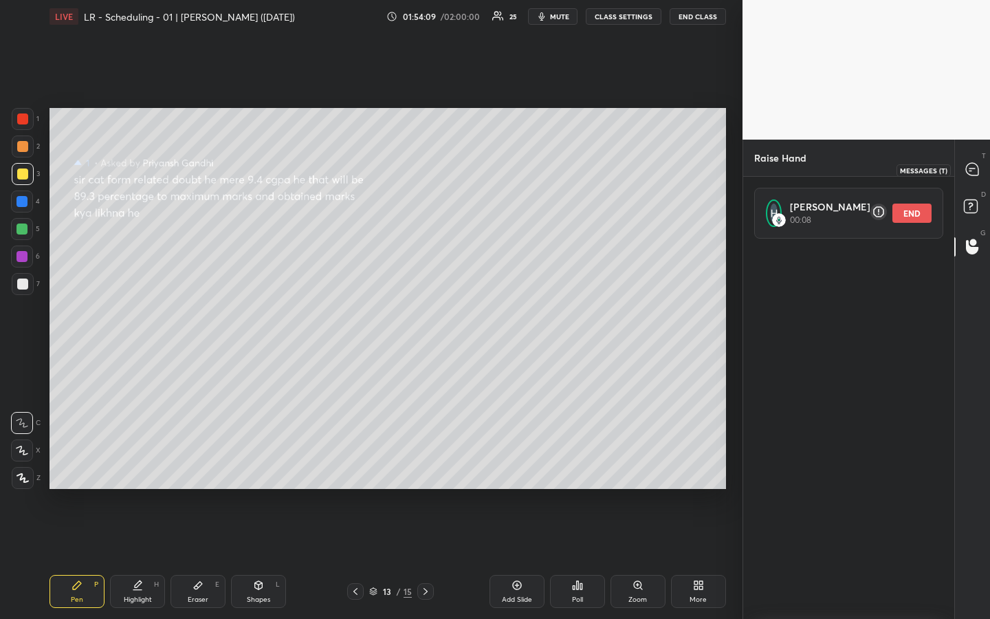
click at [970, 166] on icon at bounding box center [972, 169] width 12 height 12
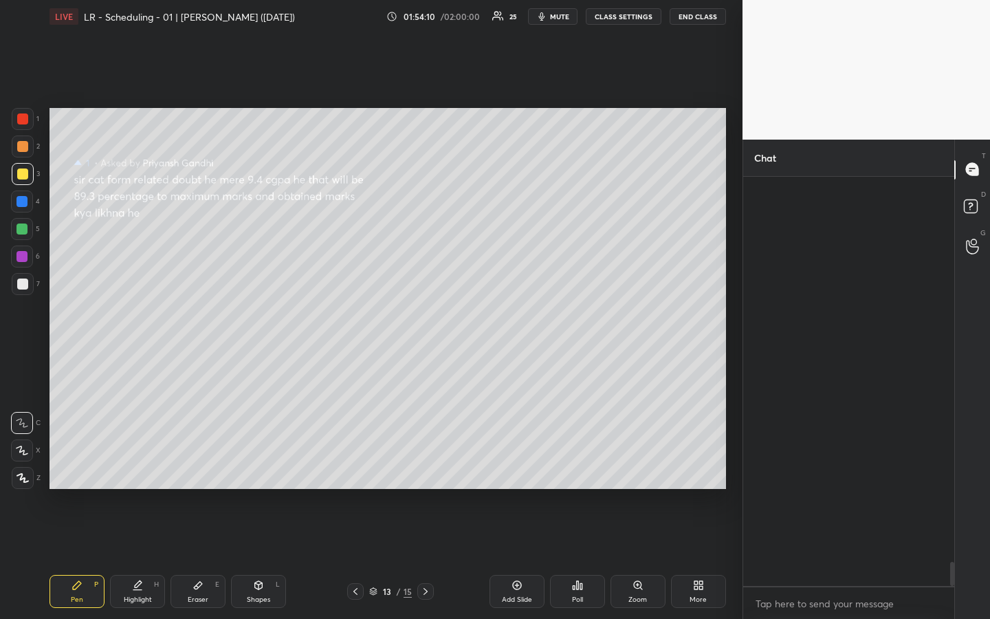
scroll to position [405, 207]
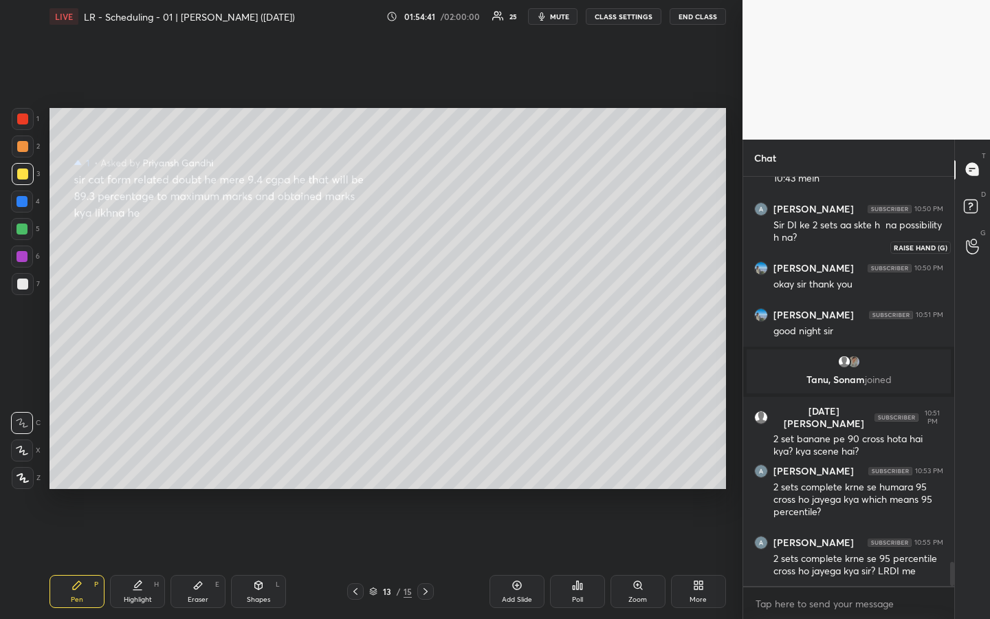
click at [966, 250] on icon at bounding box center [972, 246] width 13 height 16
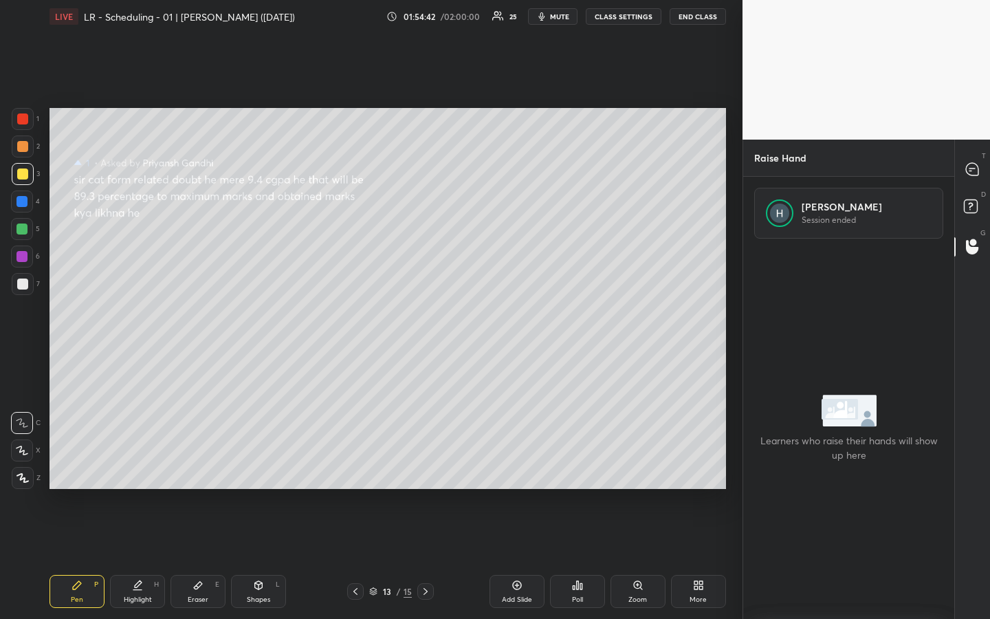
click at [907, 216] on p "Session ended" at bounding box center [866, 220] width 130 height 12
click at [968, 173] on icon at bounding box center [972, 169] width 12 height 12
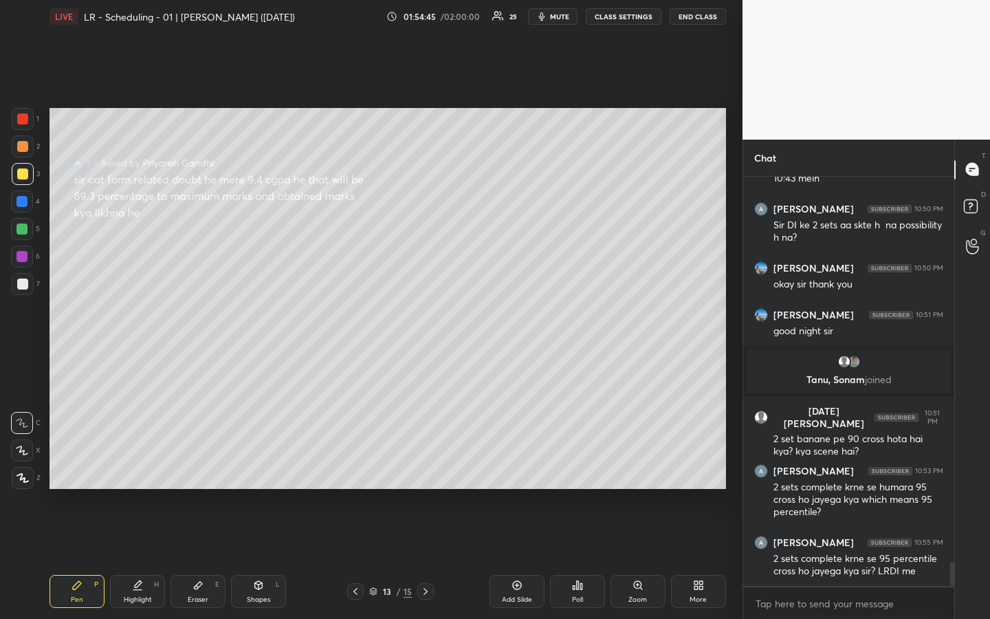
click at [960, 380] on div "T Messages (T) D Doubts (D) G Raise Hand (G)" at bounding box center [972, 380] width 36 height 480
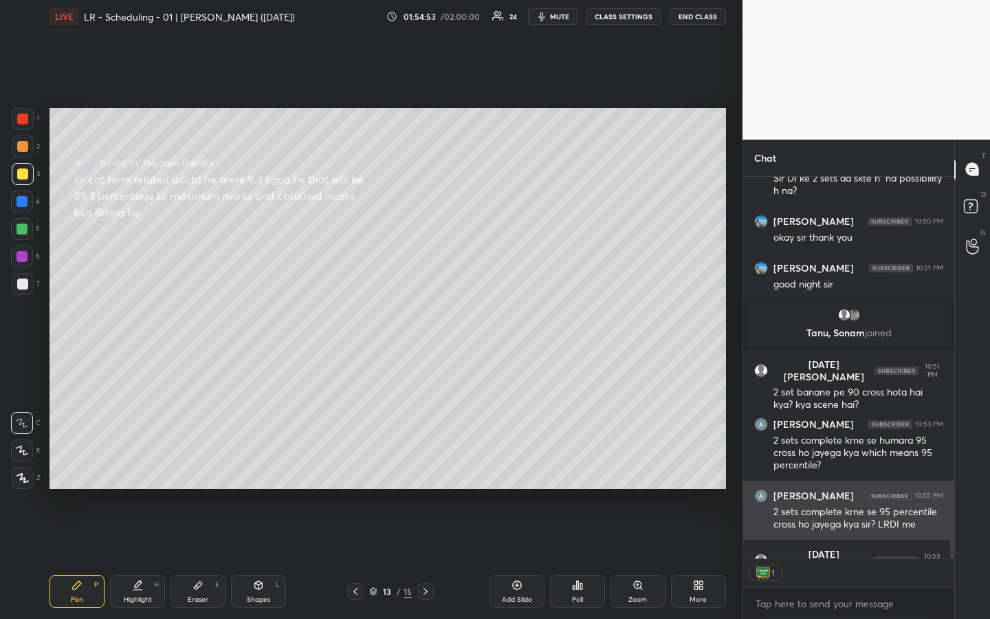
scroll to position [6572, 0]
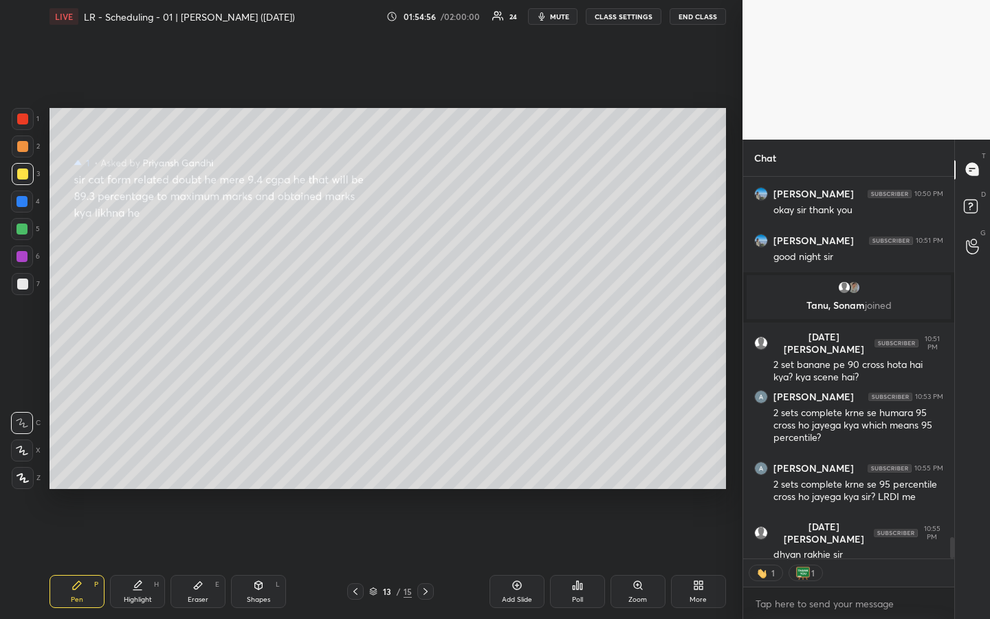
click at [733, 410] on div "1 2 3 4 5 6 7 R O A L C X Z Erase all C X Z LIVE LR - Scheduling - 01 | Vijay S…" at bounding box center [371, 309] width 742 height 619
click at [979, 249] on div at bounding box center [972, 246] width 27 height 25
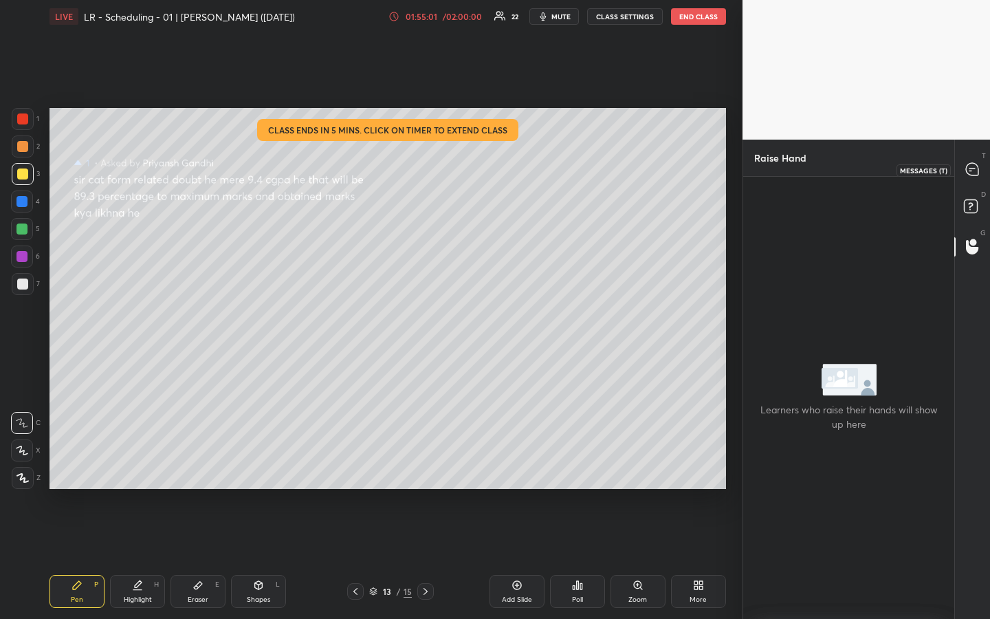
click at [976, 168] on icon at bounding box center [972, 169] width 12 height 12
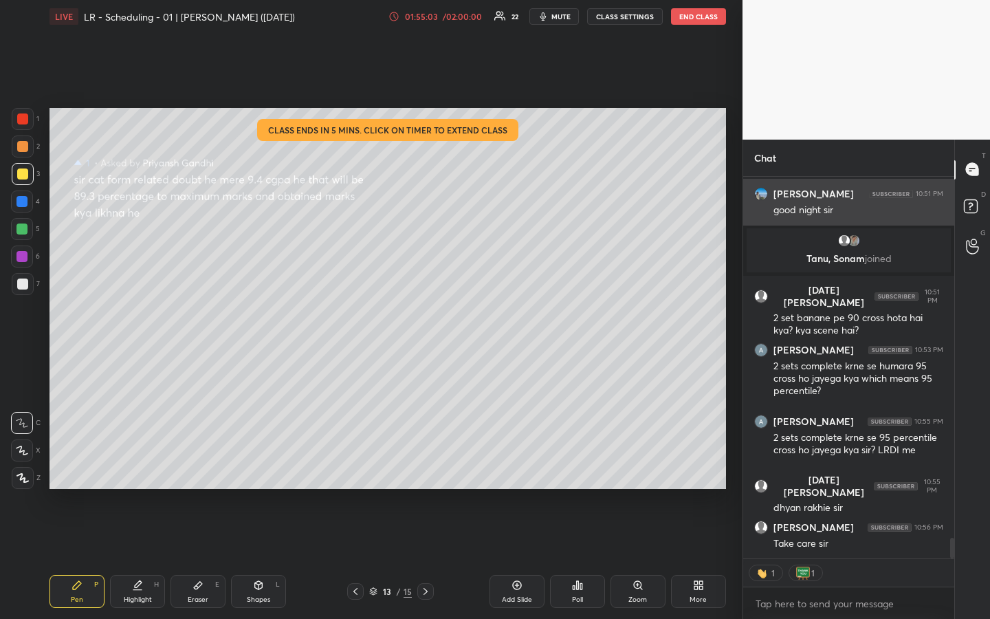
scroll to position [6591, 0]
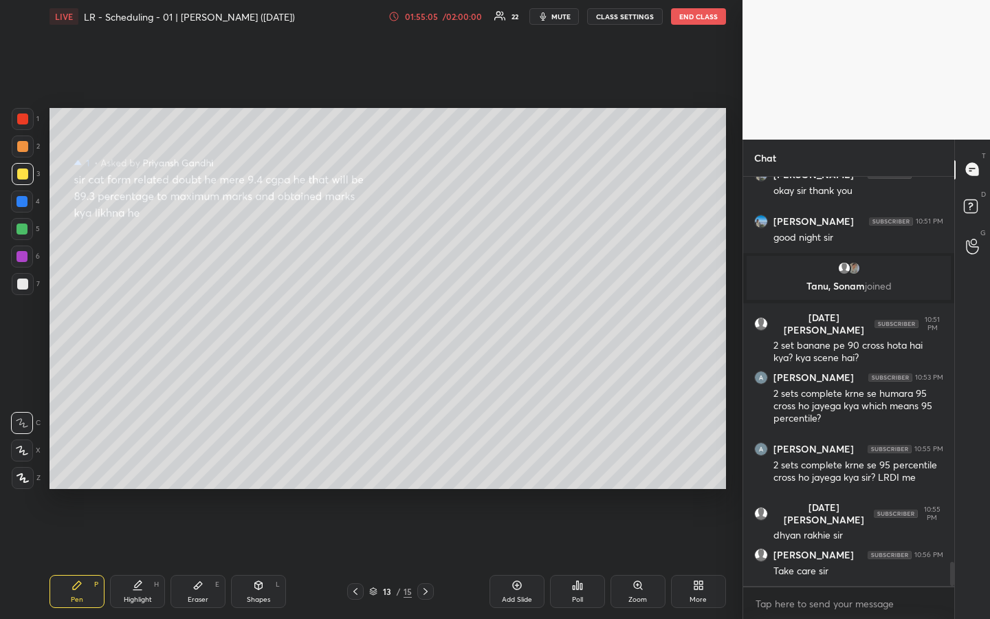
click at [698, 19] on button "END CLASS" at bounding box center [698, 16] width 55 height 16
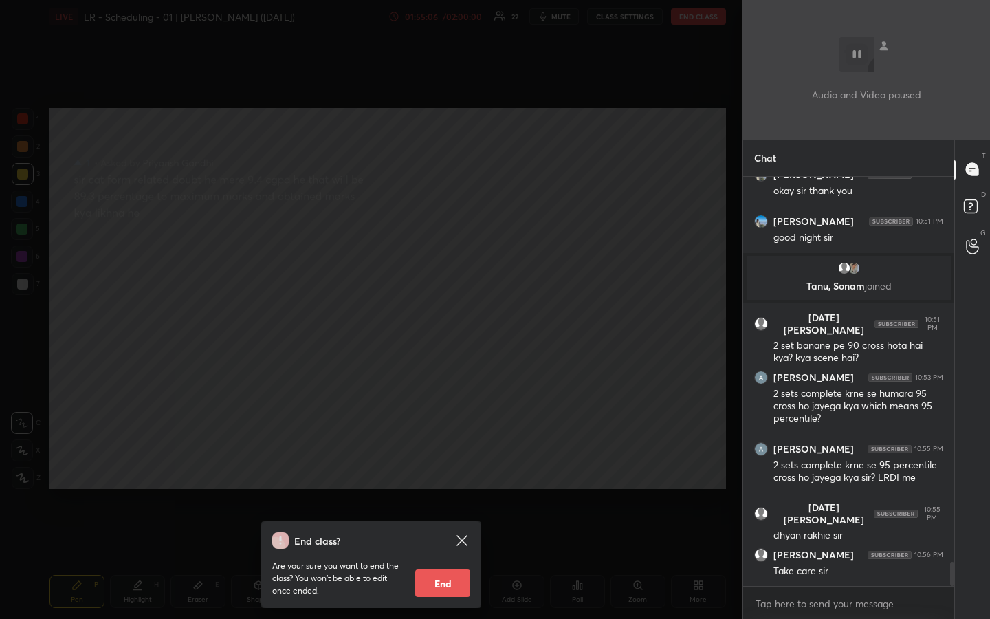
click at [445, 463] on button "End" at bounding box center [442, 582] width 55 height 27
type textarea "x"
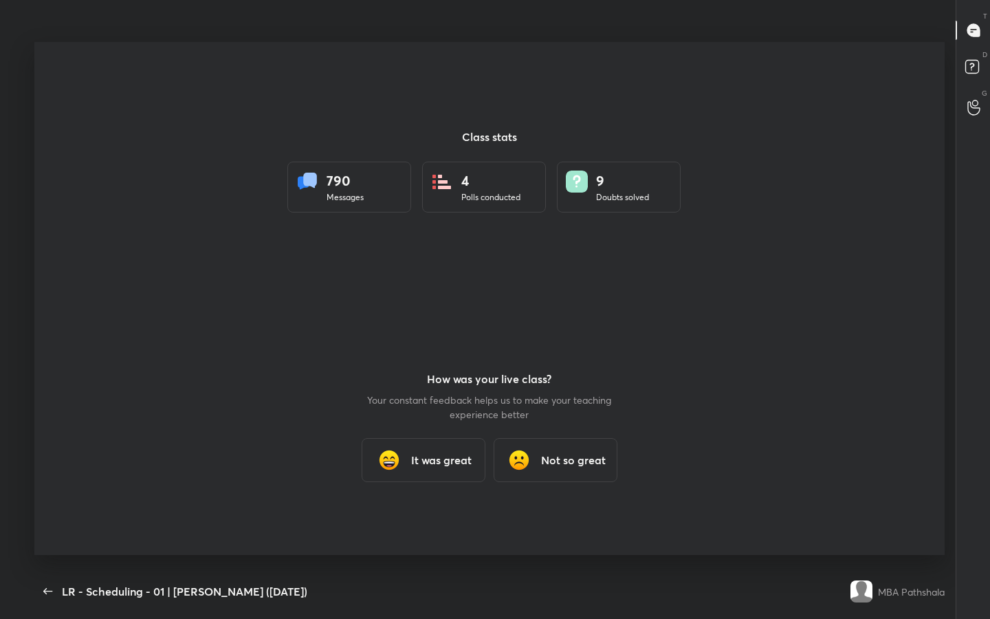
scroll to position [531, 979]
